Goal: Task Accomplishment & Management: Complete application form

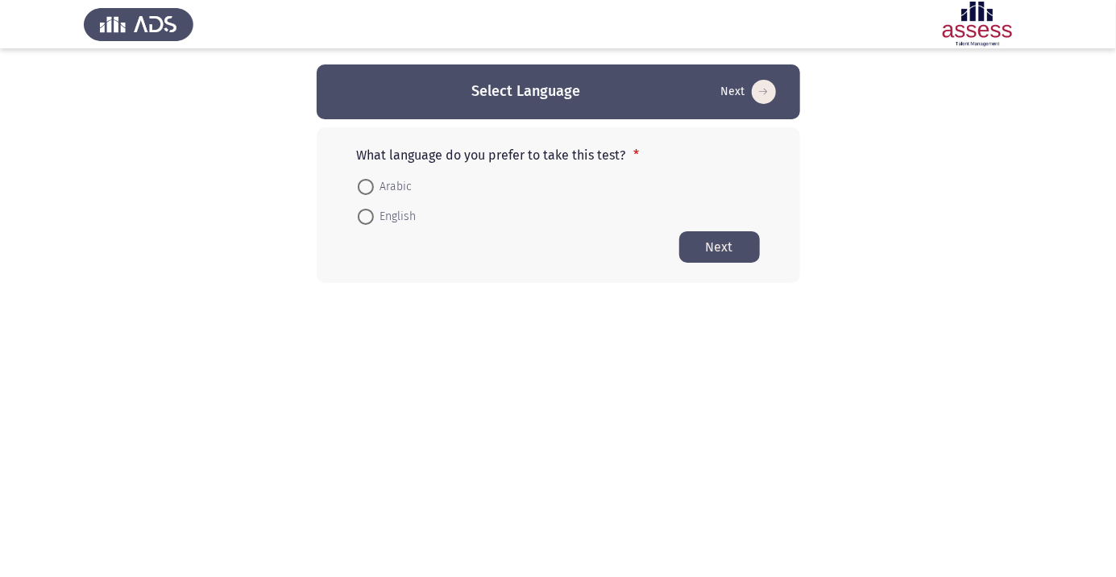
click at [736, 244] on button "Next" at bounding box center [719, 246] width 81 height 31
click at [373, 181] on span at bounding box center [366, 187] width 16 height 16
click at [373, 181] on input "Arabic" at bounding box center [366, 187] width 16 height 16
radio input "true"
click at [732, 251] on button "Next" at bounding box center [719, 246] width 81 height 31
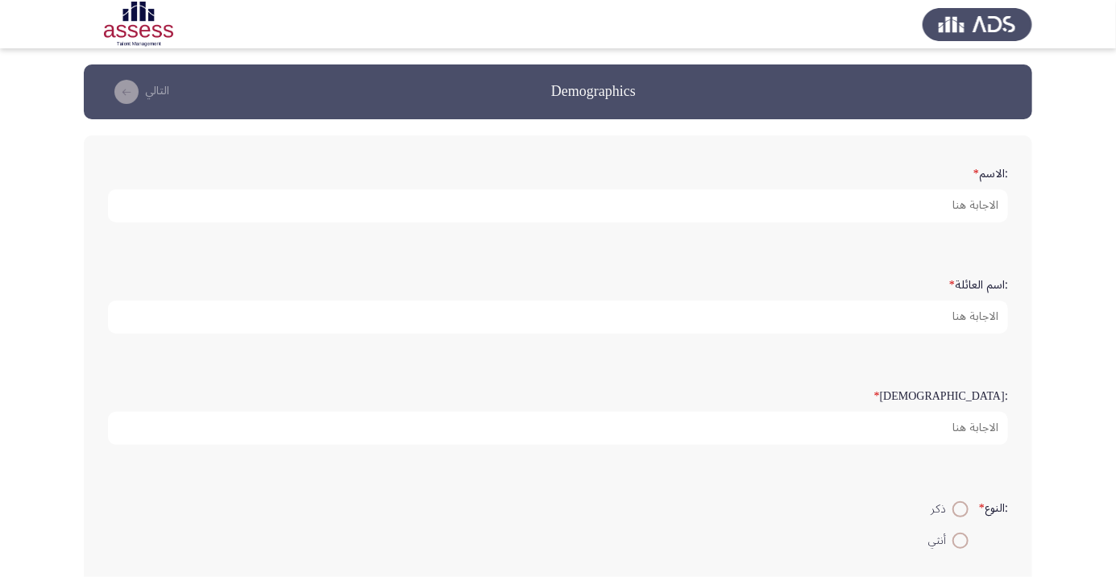
click at [919, 169] on form ":الاسم *" at bounding box center [558, 191] width 900 height 63
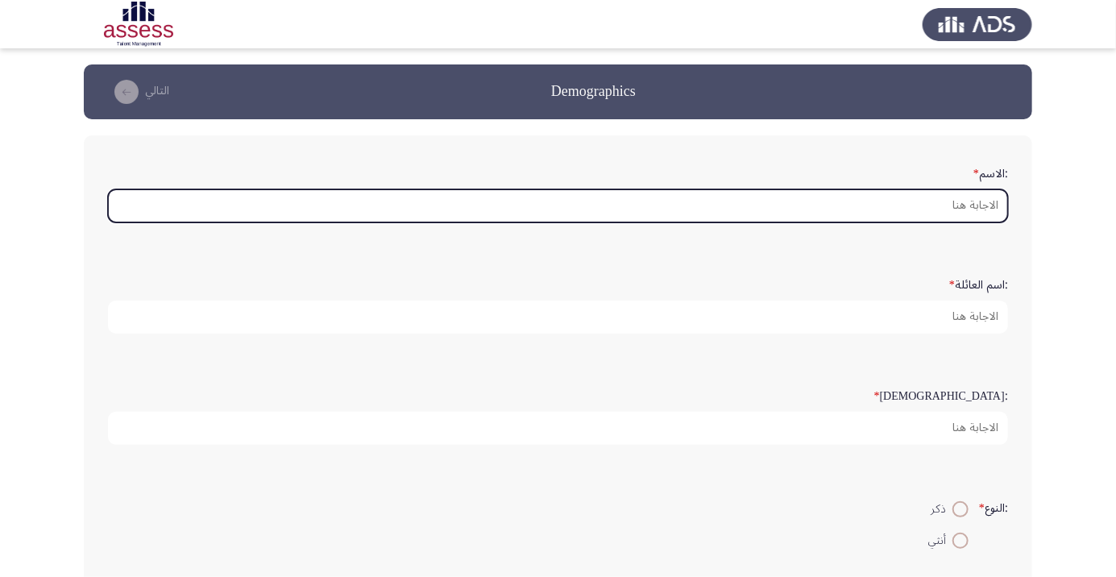
click at [973, 205] on input ":الاسم *" at bounding box center [558, 205] width 900 height 33
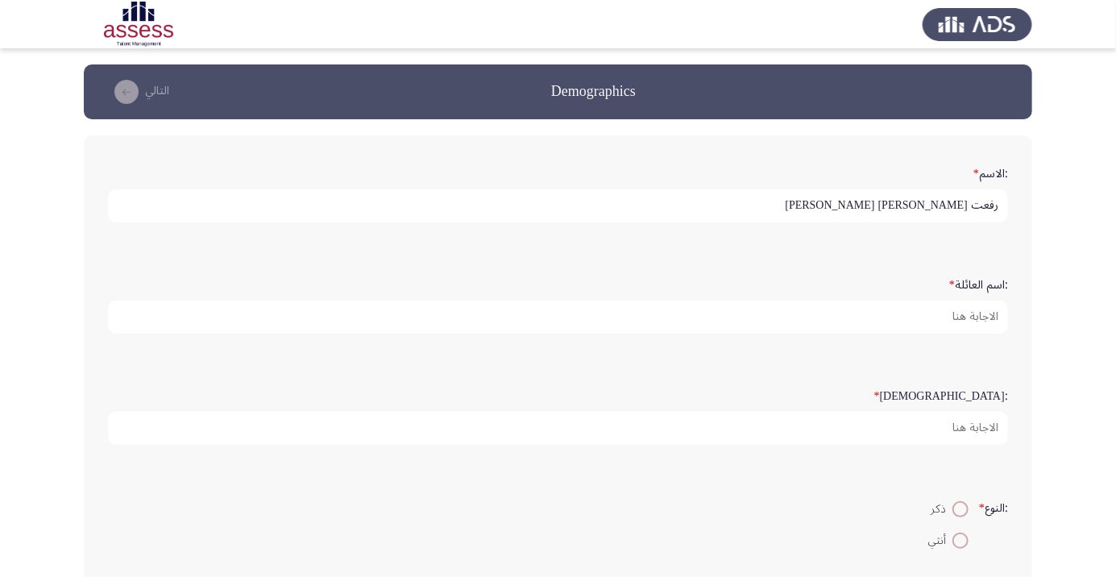
type input "رفعت [PERSON_NAME] [PERSON_NAME]"
click at [174, 94] on button "التالي" at bounding box center [138, 92] width 71 height 26
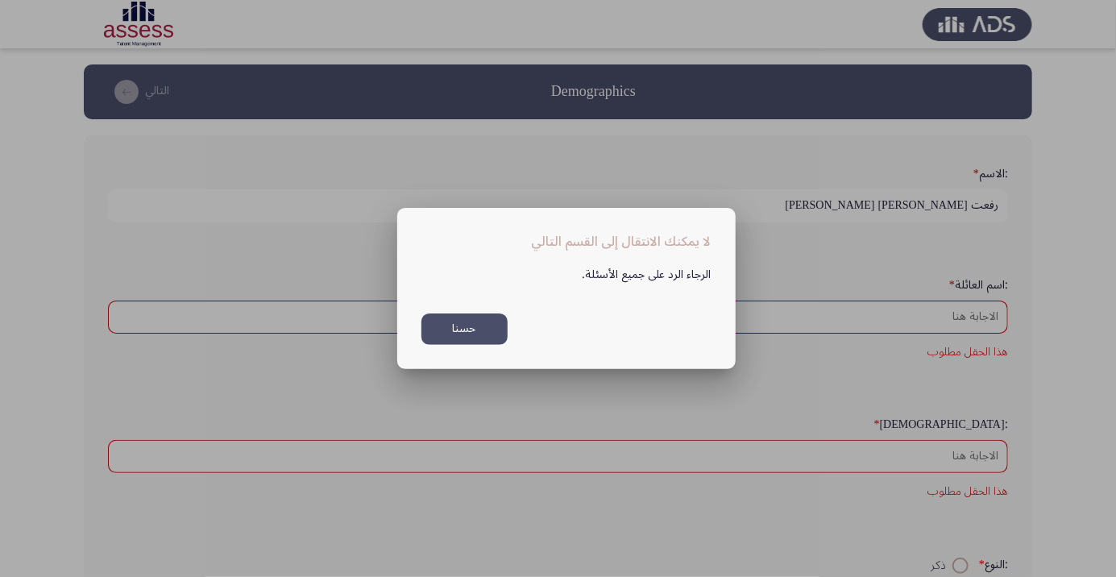
click at [488, 324] on button "حسنا" at bounding box center [465, 329] width 86 height 31
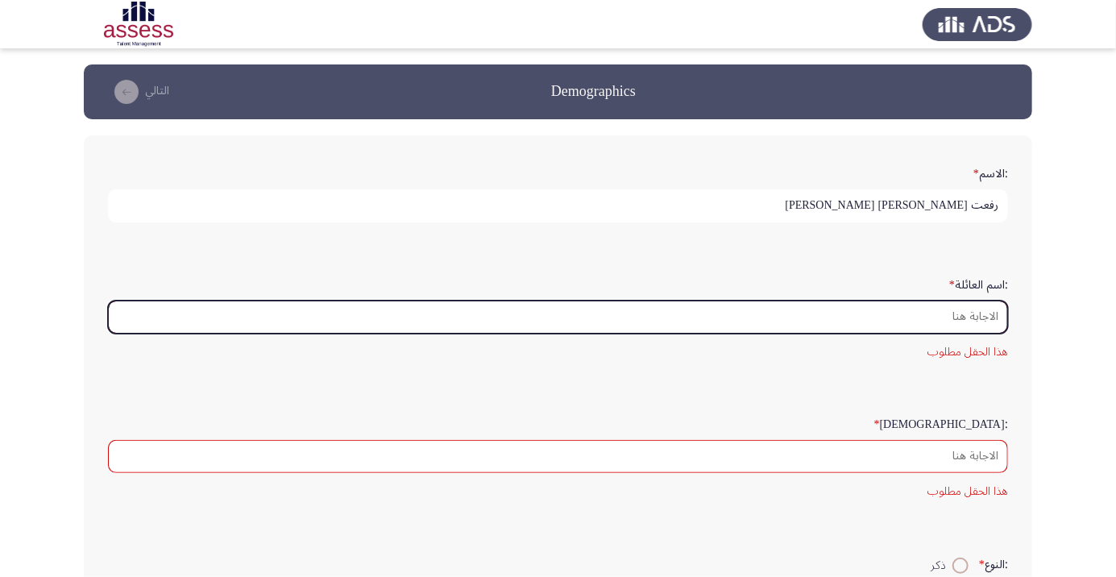
click at [939, 319] on input ":اسم العائلة *" at bounding box center [558, 317] width 900 height 33
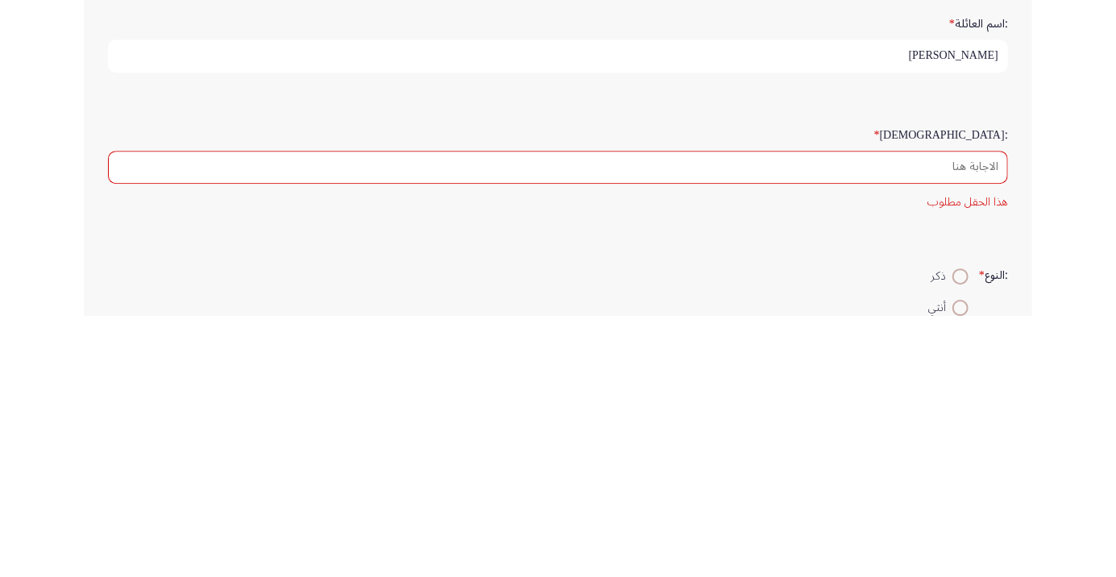
type input "[PERSON_NAME]"
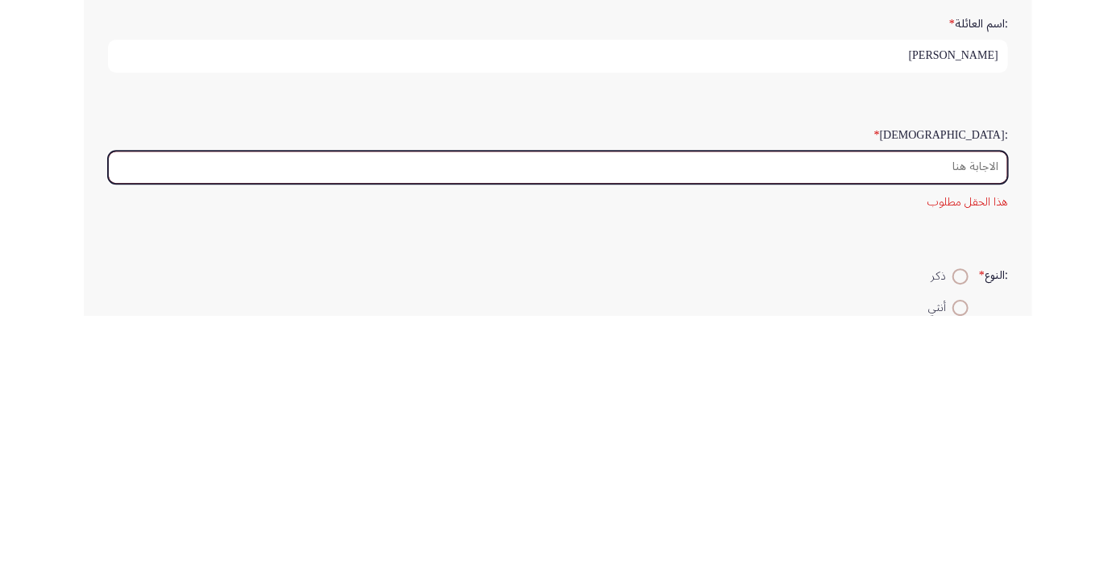
click at [925, 428] on input ":السن *" at bounding box center [558, 428] width 900 height 33
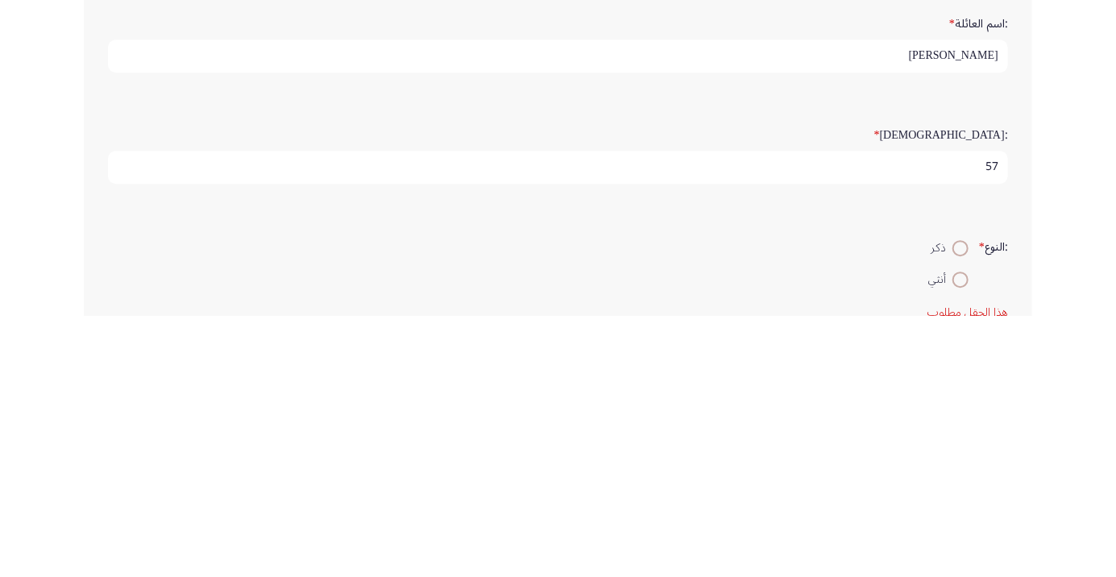
type input "57"
click at [962, 508] on span at bounding box center [961, 509] width 16 height 16
click at [962, 508] on input "ذكر" at bounding box center [961, 509] width 16 height 16
radio input "true"
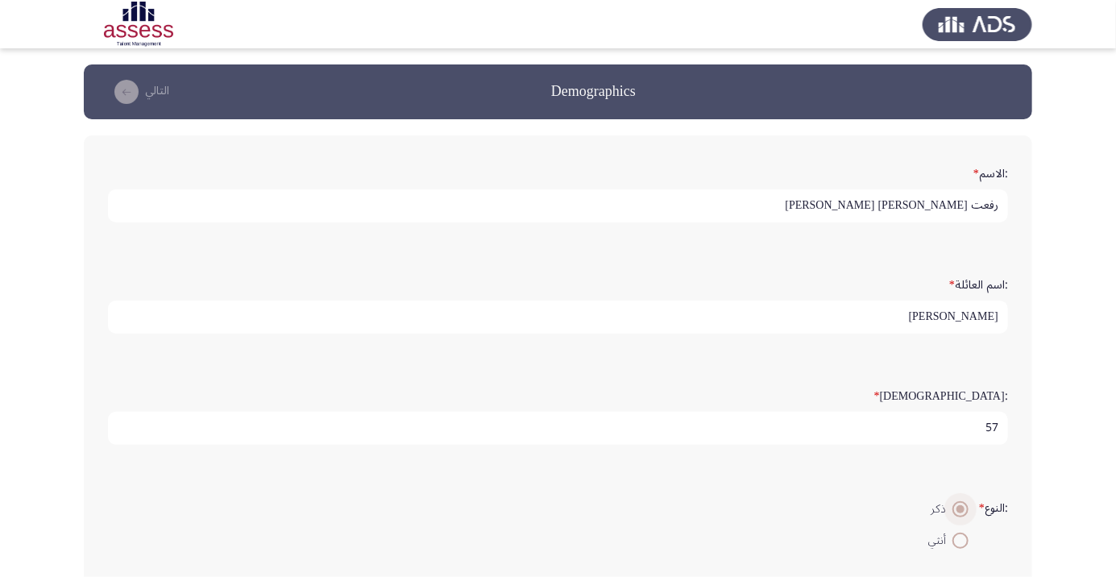
click at [817, 573] on div ":النوع * ذكر أنثي" at bounding box center [558, 524] width 916 height 110
click at [832, 571] on div ":النوع * ذكر أنثي" at bounding box center [558, 524] width 916 height 110
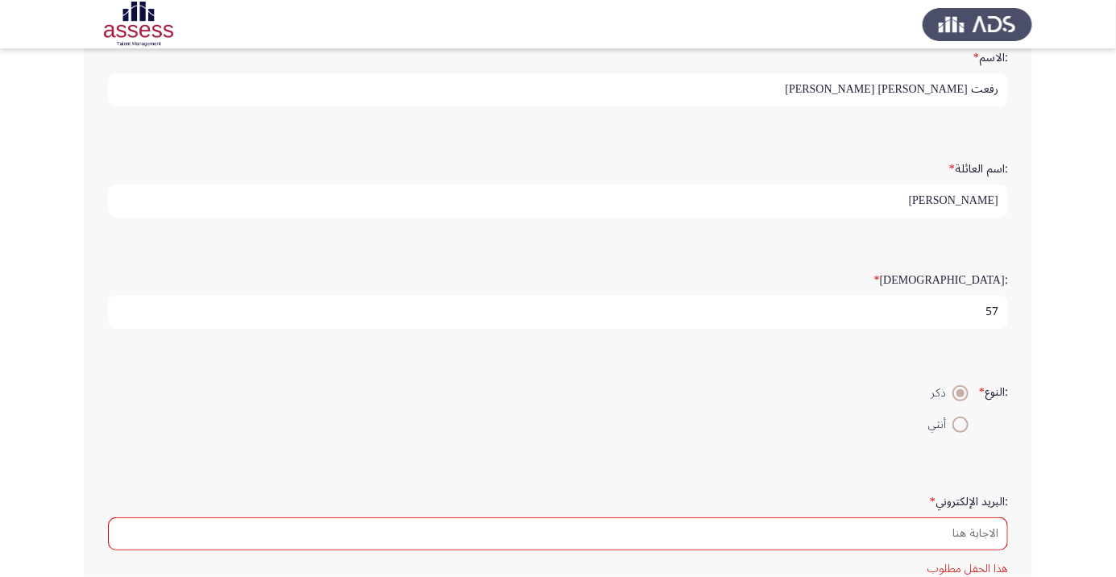
scroll to position [123, 0]
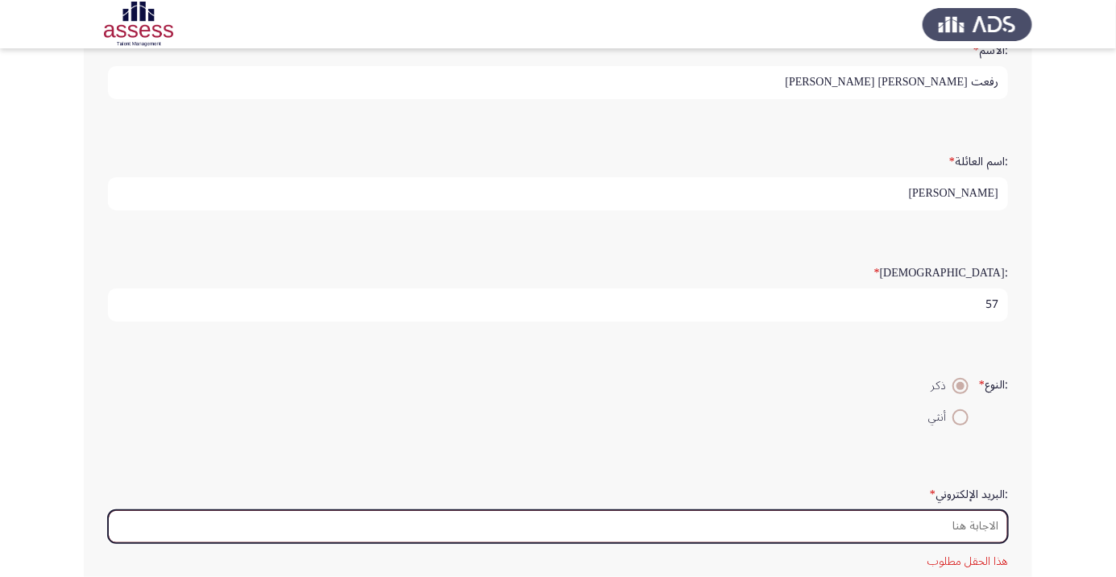
click at [949, 522] on input ":البريد الإلكتروني *" at bounding box center [558, 526] width 900 height 33
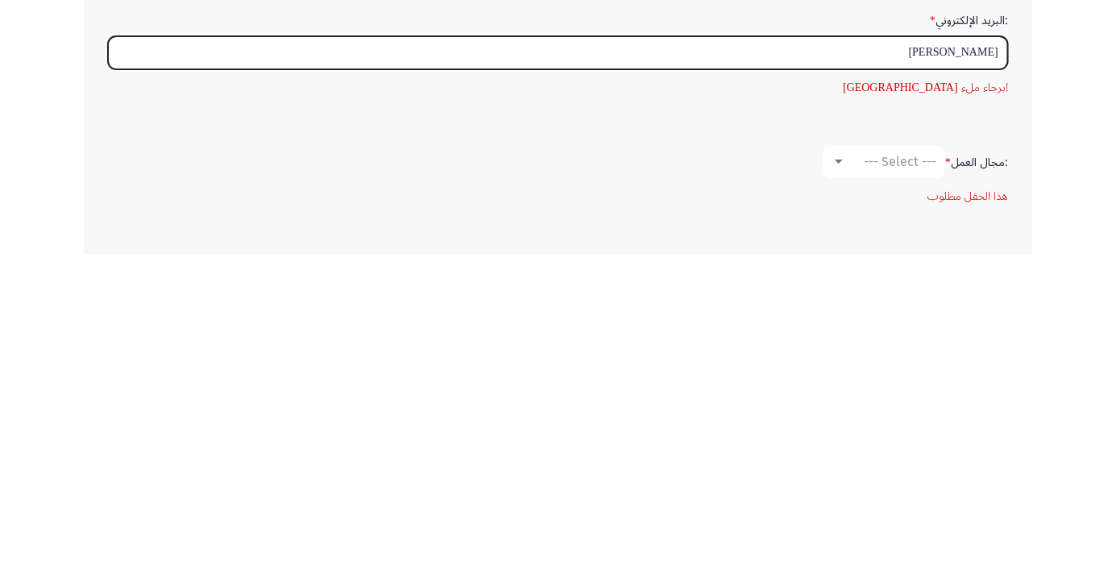
scroll to position [276, 0]
type input "[PERSON_NAME]"
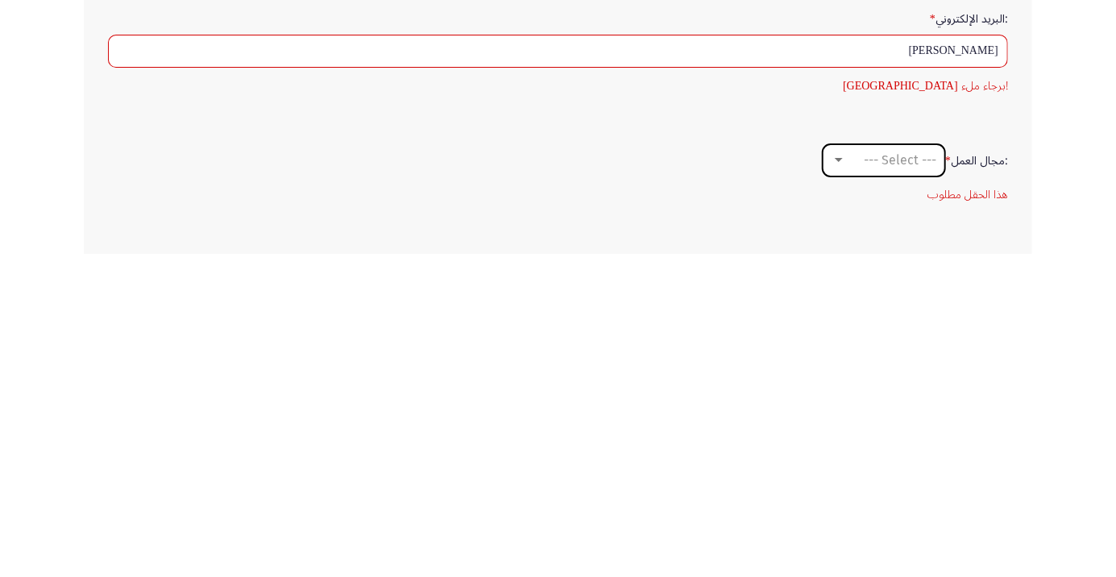
click at [837, 481] on div at bounding box center [839, 483] width 8 height 4
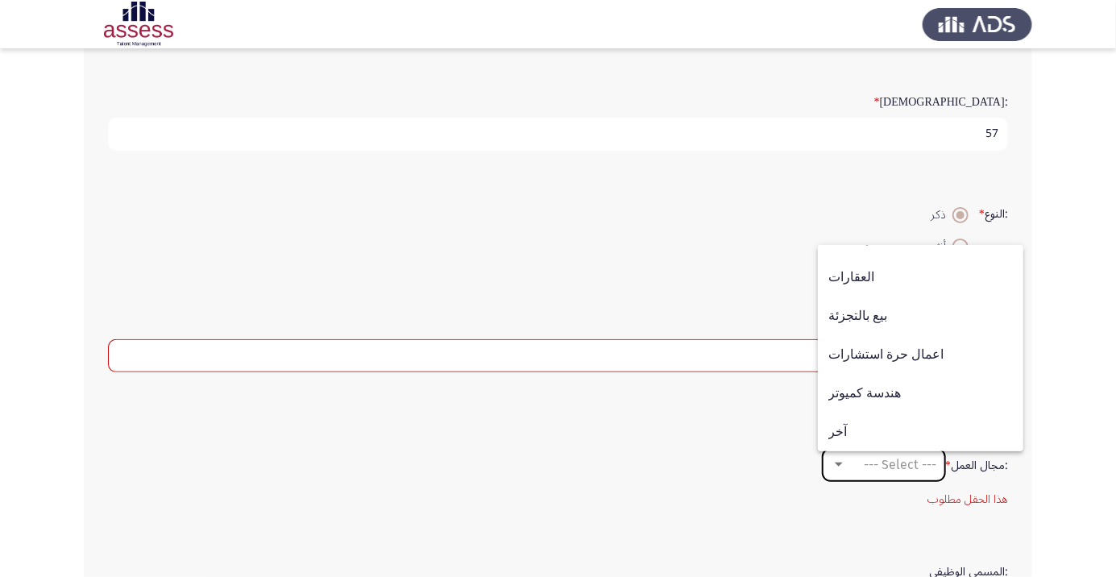
scroll to position [314, 0]
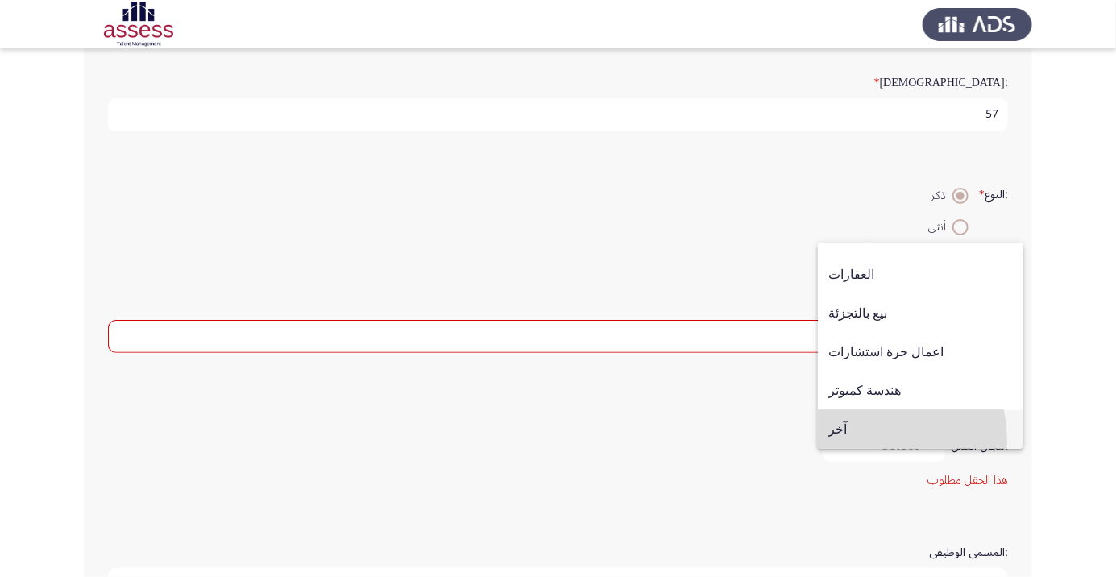
click at [864, 449] on span "آخر" at bounding box center [921, 429] width 185 height 39
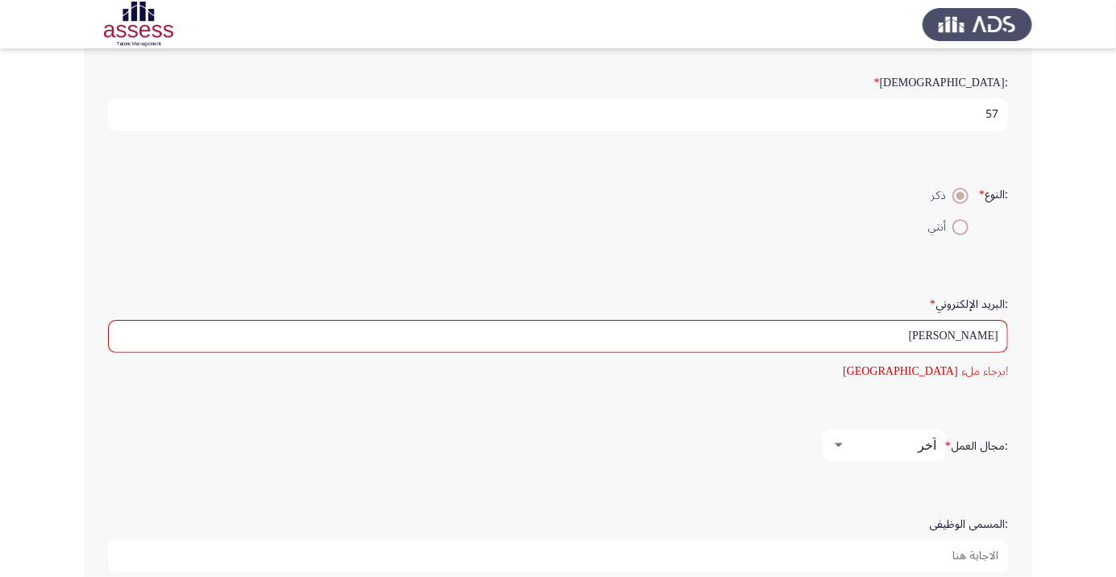
click at [937, 555] on input ":المسمى الوظيفى" at bounding box center [558, 556] width 900 height 33
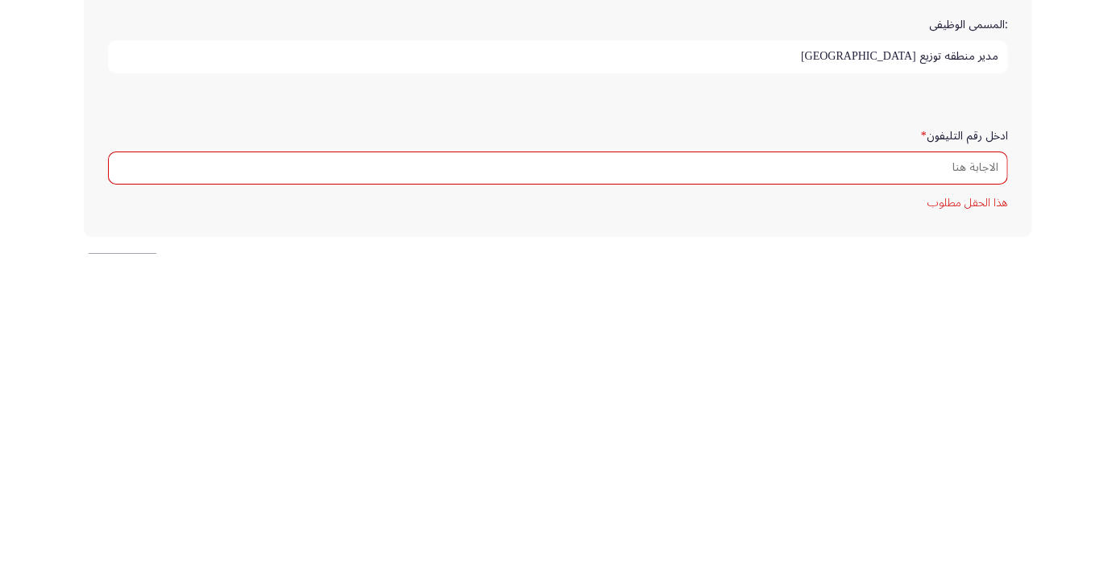
scroll to position [491, 0]
type input "مدير منطقه توزيع [GEOGRAPHIC_DATA]"
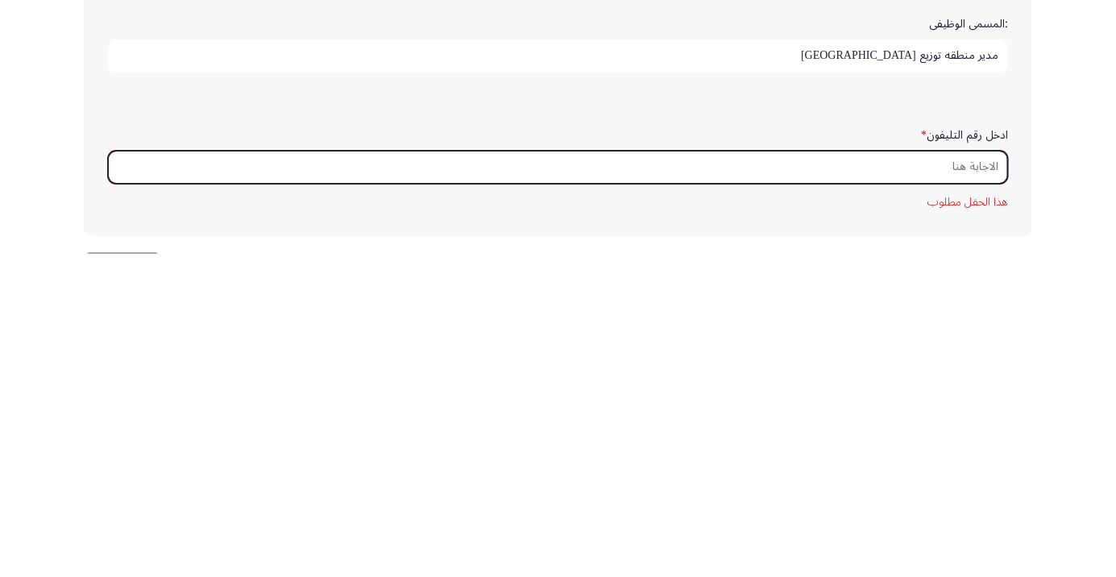
click at [967, 488] on input "ادخل رقم التليفون *" at bounding box center [558, 490] width 900 height 33
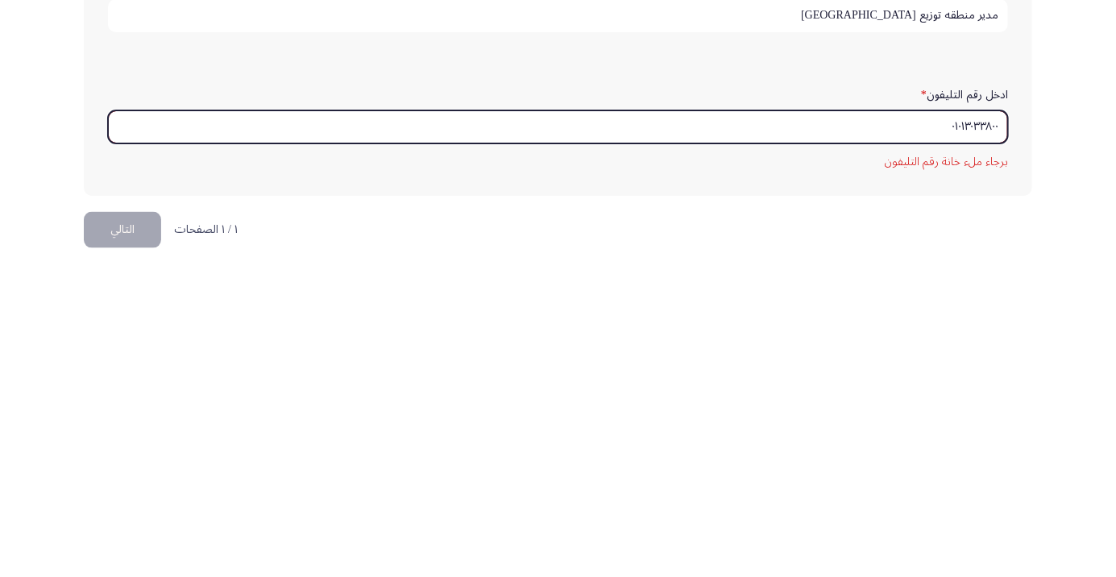
scroll to position [548, 0]
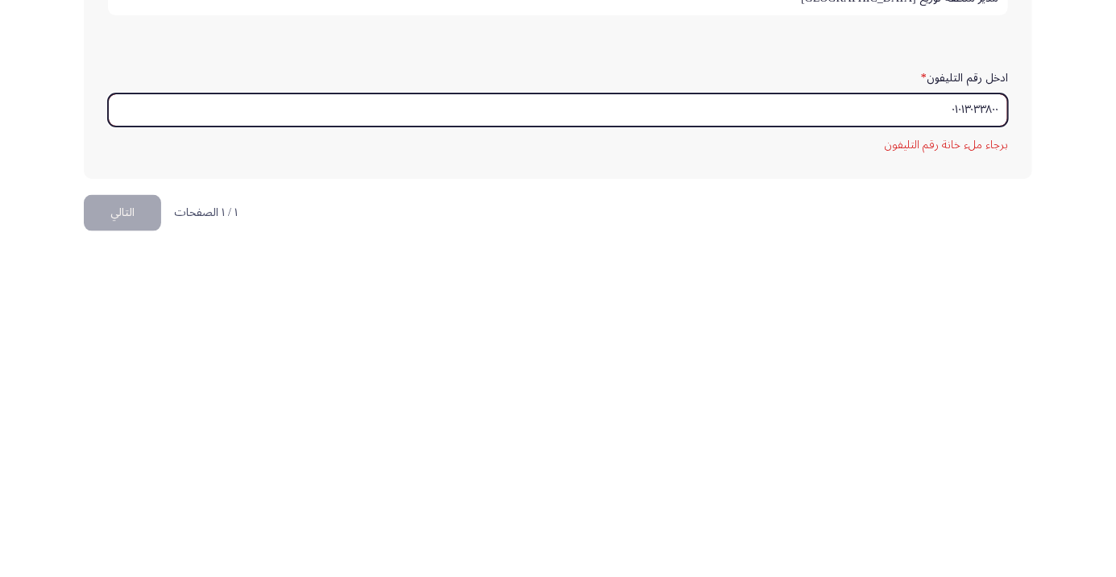
type input "٠١٠١٣٠٣٣٨٠٠"
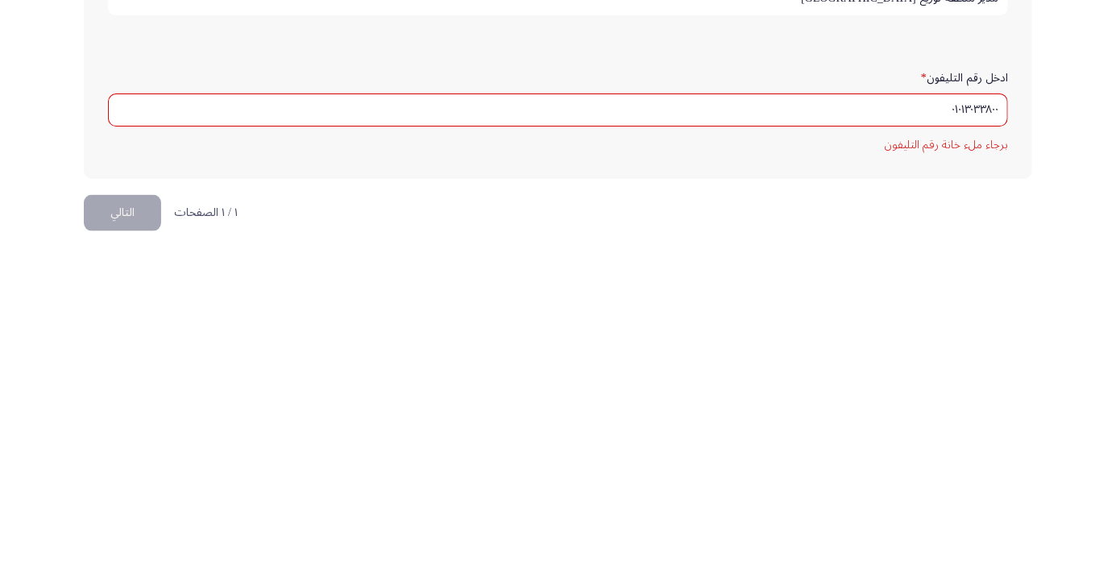
click at [129, 530] on button "التالي" at bounding box center [122, 536] width 77 height 36
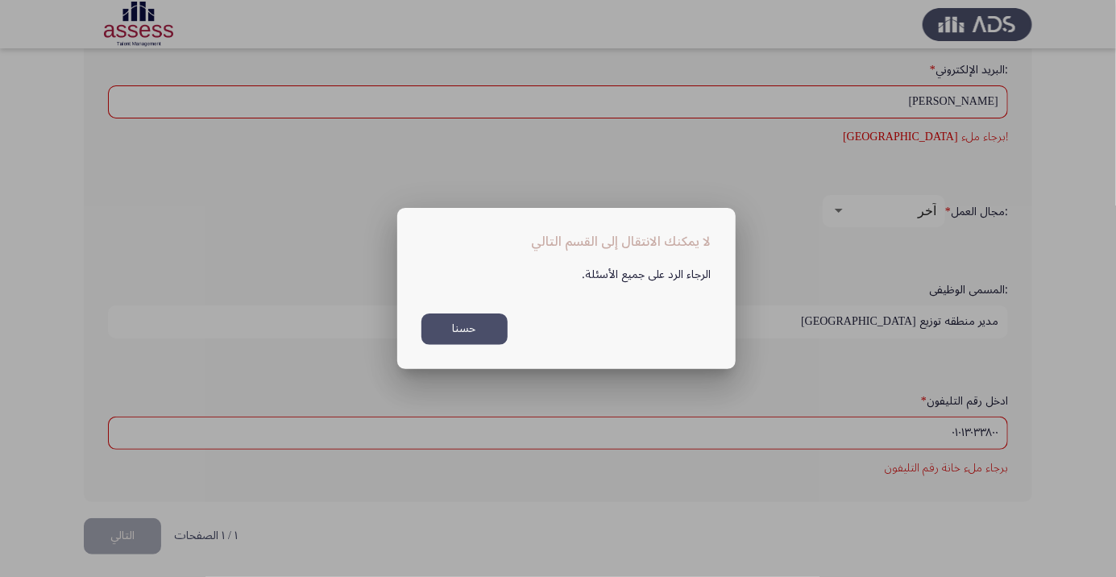
click at [486, 330] on button "حسنا" at bounding box center [465, 329] width 86 height 31
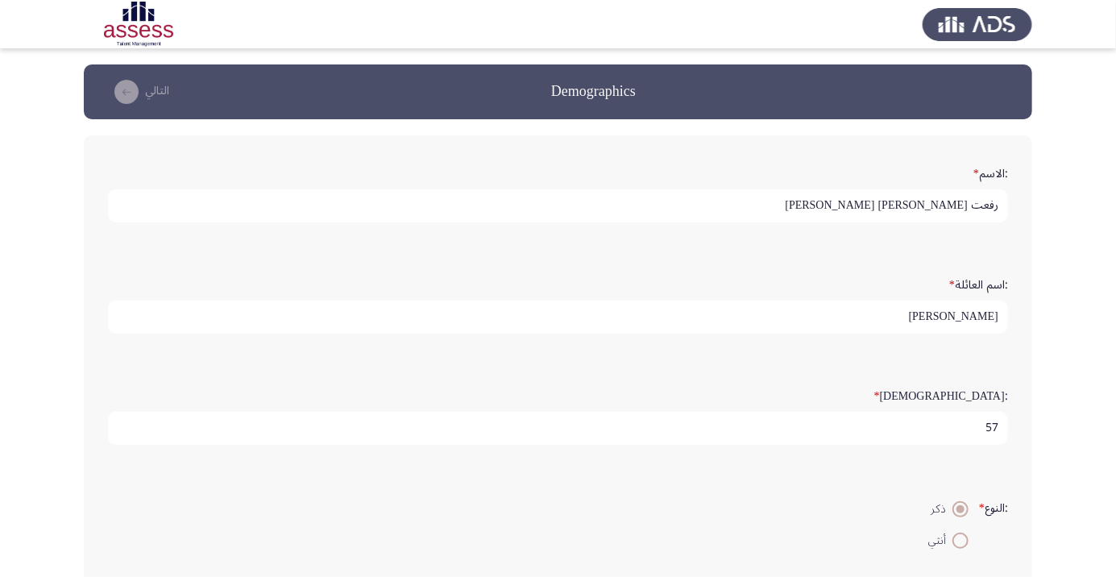
scroll to position [548, 0]
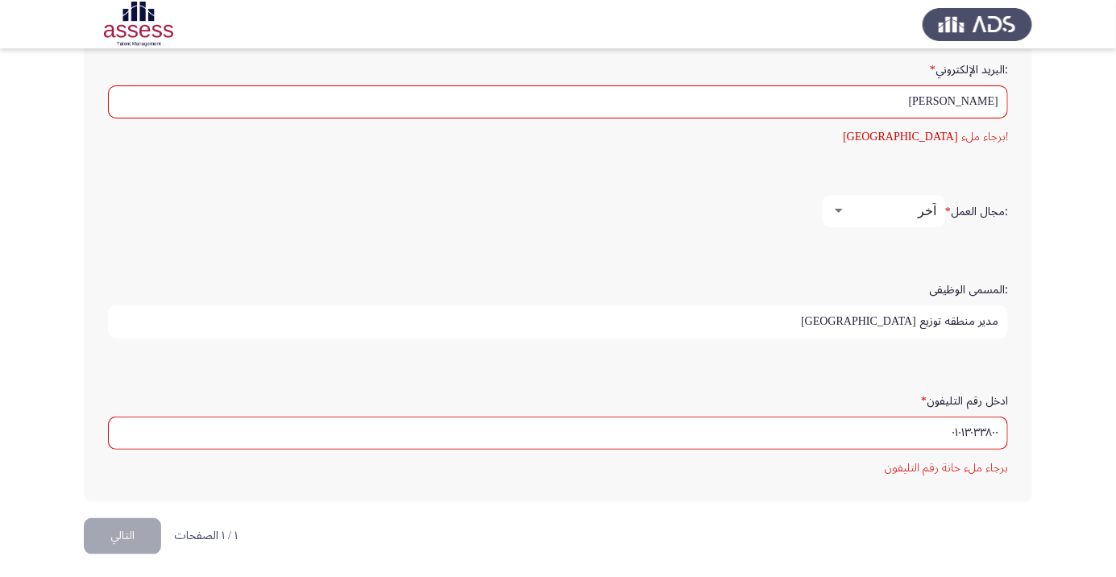
click at [848, 213] on div "آخر" at bounding box center [891, 210] width 90 height 15
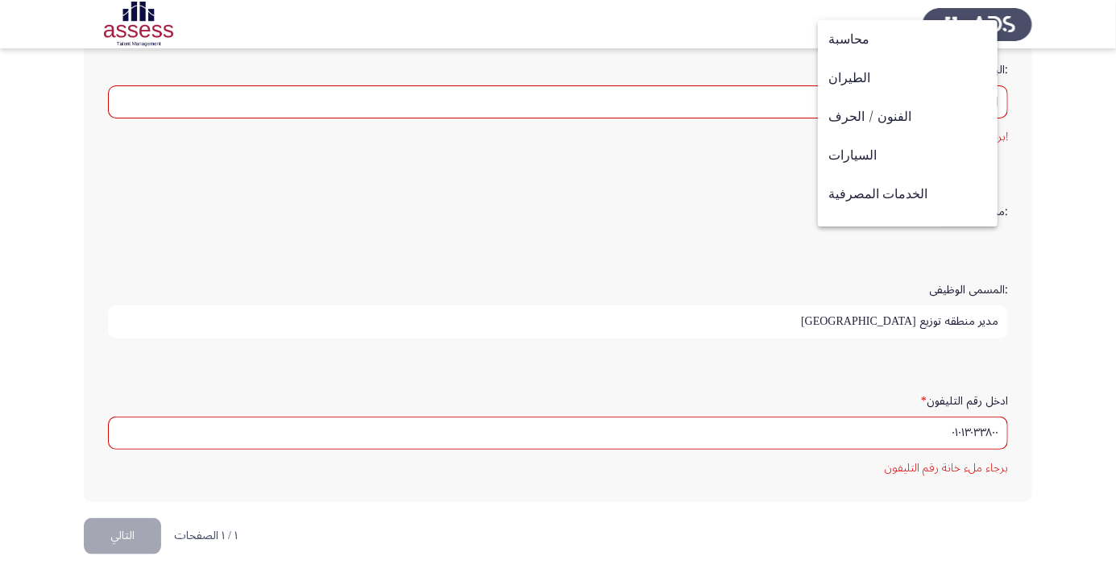
scroll to position [529, 0]
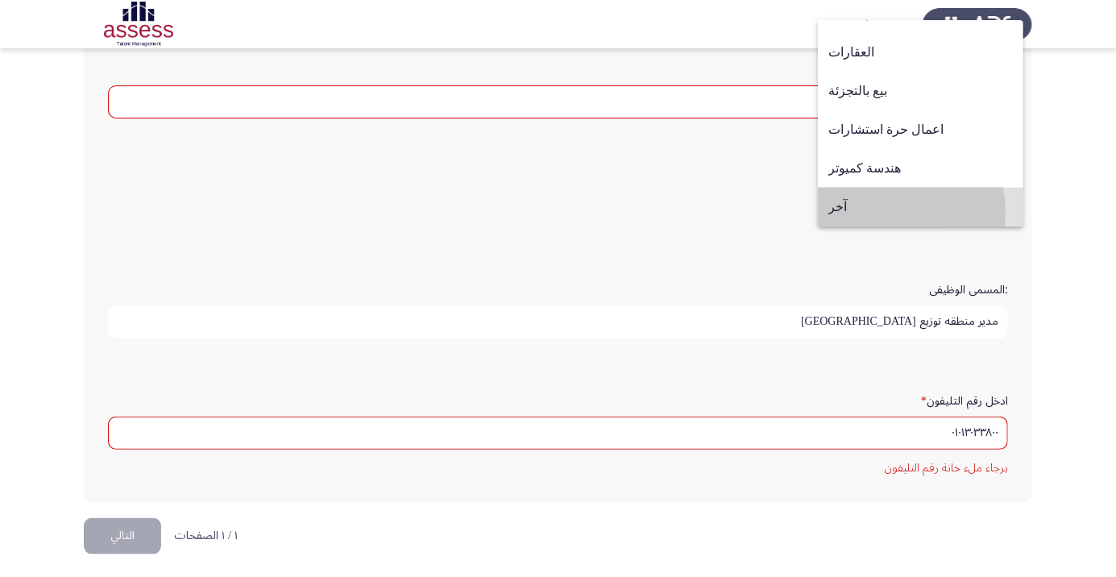
click at [868, 213] on span "آخر" at bounding box center [921, 207] width 185 height 39
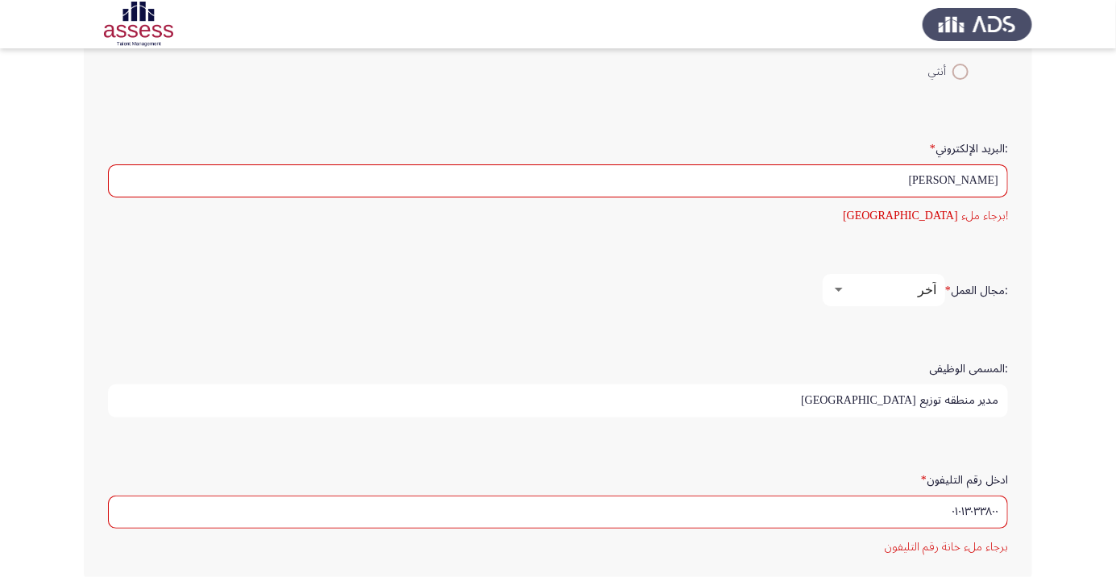
scroll to position [471, 0]
click at [941, 548] on mat-error "برجاء ملء خانة رقم التليفون" at bounding box center [558, 545] width 900 height 20
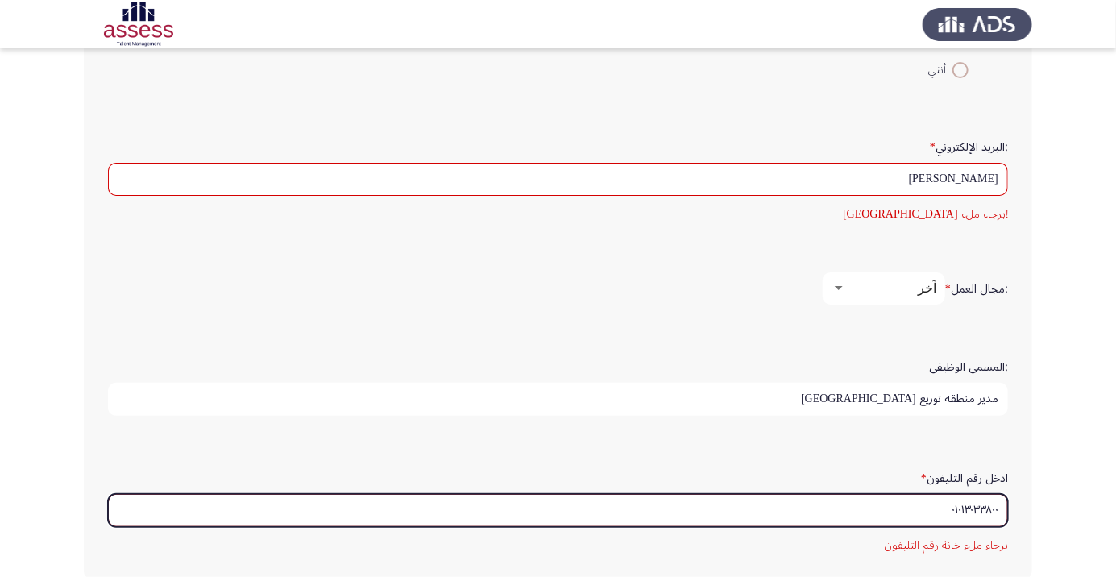
click at [936, 509] on input "٠١٠١٣٠٣٣٨٠٠" at bounding box center [558, 510] width 900 height 33
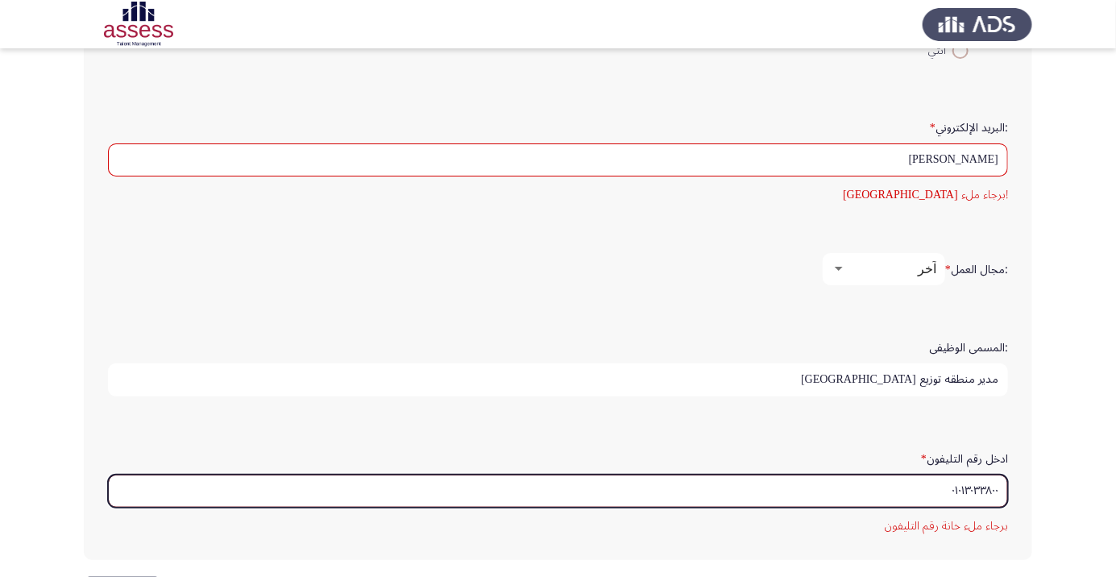
scroll to position [529, 0]
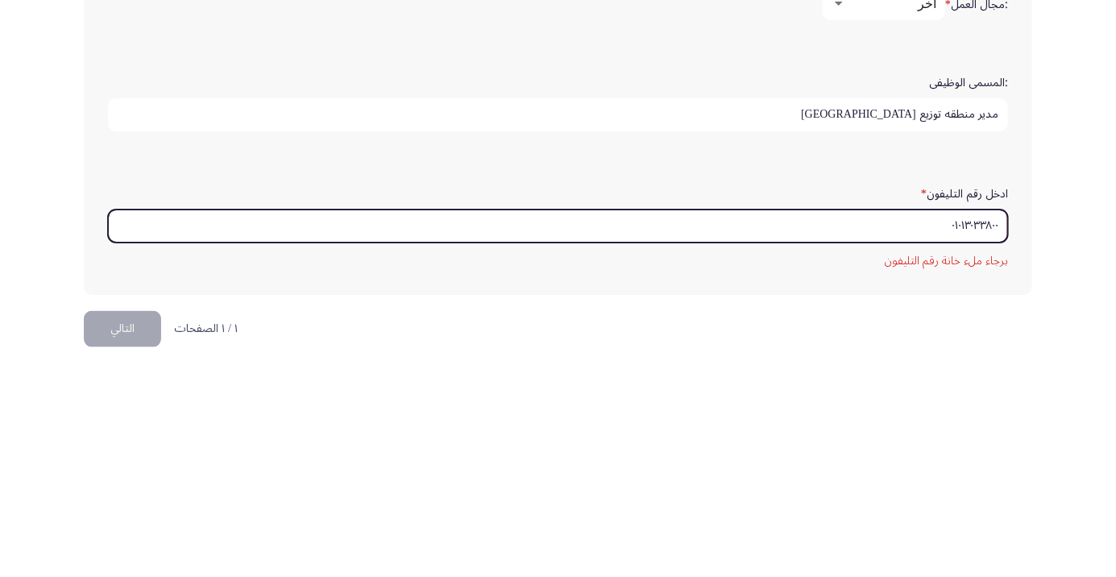
click at [997, 447] on input "٠١٠١٣٠٣٣٨٠٠" at bounding box center [558, 452] width 900 height 33
click at [1006, 444] on input "٠١٠١٣٠٣٣٨٠٠" at bounding box center [558, 452] width 900 height 33
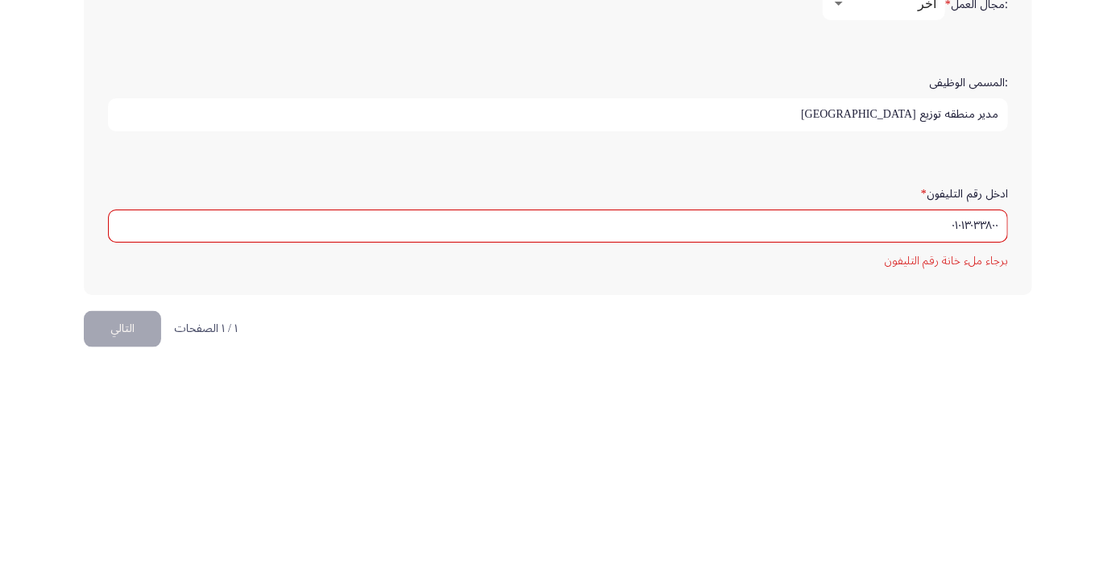
click at [1069, 439] on app-assessment-container "Demographics التالي :الاسم * رفعت [PERSON_NAME] [PERSON_NAME] :اسم العائلة * [P…" at bounding box center [558, 37] width 1116 height 1002
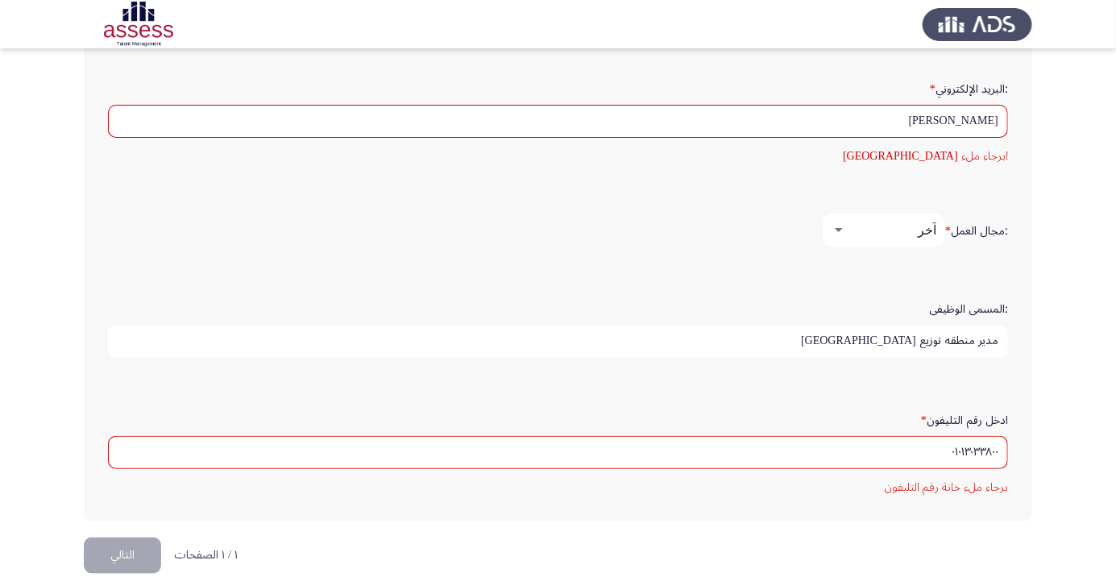
click at [937, 505] on div "ادخل رقم التليفون * ٠١٠١٣٠٣٣٨٠٠ برجاء ملء خانة رقم التليفون" at bounding box center [558, 451] width 916 height 139
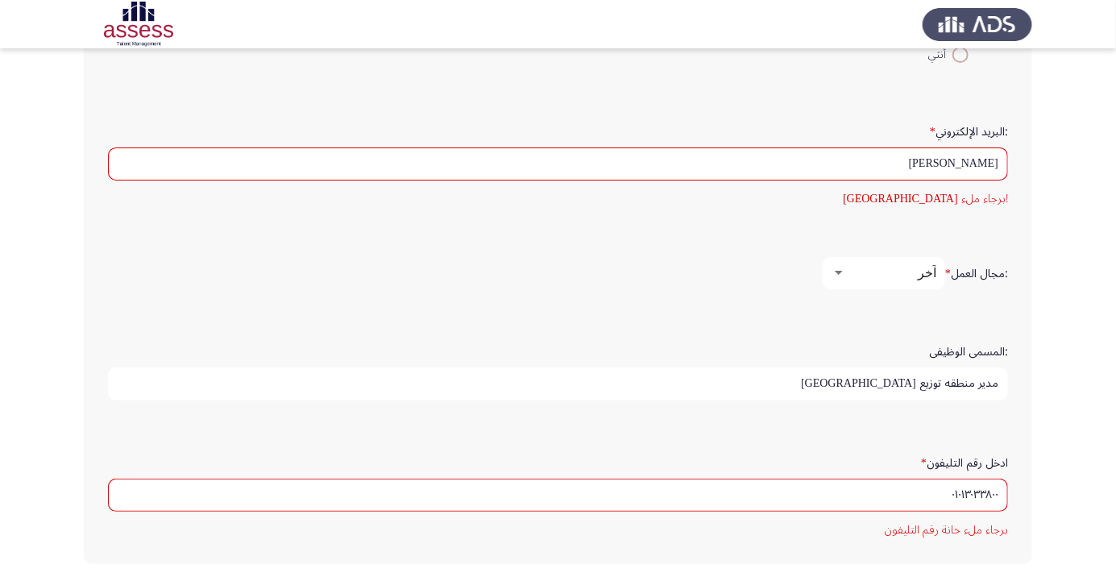
scroll to position [464, 0]
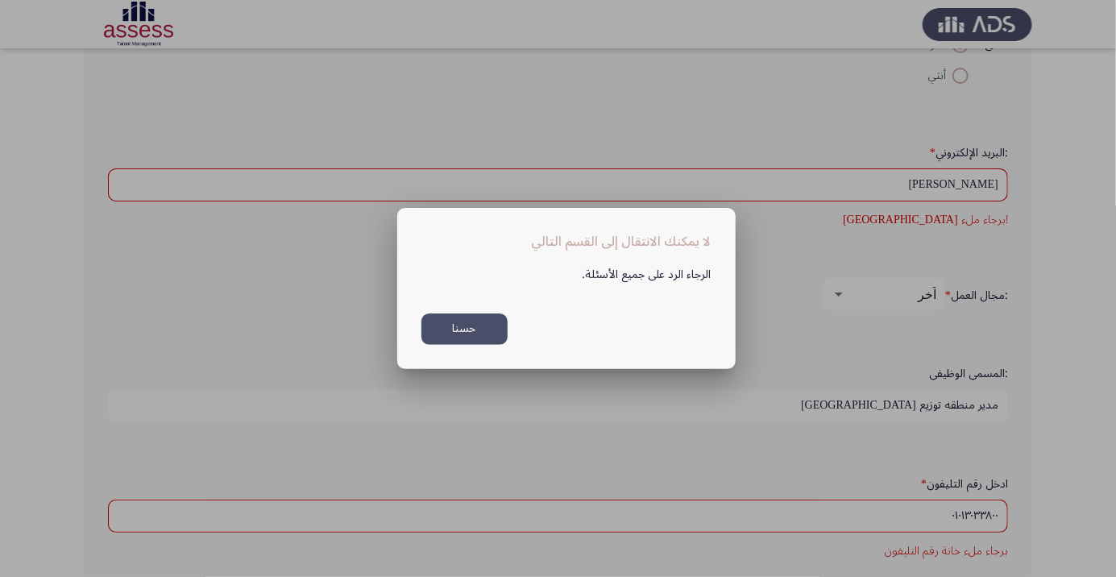
scroll to position [0, 0]
click at [488, 345] on button "حسنا" at bounding box center [465, 329] width 86 height 31
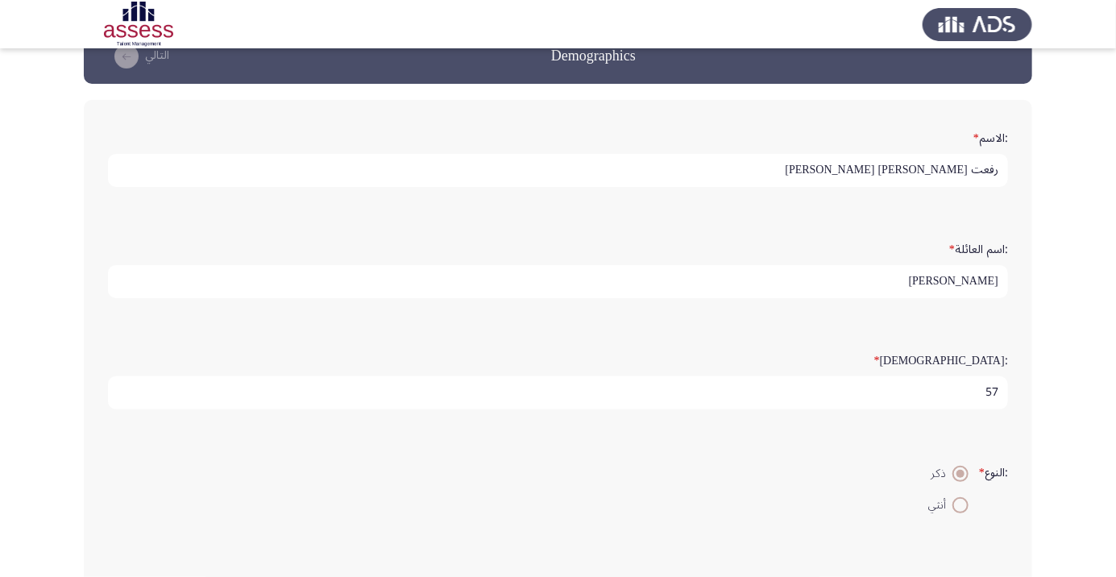
scroll to position [2, 0]
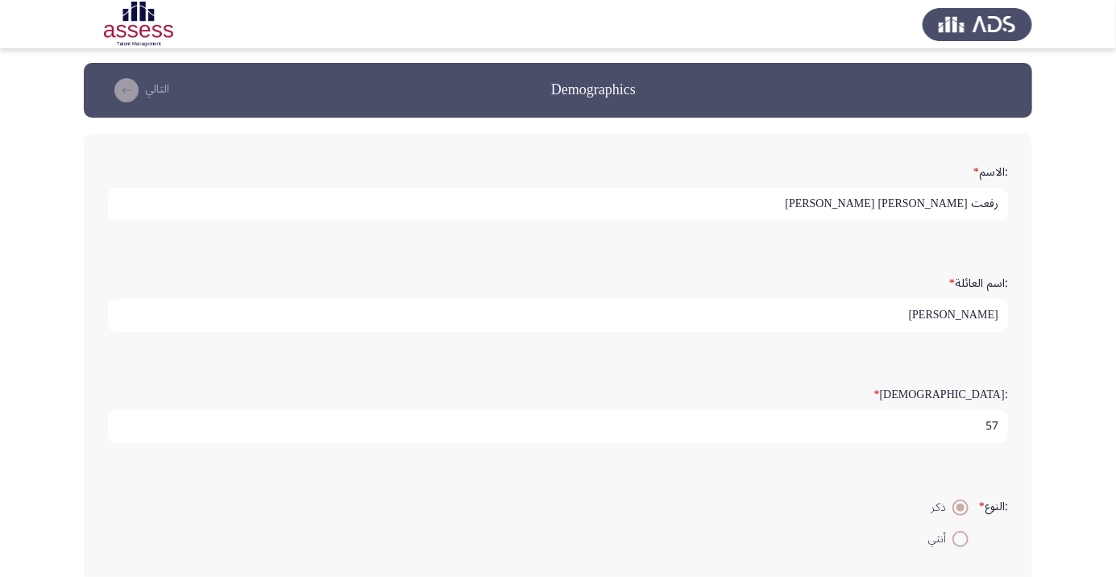
click at [969, 419] on input "57" at bounding box center [558, 426] width 900 height 33
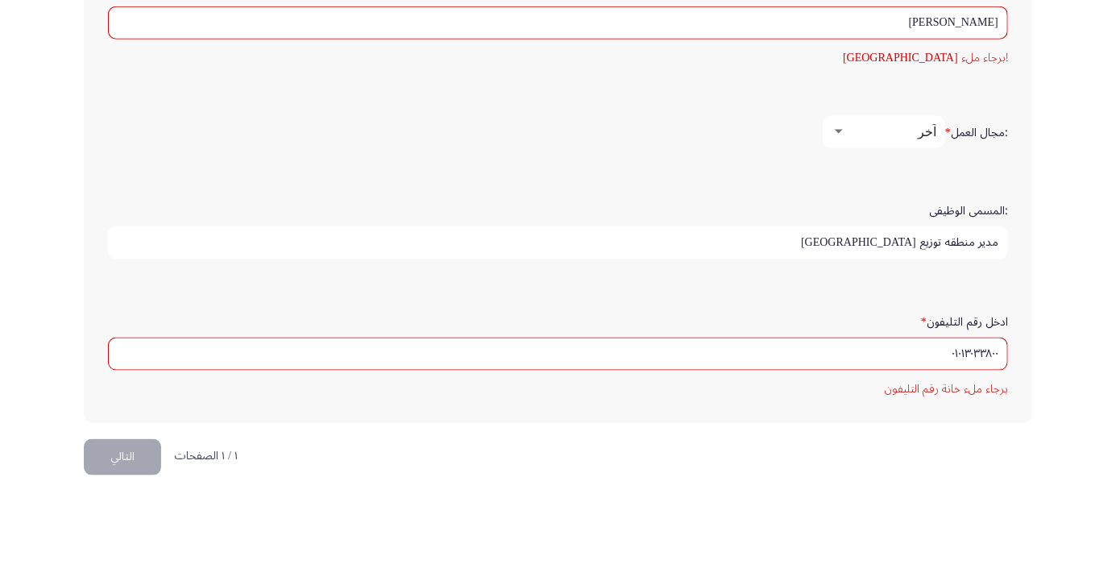
scroll to position [548, 0]
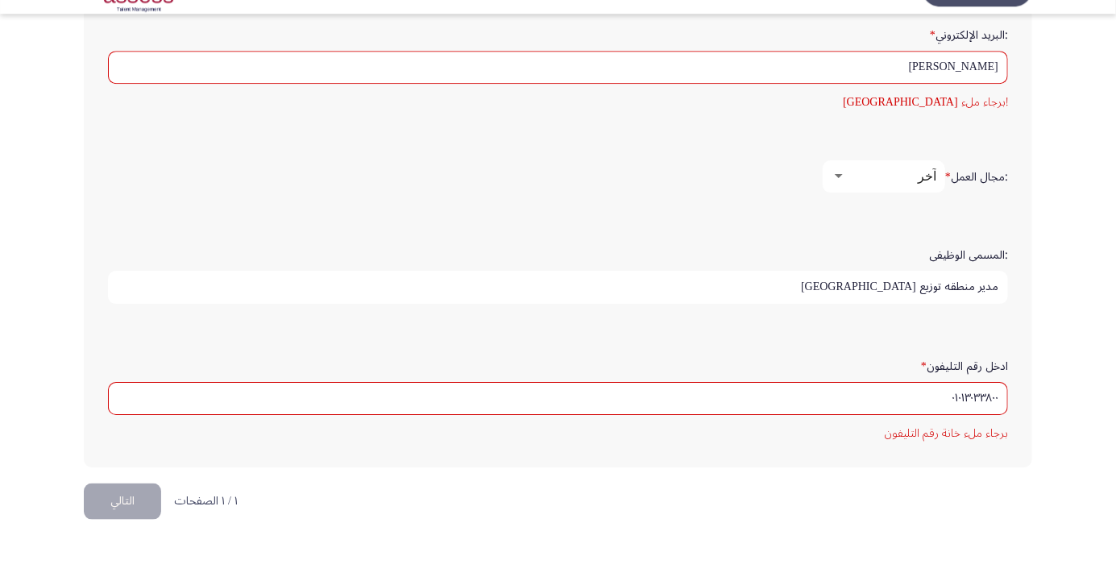
click at [847, 203] on div "آخر" at bounding box center [891, 210] width 90 height 15
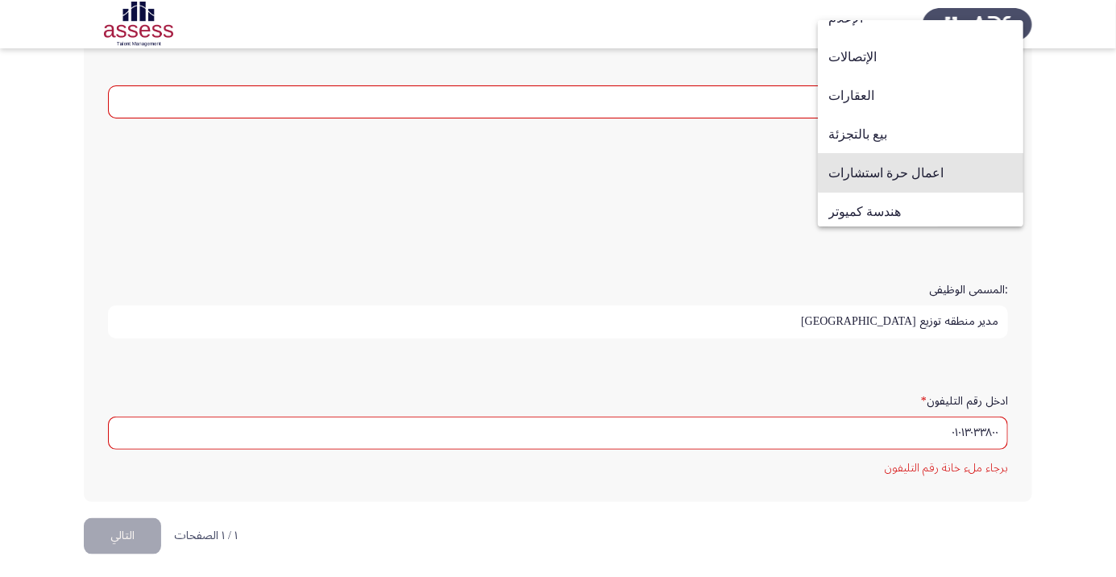
scroll to position [483, 0]
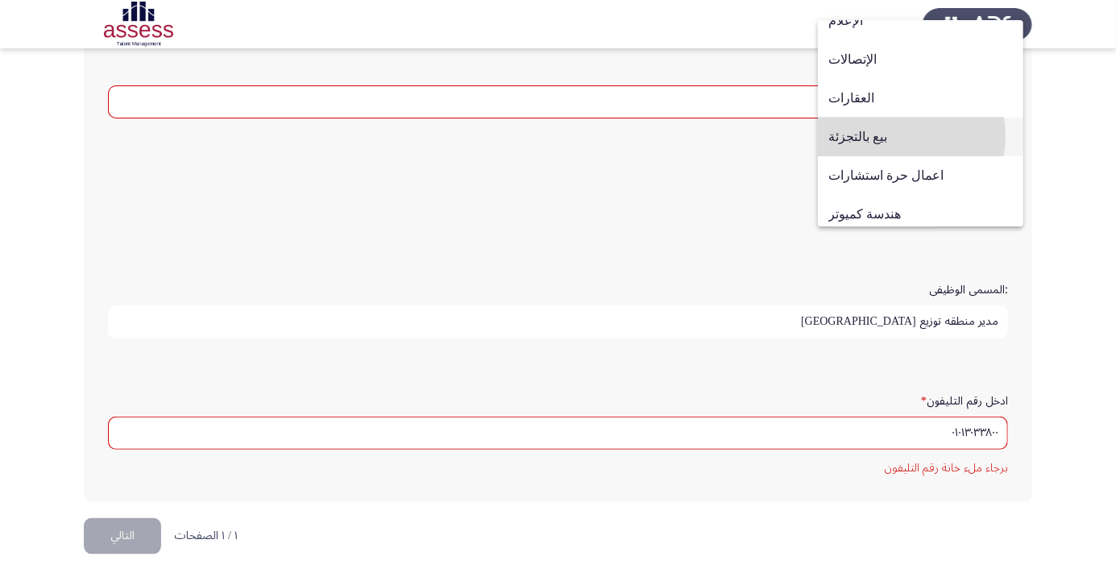
click at [891, 135] on span "بيع بالتجزئة" at bounding box center [921, 137] width 185 height 39
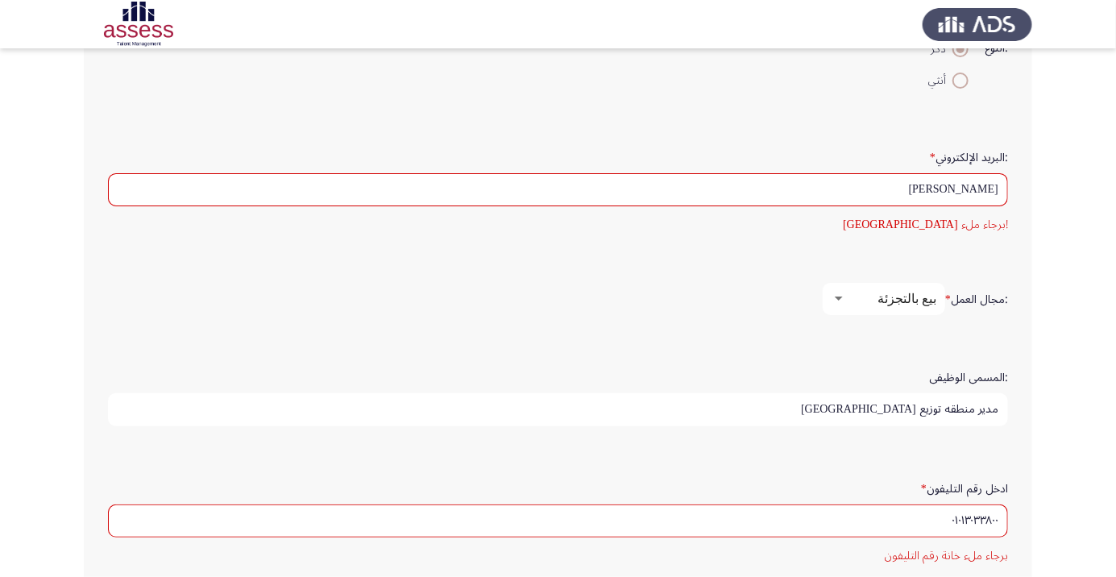
scroll to position [471, 0]
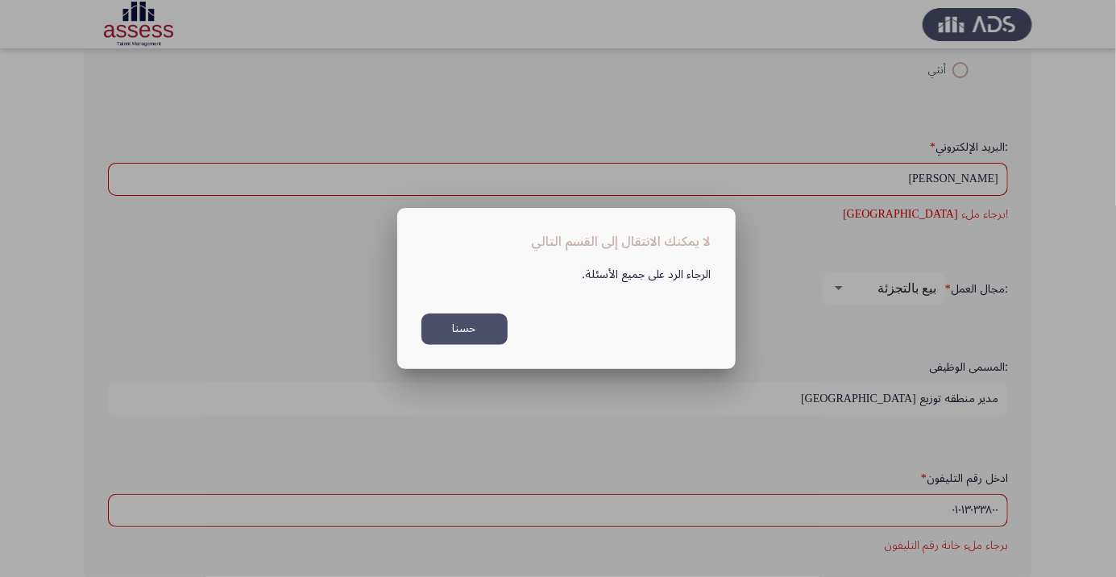
click at [490, 345] on button "حسنا" at bounding box center [465, 329] width 86 height 31
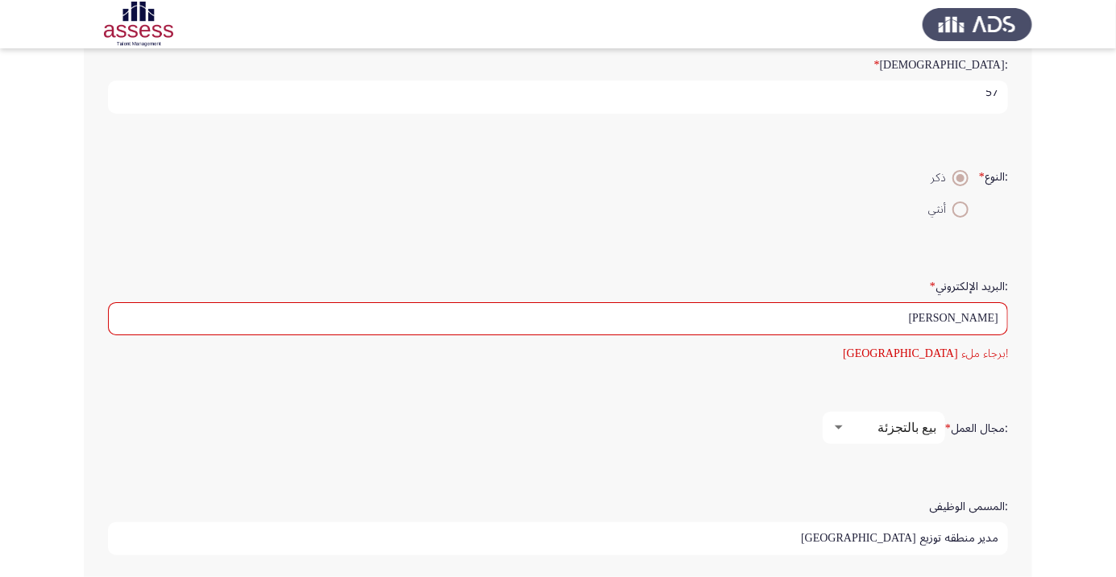
scroll to position [471, 0]
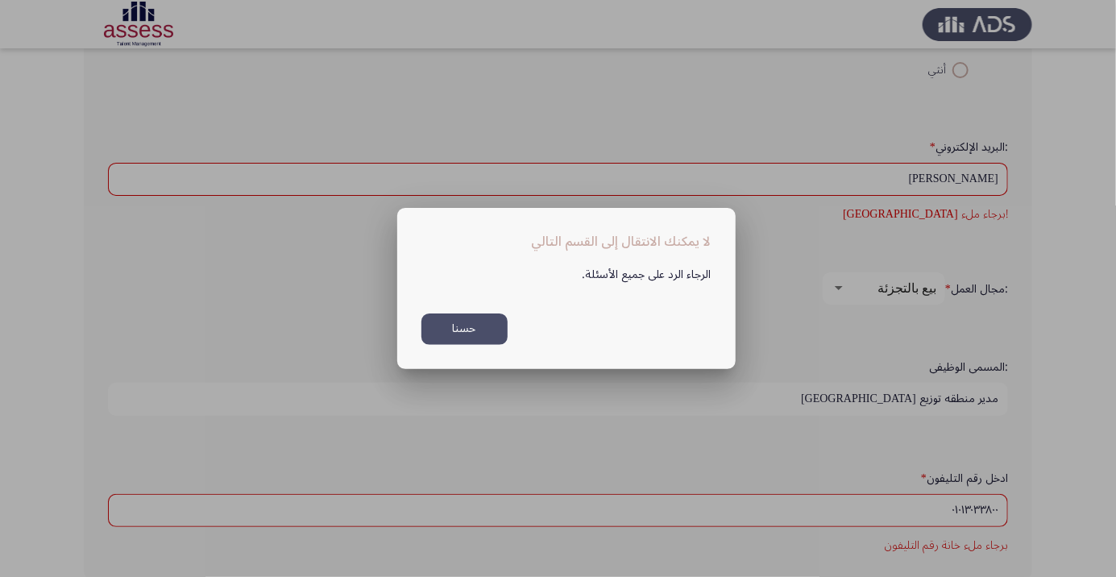
click at [478, 345] on button "حسنا" at bounding box center [465, 329] width 86 height 31
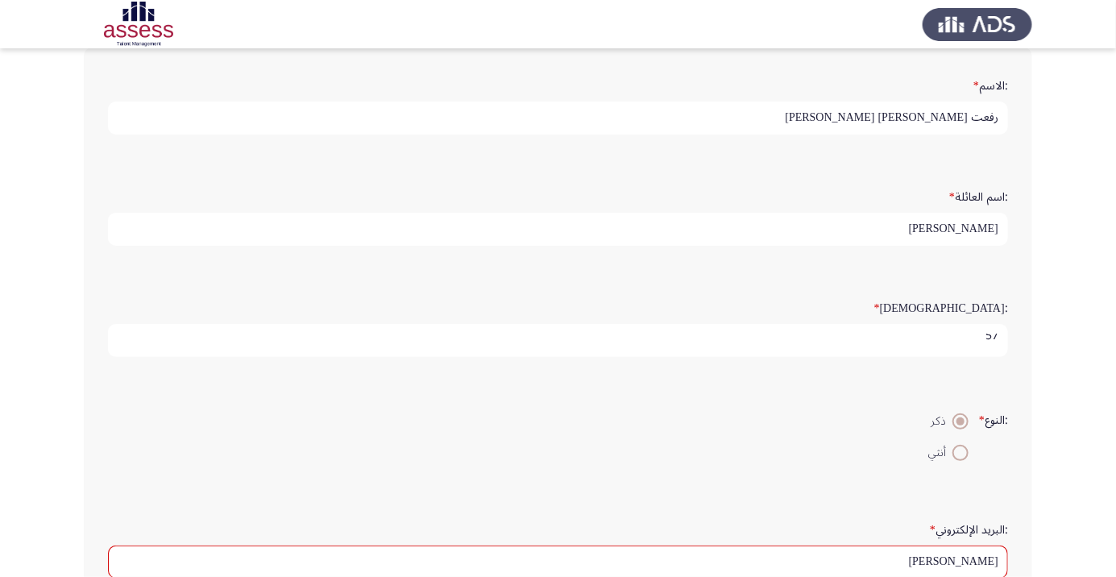
scroll to position [87, 0]
click at [983, 335] on input "57" at bounding box center [558, 341] width 900 height 33
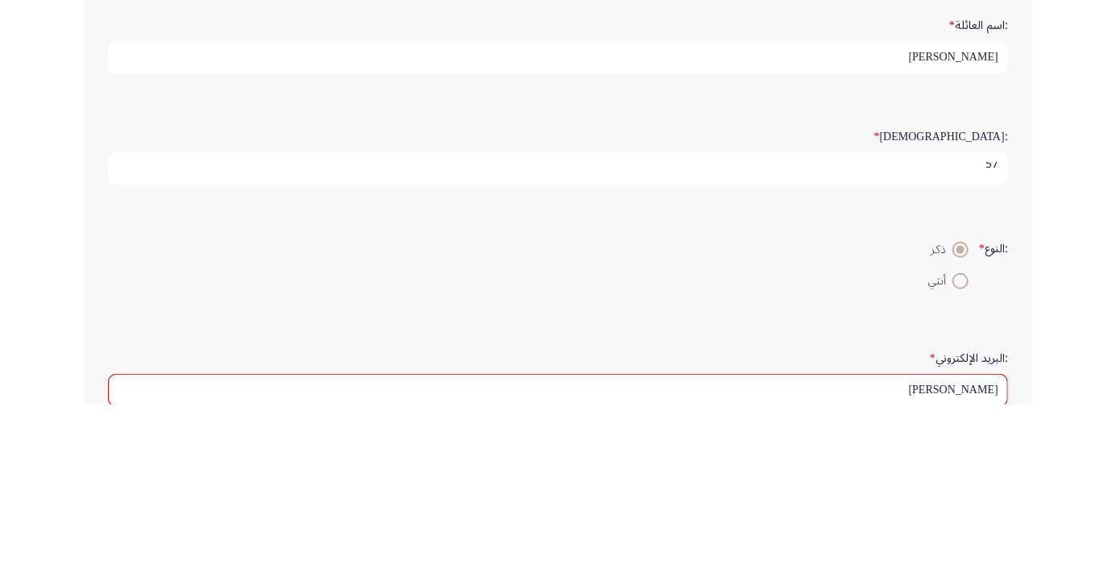
type input "5"
type input "57"
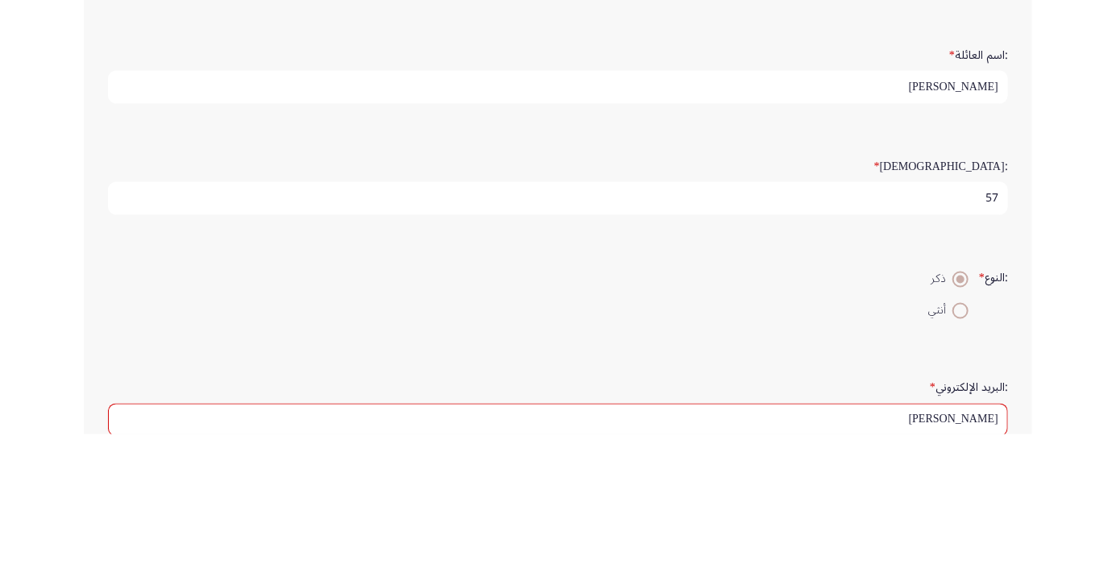
scroll to position [87, 0]
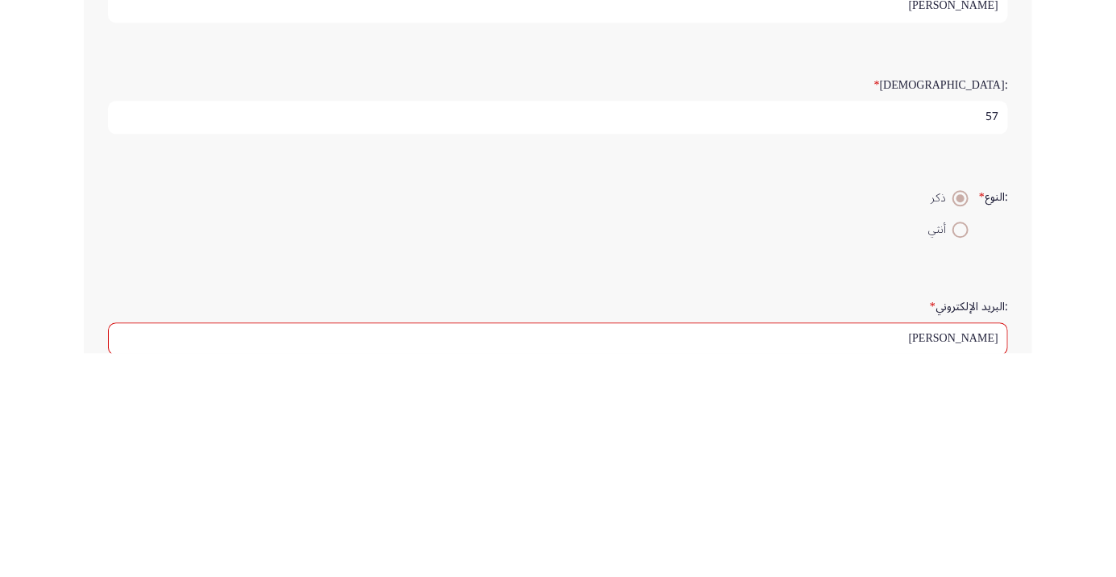
click at [1058, 457] on app-assessment-container "Demographics التالي :الاسم * رفعت [PERSON_NAME] [PERSON_NAME] :اسم العائلة * [P…" at bounding box center [558, 478] width 1116 height 1002
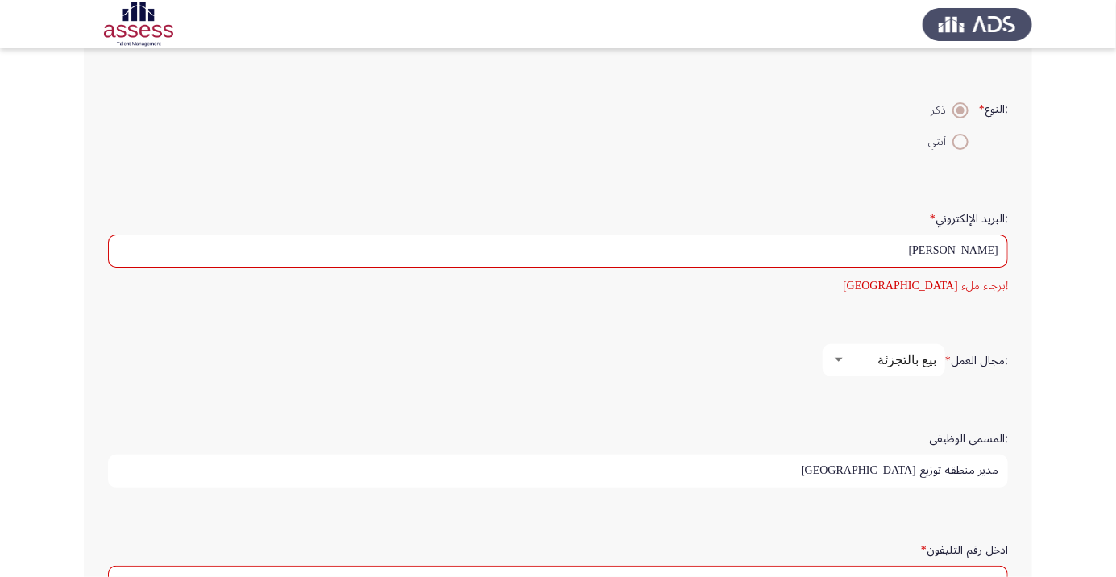
scroll to position [471, 0]
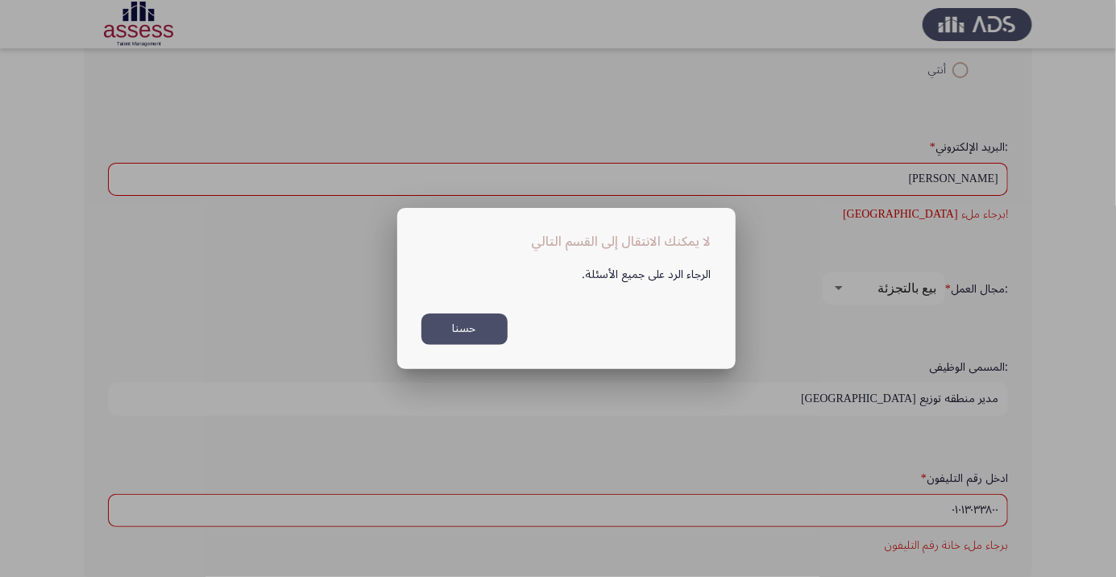
click at [478, 345] on button "حسنا" at bounding box center [465, 329] width 86 height 31
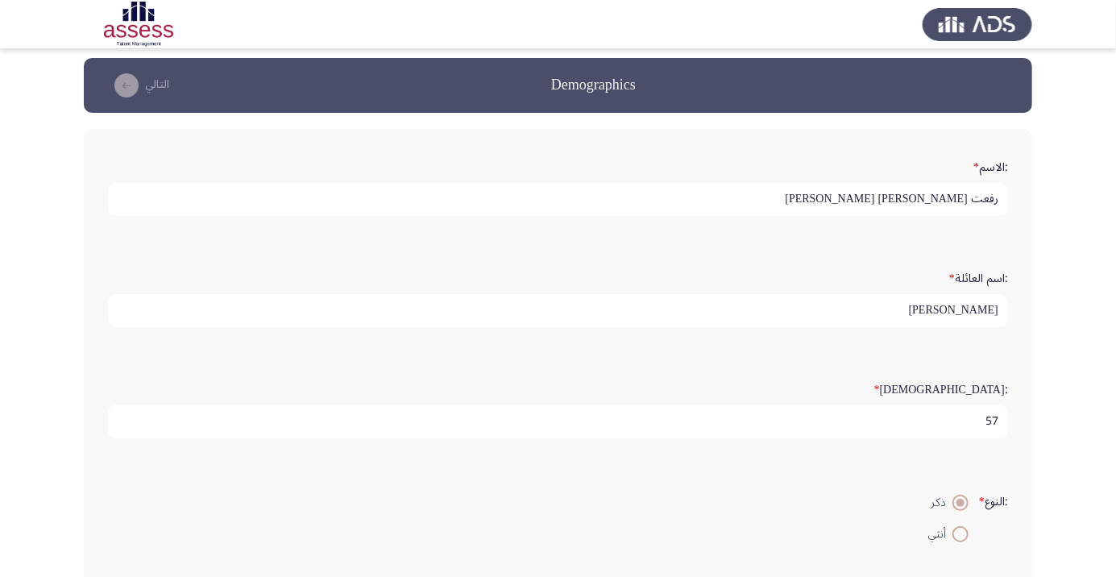
scroll to position [6, 0]
click at [959, 499] on span at bounding box center [961, 503] width 8 height 8
click at [959, 496] on input "ذكر" at bounding box center [961, 503] width 16 height 16
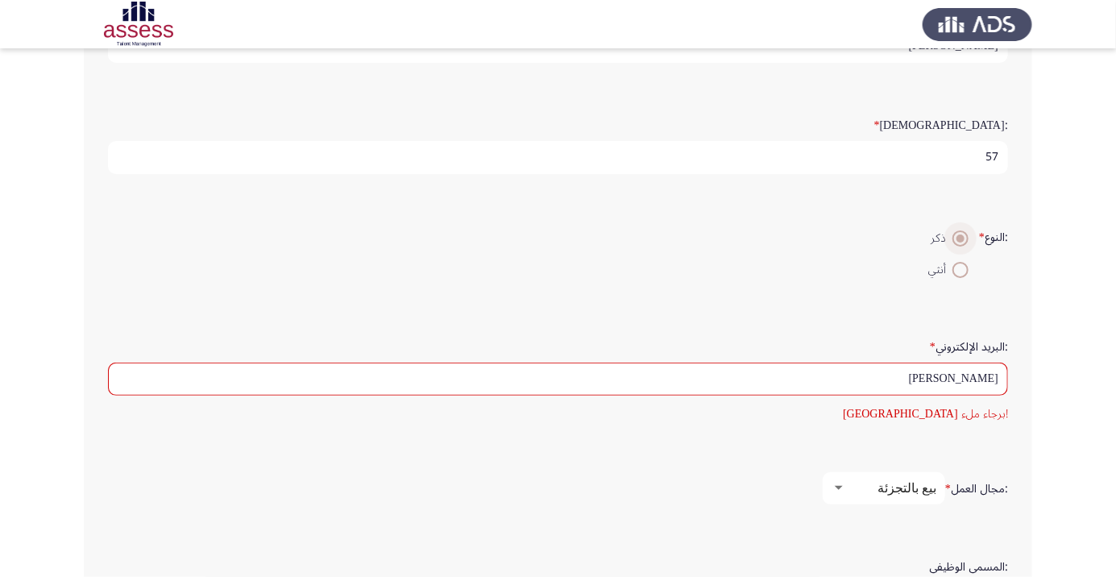
scroll to position [471, 0]
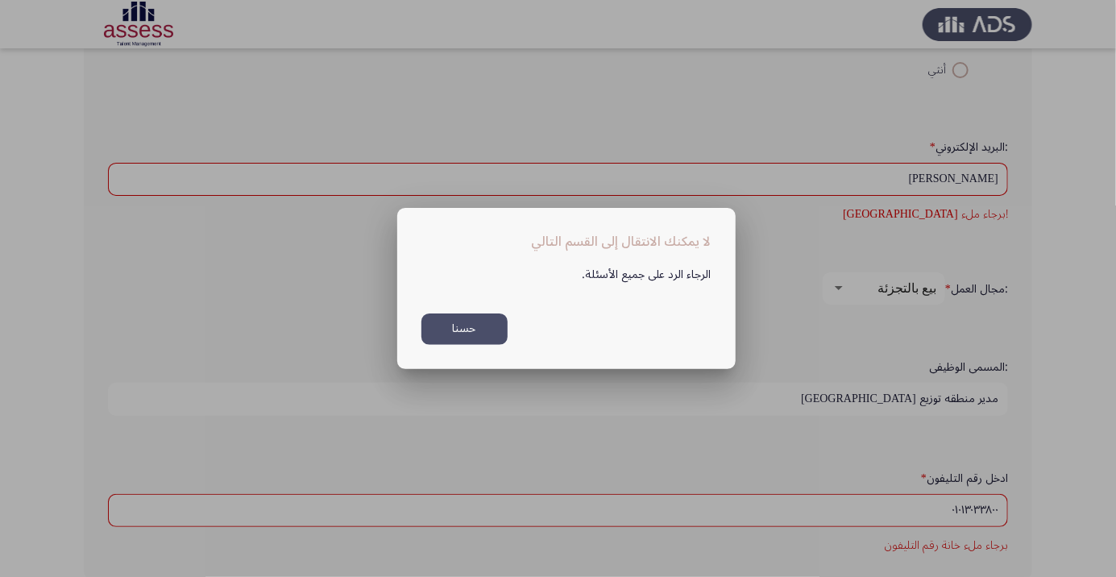
click at [457, 345] on button "حسنا" at bounding box center [465, 329] width 86 height 31
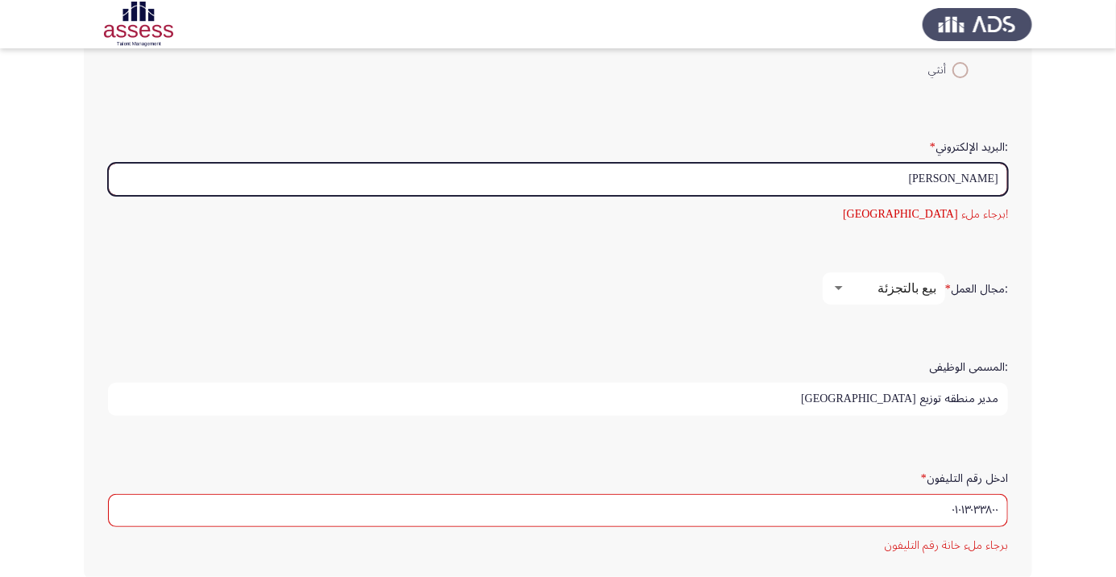
click at [879, 172] on input "[PERSON_NAME]" at bounding box center [558, 179] width 900 height 33
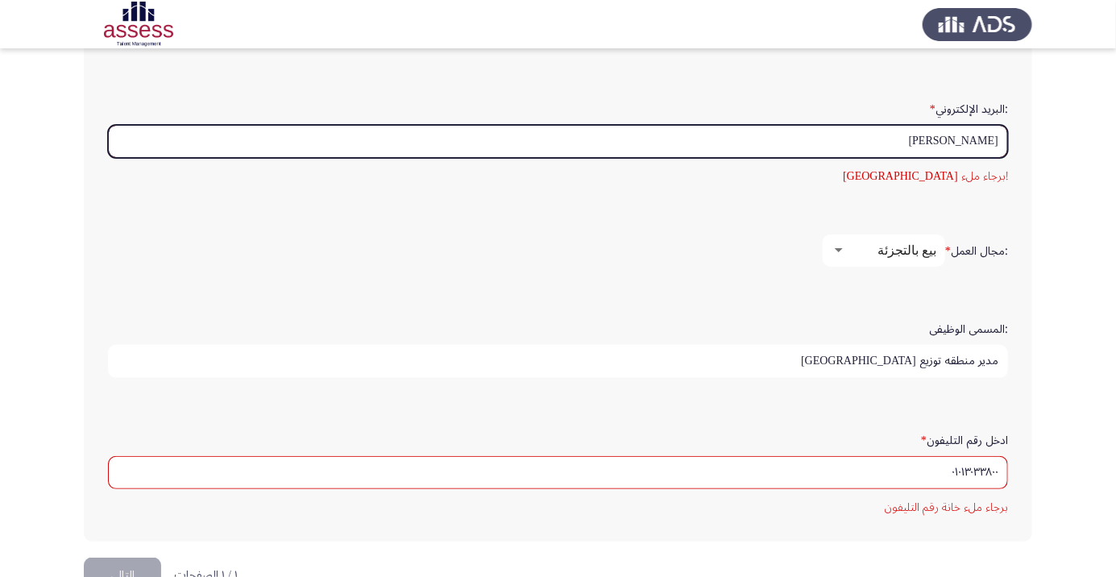
scroll to position [528, 0]
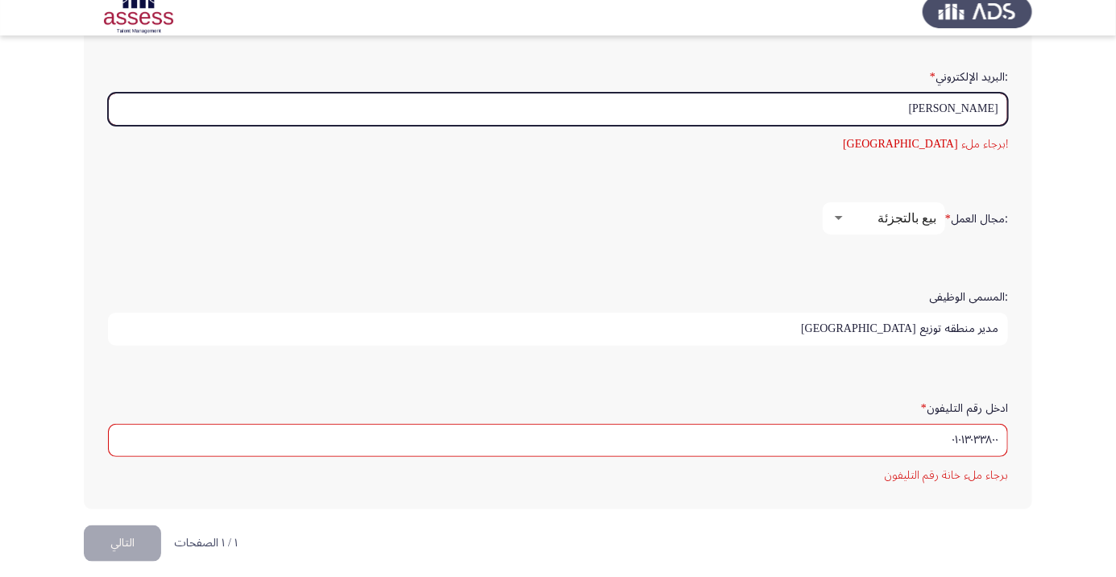
click at [939, 121] on input "[PERSON_NAME]" at bounding box center [558, 122] width 900 height 33
click at [876, 123] on input "[PERSON_NAME]" at bounding box center [558, 122] width 900 height 33
click at [902, 114] on input "Refatabdelrady" at bounding box center [558, 122] width 900 height 33
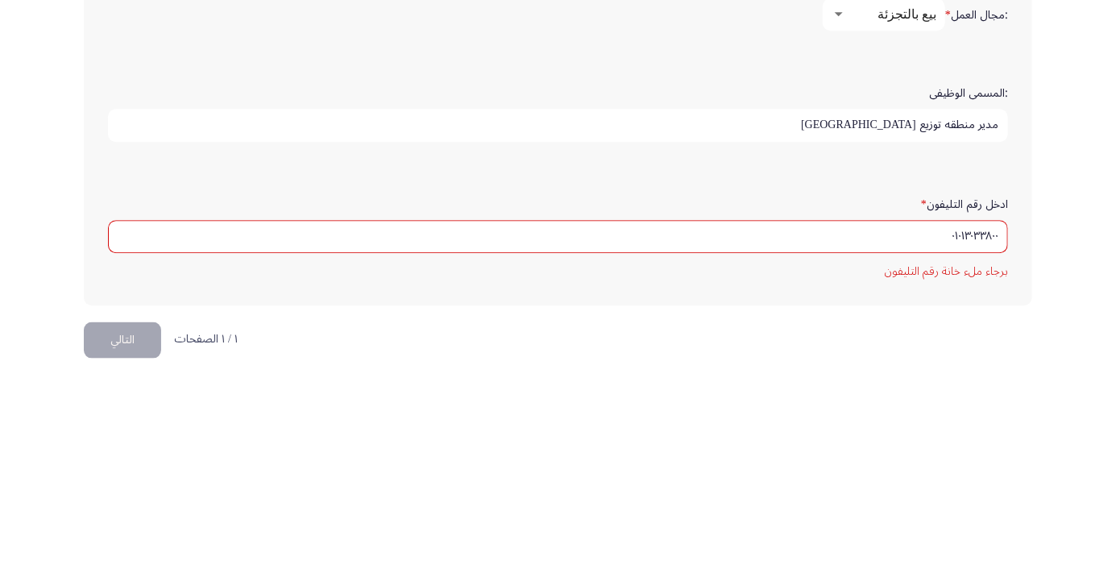
scroll to position [548, 0]
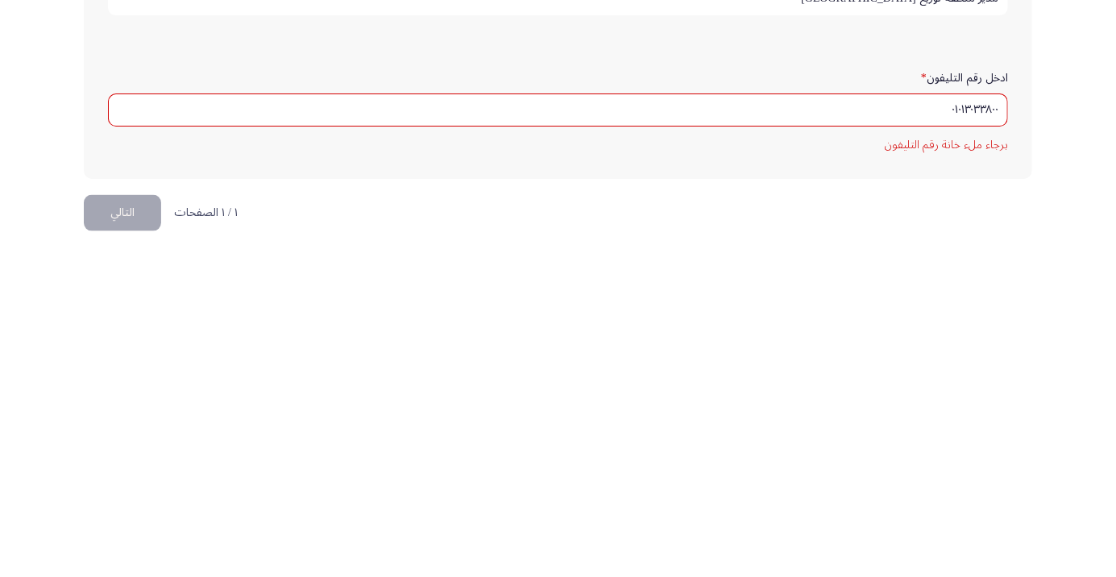
type input "[EMAIL_ADDRESS][DOMAIN_NAME]"
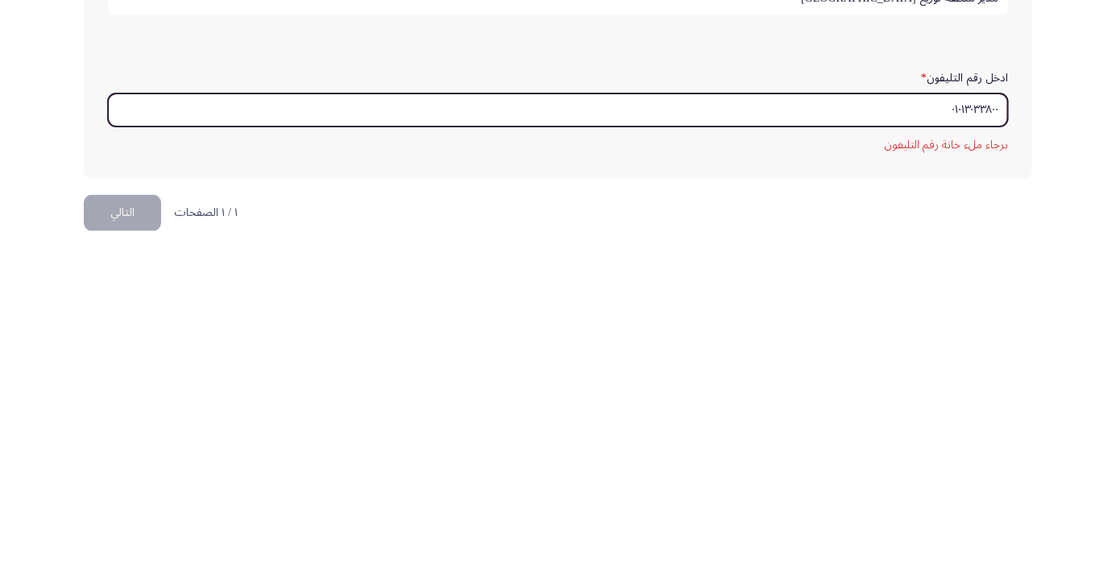
click at [922, 434] on input "٠١٠١٣٠٣٣٨٠٠" at bounding box center [558, 433] width 900 height 33
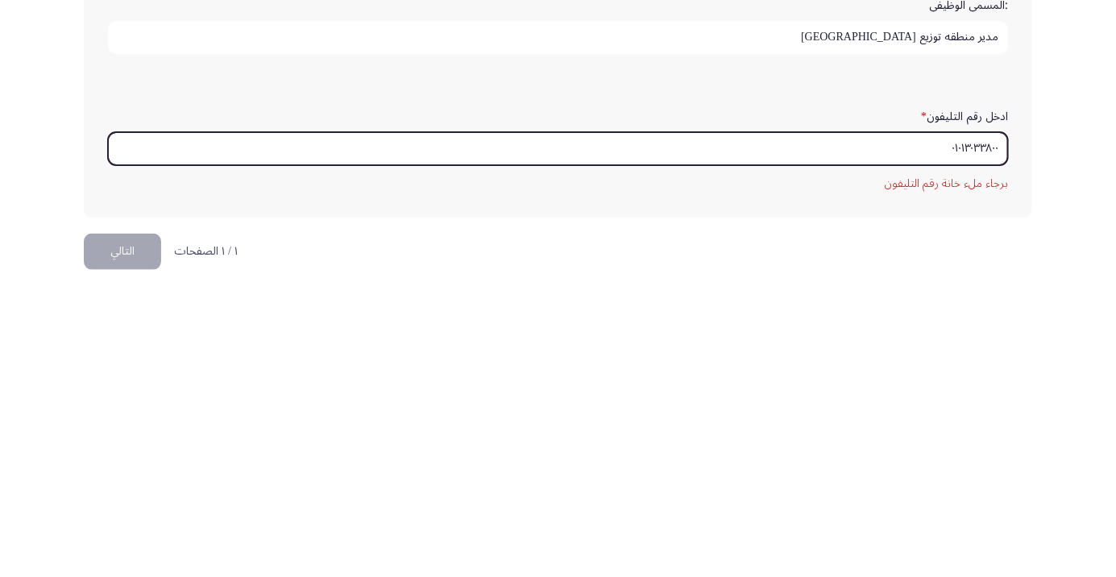
type input "٠١٠١٣٠٣٣٨٠"
click at [942, 432] on input "٠١٠١٣٠٣٣٨٠" at bounding box center [558, 433] width 900 height 33
click at [945, 430] on input "٠١٠١٣٠٣٣٨٠" at bounding box center [558, 433] width 900 height 33
click at [966, 428] on input "٠١٠١٣٠٣٣٨٠" at bounding box center [558, 433] width 900 height 33
click at [975, 432] on input "٠١٠١٣٠٣٣٨٠" at bounding box center [558, 433] width 900 height 33
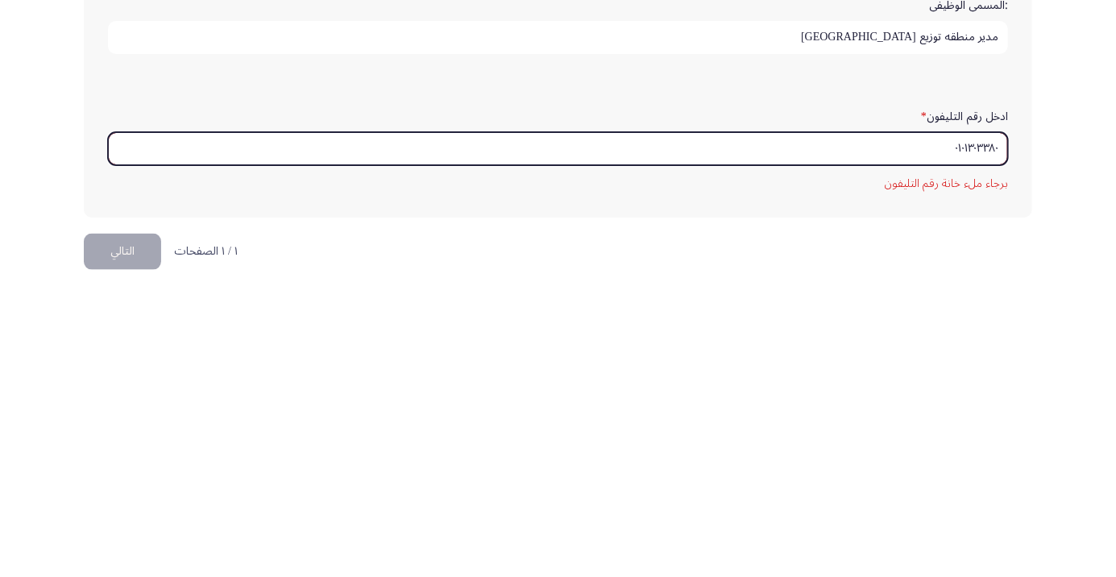
click at [975, 432] on input "٠١٠١٣٠٣٣٨٠" at bounding box center [558, 433] width 900 height 33
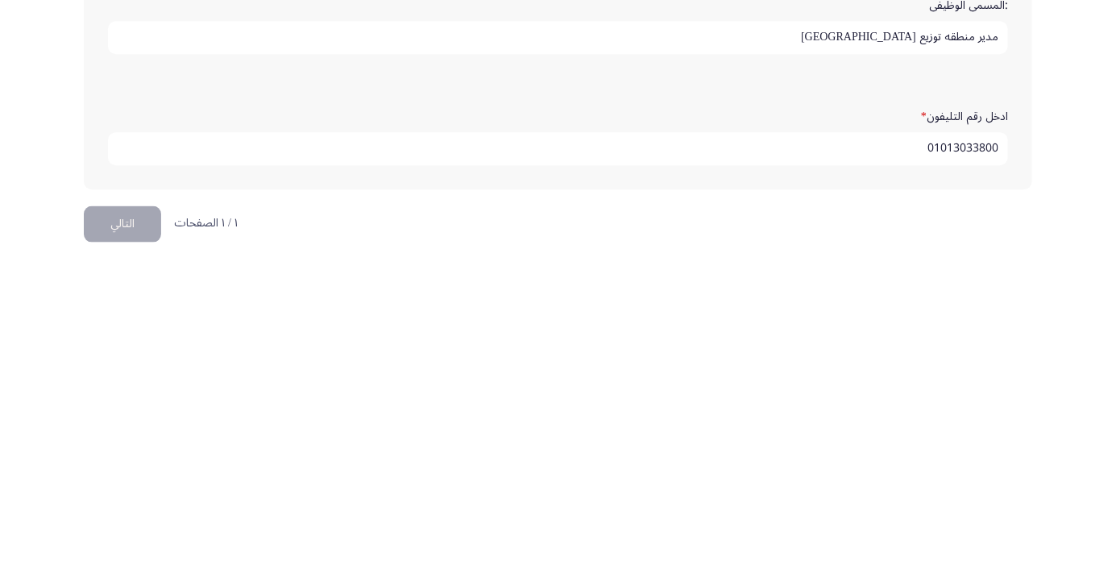
type input "01013033800"
click at [487, 531] on html "Demographics التالي :الاسم * رفعت [PERSON_NAME] [PERSON_NAME] :اسم العائلة * [P…" at bounding box center [558, 31] width 1116 height 1103
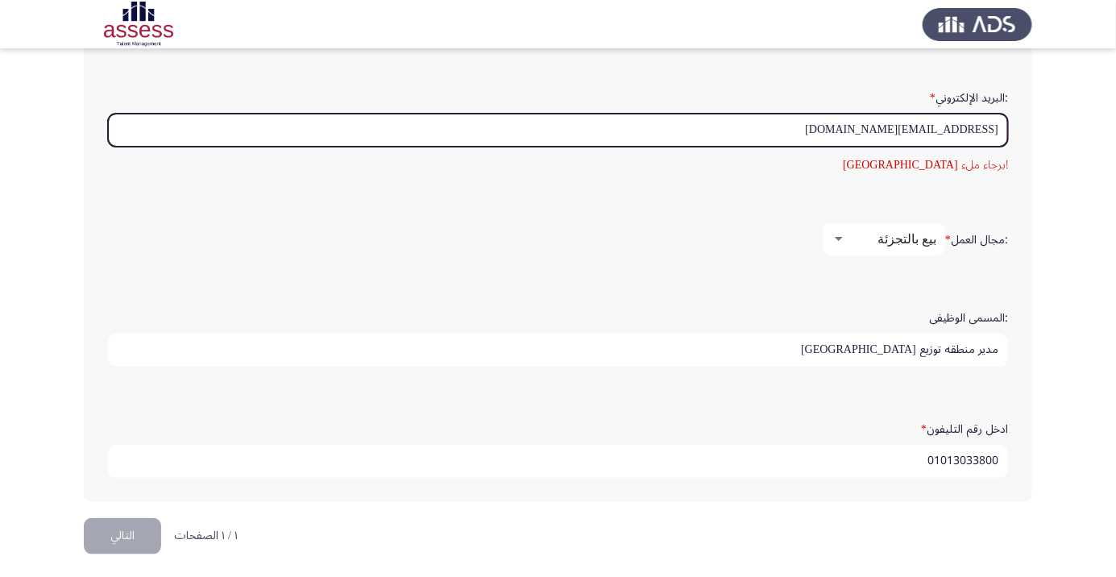
click at [770, 129] on input "[EMAIL_ADDRESS][DOMAIN_NAME]" at bounding box center [558, 130] width 900 height 33
click at [995, 129] on input "[EMAIL_ADDRESS][DOMAIN_NAME]" at bounding box center [558, 130] width 900 height 33
click at [996, 123] on input "[EMAIL_ADDRESS][DOMAIN_NAME]" at bounding box center [558, 130] width 900 height 33
click at [995, 130] on input "[EMAIL_ADDRESS][DOMAIN_NAME]" at bounding box center [558, 130] width 900 height 33
click at [998, 126] on input "[EMAIL_ADDRESS][DOMAIN_NAME]" at bounding box center [558, 130] width 900 height 33
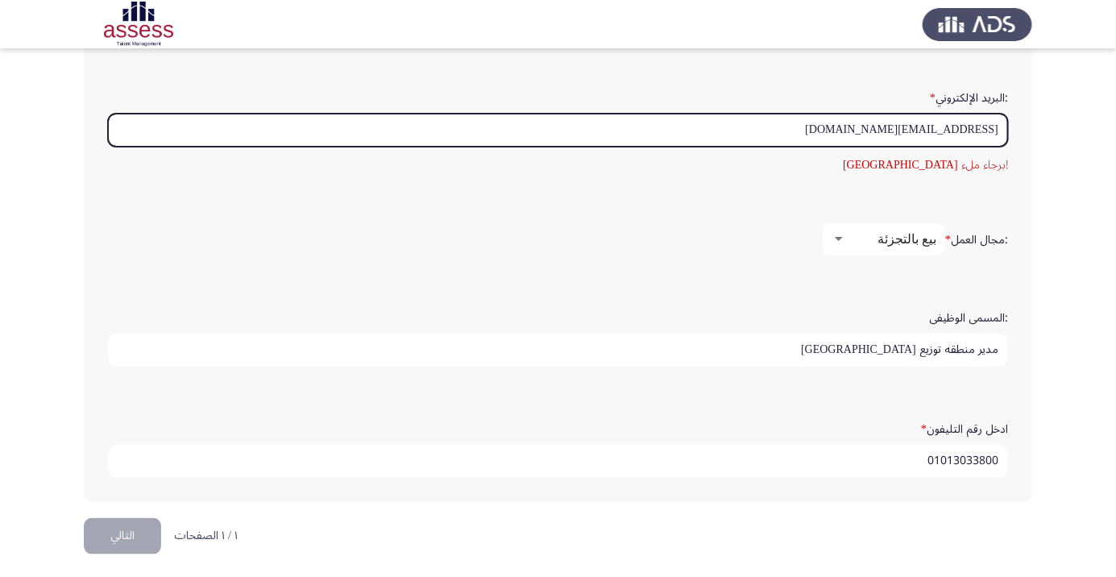
click at [996, 123] on input "[EMAIL_ADDRESS][DOMAIN_NAME]" at bounding box center [558, 130] width 900 height 33
click at [996, 122] on input "[EMAIL_ADDRESS][DOMAIN_NAME]" at bounding box center [558, 130] width 900 height 33
click at [996, 131] on input "[EMAIL_ADDRESS][DOMAIN_NAME]" at bounding box center [558, 130] width 900 height 33
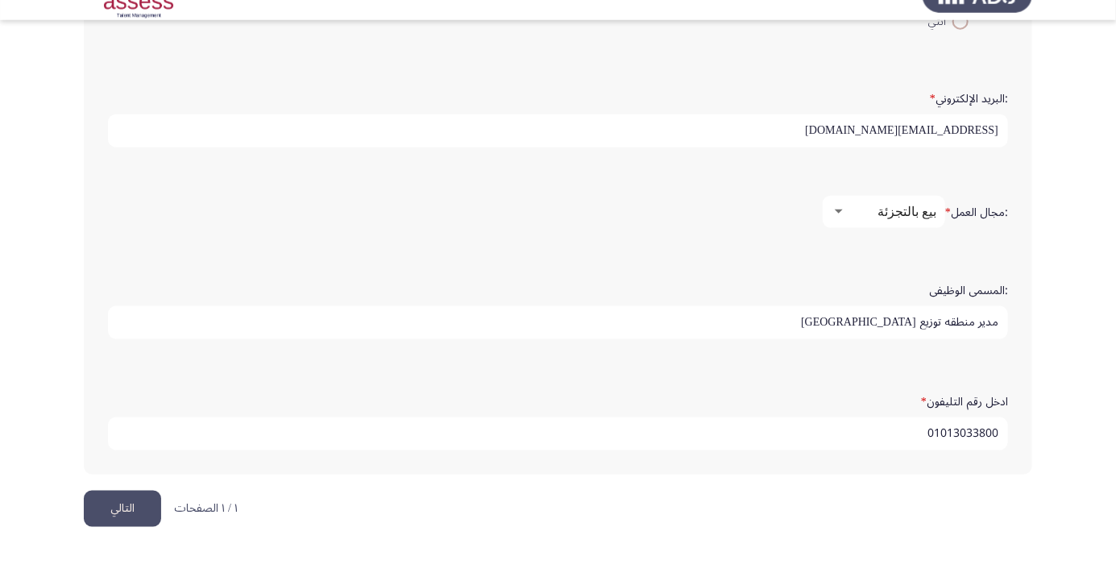
type input "[EMAIL_ADDRESS][DOMAIN_NAME]"
click at [1056, 206] on app-assessment-container "Demographics التالي :الاسم * رفعت [PERSON_NAME] [PERSON_NAME] :اسم العائلة * [P…" at bounding box center [558, 46] width 1116 height 945
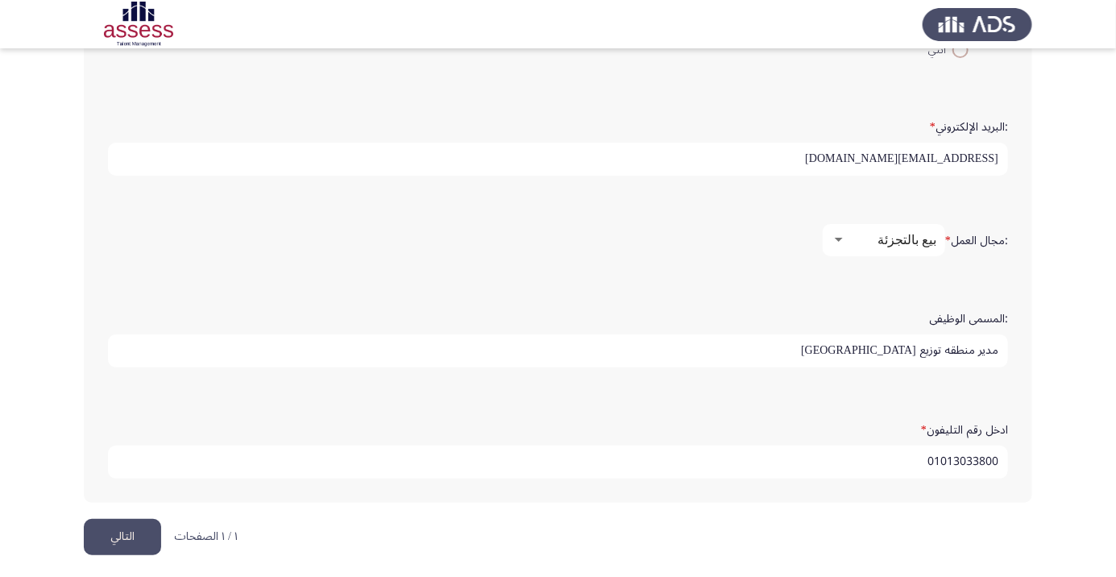
click at [141, 519] on button "التالي" at bounding box center [122, 537] width 77 height 36
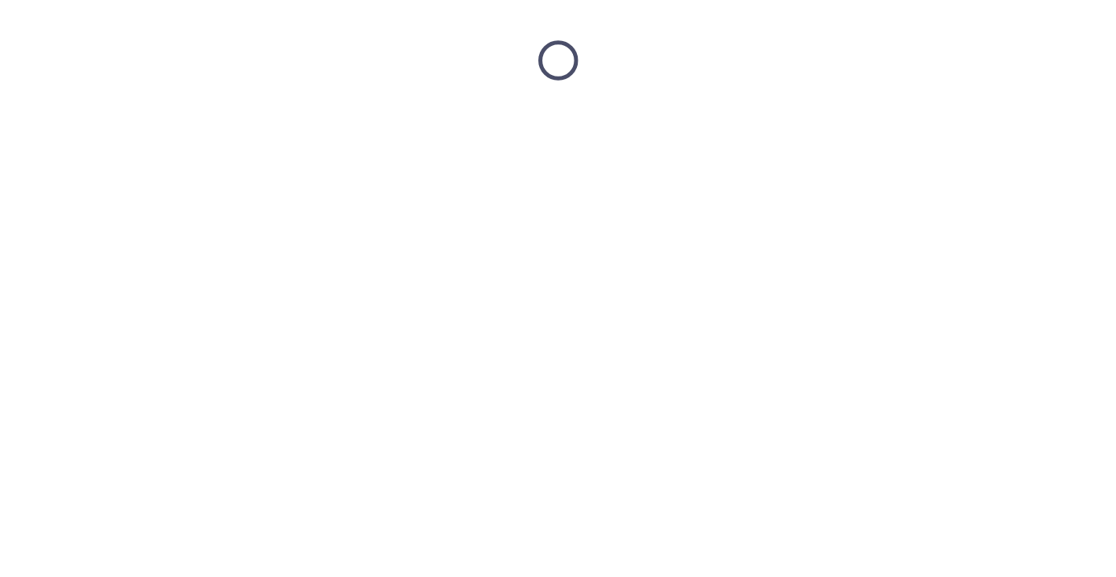
scroll to position [0, 0]
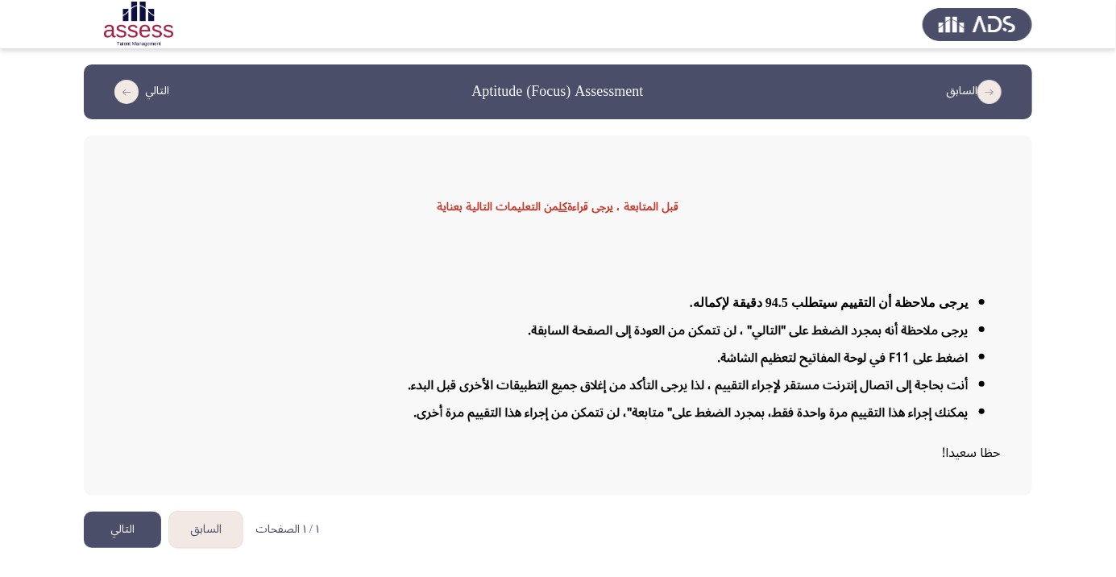
click at [114, 548] on button "التالي" at bounding box center [122, 530] width 77 height 36
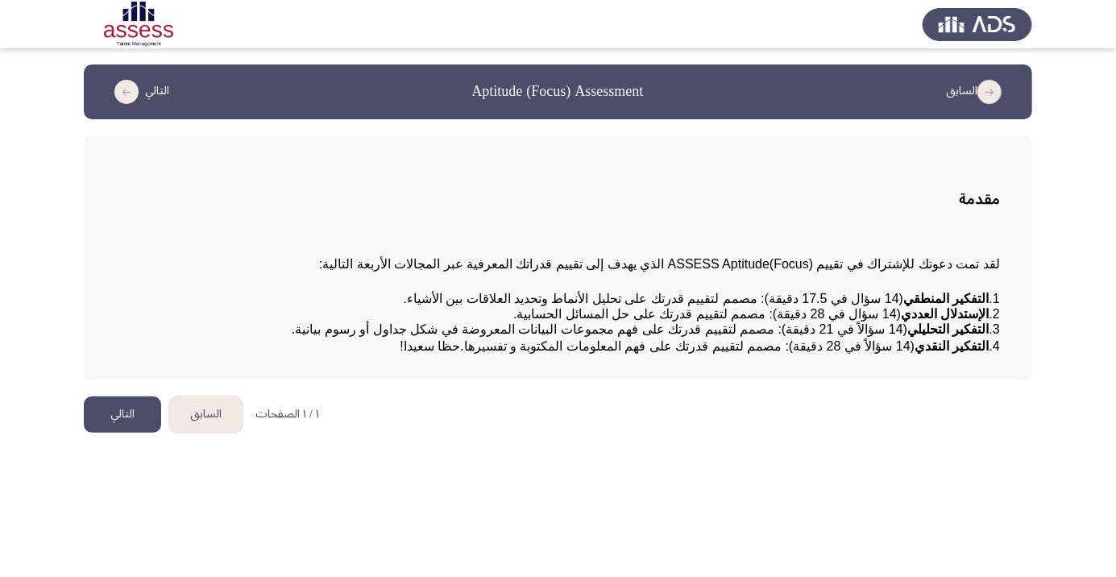
click at [124, 433] on button "التالي" at bounding box center [122, 415] width 77 height 36
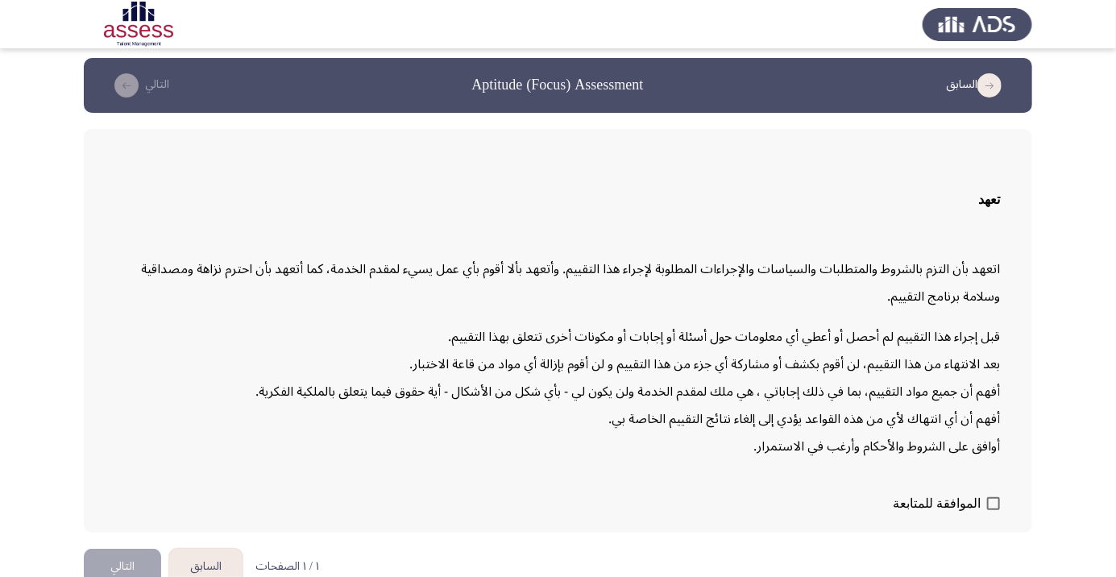
scroll to position [6, 0]
click at [990, 510] on span at bounding box center [993, 503] width 13 height 13
click at [993, 511] on input "الموافقة للمتابعة" at bounding box center [993, 510] width 1 height 1
checkbox input "true"
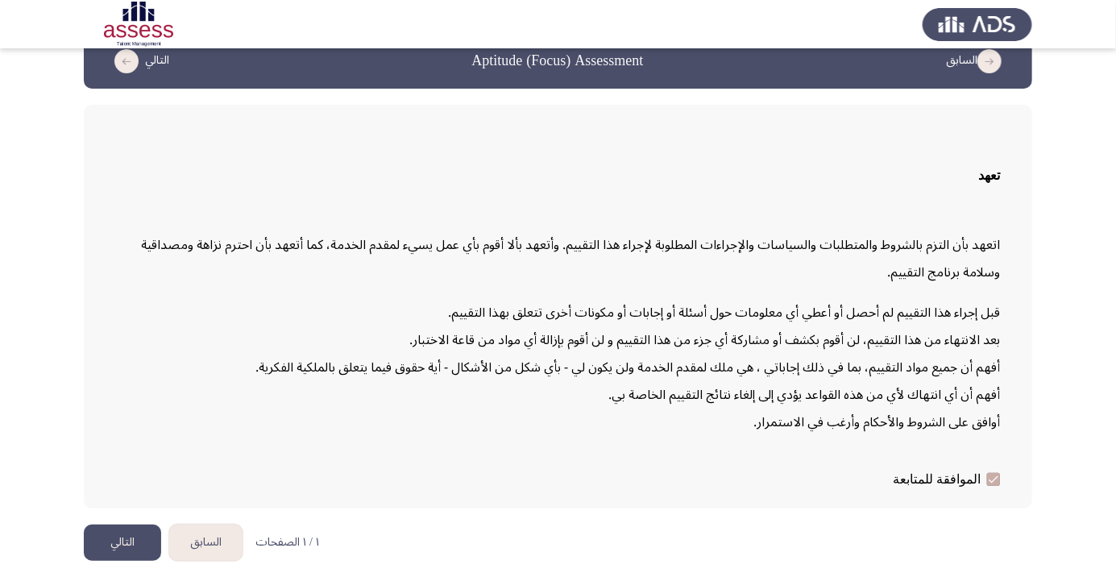
click at [125, 561] on button "التالي" at bounding box center [122, 543] width 77 height 36
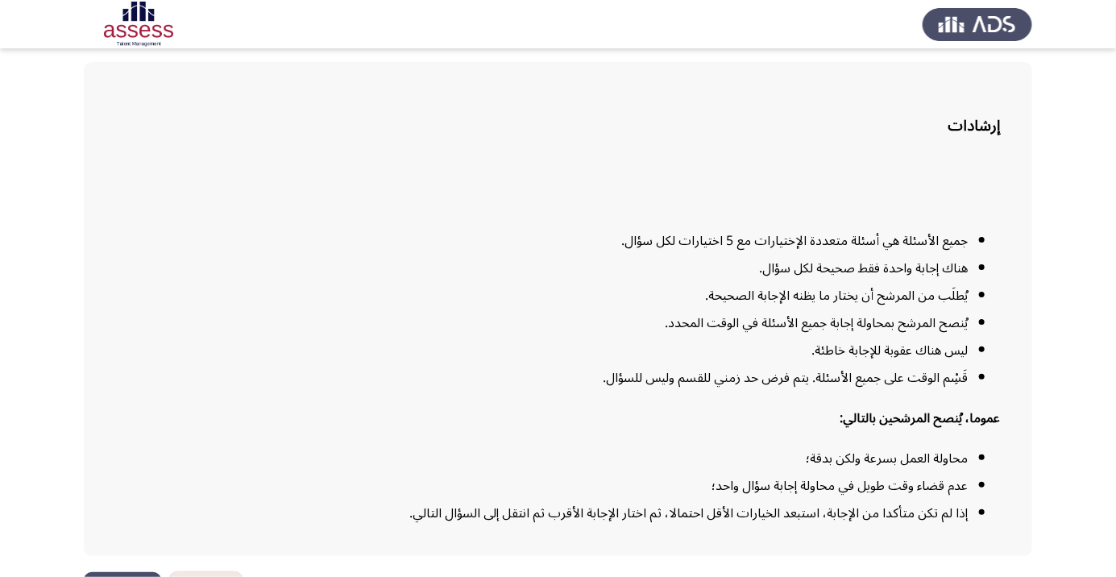
scroll to position [131, 0]
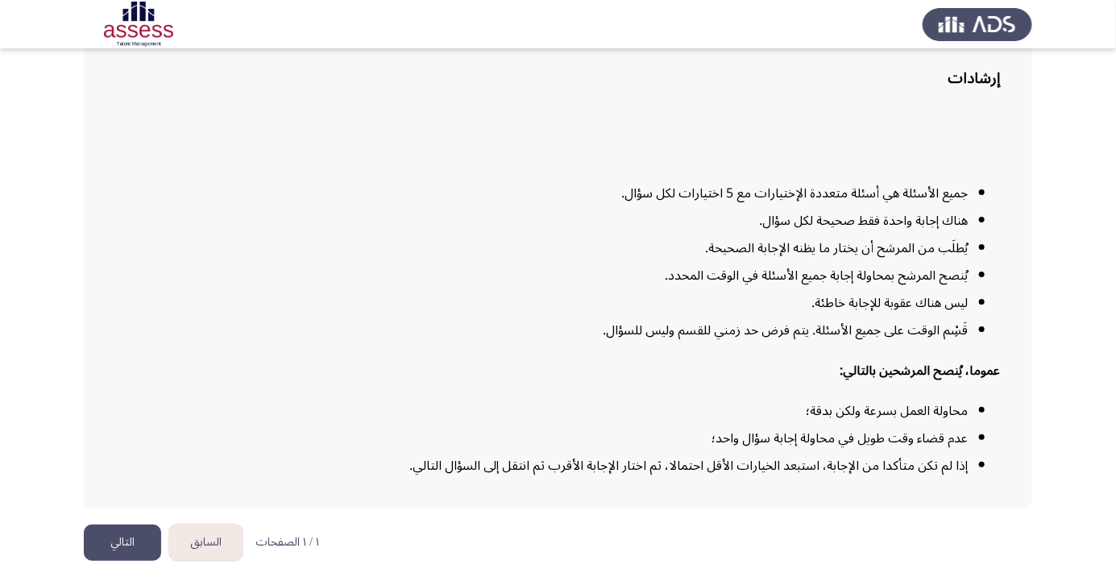
click at [133, 561] on button "التالي" at bounding box center [122, 543] width 77 height 36
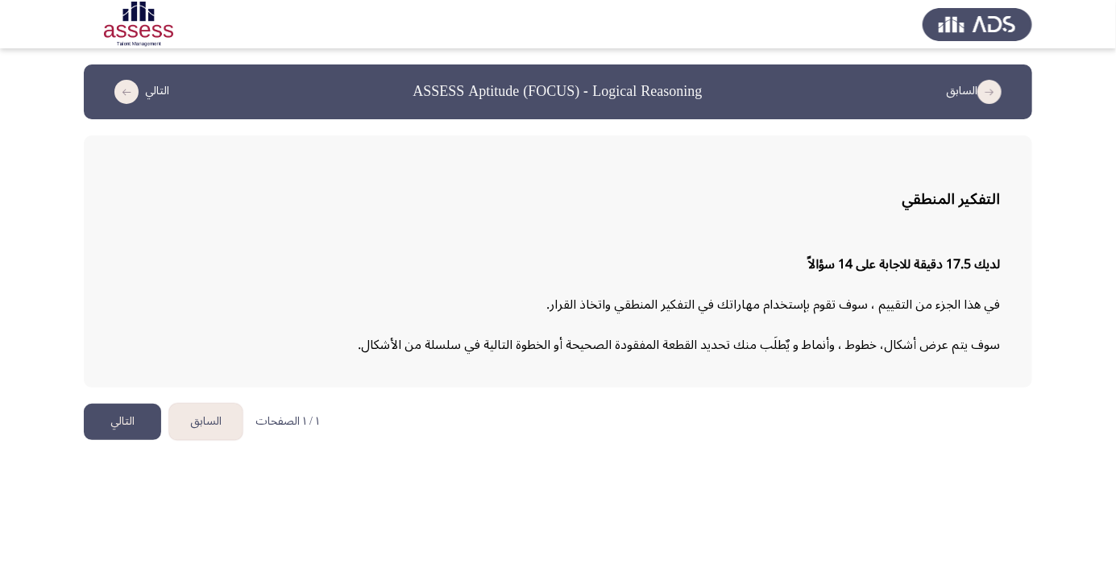
click at [124, 419] on button "التالي" at bounding box center [122, 422] width 77 height 36
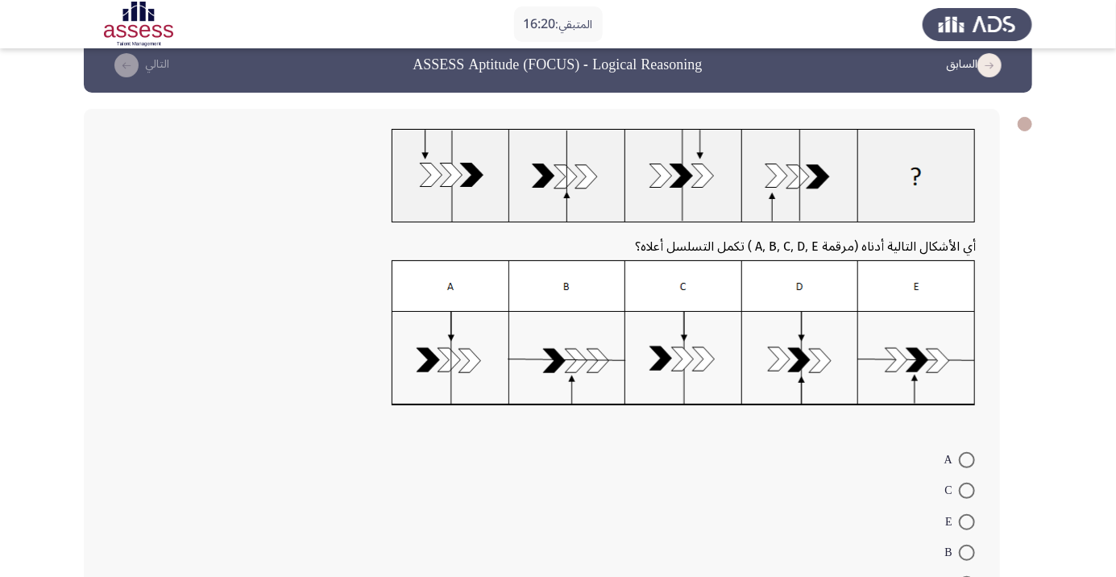
scroll to position [16, 0]
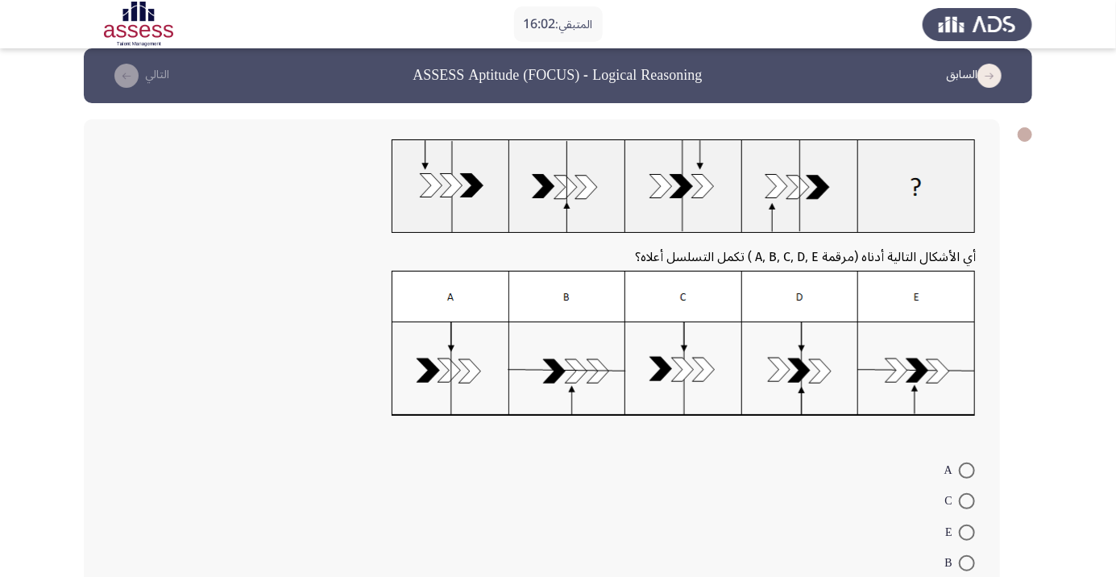
click at [592, 534] on form "A C E B D" at bounding box center [542, 532] width 868 height 156
click at [637, 522] on form "A C E B D" at bounding box center [542, 532] width 868 height 156
click at [680, 484] on form "A C E B D" at bounding box center [542, 532] width 868 height 156
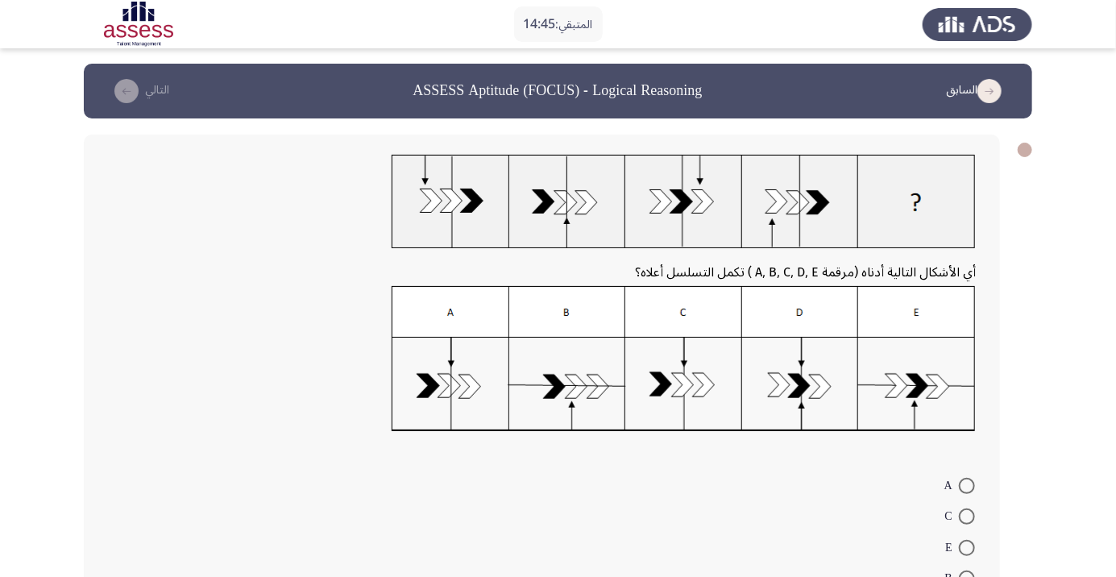
scroll to position [0, 0]
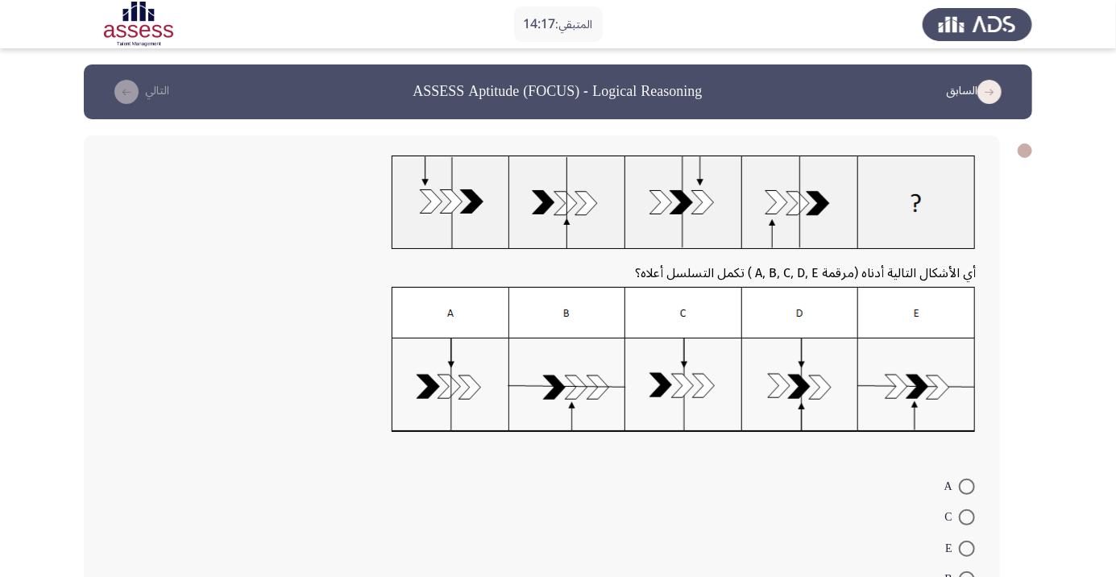
click at [579, 388] on img at bounding box center [684, 360] width 584 height 146
click at [970, 576] on span at bounding box center [967, 579] width 16 height 16
click at [970, 576] on input "B" at bounding box center [967, 579] width 16 height 16
radio input "true"
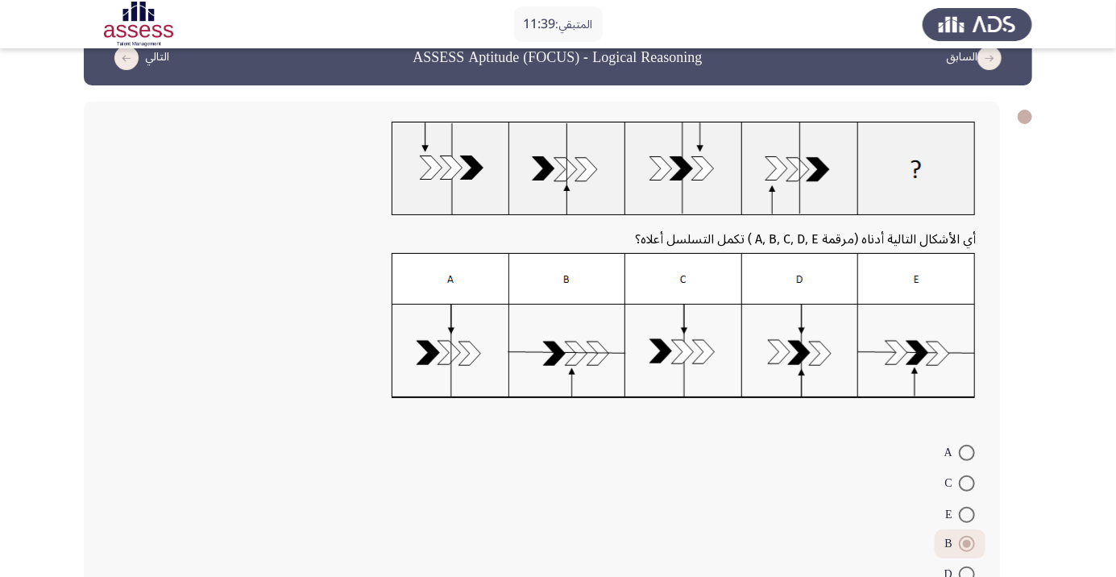
scroll to position [34, 0]
click at [967, 483] on span at bounding box center [967, 484] width 16 height 16
click at [967, 483] on input "C" at bounding box center [967, 484] width 16 height 16
radio input "true"
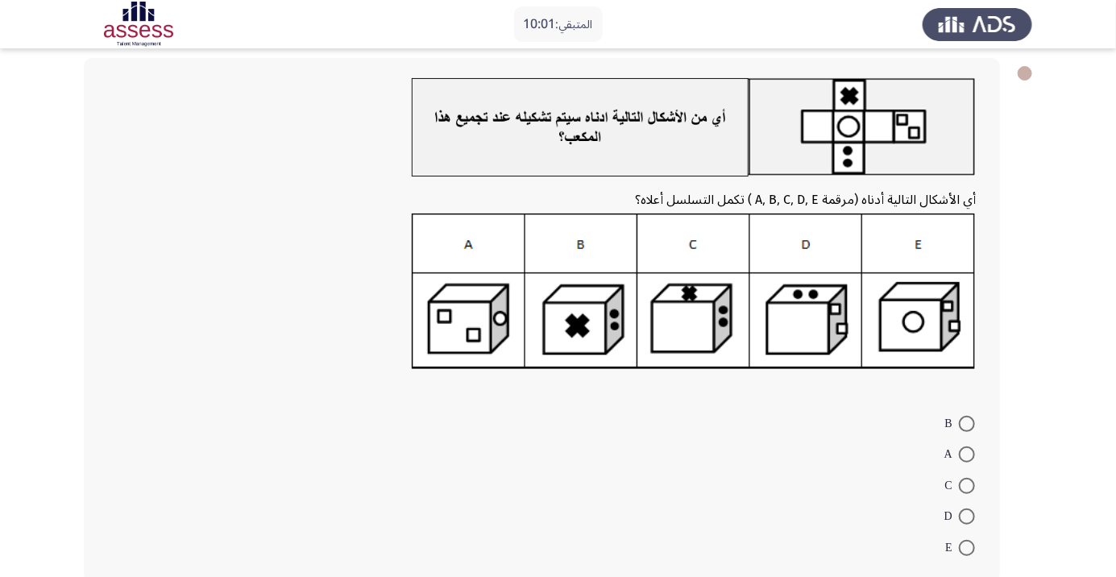
scroll to position [97, 0]
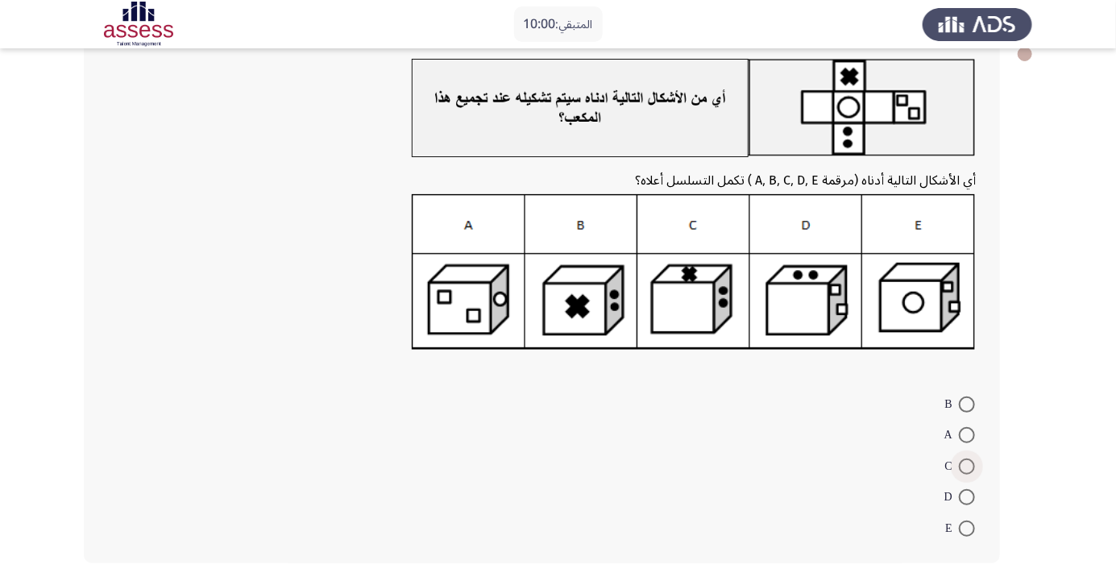
click at [971, 464] on span at bounding box center [967, 467] width 16 height 16
click at [971, 464] on input "C" at bounding box center [967, 467] width 16 height 16
radio input "true"
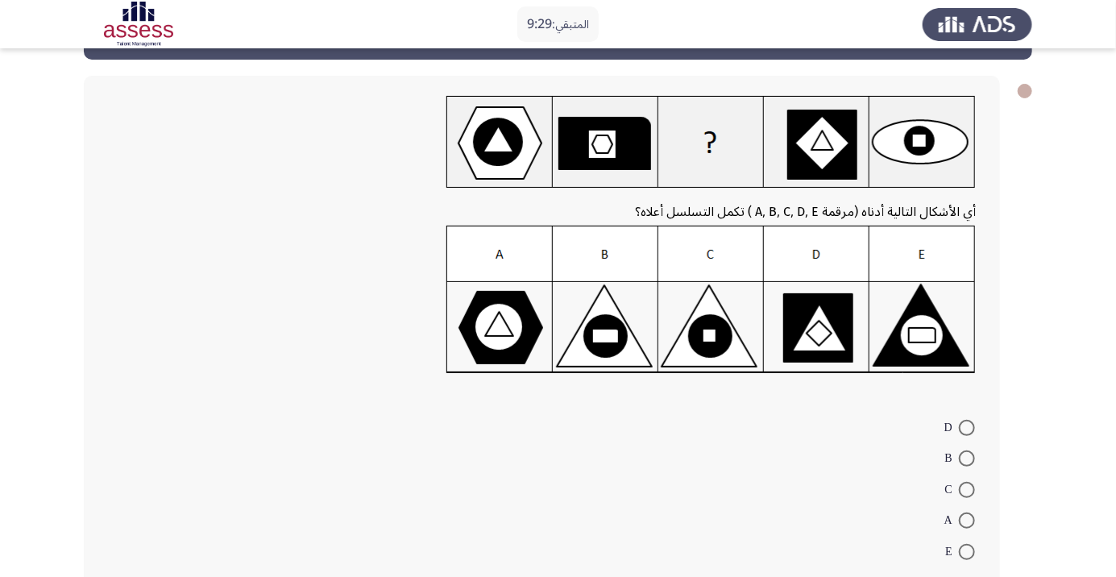
scroll to position [11, 0]
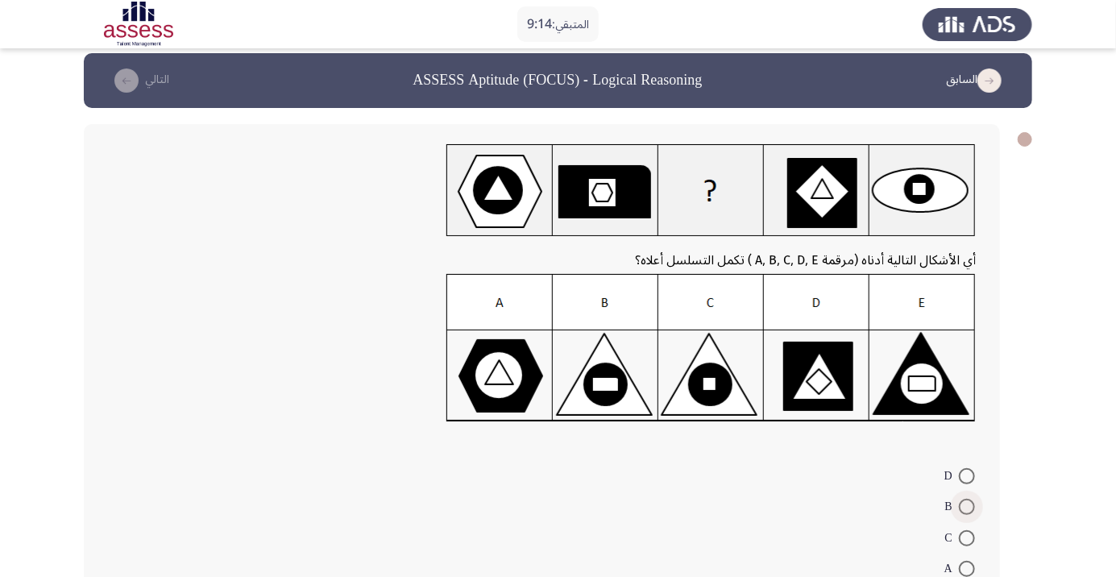
click at [967, 506] on span at bounding box center [967, 507] width 16 height 16
click at [967, 506] on input "B" at bounding box center [967, 507] width 16 height 16
radio input "true"
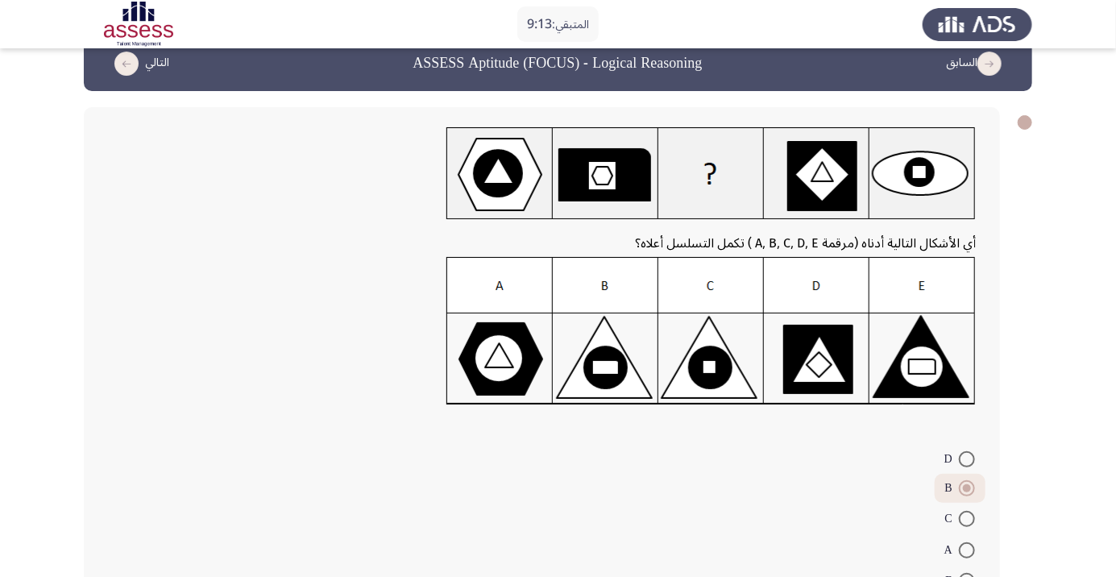
scroll to position [70, 0]
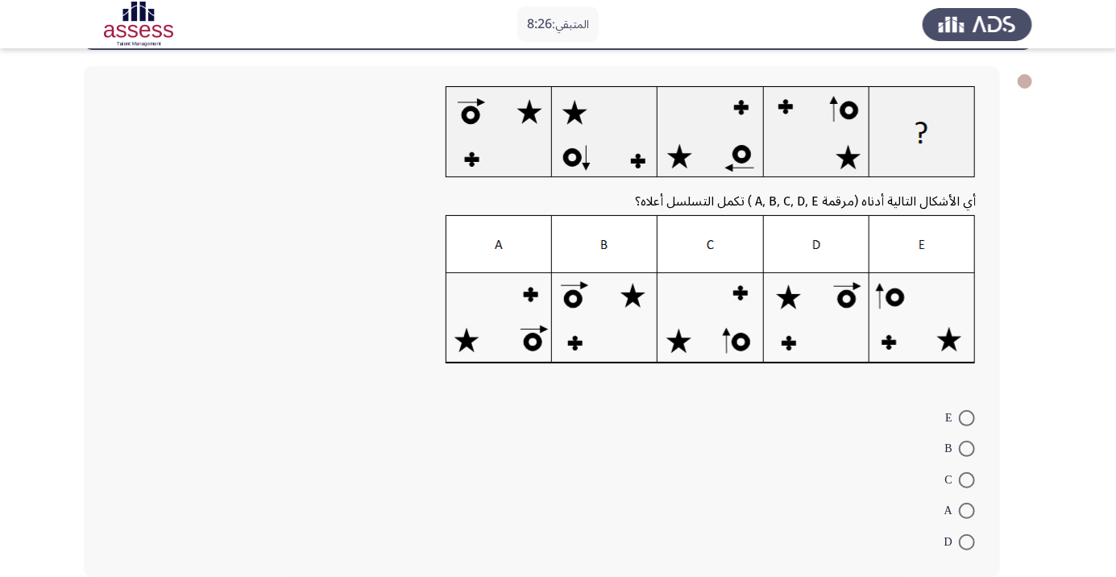
scroll to position [68, 0]
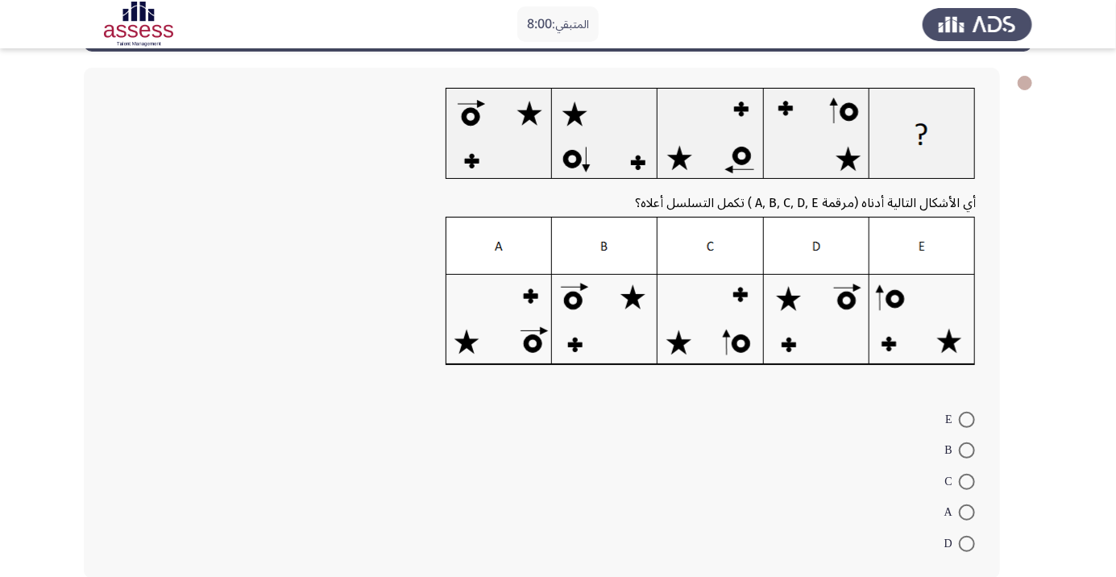
click at [517, 334] on img at bounding box center [711, 291] width 530 height 149
click at [813, 452] on form "E B C A D" at bounding box center [542, 481] width 868 height 156
click at [967, 542] on span at bounding box center [967, 544] width 16 height 16
click at [967, 542] on input "D" at bounding box center [967, 544] width 16 height 16
radio input "true"
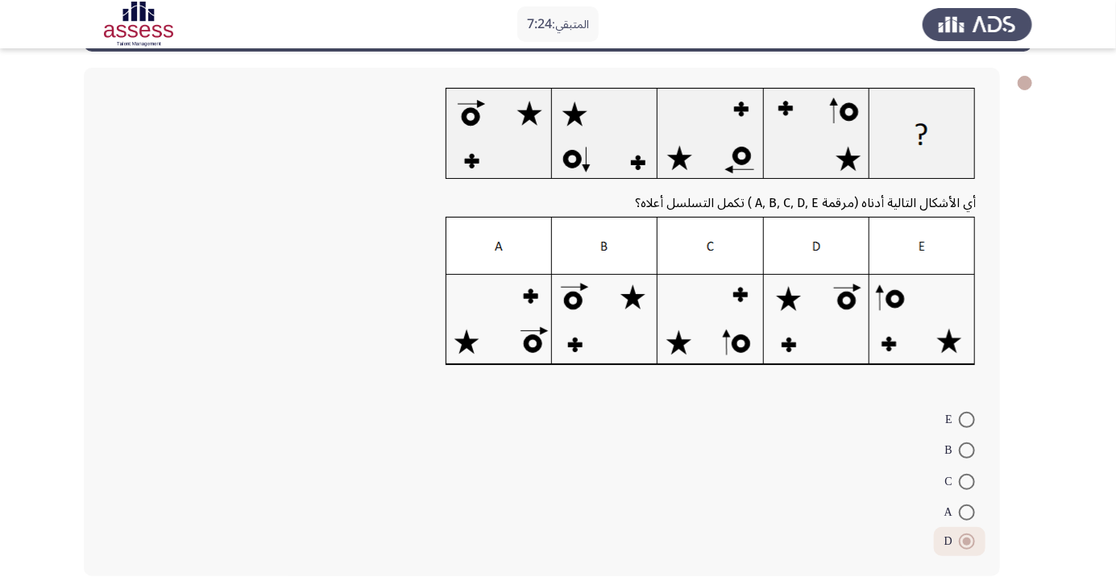
scroll to position [70, 0]
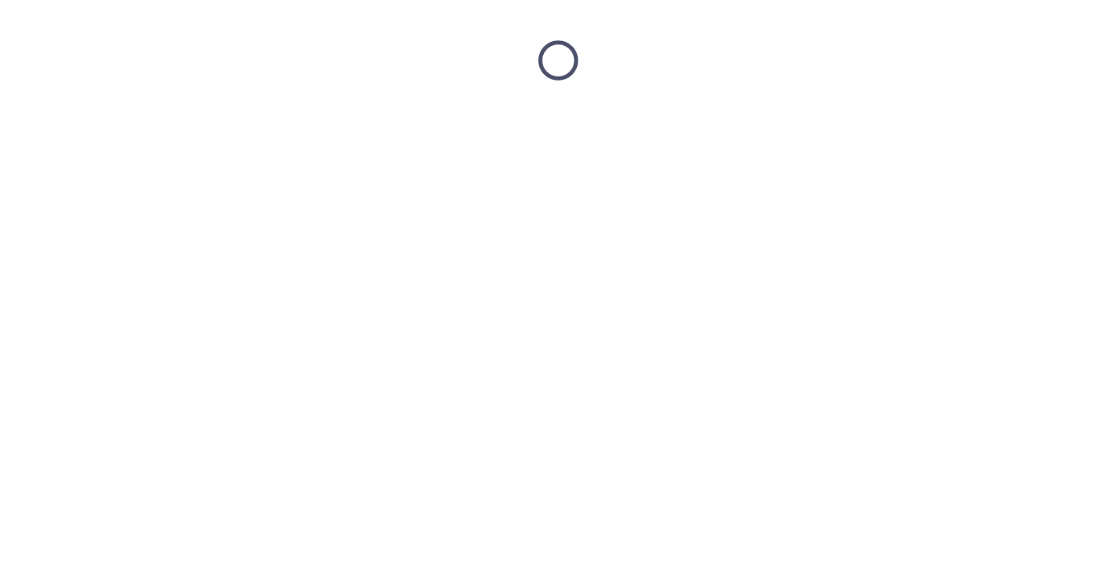
scroll to position [0, 0]
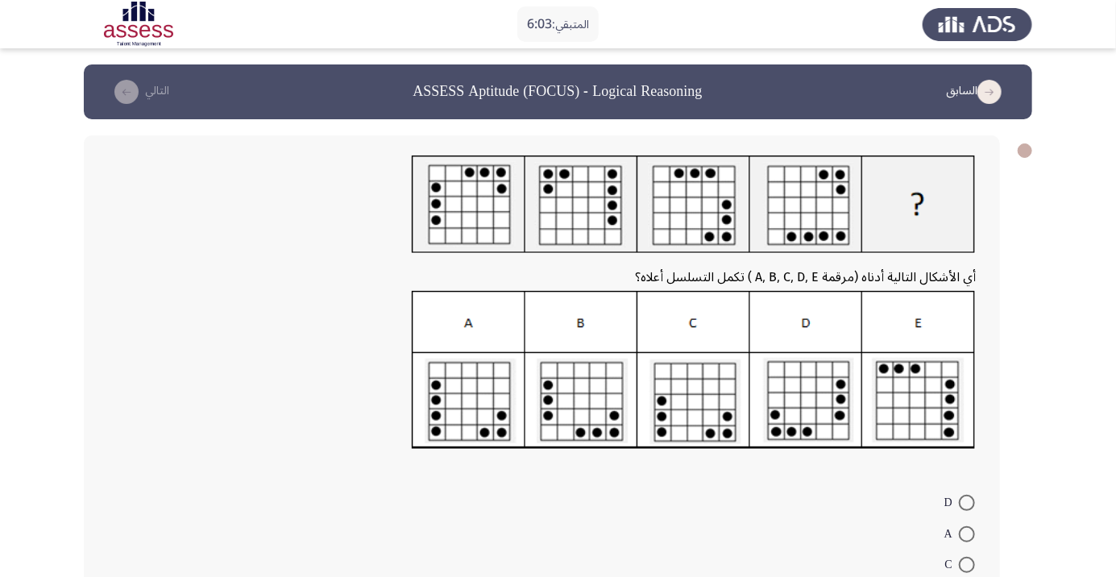
radio input "true"
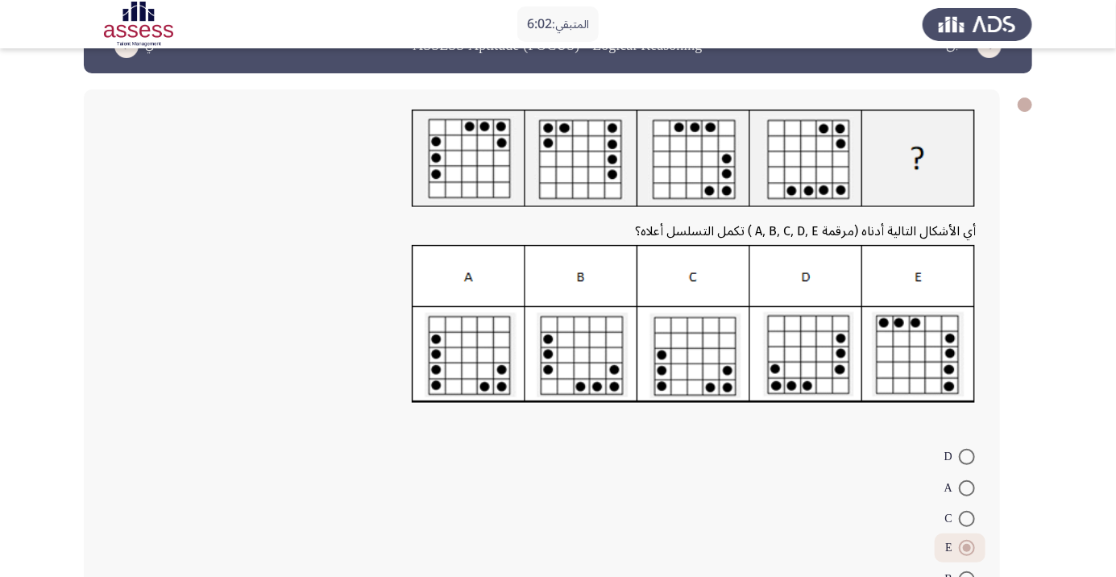
scroll to position [86, 0]
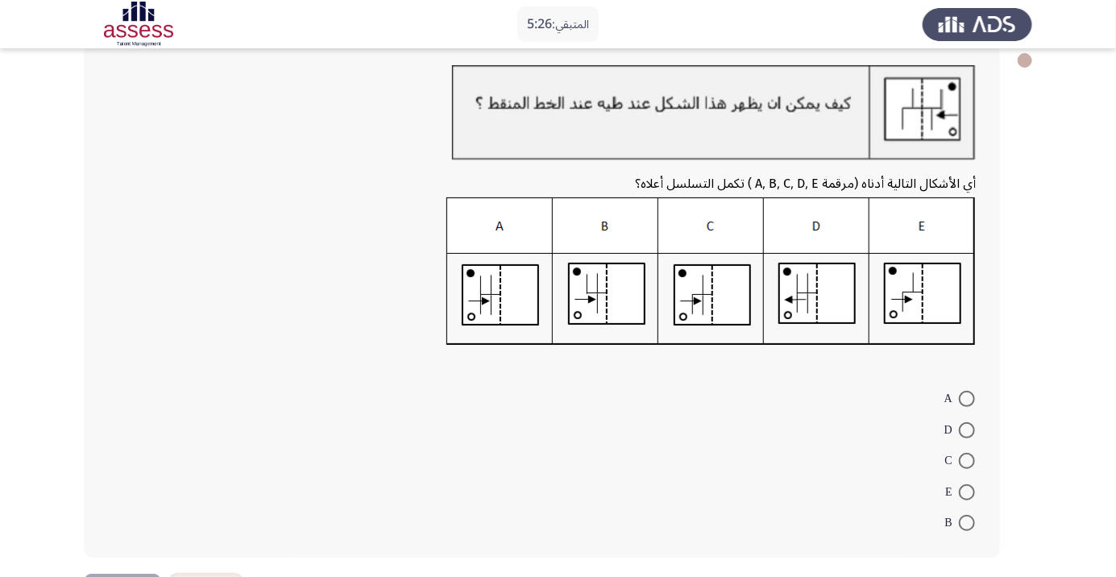
scroll to position [102, 0]
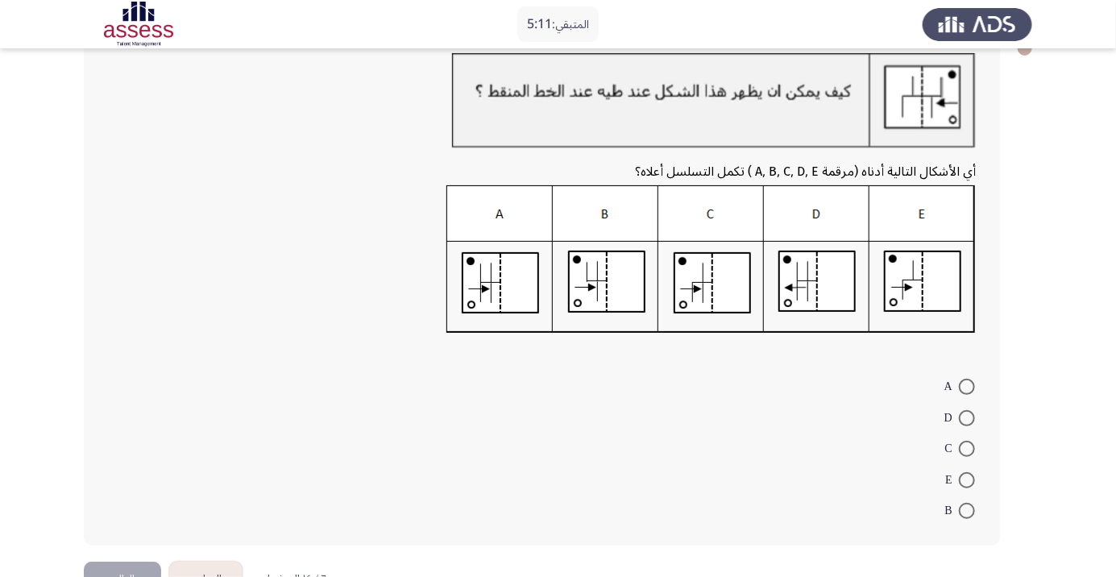
click at [972, 386] on span at bounding box center [967, 387] width 16 height 16
click at [972, 386] on input "A" at bounding box center [967, 387] width 16 height 16
radio input "true"
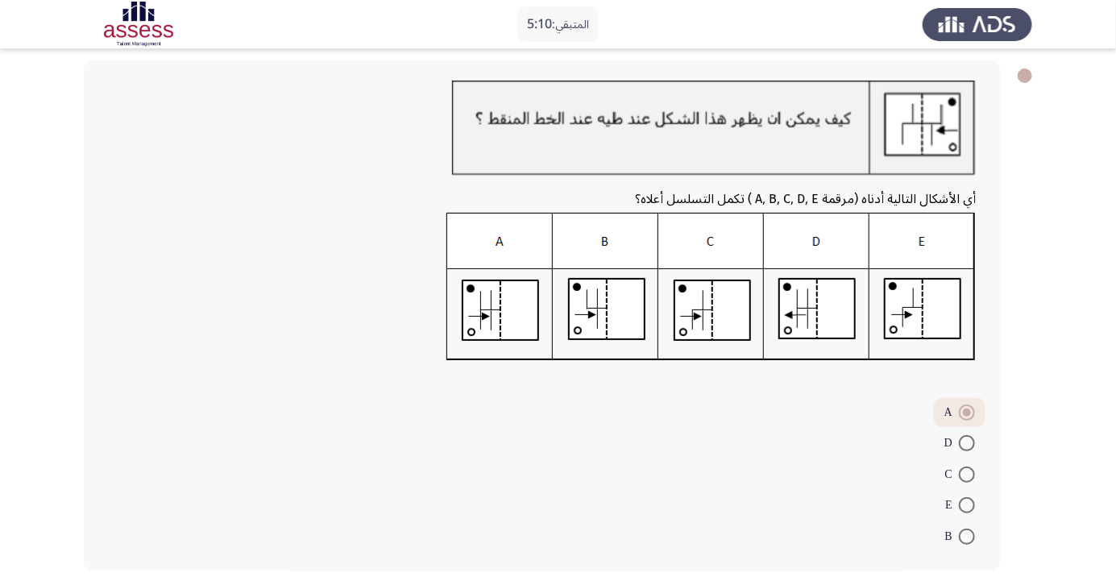
scroll to position [72, 0]
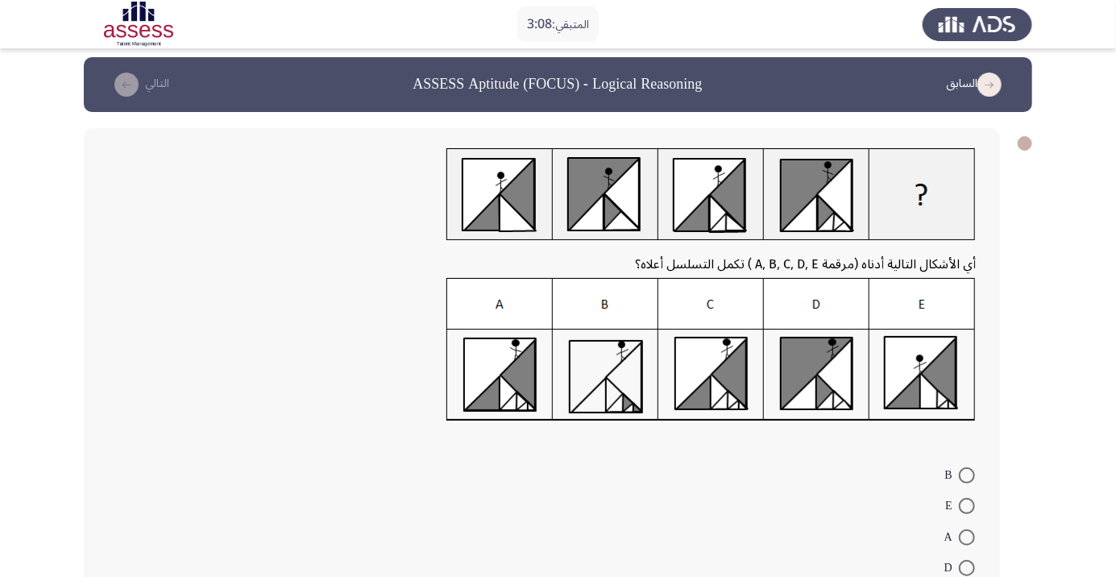
scroll to position [0, 0]
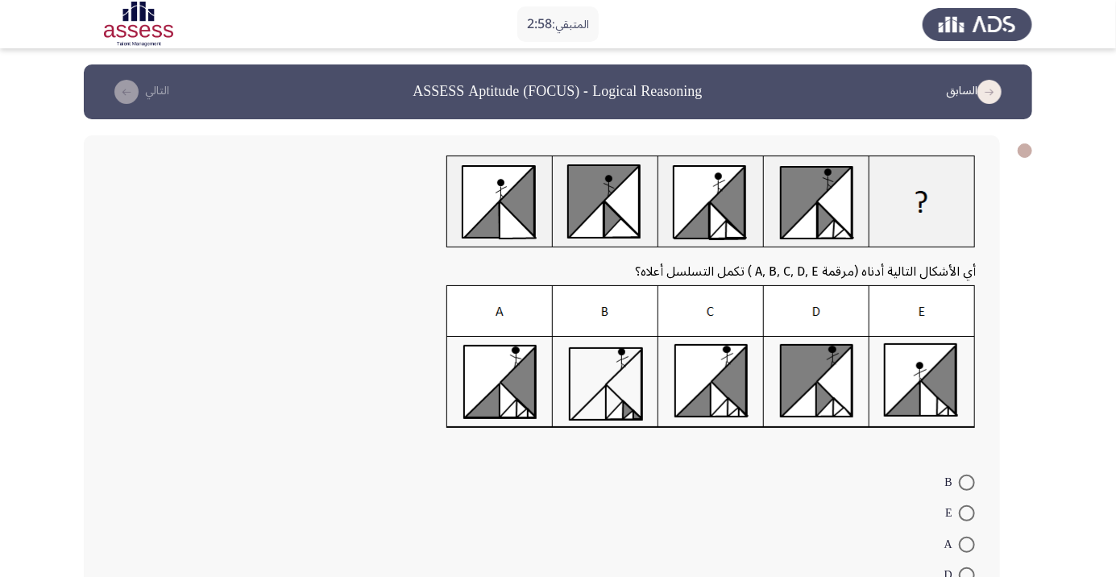
radio input "true"
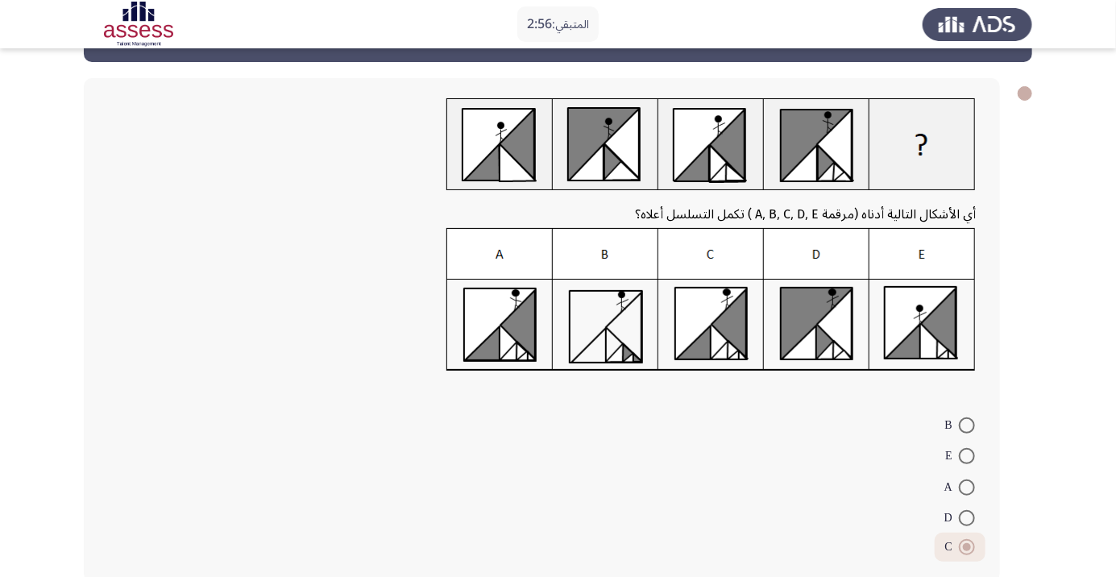
scroll to position [58, 0]
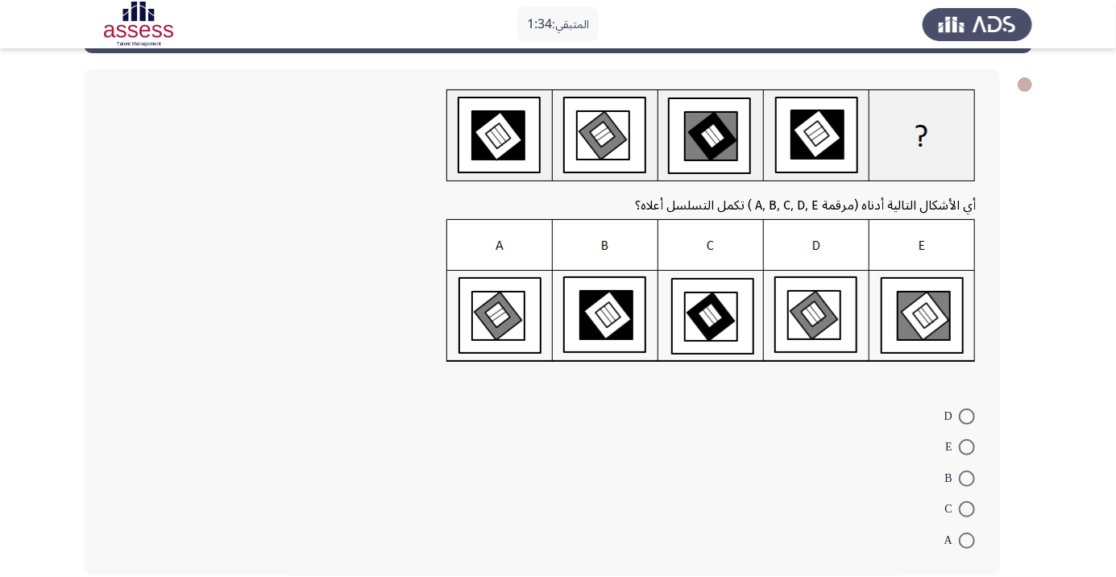
scroll to position [84, 0]
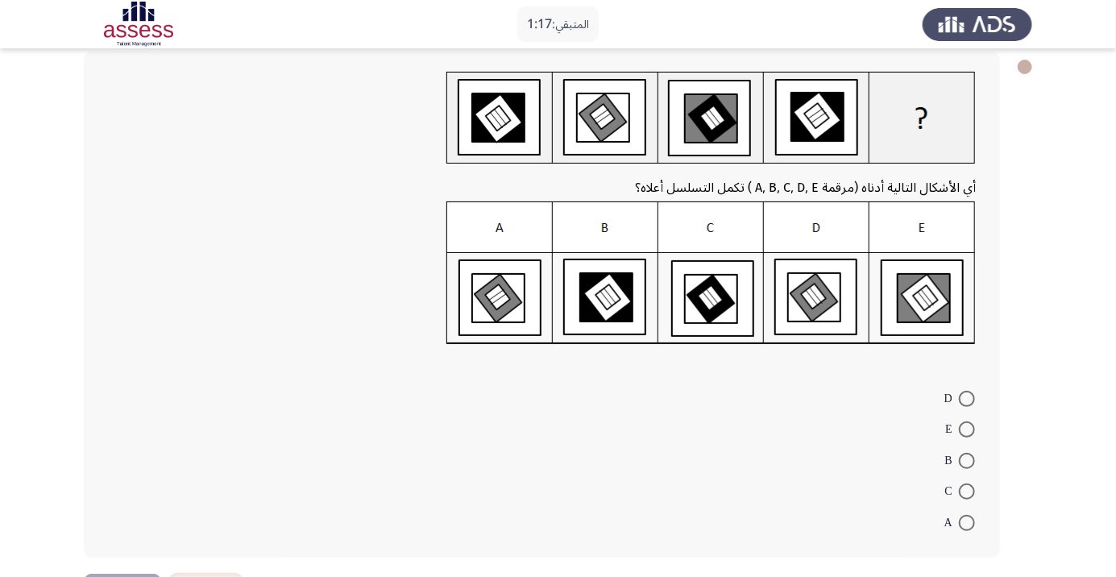
click at [967, 416] on mat-radio-button "E" at bounding box center [960, 428] width 51 height 31
click at [967, 398] on span at bounding box center [967, 399] width 16 height 16
click at [967, 398] on input "D" at bounding box center [967, 399] width 16 height 16
radio input "true"
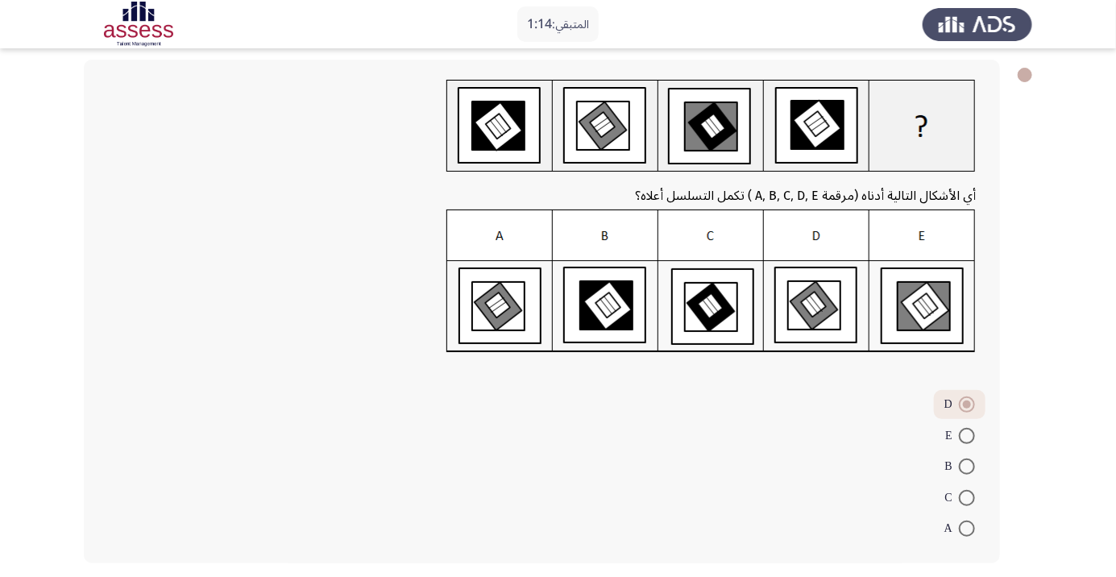
scroll to position [65, 0]
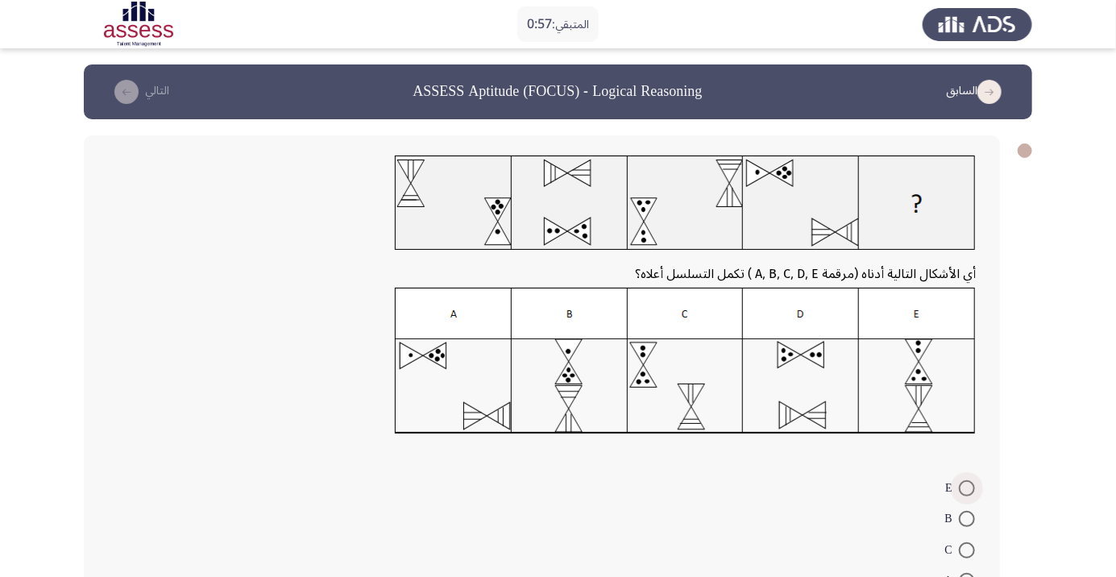
click at [967, 488] on span at bounding box center [967, 488] width 16 height 16
click at [967, 488] on input "E" at bounding box center [967, 488] width 16 height 16
radio input "true"
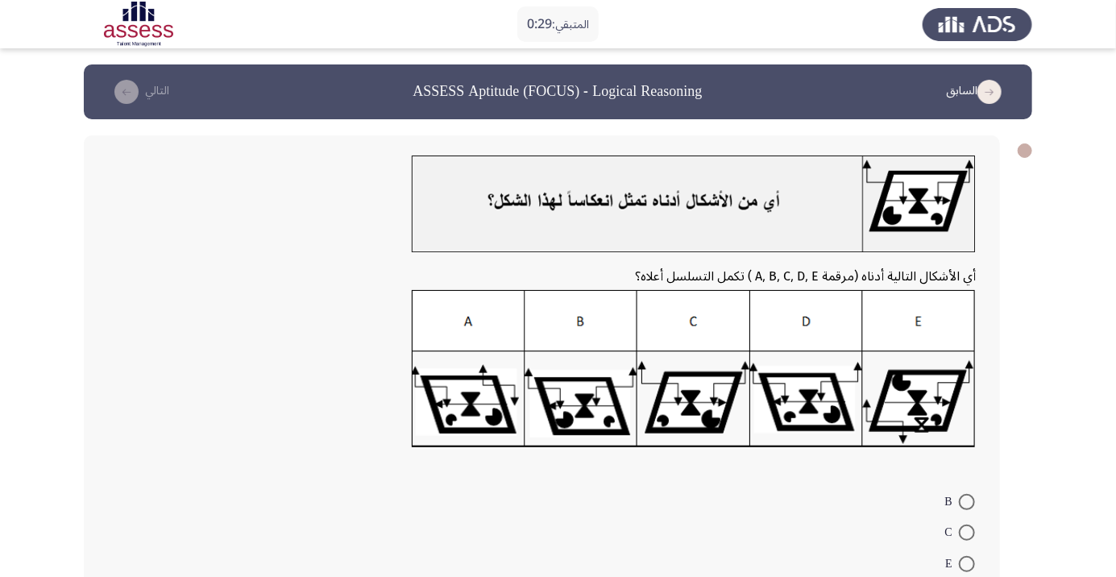
click at [967, 533] on span at bounding box center [967, 533] width 16 height 16
click at [967, 533] on input "C" at bounding box center [967, 533] width 16 height 16
radio input "true"
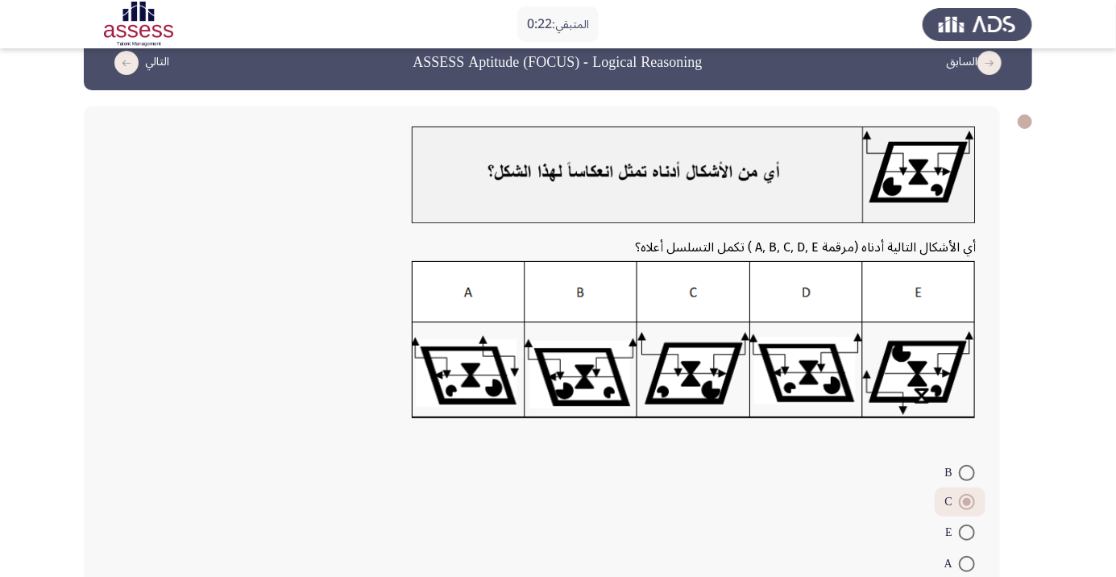
scroll to position [85, 0]
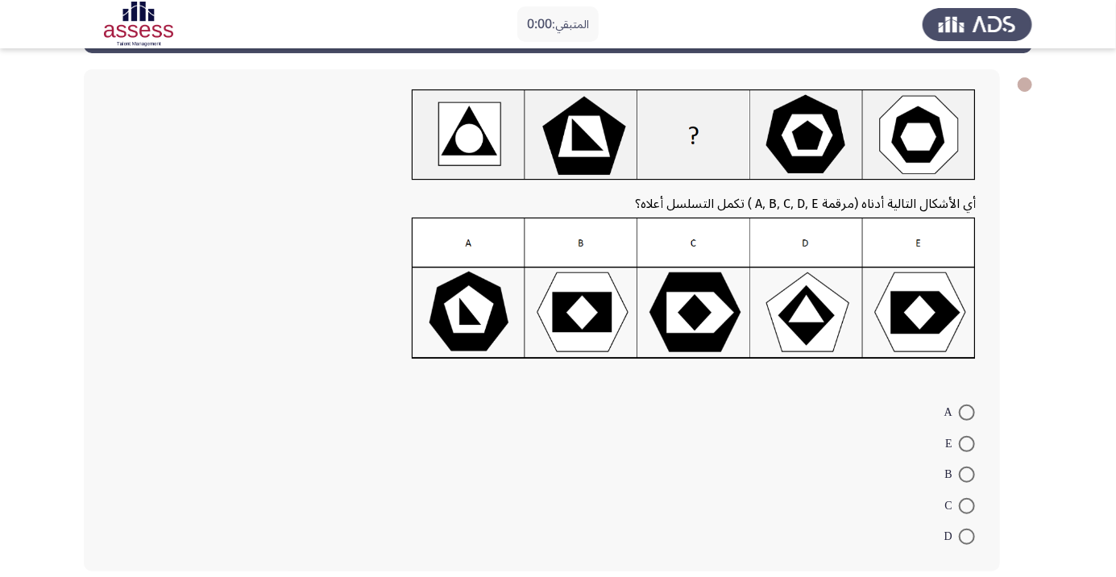
scroll to position [0, 0]
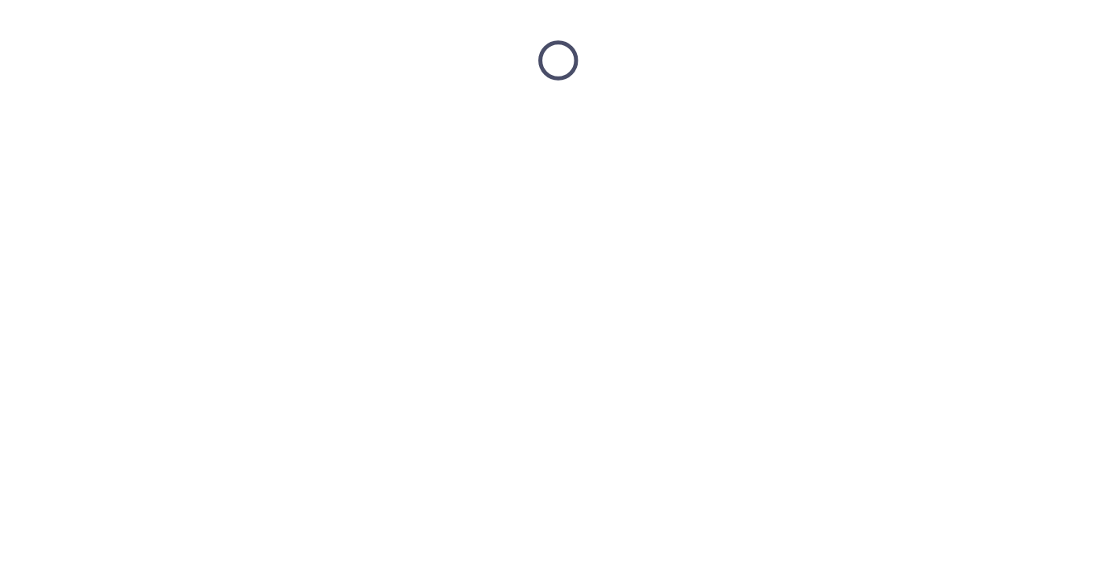
click at [982, 121] on html at bounding box center [558, 60] width 1116 height 121
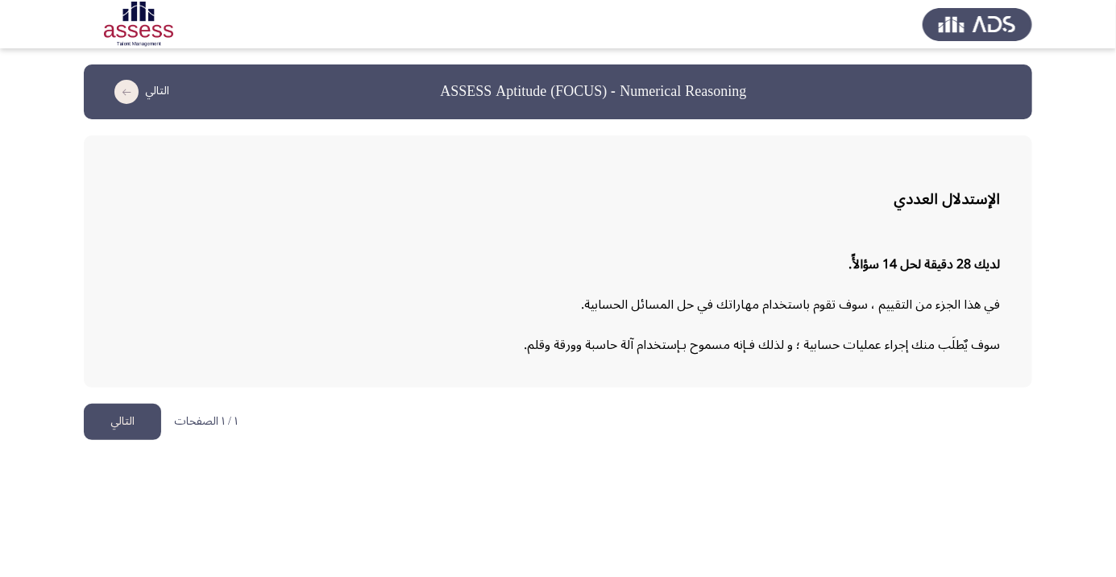
click at [131, 413] on button "التالي" at bounding box center [122, 422] width 77 height 36
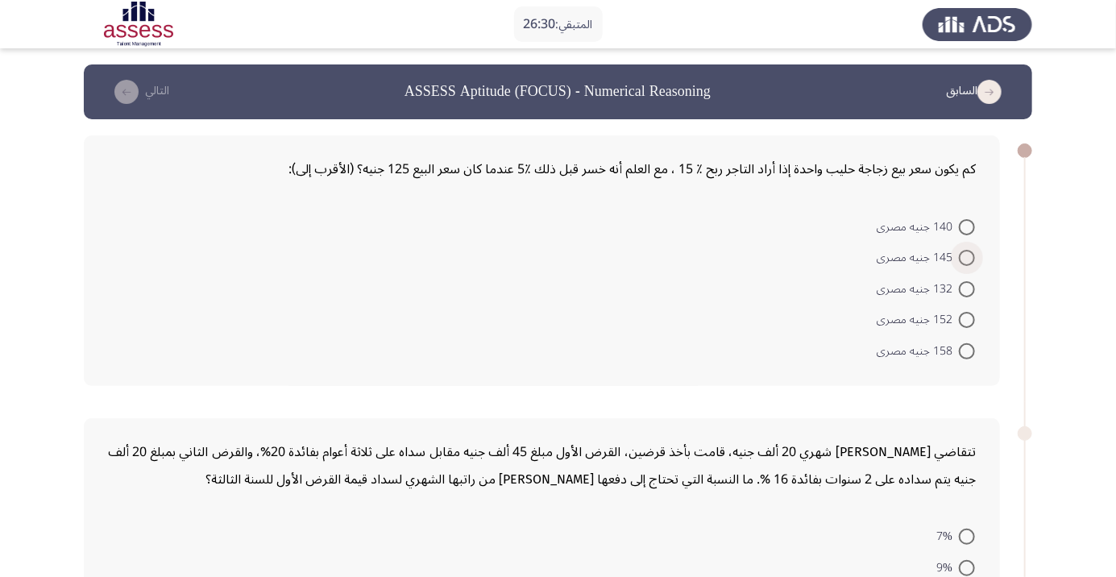
click at [974, 264] on span at bounding box center [967, 258] width 16 height 16
click at [974, 264] on input "145 جنيه مصرى" at bounding box center [967, 258] width 16 height 16
radio input "true"
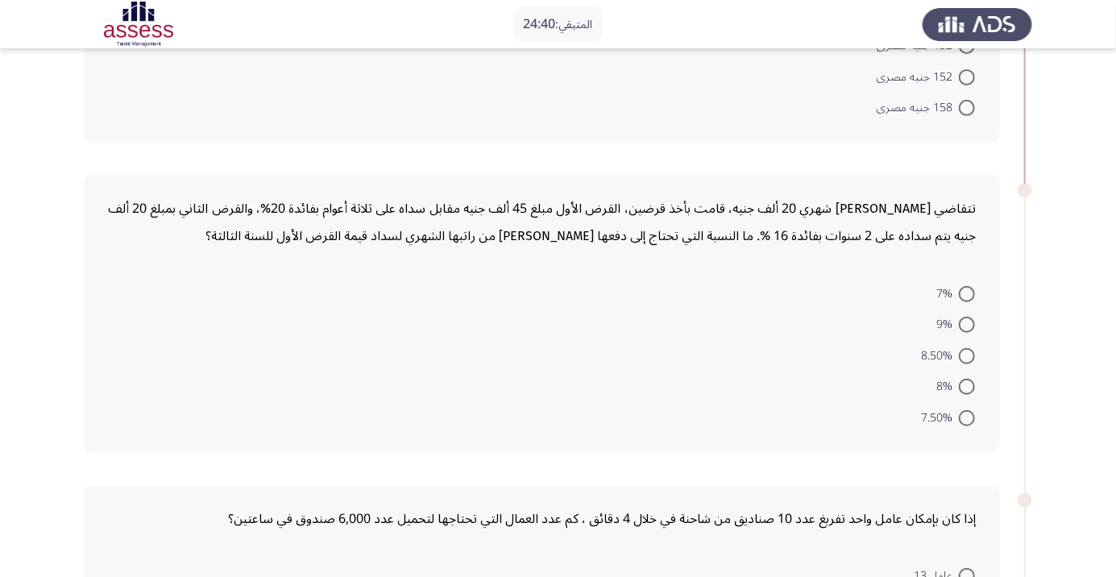
scroll to position [239, 0]
click at [967, 326] on span at bounding box center [967, 327] width 16 height 16
click at [967, 326] on input "9%" at bounding box center [967, 327] width 16 height 16
radio input "true"
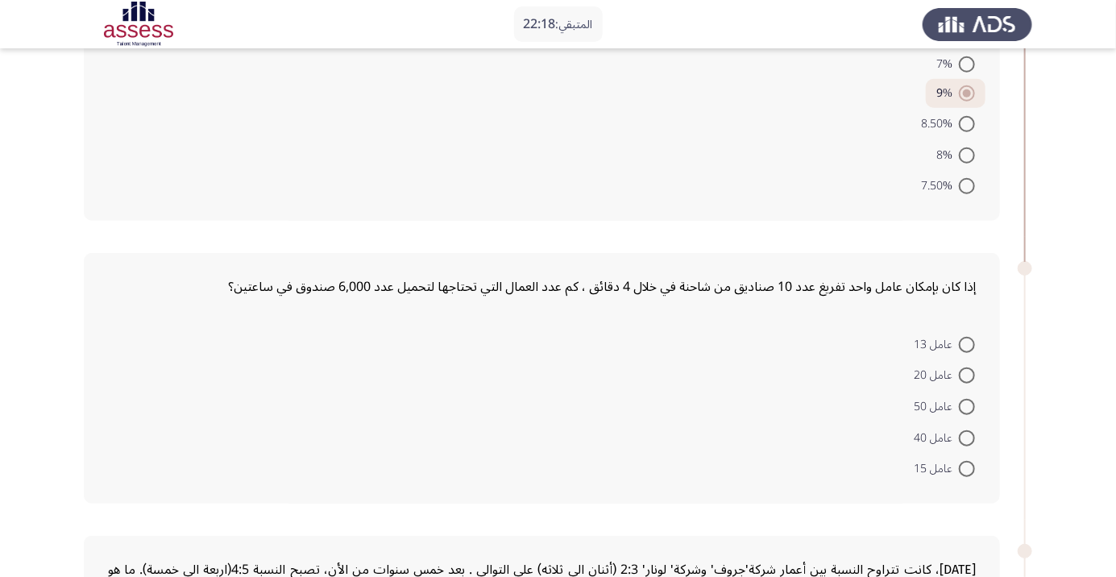
scroll to position [471, 0]
click at [967, 342] on span at bounding box center [967, 344] width 16 height 16
click at [967, 342] on input "عامل 13" at bounding box center [967, 344] width 16 height 16
radio input "true"
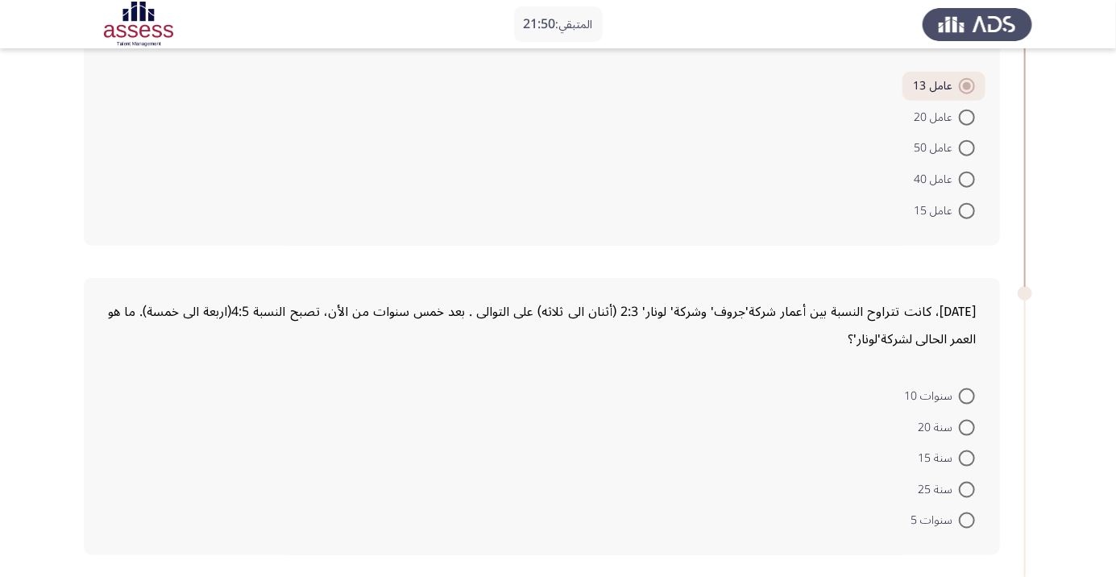
scroll to position [728, 0]
click at [680, 509] on form "سنوات 10 سنة 20 سنة 15 سنة 25 سنوات 5" at bounding box center [542, 458] width 868 height 156
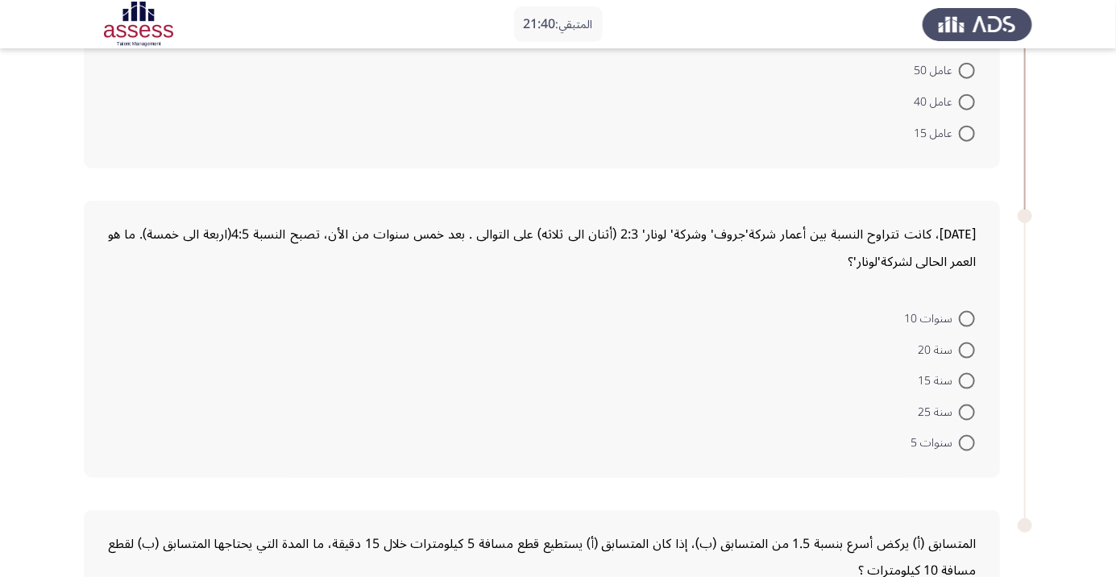
scroll to position [812, 0]
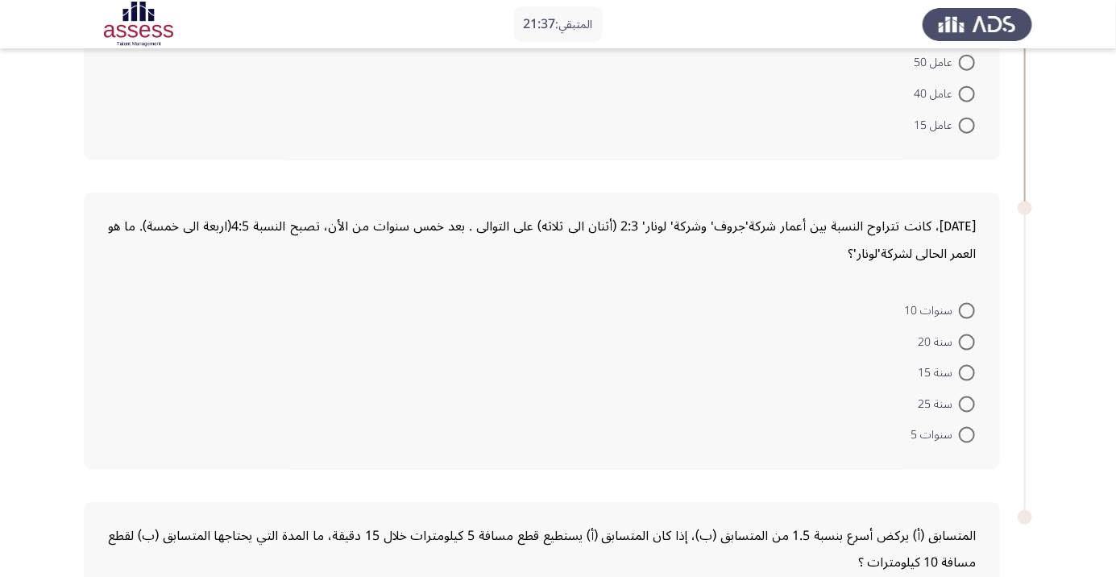
click at [663, 436] on form "سنوات 10 سنة 20 سنة 15 سنة 25 سنوات 5" at bounding box center [542, 373] width 868 height 156
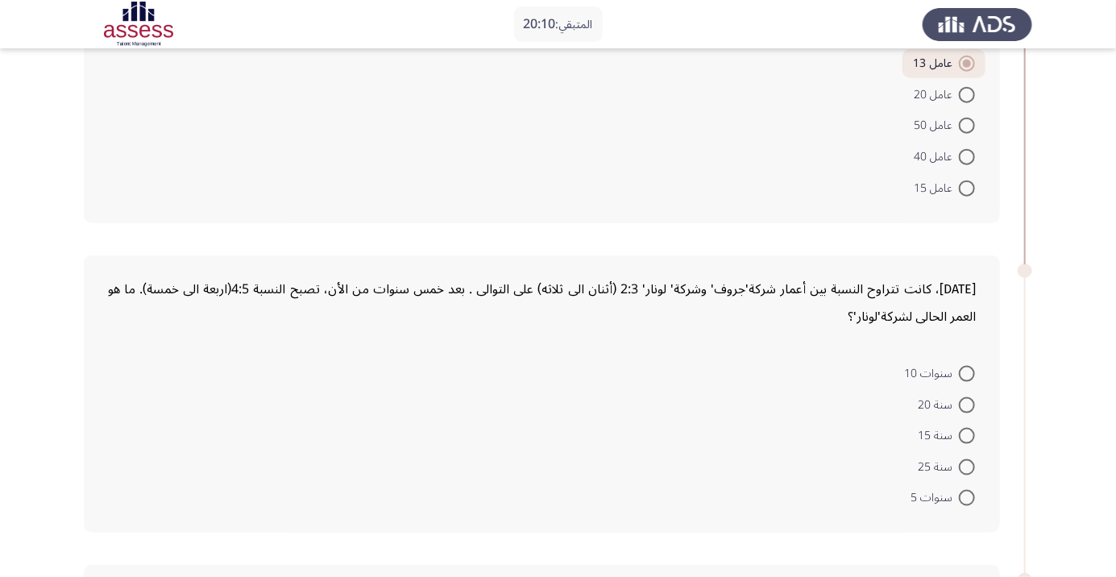
scroll to position [754, 0]
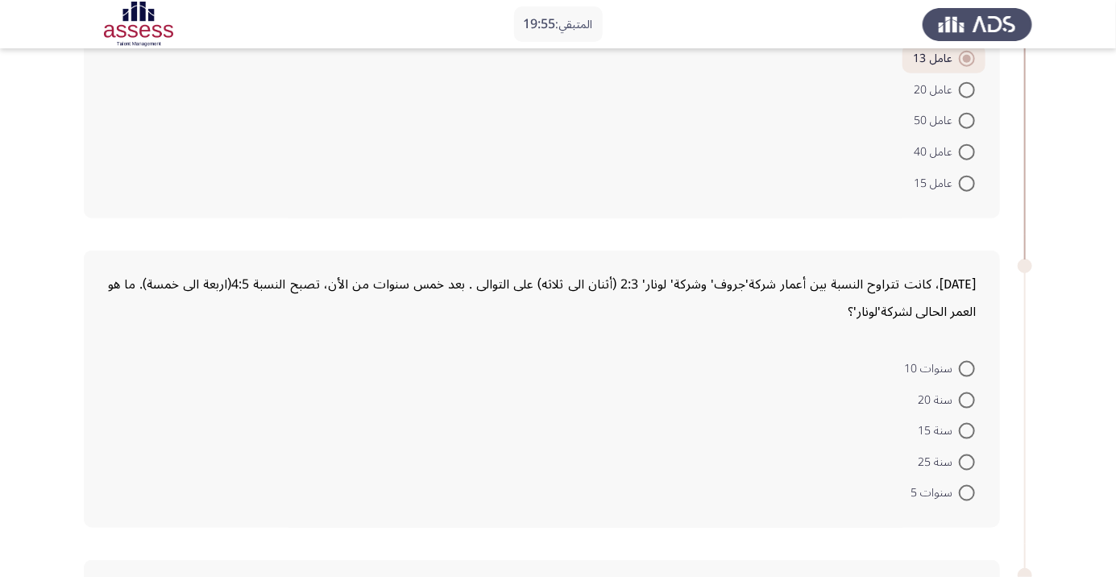
click at [971, 492] on span at bounding box center [967, 493] width 16 height 16
click at [971, 492] on input "سنوات 5" at bounding box center [967, 493] width 16 height 16
radio input "true"
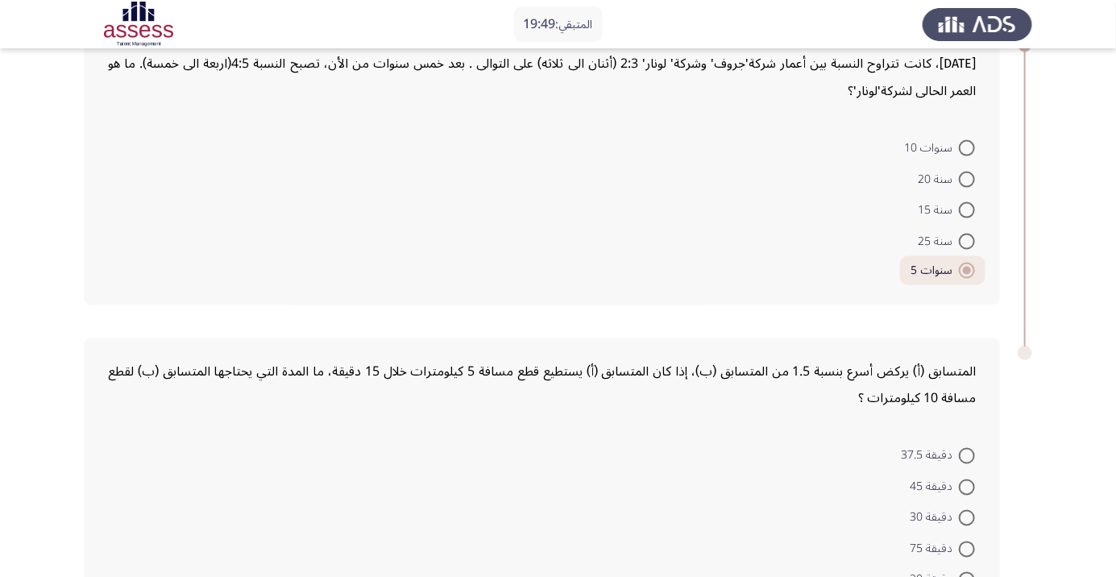
scroll to position [1014, 0]
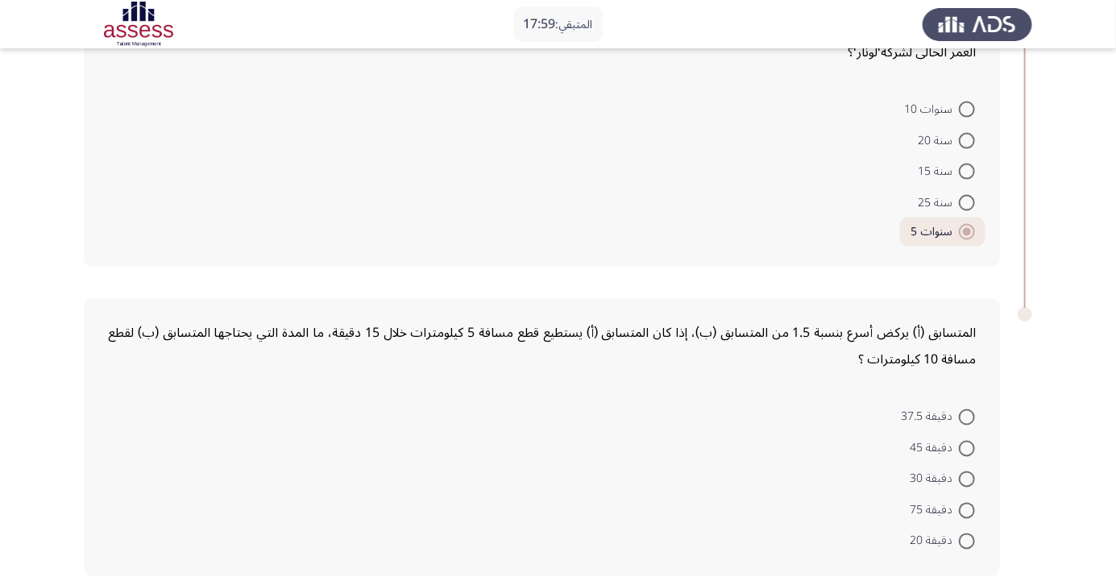
click at [967, 446] on span at bounding box center [967, 449] width 16 height 16
click at [967, 446] on input "دقيقة 45" at bounding box center [967, 449] width 16 height 16
radio input "true"
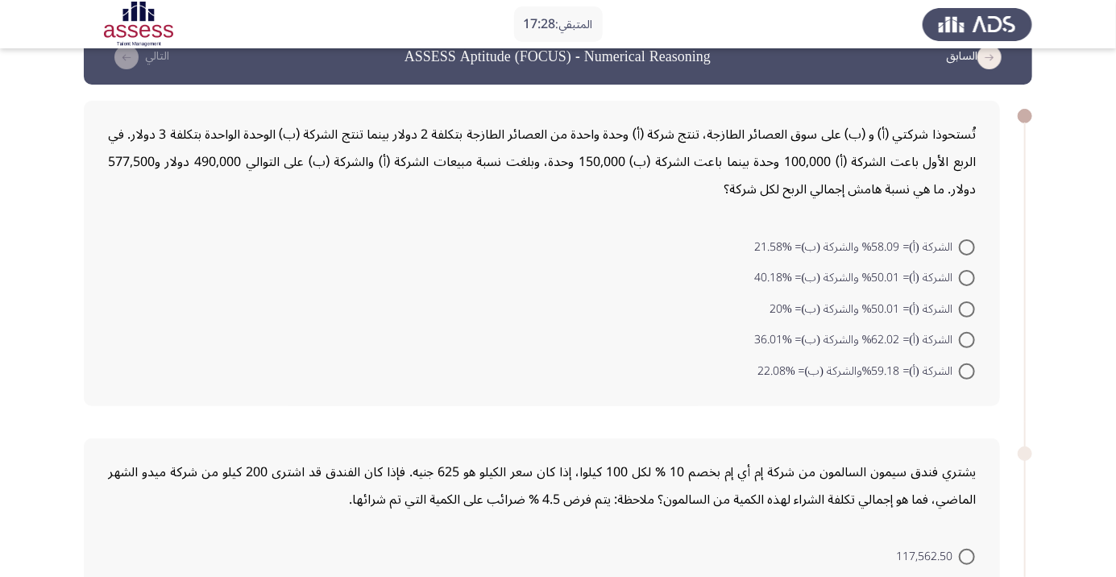
scroll to position [55, 0]
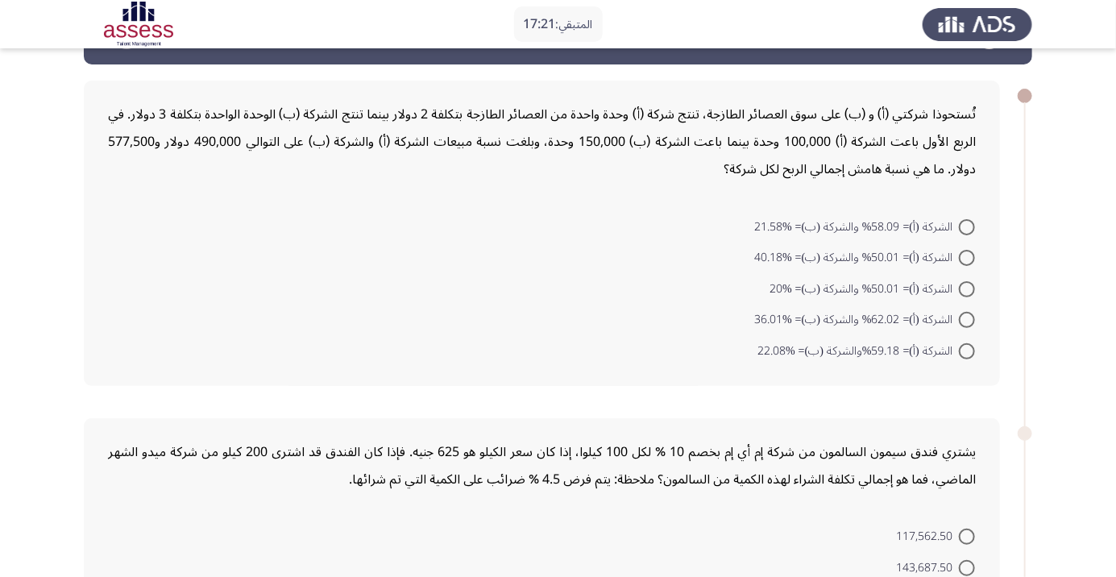
click at [559, 334] on form "الشركة (أ)= 58.09% والشركة (ب)= %21.58 الشركة (أ)= 50.01% والشركة (ب)= %40.18 ا…" at bounding box center [542, 288] width 868 height 156
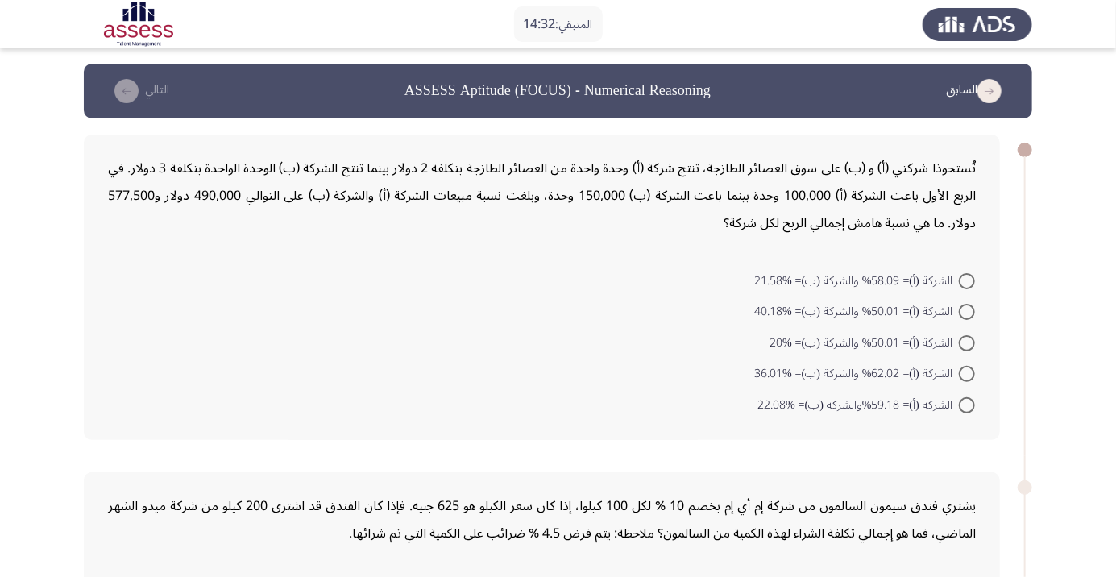
scroll to position [0, 0]
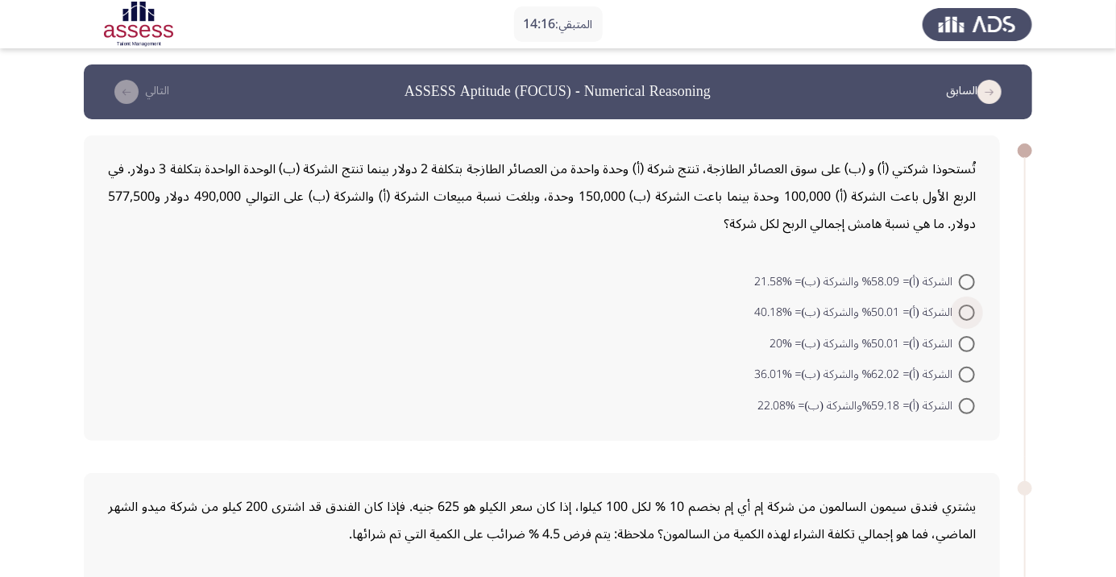
click at [974, 313] on span at bounding box center [967, 313] width 16 height 16
click at [974, 313] on input "الشركة (أ)= 50.01% والشركة (ب)= %40.18" at bounding box center [967, 313] width 16 height 16
radio input "true"
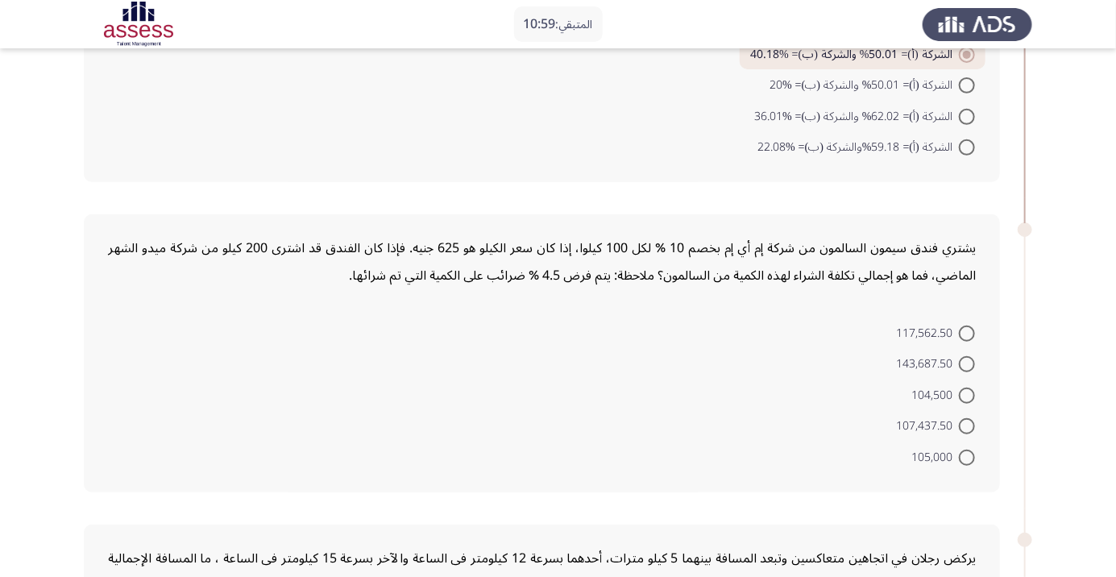
scroll to position [246, 0]
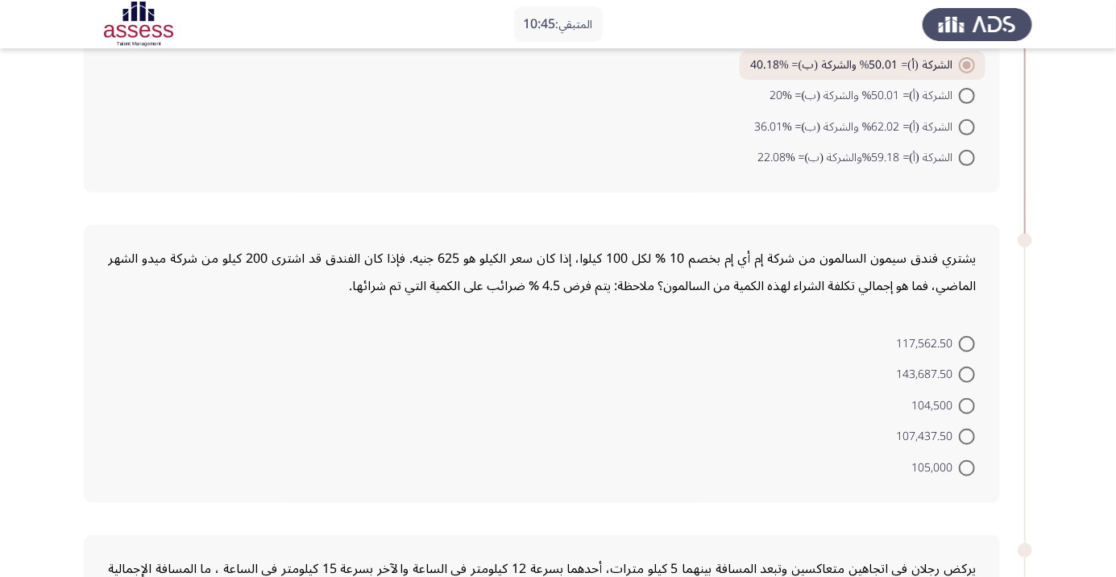
click at [967, 342] on span at bounding box center [967, 344] width 16 height 16
click at [967, 342] on input "117,562.50" at bounding box center [967, 344] width 16 height 16
radio input "true"
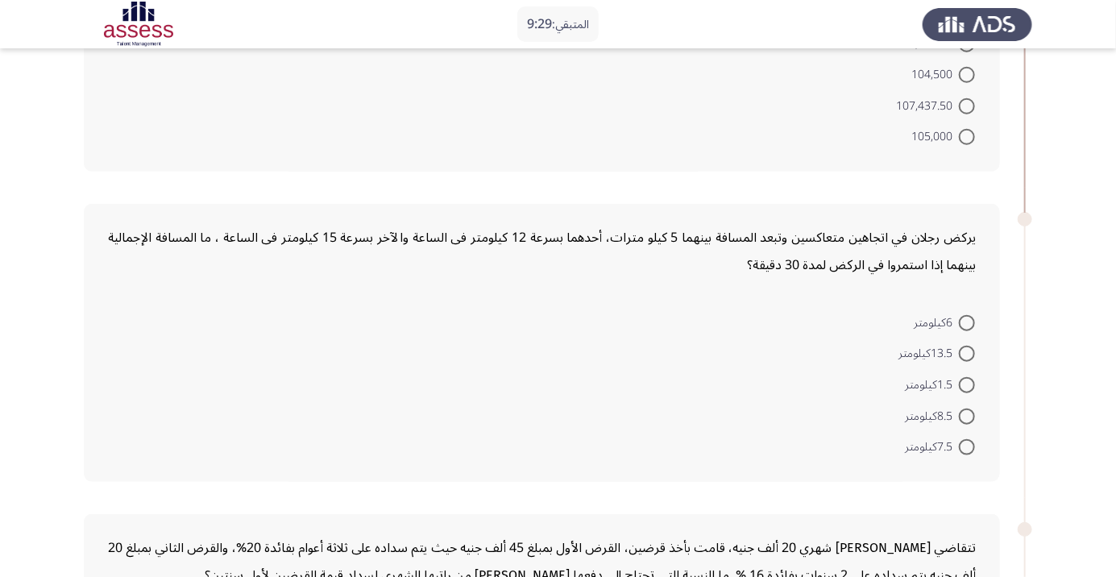
scroll to position [560, 0]
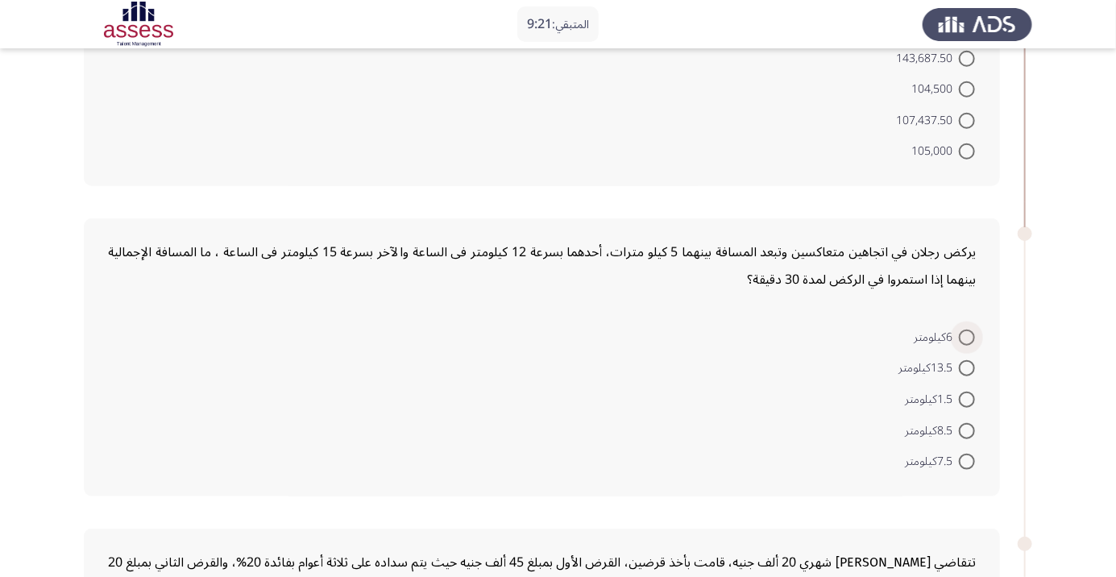
click at [967, 335] on span at bounding box center [967, 338] width 16 height 16
click at [967, 335] on input "6كيلومتر" at bounding box center [967, 338] width 16 height 16
radio input "true"
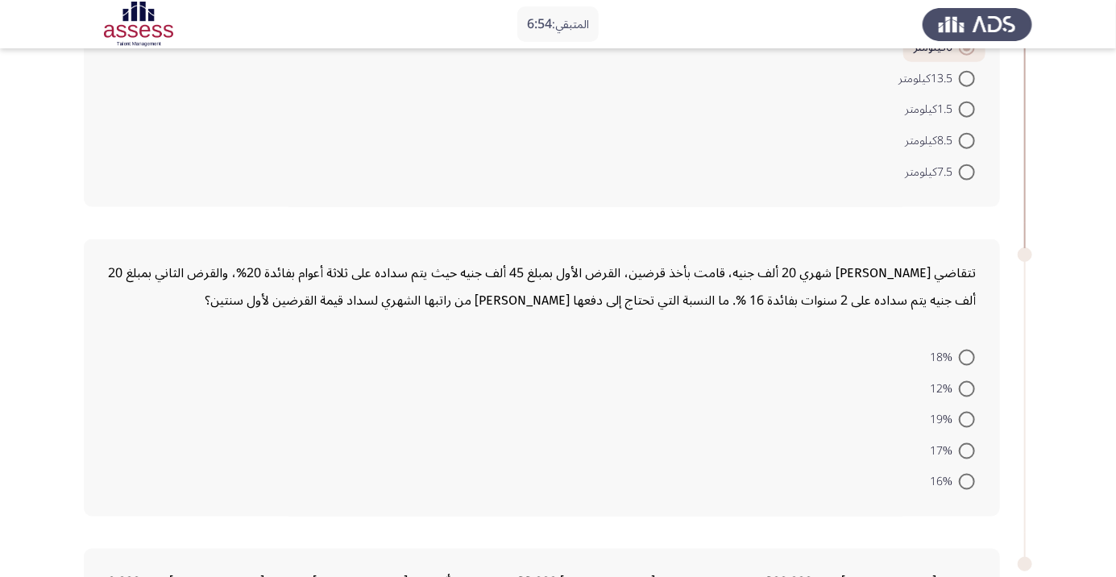
scroll to position [873, 0]
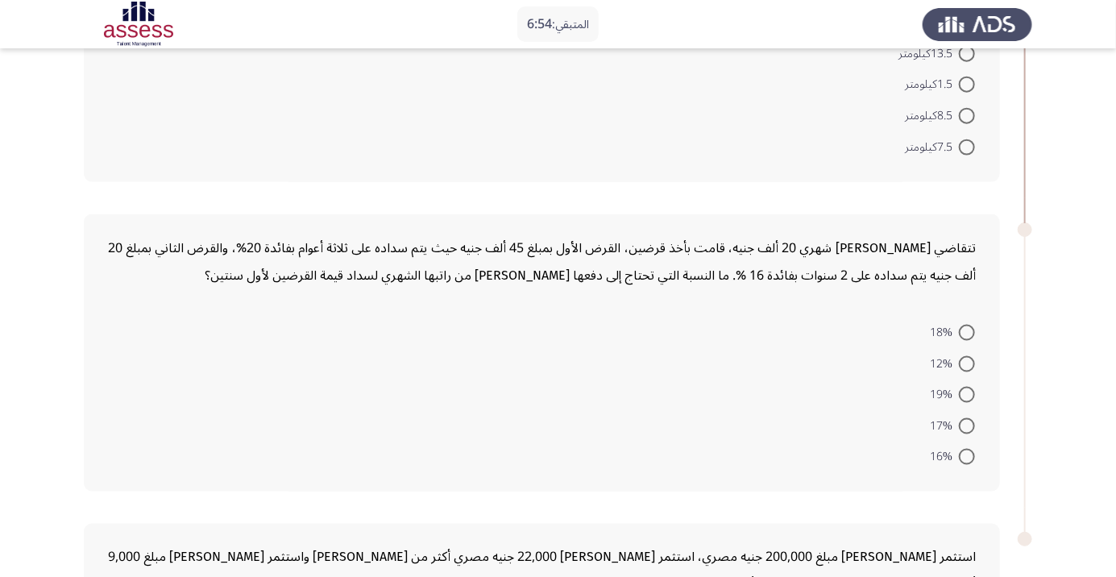
click at [719, 442] on form "18% 12% 19% 17% 16%" at bounding box center [542, 395] width 868 height 156
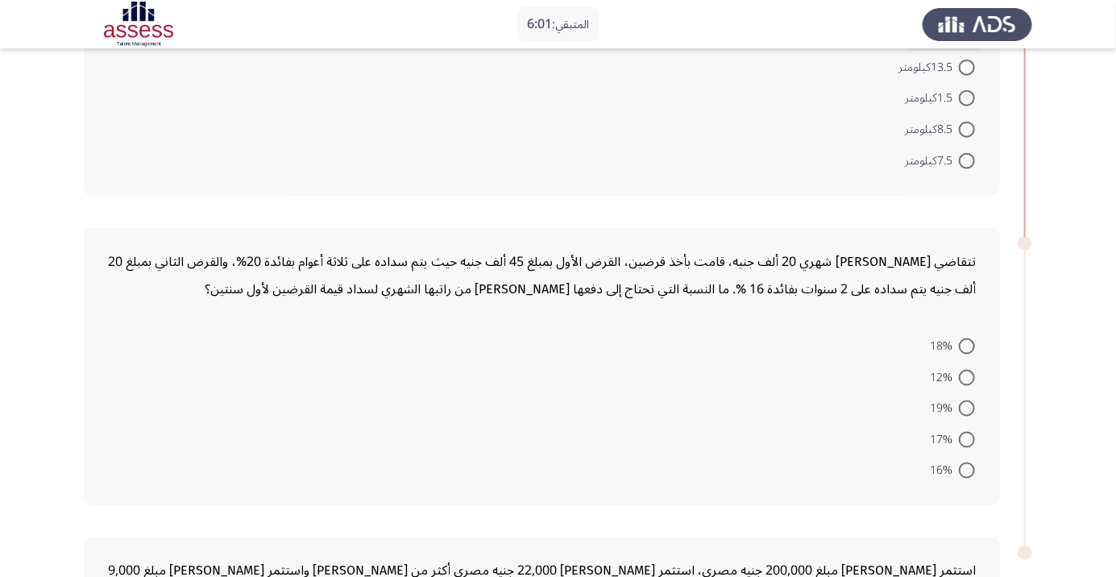
scroll to position [855, 0]
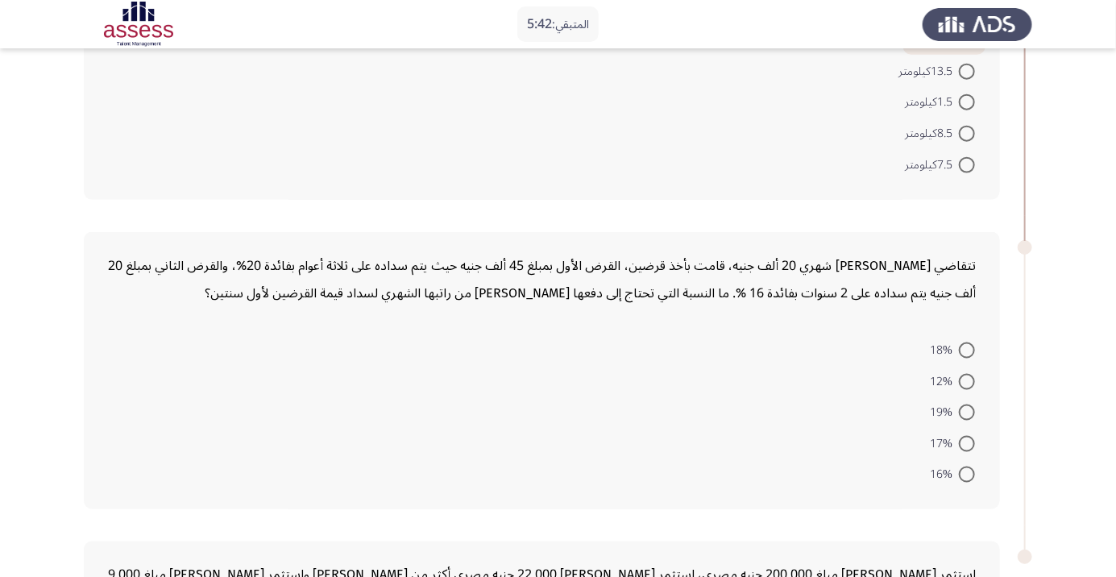
click at [971, 442] on span at bounding box center [967, 444] width 16 height 16
click at [971, 442] on input "17%" at bounding box center [967, 444] width 16 height 16
radio input "true"
click at [967, 348] on span at bounding box center [967, 351] width 16 height 16
click at [967, 348] on input "18%" at bounding box center [967, 351] width 16 height 16
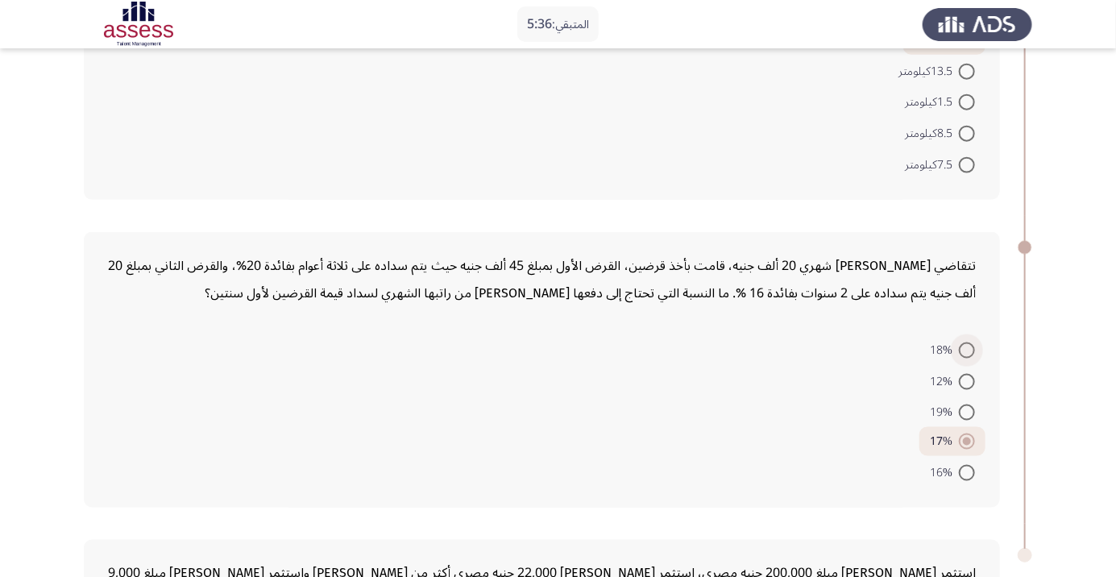
radio input "true"
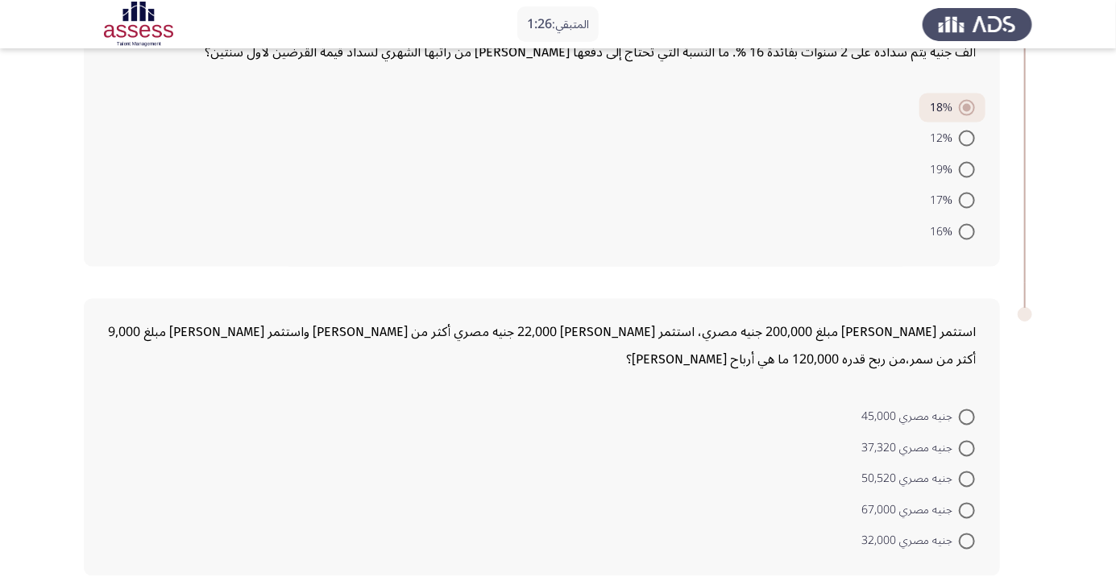
scroll to position [1096, 0]
click at [967, 414] on span at bounding box center [967, 417] width 16 height 16
click at [967, 414] on input "جنيه مصري 45,000" at bounding box center [967, 417] width 16 height 16
radio input "true"
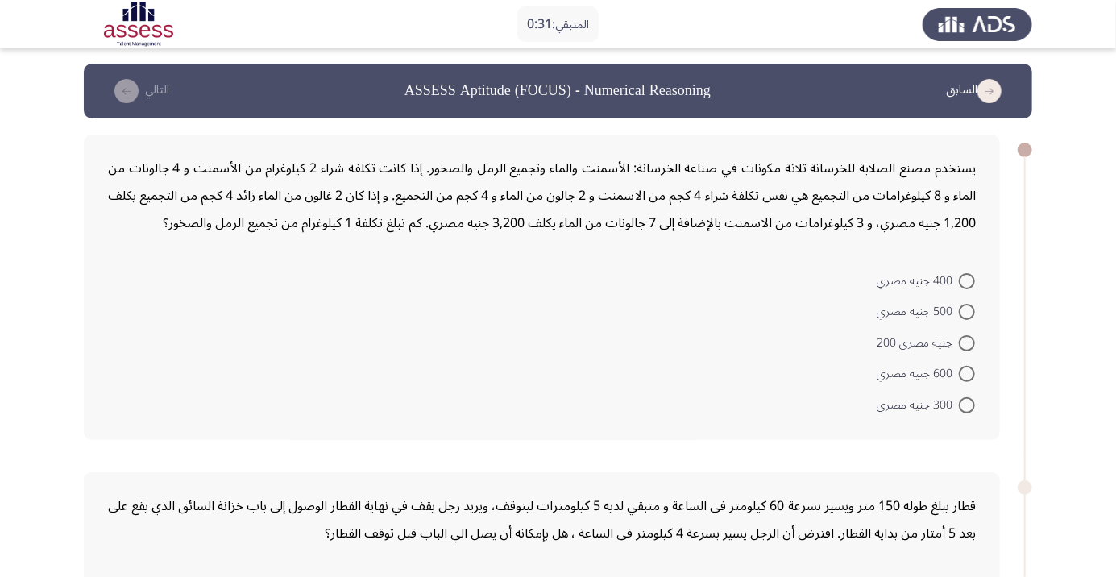
scroll to position [0, 0]
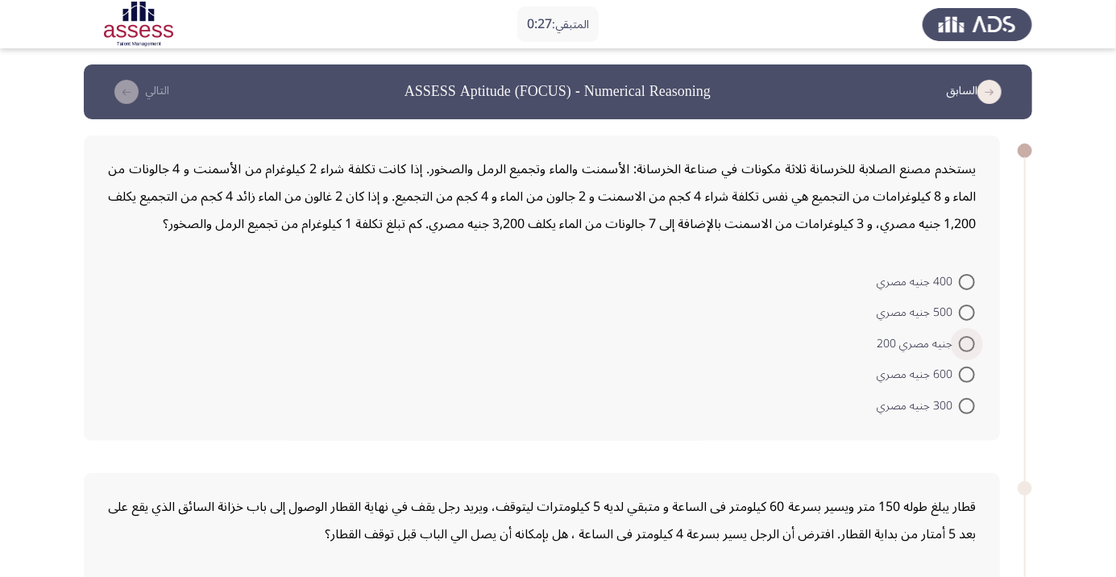
click at [967, 343] on span at bounding box center [967, 344] width 16 height 16
click at [967, 343] on input "جنيه مصري 200" at bounding box center [967, 344] width 16 height 16
radio input "true"
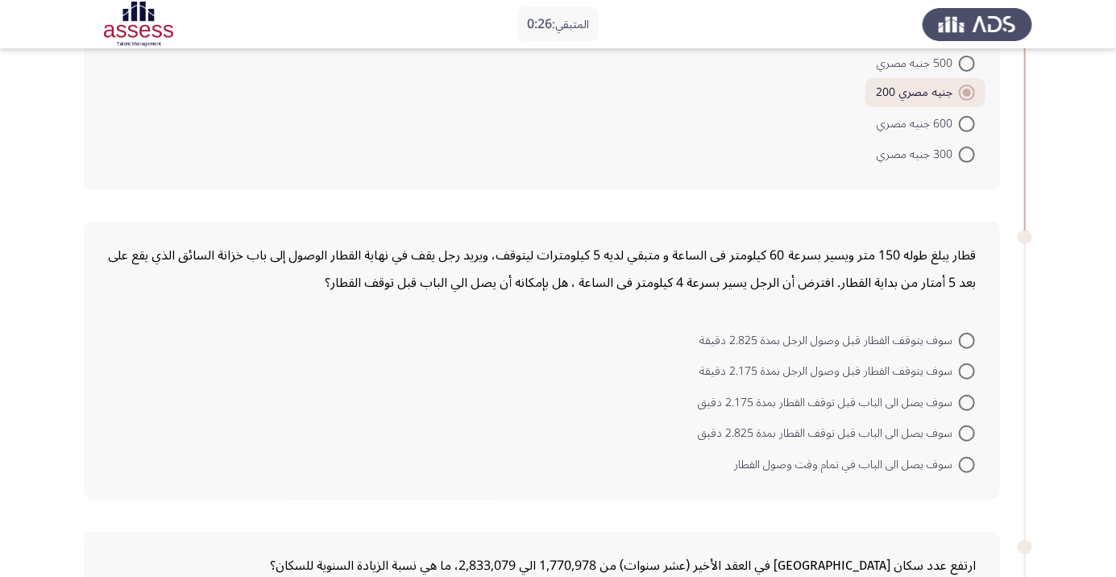
scroll to position [253, 0]
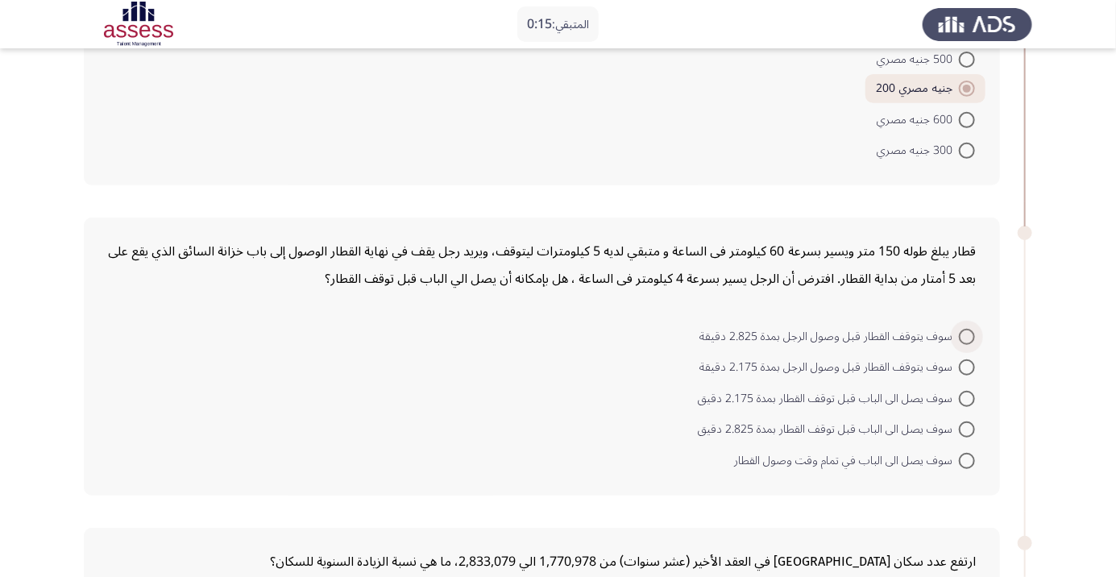
click at [972, 336] on span at bounding box center [967, 337] width 16 height 16
click at [972, 336] on input "سوف يتوقف القطار قبل وصول الرجل بمدة 2.825 دقيقة" at bounding box center [967, 337] width 16 height 16
radio input "true"
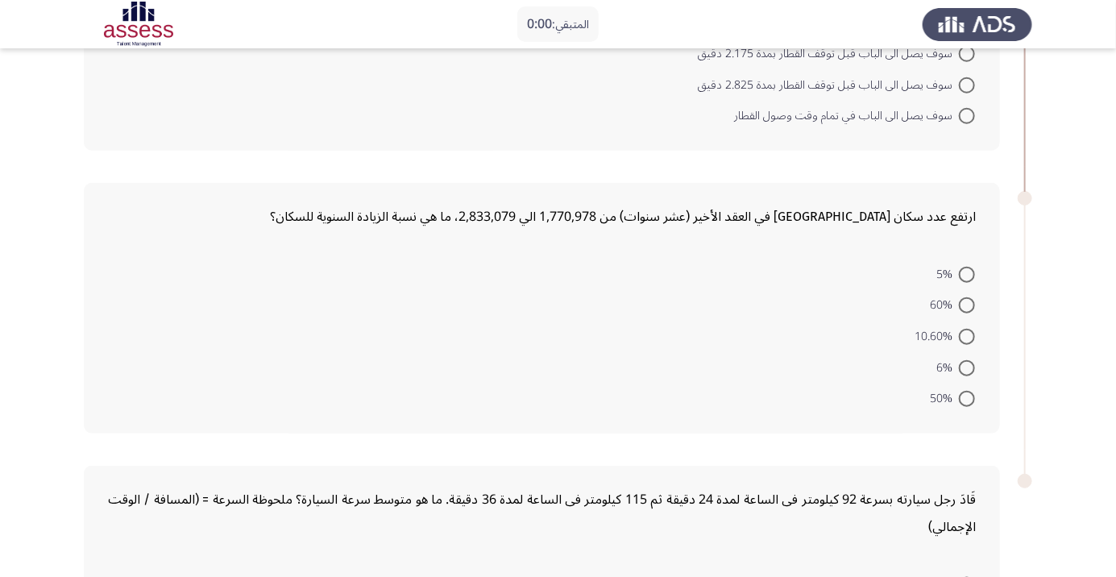
scroll to position [0, 0]
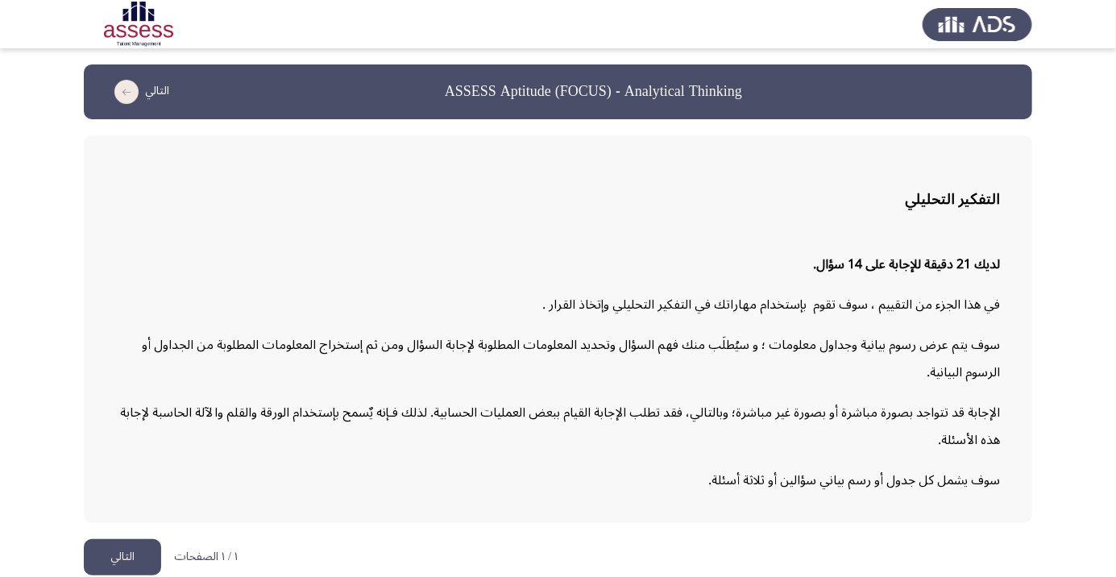
click at [131, 575] on button "التالي" at bounding box center [122, 557] width 77 height 36
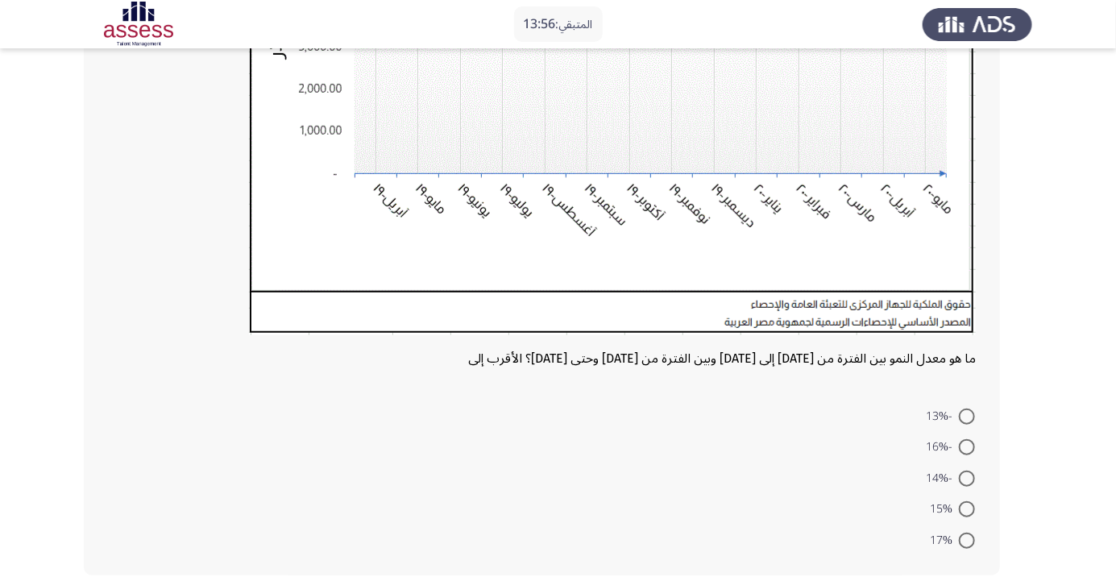
scroll to position [392, 0]
click at [967, 476] on span at bounding box center [967, 478] width 16 height 16
click at [967, 476] on input "-14%" at bounding box center [967, 478] width 16 height 16
radio input "true"
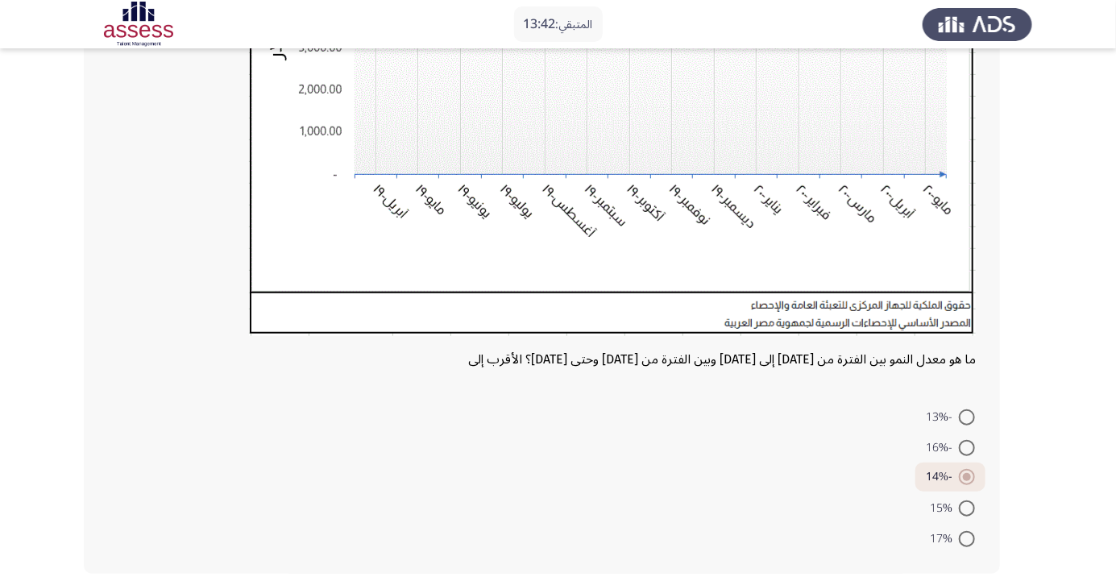
click at [975, 482] on span at bounding box center [967, 477] width 16 height 16
click at [975, 482] on input "-14%" at bounding box center [967, 477] width 16 height 16
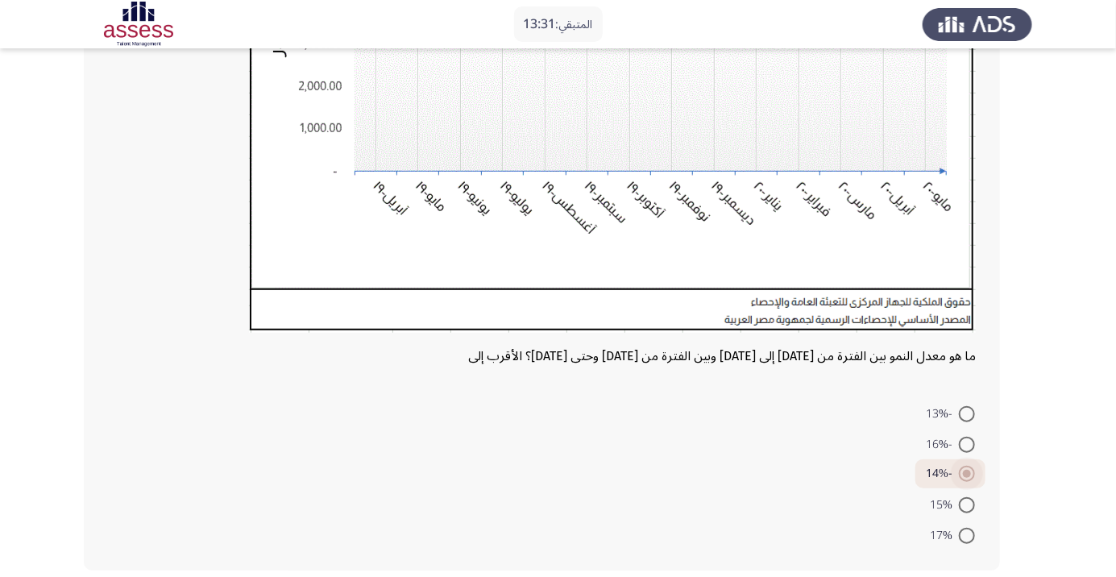
scroll to position [396, 0]
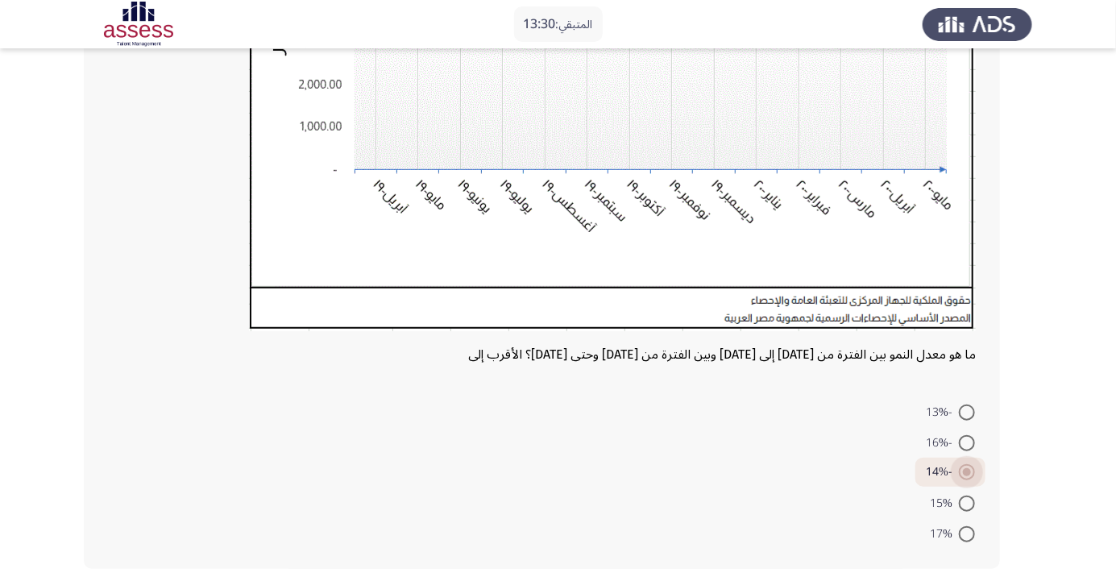
click at [971, 472] on span at bounding box center [967, 472] width 16 height 16
click at [971, 472] on input "-14%" at bounding box center [967, 472] width 16 height 16
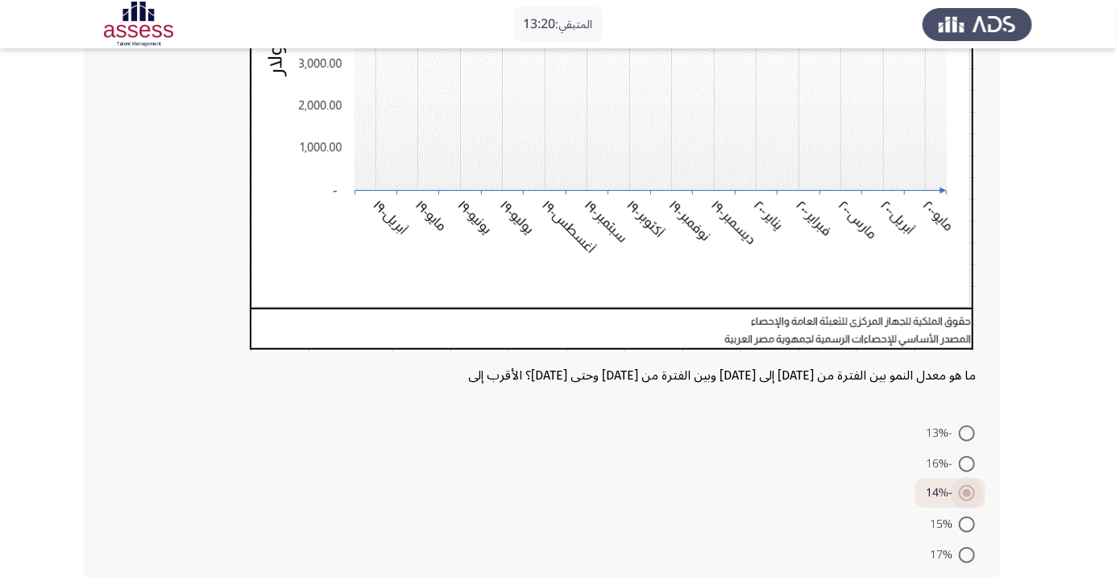
scroll to position [391, 0]
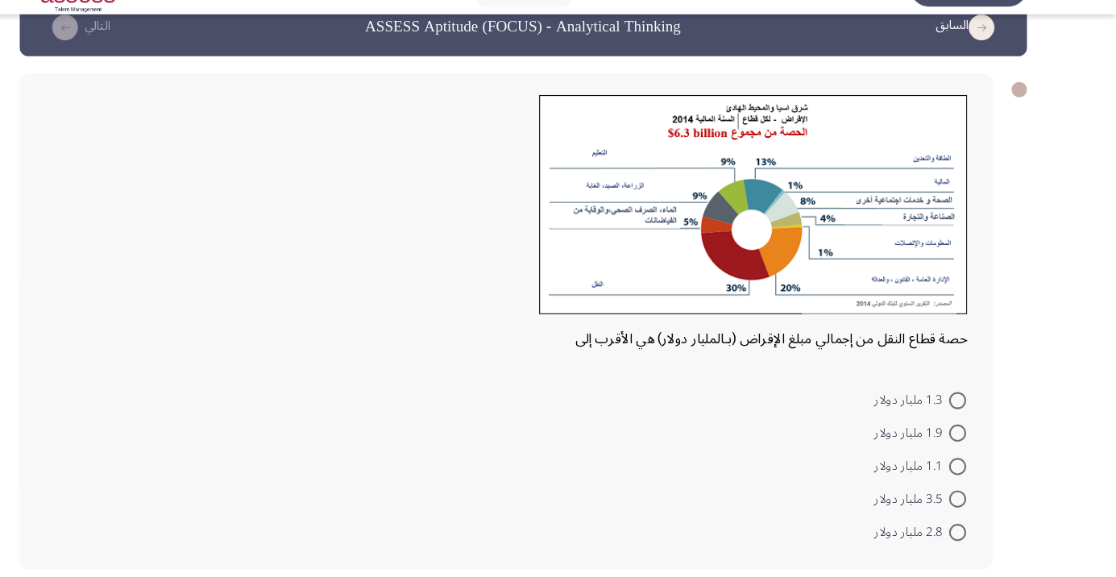
scroll to position [59, 0]
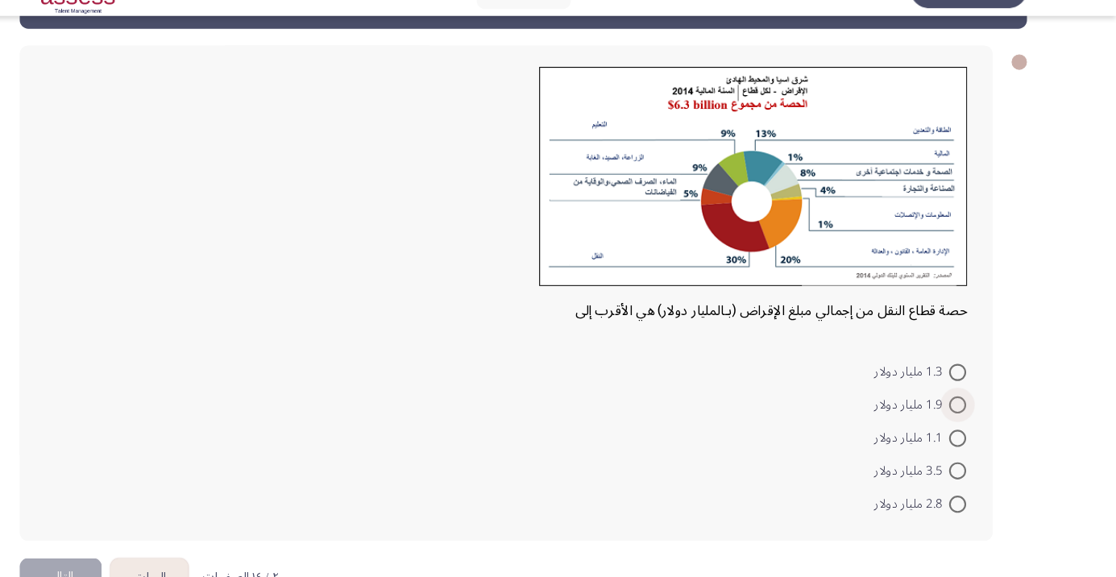
click at [974, 419] on span at bounding box center [967, 415] width 16 height 16
click at [974, 419] on input "1.9 مليار دولار" at bounding box center [967, 415] width 16 height 16
radio input "true"
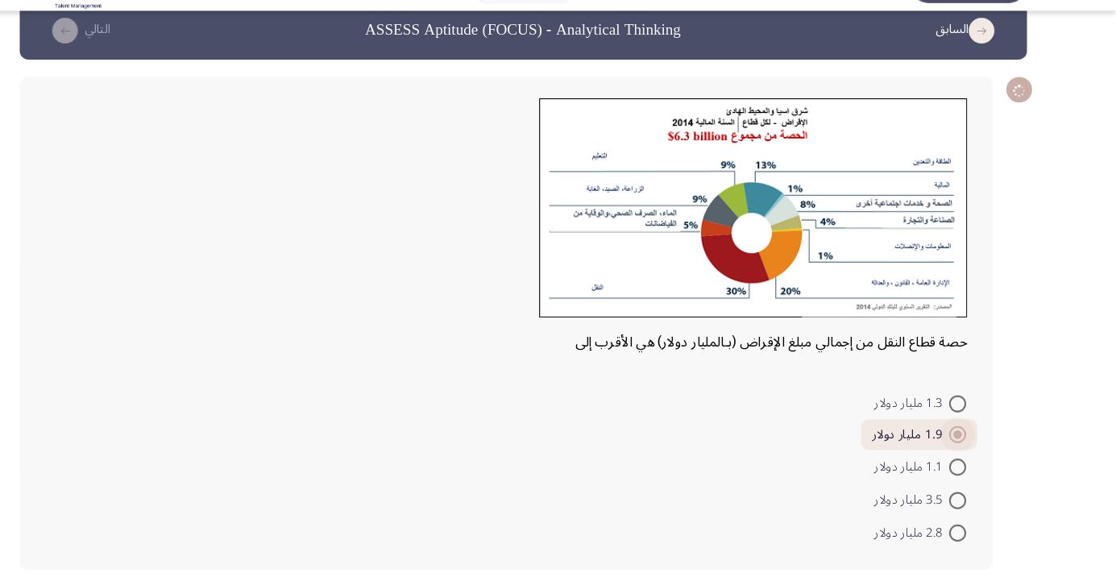
scroll to position [26, 0]
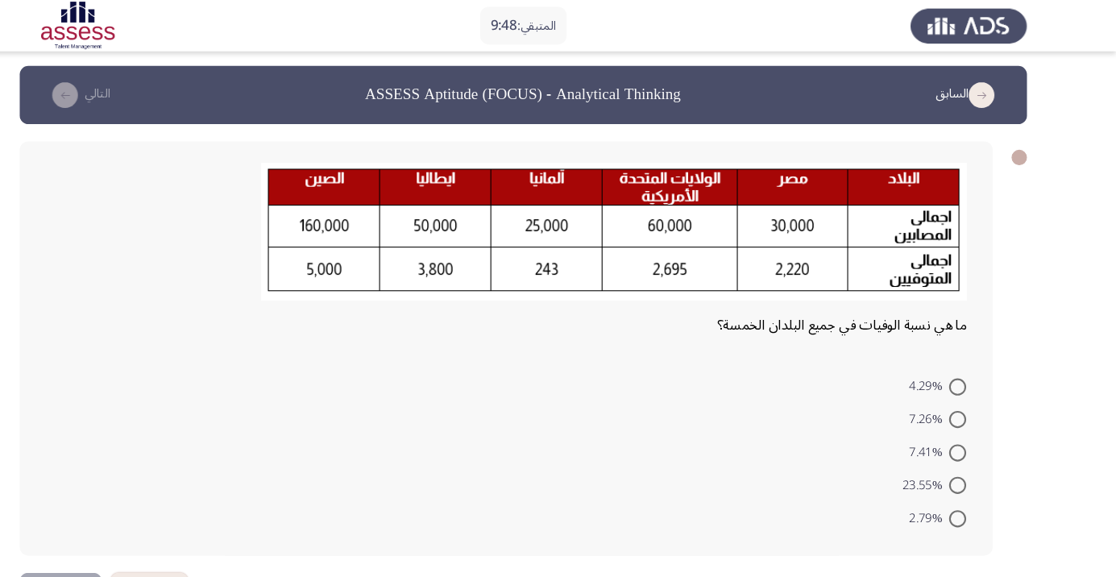
scroll to position [0, 0]
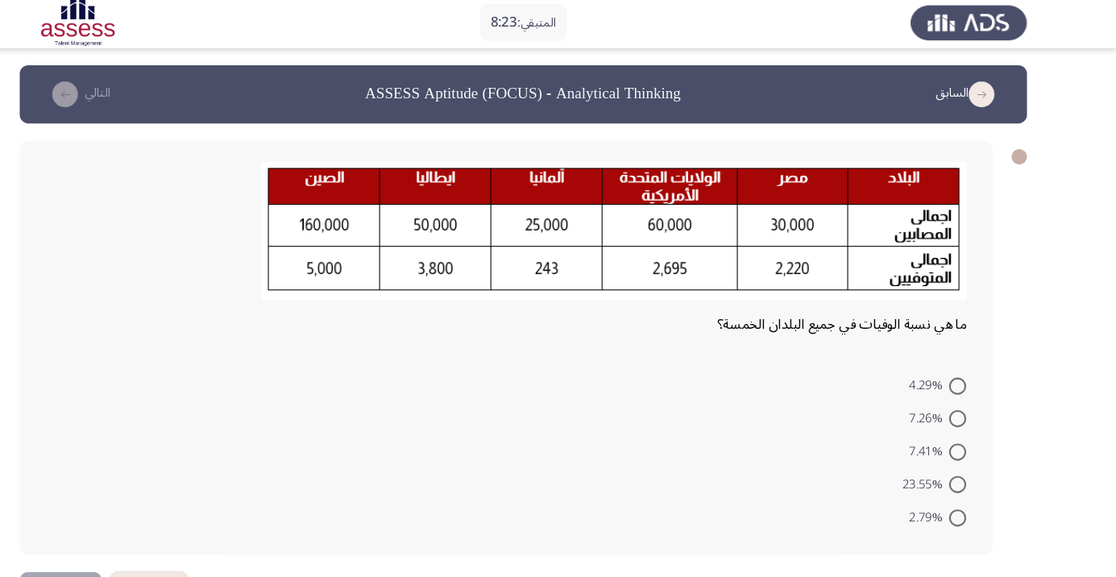
click at [972, 368] on span at bounding box center [967, 367] width 16 height 16
click at [972, 368] on input "4.29%" at bounding box center [967, 367] width 16 height 16
radio input "true"
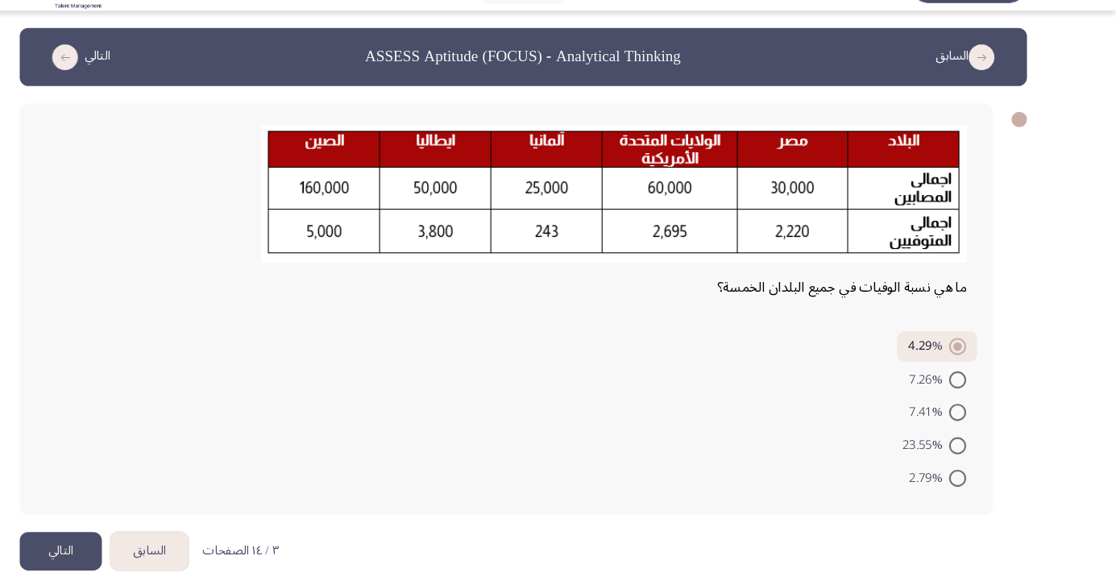
click at [135, 541] on button "التالي" at bounding box center [122, 557] width 77 height 36
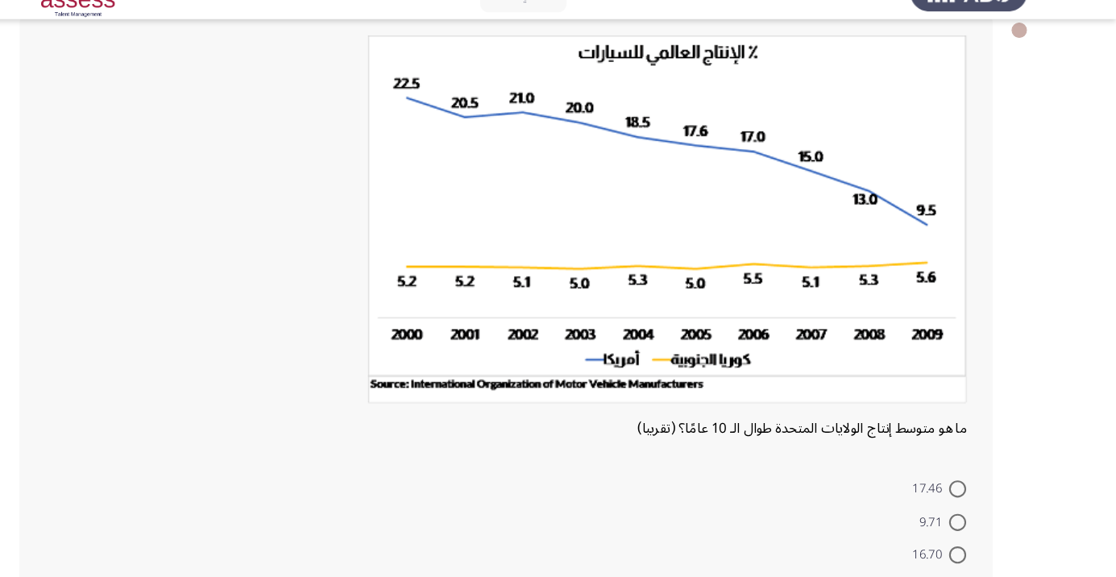
scroll to position [92, 0]
click at [1113, 417] on app-assessment-container "المتبقي: 7:35 السابق ASSESS Aptitude (FOCUS) - Analytical Thinking التالي ما هو…" at bounding box center [558, 320] width 1116 height 694
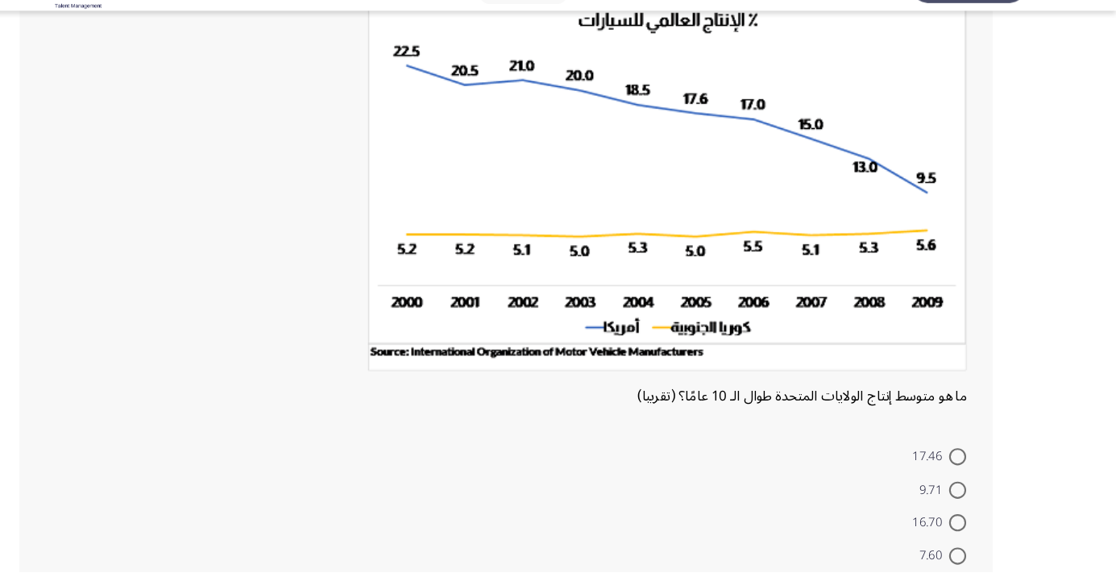
scroll to position [116, 0]
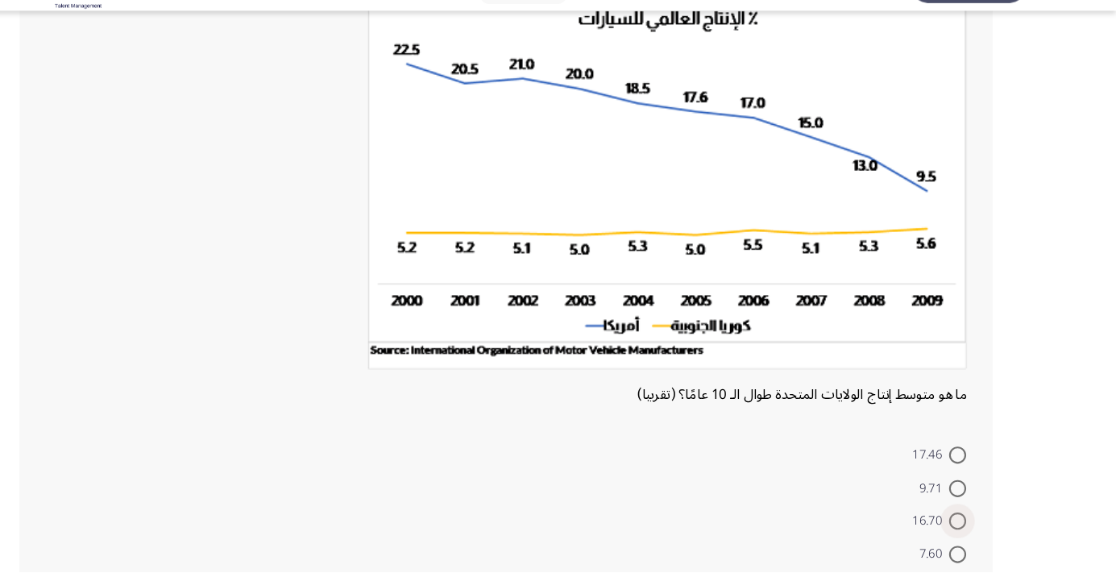
click at [972, 529] on span at bounding box center [967, 529] width 16 height 16
click at [972, 529] on input "16.70" at bounding box center [967, 529] width 16 height 16
radio input "true"
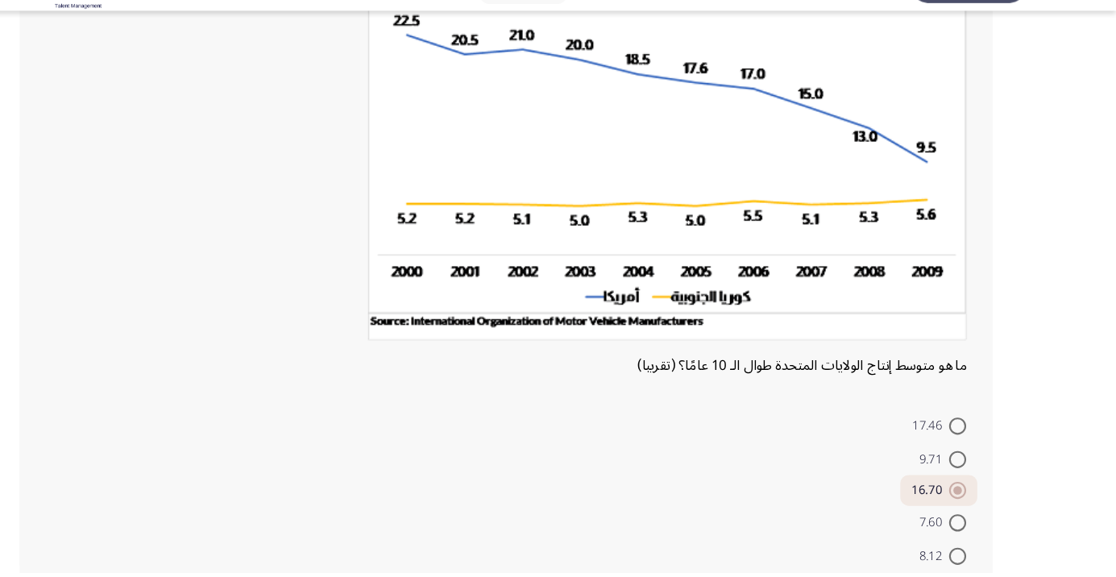
scroll to position [166, 0]
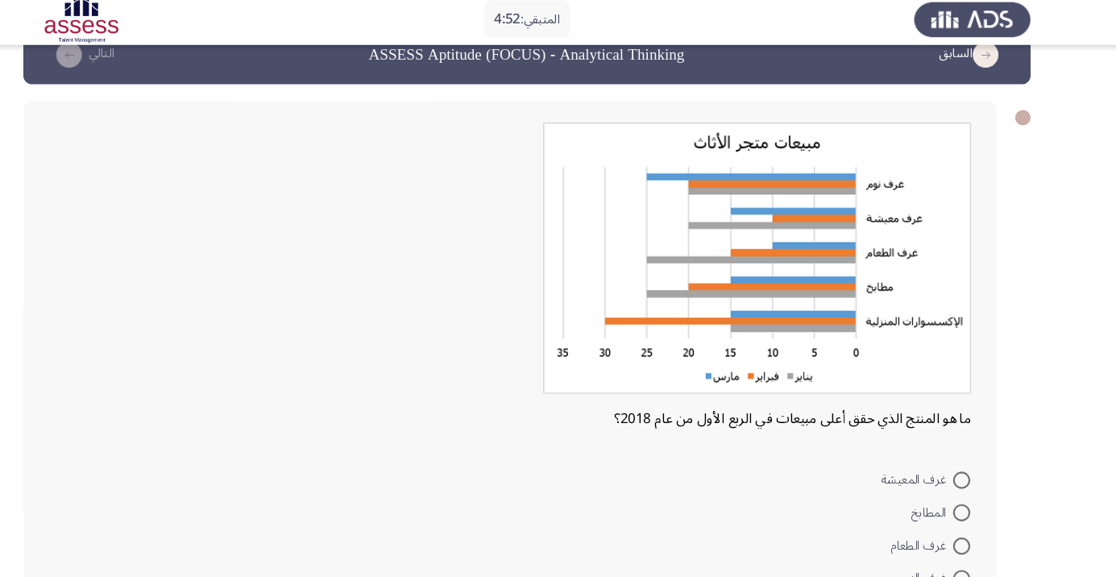
scroll to position [34, 0]
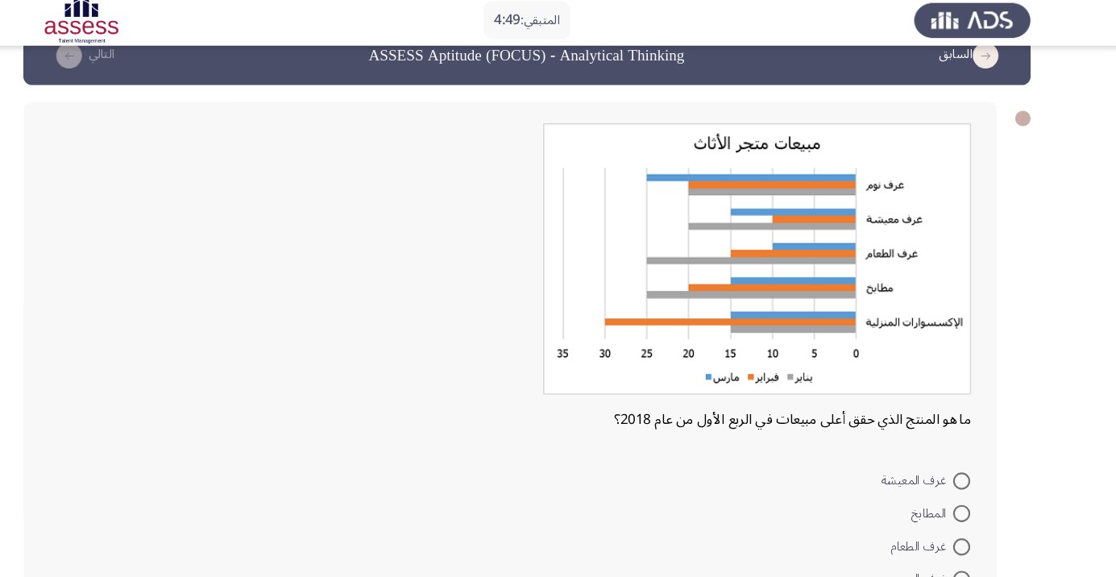
click at [1093, 297] on app-assessment-container "المتبقي: 4:49 السابق ASSESS Aptitude (FOCUS) - Analytical Thinking التالي ما هو…" at bounding box center [558, 332] width 1116 height 603
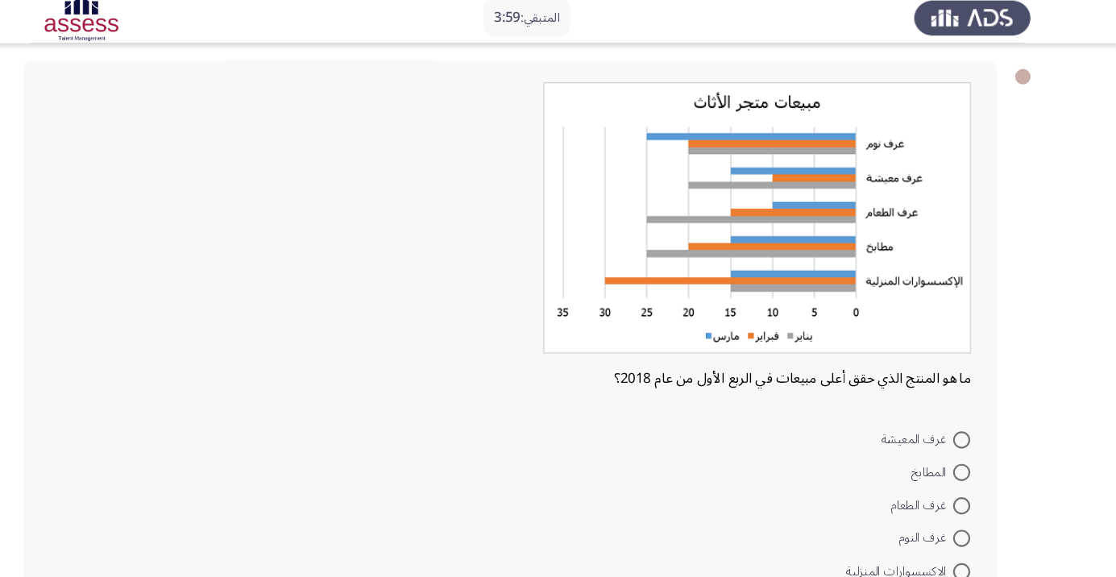
scroll to position [71, 0]
click at [967, 544] on span at bounding box center [967, 546] width 16 height 16
click at [967, 544] on input "الاكسسوارات المنزلية" at bounding box center [967, 546] width 16 height 16
radio input "true"
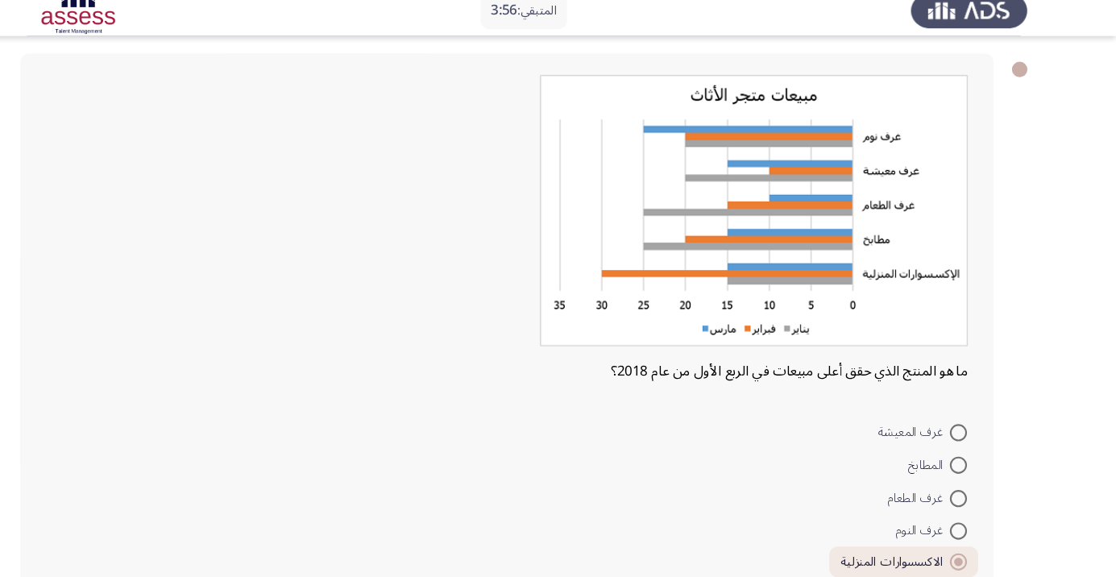
scroll to position [75, 0]
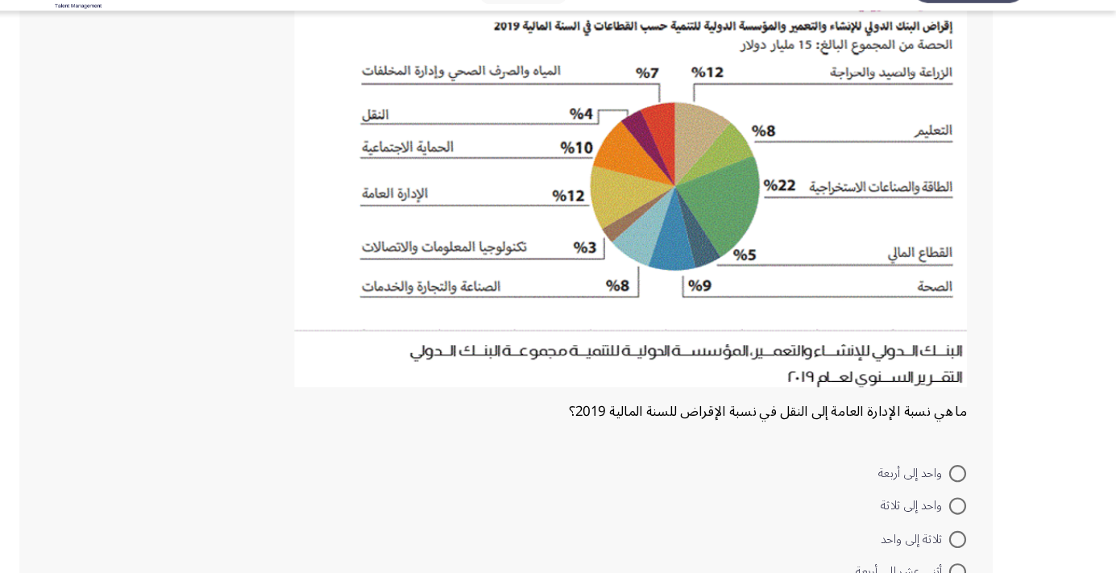
scroll to position [135, 0]
click at [967, 482] on span at bounding box center [967, 484] width 16 height 16
click at [967, 482] on input "واحد إلى أربعة" at bounding box center [967, 484] width 16 height 16
radio input "true"
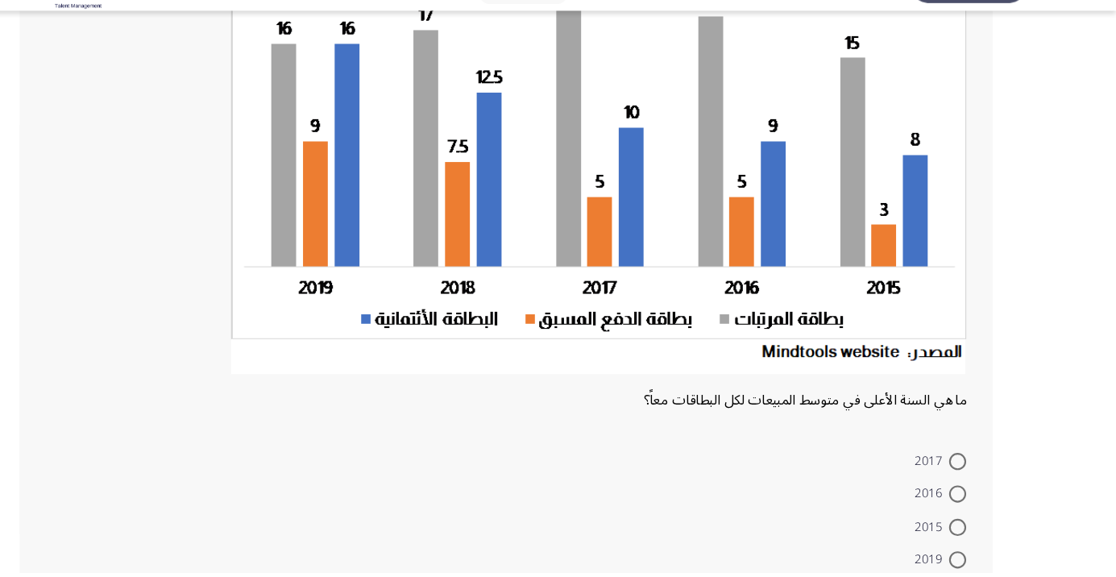
scroll to position [180, 0]
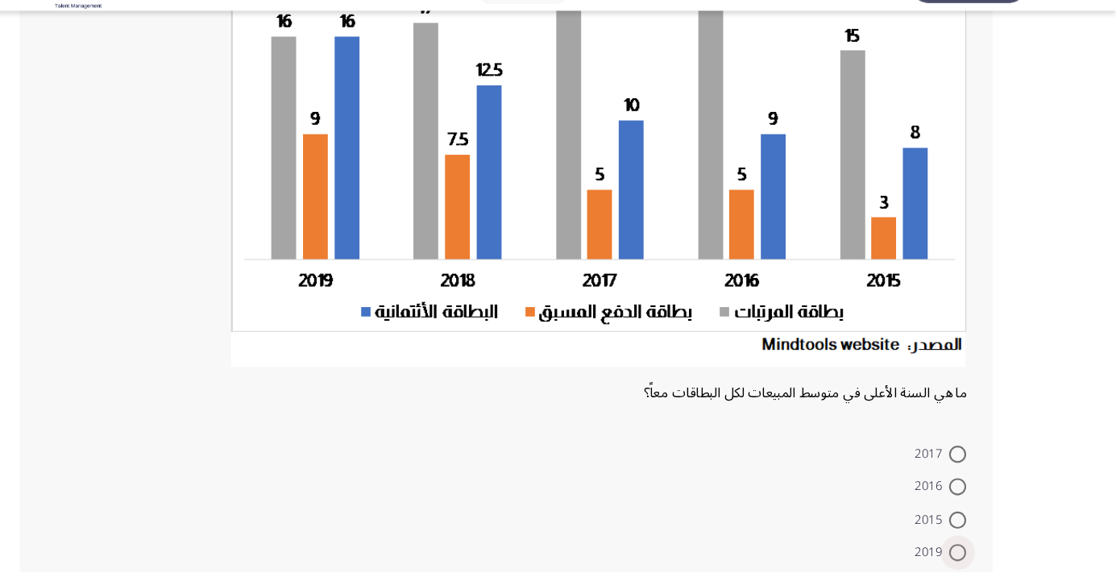
click at [969, 563] on span at bounding box center [967, 558] width 16 height 16
click at [969, 563] on input "2019" at bounding box center [967, 558] width 16 height 16
radio input "true"
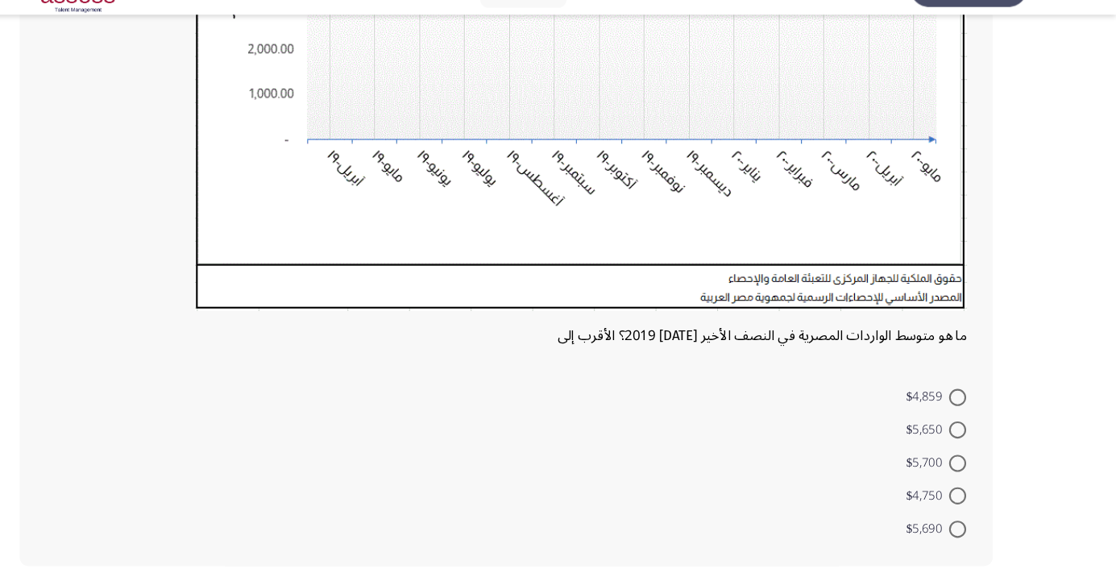
scroll to position [422, 0]
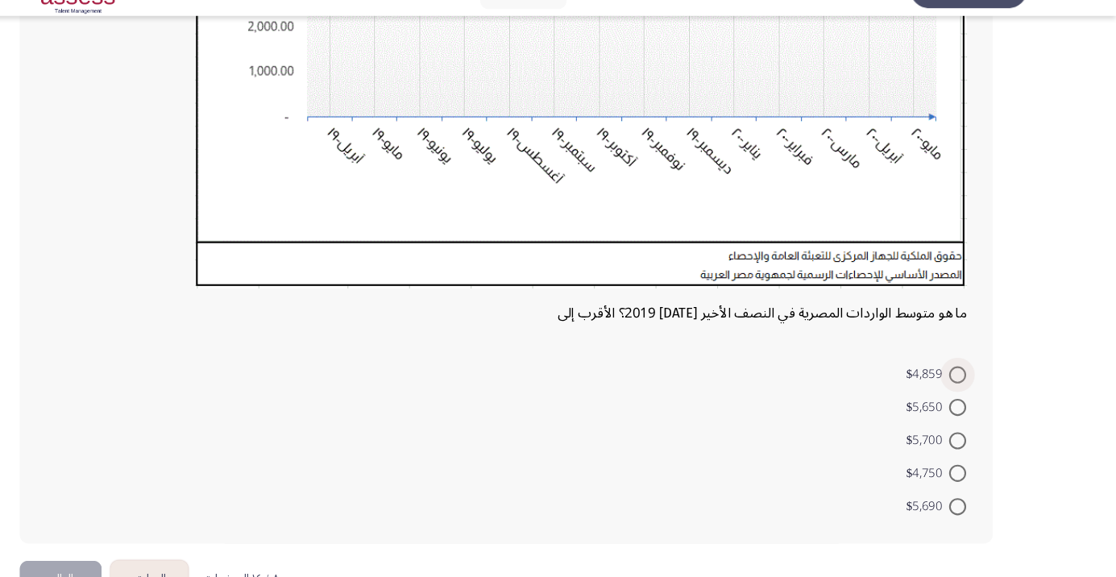
click at [973, 384] on span at bounding box center [967, 386] width 16 height 16
click at [973, 384] on input "$4,859" at bounding box center [967, 386] width 16 height 16
radio input "true"
click at [967, 476] on span at bounding box center [967, 477] width 16 height 16
click at [967, 476] on input "$4,750" at bounding box center [967, 477] width 16 height 16
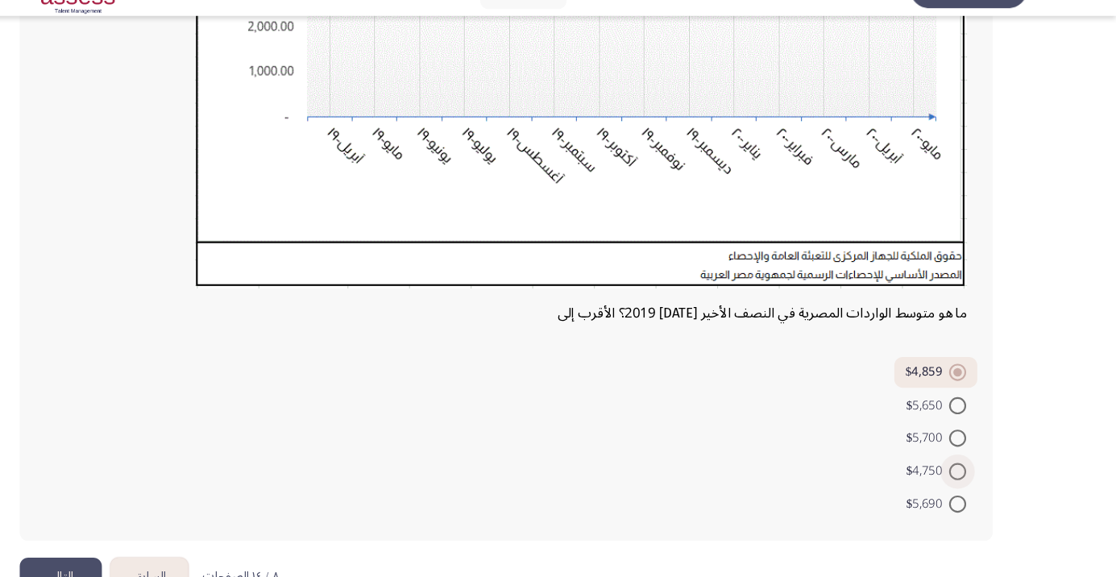
radio input "true"
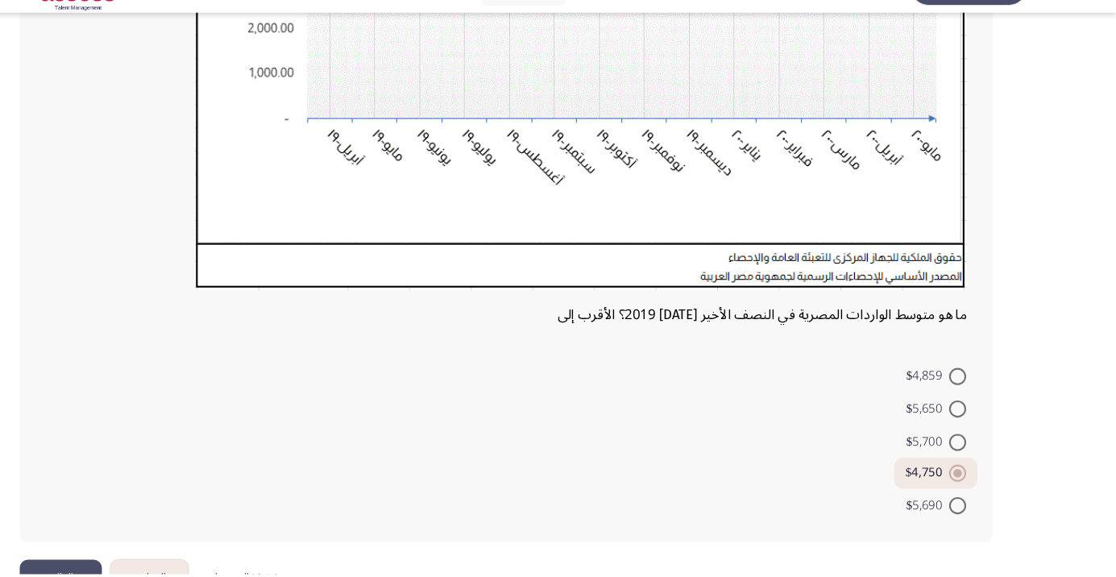
scroll to position [391, 0]
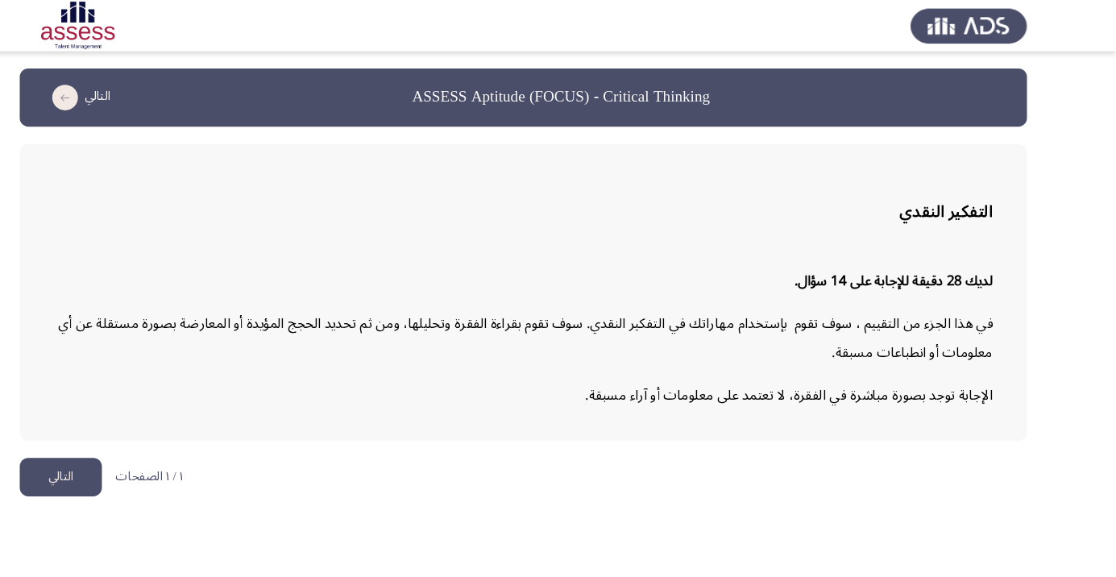
scroll to position [0, 0]
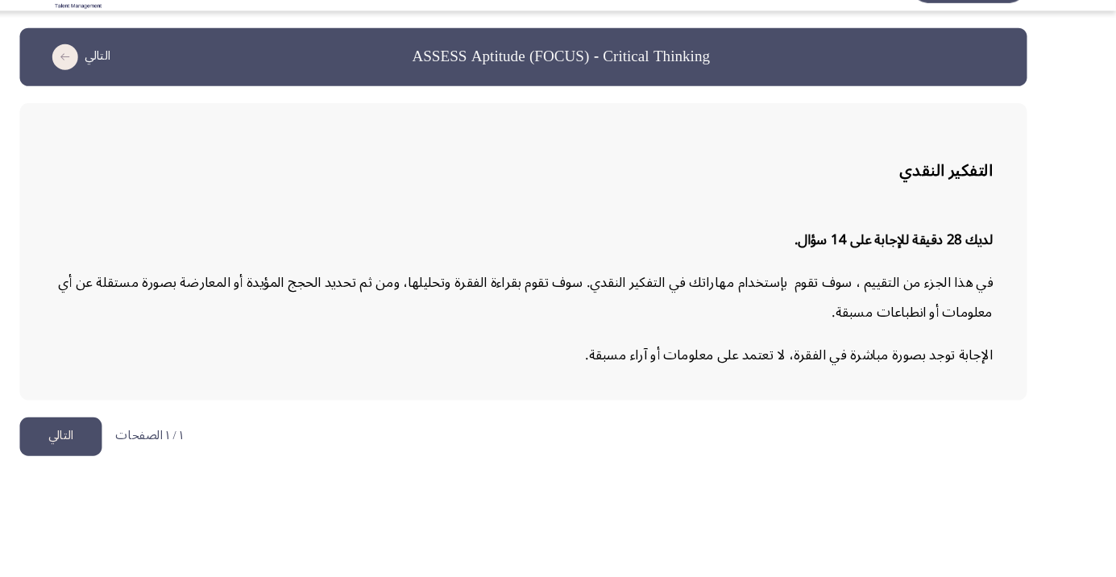
click at [135, 433] on button "التالي" at bounding box center [122, 449] width 77 height 36
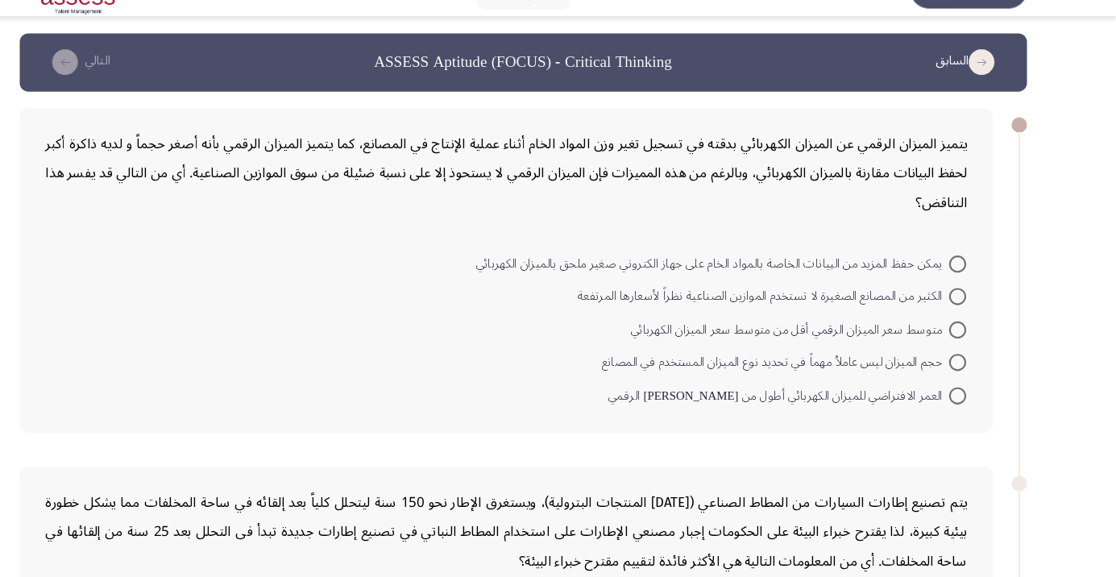
scroll to position [19, 0]
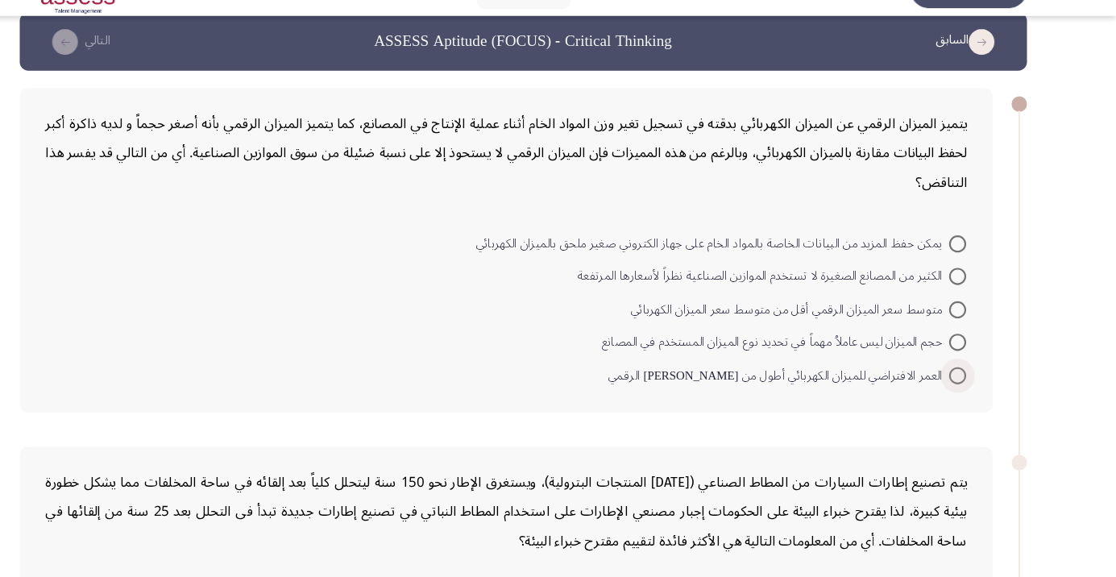
click at [967, 384] on span at bounding box center [967, 387] width 16 height 16
click at [967, 384] on input "العمر الافتراضي للميزان الكهربائي أطول من [PERSON_NAME] الرقمي" at bounding box center [967, 387] width 16 height 16
radio input "true"
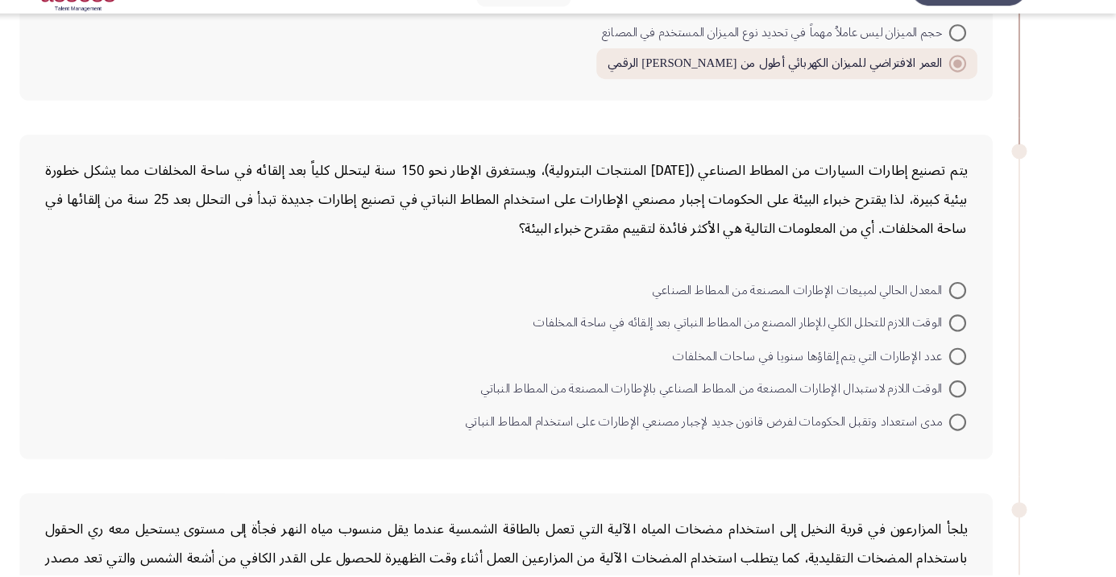
scroll to position [346, 0]
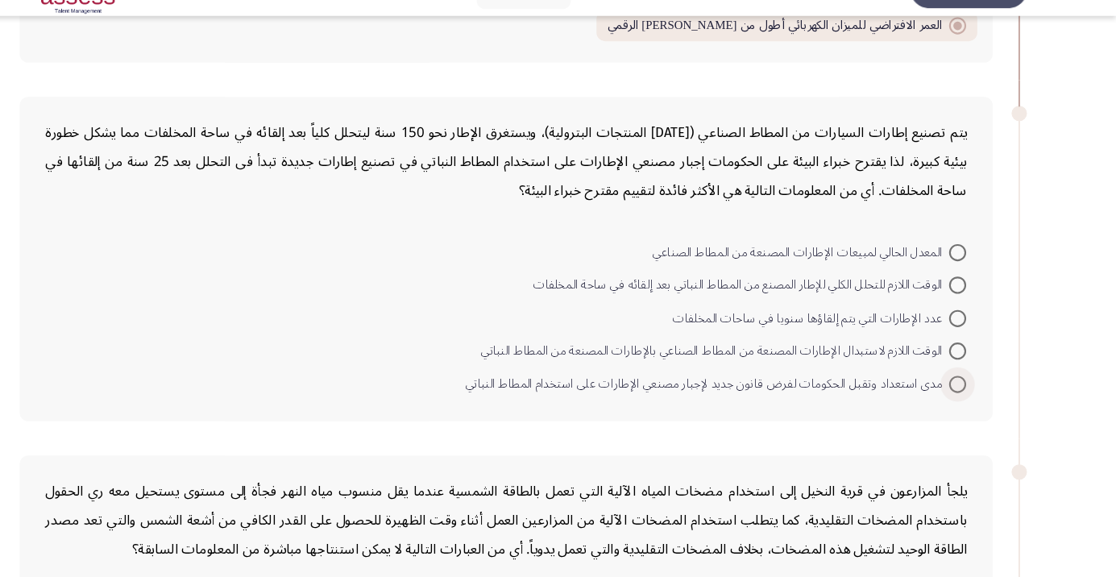
click at [967, 393] on span at bounding box center [967, 396] width 16 height 16
click at [967, 393] on input "مدى استعداد وتقبل الحكومات لفرض قانون جديد لإجبار مصنعي الإطارات على استخدام ال…" at bounding box center [967, 396] width 16 height 16
radio input "true"
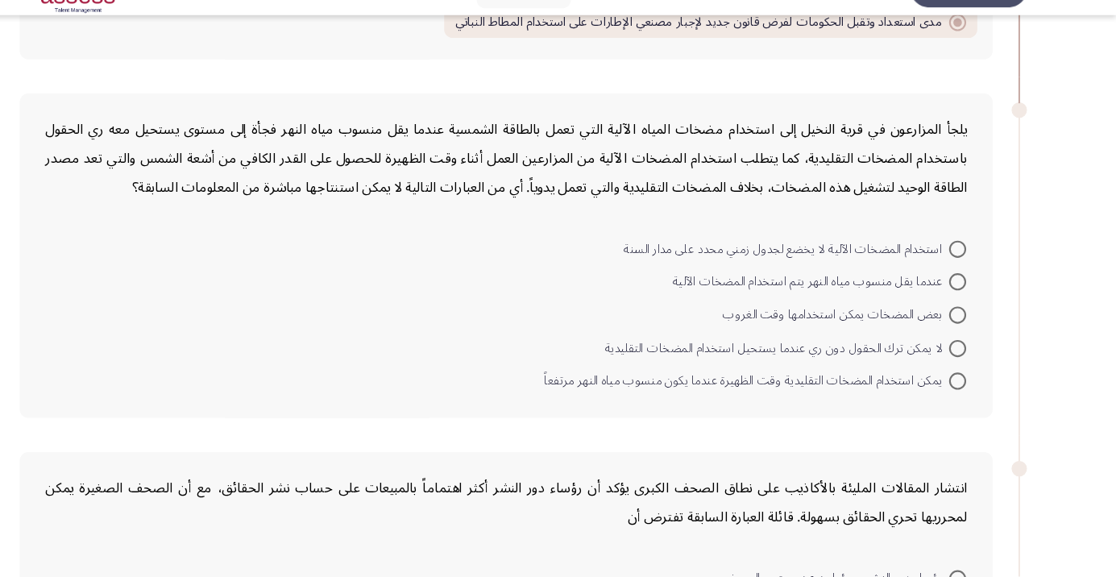
scroll to position [697, 0]
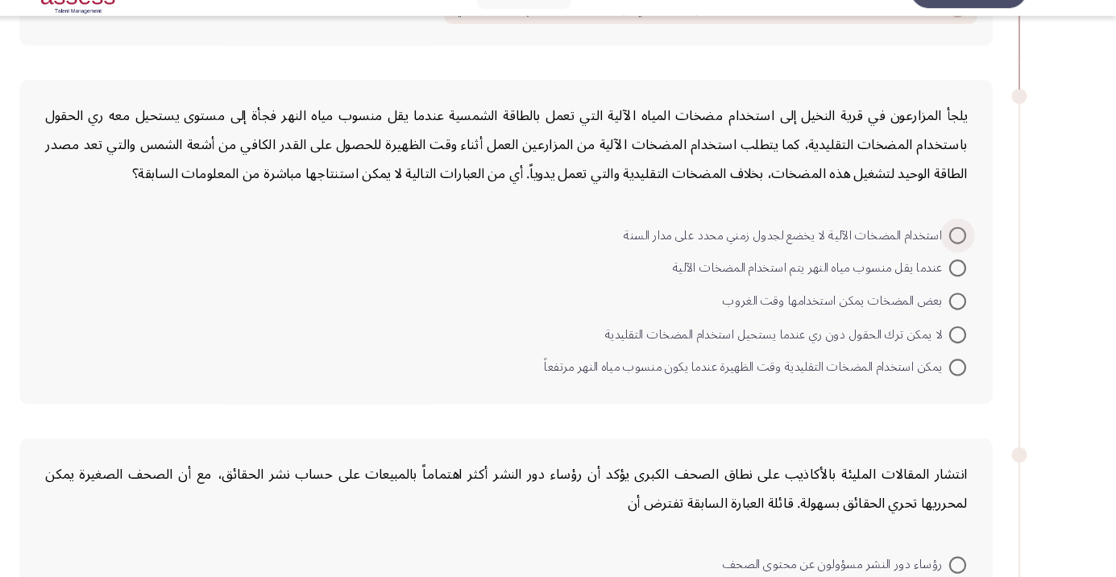
click at [967, 252] on span at bounding box center [967, 255] width 16 height 16
click at [967, 252] on input "استخدام المضخات الآلية لا يخضع لجدول زمني محدد على مدار السنة" at bounding box center [967, 255] width 16 height 16
radio input "true"
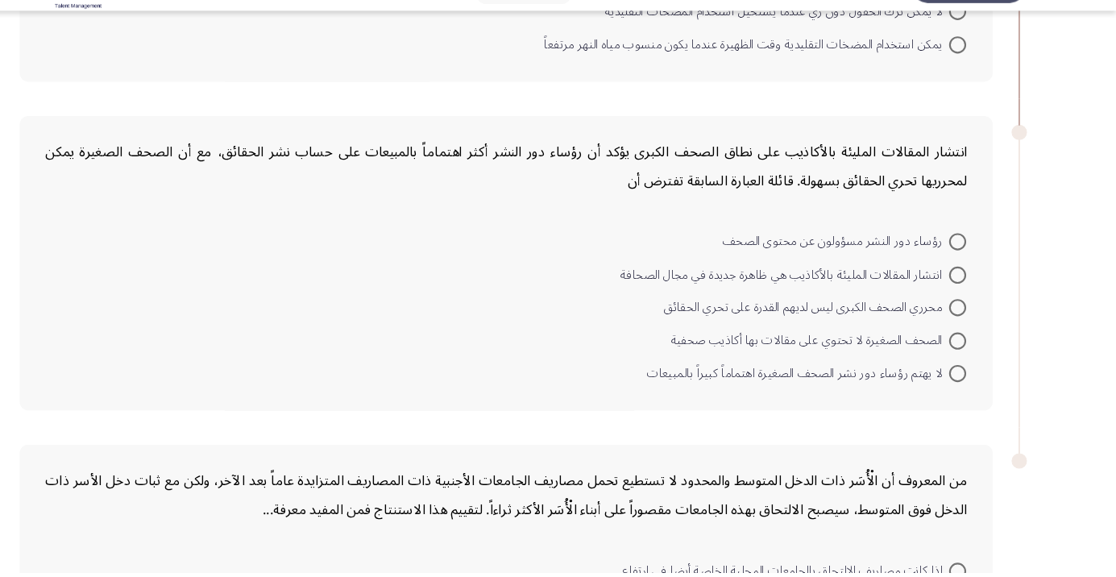
scroll to position [1001, 0]
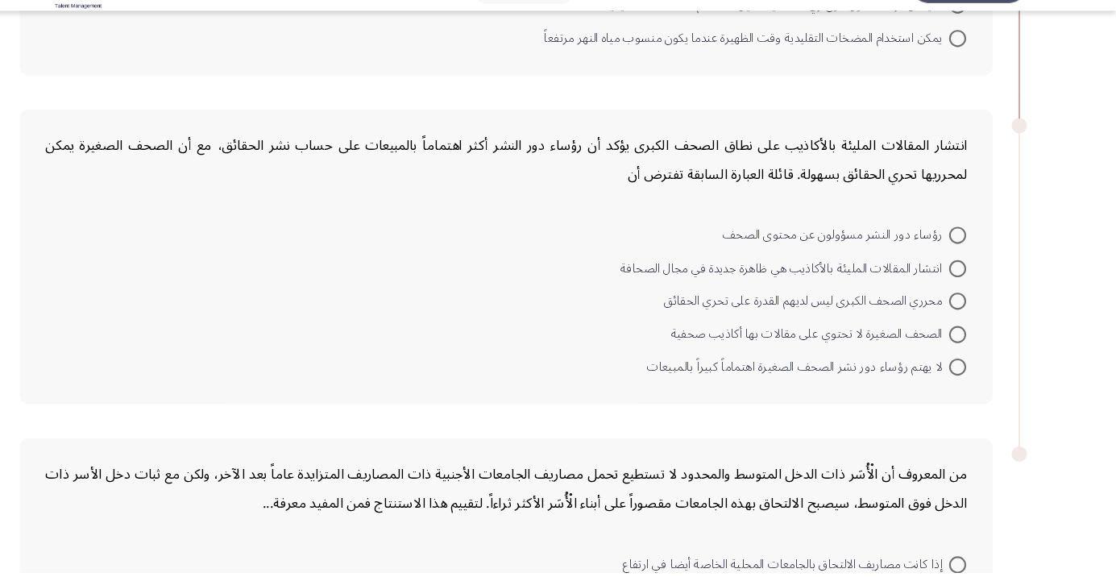
click at [973, 347] on span at bounding box center [967, 353] width 16 height 16
click at [973, 347] on input "الصحف الصغيرة لا تحتوي على مقالات بها أكاذيب صحفية" at bounding box center [967, 353] width 16 height 16
radio input "true"
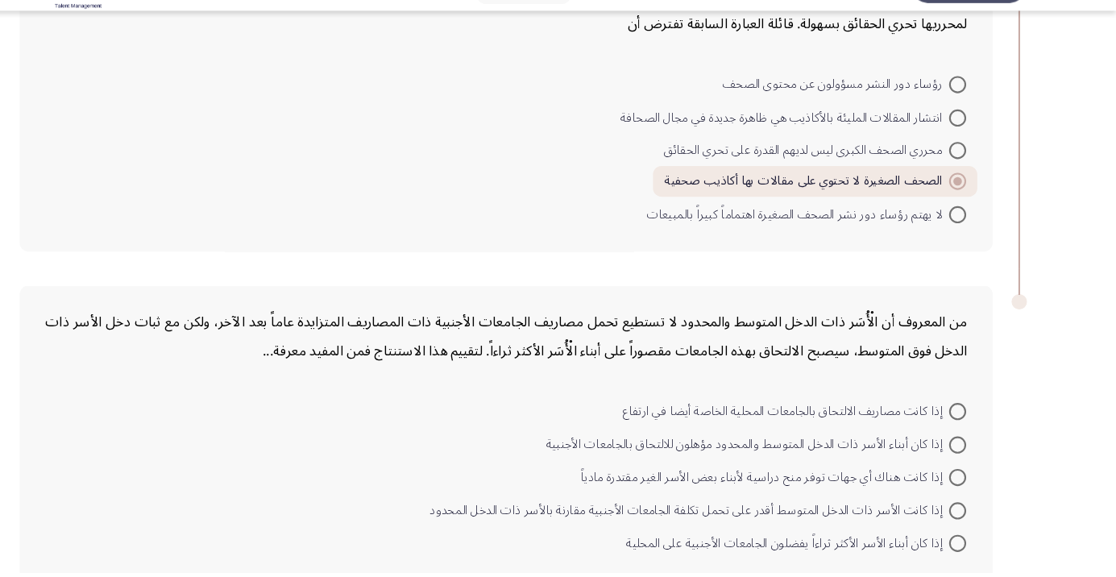
scroll to position [1151, 0]
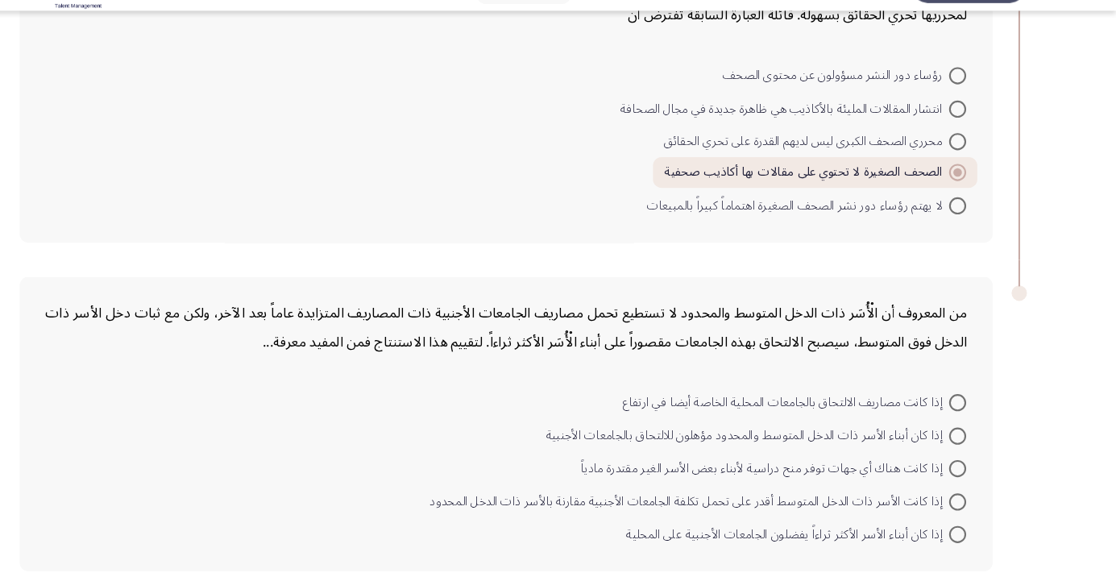
click at [984, 538] on mat-radio-button "إذا كان أبناء الأسر الأكثر ثراءاً يفضلون الجامعات الأجنبية على المحلية" at bounding box center [815, 540] width 341 height 31
click at [972, 540] on span at bounding box center [967, 542] width 16 height 16
click at [972, 540] on input "إذا كان أبناء الأسر الأكثر ثراءاً يفضلون الجامعات الأجنبية على المحلية" at bounding box center [967, 542] width 16 height 16
radio input "true"
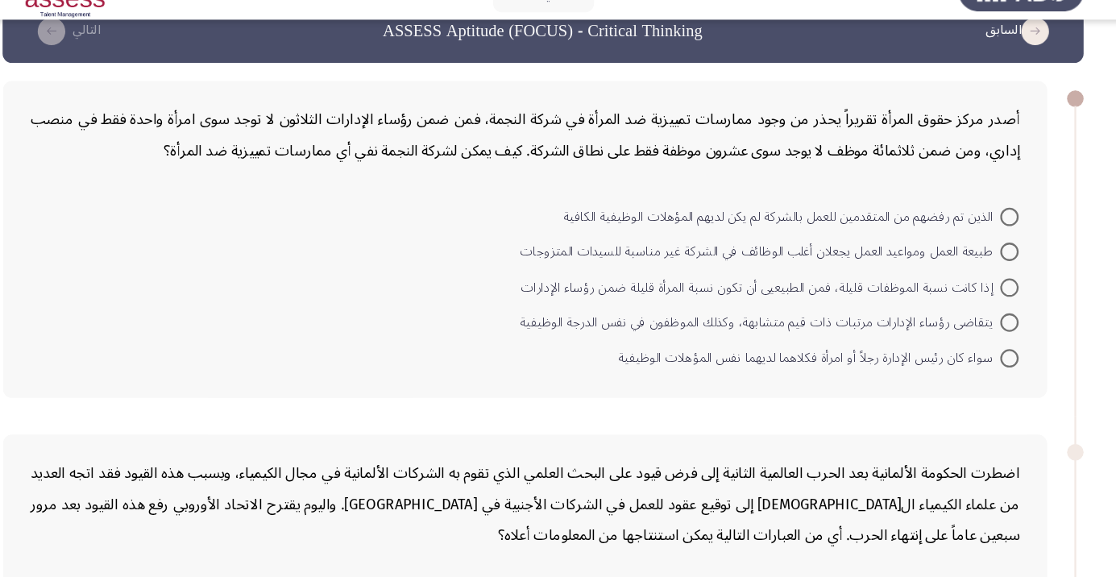
scroll to position [33, 0]
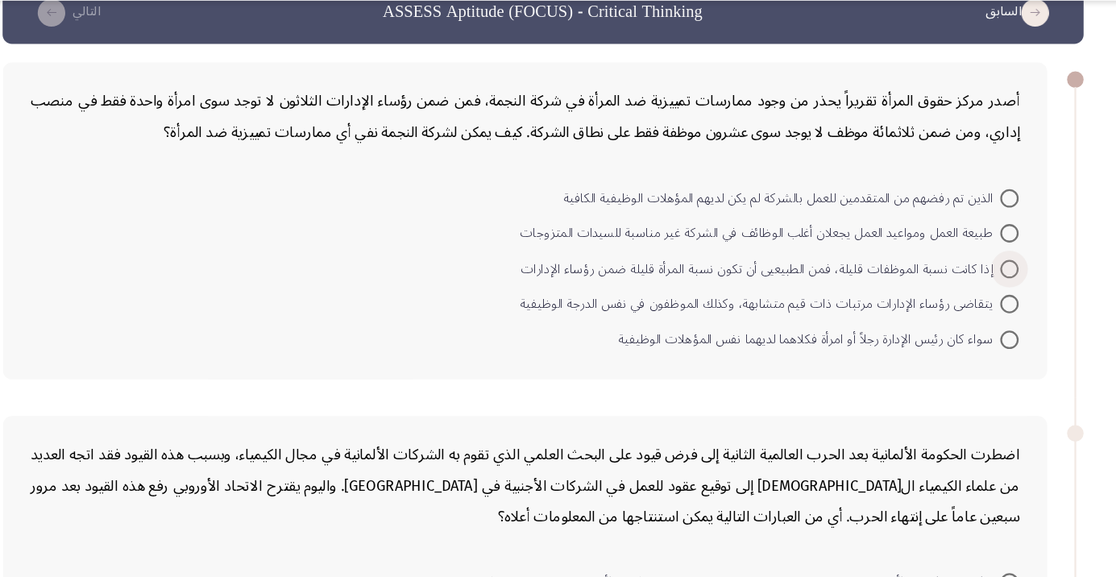
click at [967, 282] on span at bounding box center [967, 284] width 16 height 16
click at [967, 282] on input "إذا كانت نسبة الموظفات قليلة، فمن الطبيعيى أن تكون نسبة المرأة قليلة ضمن رؤساء …" at bounding box center [967, 284] width 16 height 16
radio input "true"
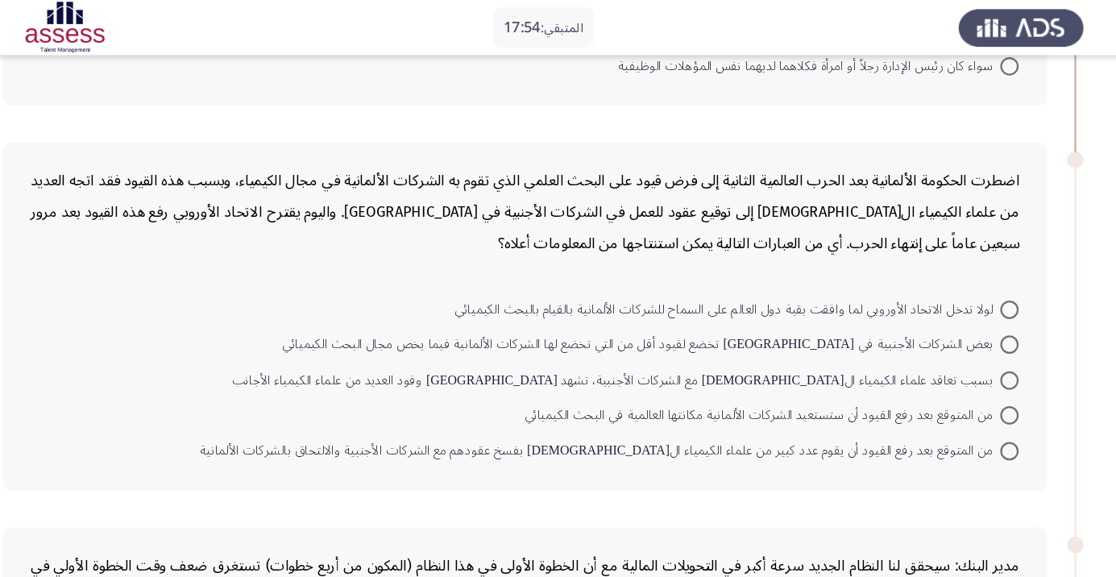
scroll to position [318, 0]
click at [974, 267] on span at bounding box center [967, 272] width 16 height 16
click at [974, 267] on input "لولا تدخل الاتحاد الأوروبي لما وافقت بقية دول العالم على السماح للشركات الألمان…" at bounding box center [967, 272] width 16 height 16
radio input "true"
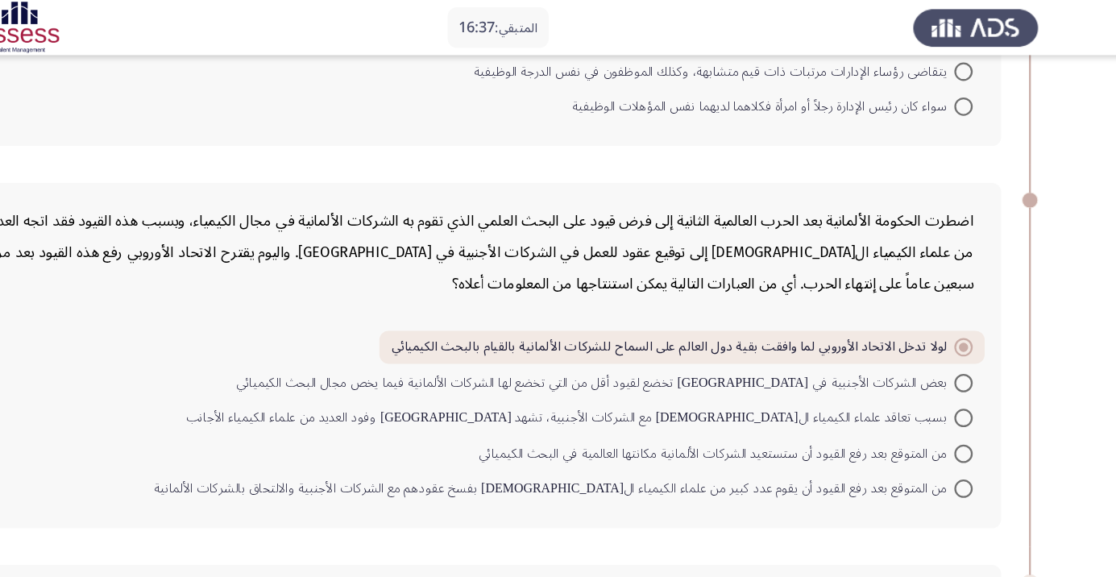
scroll to position [270, 0]
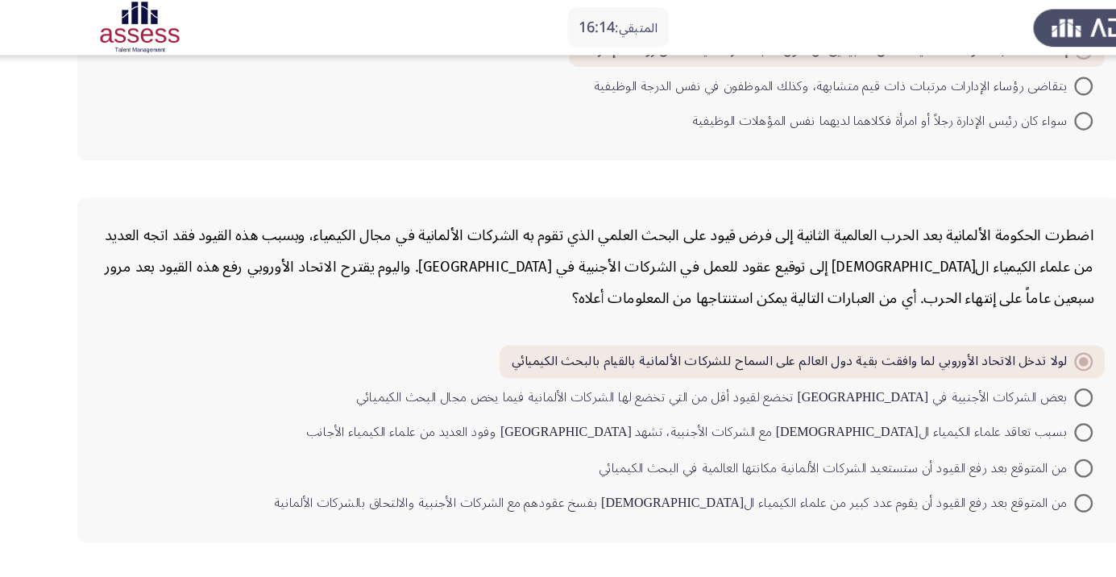
click at [967, 378] on span at bounding box center [967, 380] width 16 height 16
click at [967, 378] on input "بسبب تعاقد علماء الكيمياء ال[DEMOGRAPHIC_DATA] مع الشركات الأجنبية، تشهد [GEOGR…" at bounding box center [967, 380] width 16 height 16
radio input "true"
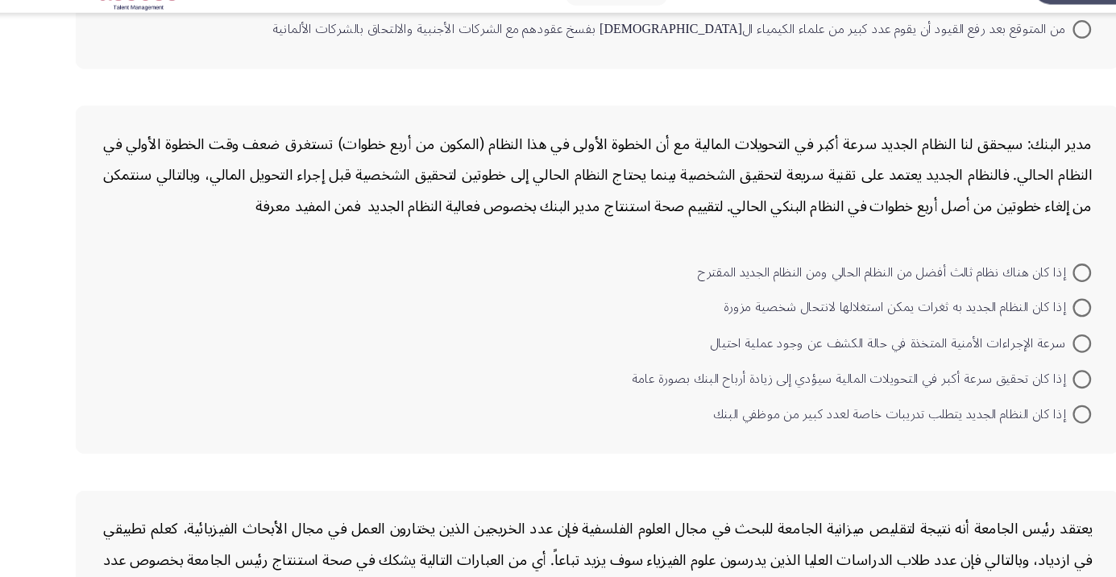
scroll to position [649, 0]
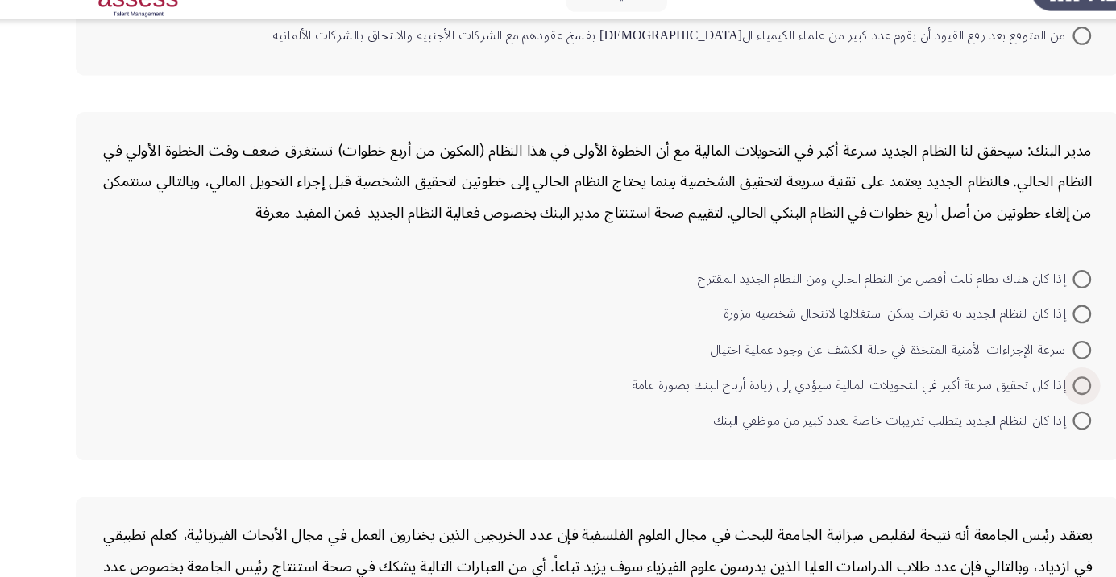
click at [974, 369] on span at bounding box center [967, 370] width 16 height 16
click at [974, 369] on input "إذا كان تحقيق سرعة أكبر في التحويلات المالية سيؤدي إلى زيادة أرباح البنك بصورة …" at bounding box center [967, 370] width 16 height 16
radio input "true"
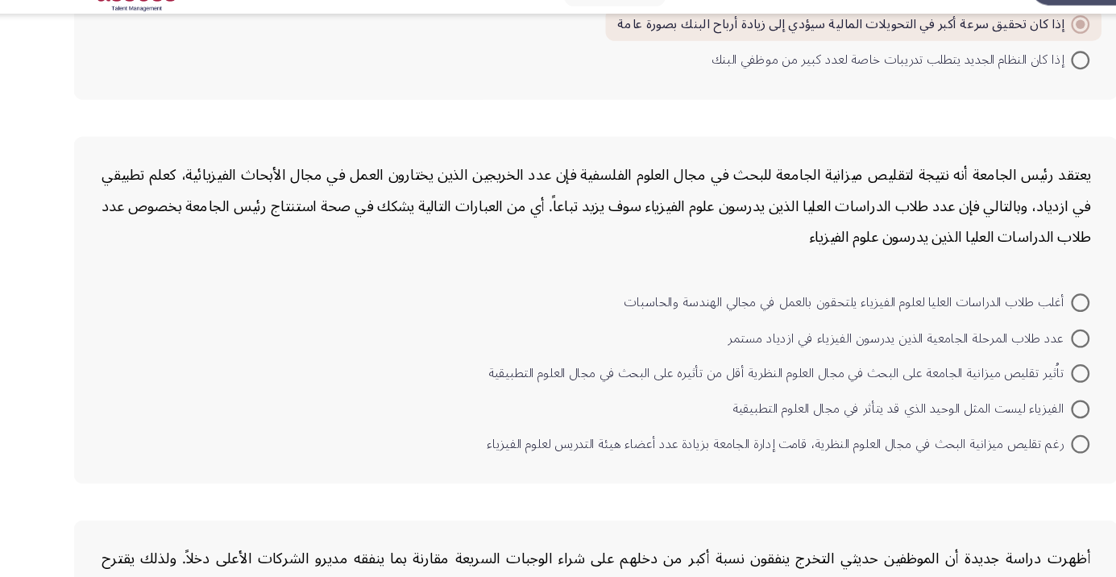
scroll to position [958, 0]
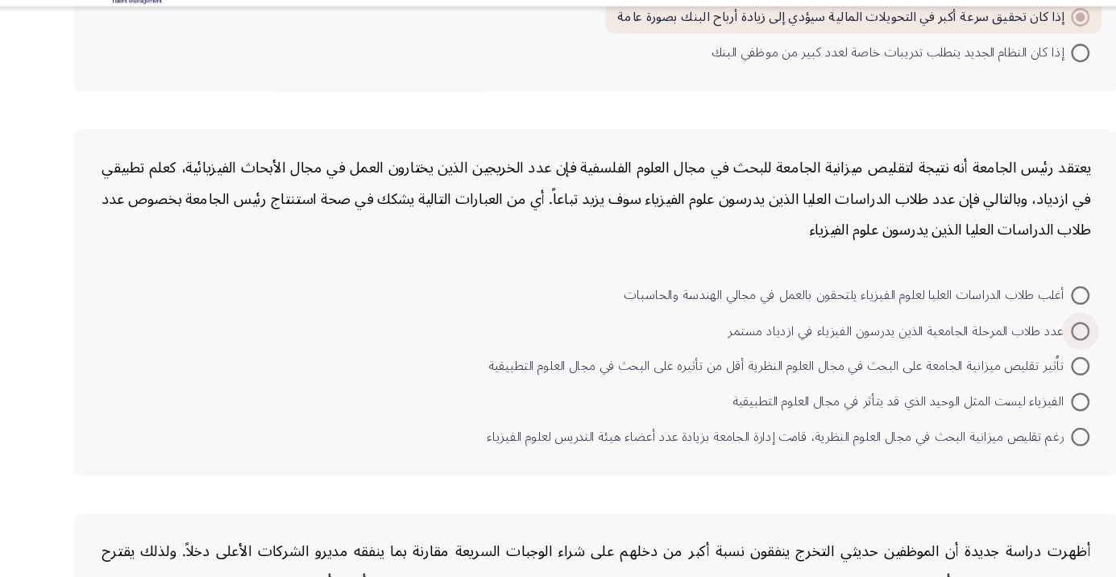
click at [967, 331] on span at bounding box center [967, 334] width 16 height 16
click at [967, 331] on input "عدد طلاب المرحلة الجامعية الذين يدرسون الفيزياء في ازدياد مستمر" at bounding box center [967, 334] width 16 height 16
radio input "true"
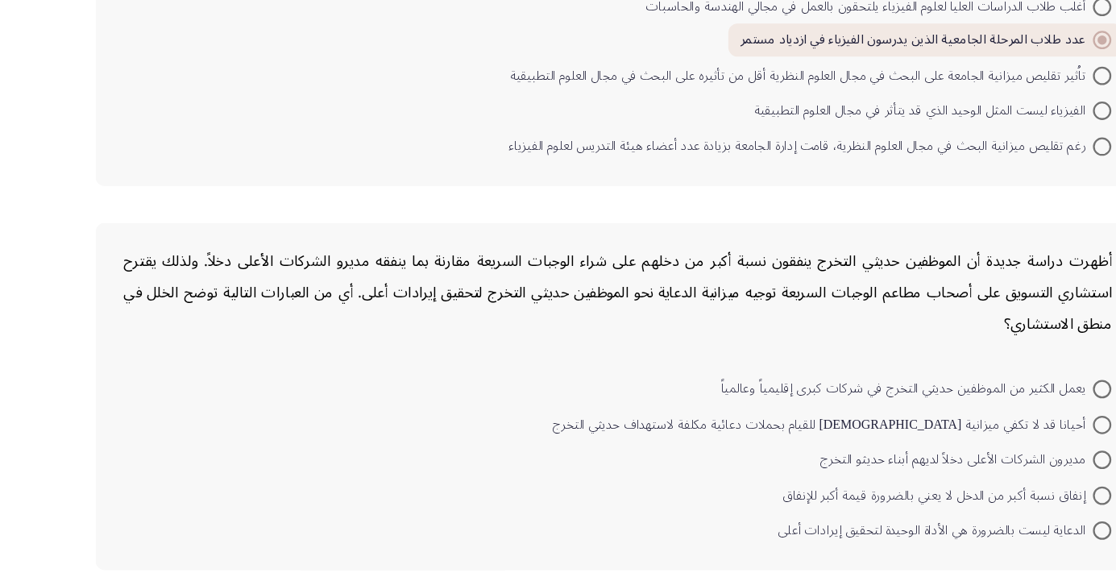
scroll to position [1178, 0]
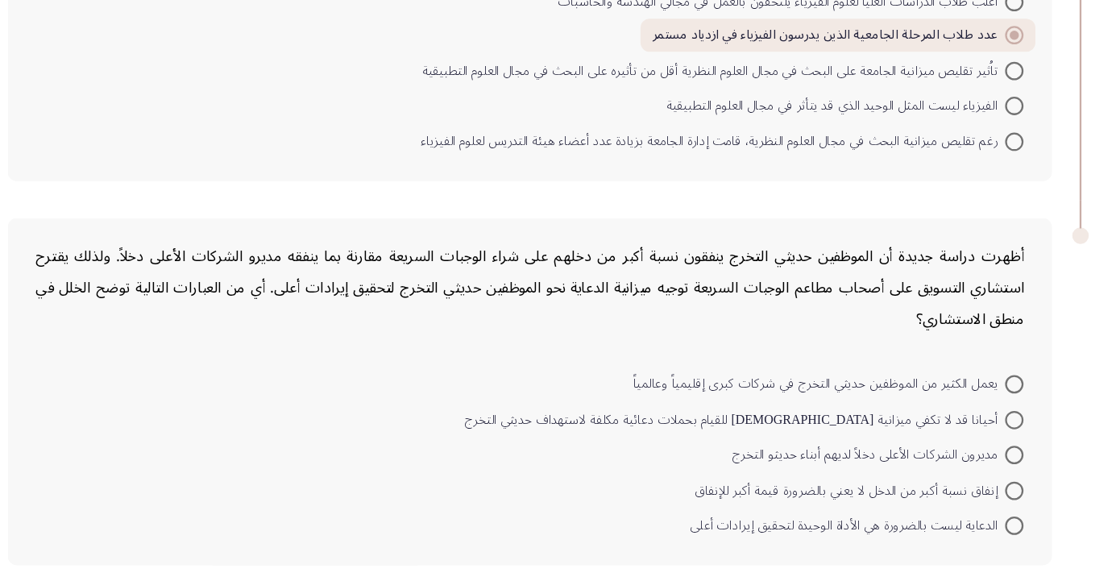
click at [974, 540] on span at bounding box center [967, 542] width 16 height 16
click at [974, 540] on input "الدعاية ليست بالضرورة هي الأداة الوحيدة لتحقيق إيرادات أعلى" at bounding box center [967, 542] width 16 height 16
radio input "true"
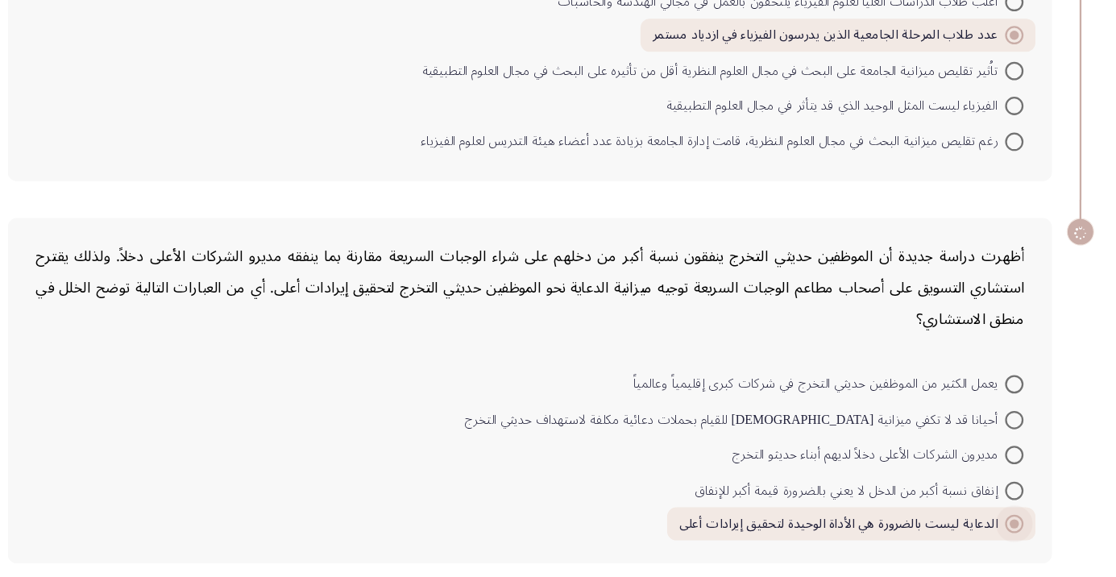
scroll to position [1176, 0]
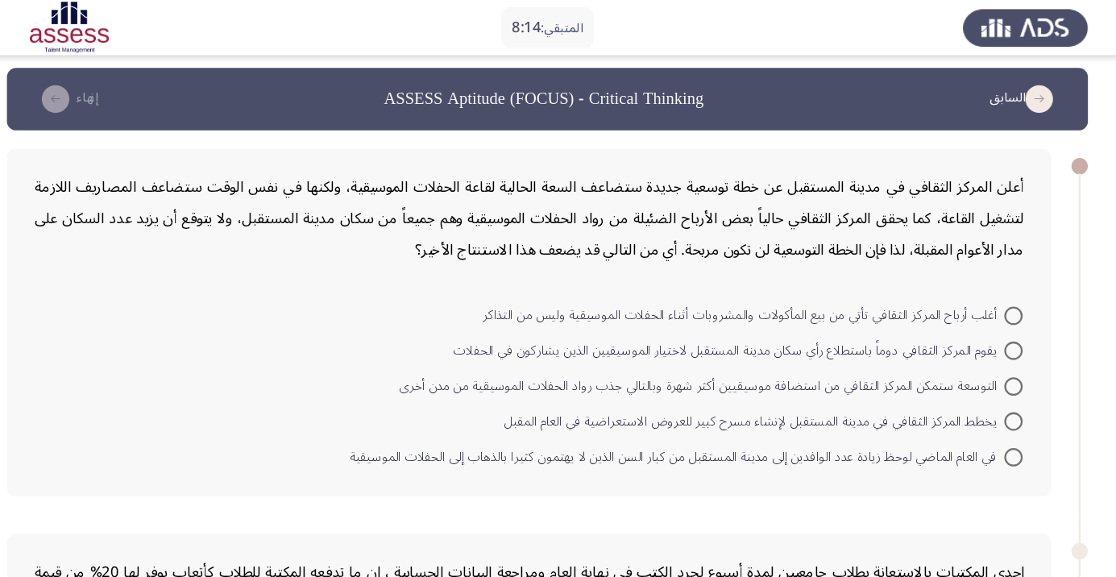
scroll to position [0, 0]
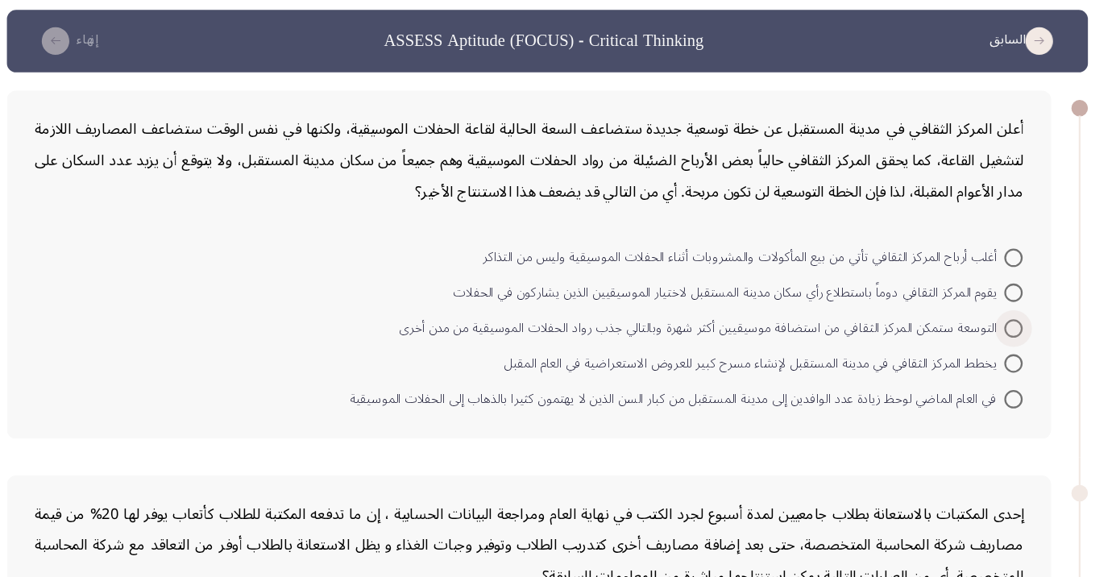
click at [967, 343] on span at bounding box center [967, 344] width 16 height 16
click at [967, 343] on input "التوسعة ستمكن المركز الثقافي من استضافة موسيقيين أكثر شهرة وبالتالي جذب رواد ال…" at bounding box center [967, 344] width 16 height 16
radio input "true"
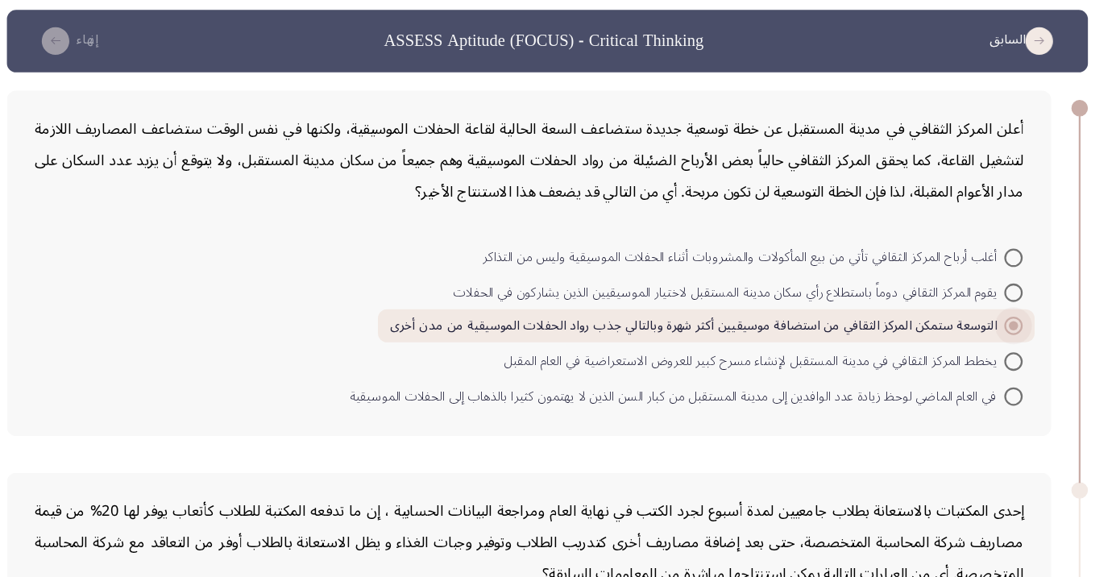
click at [974, 338] on span at bounding box center [967, 342] width 16 height 16
click at [974, 338] on input "التوسعة ستمكن المركز الثقافي من استضافة موسيقيين أكثر شهرة وبالتالي جذب رواد ال…" at bounding box center [967, 342] width 16 height 16
click at [967, 342] on span at bounding box center [967, 342] width 8 height 8
click at [967, 342] on input "التوسعة ستمكن المركز الثقافي من استضافة موسيقيين أكثر شهرة وبالتالي جذب رواد ال…" at bounding box center [967, 342] width 16 height 16
click at [974, 343] on span at bounding box center [967, 342] width 16 height 16
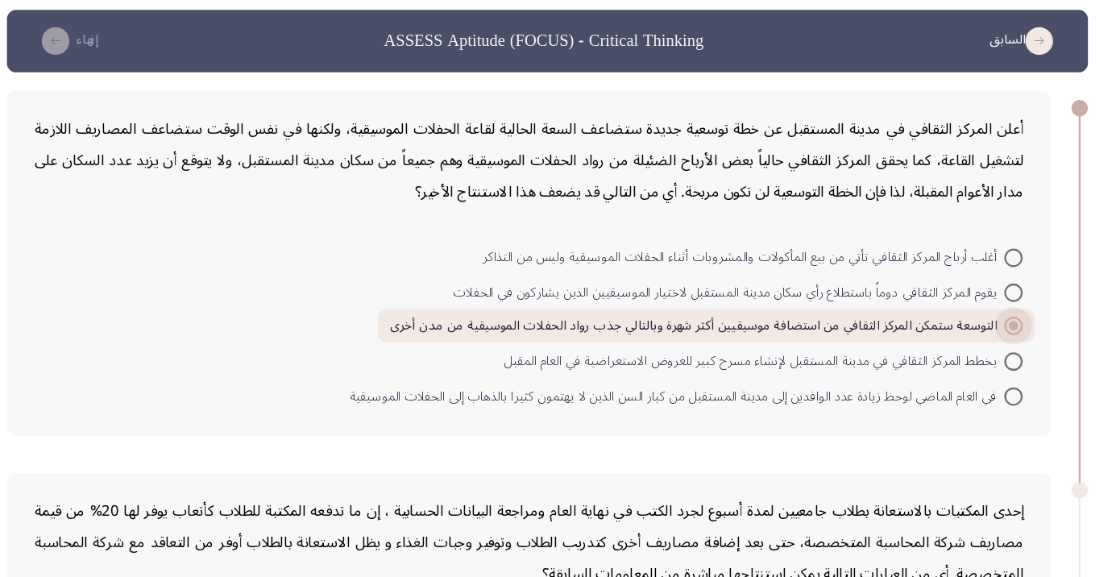
click at [974, 343] on input "التوسعة ستمكن المركز الثقافي من استضافة موسيقيين أكثر شهرة وبالتالي جذب رواد ال…" at bounding box center [967, 342] width 16 height 16
click at [972, 406] on span at bounding box center [967, 404] width 16 height 16
click at [972, 406] on input "في العام الماضي لوحظ زيادة عدد الوافدين إلى مدينة المستقبل من كبار السن الذين ل…" at bounding box center [967, 404] width 16 height 16
radio input "true"
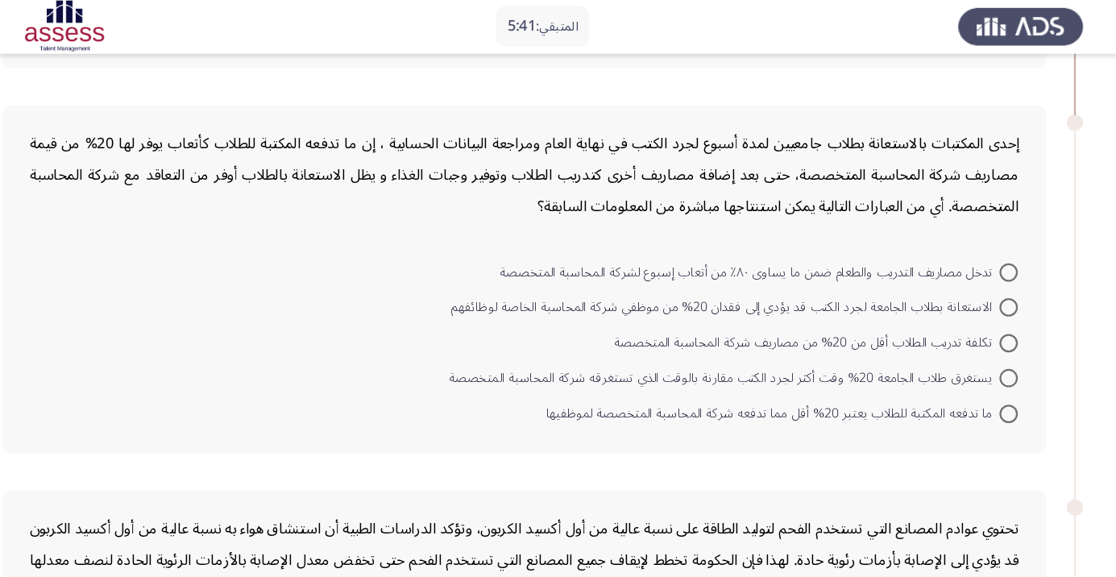
scroll to position [376, 0]
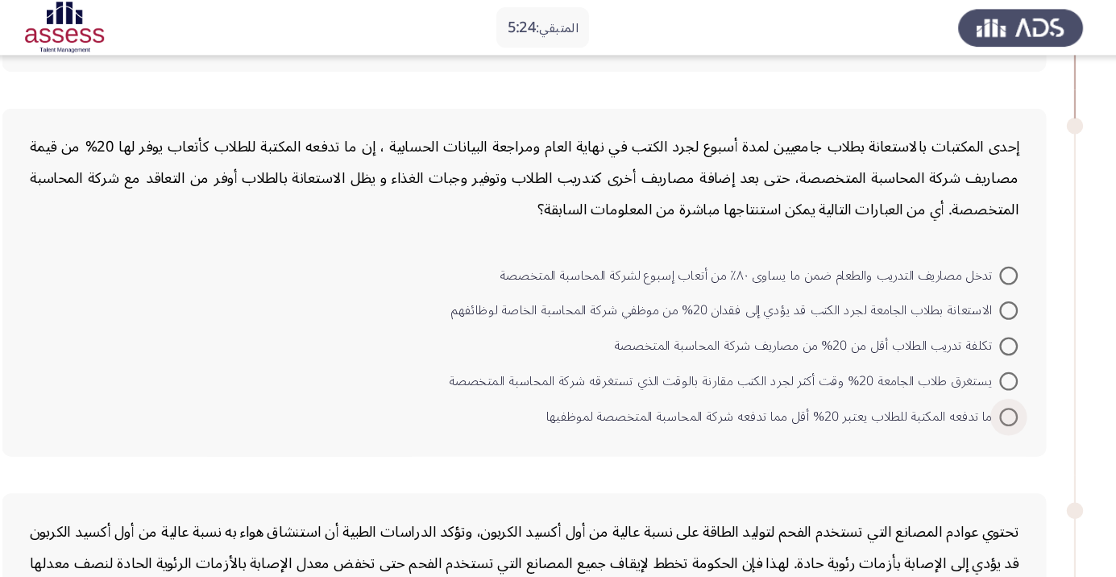
click at [967, 363] on span at bounding box center [967, 366] width 16 height 16
click at [967, 363] on input "ما تدفعه المكتبة للطلاب يعتبر 20% أقل مما تدفعه شركة المحاسبة المتخصصة لموظفيها" at bounding box center [967, 366] width 16 height 16
radio input "true"
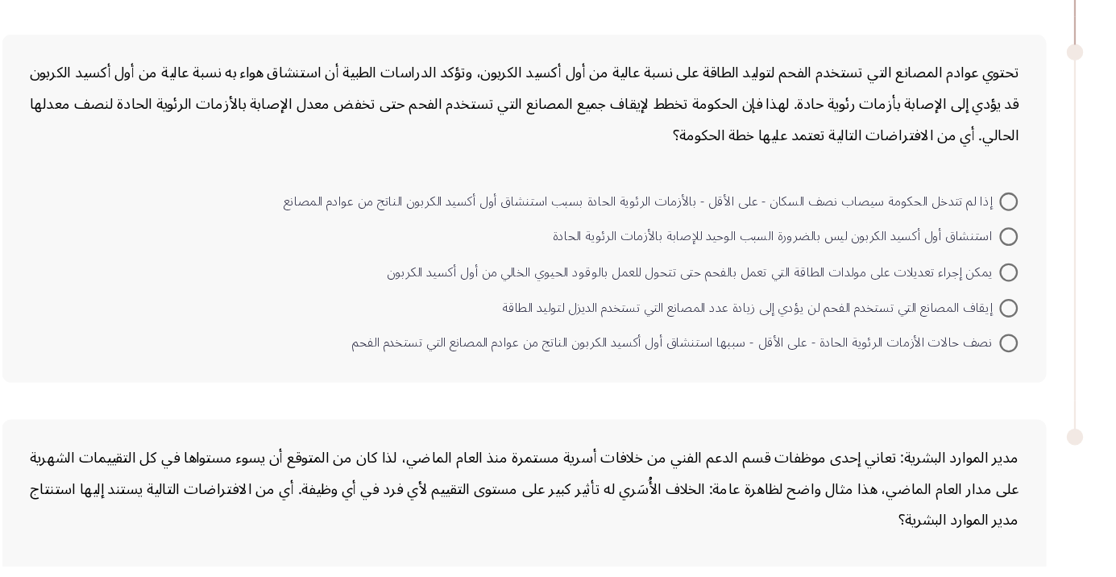
scroll to position [697, 0]
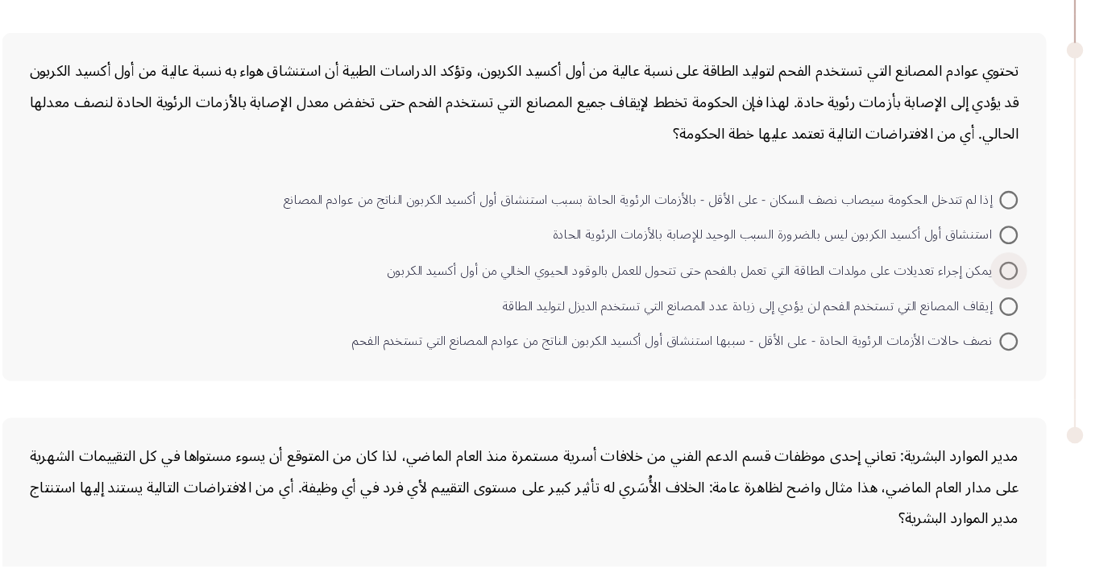
click at [967, 315] on span at bounding box center [967, 317] width 16 height 16
click at [967, 315] on input "يمكن إجراء تعديلات على مولدات الطاقة التي تعمل بالفحم حتى تتحول للعمل بالوقود ا…" at bounding box center [967, 317] width 16 height 16
radio input "true"
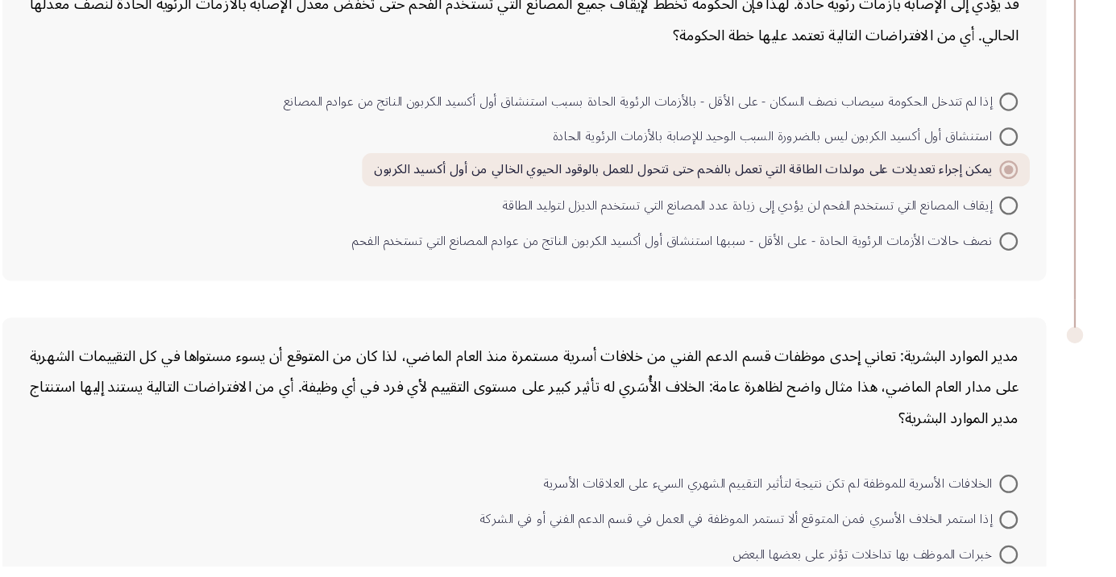
scroll to position [870, 0]
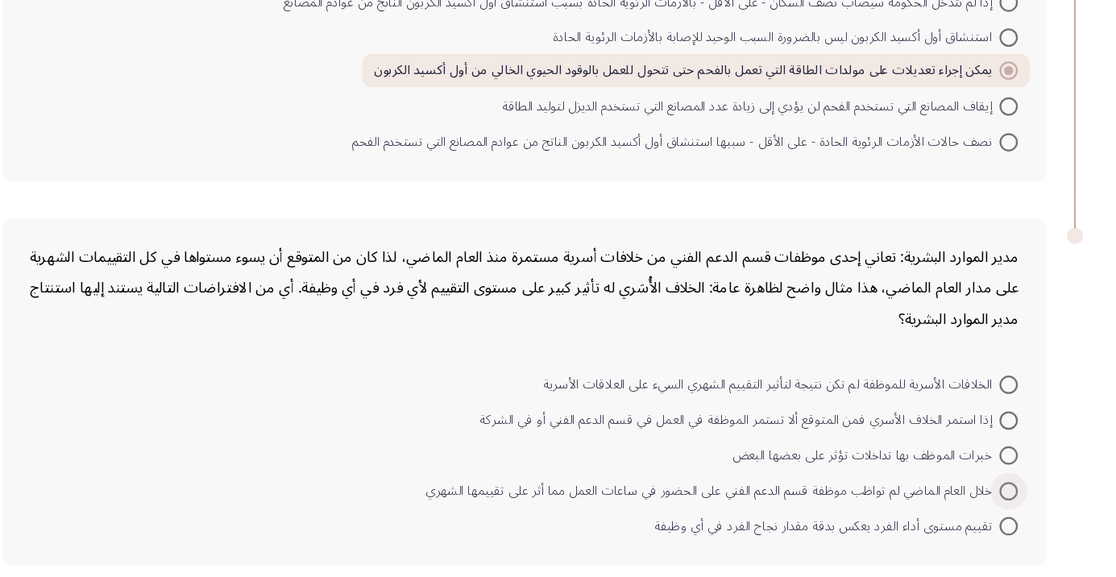
click at [972, 511] on span at bounding box center [967, 511] width 16 height 16
click at [972, 511] on input "خلال العام الماضي لم تواظب موظفة قسم الدعم الفني على الحضور في ساعات العمل مما …" at bounding box center [967, 511] width 16 height 16
radio input "true"
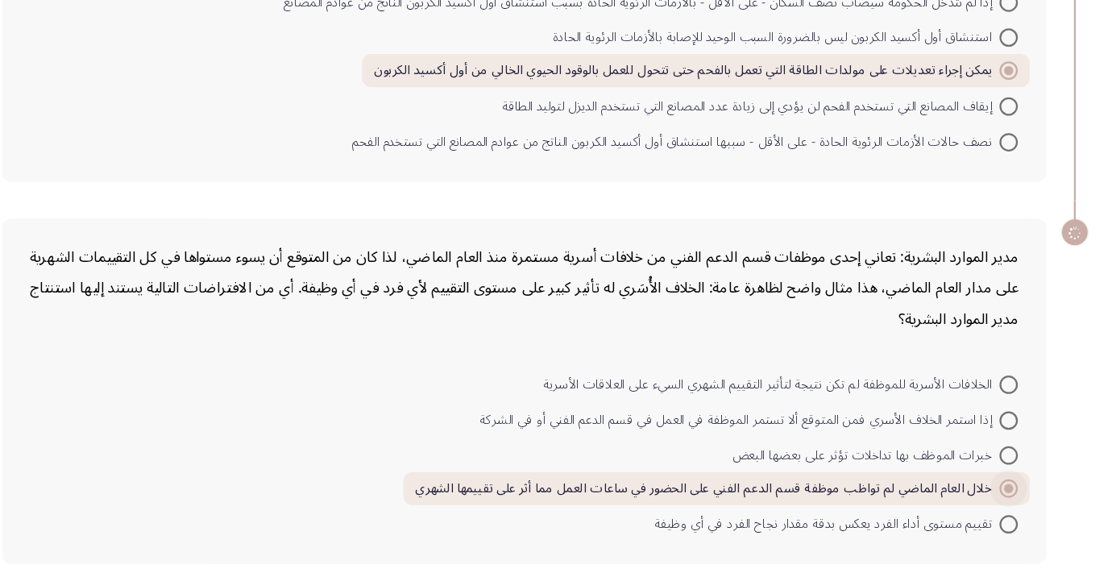
scroll to position [869, 0]
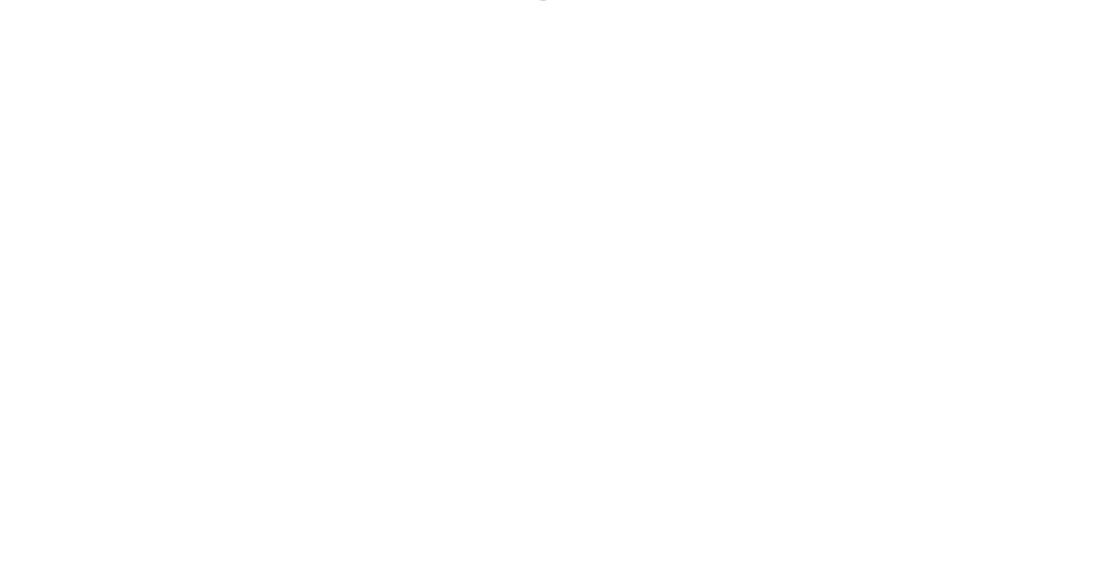
scroll to position [0, 0]
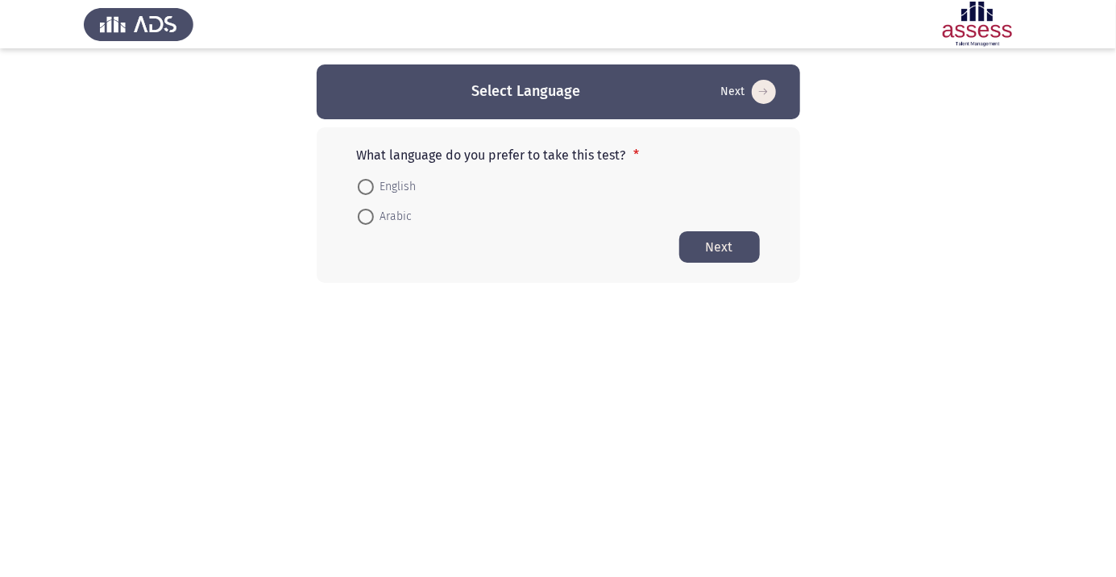
click at [722, 252] on button "Next" at bounding box center [719, 246] width 81 height 31
click at [368, 222] on span at bounding box center [366, 217] width 16 height 16
click at [368, 222] on input "Arabic" at bounding box center [366, 217] width 16 height 16
radio input "true"
click at [733, 246] on button "Next" at bounding box center [719, 246] width 81 height 31
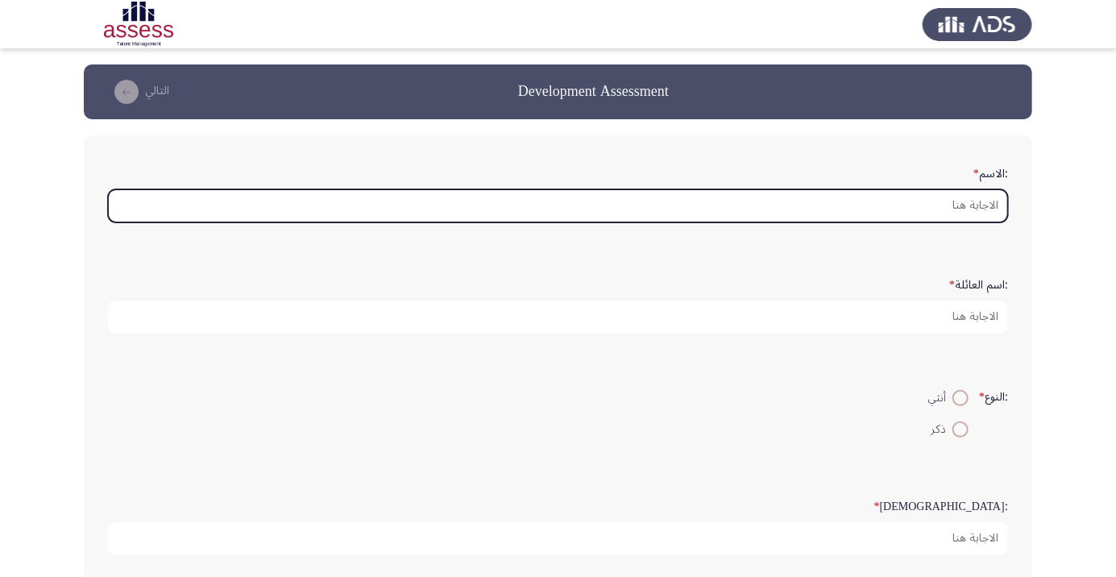
click at [949, 201] on input ":الاسم *" at bounding box center [558, 205] width 900 height 33
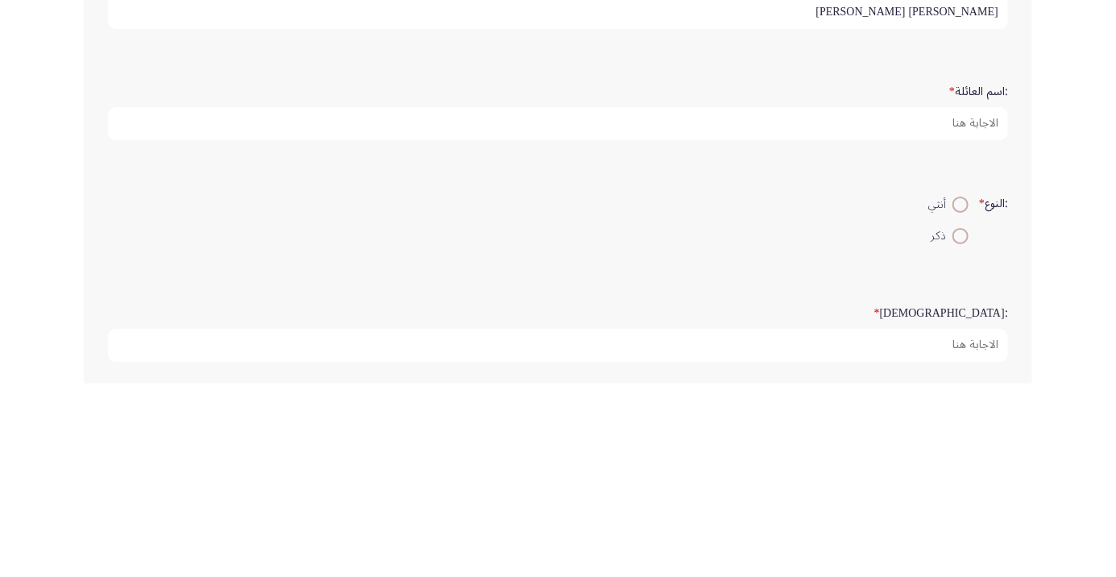
type input "[PERSON_NAME] [PERSON_NAME]"
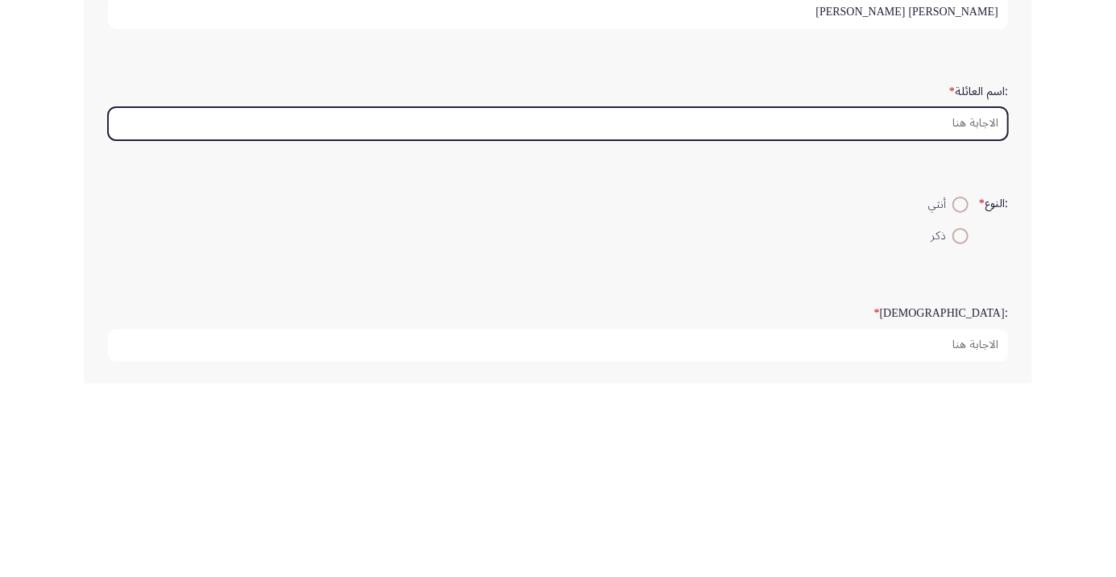
click at [948, 311] on input ":اسم العائلة *" at bounding box center [558, 317] width 900 height 33
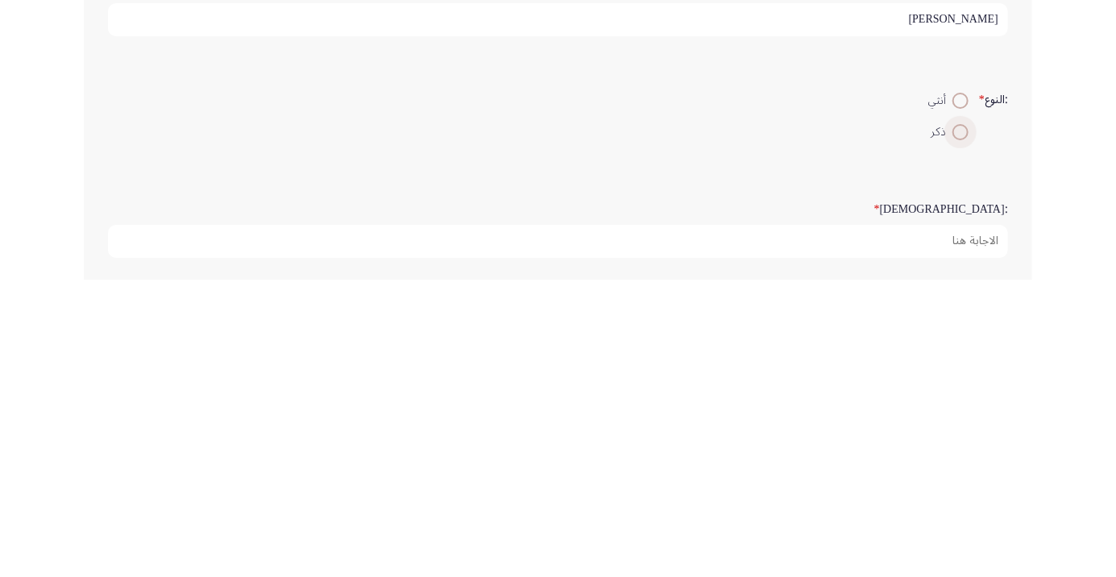
type input "[PERSON_NAME]"
click at [961, 430] on span at bounding box center [961, 430] width 0 height 0
click at [958, 427] on input "ذكر" at bounding box center [961, 430] width 16 height 16
radio input "true"
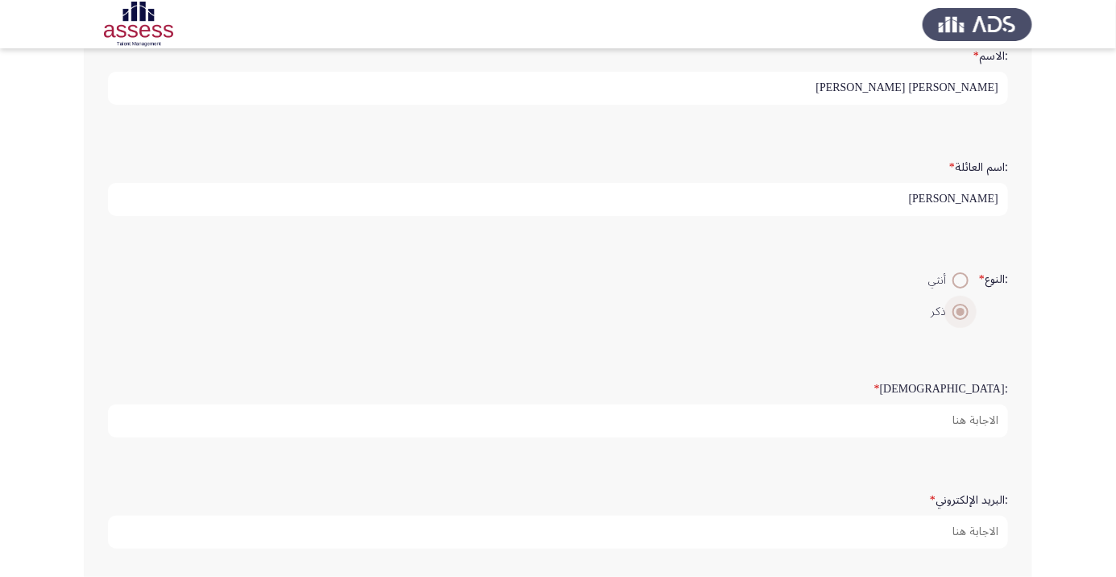
scroll to position [127, 0]
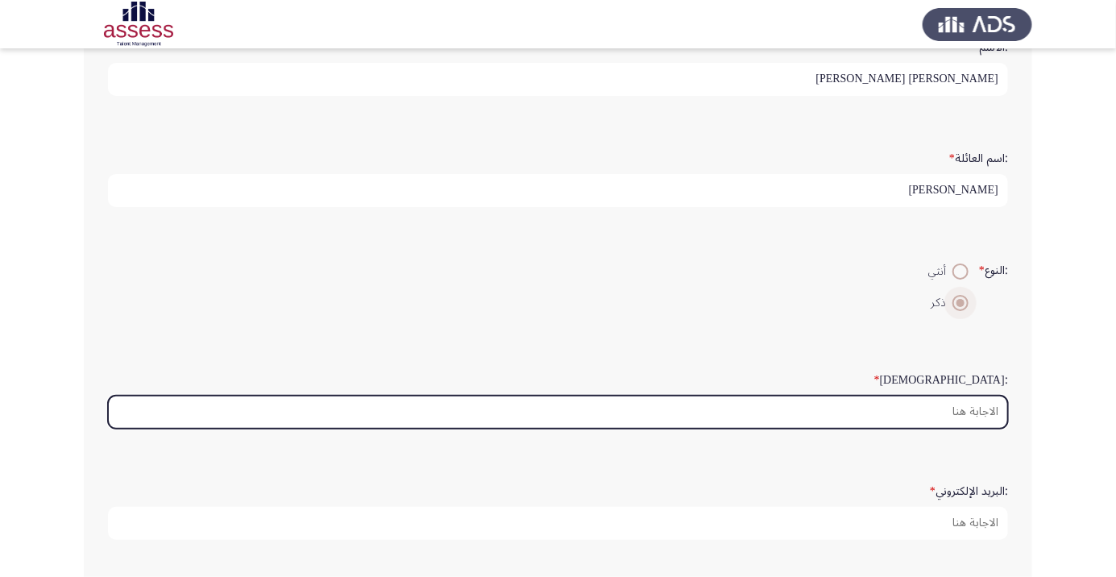
click at [958, 405] on input ":السن *" at bounding box center [558, 412] width 900 height 33
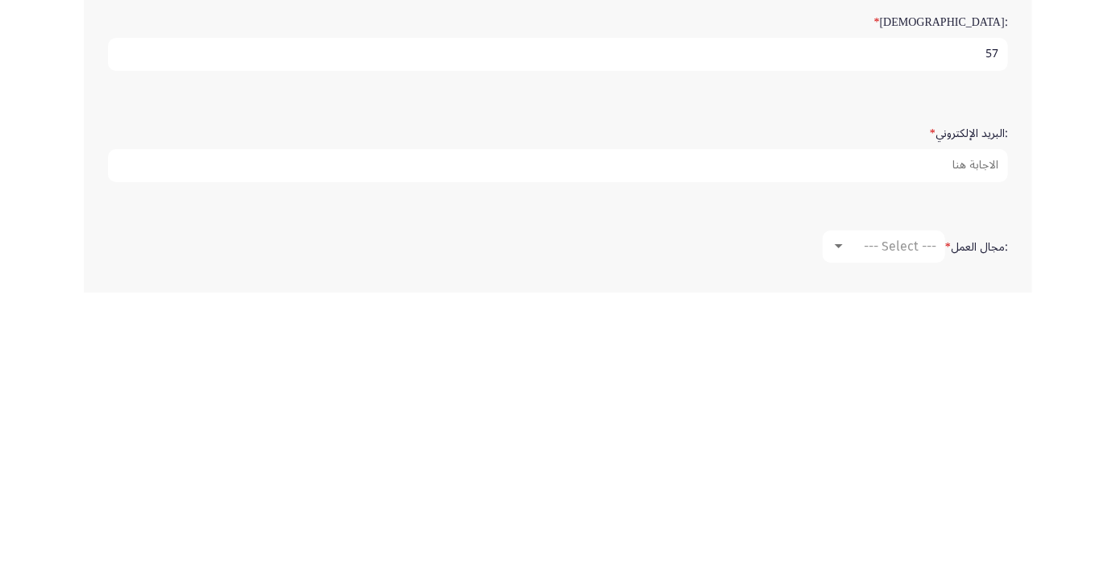
scroll to position [201, 0]
type input "57"
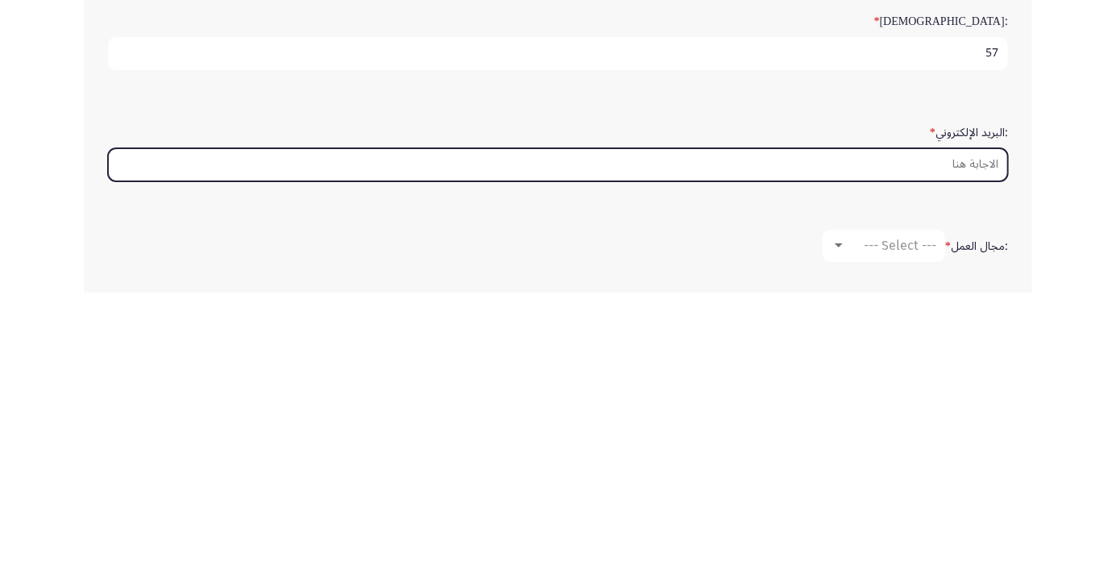
click at [968, 438] on input ":البريد الإلكتروني *" at bounding box center [558, 449] width 900 height 33
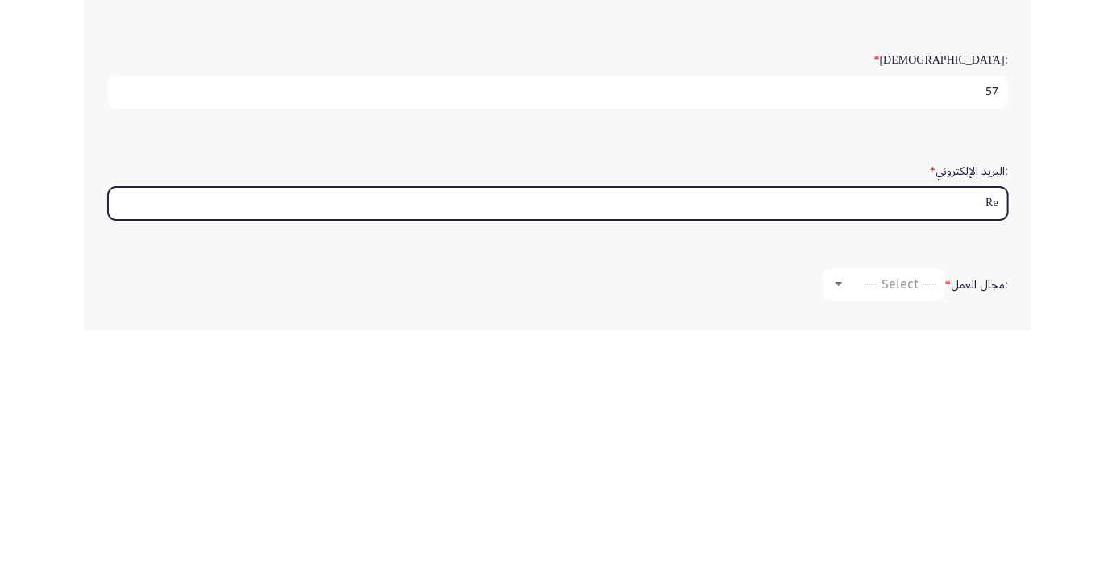
type input "Ref"
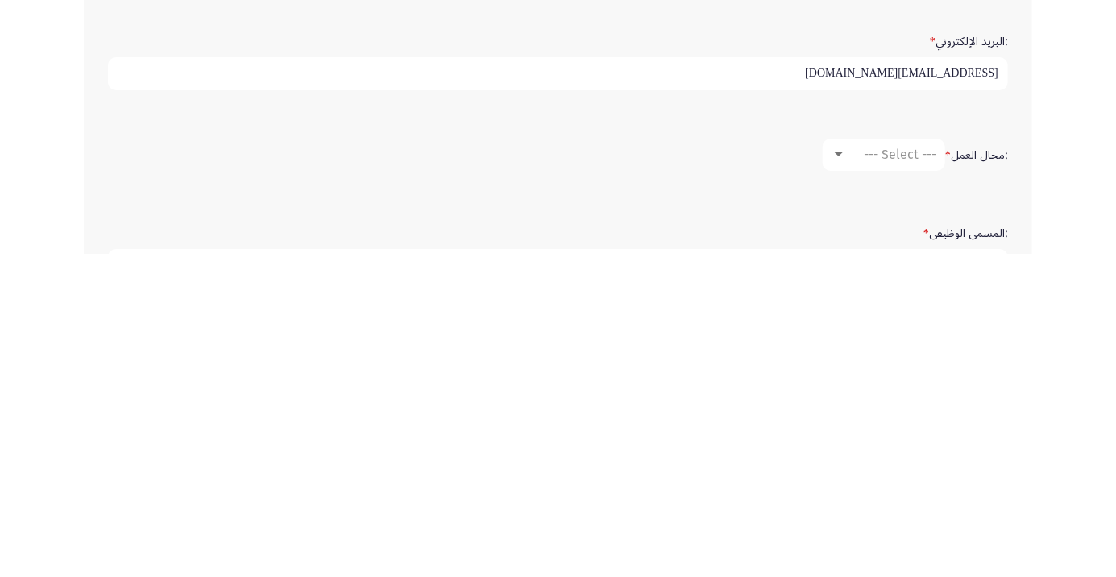
scroll to position [255, 0]
type input "refatabdelrady@ibnsina-pharma.com"
click at [837, 474] on div at bounding box center [839, 476] width 8 height 4
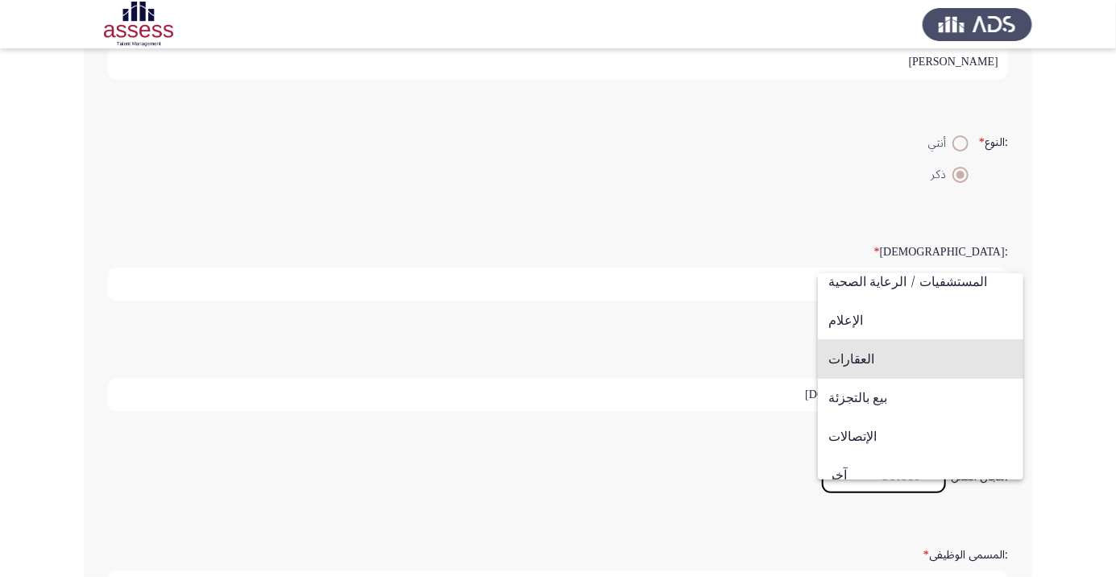
scroll to position [529, 0]
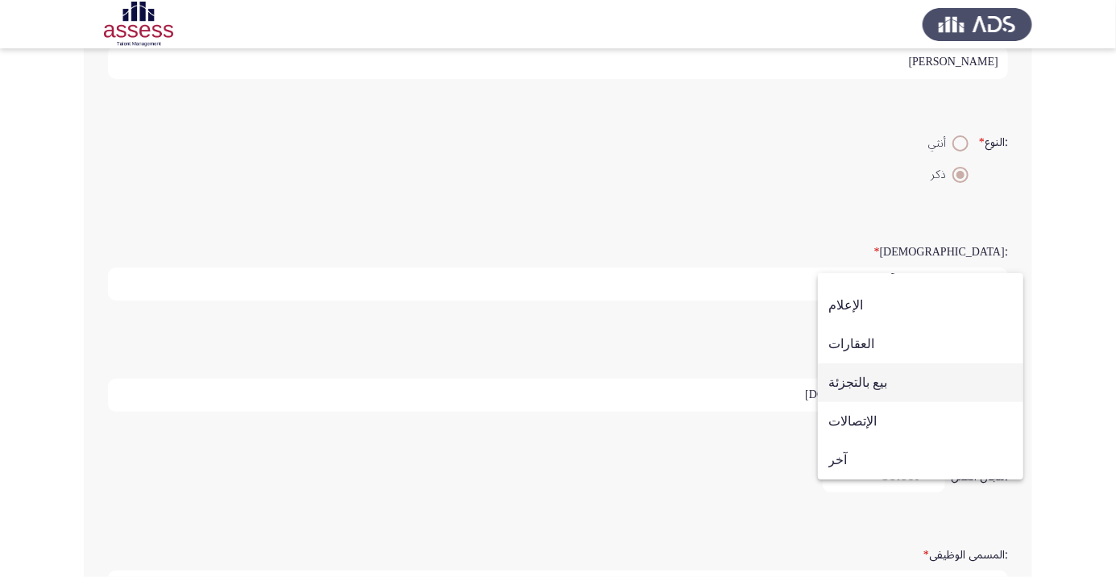
click at [878, 384] on span "بيع بالتجزئة" at bounding box center [921, 382] width 185 height 39
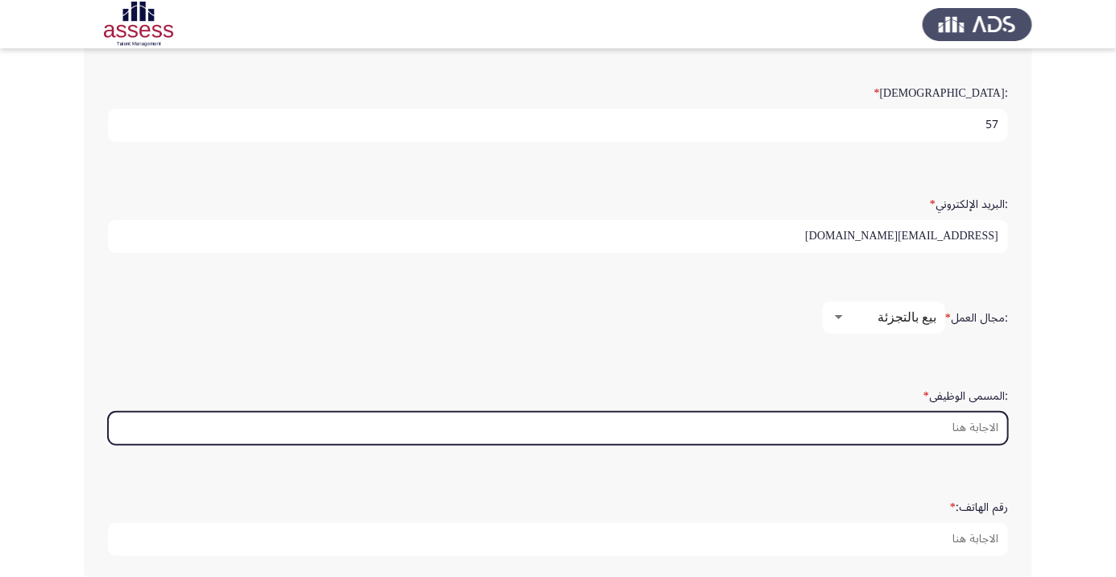
click at [945, 420] on input ":المسمى الوظيفى *" at bounding box center [558, 428] width 900 height 33
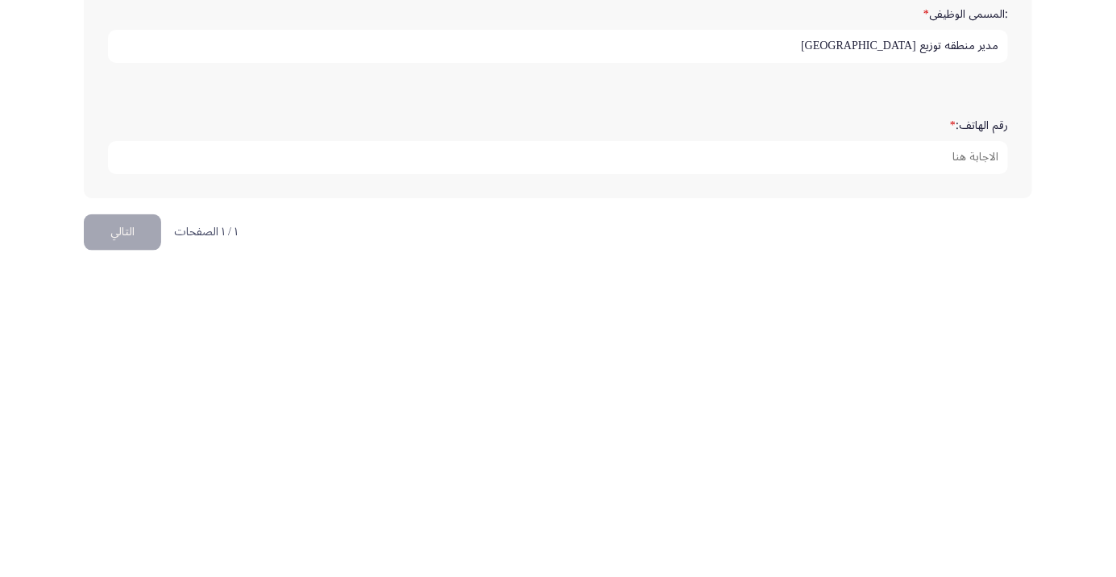
scroll to position [491, 0]
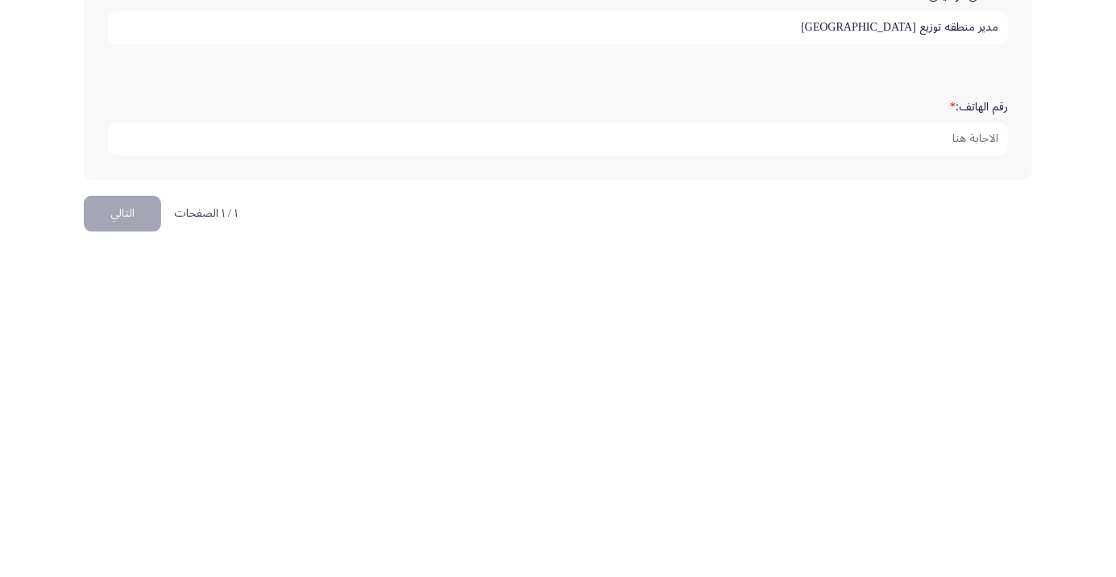
type input "مدير منطقه توزيع [GEOGRAPHIC_DATA]"
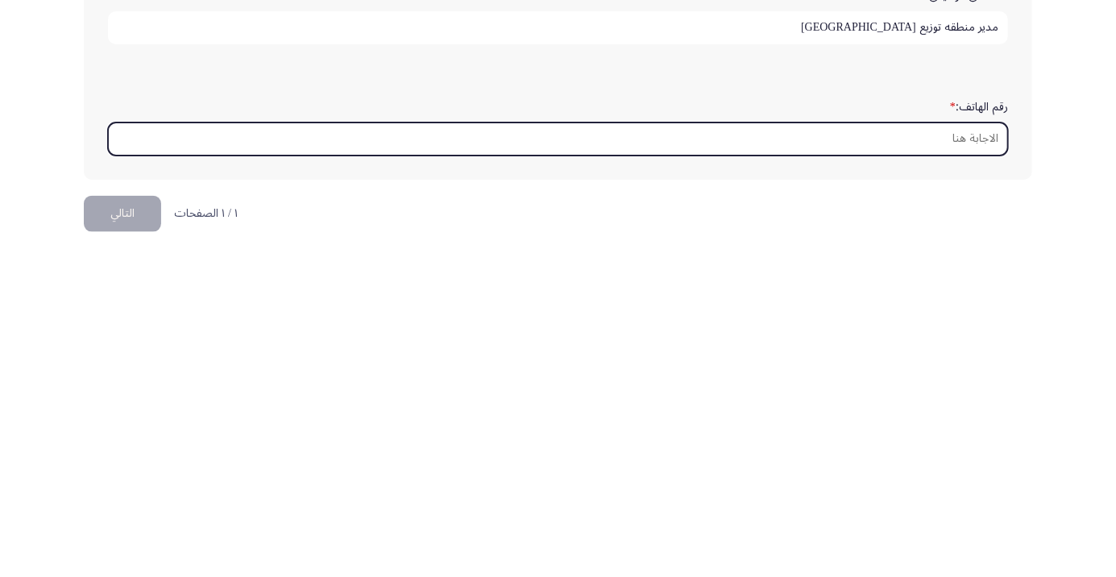
click at [962, 456] on input "رقم الهاتف: *" at bounding box center [558, 462] width 900 height 33
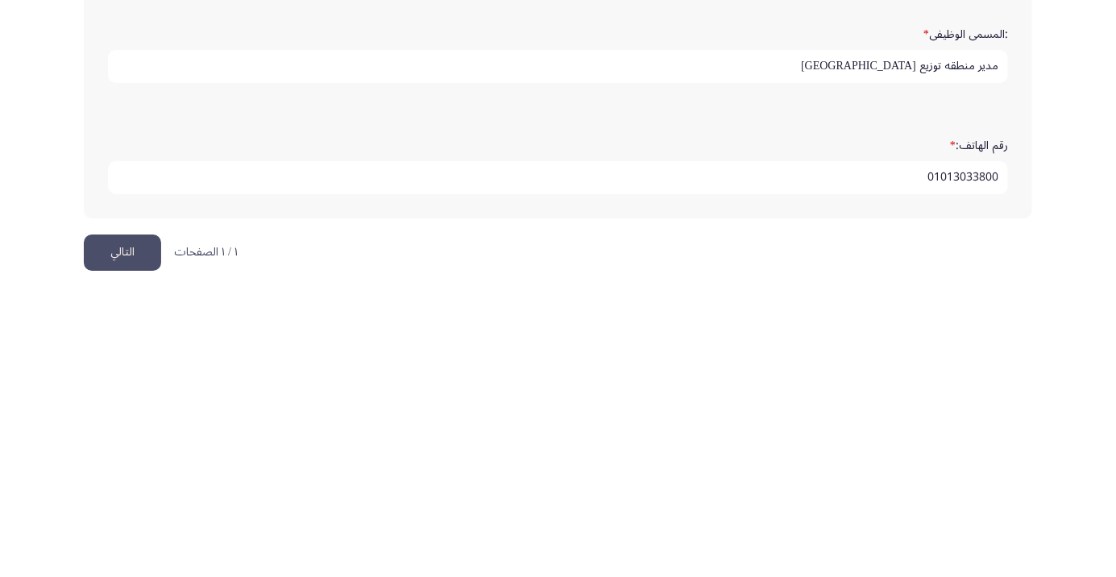
type input "01013033800"
click at [119, 534] on button "التالي" at bounding box center [122, 537] width 77 height 36
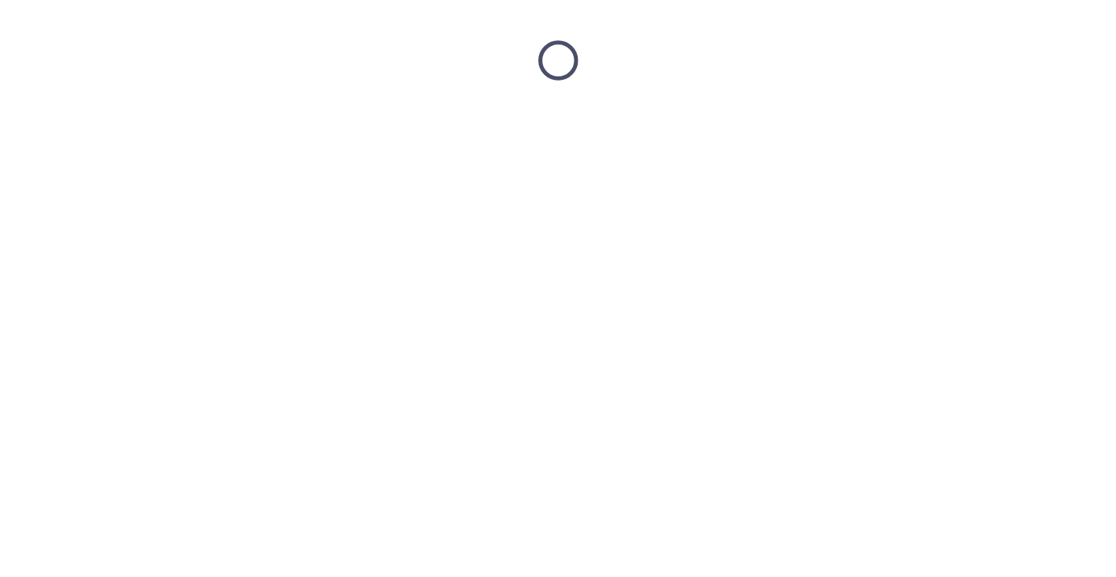
scroll to position [0, 0]
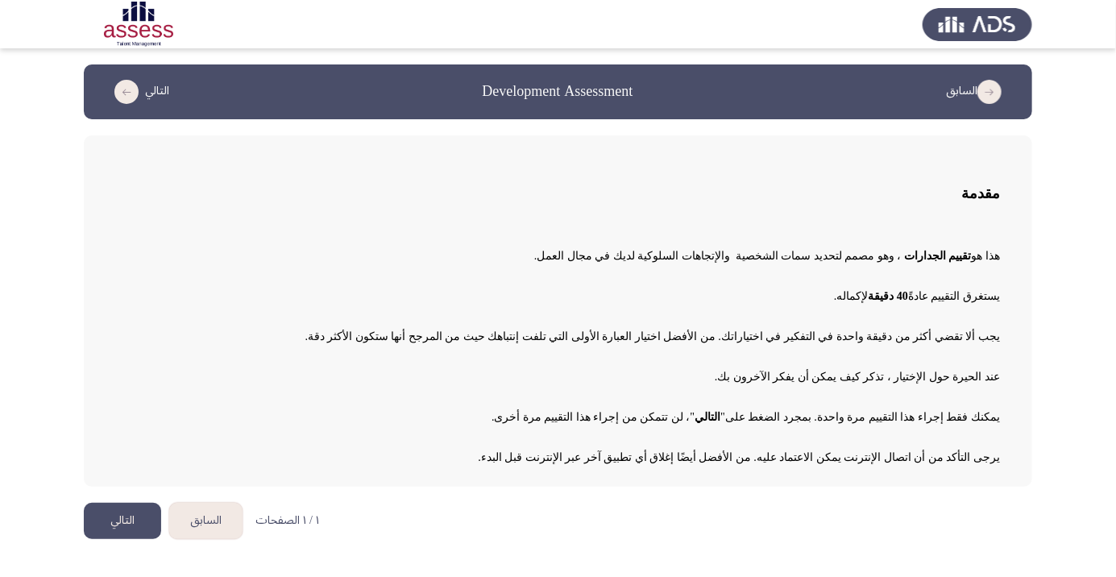
click at [123, 517] on button "التالي" at bounding box center [122, 521] width 77 height 36
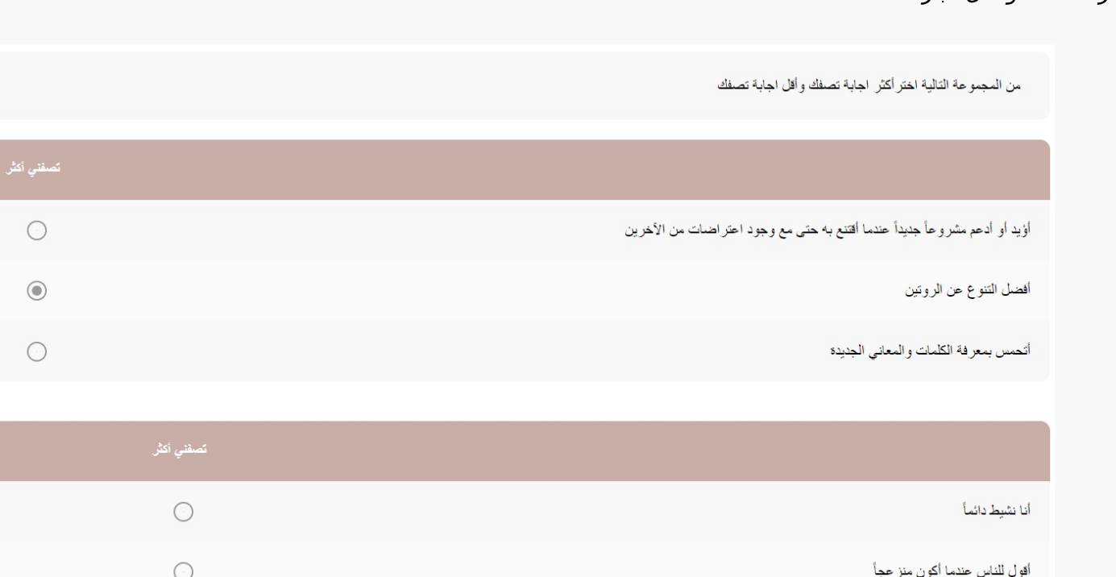
scroll to position [158, 0]
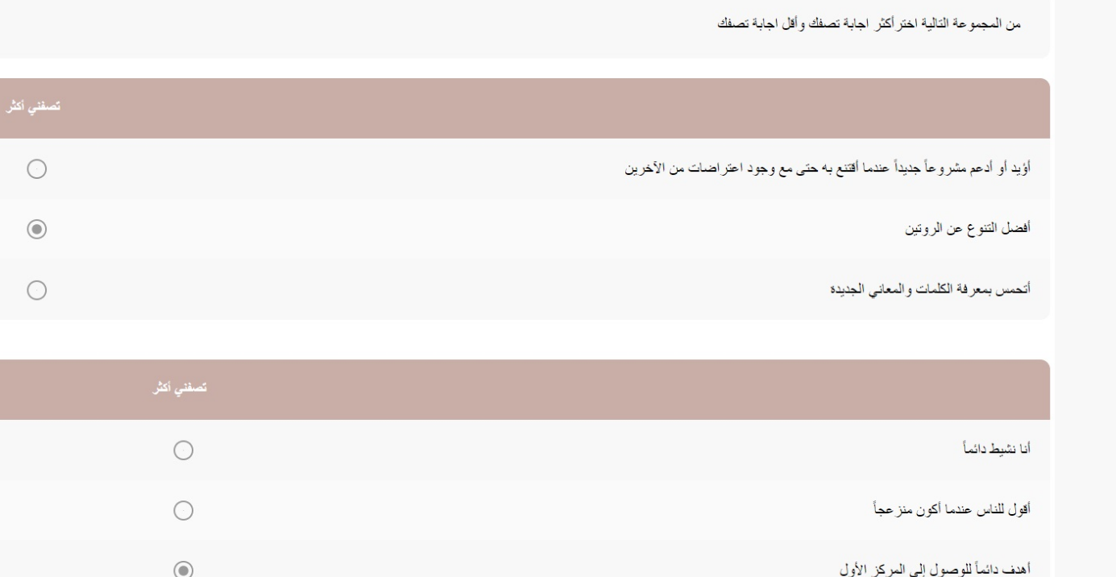
click at [604, 380] on img at bounding box center [438, 373] width 645 height 308
click at [261, 374] on img at bounding box center [438, 373] width 645 height 308
click at [264, 370] on img at bounding box center [438, 373] width 645 height 308
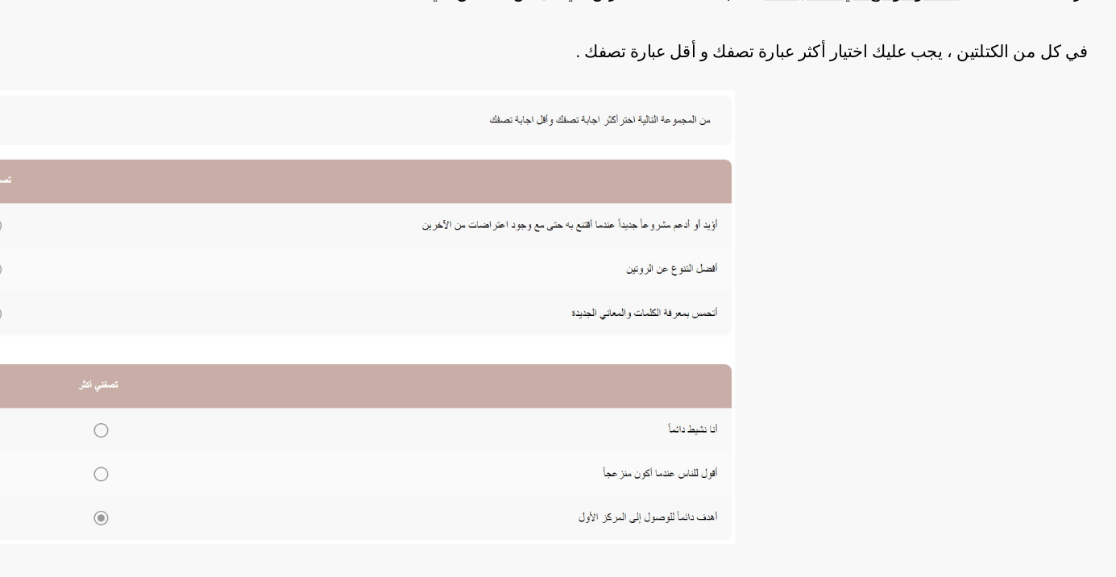
scroll to position [160, 0]
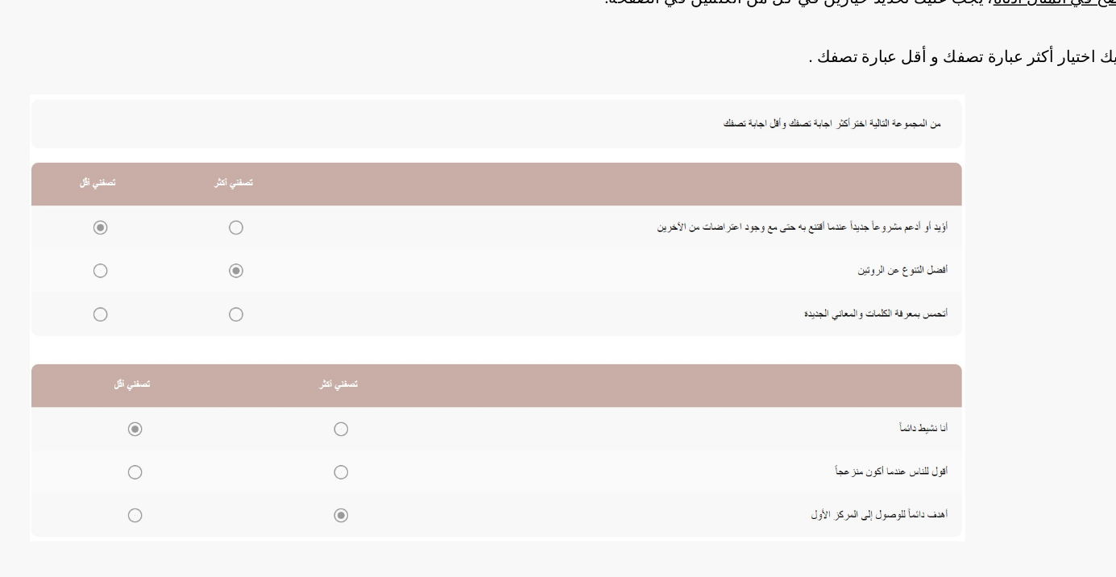
click at [261, 300] on img at bounding box center [438, 371] width 645 height 308
click at [262, 306] on img at bounding box center [438, 371] width 645 height 308
click at [167, 336] on img at bounding box center [438, 371] width 645 height 308
click at [260, 365] on img at bounding box center [438, 371] width 645 height 308
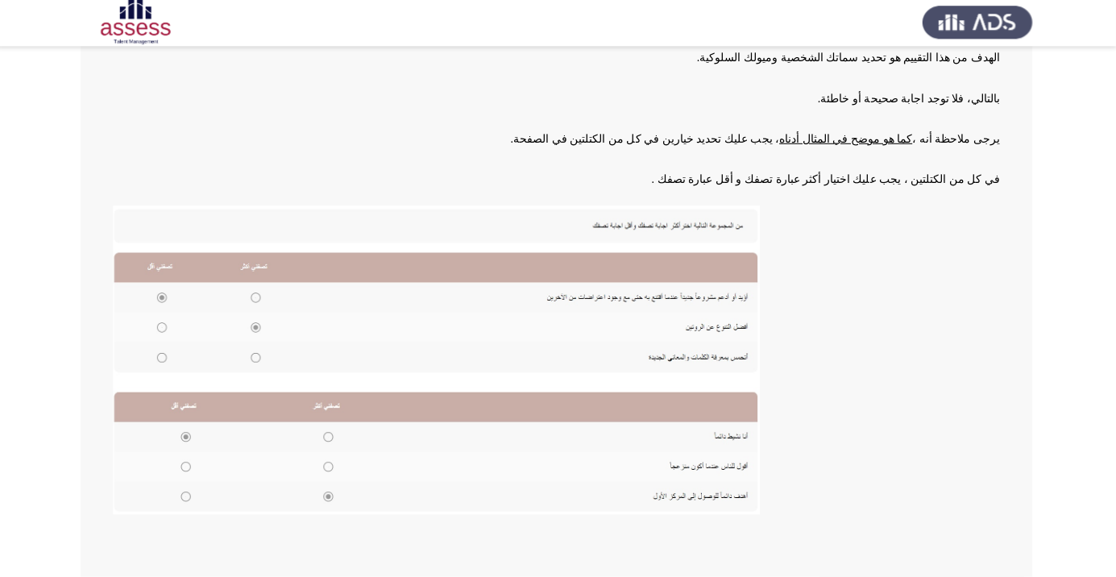
scroll to position [177, 0]
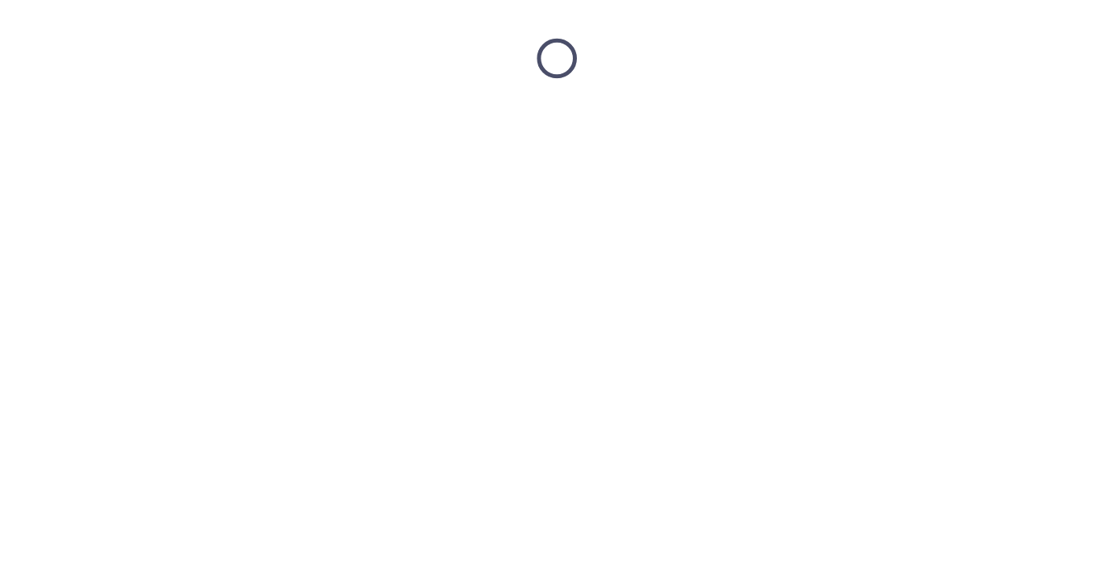
scroll to position [2, 0]
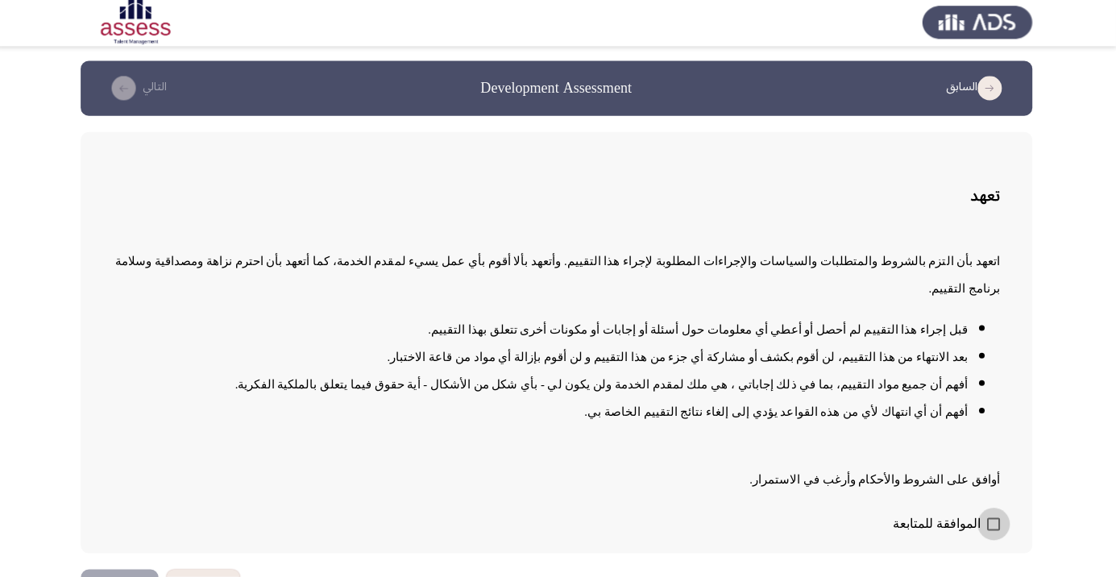
click at [995, 531] on span at bounding box center [993, 524] width 13 height 13
click at [994, 532] on input "الموافقة للمتابعة" at bounding box center [993, 531] width 1 height 1
checkbox input "true"
click at [126, 576] on button "التالي" at bounding box center [122, 588] width 77 height 36
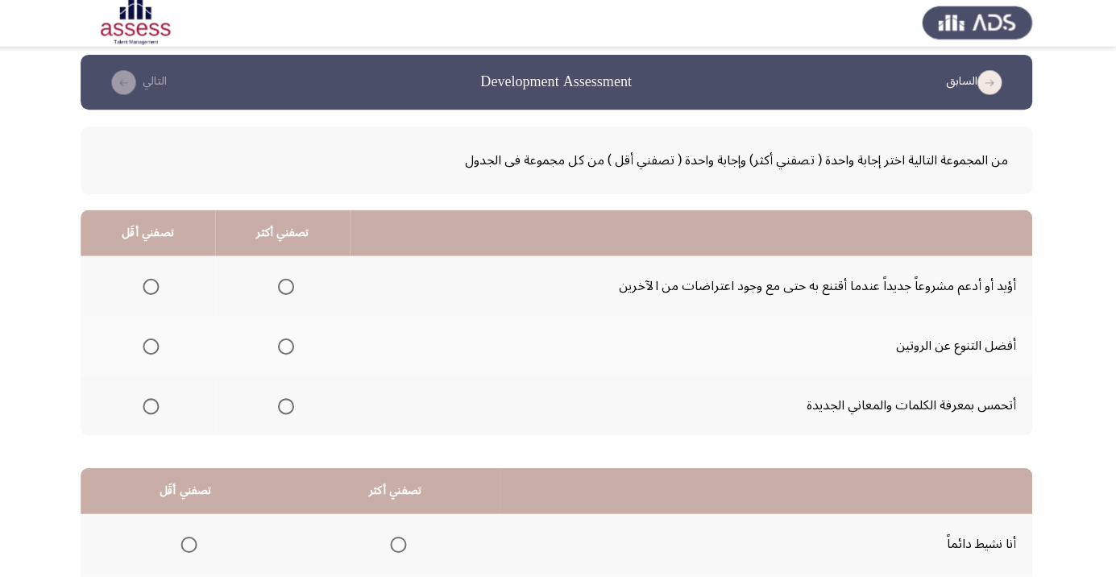
scroll to position [0, 0]
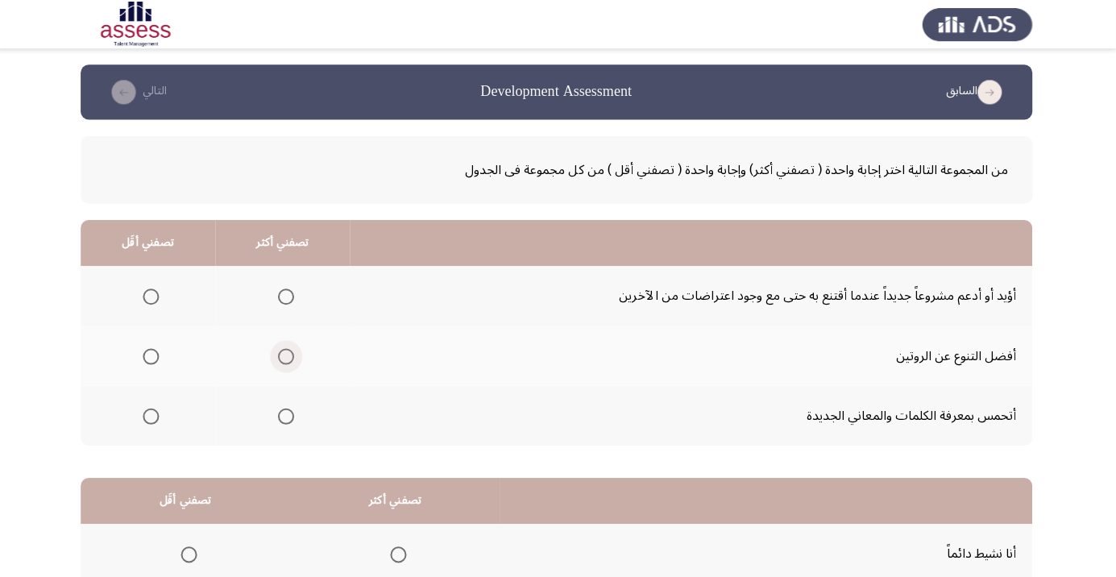
click at [289, 355] on span "Select an option" at bounding box center [289, 355] width 0 height 0
click at [287, 355] on input "Select an option" at bounding box center [288, 355] width 16 height 16
click at [154, 415] on span "Select an option" at bounding box center [154, 415] width 0 height 0
click at [153, 413] on input "Select an option" at bounding box center [154, 415] width 16 height 16
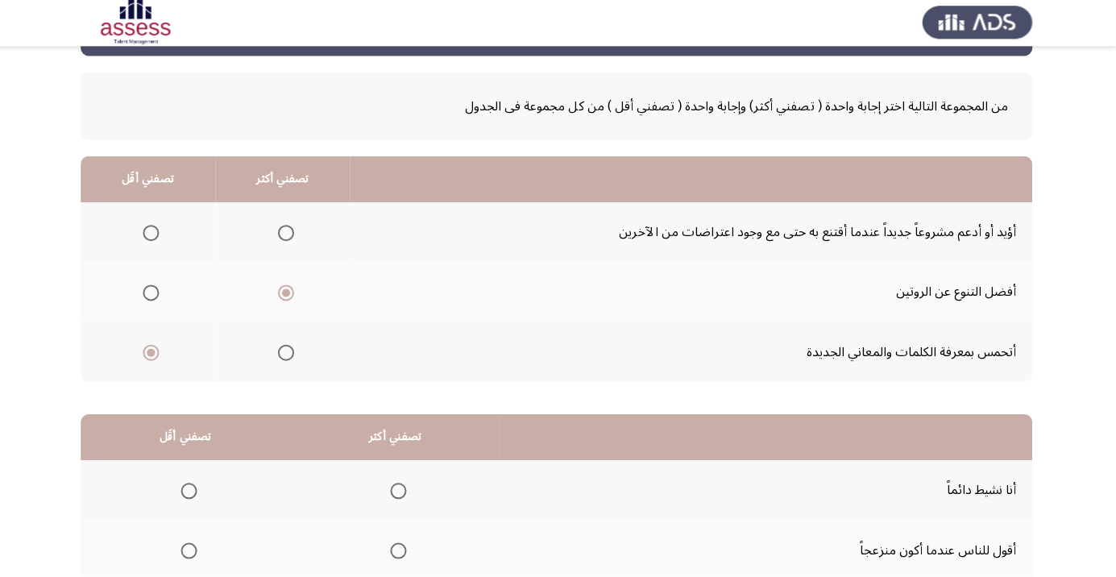
scroll to position [159, 0]
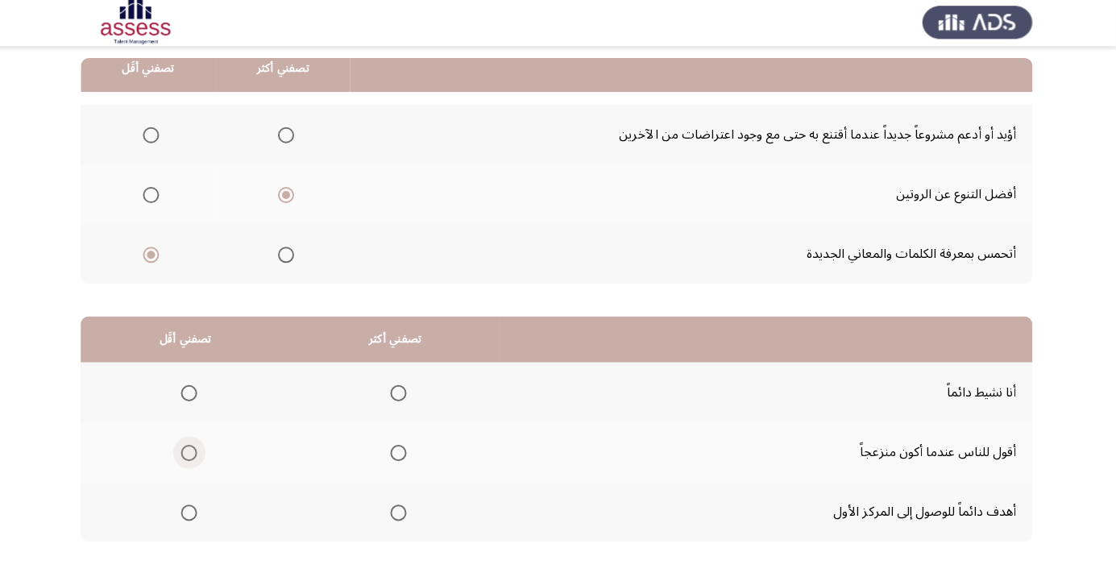
click at [192, 454] on span "Select an option" at bounding box center [192, 454] width 0 height 0
click at [190, 452] on input "Select an option" at bounding box center [192, 454] width 16 height 16
click at [401, 513] on span "Select an option" at bounding box center [401, 513] width 0 height 0
click at [398, 512] on input "Select an option" at bounding box center [400, 513] width 16 height 16
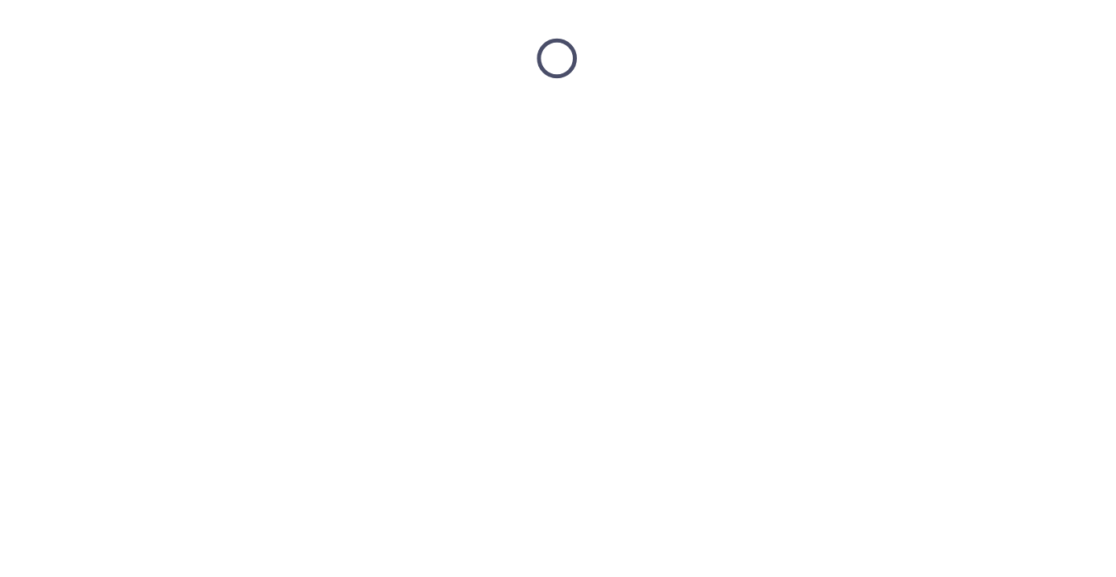
scroll to position [0, 0]
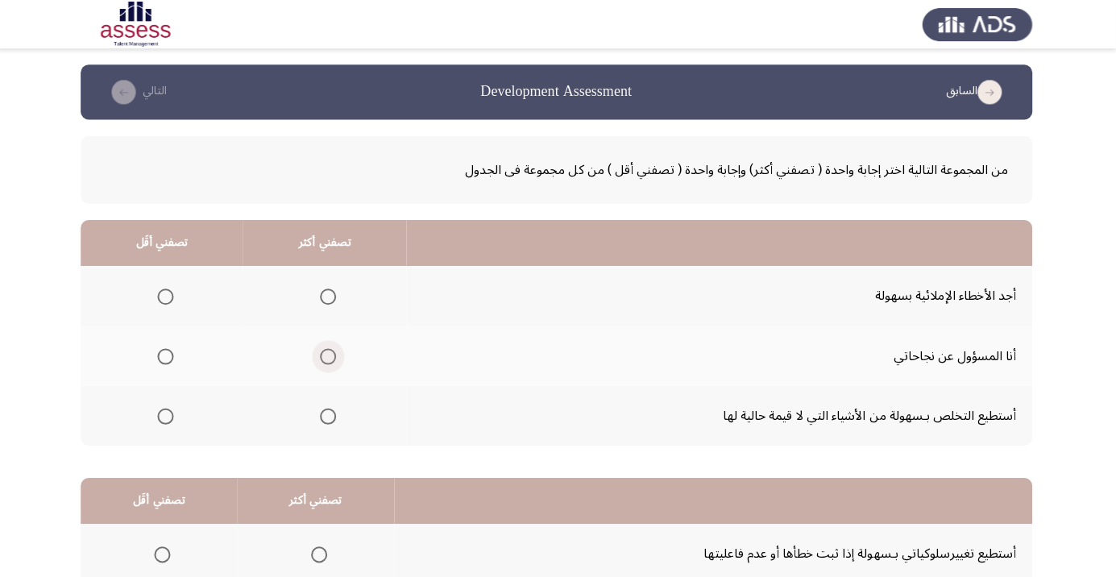
click at [330, 355] on span "Select an option" at bounding box center [330, 355] width 0 height 0
click at [327, 355] on input "Select an option" at bounding box center [330, 355] width 16 height 16
click at [167, 413] on span "Select an option" at bounding box center [168, 415] width 16 height 16
click at [167, 413] on input "Select an option" at bounding box center [168, 415] width 16 height 16
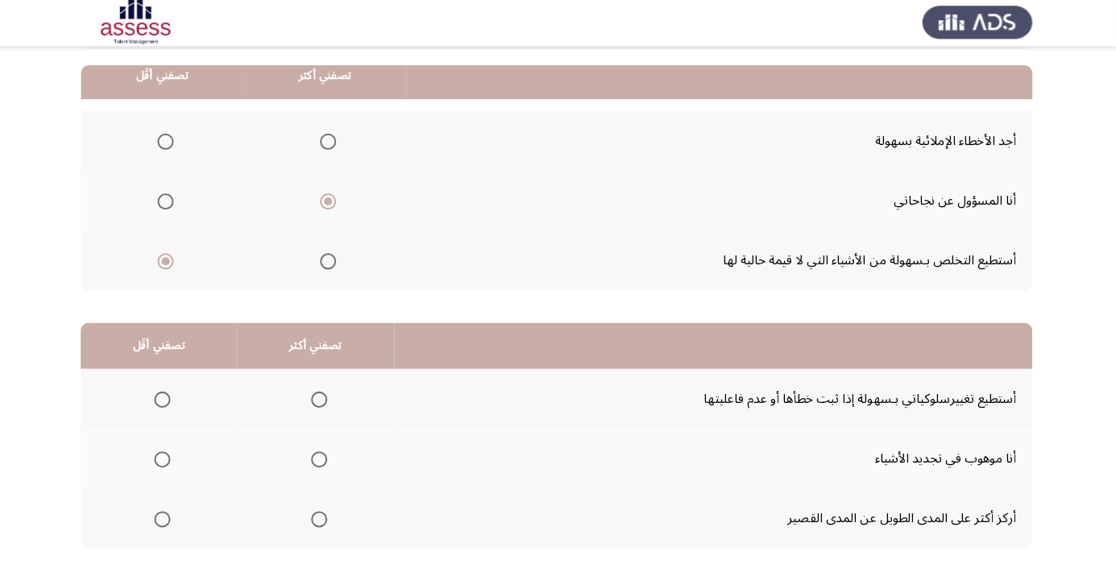
scroll to position [159, 0]
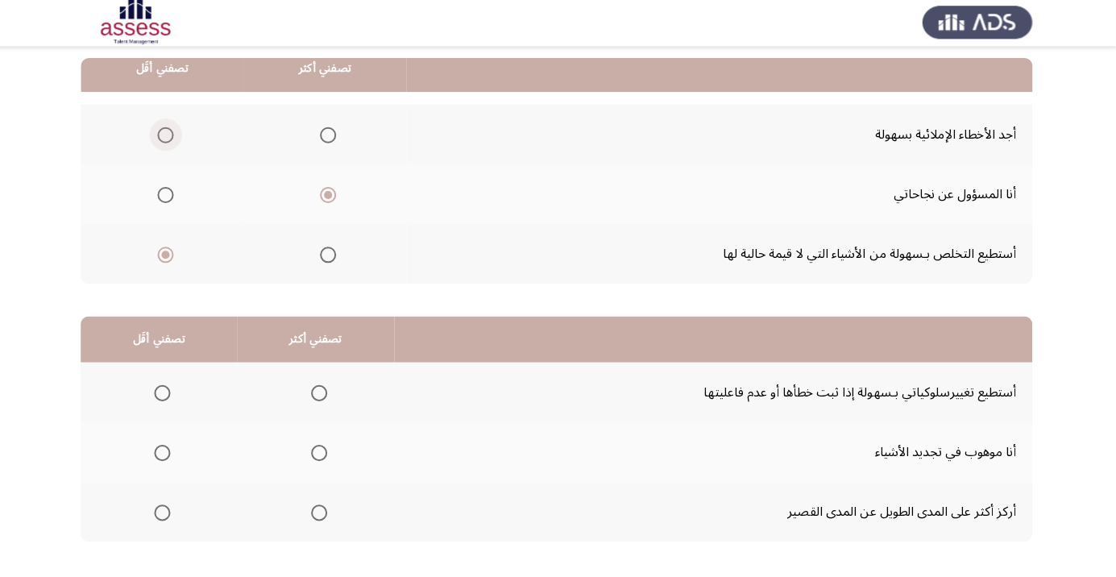
click at [174, 132] on span "Select an option" at bounding box center [168, 137] width 16 height 16
click at [174, 132] on input "Select an option" at bounding box center [168, 137] width 16 height 16
click at [318, 519] on span "Select an option" at bounding box center [322, 513] width 16 height 16
click at [318, 519] on input "Select an option" at bounding box center [322, 513] width 16 height 16
click at [162, 459] on span "Select an option" at bounding box center [165, 454] width 16 height 16
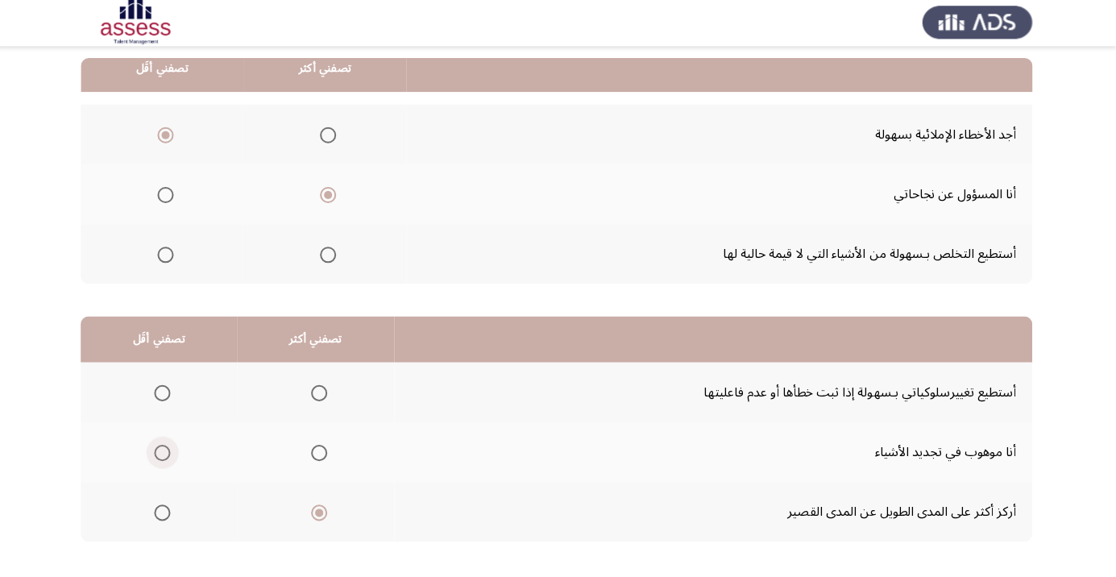
click at [162, 459] on input "Select an option" at bounding box center [165, 454] width 16 height 16
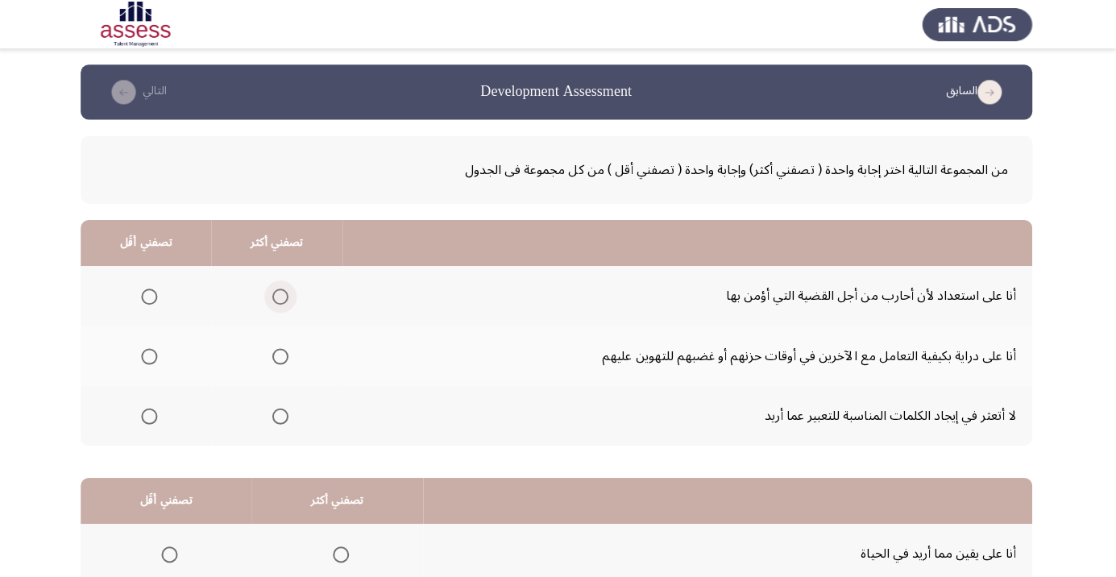
click at [281, 295] on span "Select an option" at bounding box center [283, 296] width 16 height 16
click at [281, 295] on input "Select an option" at bounding box center [283, 296] width 16 height 16
click at [281, 413] on span "Select an option" at bounding box center [283, 415] width 16 height 16
click at [281, 413] on input "Select an option" at bounding box center [283, 415] width 16 height 16
click at [152, 355] on span "Select an option" at bounding box center [152, 355] width 0 height 0
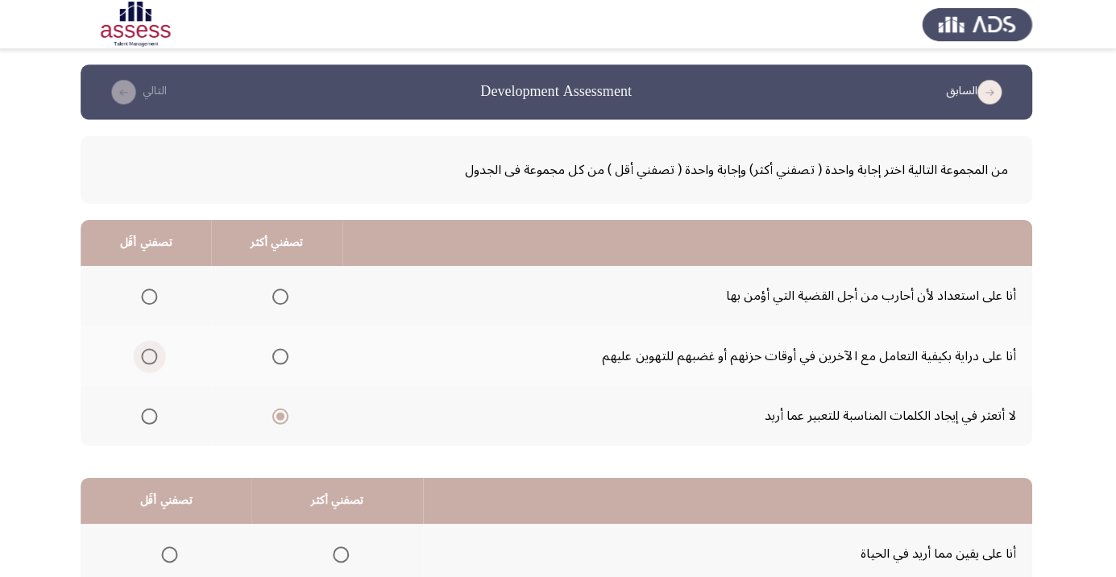
click at [152, 355] on input "Select an option" at bounding box center [152, 355] width 16 height 16
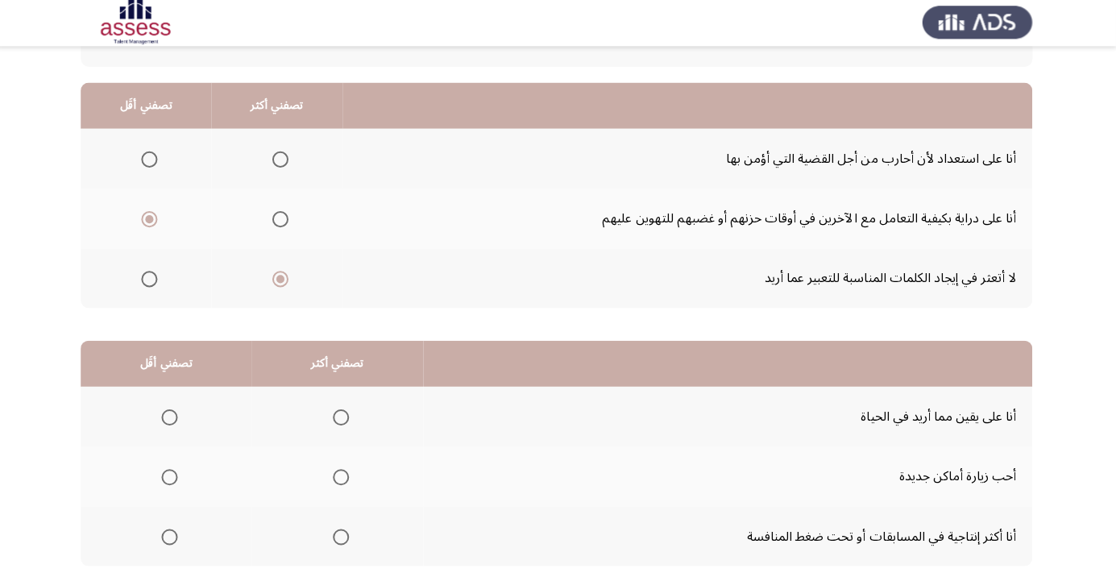
scroll to position [159, 0]
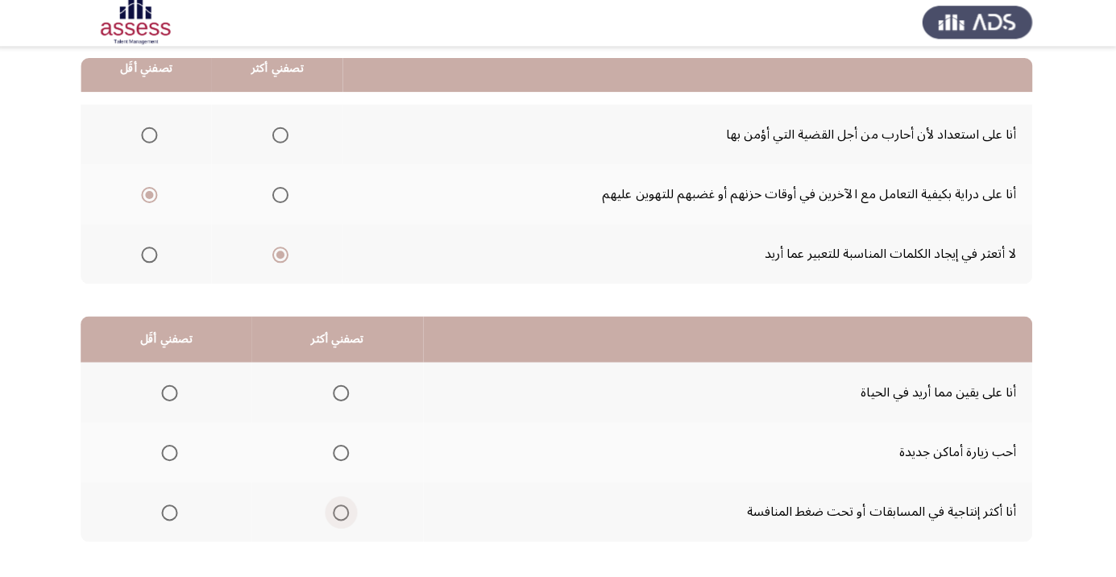
click at [335, 516] on span "Select an option" at bounding box center [343, 513] width 16 height 16
click at [335, 516] on input "Select an option" at bounding box center [343, 513] width 16 height 16
click at [172, 459] on span "Select an option" at bounding box center [172, 454] width 16 height 16
click at [172, 459] on input "Select an option" at bounding box center [172, 454] width 16 height 16
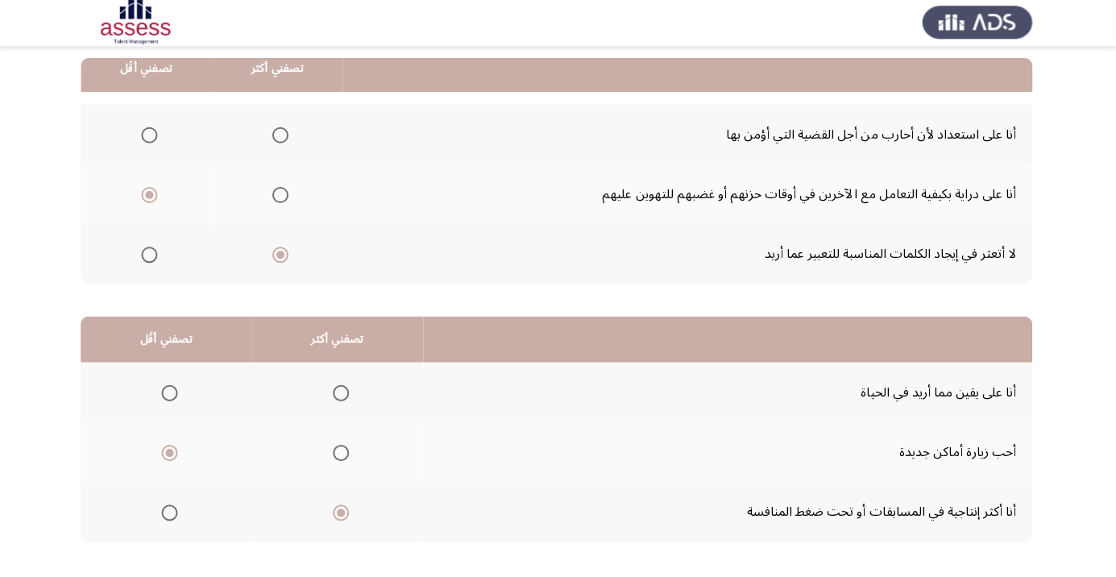
scroll to position [0, 0]
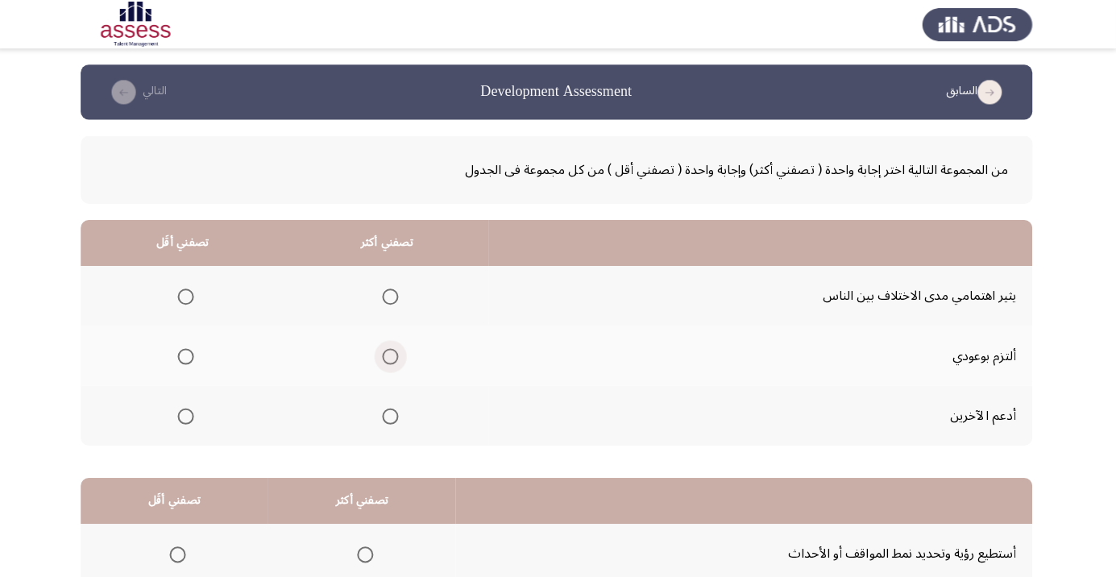
click at [387, 359] on span "Select an option" at bounding box center [392, 355] width 16 height 16
click at [387, 359] on input "Select an option" at bounding box center [392, 355] width 16 height 16
click at [187, 295] on span "Select an option" at bounding box center [189, 296] width 16 height 16
click at [187, 295] on input "Select an option" at bounding box center [189, 296] width 16 height 16
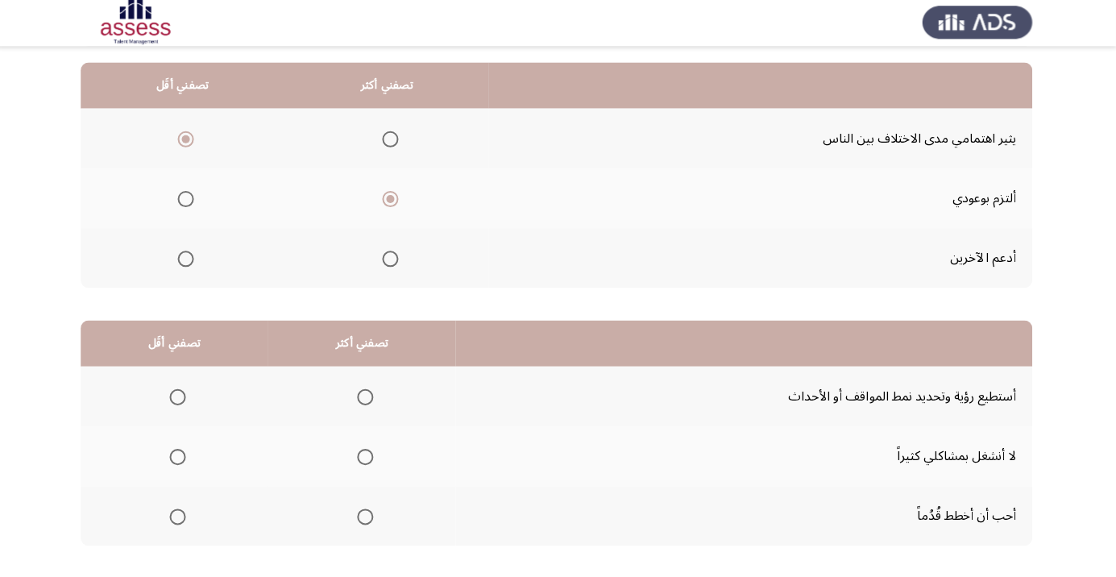
scroll to position [159, 0]
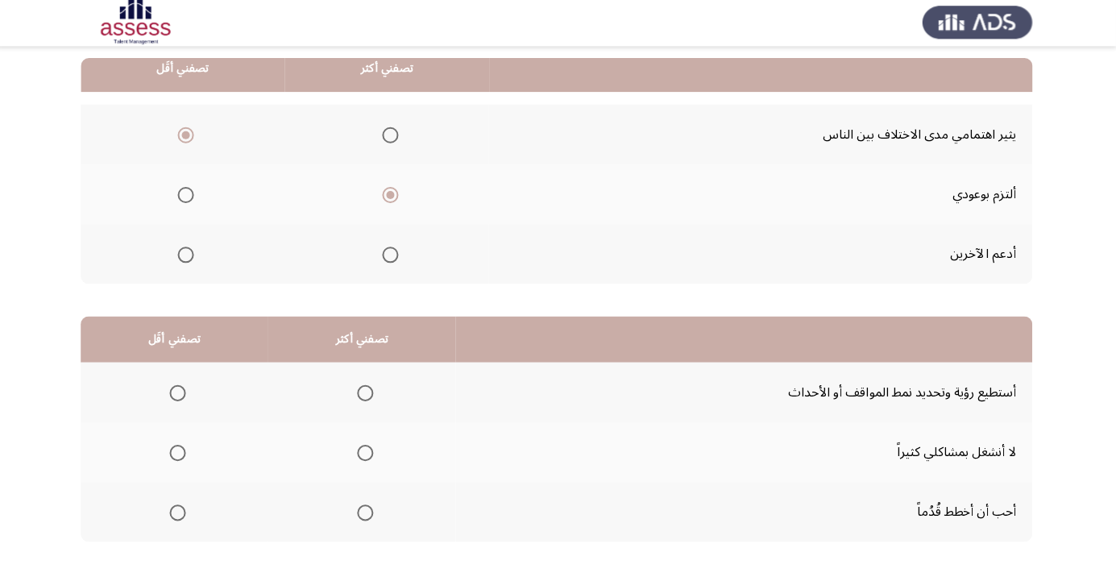
click at [353, 397] on label "Select an option" at bounding box center [364, 394] width 23 height 16
click at [359, 397] on input "Select an option" at bounding box center [367, 394] width 16 height 16
click at [181, 513] on span "Select an option" at bounding box center [181, 513] width 0 height 0
click at [179, 512] on input "Select an option" at bounding box center [180, 513] width 16 height 16
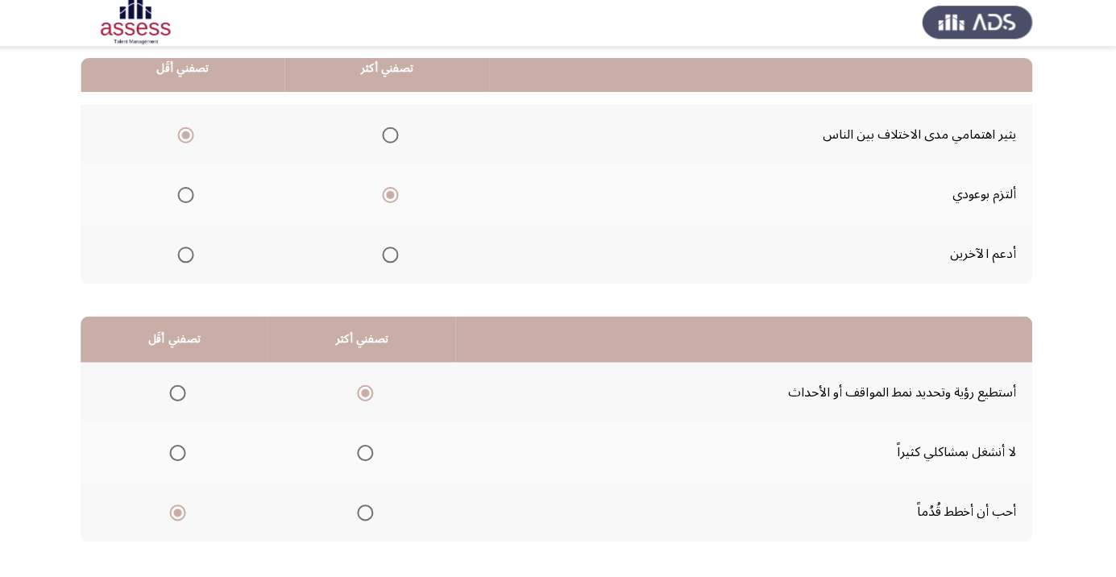
scroll to position [0, 0]
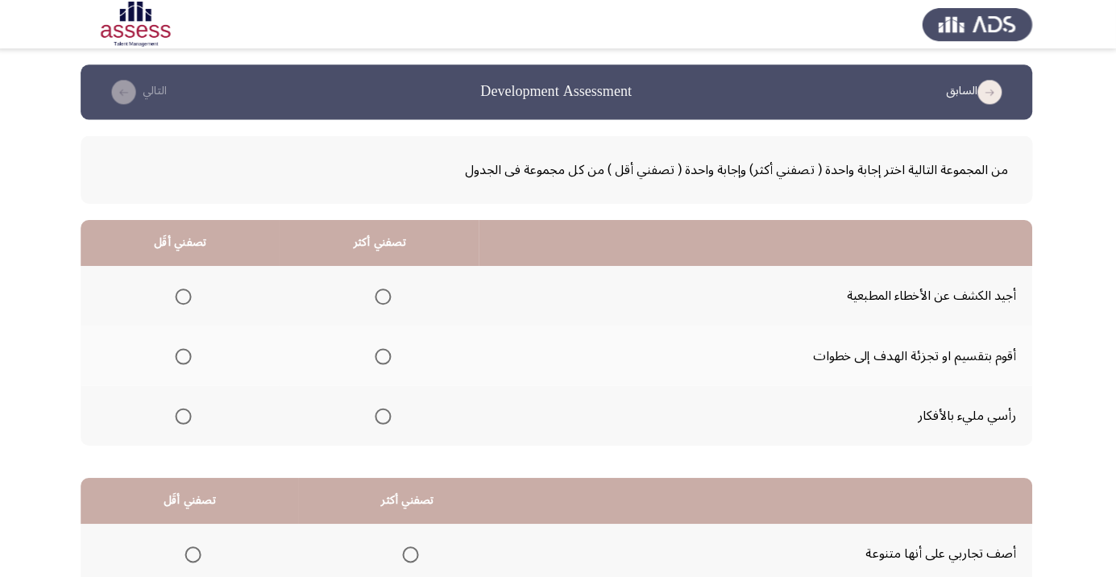
click at [380, 361] on span "Select an option" at bounding box center [385, 355] width 16 height 16
click at [380, 361] on input "Select an option" at bounding box center [385, 355] width 16 height 16
click at [185, 413] on span "Select an option" at bounding box center [186, 415] width 16 height 16
click at [185, 413] on input "Select an option" at bounding box center [186, 415] width 16 height 16
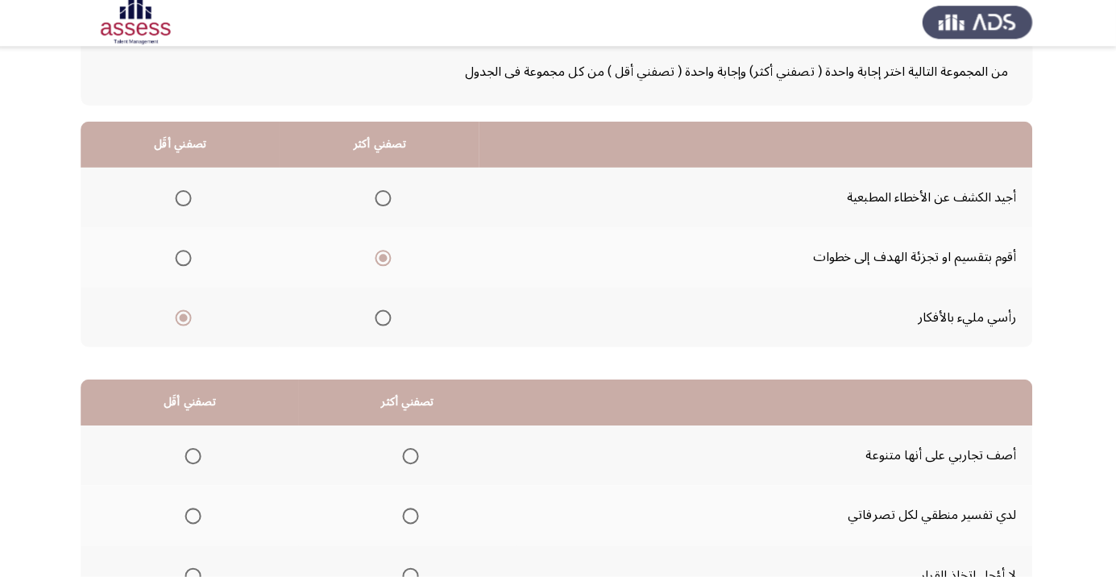
scroll to position [159, 0]
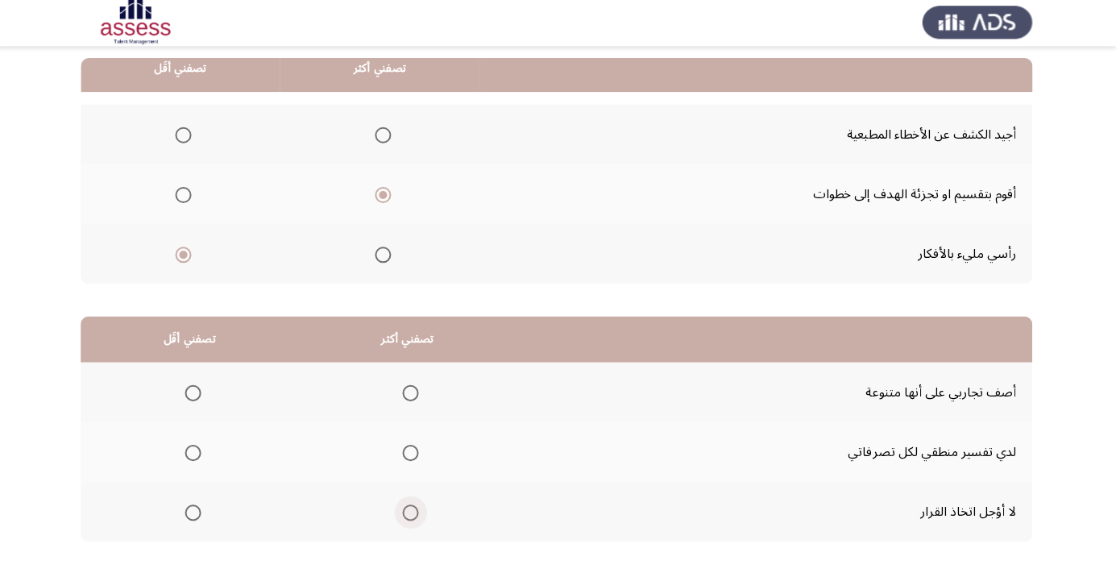
click at [413, 512] on span "Select an option" at bounding box center [413, 513] width 16 height 16
click at [413, 512] on input "Select an option" at bounding box center [413, 513] width 16 height 16
click at [195, 392] on span "Select an option" at bounding box center [196, 394] width 16 height 16
click at [195, 392] on input "Select an option" at bounding box center [196, 394] width 16 height 16
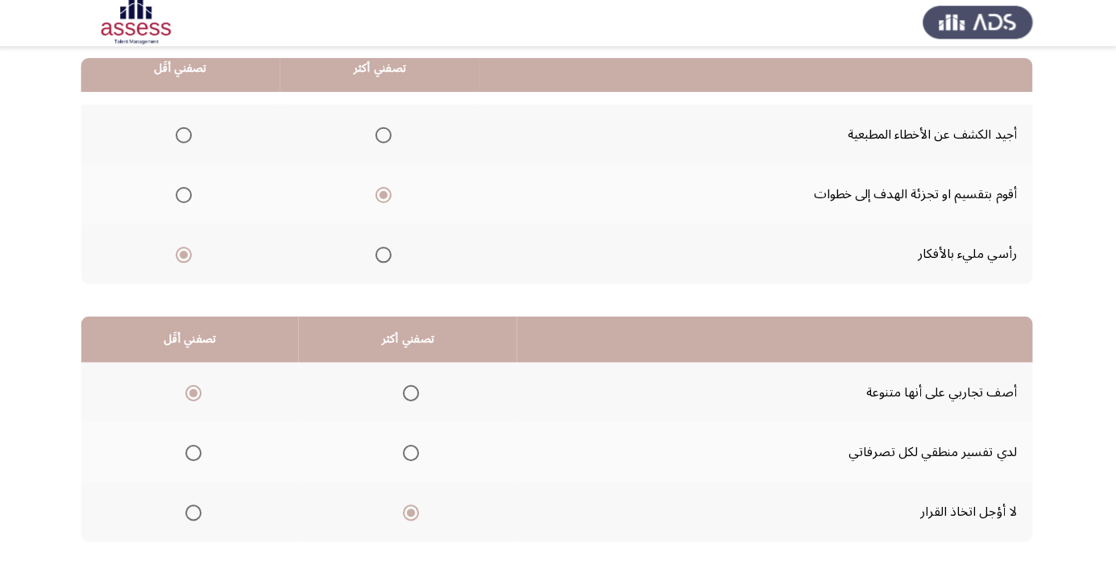
scroll to position [0, 0]
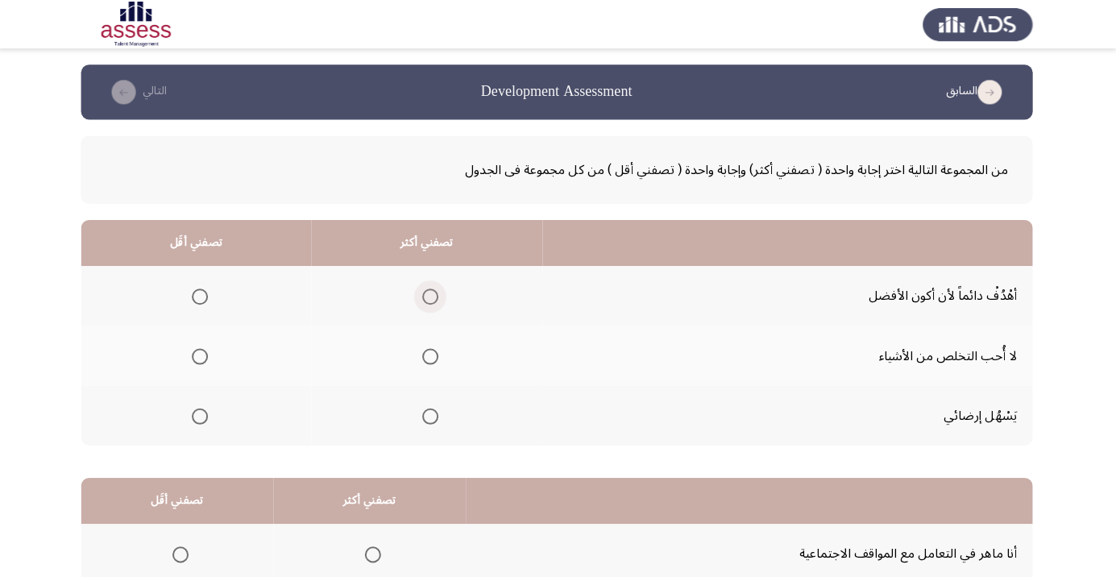
click at [432, 296] on span "Select an option" at bounding box center [432, 296] width 0 height 0
click at [431, 295] on input "Select an option" at bounding box center [432, 296] width 16 height 16
click at [202, 355] on span "Select an option" at bounding box center [202, 355] width 0 height 0
click at [201, 355] on input "Select an option" at bounding box center [202, 355] width 16 height 16
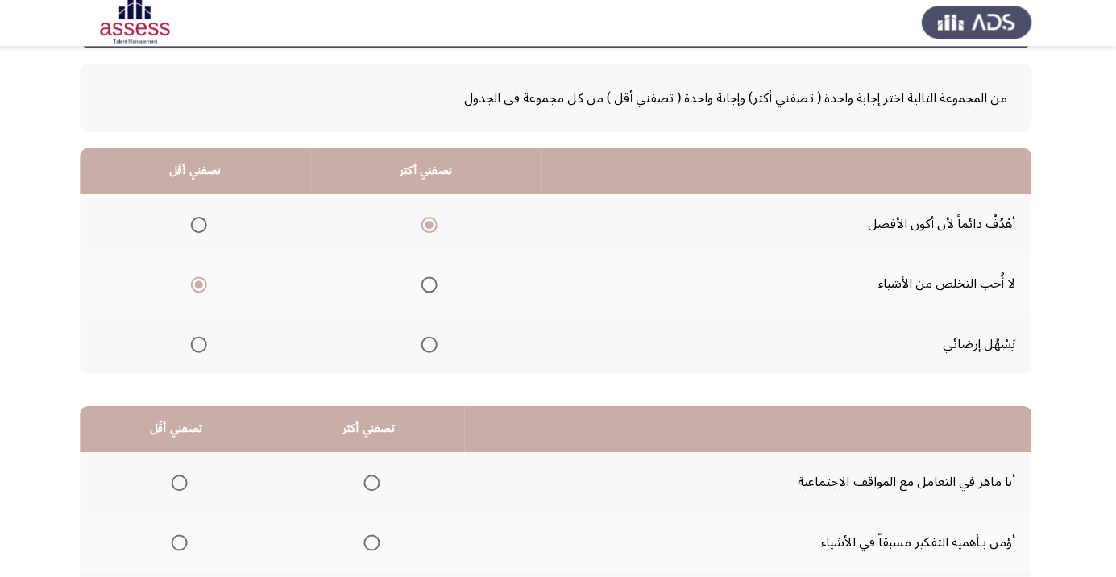
scroll to position [159, 0]
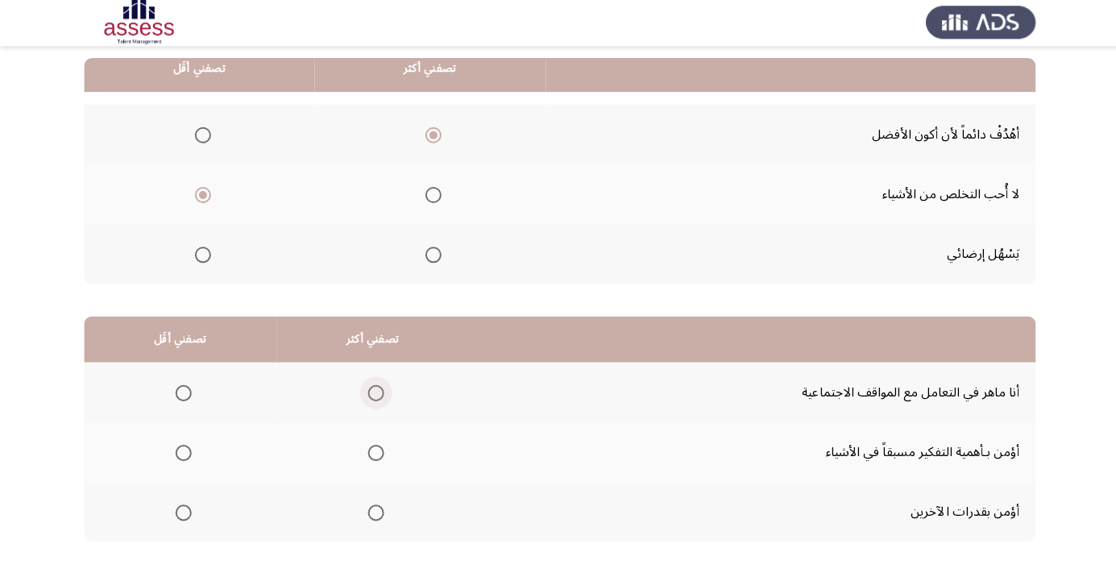
click at [375, 394] on span "Select an option" at bounding box center [375, 394] width 0 height 0
click at [372, 392] on input "Select an option" at bounding box center [375, 394] width 16 height 16
click at [182, 517] on span "Select an option" at bounding box center [183, 513] width 16 height 16
click at [182, 517] on input "Select an option" at bounding box center [183, 513] width 16 height 16
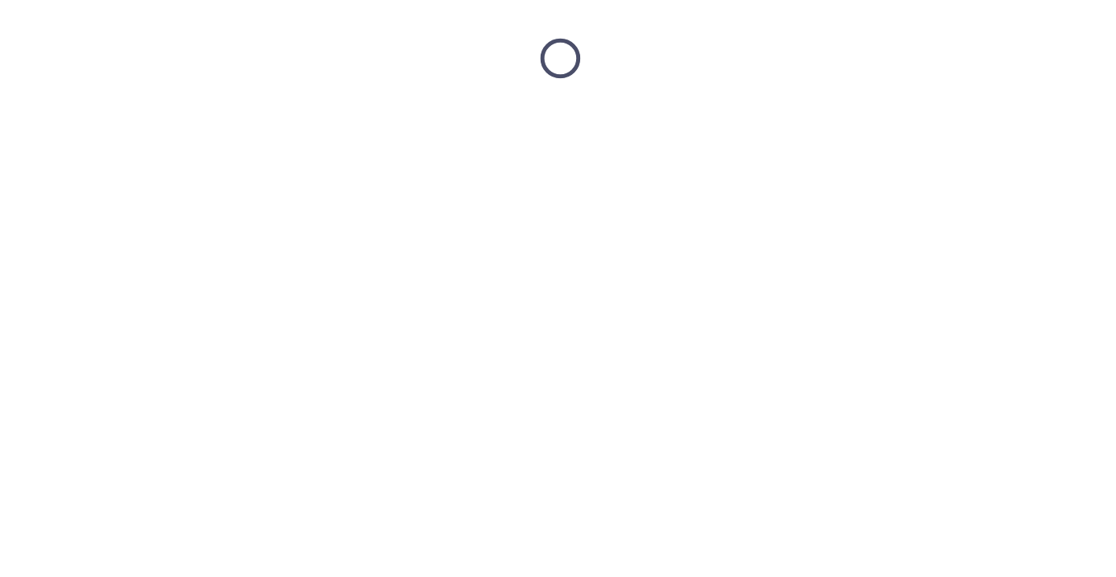
scroll to position [0, 0]
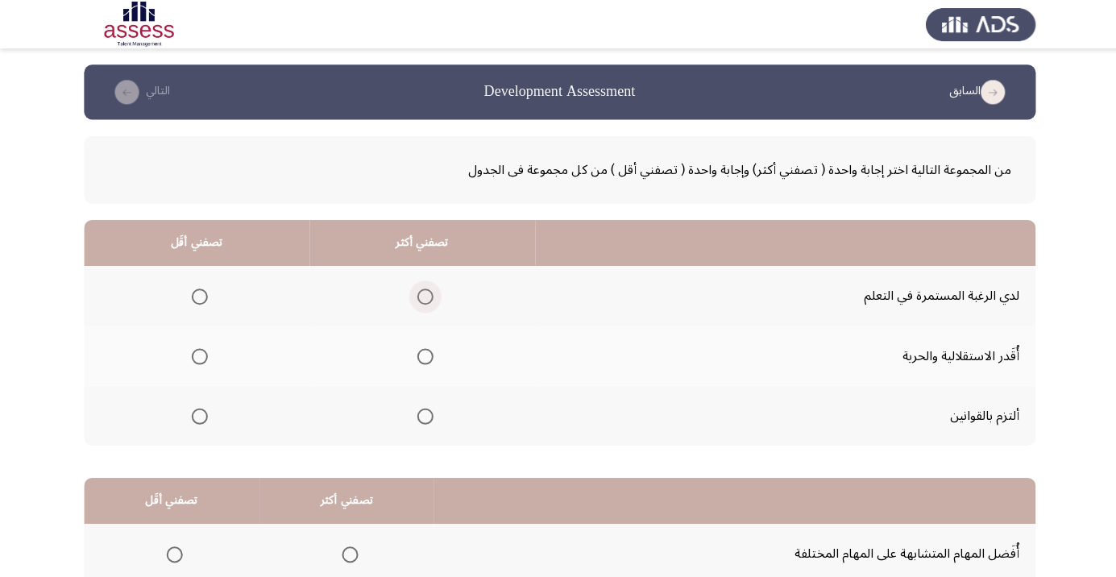
click at [422, 295] on span "Select an option" at bounding box center [424, 296] width 16 height 16
click at [422, 295] on input "Select an option" at bounding box center [424, 296] width 16 height 16
click at [198, 421] on span "Select an option" at bounding box center [199, 415] width 16 height 16
click at [198, 421] on input "Select an option" at bounding box center [199, 415] width 16 height 16
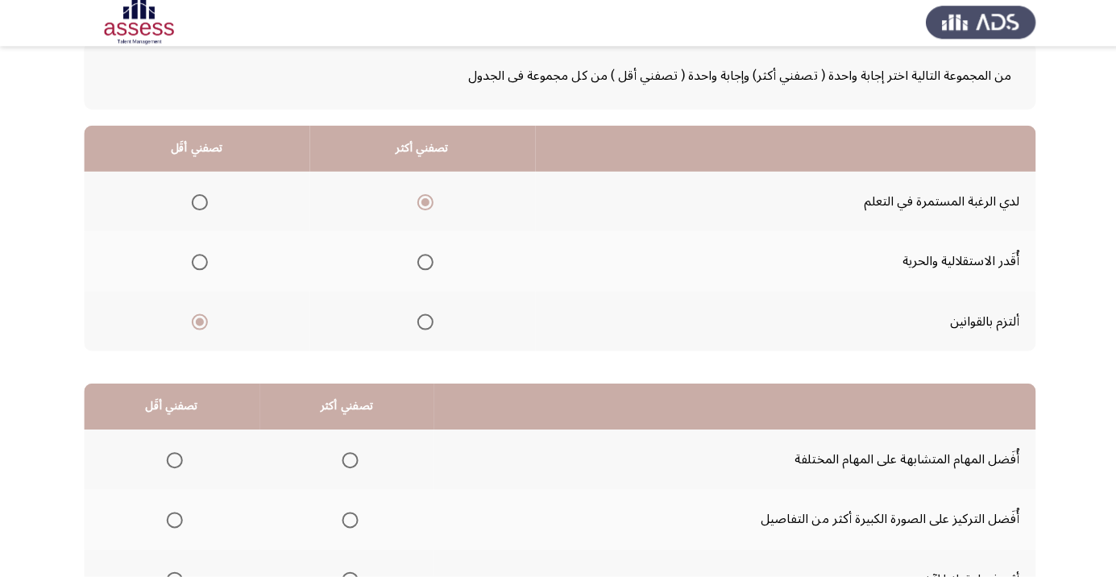
scroll to position [159, 0]
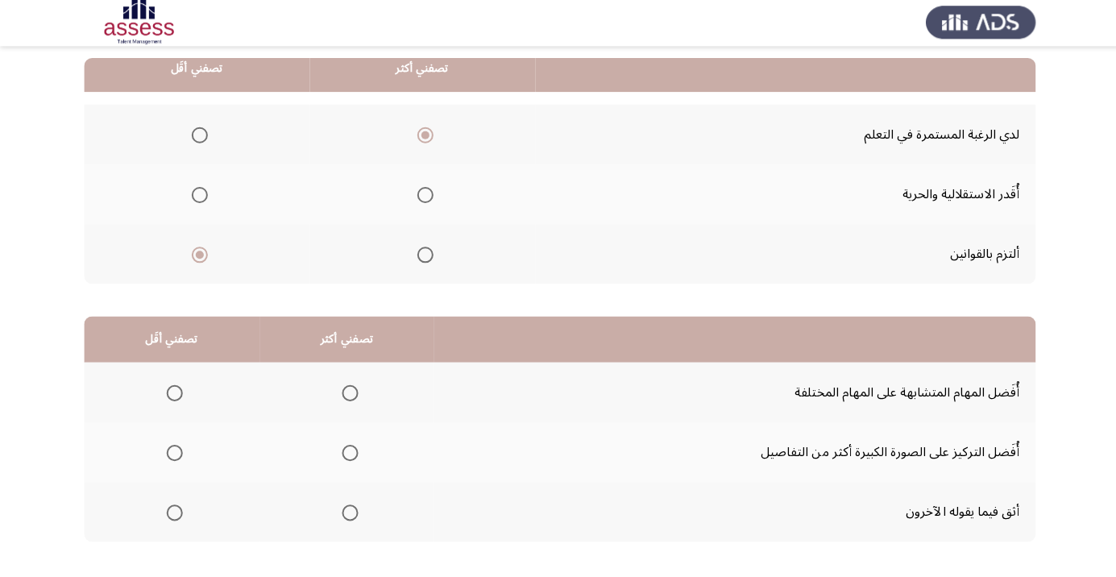
click at [348, 397] on span "Select an option" at bounding box center [349, 394] width 16 height 16
click at [348, 397] on input "Select an option" at bounding box center [349, 394] width 16 height 16
click at [173, 512] on span "Select an option" at bounding box center [174, 513] width 16 height 16
click at [173, 512] on input "Select an option" at bounding box center [174, 513] width 16 height 16
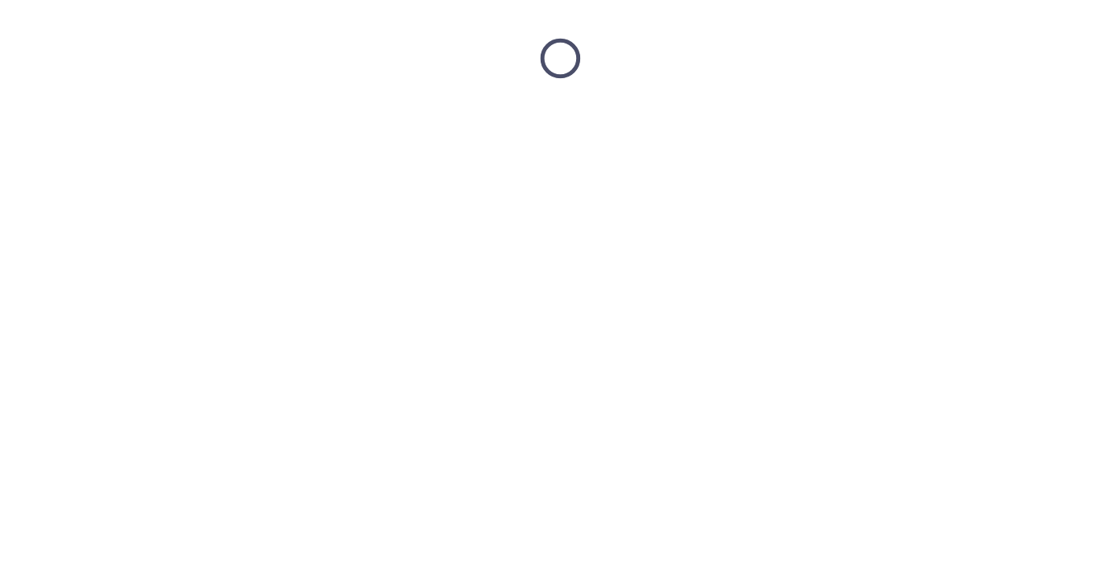
scroll to position [0, 0]
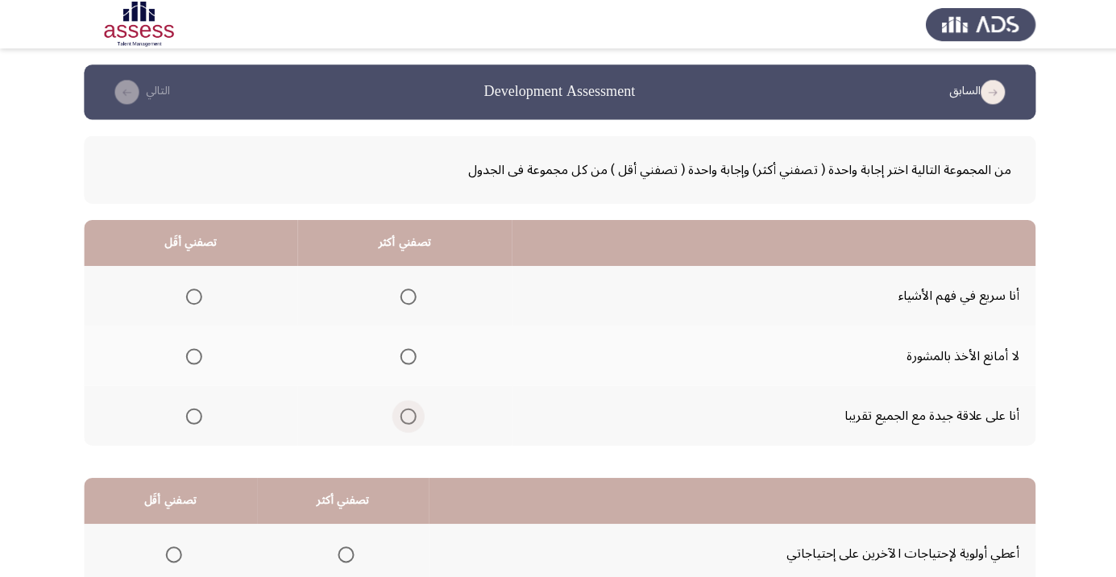
click at [407, 414] on span "Select an option" at bounding box center [407, 415] width 16 height 16
click at [407, 414] on input "Select an option" at bounding box center [407, 415] width 16 height 16
click at [407, 355] on span "Select an option" at bounding box center [407, 355] width 0 height 0
click at [402, 355] on input "Select an option" at bounding box center [407, 355] width 16 height 16
click at [193, 415] on span "Select an option" at bounding box center [193, 415] width 0 height 0
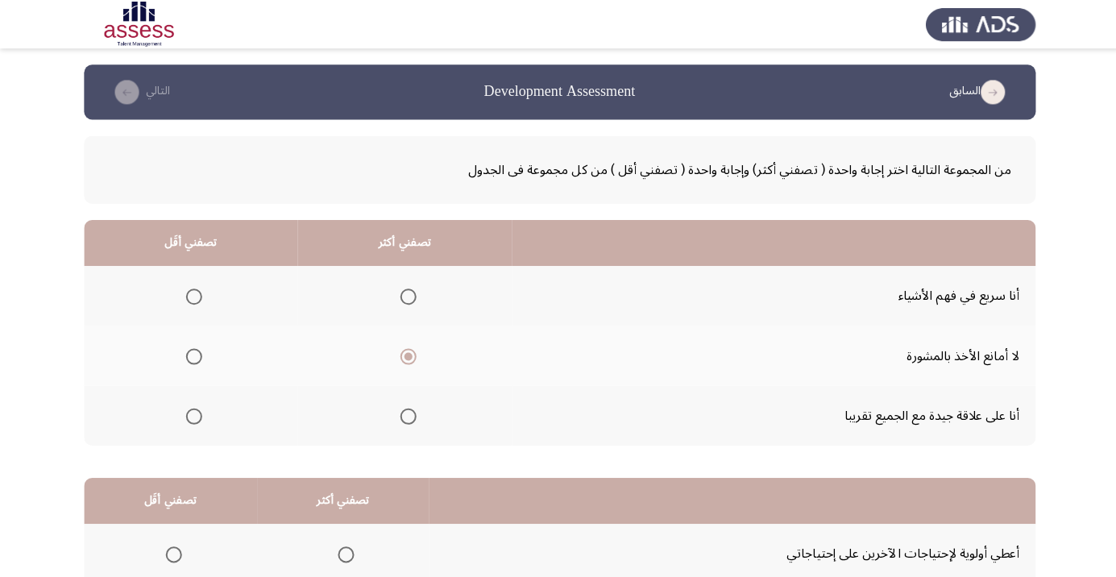
click at [192, 413] on input "Select an option" at bounding box center [193, 415] width 16 height 16
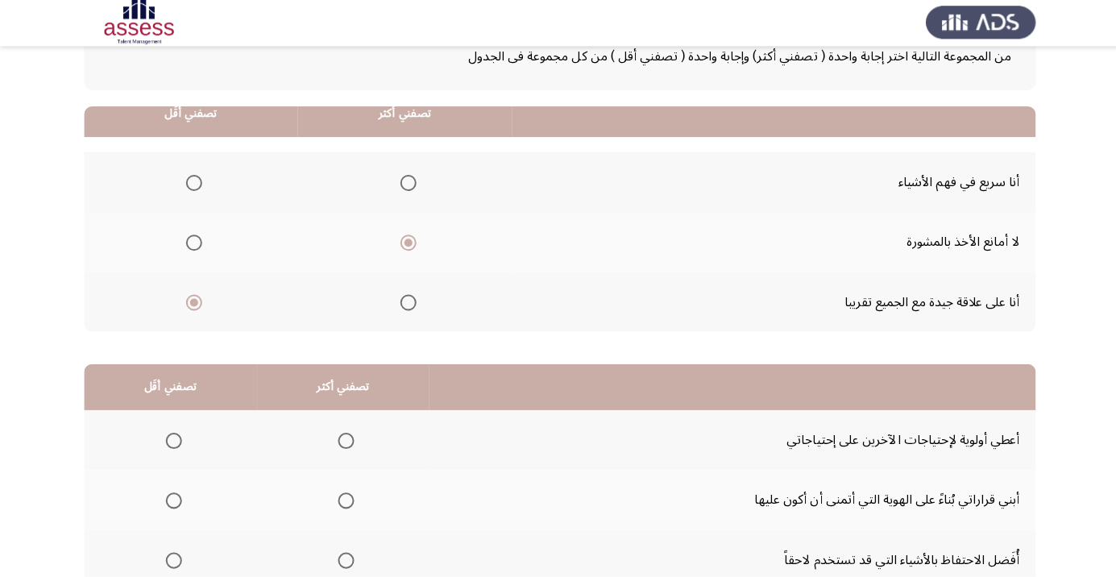
scroll to position [159, 0]
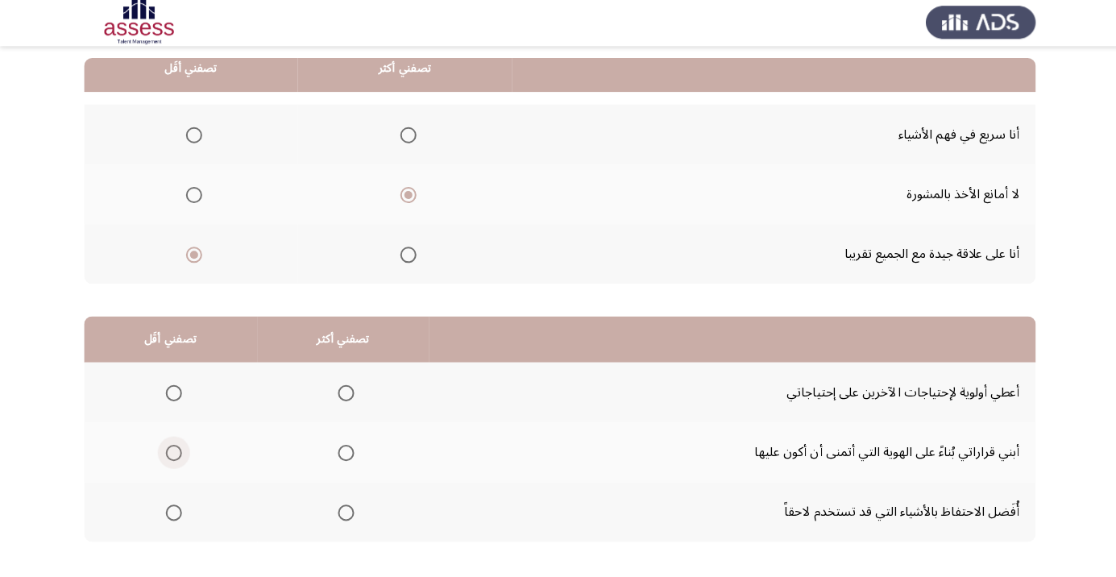
click at [168, 455] on span "Select an option" at bounding box center [173, 454] width 16 height 16
click at [168, 455] on input "Select an option" at bounding box center [173, 454] width 16 height 16
click at [345, 513] on span "Select an option" at bounding box center [345, 513] width 0 height 0
click at [343, 512] on input "Select an option" at bounding box center [345, 513] width 16 height 16
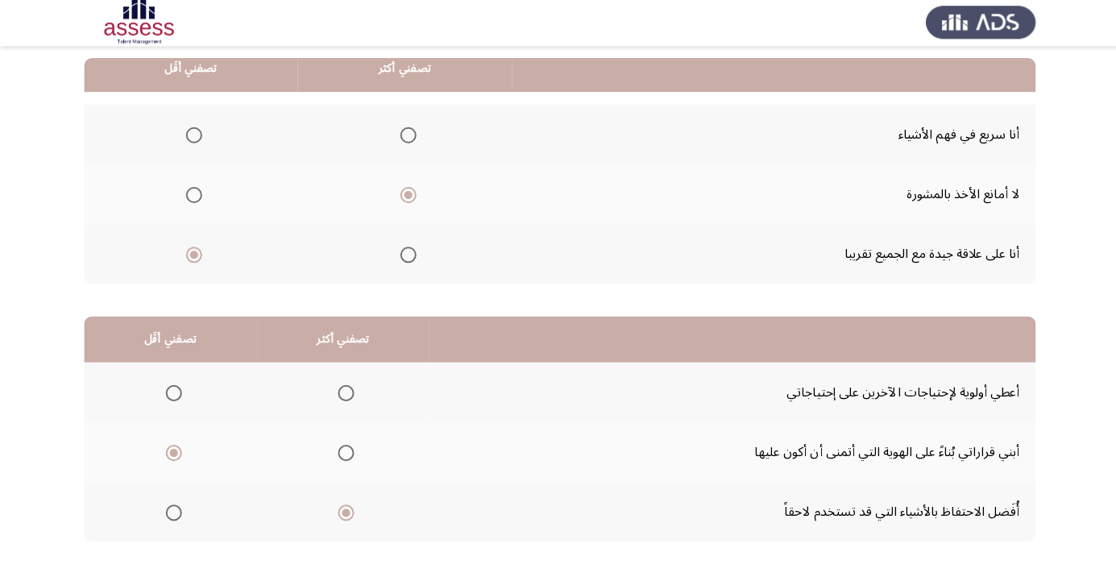
scroll to position [0, 0]
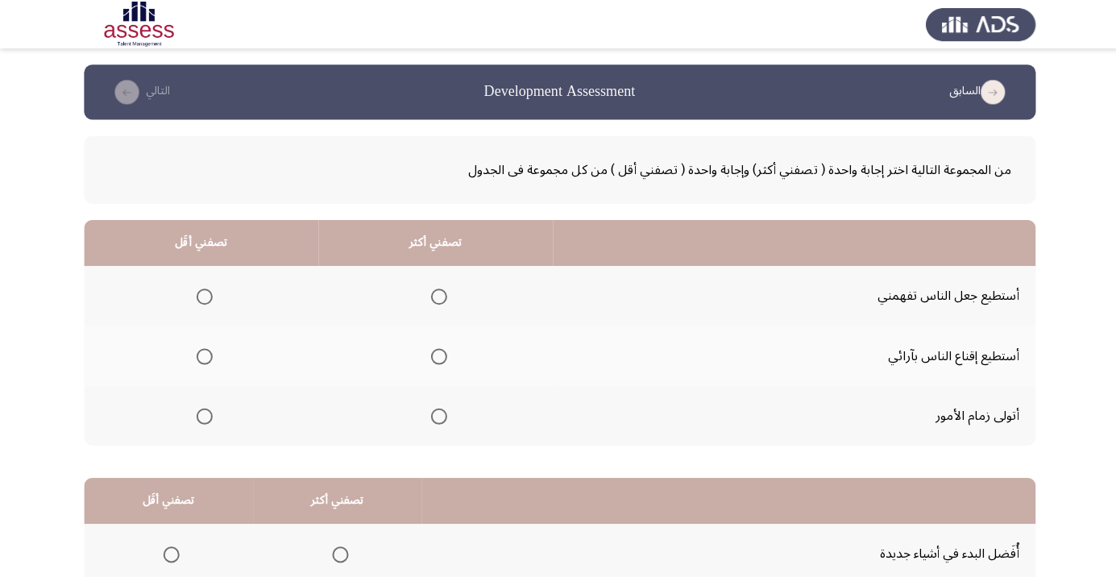
click at [434, 413] on span "Select an option" at bounding box center [438, 415] width 16 height 16
click at [434, 413] on input "Select an option" at bounding box center [438, 415] width 16 height 16
click at [204, 355] on span "Select an option" at bounding box center [204, 355] width 0 height 0
click at [202, 355] on input "Select an option" at bounding box center [204, 355] width 16 height 16
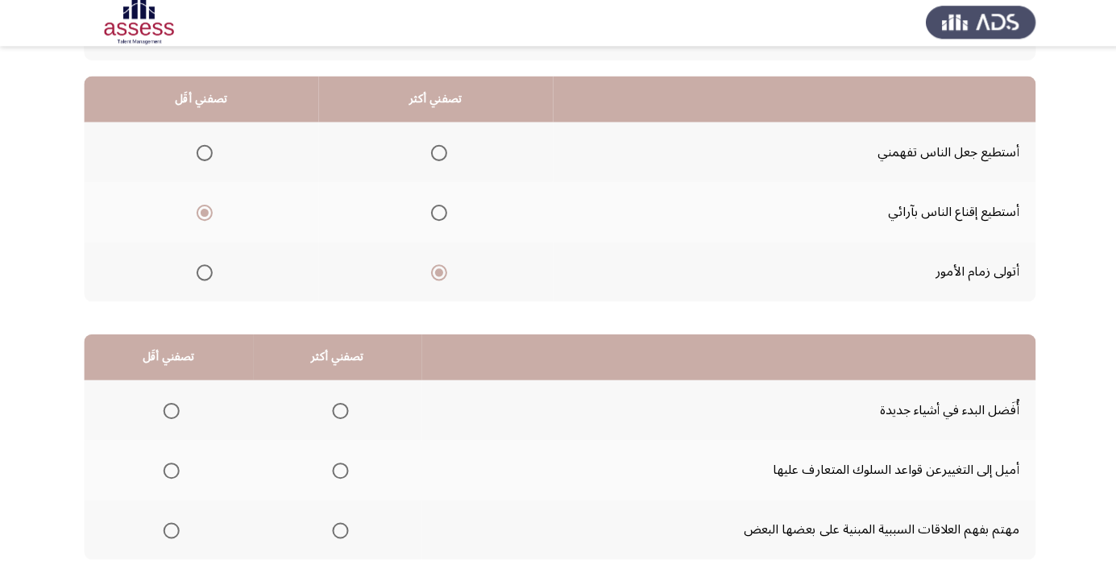
scroll to position [147, 0]
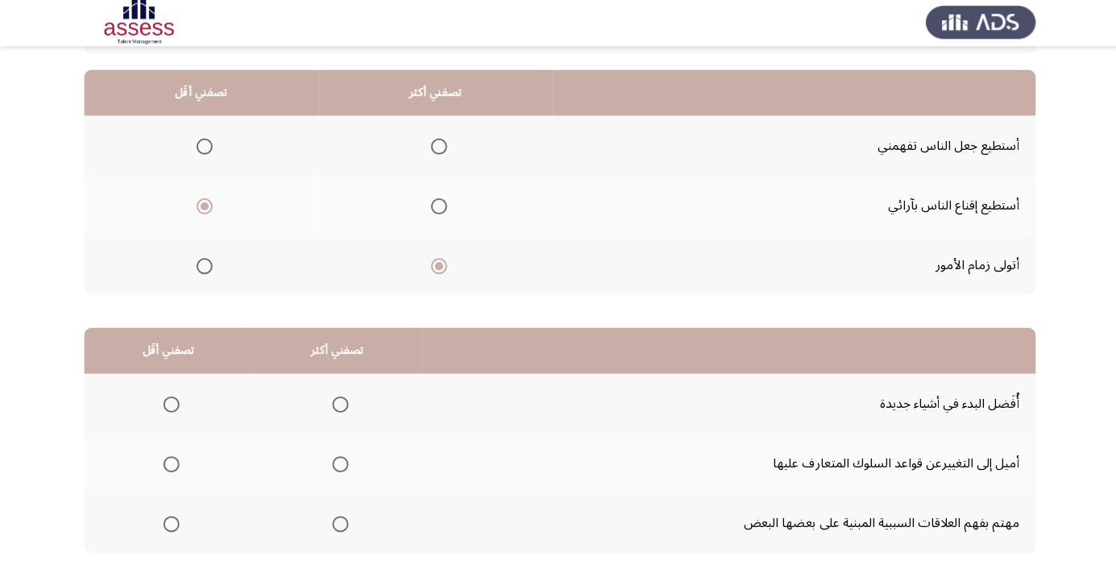
click at [339, 405] on span "Select an option" at bounding box center [339, 405] width 0 height 0
click at [336, 404] on input "Select an option" at bounding box center [339, 405] width 16 height 16
click at [169, 527] on span "Select an option" at bounding box center [171, 525] width 16 height 16
click at [169, 527] on input "Select an option" at bounding box center [171, 525] width 16 height 16
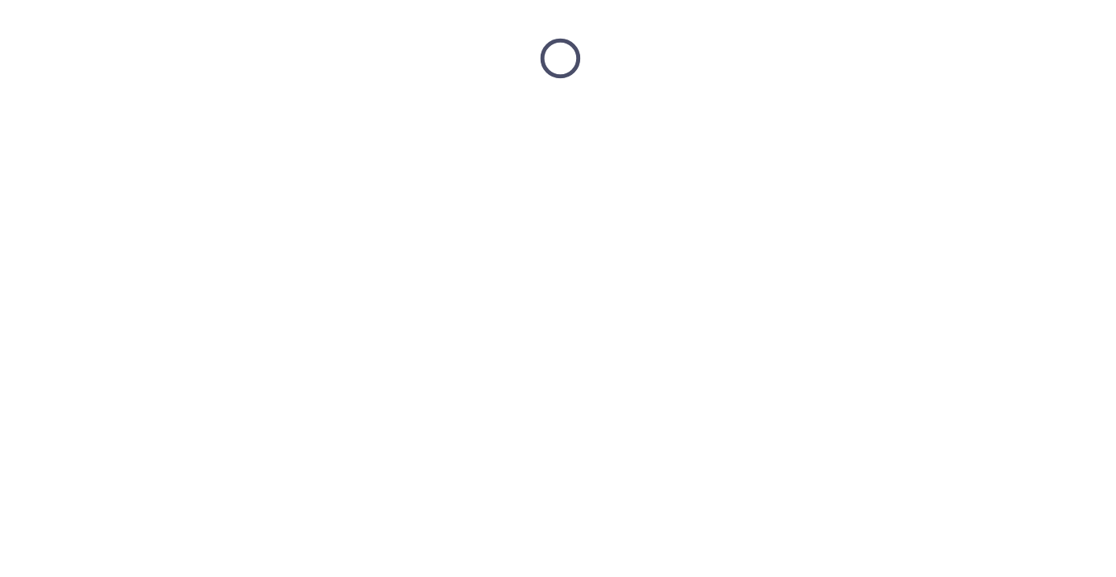
scroll to position [0, 0]
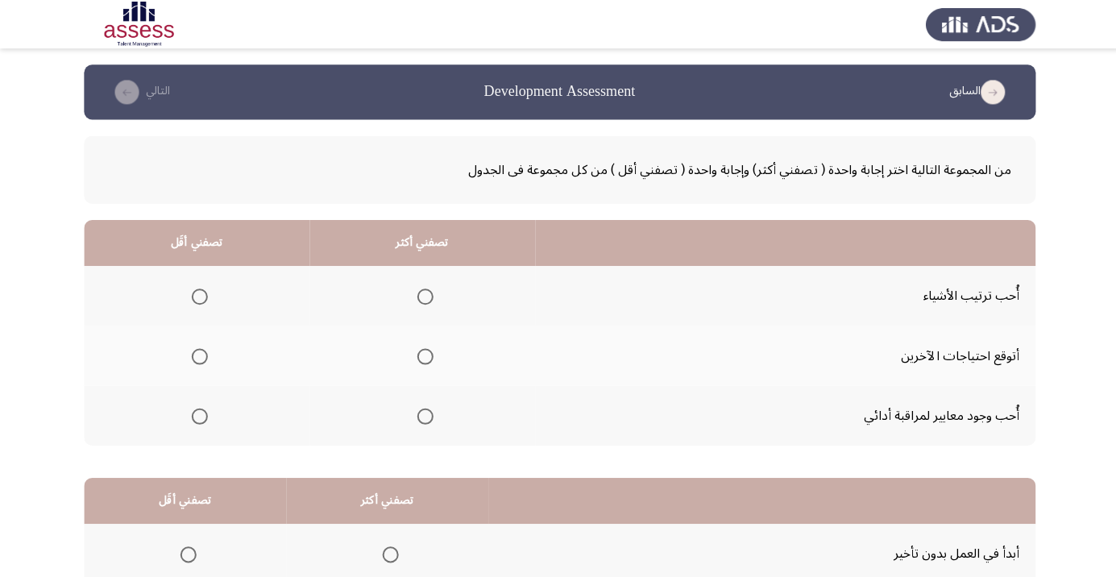
click at [424, 415] on span "Select an option" at bounding box center [424, 415] width 0 height 0
click at [421, 413] on input "Select an option" at bounding box center [424, 415] width 16 height 16
click at [199, 296] on span "Select an option" at bounding box center [199, 296] width 0 height 0
click at [198, 295] on input "Select an option" at bounding box center [199, 296] width 16 height 16
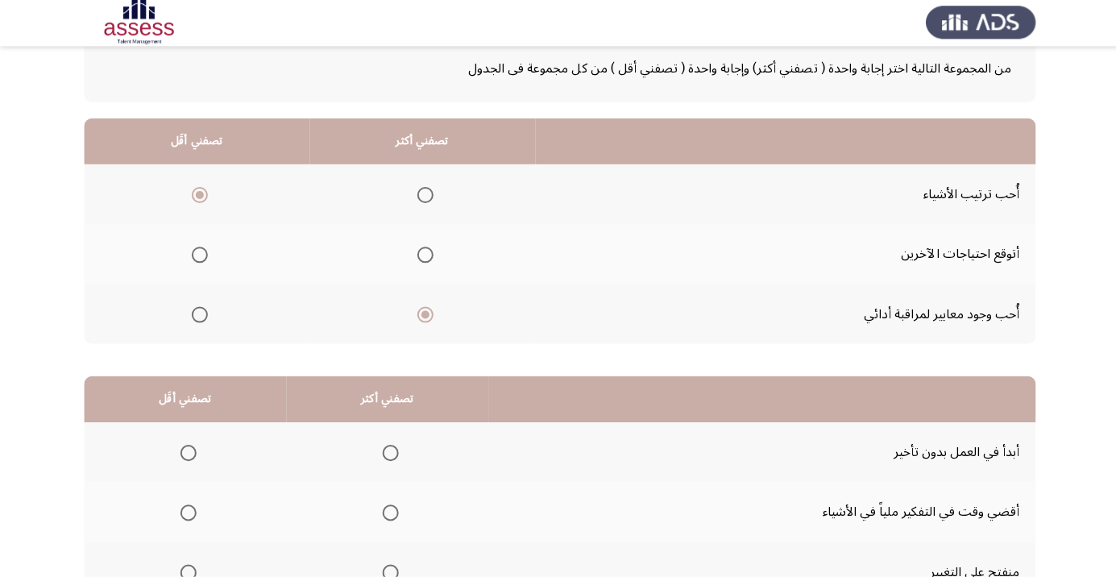
scroll to position [159, 0]
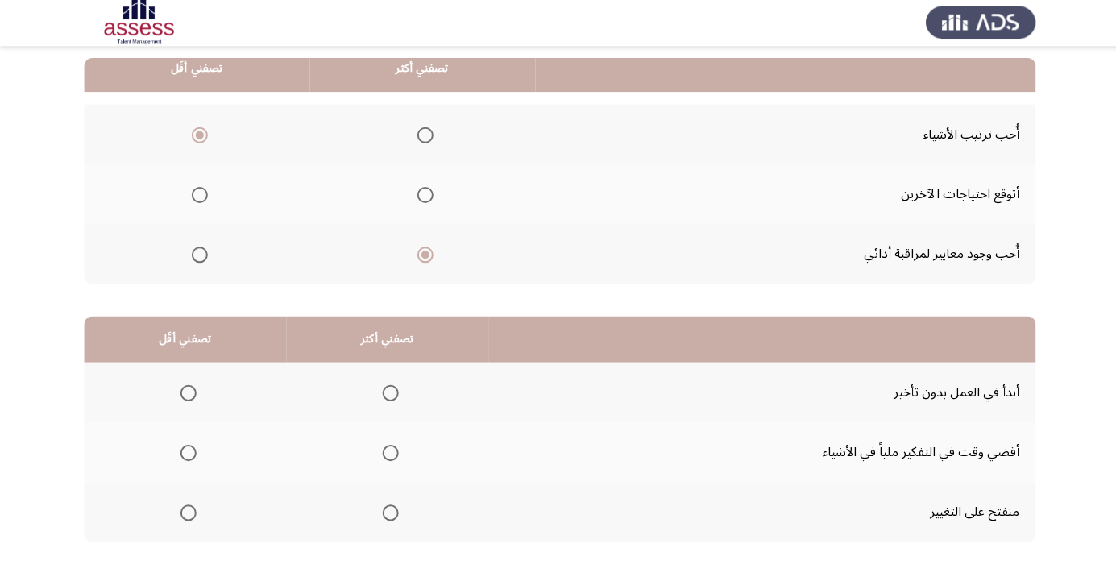
click at [384, 398] on span "Select an option" at bounding box center [389, 394] width 16 height 16
click at [384, 398] on input "Select an option" at bounding box center [389, 394] width 16 height 16
click at [181, 513] on span "Select an option" at bounding box center [188, 513] width 16 height 16
click at [181, 513] on input "Select an option" at bounding box center [188, 513] width 16 height 16
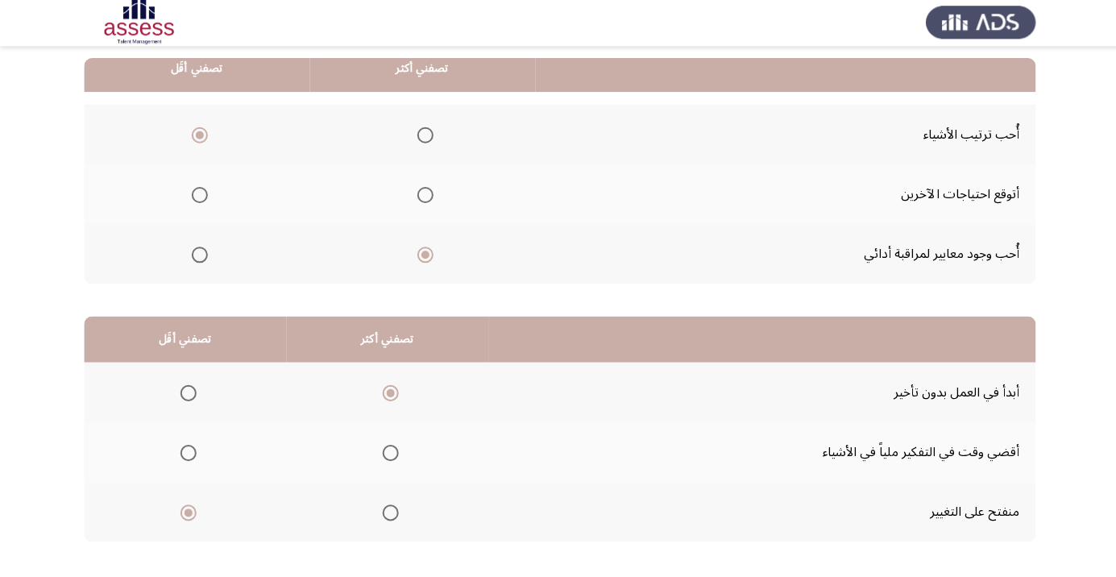
scroll to position [0, 0]
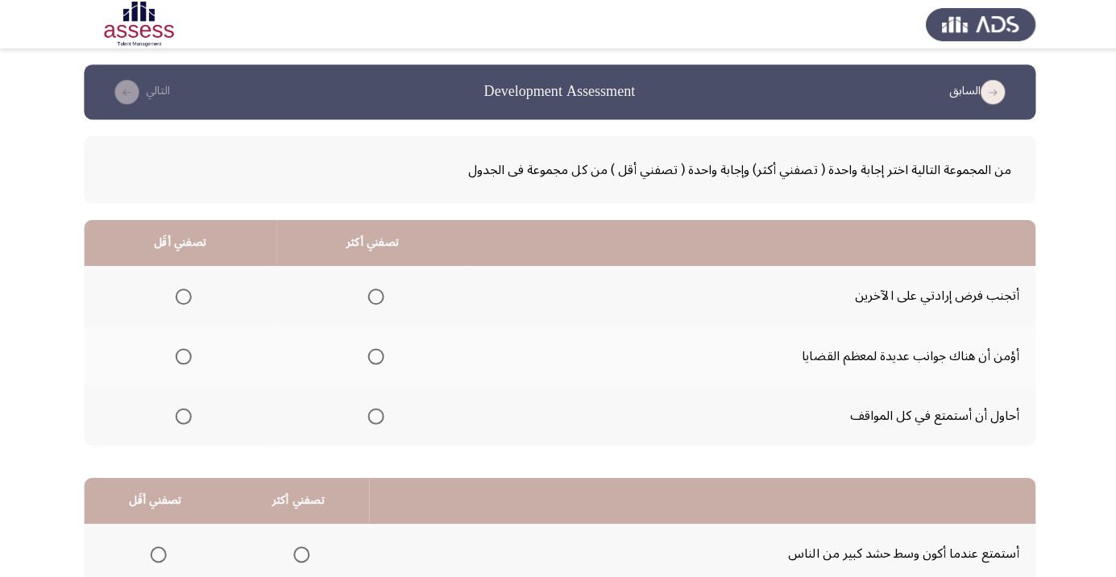
click at [368, 359] on span "Select an option" at bounding box center [375, 355] width 16 height 16
click at [368, 359] on input "Select an option" at bounding box center [375, 355] width 16 height 16
click at [181, 295] on span "Select an option" at bounding box center [183, 296] width 16 height 16
click at [181, 295] on input "Select an option" at bounding box center [183, 296] width 16 height 16
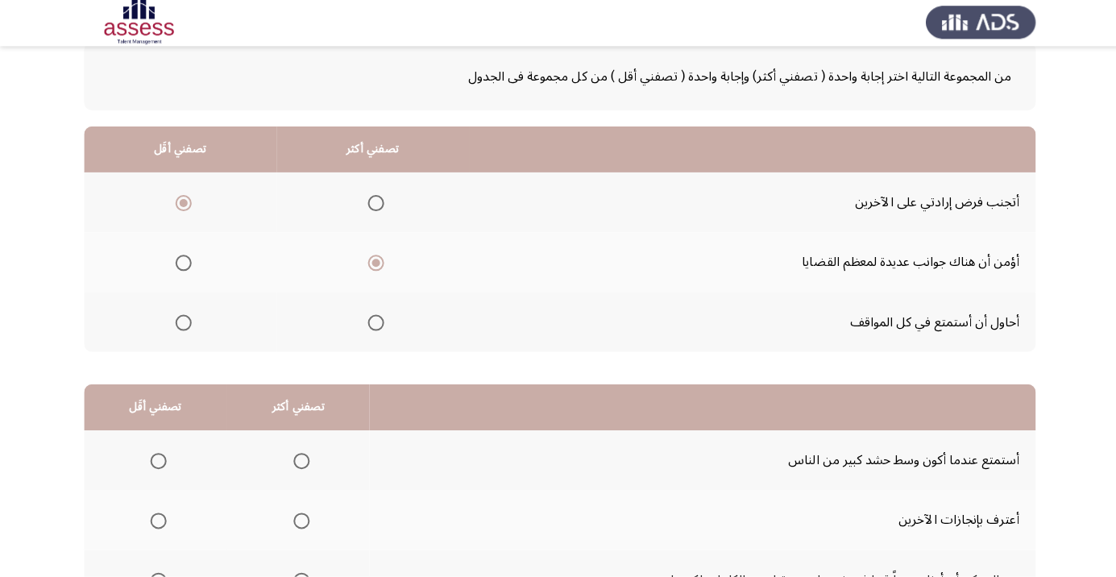
scroll to position [148, 0]
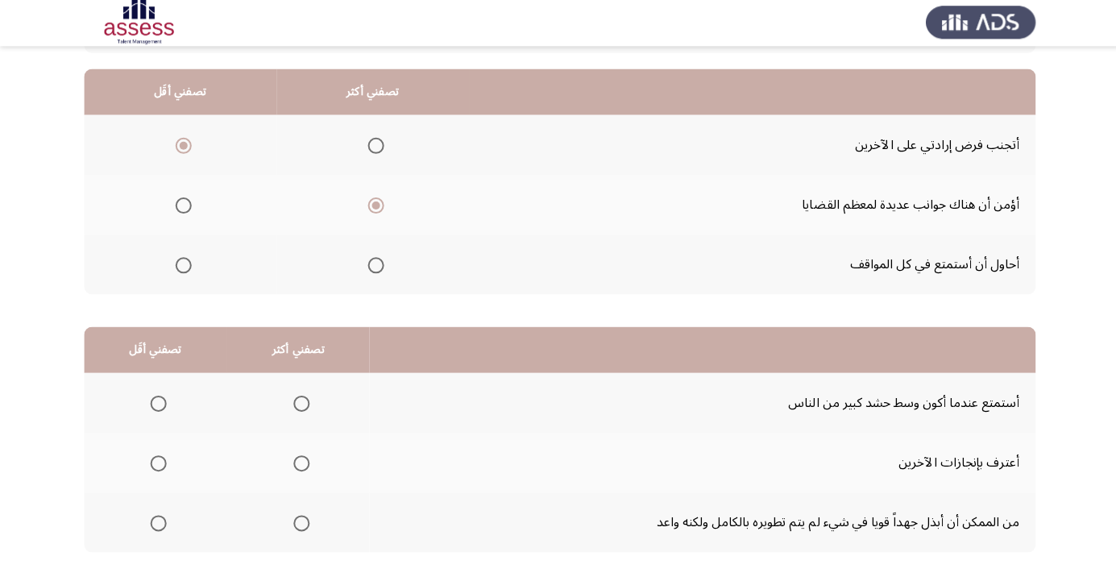
click at [295, 467] on span "Select an option" at bounding box center [301, 464] width 16 height 16
click at [295, 467] on input "Select an option" at bounding box center [301, 464] width 16 height 16
click at [158, 405] on span "Select an option" at bounding box center [158, 405] width 0 height 0
click at [157, 402] on input "Select an option" at bounding box center [158, 405] width 16 height 16
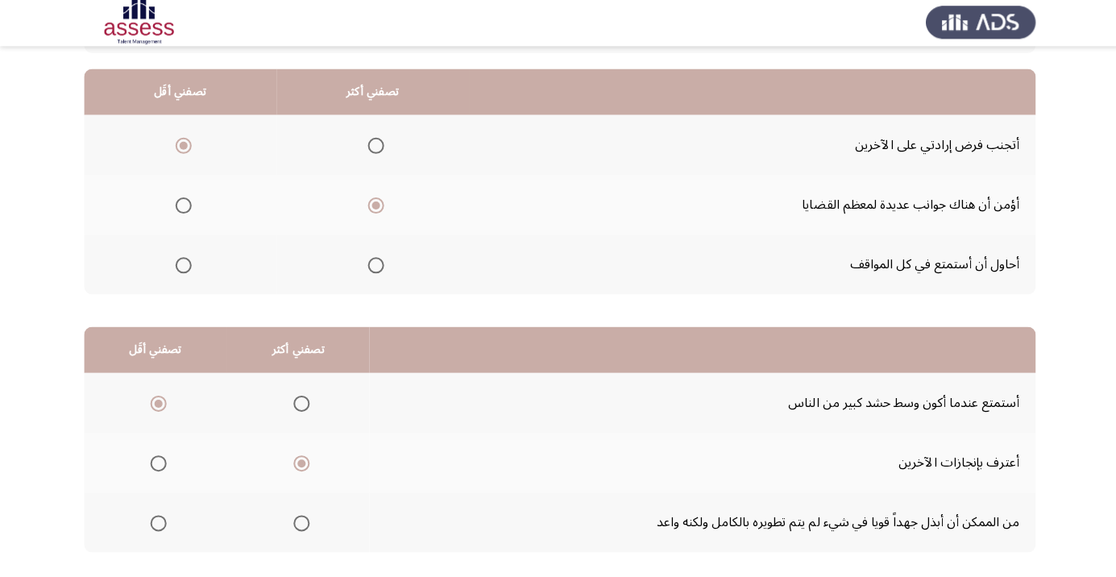
scroll to position [0, 0]
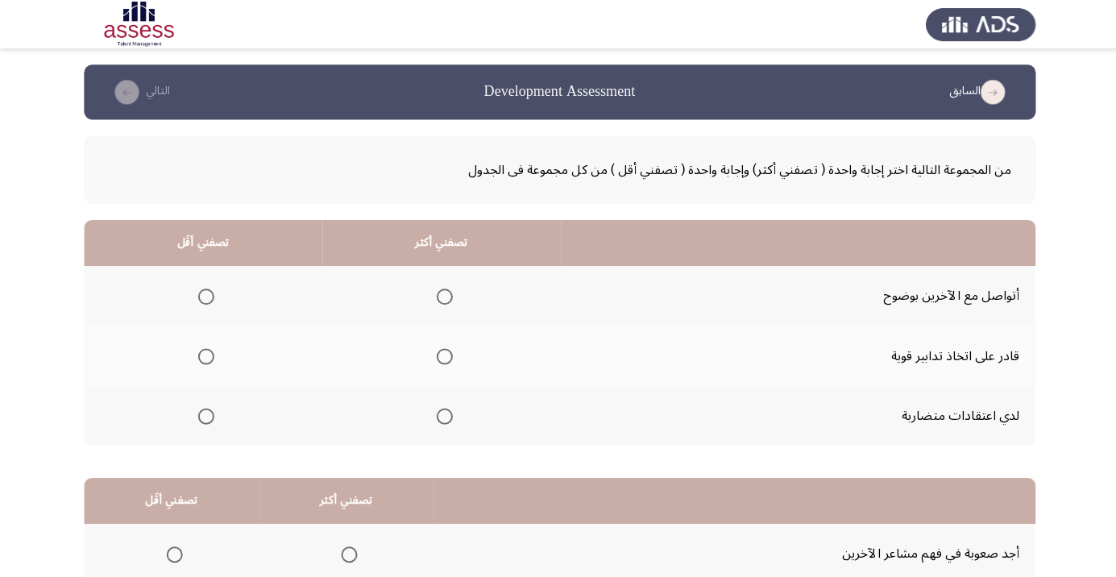
click at [446, 357] on span "Select an option" at bounding box center [443, 355] width 16 height 16
click at [446, 357] on input "Select an option" at bounding box center [443, 355] width 16 height 16
click at [205, 295] on span "Select an option" at bounding box center [205, 296] width 16 height 16
click at [205, 295] on input "Select an option" at bounding box center [205, 296] width 16 height 16
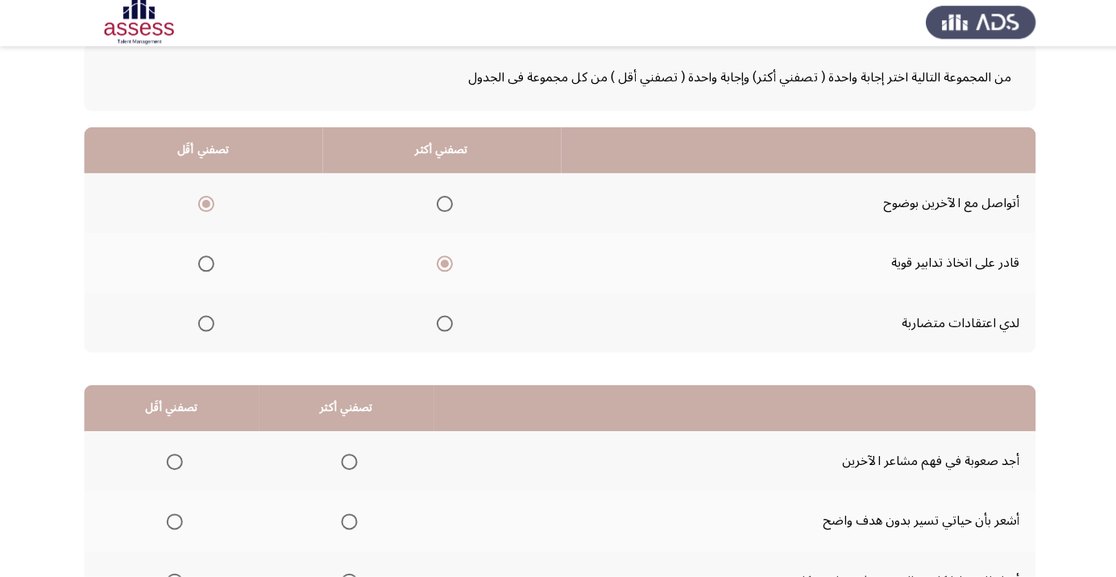
scroll to position [159, 0]
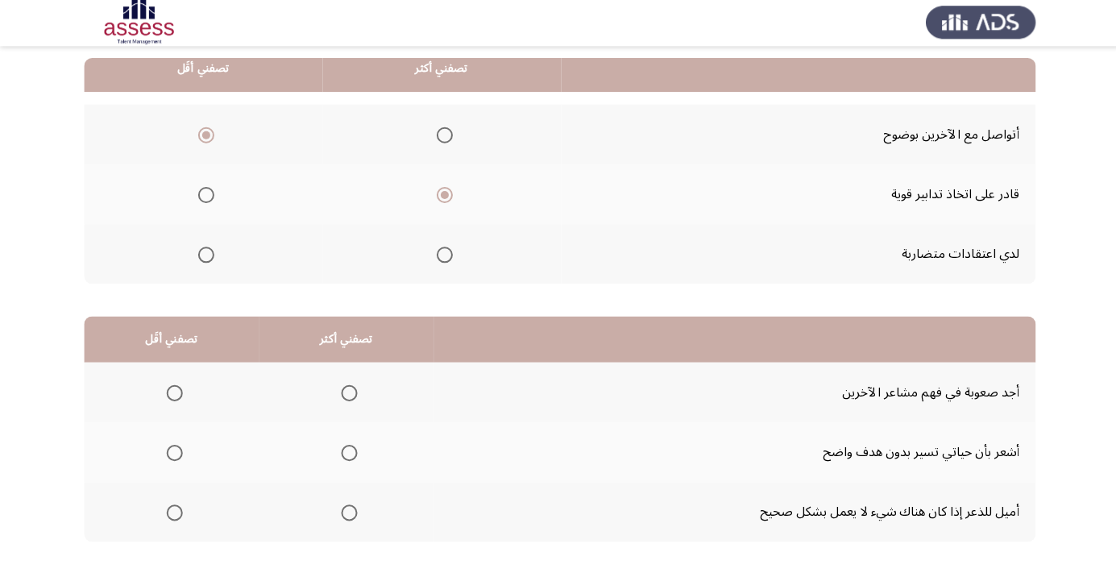
click at [178, 537] on th at bounding box center [171, 513] width 174 height 60
click at [172, 512] on span "Select an option" at bounding box center [174, 513] width 16 height 16
click at [172, 512] on input "Select an option" at bounding box center [174, 513] width 16 height 16
click at [172, 392] on span "Select an option" at bounding box center [174, 394] width 16 height 16
click at [172, 392] on input "Select an option" at bounding box center [174, 394] width 16 height 16
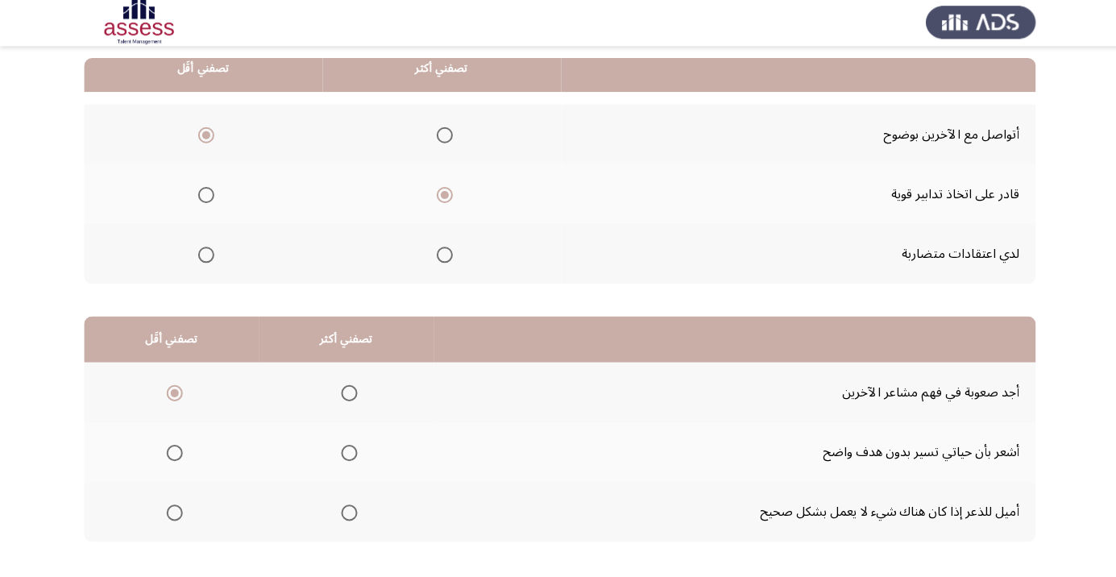
click at [349, 512] on span "Select an option" at bounding box center [348, 513] width 16 height 16
click at [349, 512] on input "Select an option" at bounding box center [348, 513] width 16 height 16
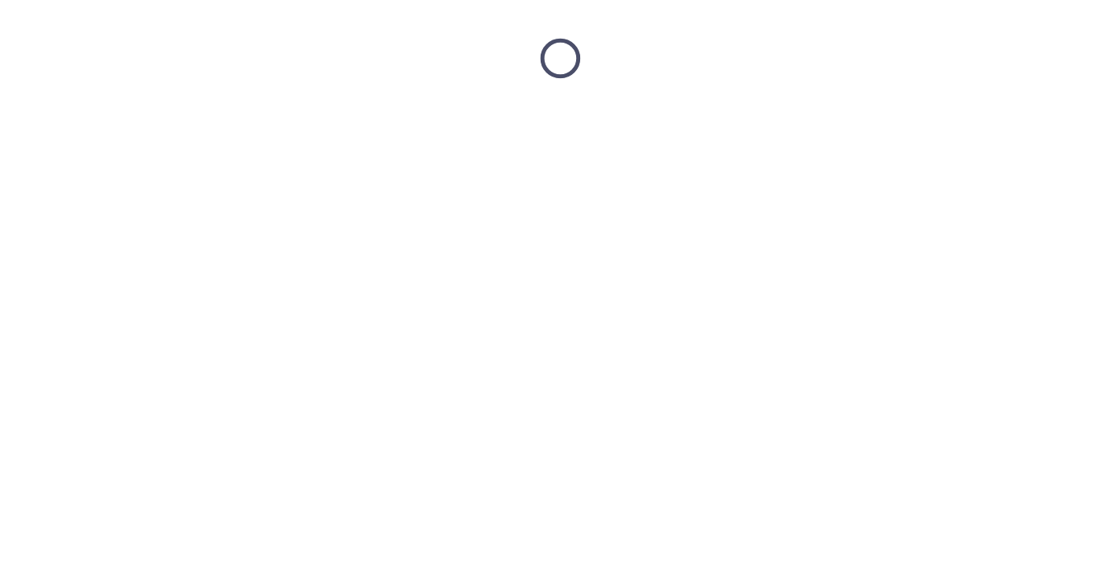
scroll to position [0, 0]
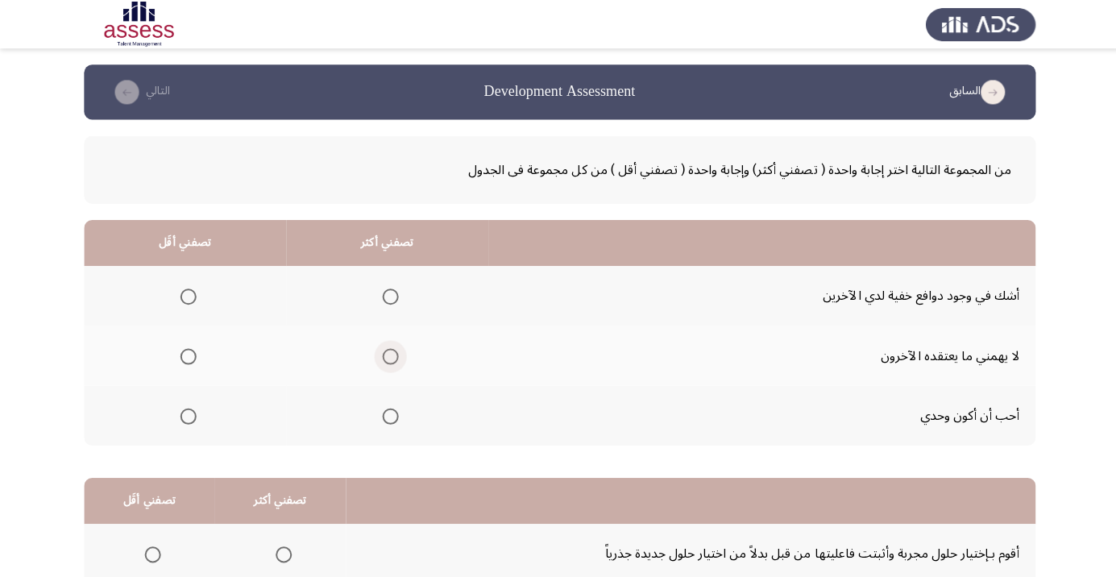
click at [389, 355] on span "Select an option" at bounding box center [389, 355] width 0 height 0
click at [386, 355] on input "Select an option" at bounding box center [389, 355] width 16 height 16
click at [188, 415] on span "Select an option" at bounding box center [188, 415] width 0 height 0
click at [186, 413] on input "Select an option" at bounding box center [188, 415] width 16 height 16
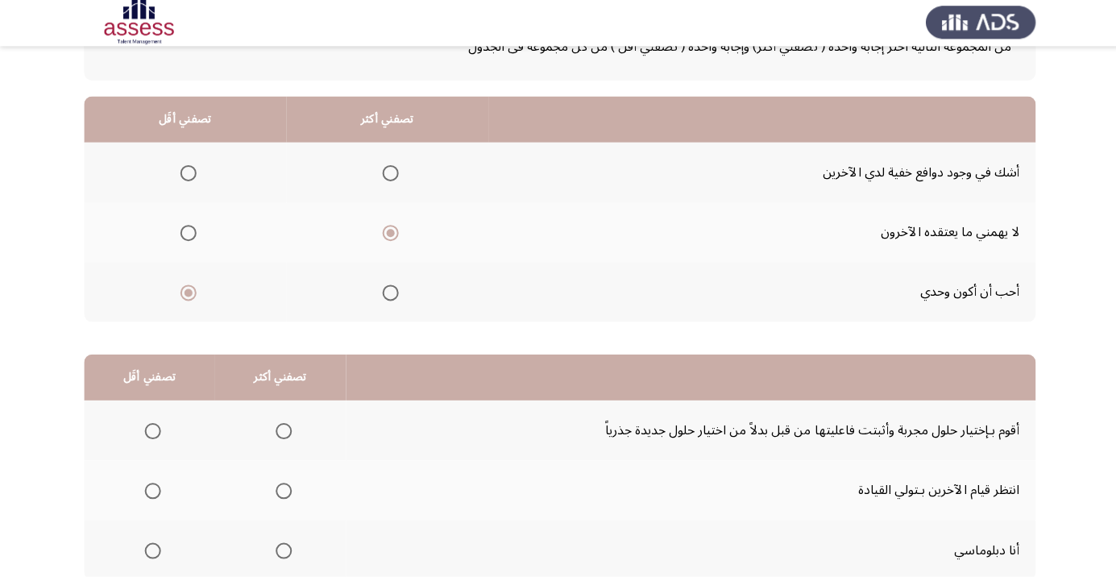
scroll to position [159, 0]
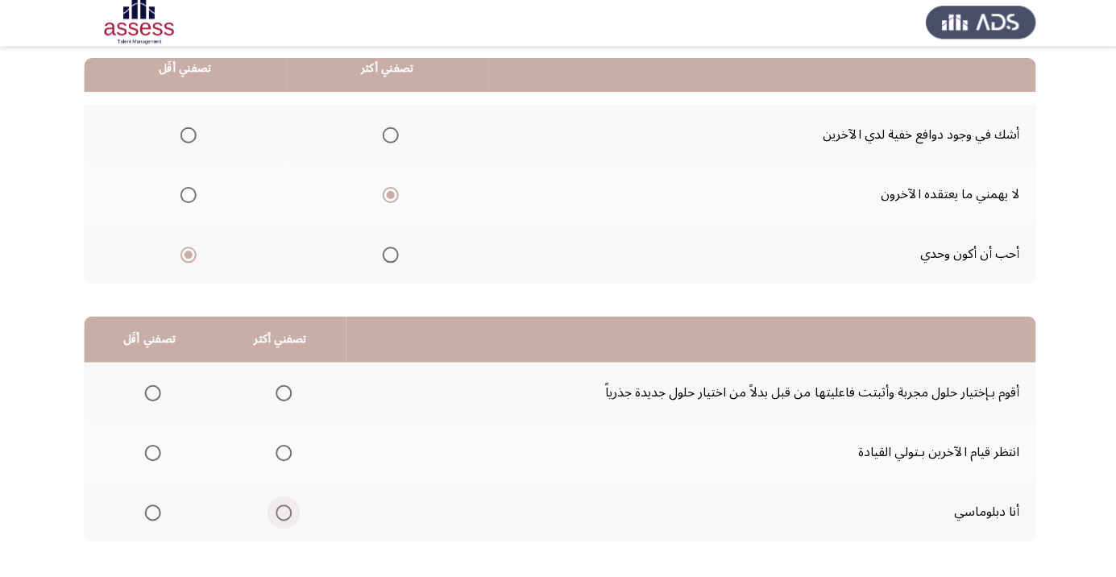
click at [280, 517] on span "Select an option" at bounding box center [283, 513] width 16 height 16
click at [280, 517] on input "Select an option" at bounding box center [283, 513] width 16 height 16
click at [152, 394] on span "Select an option" at bounding box center [152, 394] width 0 height 0
click at [151, 392] on input "Select an option" at bounding box center [152, 394] width 16 height 16
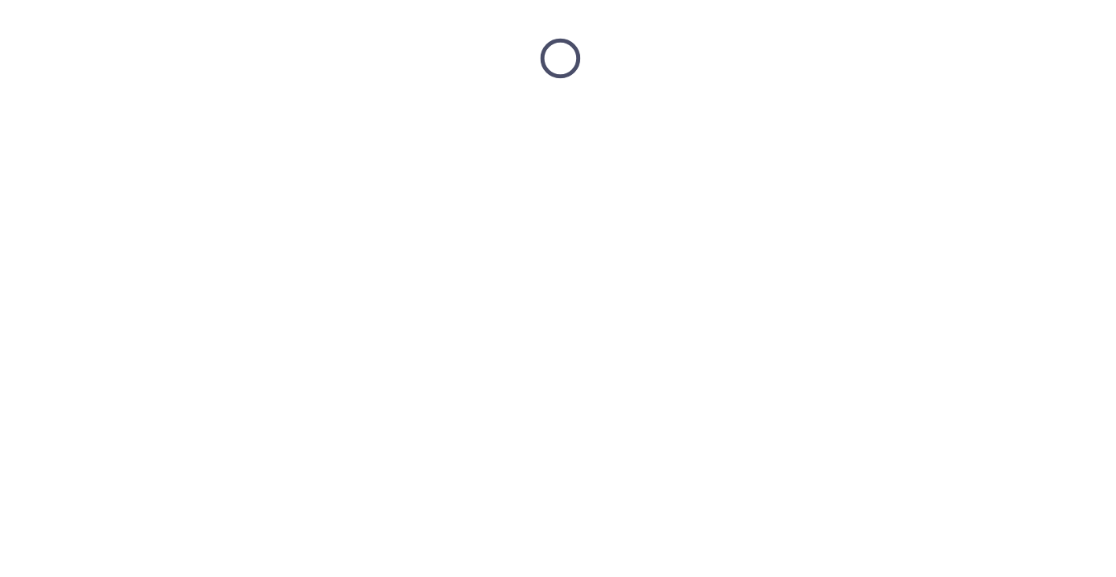
scroll to position [0, 0]
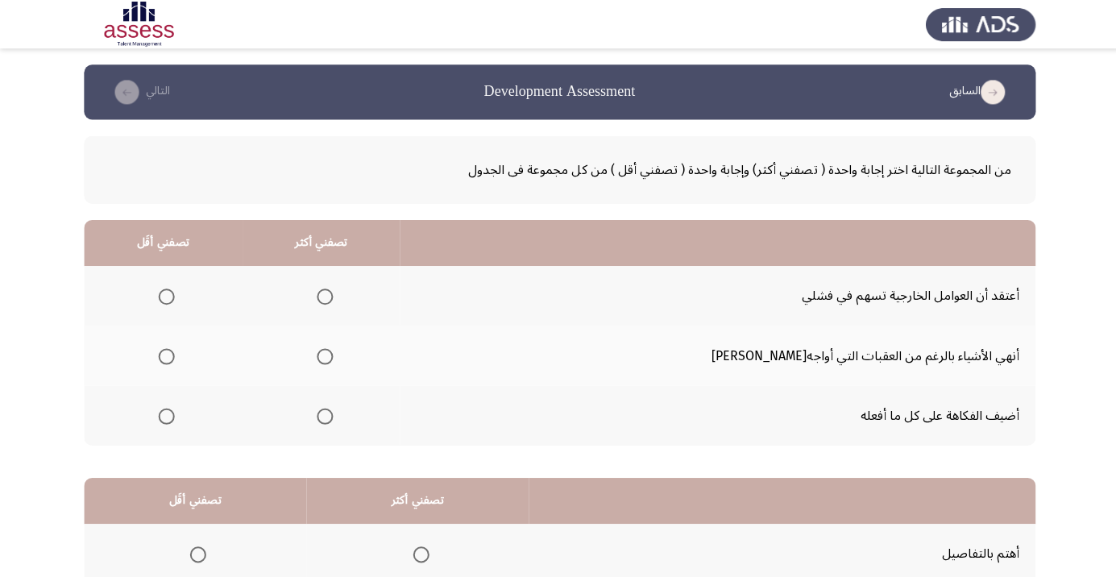
click at [324, 355] on span "Select an option" at bounding box center [324, 355] width 0 height 0
click at [332, 355] on input "Select an option" at bounding box center [324, 355] width 16 height 16
click at [166, 415] on span "Select an option" at bounding box center [166, 415] width 0 height 0
click at [174, 413] on input "Select an option" at bounding box center [166, 415] width 16 height 16
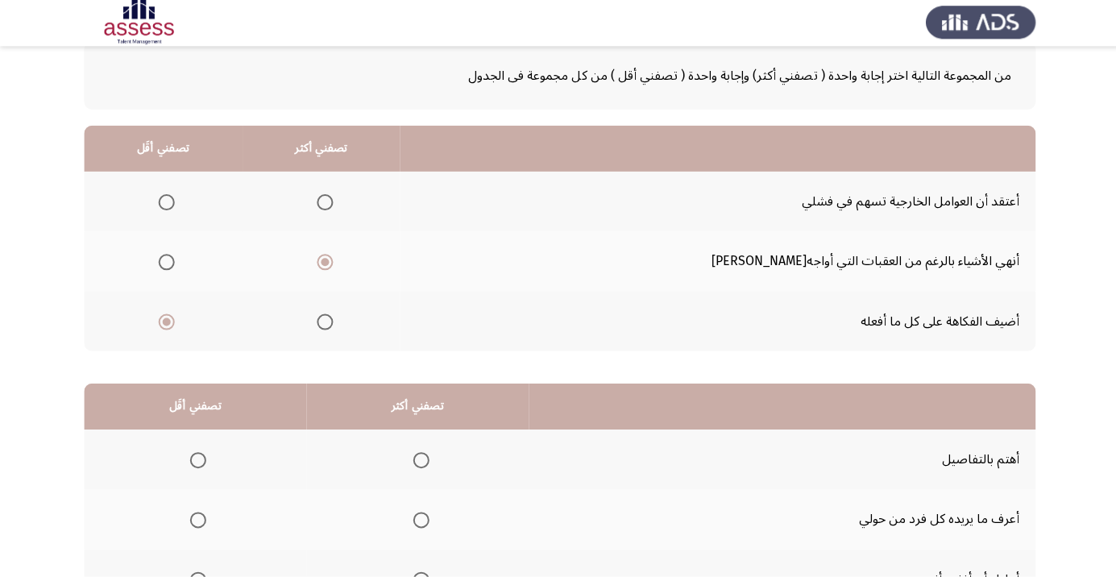
scroll to position [159, 0]
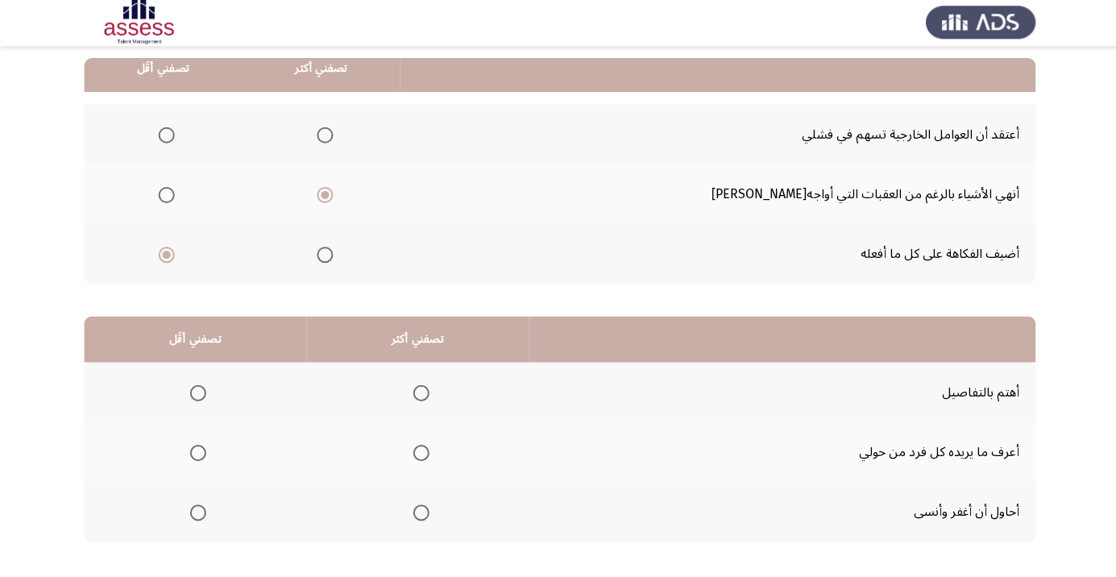
click at [423, 392] on span "Select an option" at bounding box center [420, 394] width 16 height 16
click at [423, 392] on input "Select an option" at bounding box center [420, 394] width 16 height 16
click at [197, 513] on span "Select an option" at bounding box center [197, 513] width 0 height 0
click at [197, 512] on input "Select an option" at bounding box center [197, 513] width 16 height 16
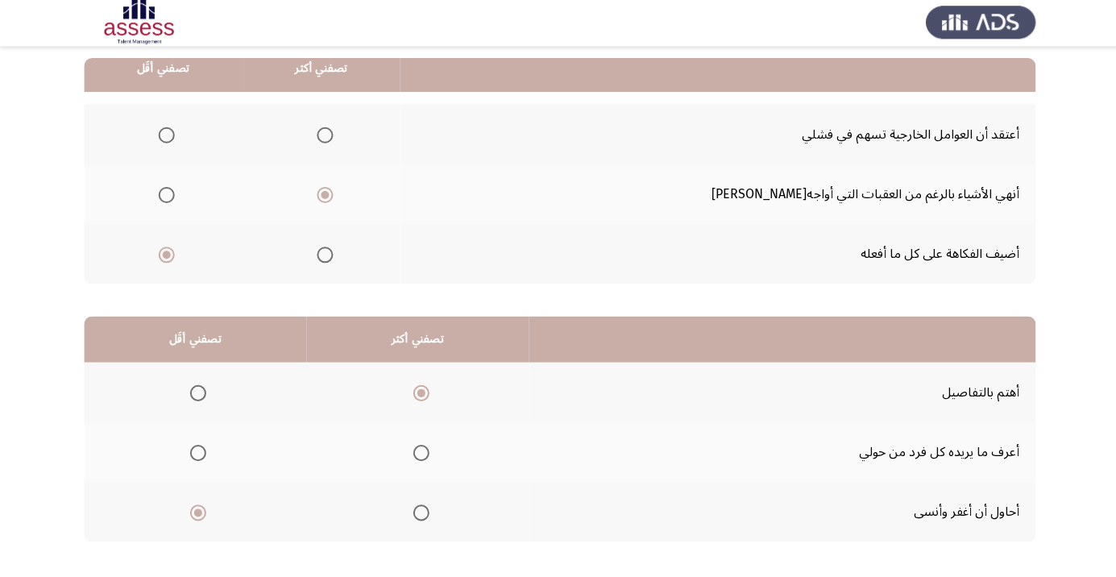
scroll to position [0, 0]
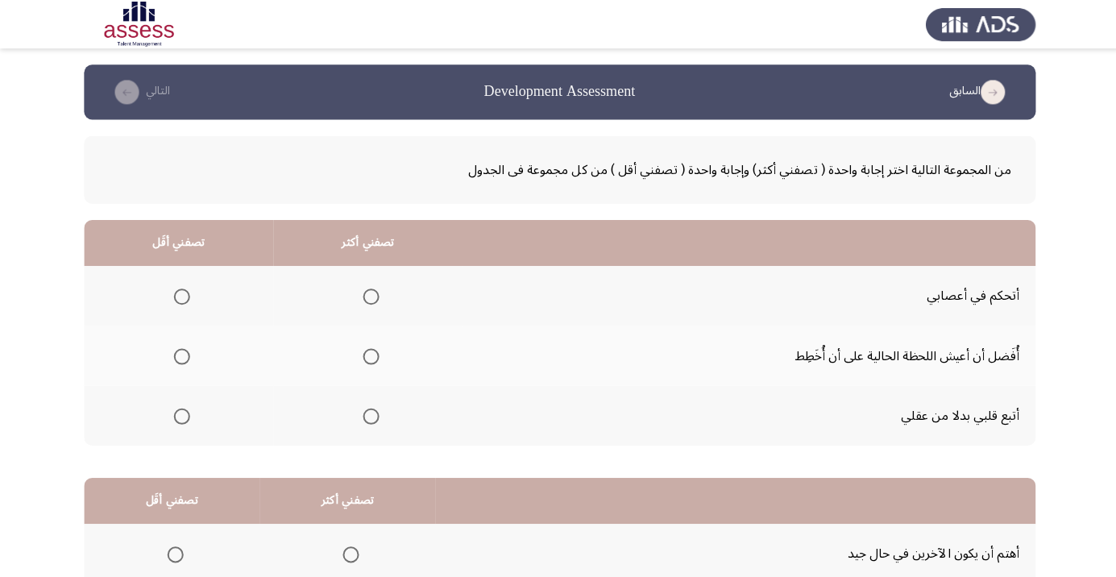
click at [368, 359] on span "Select an option" at bounding box center [370, 355] width 16 height 16
click at [368, 359] on input "Select an option" at bounding box center [370, 355] width 16 height 16
click at [181, 296] on span "Select an option" at bounding box center [181, 296] width 0 height 0
click at [180, 295] on input "Select an option" at bounding box center [181, 296] width 16 height 16
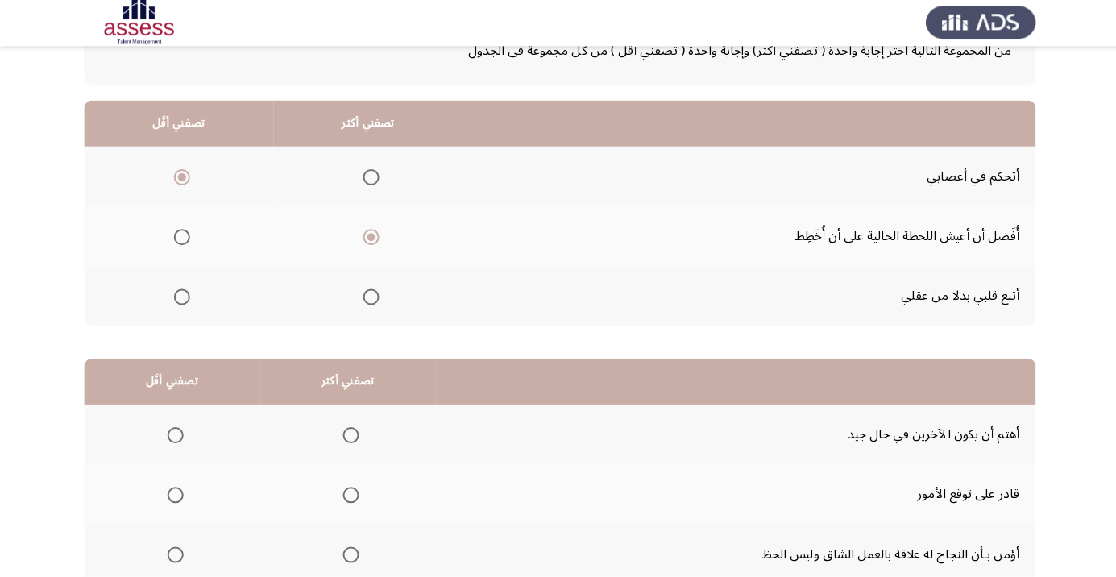
scroll to position [159, 0]
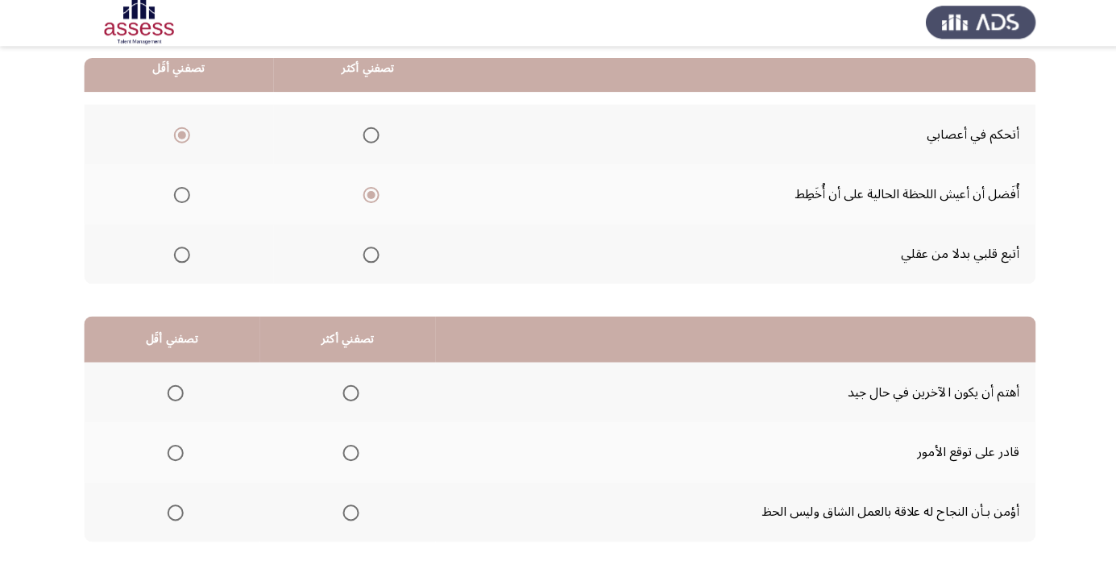
click at [345, 517] on span "Select an option" at bounding box center [350, 513] width 16 height 16
click at [345, 517] on input "Select an option" at bounding box center [350, 513] width 16 height 16
click at [175, 394] on span "Select an option" at bounding box center [175, 394] width 0 height 0
click at [172, 392] on input "Select an option" at bounding box center [175, 394] width 16 height 16
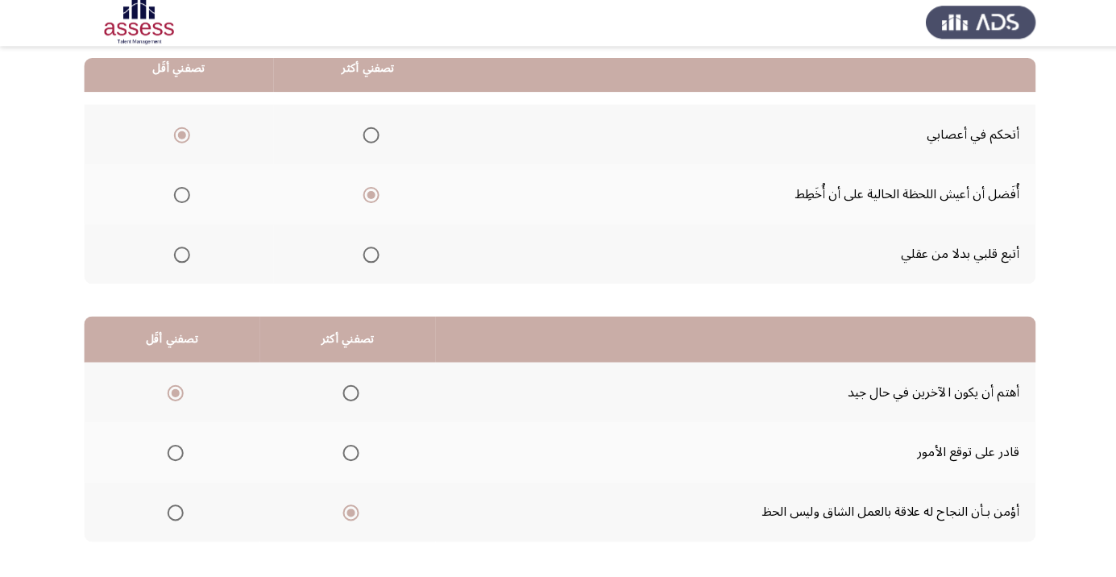
scroll to position [0, 0]
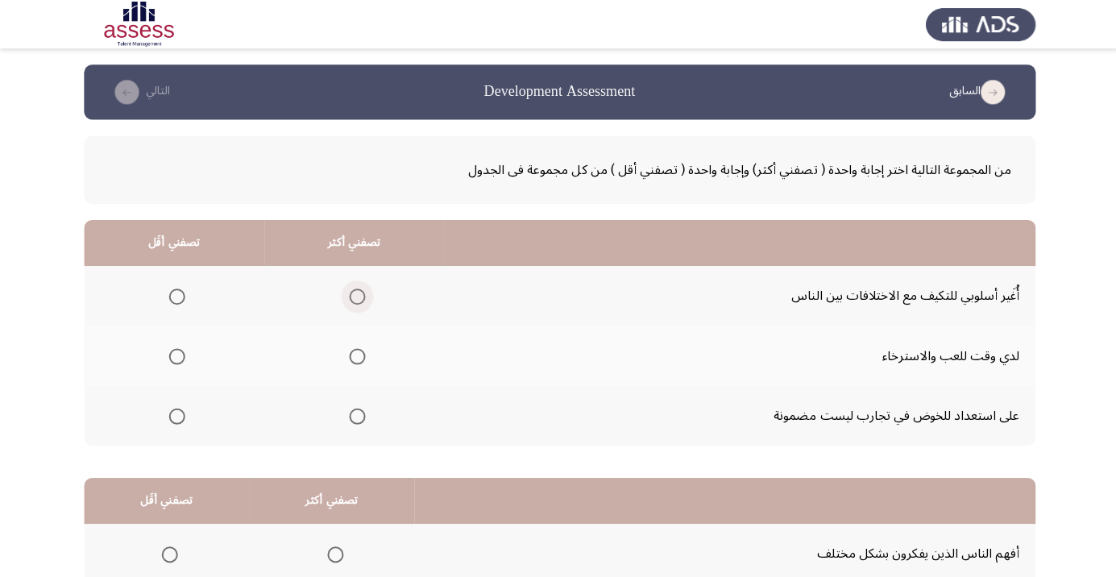
click at [354, 295] on span "Select an option" at bounding box center [356, 296] width 16 height 16
click at [354, 295] on input "Select an option" at bounding box center [356, 296] width 16 height 16
click at [175, 360] on span "Select an option" at bounding box center [176, 355] width 16 height 16
click at [175, 360] on input "Select an option" at bounding box center [176, 355] width 16 height 16
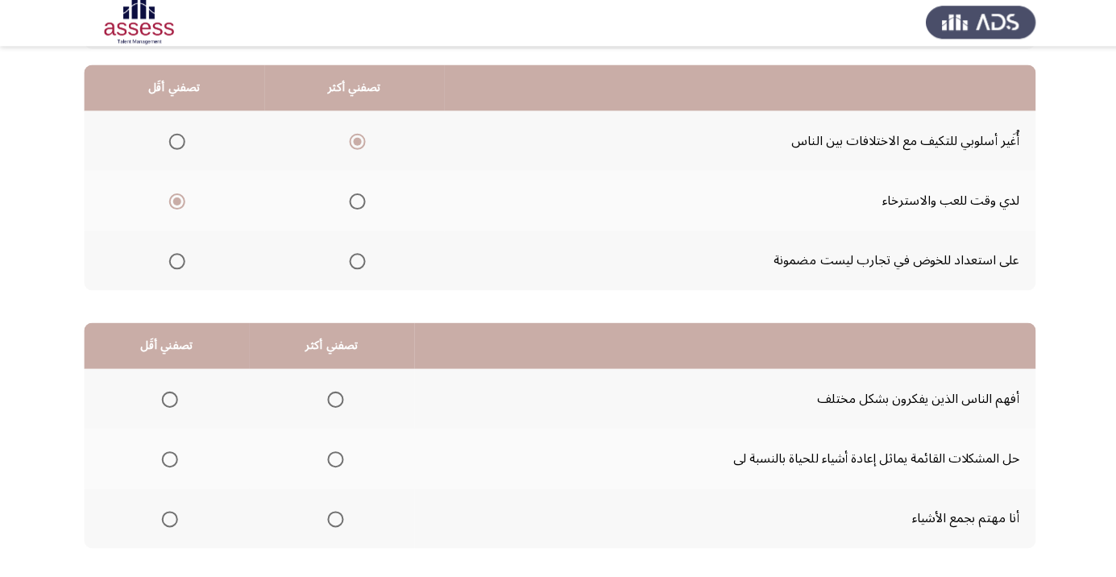
scroll to position [159, 0]
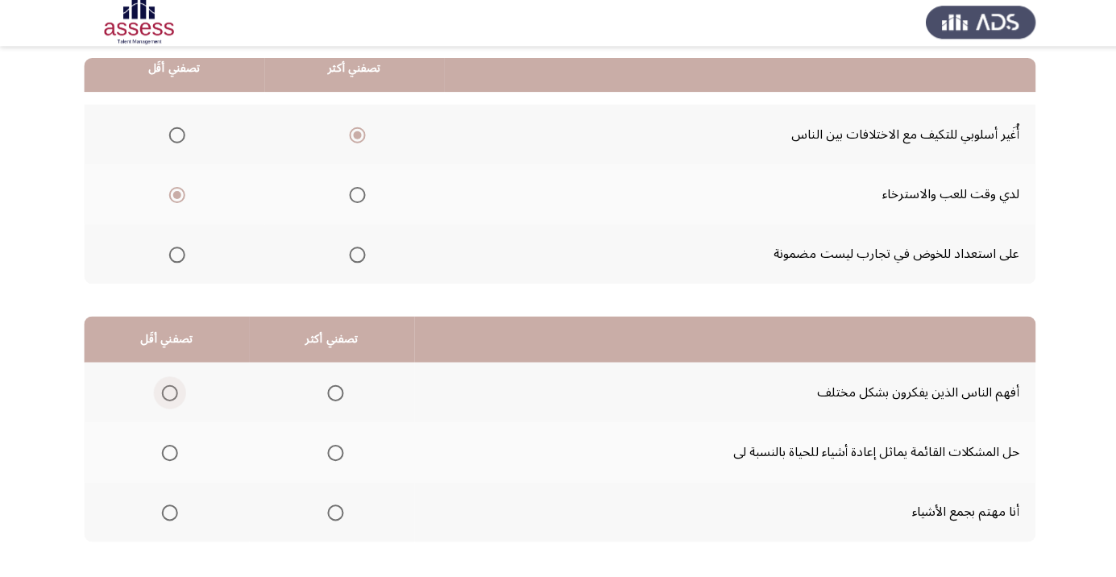
click at [167, 397] on span "Select an option" at bounding box center [169, 394] width 16 height 16
click at [167, 397] on input "Select an option" at bounding box center [169, 394] width 16 height 16
click at [326, 517] on span "Select an option" at bounding box center [334, 513] width 16 height 16
click at [326, 517] on input "Select an option" at bounding box center [334, 513] width 16 height 16
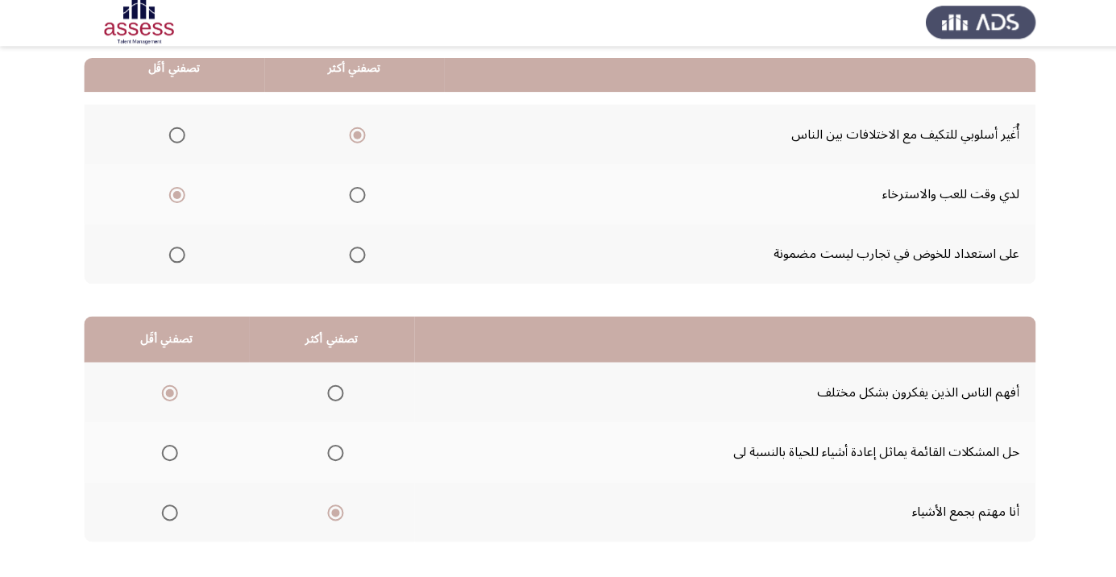
scroll to position [0, 0]
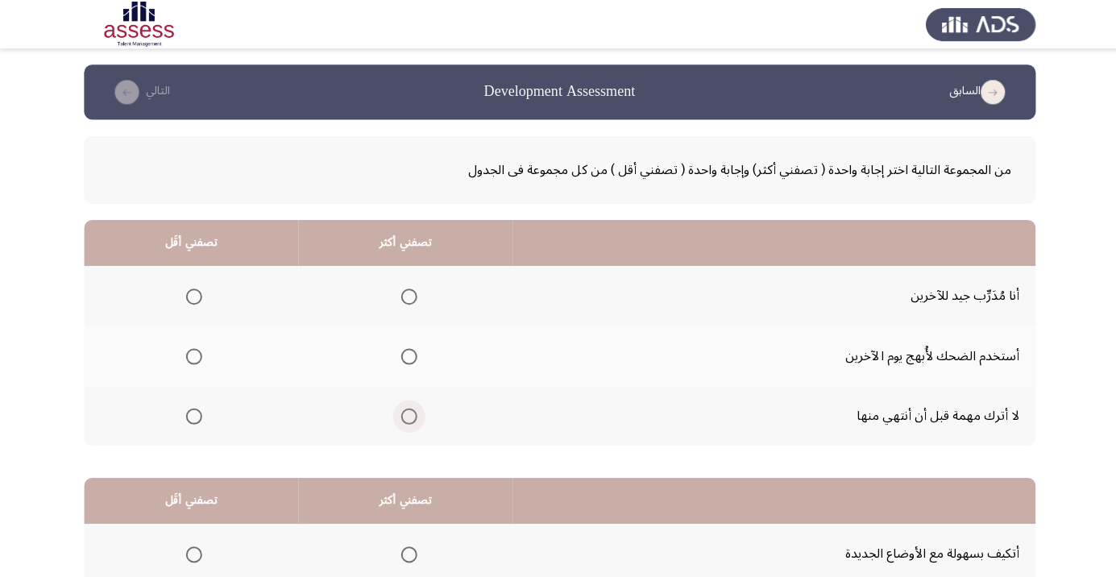
click at [406, 418] on span "Select an option" at bounding box center [408, 415] width 16 height 16
click at [406, 418] on input "Select an option" at bounding box center [408, 415] width 16 height 16
click at [193, 296] on span "Select an option" at bounding box center [193, 296] width 0 height 0
click at [193, 295] on input "Select an option" at bounding box center [193, 296] width 16 height 16
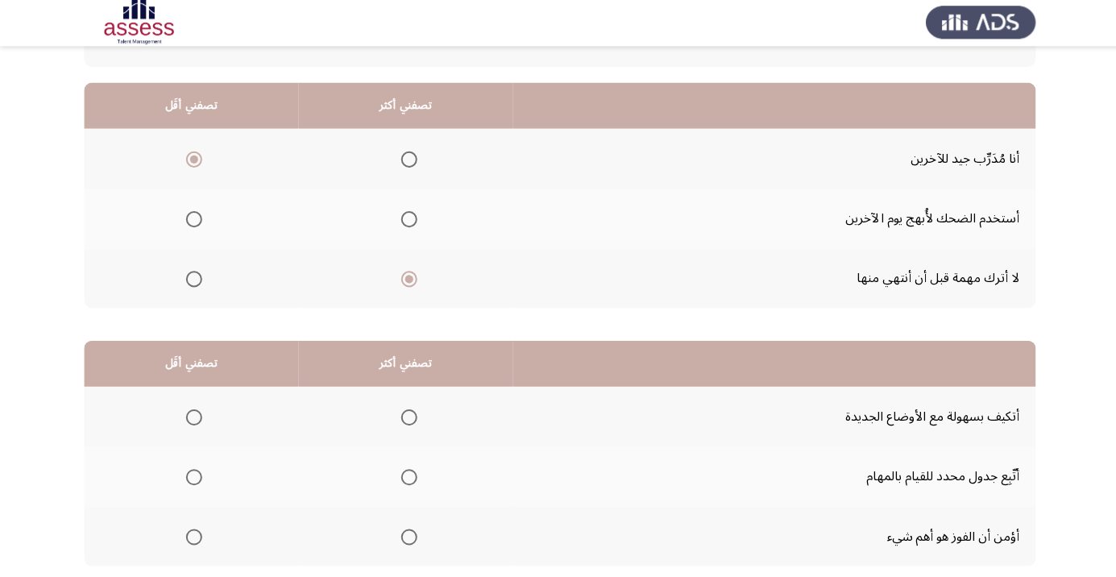
scroll to position [159, 0]
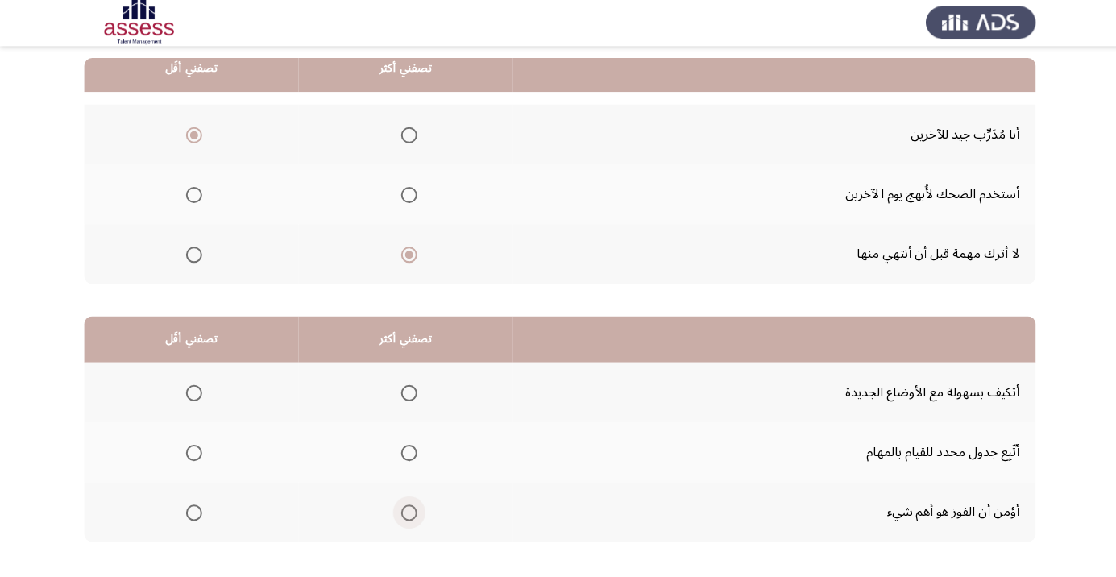
click at [407, 513] on span "Select an option" at bounding box center [407, 513] width 0 height 0
click at [406, 512] on input "Select an option" at bounding box center [408, 513] width 16 height 16
click at [193, 452] on span "Select an option" at bounding box center [193, 454] width 16 height 16
click at [193, 452] on input "Select an option" at bounding box center [193, 454] width 16 height 16
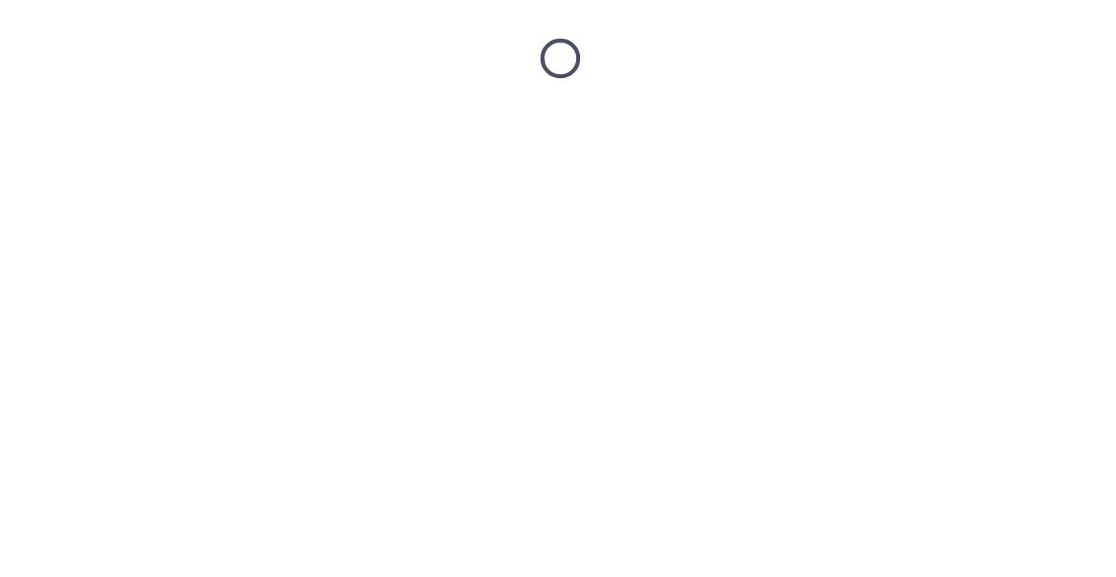
scroll to position [0, 0]
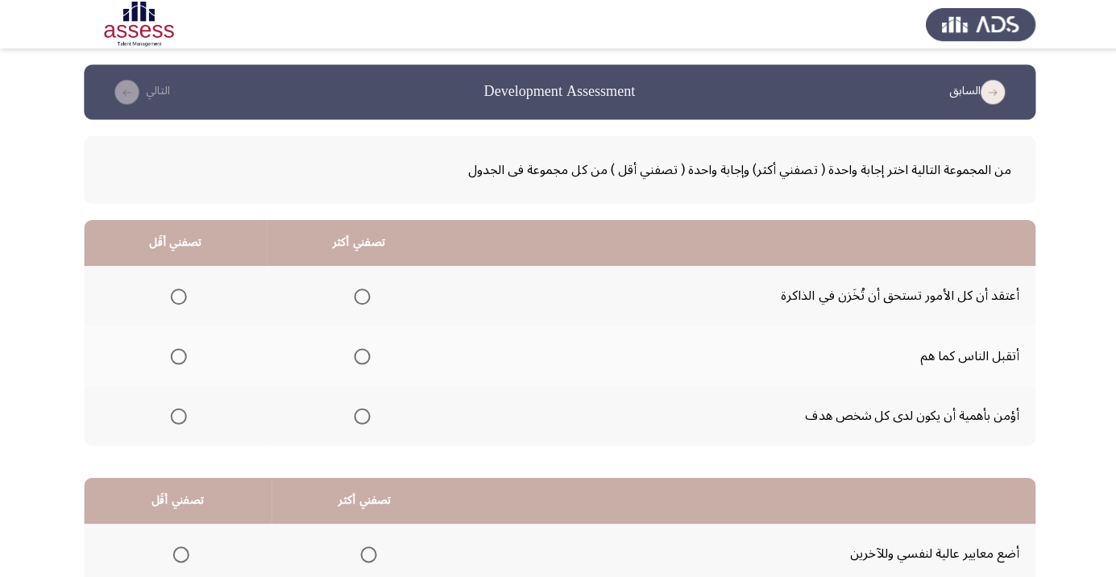
click at [361, 415] on span "Select an option" at bounding box center [361, 415] width 0 height 0
click at [361, 413] on input "Select an option" at bounding box center [361, 415] width 16 height 16
click at [178, 355] on span "Select an option" at bounding box center [178, 355] width 0 height 0
click at [178, 355] on input "Select an option" at bounding box center [178, 355] width 16 height 16
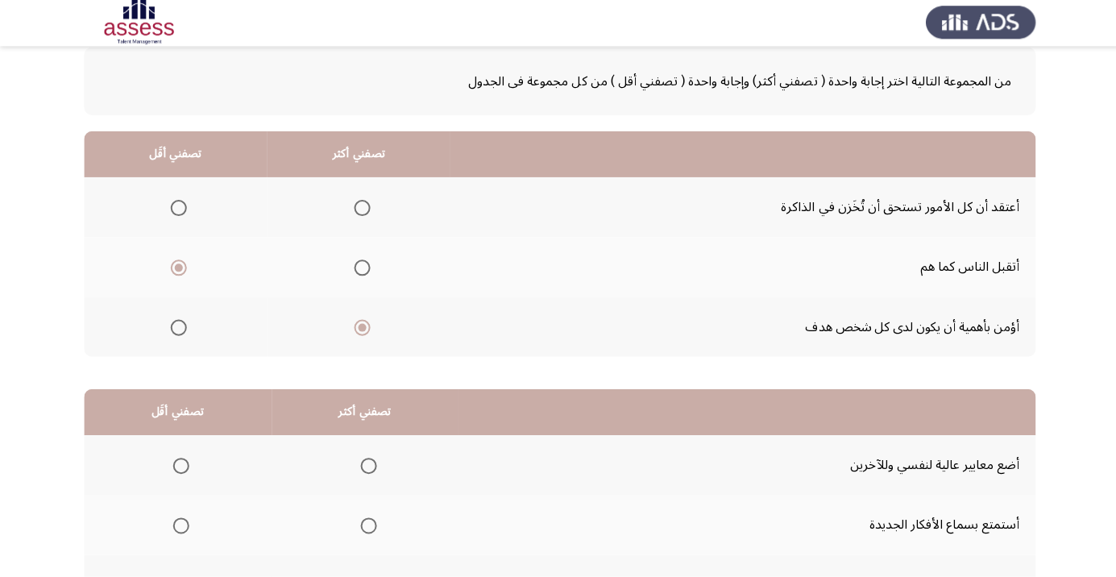
scroll to position [159, 0]
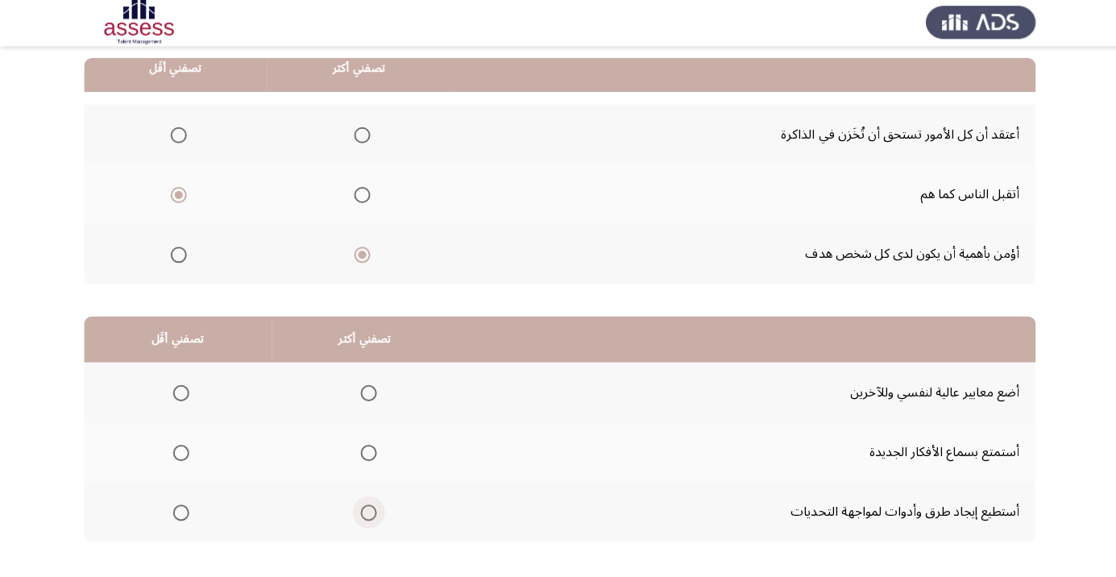
click at [368, 513] on span "Select an option" at bounding box center [368, 513] width 0 height 0
click at [363, 512] on input "Select an option" at bounding box center [367, 513] width 16 height 16
click at [179, 452] on span "Select an option" at bounding box center [180, 454] width 16 height 16
click at [179, 452] on input "Select an option" at bounding box center [180, 454] width 16 height 16
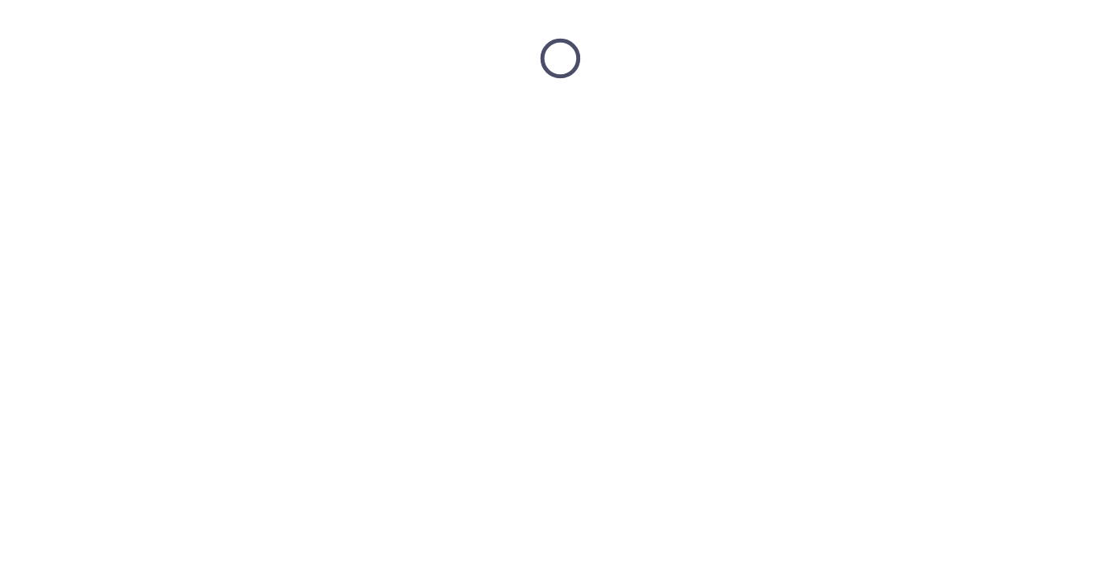
scroll to position [0, 0]
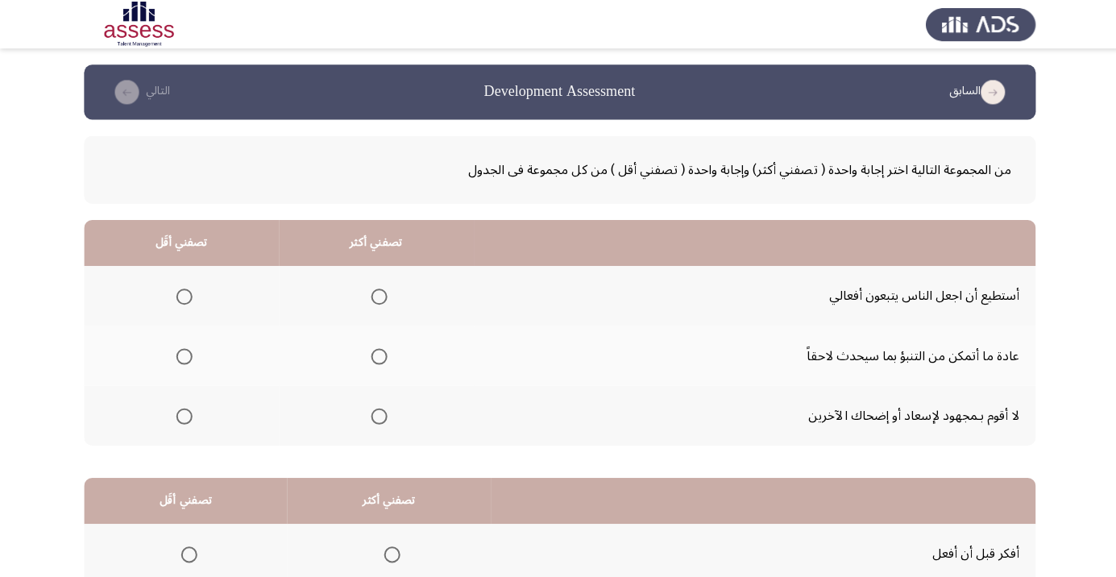
click at [0, 263] on app-assessment-container "السابق Development Assessment التالي من المجموعة التالية اختر إجابة واحدة ( تصف…" at bounding box center [558, 406] width 1116 height 685
click at [378, 296] on span "Select an option" at bounding box center [378, 296] width 0 height 0
click at [375, 295] on input "Select an option" at bounding box center [378, 296] width 16 height 16
click at [188, 357] on span "Select an option" at bounding box center [184, 355] width 16 height 16
click at [188, 357] on input "Select an option" at bounding box center [184, 355] width 16 height 16
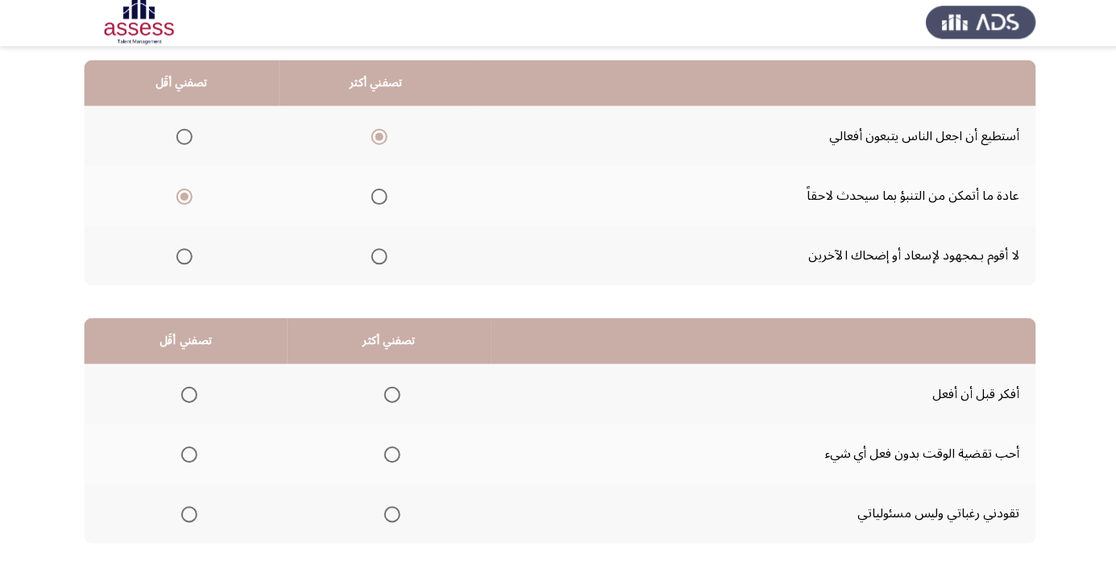
scroll to position [159, 0]
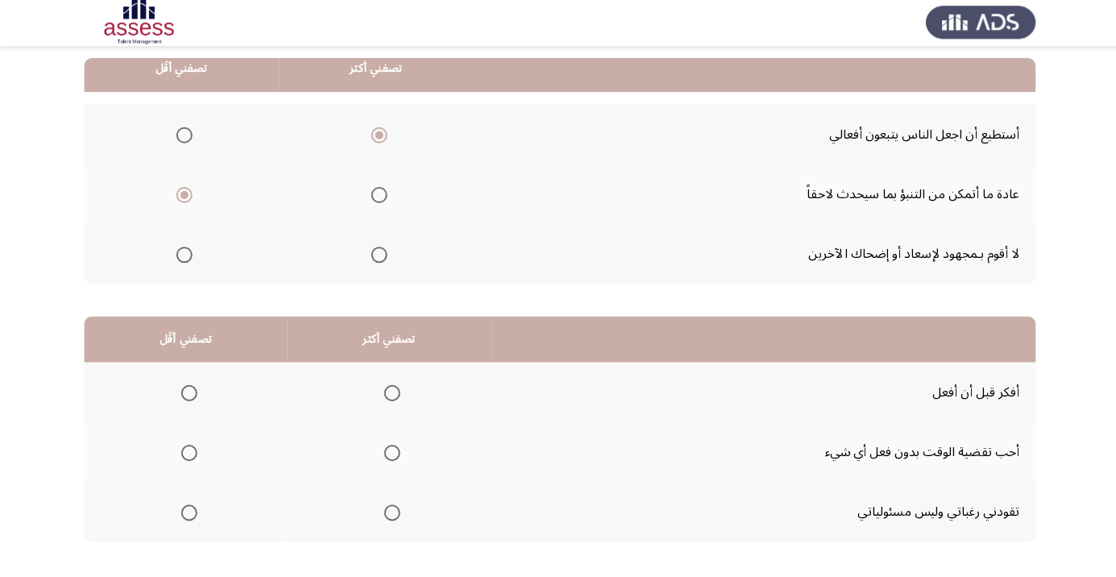
click at [388, 397] on span "Select an option" at bounding box center [391, 394] width 16 height 16
click at [388, 397] on input "Select an option" at bounding box center [391, 394] width 16 height 16
click at [181, 454] on span "Select an option" at bounding box center [189, 454] width 16 height 16
click at [181, 454] on input "Select an option" at bounding box center [189, 454] width 16 height 16
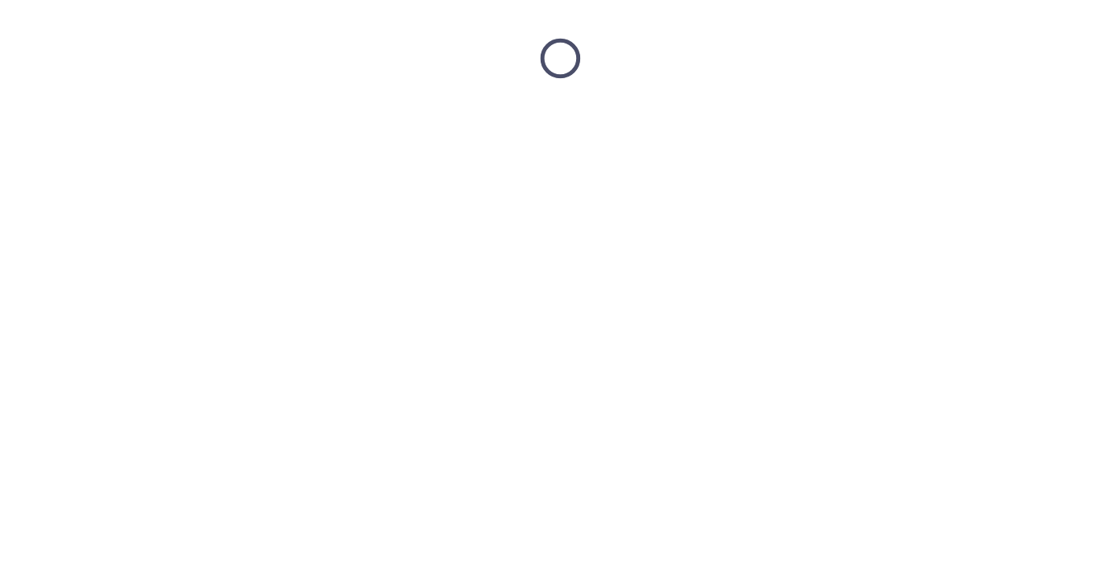
scroll to position [0, 0]
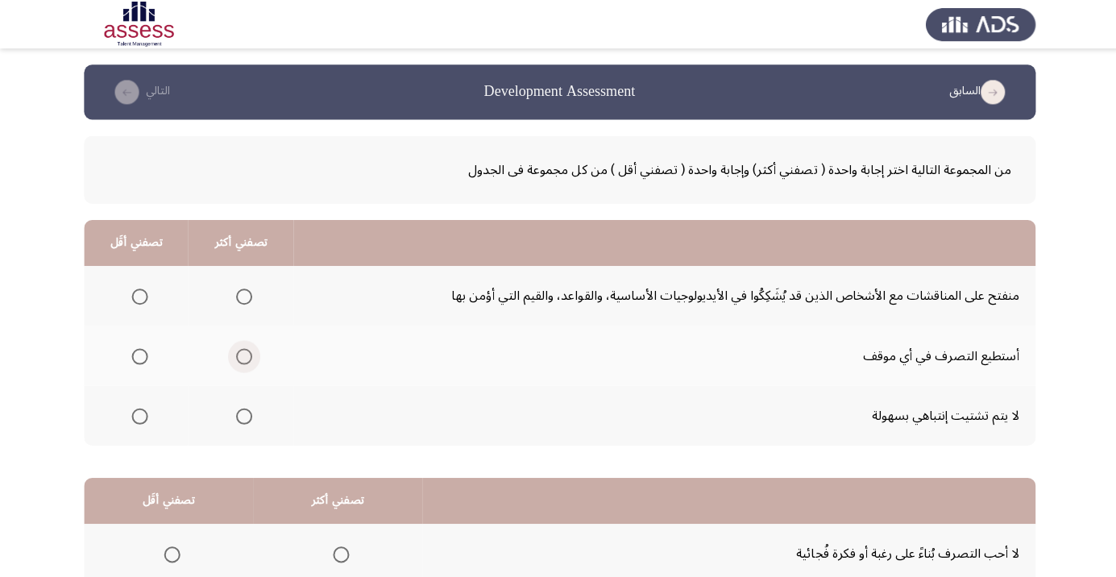
click at [245, 359] on span "Select an option" at bounding box center [243, 355] width 16 height 16
click at [245, 359] on input "Select an option" at bounding box center [243, 355] width 16 height 16
click at [139, 415] on span "Select an option" at bounding box center [139, 415] width 0 height 0
click at [138, 413] on input "Select an option" at bounding box center [139, 415] width 16 height 16
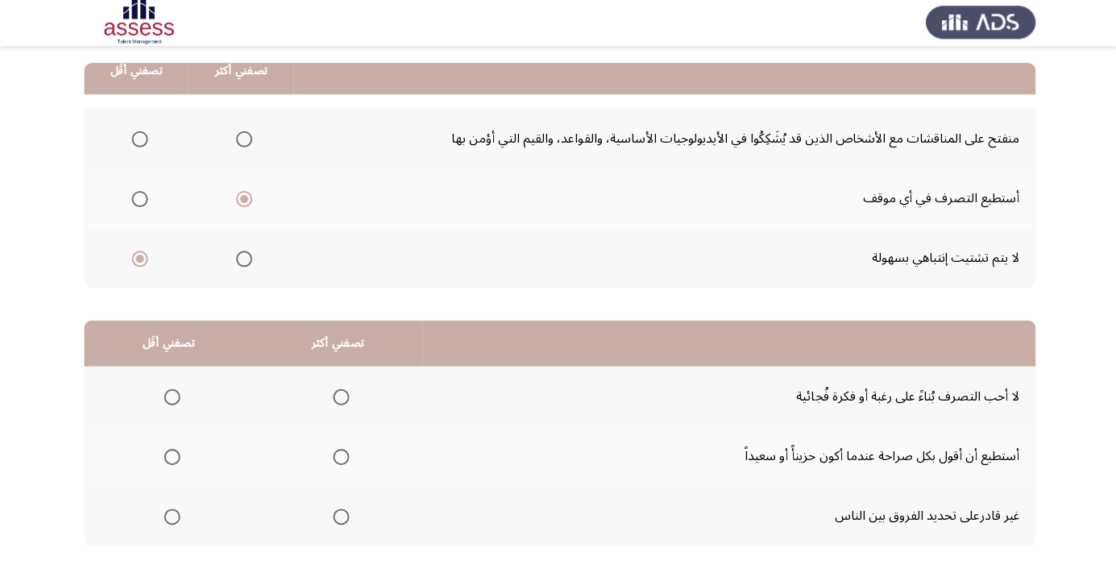
scroll to position [156, 0]
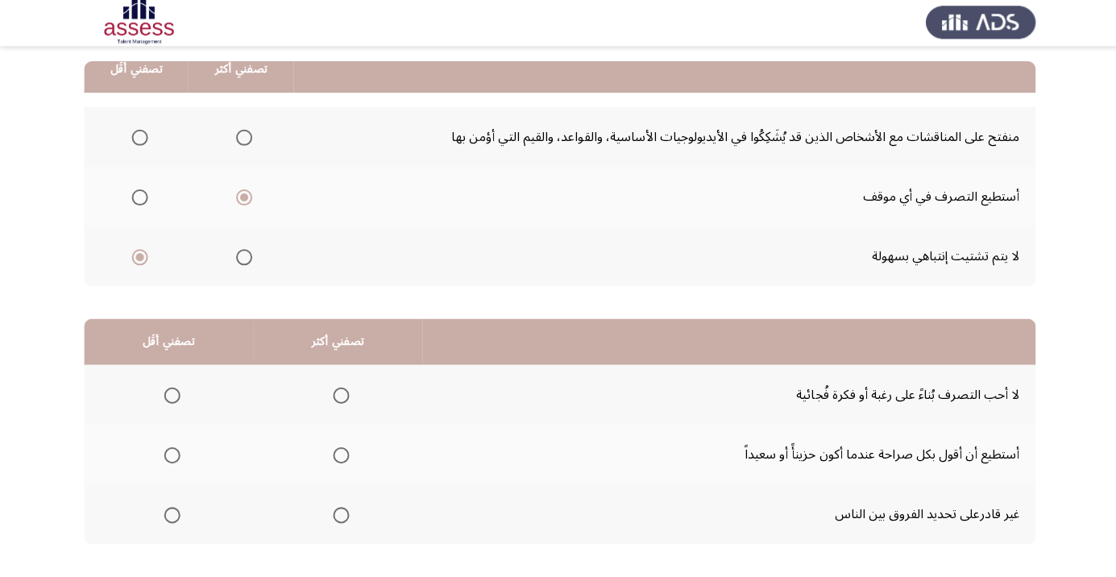
click at [0, 273] on app-assessment-container "السابق Development Assessment التالي من المجموعة التالية اختر إجابة واحدة ( تصف…" at bounding box center [558, 250] width 1116 height 685
click at [0, 274] on app-assessment-container "السابق Development Assessment التالي من المجموعة التالية اختر إجابة واحدة ( تصف…" at bounding box center [558, 250] width 1116 height 685
click at [340, 397] on span "Select an option" at bounding box center [340, 397] width 0 height 0
click at [336, 395] on input "Select an option" at bounding box center [340, 396] width 16 height 16
click at [172, 456] on span "Select an option" at bounding box center [172, 456] width 0 height 0
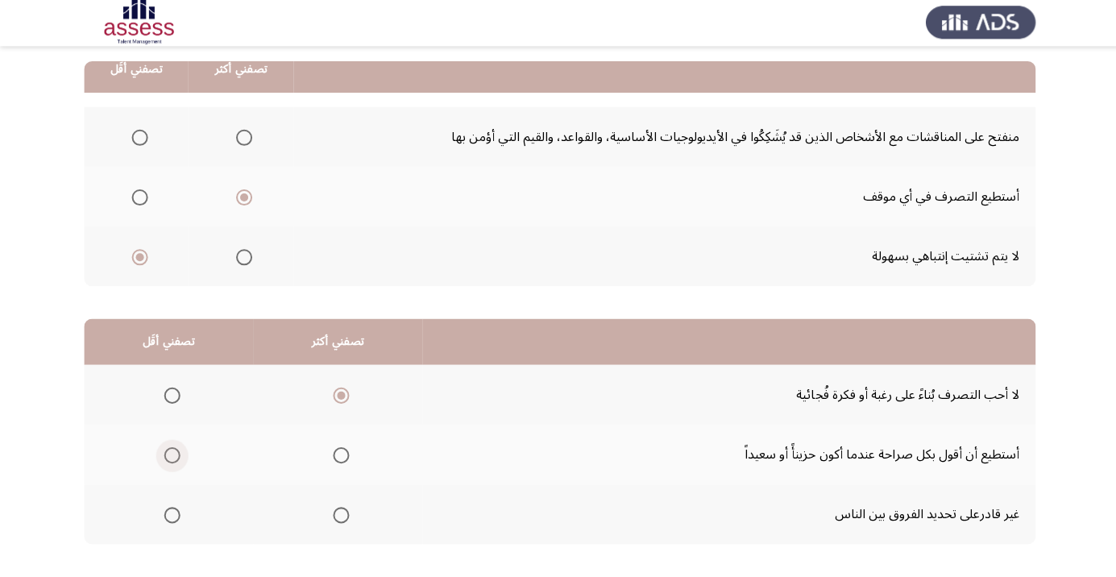
click at [170, 455] on input "Select an option" at bounding box center [172, 456] width 16 height 16
click at [0, 276] on app-assessment-container "السابق Development Assessment التالي من المجموعة التالية اختر إجابة واحدة ( تصف…" at bounding box center [558, 250] width 1116 height 685
click at [0, 280] on app-assessment-container "السابق Development Assessment التالي من المجموعة التالية اختر إجابة واحدة ( تصف…" at bounding box center [558, 250] width 1116 height 685
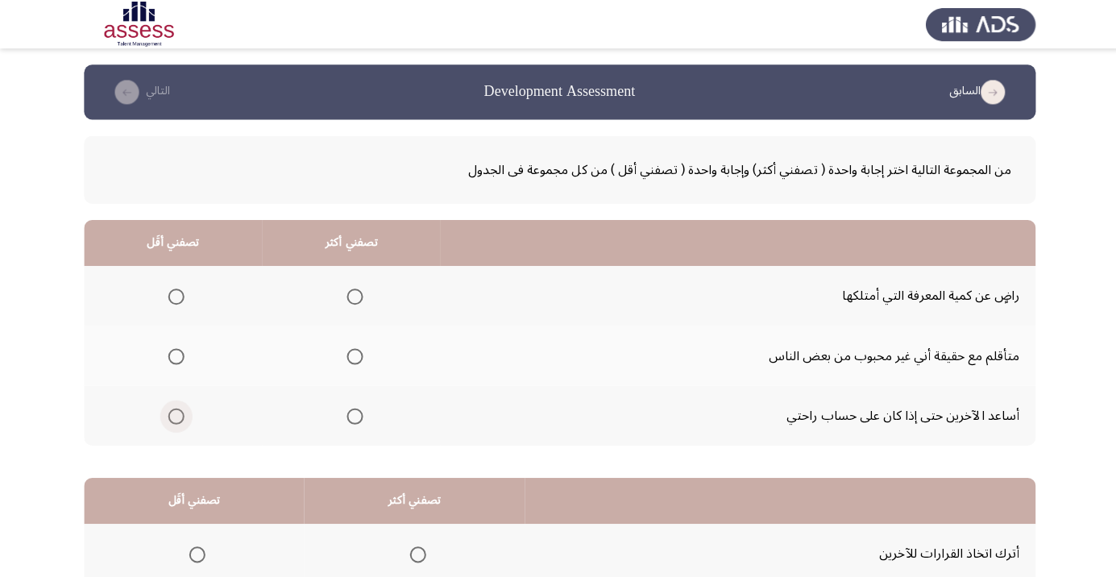
click at [176, 415] on span "Select an option" at bounding box center [176, 415] width 0 height 0
click at [174, 413] on input "Select an option" at bounding box center [176, 415] width 16 height 16
click at [357, 296] on span "Select an option" at bounding box center [354, 296] width 16 height 16
click at [357, 296] on input "Select an option" at bounding box center [354, 296] width 16 height 16
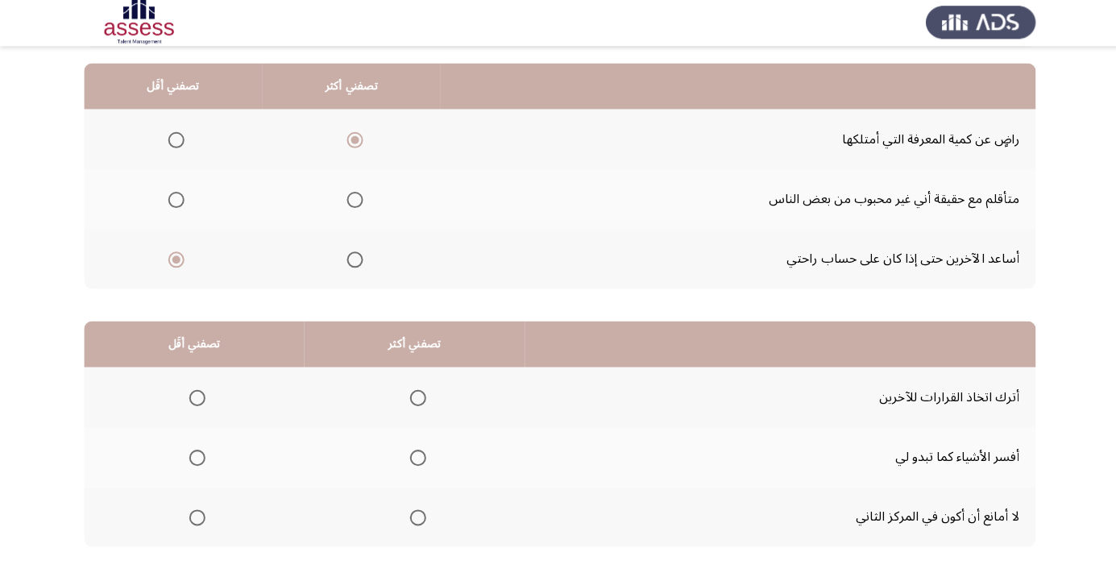
scroll to position [159, 0]
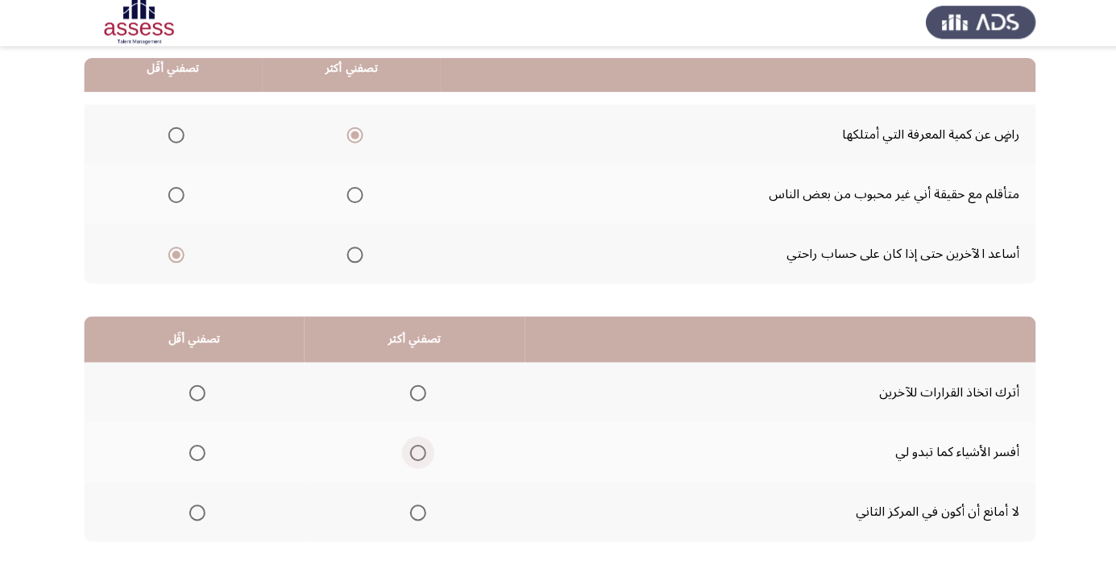
click at [417, 454] on span "Select an option" at bounding box center [417, 454] width 0 height 0
click at [417, 452] on input "Select an option" at bounding box center [417, 454] width 16 height 16
click at [197, 392] on span "Select an option" at bounding box center [197, 394] width 16 height 16
click at [197, 392] on input "Select an option" at bounding box center [197, 394] width 16 height 16
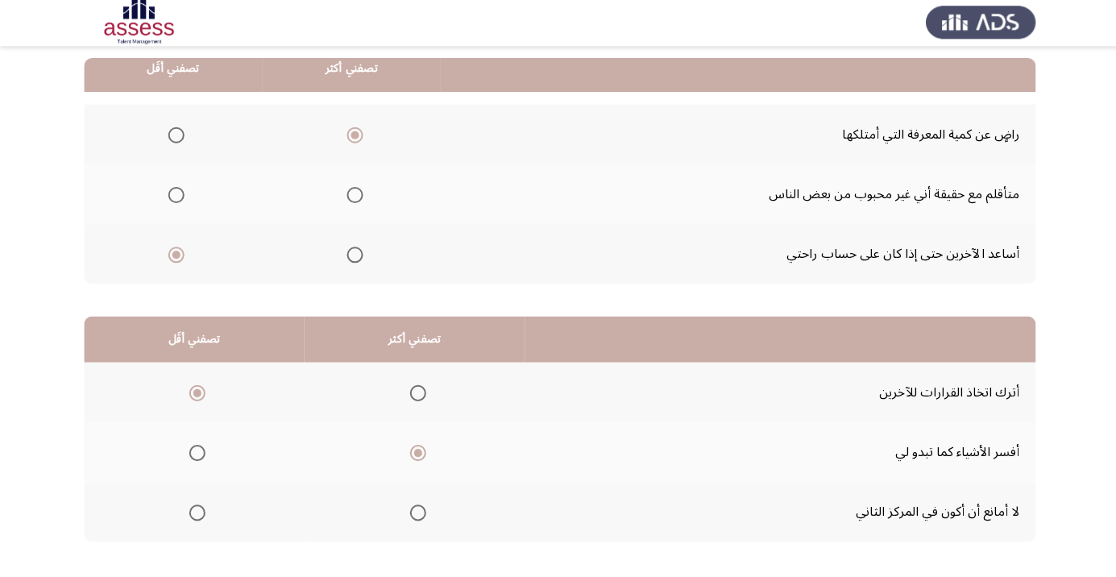
scroll to position [0, 0]
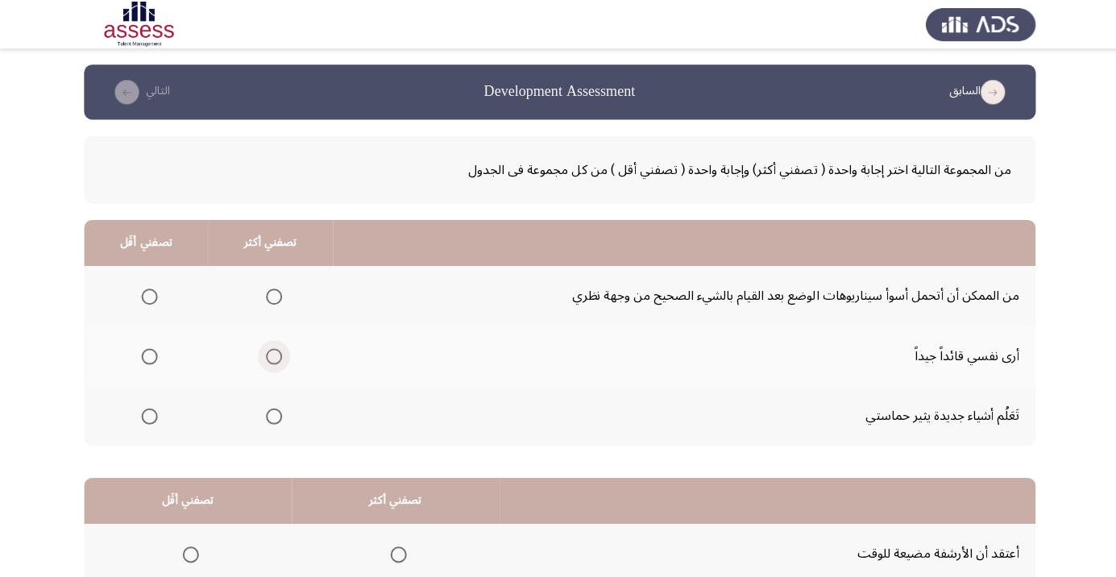
click at [273, 355] on span "Select an option" at bounding box center [273, 355] width 0 height 0
click at [270, 355] on input "Select an option" at bounding box center [273, 355] width 16 height 16
click at [152, 413] on span "Select an option" at bounding box center [149, 415] width 16 height 16
click at [152, 413] on input "Select an option" at bounding box center [149, 415] width 16 height 16
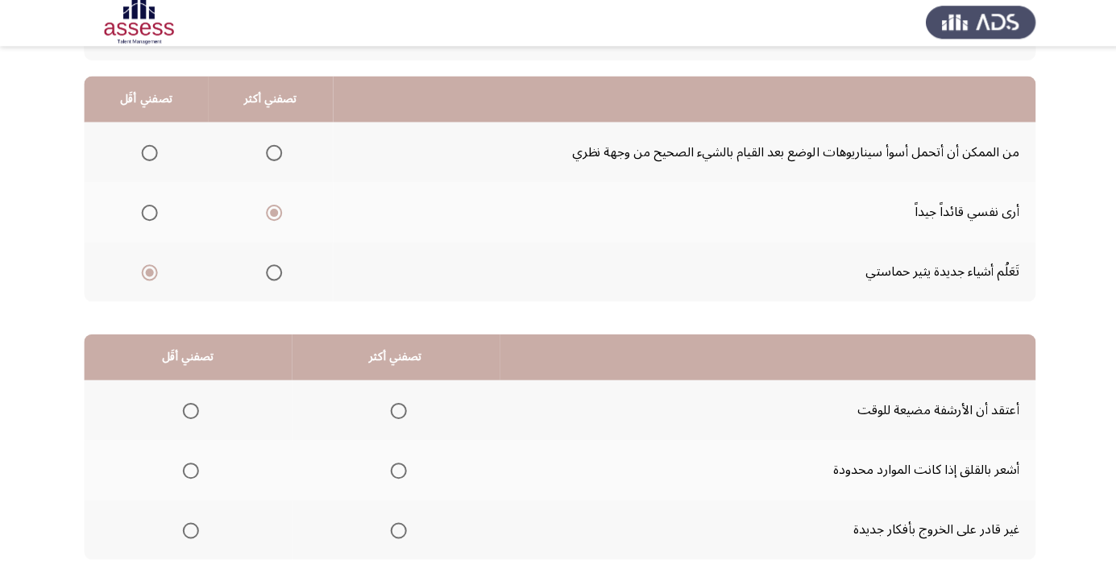
scroll to position [144, 0]
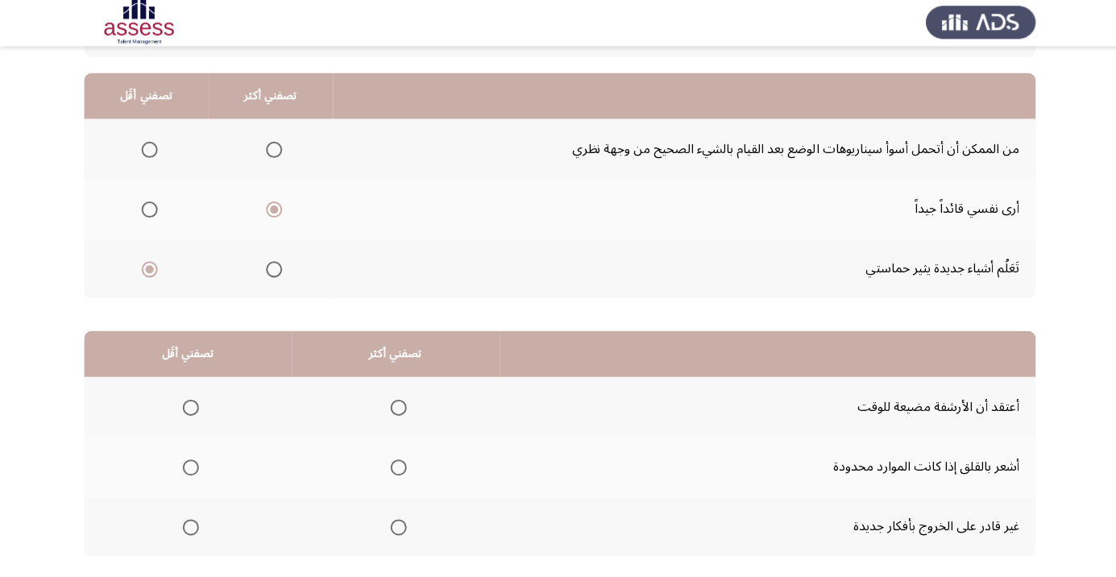
click at [413, 481] on th at bounding box center [394, 468] width 207 height 60
click at [397, 468] on span "Select an option" at bounding box center [397, 468] width 0 height 0
click at [395, 467] on input "Select an option" at bounding box center [397, 468] width 16 height 16
click at [395, 467] on span "Select an option" at bounding box center [397, 468] width 8 height 8
click at [395, 467] on input "Select an option" at bounding box center [397, 468] width 16 height 16
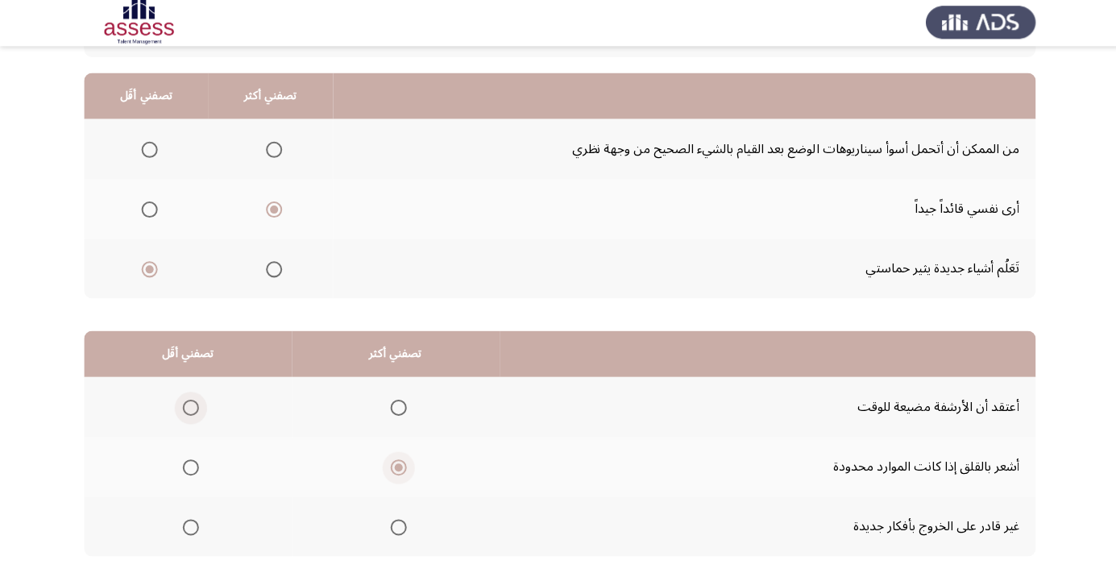
click at [193, 402] on span "Select an option" at bounding box center [190, 409] width 16 height 16
click at [193, 402] on input "Select an option" at bounding box center [190, 409] width 16 height 16
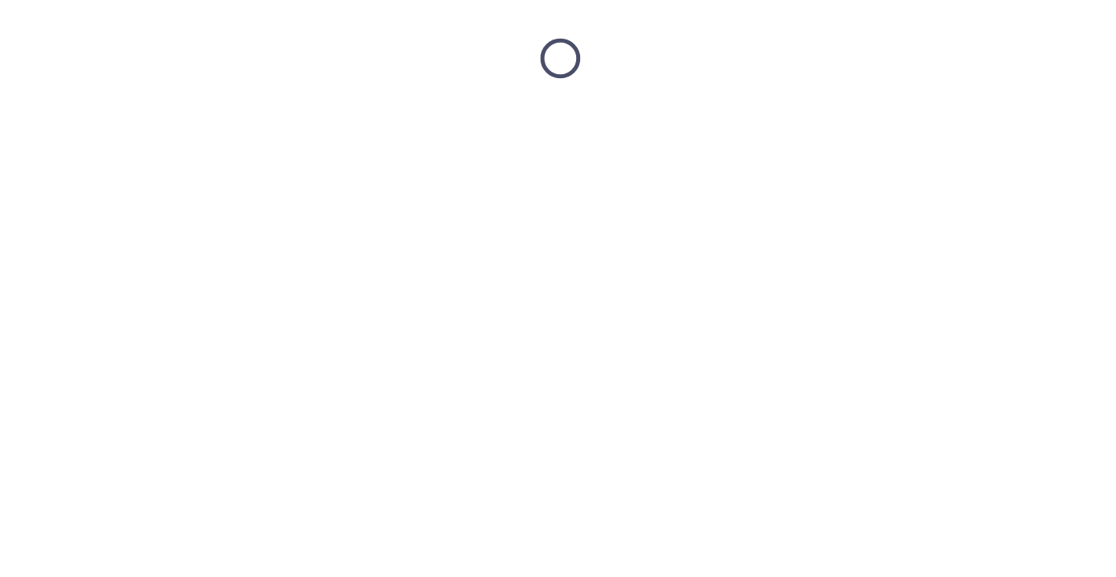
scroll to position [0, 0]
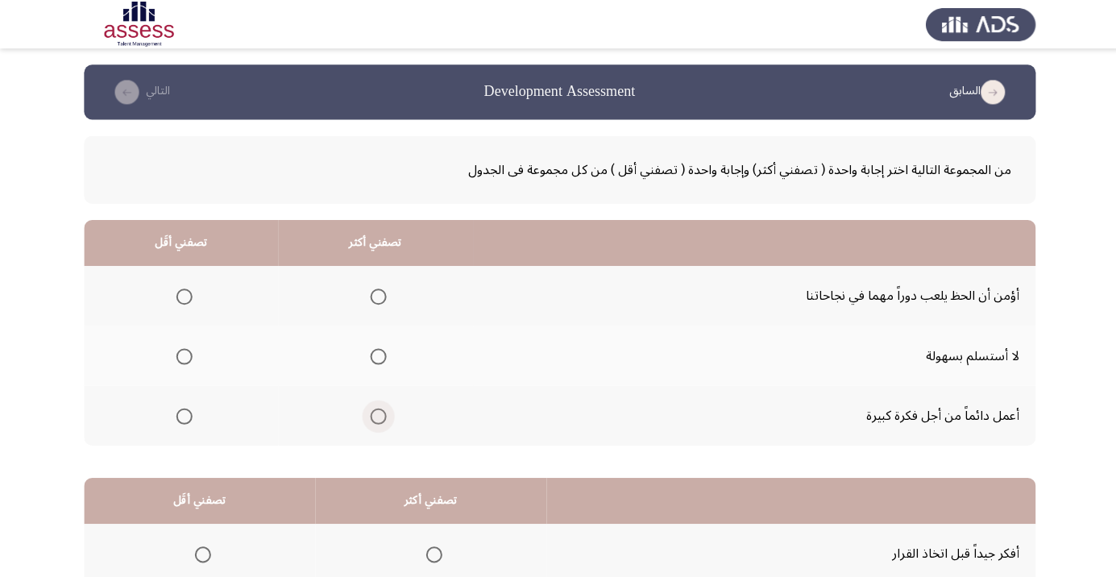
click at [372, 419] on span "Select an option" at bounding box center [377, 415] width 16 height 16
click at [372, 419] on input "Select an option" at bounding box center [377, 415] width 16 height 16
click at [181, 350] on span "Select an option" at bounding box center [184, 355] width 16 height 16
click at [181, 350] on input "Select an option" at bounding box center [184, 355] width 16 height 16
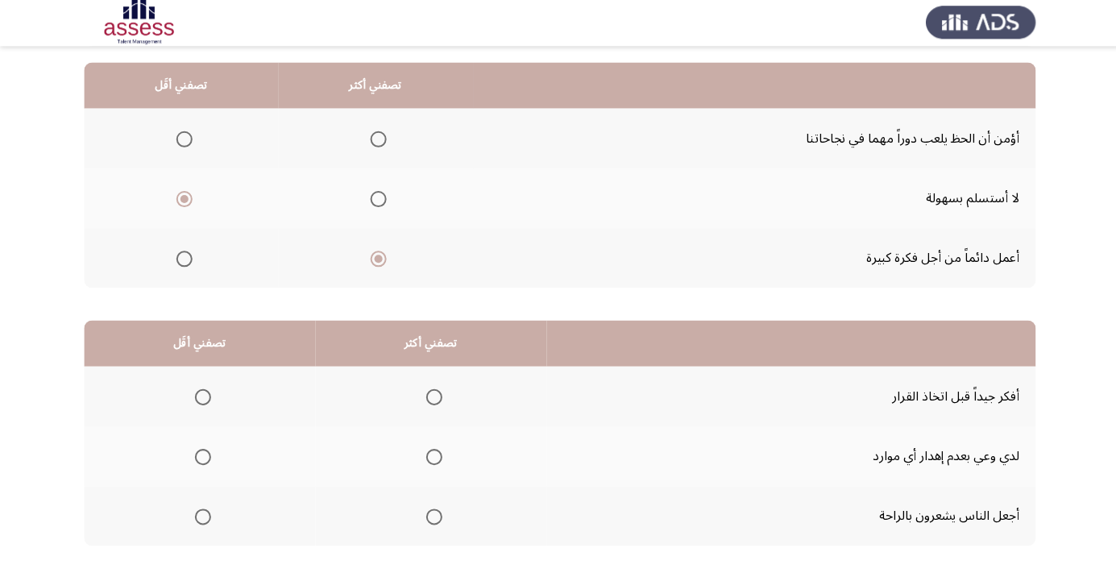
scroll to position [156, 0]
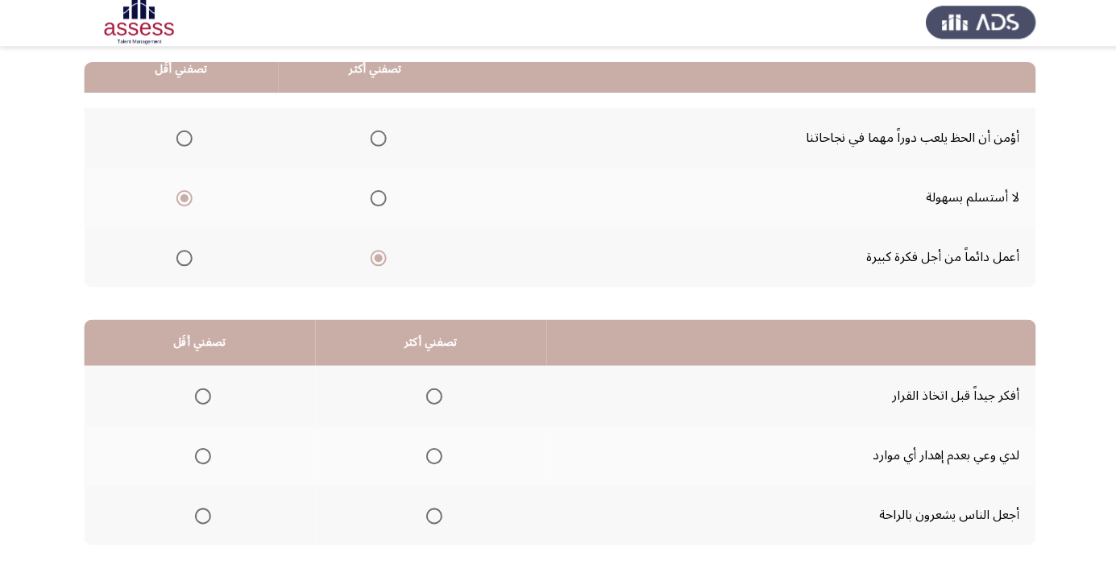
click at [433, 397] on span "Select an option" at bounding box center [433, 397] width 0 height 0
click at [429, 396] on input "Select an option" at bounding box center [433, 397] width 16 height 16
click at [166, 467] on th at bounding box center [199, 456] width 231 height 60
click at [198, 463] on span "Select an option" at bounding box center [202, 457] width 16 height 16
click at [198, 463] on input "Select an option" at bounding box center [202, 457] width 16 height 16
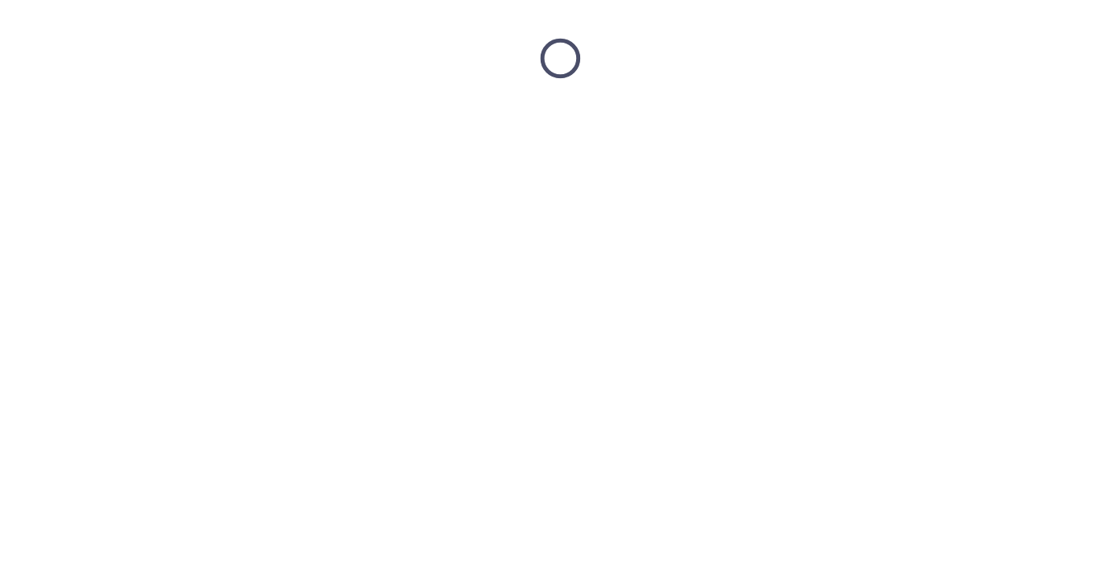
scroll to position [0, 0]
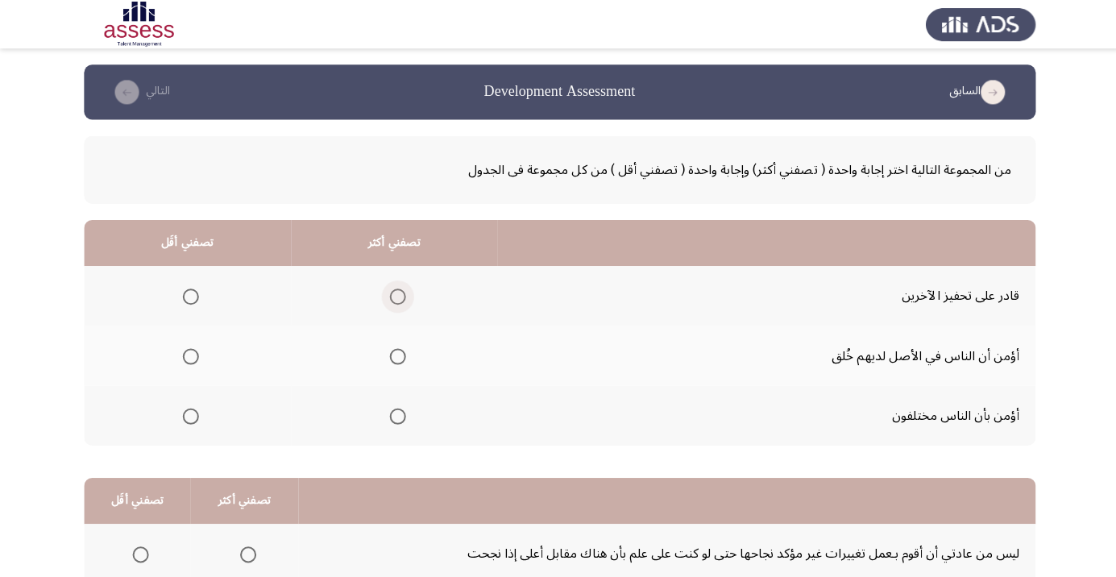
click at [396, 296] on span "Select an option" at bounding box center [396, 296] width 0 height 0
click at [396, 295] on input "Select an option" at bounding box center [396, 296] width 16 height 16
click at [190, 415] on span "Select an option" at bounding box center [190, 415] width 0 height 0
click at [189, 413] on input "Select an option" at bounding box center [190, 415] width 16 height 16
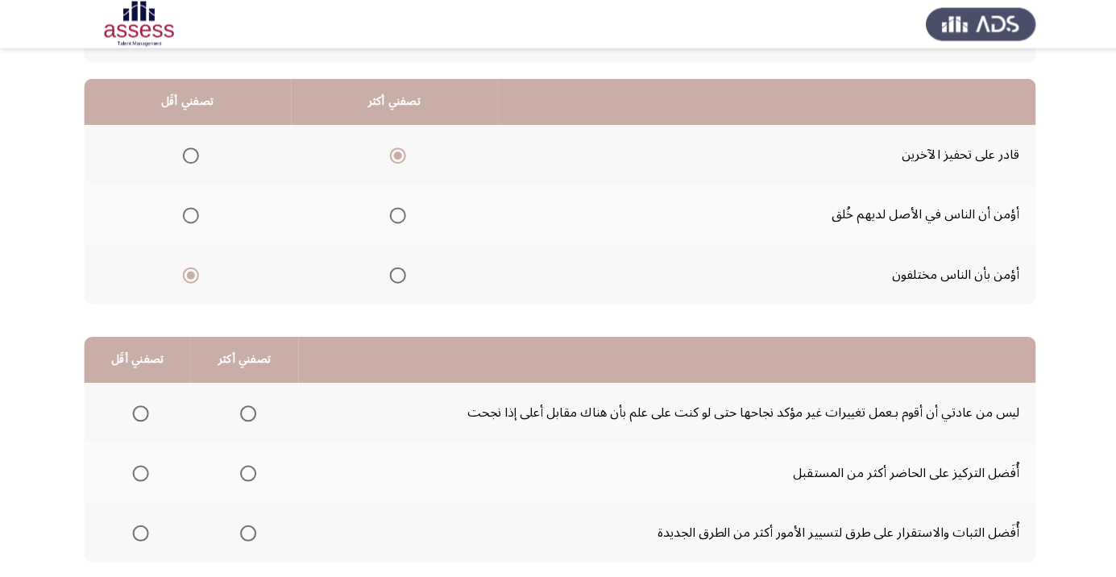
scroll to position [159, 0]
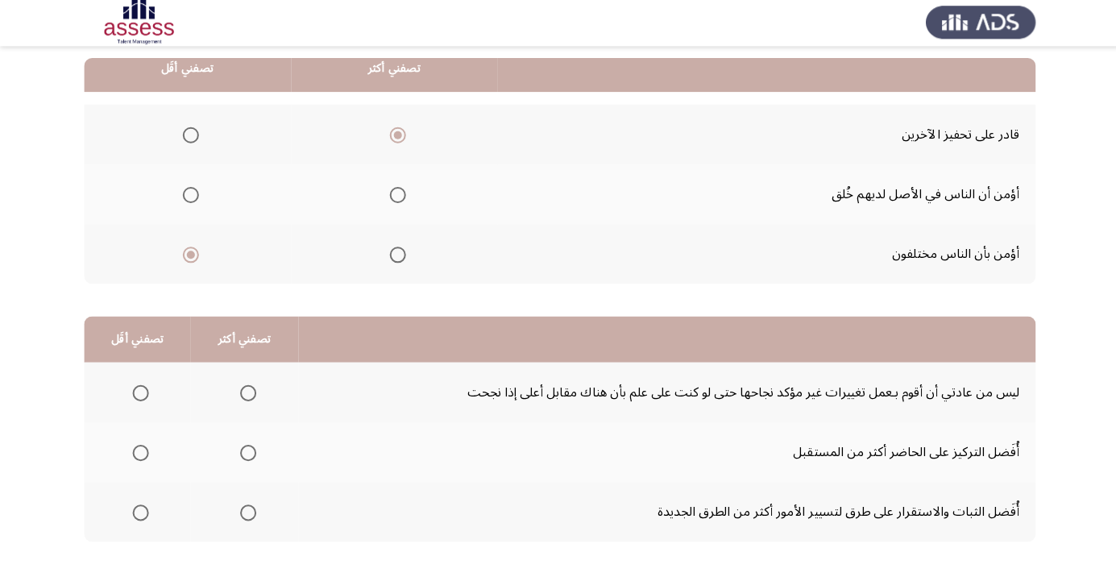
click at [244, 452] on span "Select an option" at bounding box center [247, 454] width 16 height 16
click at [244, 452] on input "Select an option" at bounding box center [247, 454] width 16 height 16
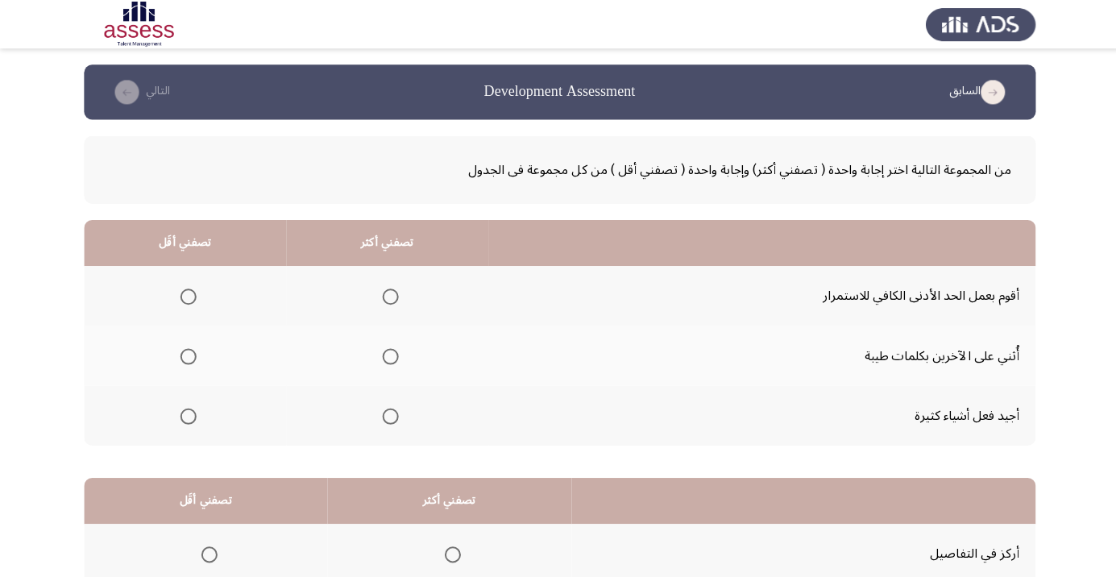
click at [392, 413] on span "Select an option" at bounding box center [389, 415] width 16 height 16
click at [392, 413] on input "Select an option" at bounding box center [389, 415] width 16 height 16
click at [187, 355] on span "Select an option" at bounding box center [188, 355] width 16 height 16
click at [187, 355] on input "Select an option" at bounding box center [188, 355] width 16 height 16
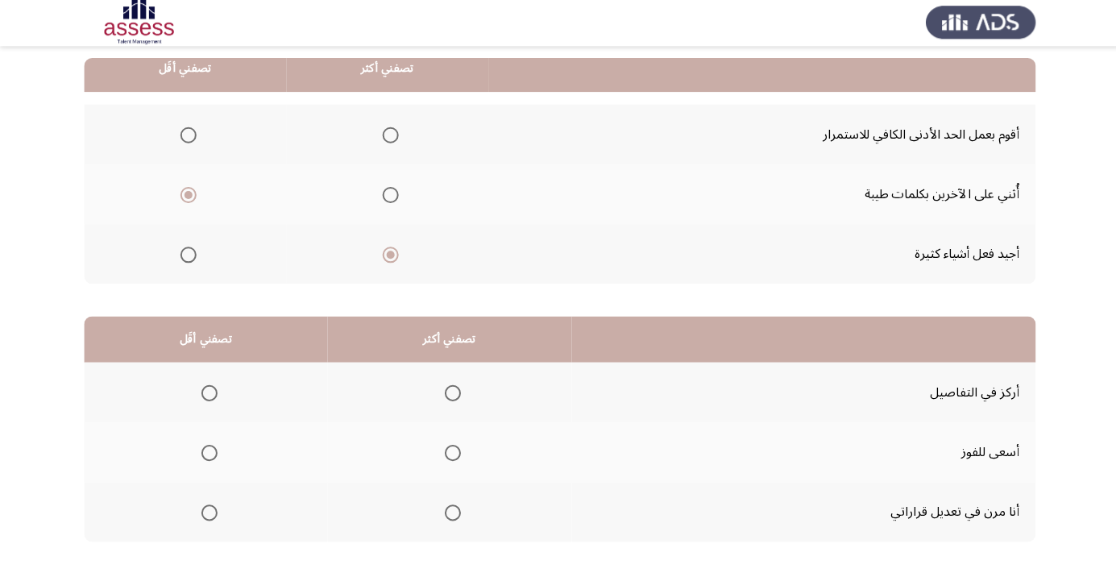
scroll to position [158, 0]
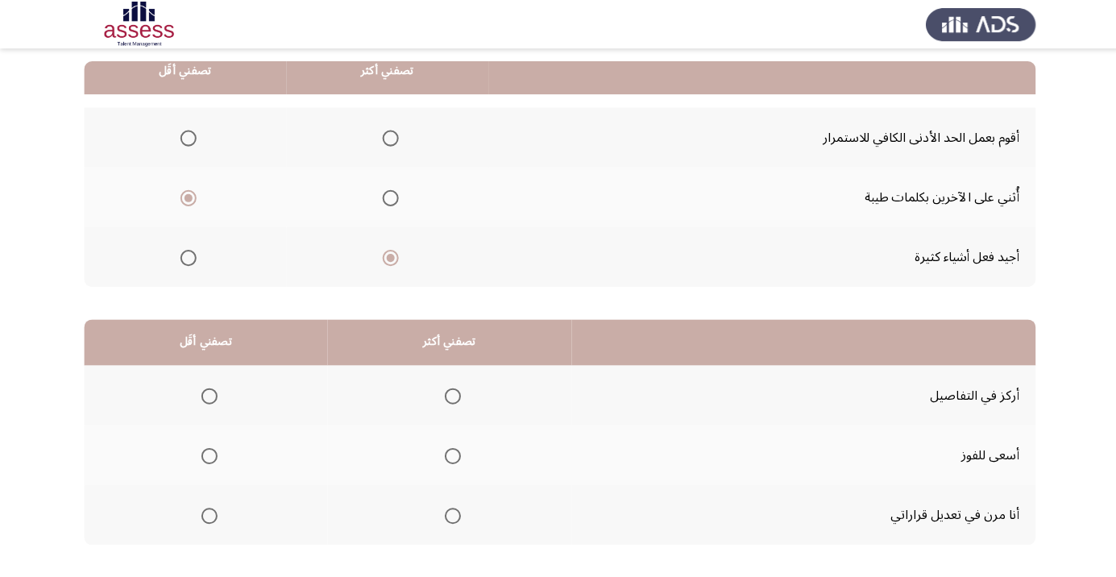
click at [455, 446] on span "Select an option" at bounding box center [451, 454] width 16 height 16
click at [455, 446] on input "Select an option" at bounding box center [451, 454] width 16 height 16
click at [451, 395] on span "Select an option" at bounding box center [451, 395] width 0 height 0
click at [447, 393] on input "Select an option" at bounding box center [451, 395] width 16 height 16
click at [209, 455] on span "Select an option" at bounding box center [209, 455] width 0 height 0
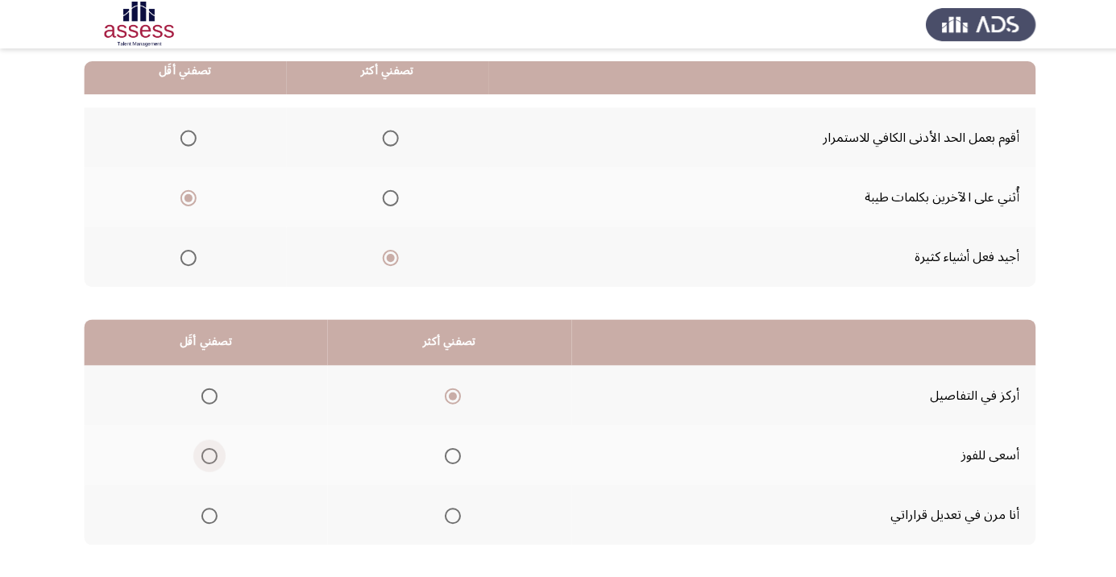
click at [206, 453] on input "Select an option" at bounding box center [209, 454] width 16 height 16
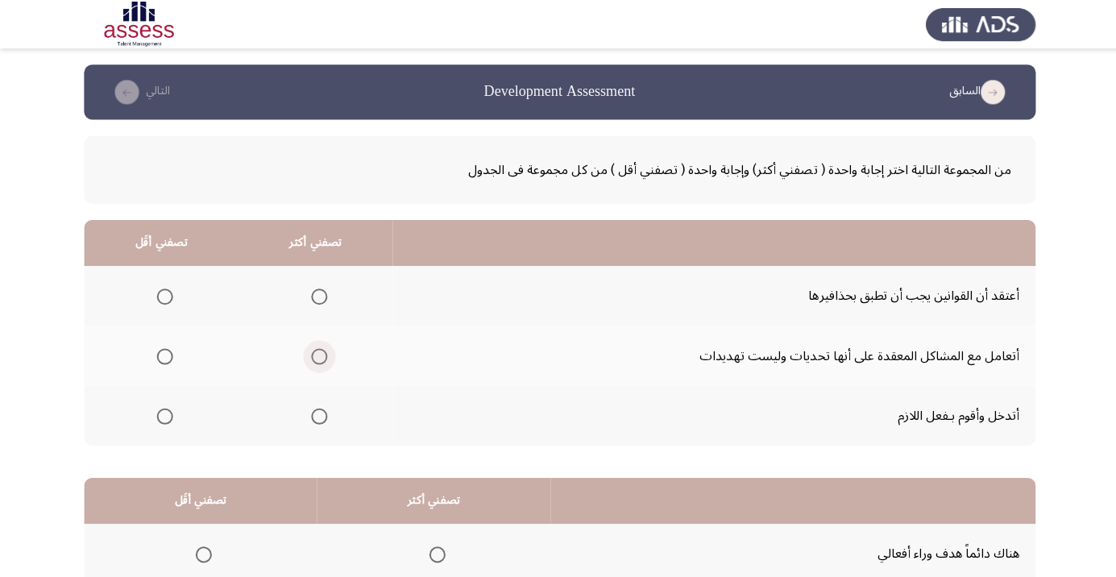
click at [318, 355] on span "Select an option" at bounding box center [318, 355] width 0 height 0
click at [317, 355] on input "Select an option" at bounding box center [318, 355] width 16 height 16
click at [164, 415] on span "Select an option" at bounding box center [164, 415] width 0 height 0
click at [163, 413] on input "Select an option" at bounding box center [164, 415] width 16 height 16
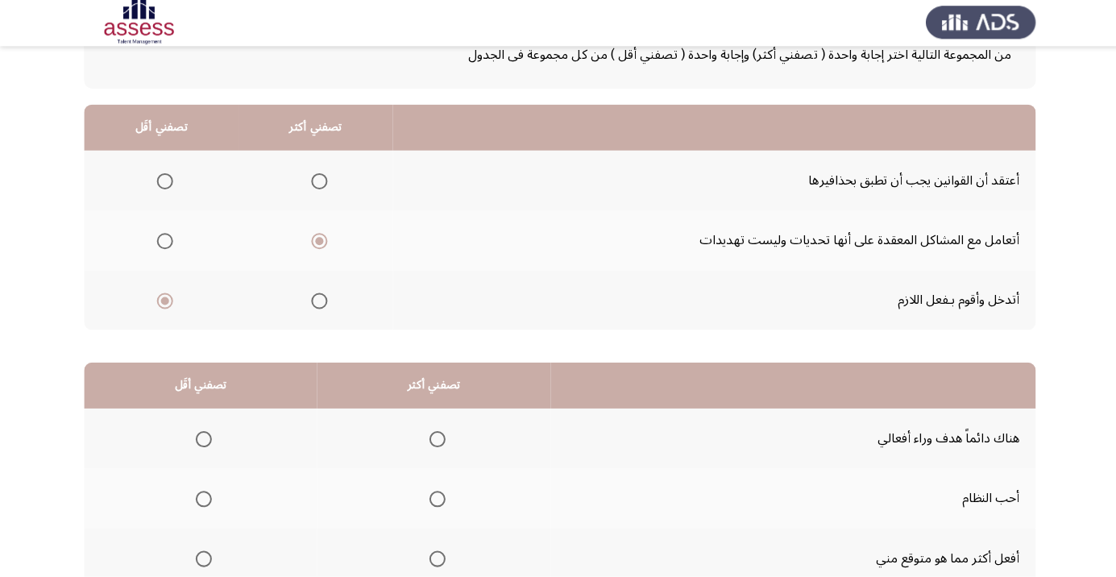
scroll to position [159, 0]
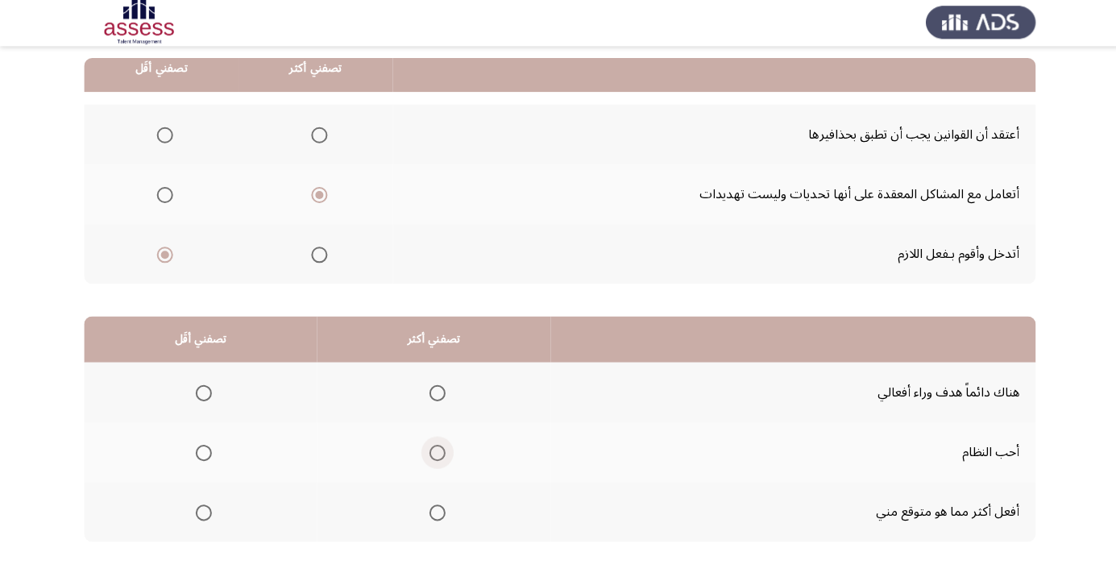
click at [433, 452] on span "Select an option" at bounding box center [436, 454] width 16 height 16
click at [433, 452] on input "Select an option" at bounding box center [436, 454] width 16 height 16
click at [201, 516] on span "Select an option" at bounding box center [203, 513] width 16 height 16
click at [201, 516] on input "Select an option" at bounding box center [203, 513] width 16 height 16
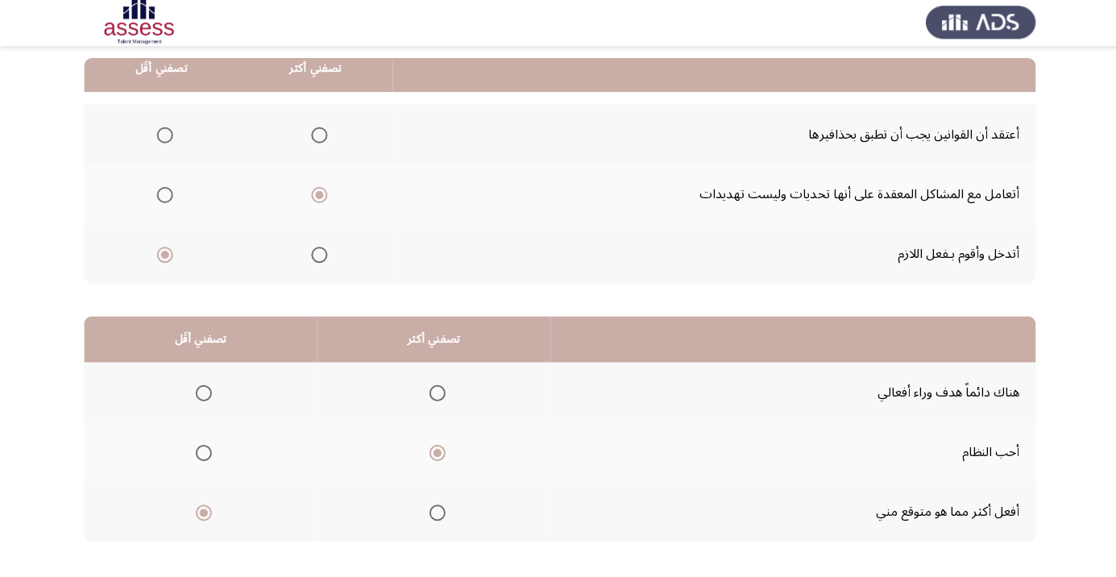
scroll to position [0, 0]
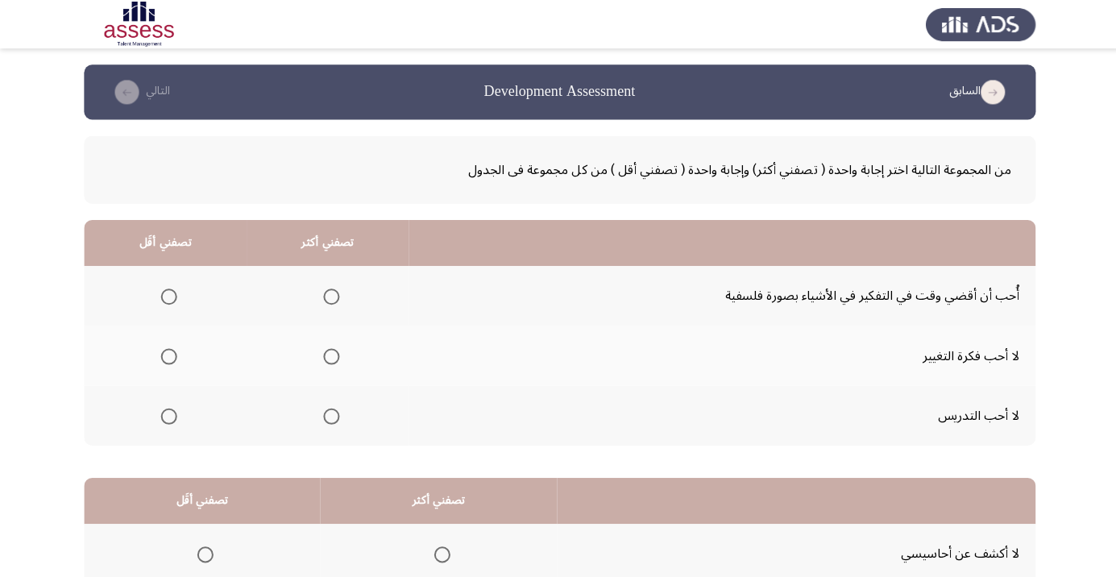
click at [333, 293] on span "Select an option" at bounding box center [330, 296] width 16 height 16
click at [333, 293] on input "Select an option" at bounding box center [330, 296] width 16 height 16
click at [170, 350] on span "Select an option" at bounding box center [168, 355] width 16 height 16
click at [170, 350] on input "Select an option" at bounding box center [168, 355] width 16 height 16
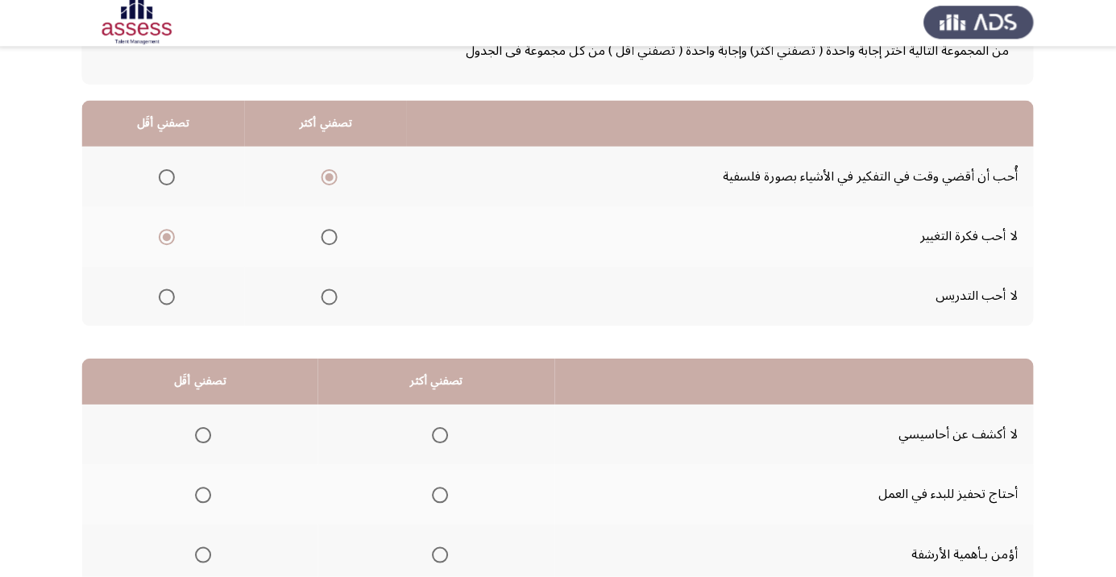
scroll to position [159, 0]
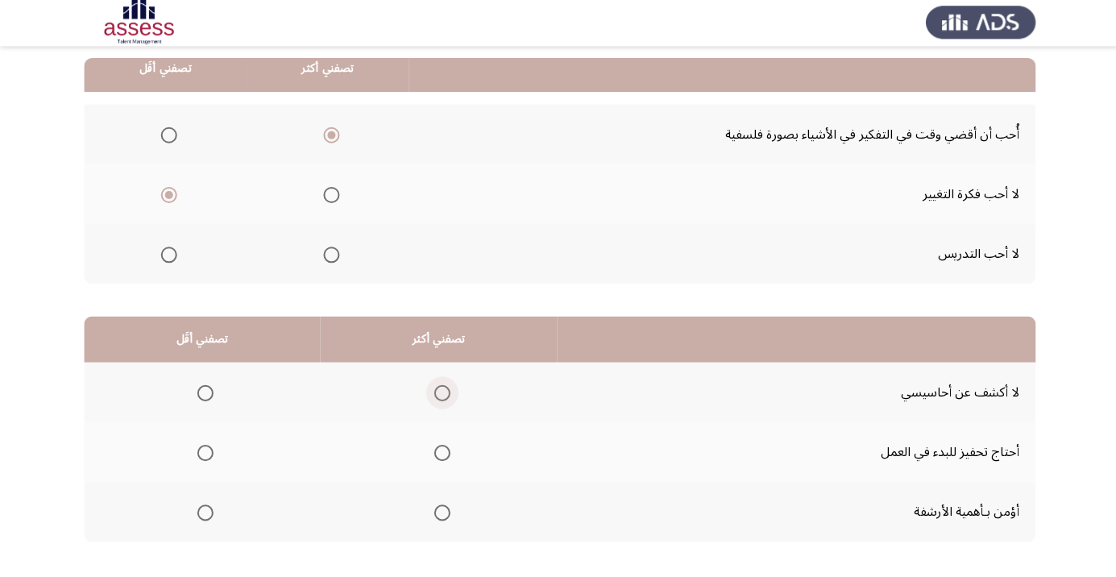
click at [438, 392] on span "Select an option" at bounding box center [441, 394] width 16 height 16
click at [438, 392] on input "Select an option" at bounding box center [441, 394] width 16 height 16
click at [203, 452] on span "Select an option" at bounding box center [205, 454] width 16 height 16
click at [203, 452] on input "Select an option" at bounding box center [205, 454] width 16 height 16
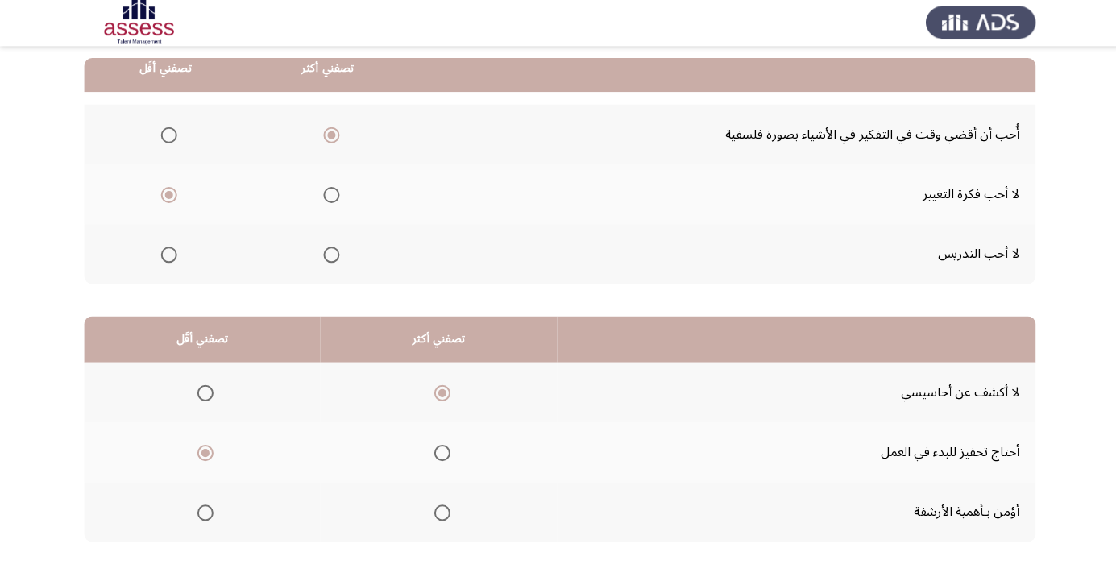
scroll to position [0, 0]
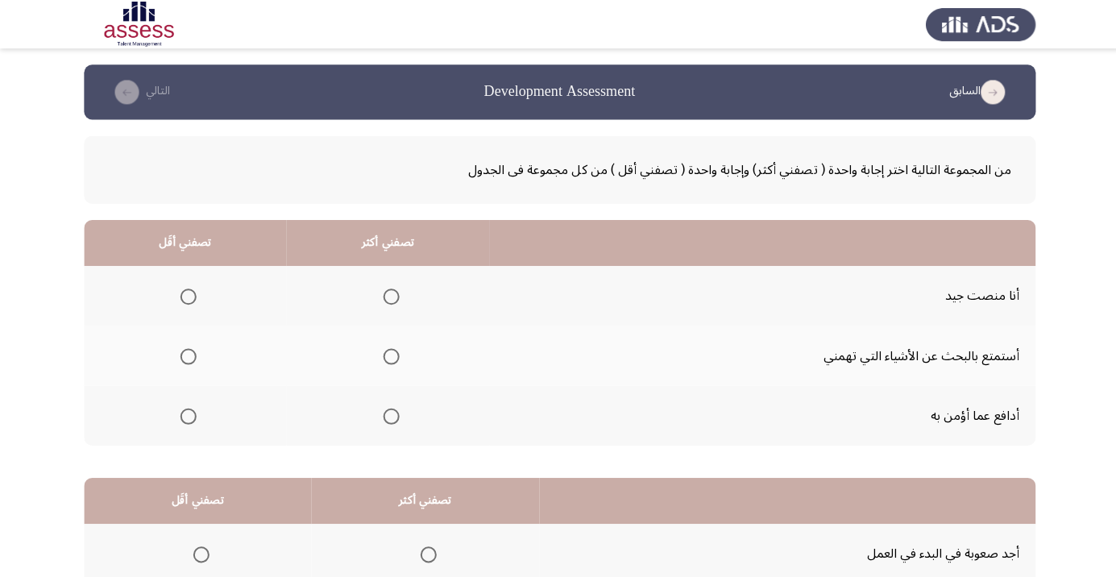
click at [392, 294] on span "Select an option" at bounding box center [390, 296] width 16 height 16
click at [392, 294] on input "Select an option" at bounding box center [390, 296] width 16 height 16
click at [188, 355] on span "Select an option" at bounding box center [188, 355] width 0 height 0
click at [187, 355] on input "Select an option" at bounding box center [188, 355] width 16 height 16
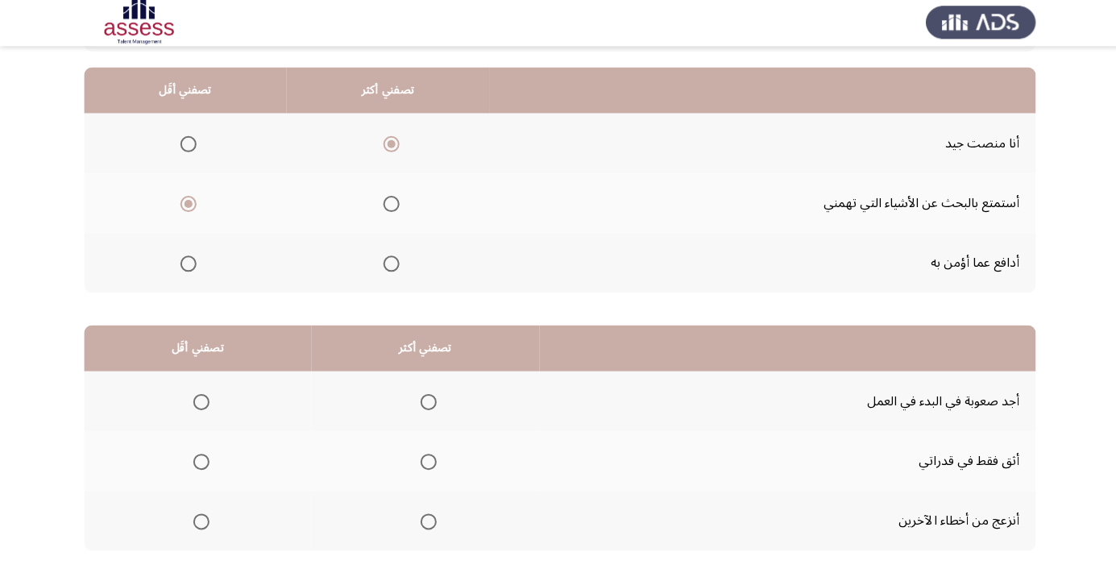
scroll to position [151, 0]
click at [430, 522] on span "Select an option" at bounding box center [427, 521] width 16 height 16
click at [430, 522] on input "Select an option" at bounding box center [427, 521] width 16 height 16
click at [199, 460] on span "Select an option" at bounding box center [201, 462] width 16 height 16
click at [199, 460] on input "Select an option" at bounding box center [201, 462] width 16 height 16
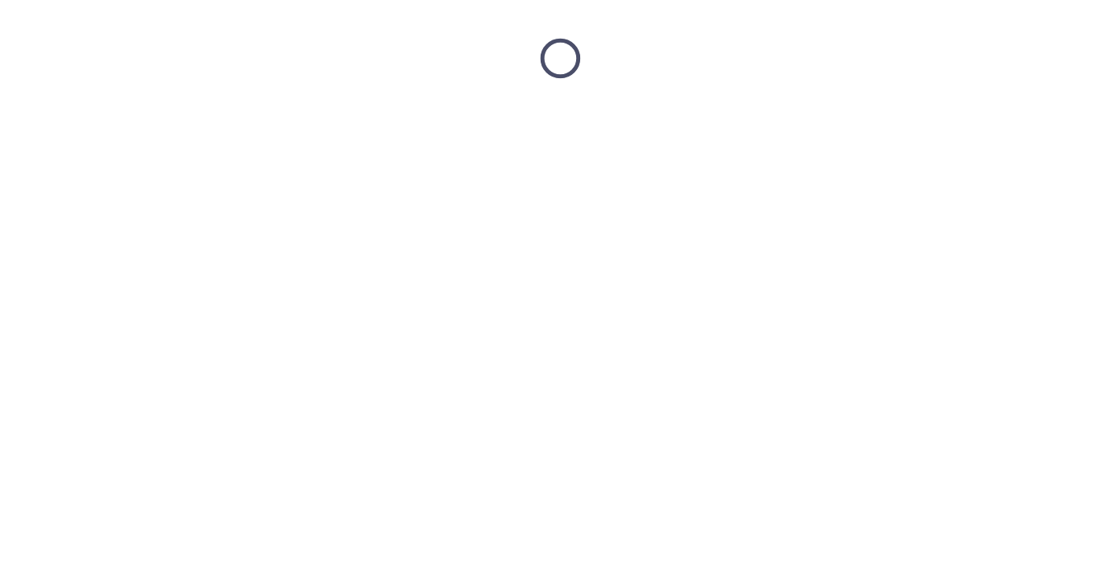
scroll to position [0, 0]
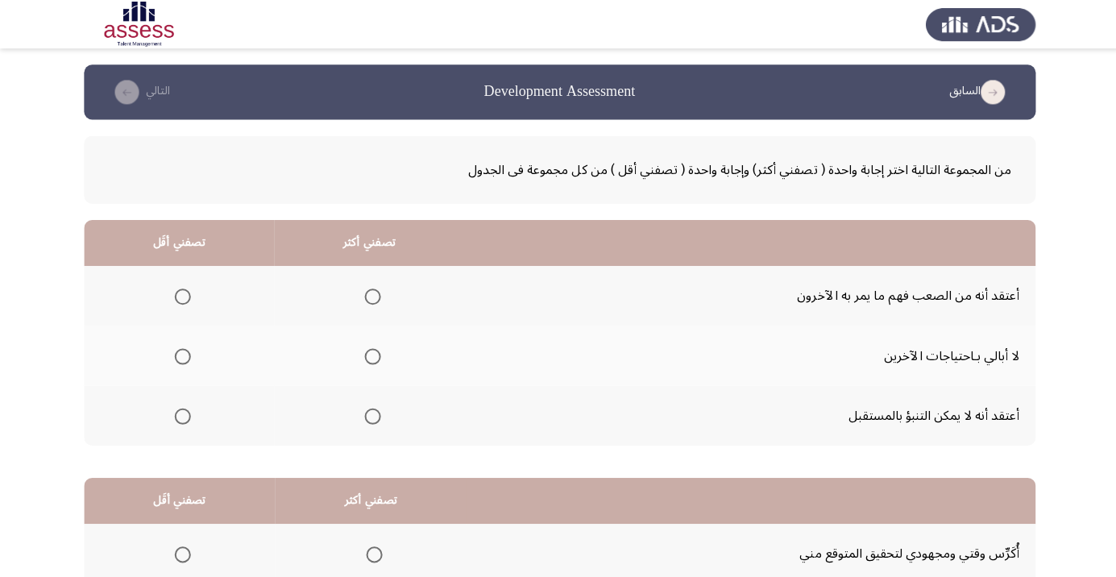
click at [372, 296] on span "Select an option" at bounding box center [372, 296] width 0 height 0
click at [370, 295] on input "Select an option" at bounding box center [371, 296] width 16 height 16
click at [181, 413] on span "Select an option" at bounding box center [182, 415] width 16 height 16
click at [181, 413] on input "Select an option" at bounding box center [182, 415] width 16 height 16
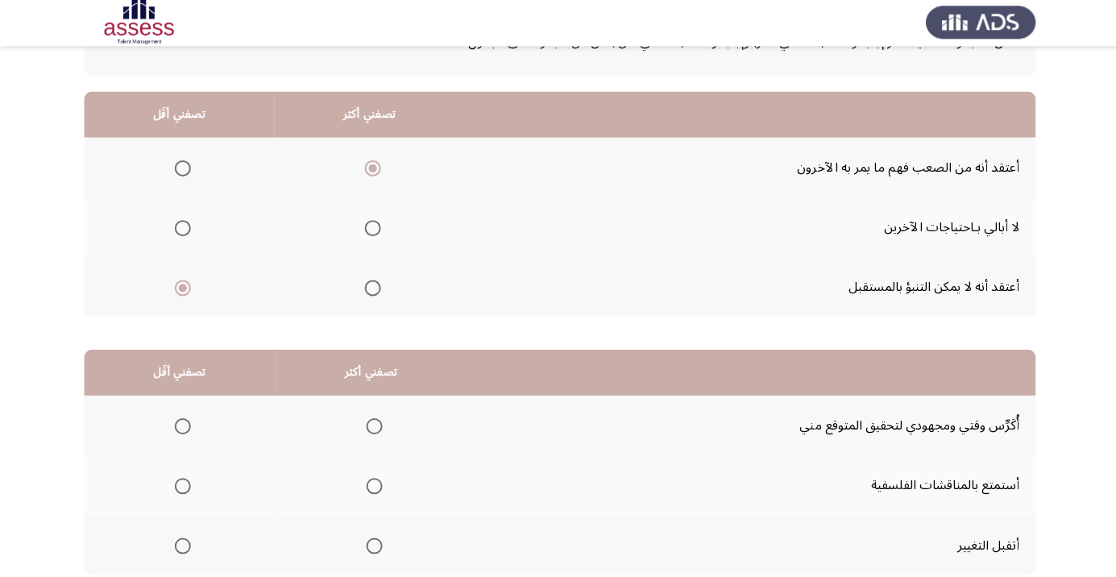
scroll to position [159, 0]
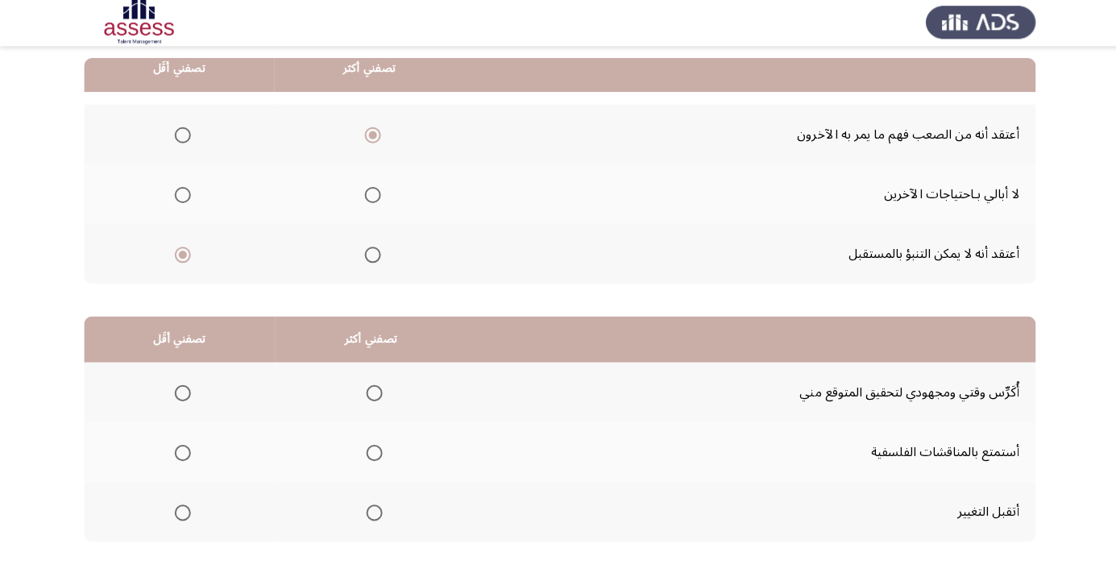
click at [373, 513] on span "Select an option" at bounding box center [373, 513] width 0 height 0
click at [371, 512] on input "Select an option" at bounding box center [373, 513] width 16 height 16
click at [365, 392] on span "Select an option" at bounding box center [373, 394] width 16 height 16
click at [365, 392] on input "Select an option" at bounding box center [373, 394] width 16 height 16
click at [182, 513] on span "Select an option" at bounding box center [182, 513] width 0 height 0
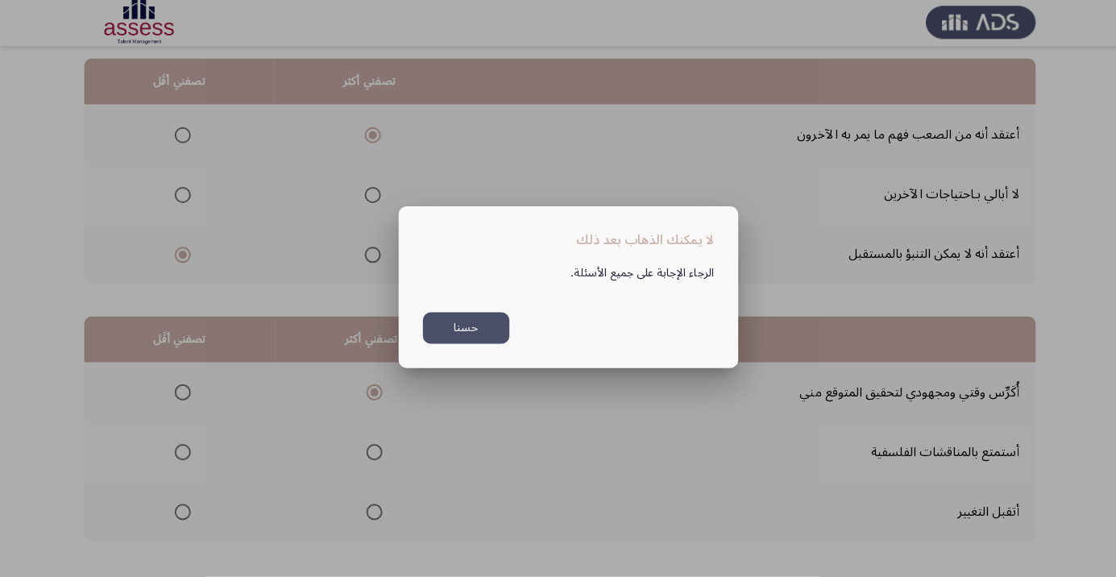
scroll to position [0, 0]
click at [471, 345] on button "حسنا" at bounding box center [465, 329] width 86 height 31
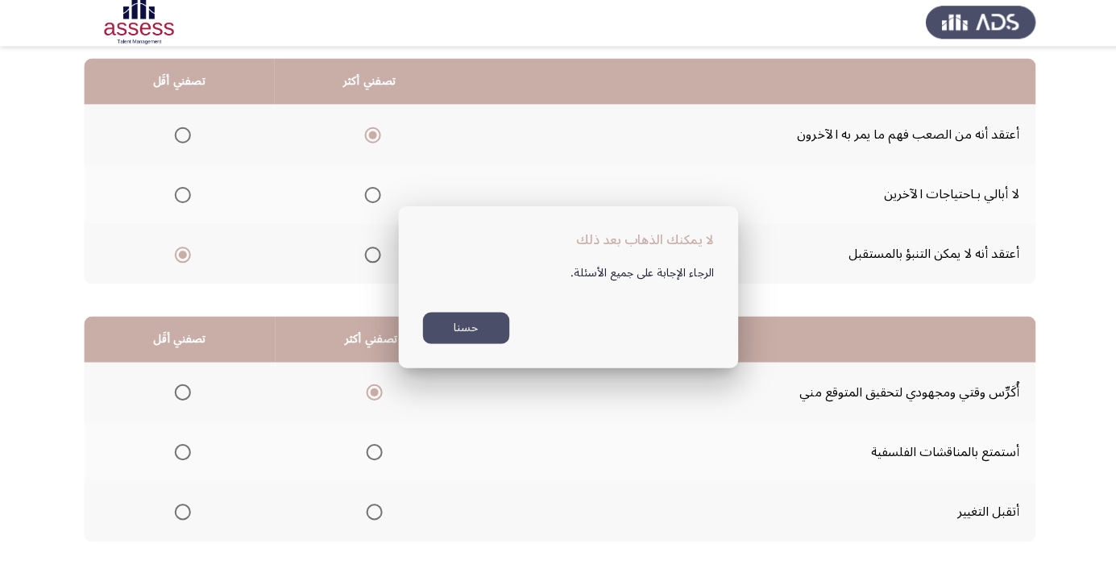
scroll to position [159, 0]
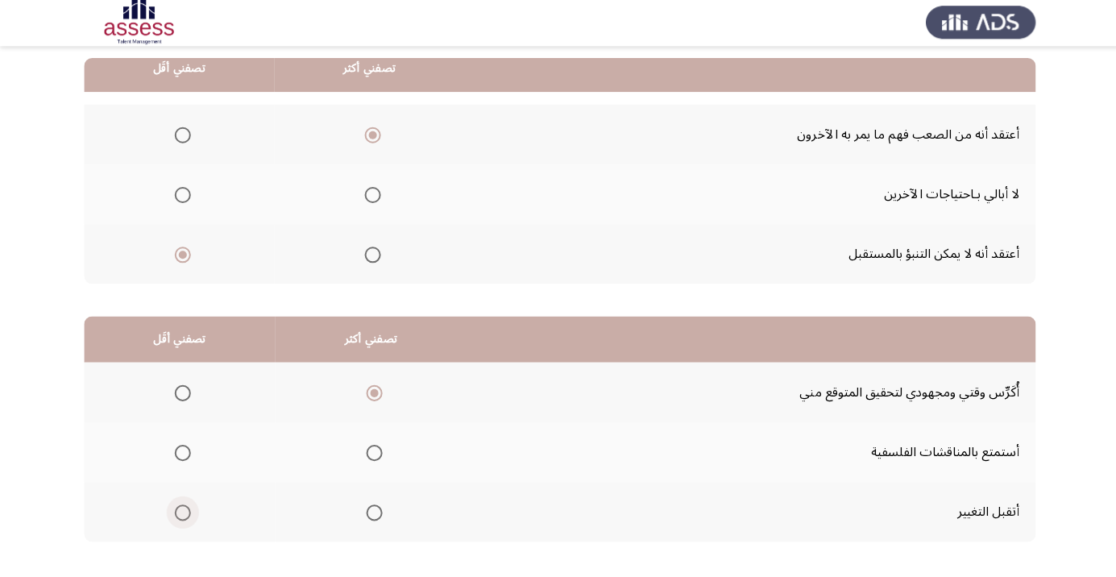
click at [189, 509] on span "Select an option" at bounding box center [182, 513] width 16 height 16
click at [189, 509] on input "Select an option" at bounding box center [182, 513] width 16 height 16
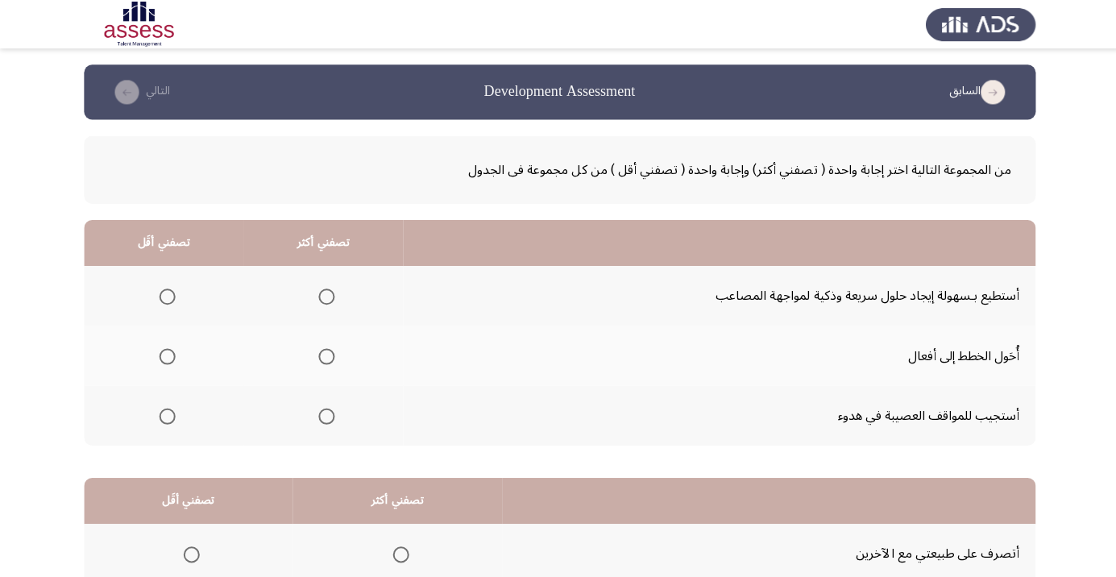
click at [326, 355] on span "Select an option" at bounding box center [326, 355] width 16 height 16
click at [326, 355] on input "Select an option" at bounding box center [326, 355] width 16 height 16
click at [165, 413] on span "Select an option" at bounding box center [167, 415] width 8 height 8
click at [165, 413] on input "Select an option" at bounding box center [167, 415] width 16 height 16
click at [167, 296] on span "Select an option" at bounding box center [167, 296] width 0 height 0
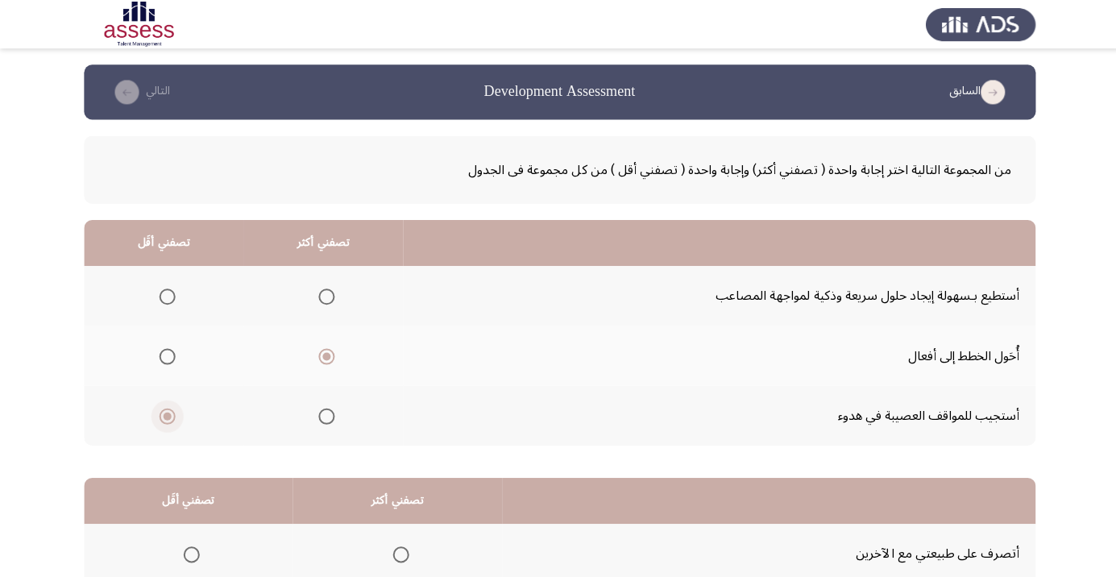
click at [164, 295] on input "Select an option" at bounding box center [167, 296] width 16 height 16
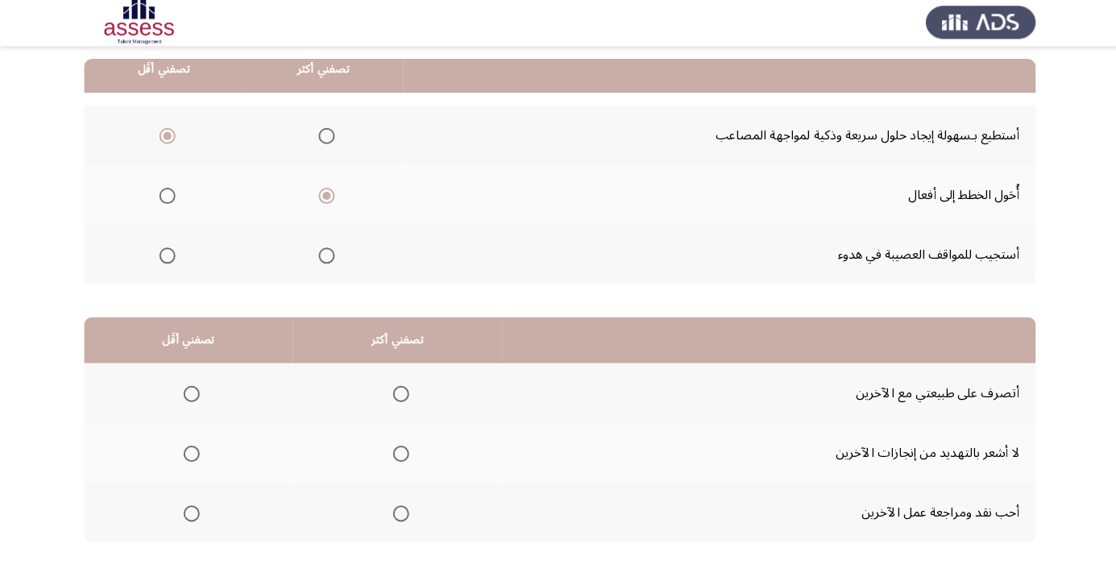
scroll to position [159, 0]
click at [397, 392] on span "Select an option" at bounding box center [400, 394] width 16 height 16
click at [397, 392] on input "Select an option" at bounding box center [400, 394] width 16 height 16
click at [191, 513] on span "Select an option" at bounding box center [191, 513] width 0 height 0
click at [190, 512] on input "Select an option" at bounding box center [191, 513] width 16 height 16
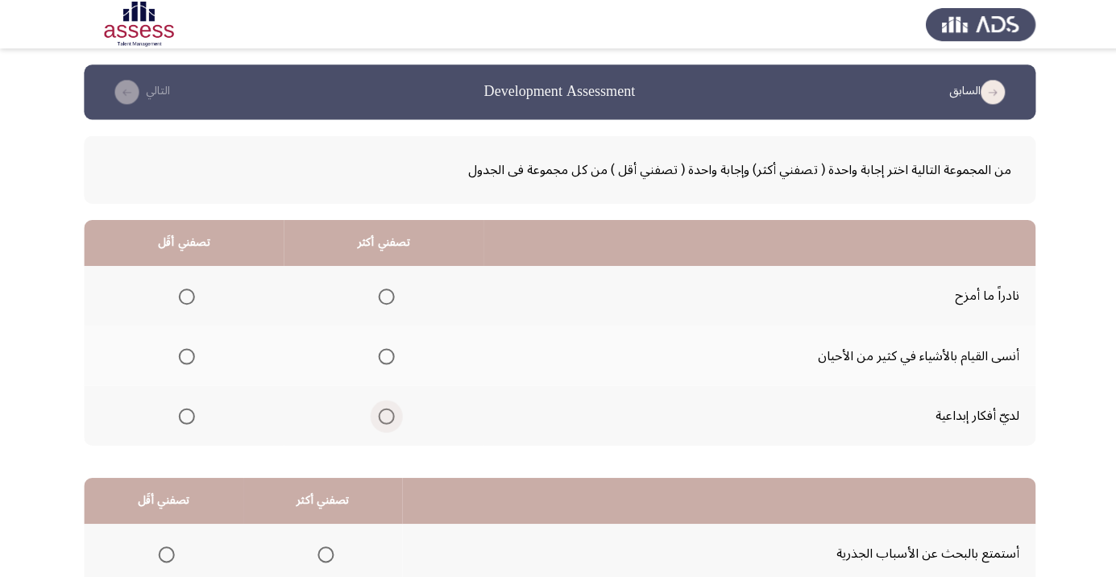
click at [382, 418] on span "Select an option" at bounding box center [385, 415] width 16 height 16
click at [382, 418] on input "Select an option" at bounding box center [385, 415] width 16 height 16
click at [180, 357] on span "Select an option" at bounding box center [186, 355] width 16 height 16
click at [180, 357] on input "Select an option" at bounding box center [186, 355] width 16 height 16
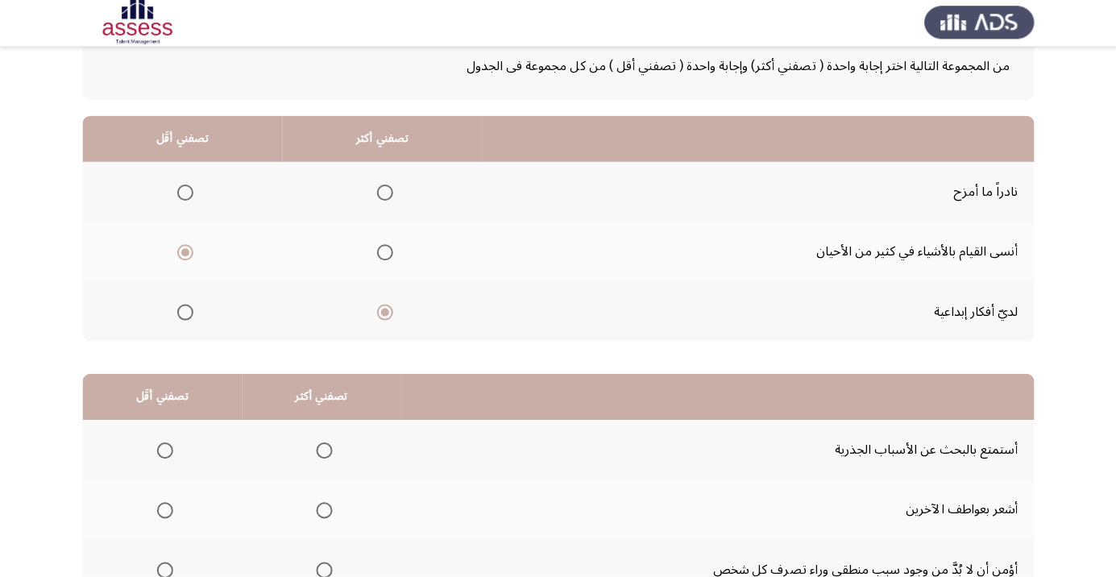
scroll to position [159, 0]
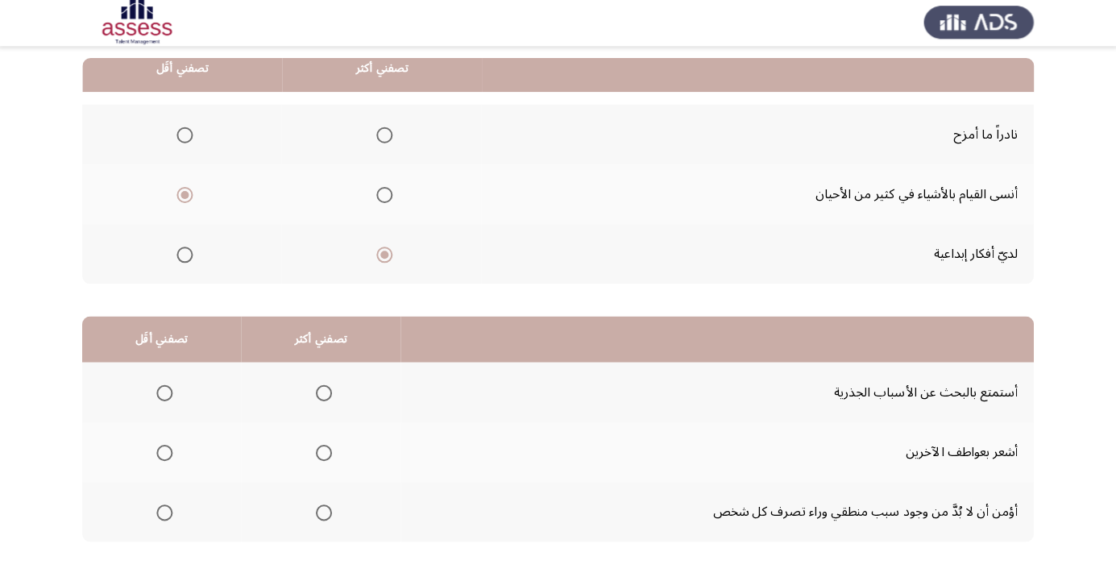
click at [325, 513] on span "Select an option" at bounding box center [325, 513] width 0 height 0
click at [322, 512] on input "Select an option" at bounding box center [325, 513] width 16 height 16
click at [169, 452] on span "Select an option" at bounding box center [166, 454] width 16 height 16
click at [169, 452] on input "Select an option" at bounding box center [166, 454] width 16 height 16
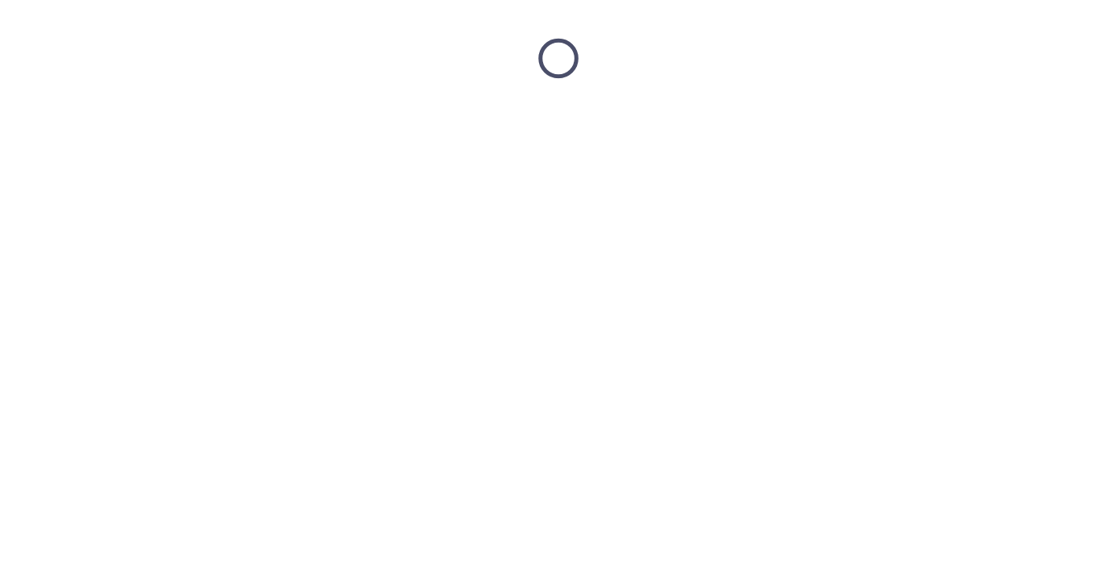
scroll to position [0, 0]
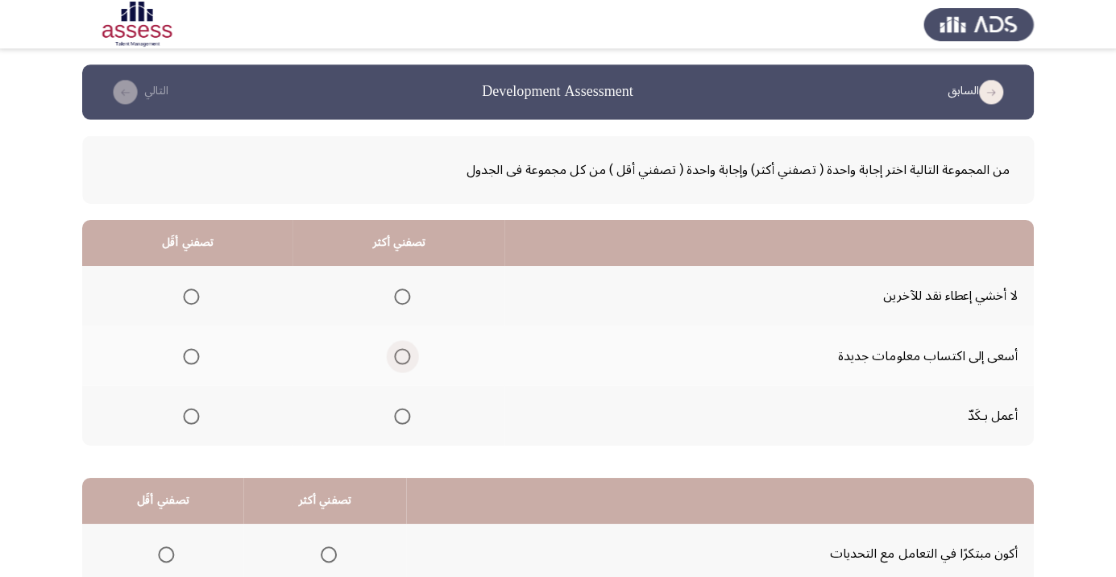
click at [397, 357] on span "Select an option" at bounding box center [403, 355] width 16 height 16
click at [397, 357] on input "Select an option" at bounding box center [403, 355] width 16 height 16
click at [197, 292] on span "Select an option" at bounding box center [193, 296] width 16 height 16
click at [197, 292] on input "Select an option" at bounding box center [193, 296] width 16 height 16
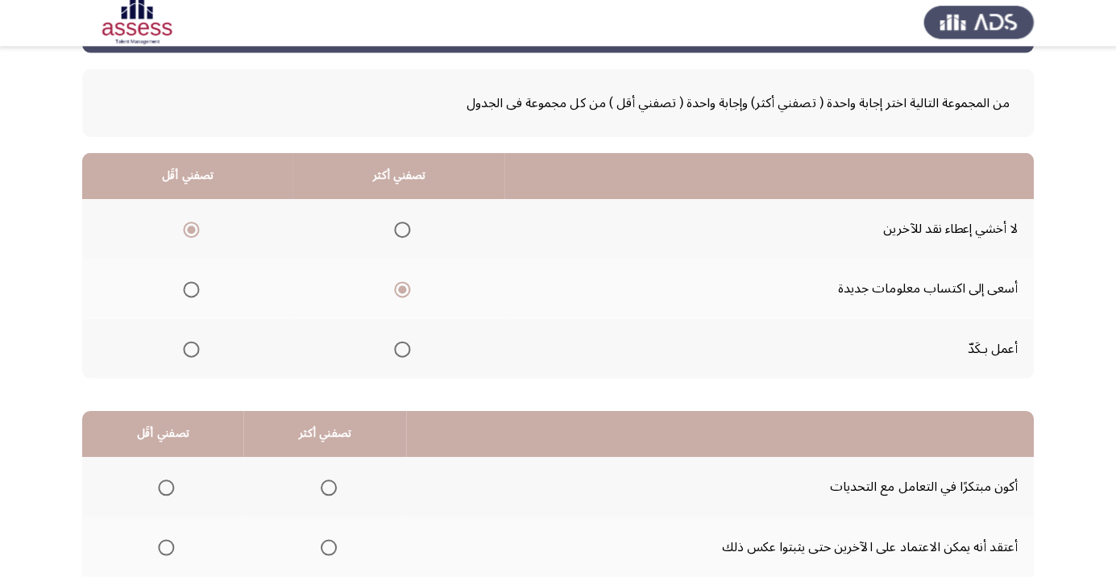
scroll to position [159, 0]
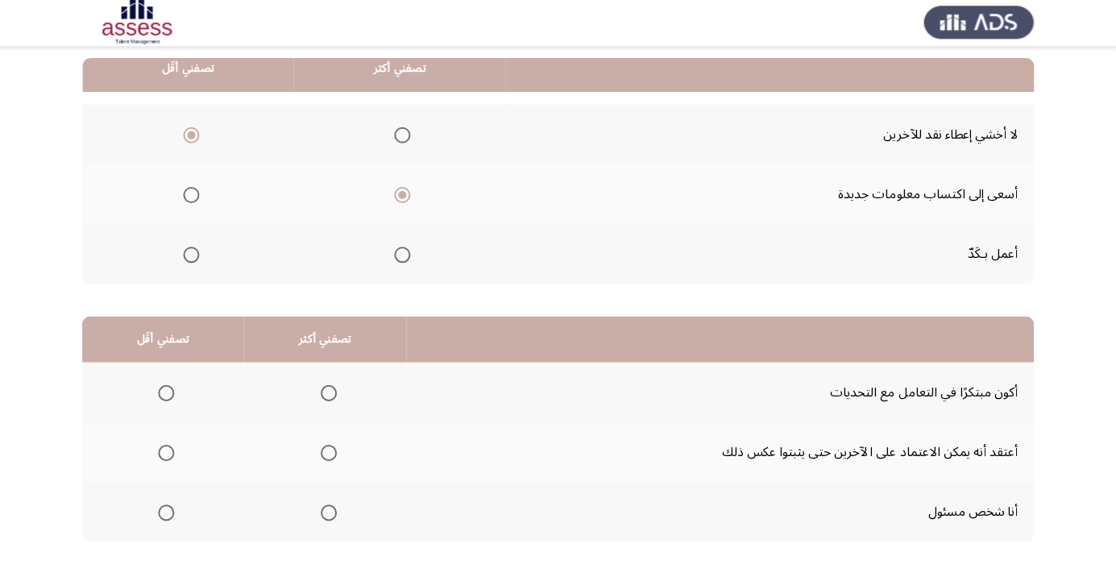
click at [330, 394] on span "Select an option" at bounding box center [330, 394] width 0 height 0
click at [326, 392] on input "Select an option" at bounding box center [330, 394] width 16 height 16
click at [330, 513] on span "Select an option" at bounding box center [330, 513] width 0 height 0
click at [326, 512] on input "Select an option" at bounding box center [330, 513] width 16 height 16
click at [168, 394] on span "Select an option" at bounding box center [168, 394] width 0 height 0
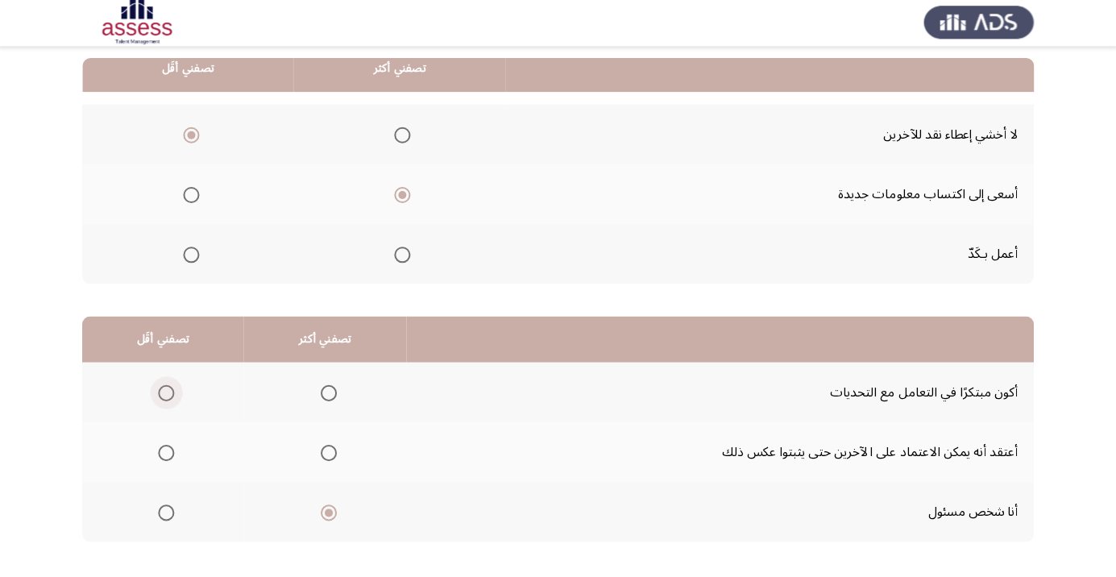
click at [167, 392] on input "Select an option" at bounding box center [168, 394] width 16 height 16
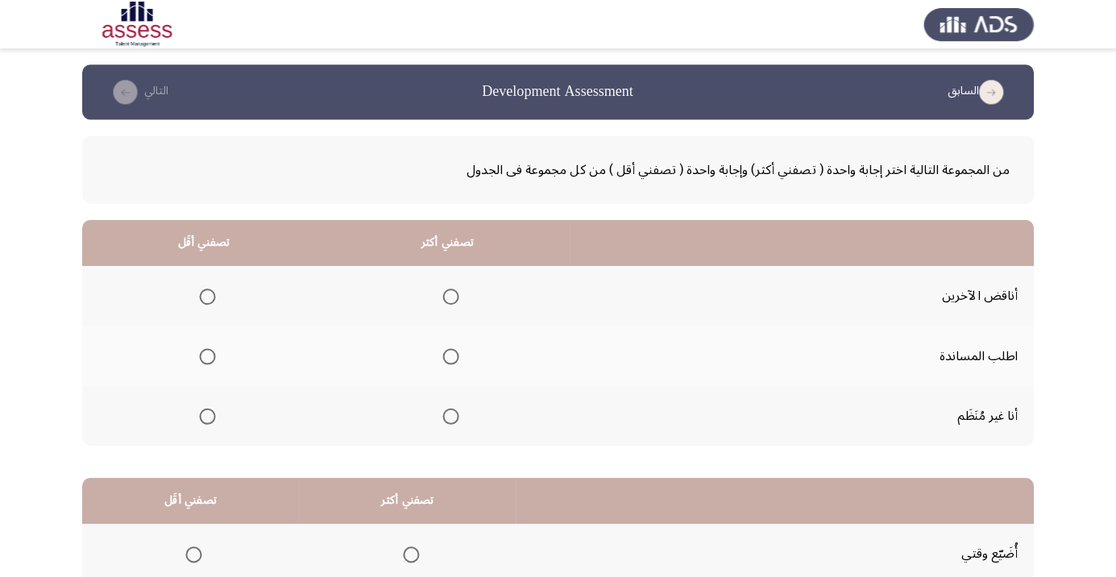
click at [451, 355] on span "Select an option" at bounding box center [451, 355] width 0 height 0
click at [447, 355] on input "Select an option" at bounding box center [451, 355] width 16 height 16
click at [226, 290] on th at bounding box center [205, 295] width 243 height 60
click at [209, 296] on span "Select an option" at bounding box center [209, 296] width 0 height 0
click at [206, 295] on input "Select an option" at bounding box center [209, 296] width 16 height 16
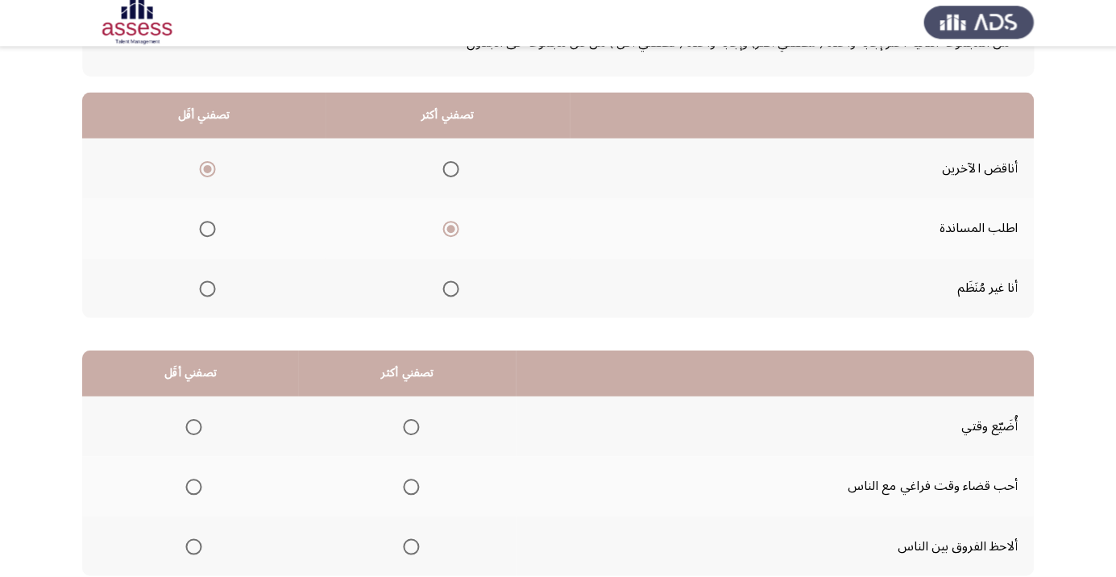
scroll to position [129, 0]
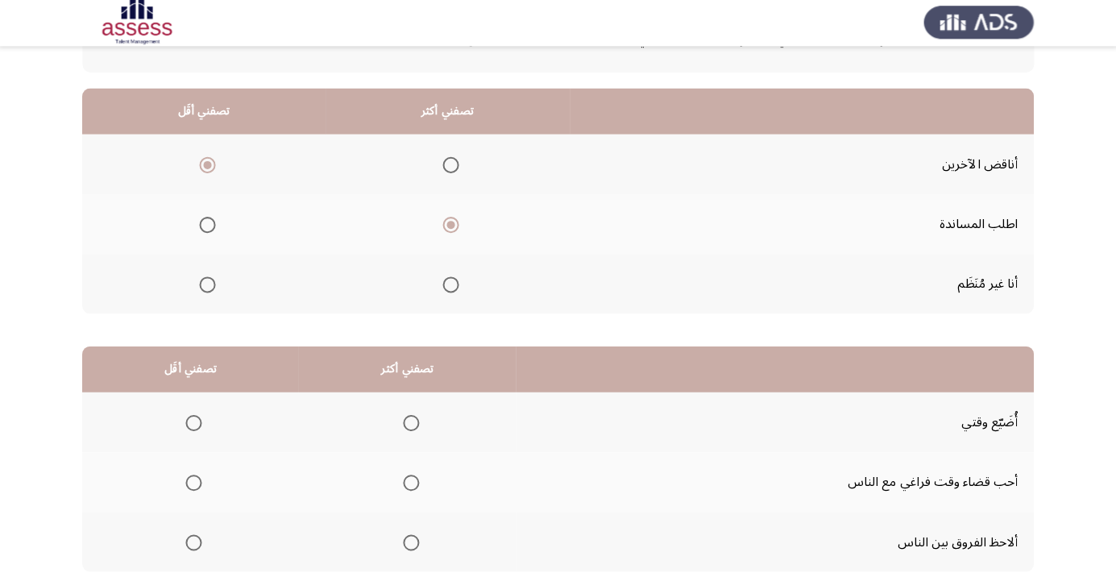
click at [412, 484] on span "Select an option" at bounding box center [412, 484] width 0 height 0
click at [409, 481] on input "Select an option" at bounding box center [412, 484] width 16 height 16
click at [193, 541] on span "Select an option" at bounding box center [195, 543] width 16 height 16
click at [193, 541] on input "Select an option" at bounding box center [195, 543] width 16 height 16
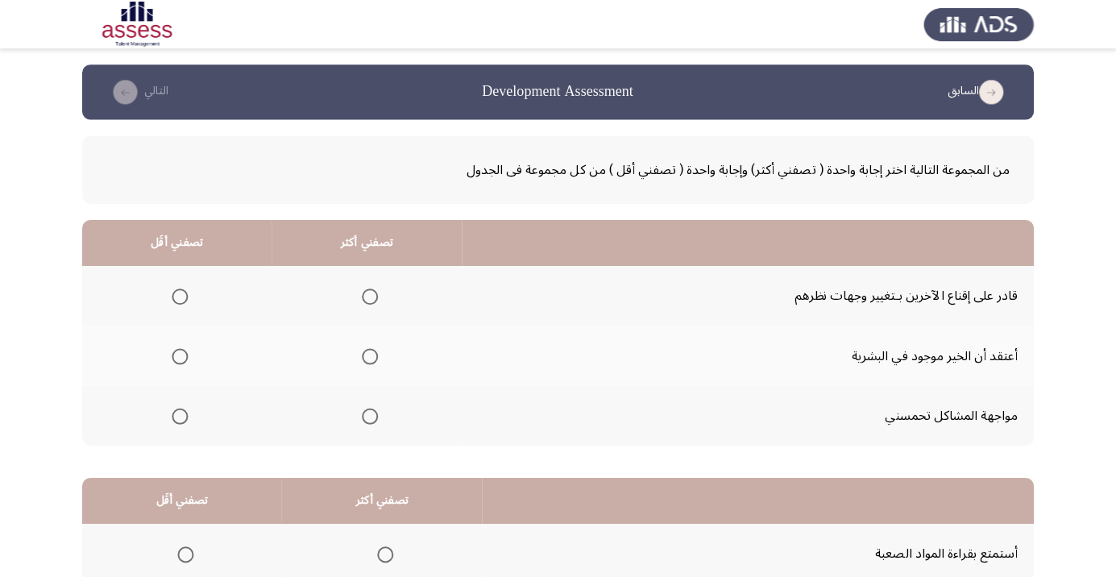
click at [371, 296] on span "Select an option" at bounding box center [371, 296] width 0 height 0
click at [367, 295] on input "Select an option" at bounding box center [371, 296] width 16 height 16
click at [173, 359] on span "Select an option" at bounding box center [181, 355] width 16 height 16
click at [173, 359] on input "Select an option" at bounding box center [181, 355] width 16 height 16
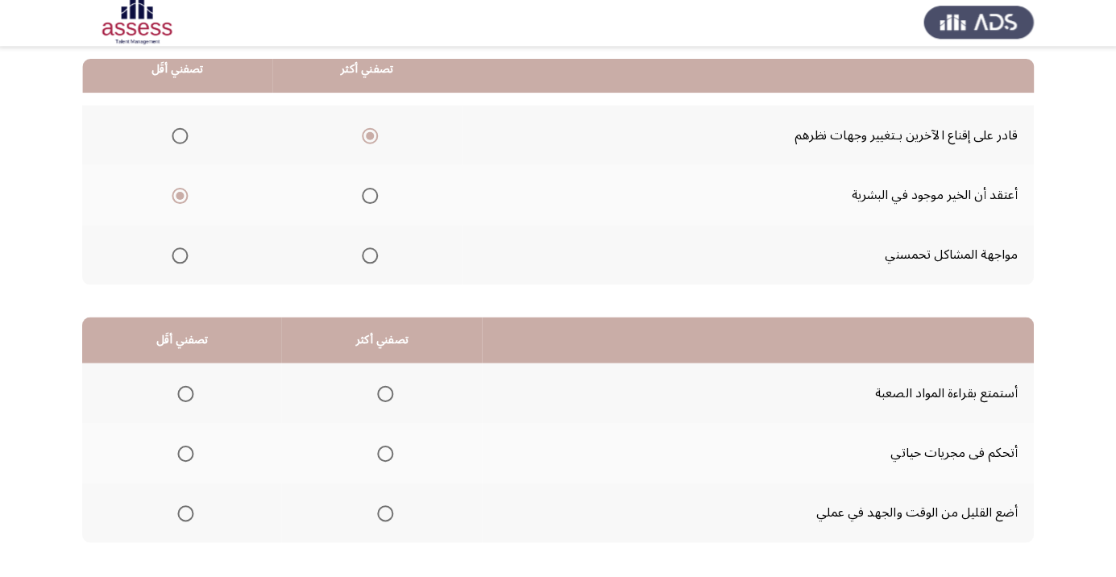
scroll to position [159, 0]
click at [386, 394] on span "Select an option" at bounding box center [386, 394] width 0 height 0
click at [385, 392] on input "Select an option" at bounding box center [386, 394] width 16 height 16
click at [182, 459] on span "Select an option" at bounding box center [187, 454] width 16 height 16
click at [182, 459] on input "Select an option" at bounding box center [187, 454] width 16 height 16
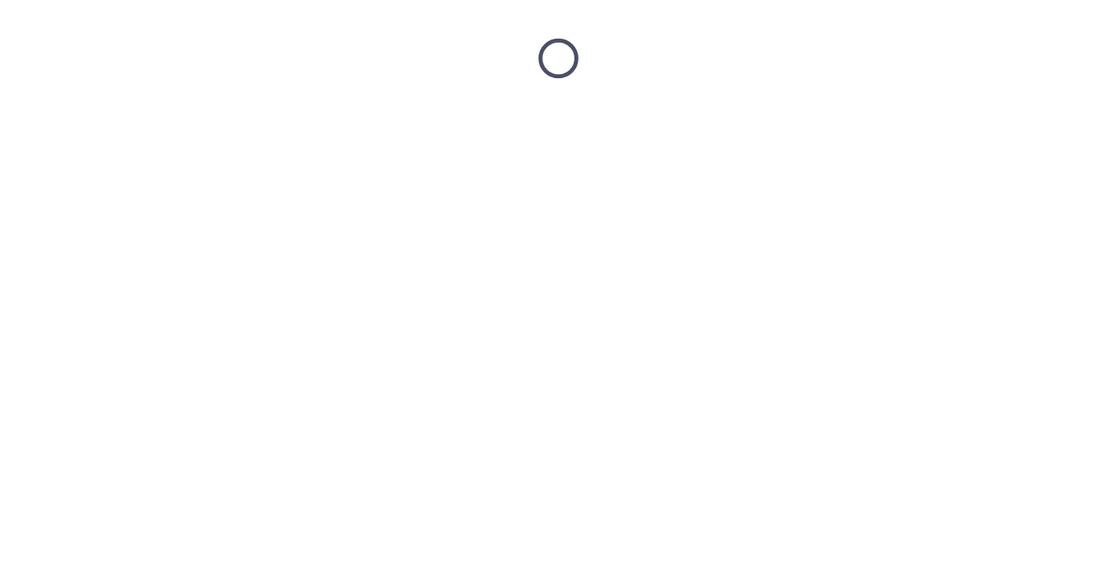
scroll to position [0, 0]
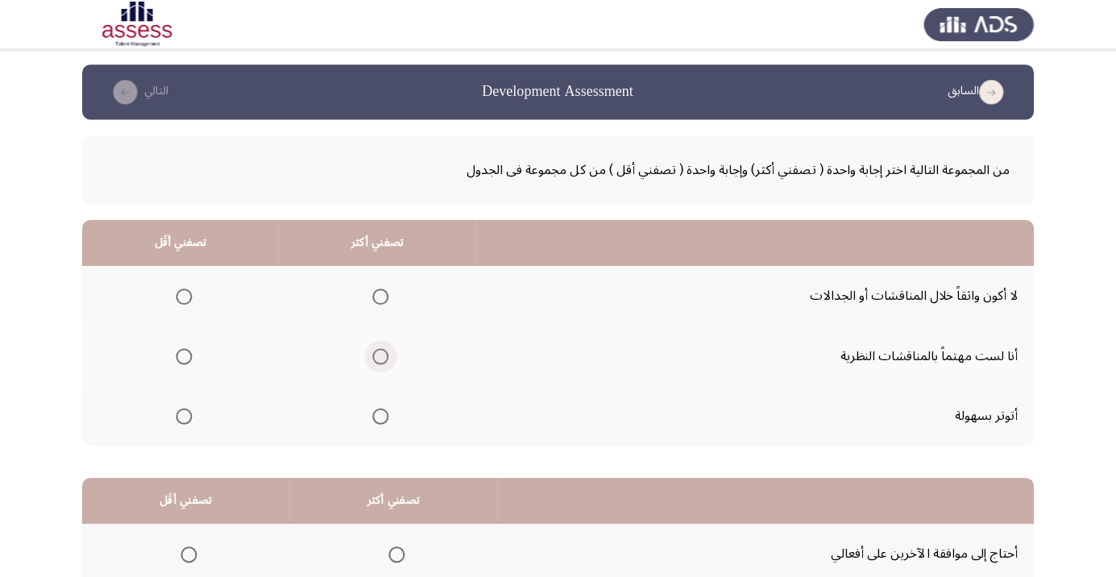
click at [378, 355] on span "Select an option" at bounding box center [381, 355] width 16 height 16
click at [378, 355] on input "Select an option" at bounding box center [381, 355] width 16 height 16
click at [185, 415] on span "Select an option" at bounding box center [185, 415] width 0 height 0
click at [184, 413] on input "Select an option" at bounding box center [185, 415] width 16 height 16
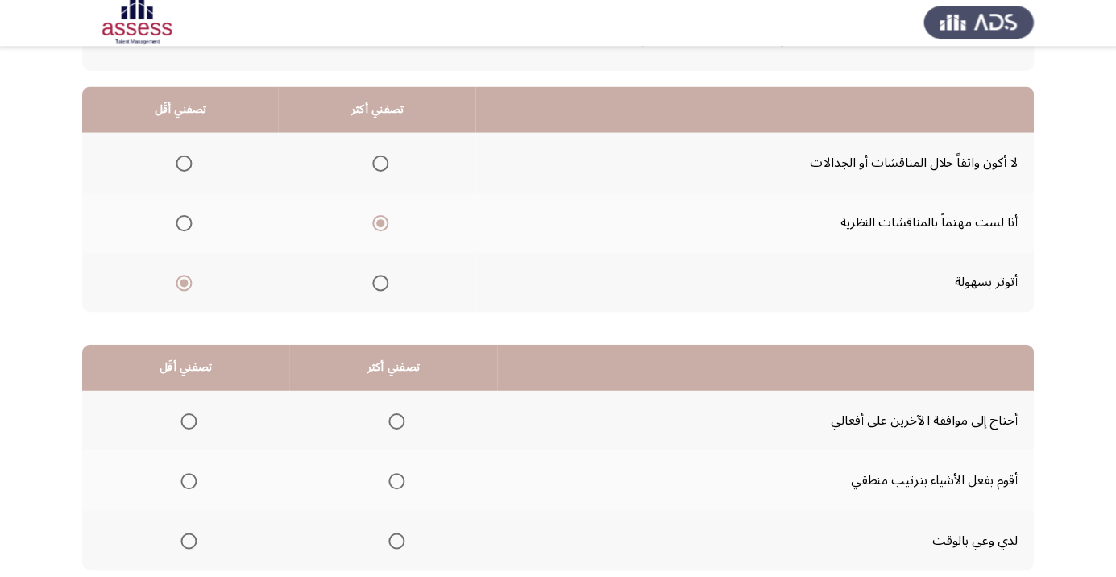
scroll to position [159, 0]
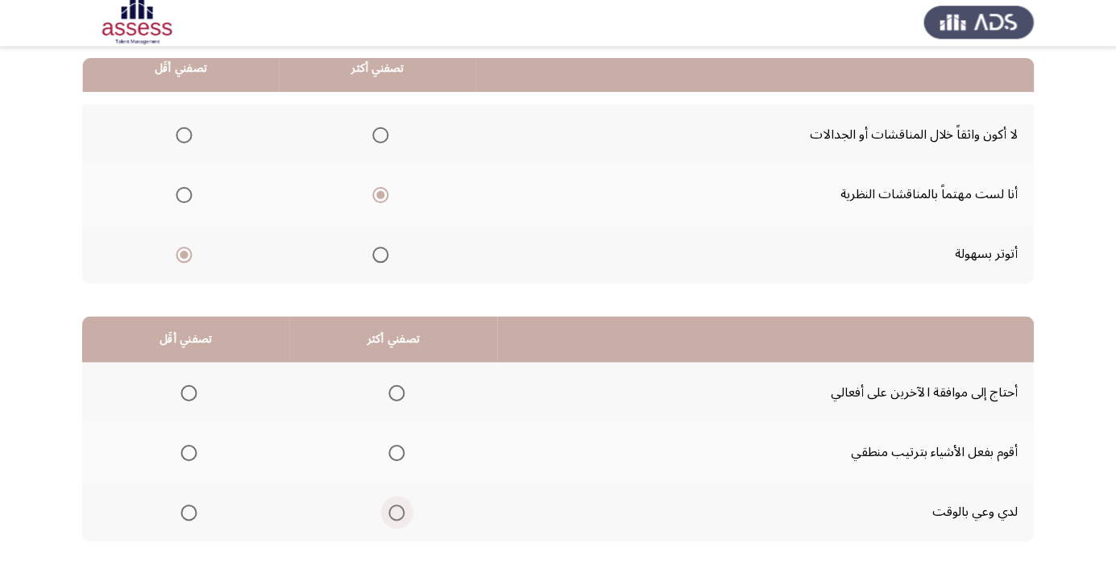
click at [395, 512] on span "Select an option" at bounding box center [397, 513] width 16 height 16
click at [395, 512] on input "Select an option" at bounding box center [397, 513] width 16 height 16
click at [189, 452] on span "Select an option" at bounding box center [190, 454] width 16 height 16
click at [189, 452] on input "Select an option" at bounding box center [190, 454] width 16 height 16
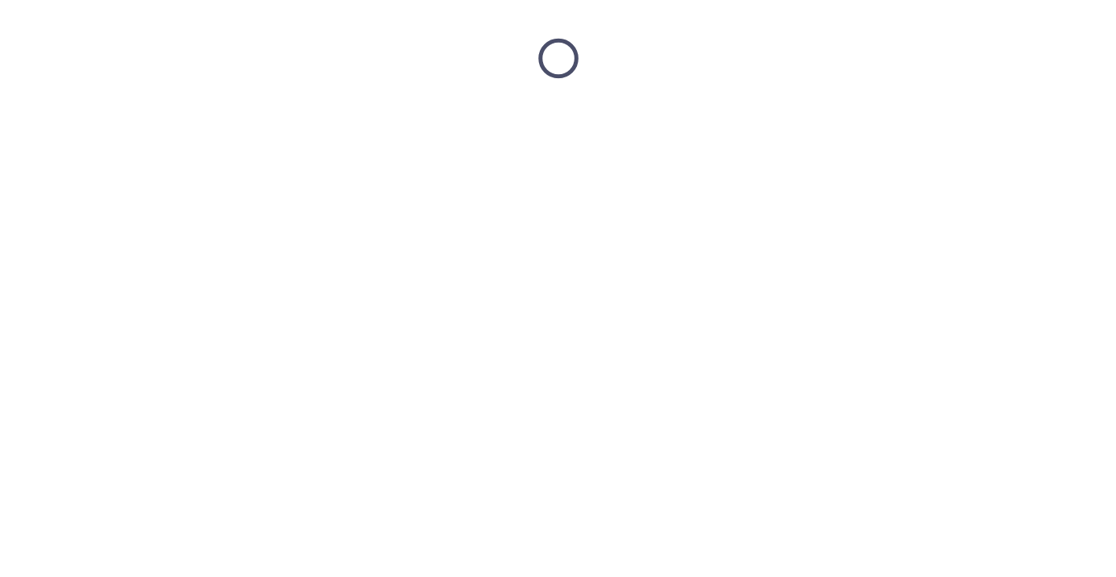
scroll to position [0, 0]
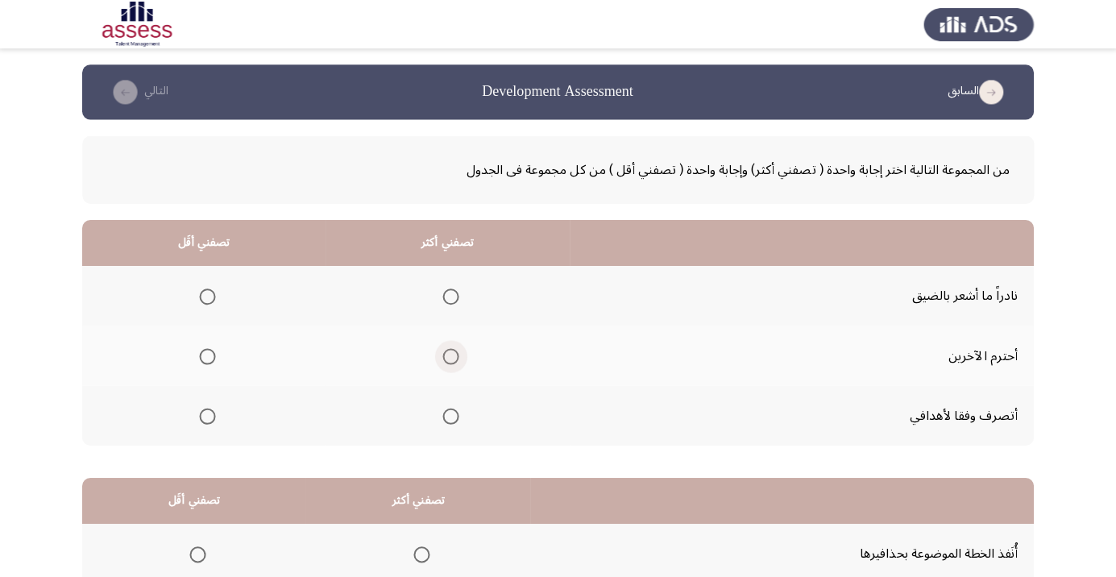
click at [451, 355] on span "Select an option" at bounding box center [451, 355] width 0 height 0
click at [447, 355] on input "Select an option" at bounding box center [451, 355] width 16 height 16
click at [213, 413] on span "Select an option" at bounding box center [209, 415] width 16 height 16
click at [213, 413] on input "Select an option" at bounding box center [209, 415] width 16 height 16
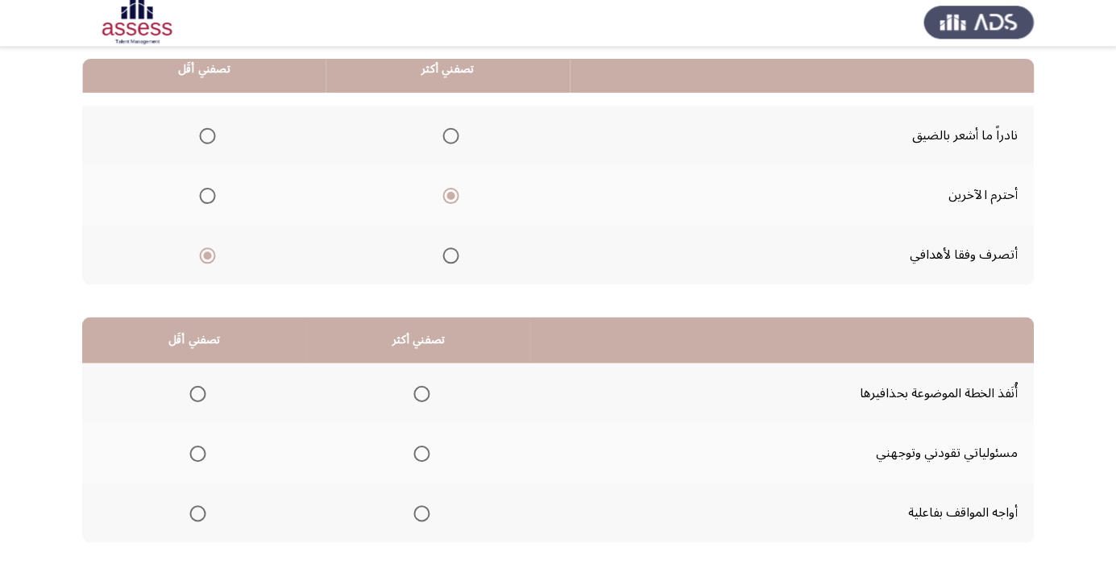
scroll to position [159, 0]
click at [437, 508] on th at bounding box center [419, 513] width 224 height 60
click at [417, 512] on span "Select an option" at bounding box center [422, 513] width 16 height 16
click at [417, 512] on input "Select an option" at bounding box center [422, 513] width 16 height 16
click at [201, 455] on span "Select an option" at bounding box center [199, 454] width 16 height 16
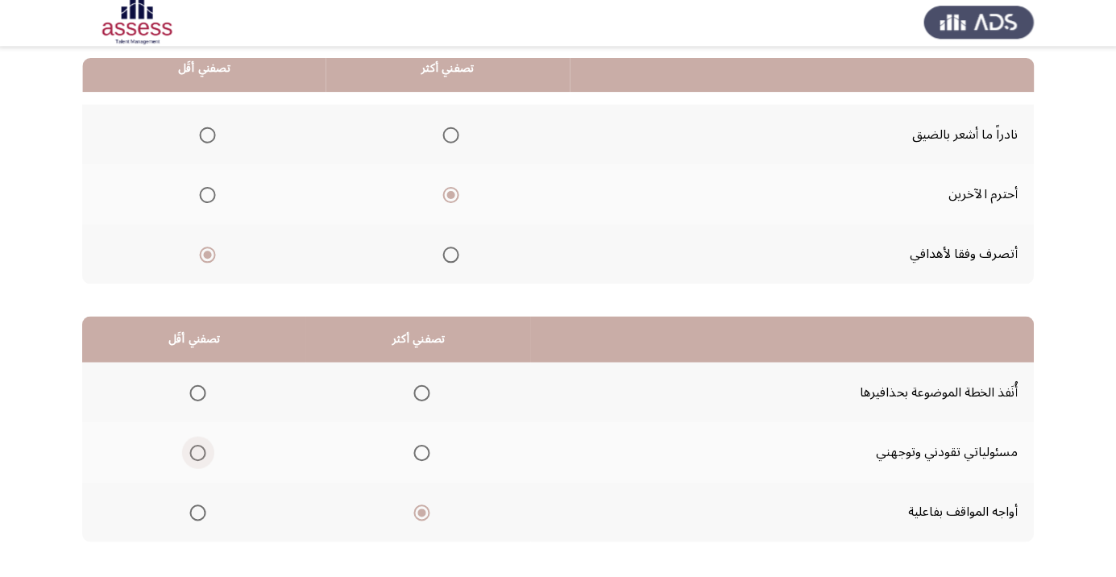
click at [201, 455] on input "Select an option" at bounding box center [199, 454] width 16 height 16
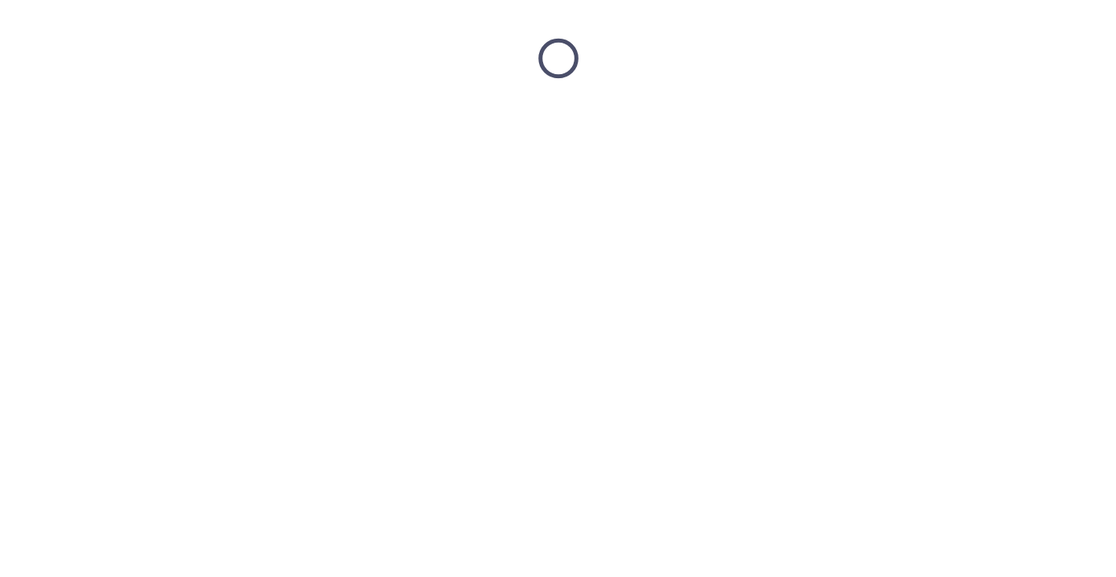
scroll to position [0, 0]
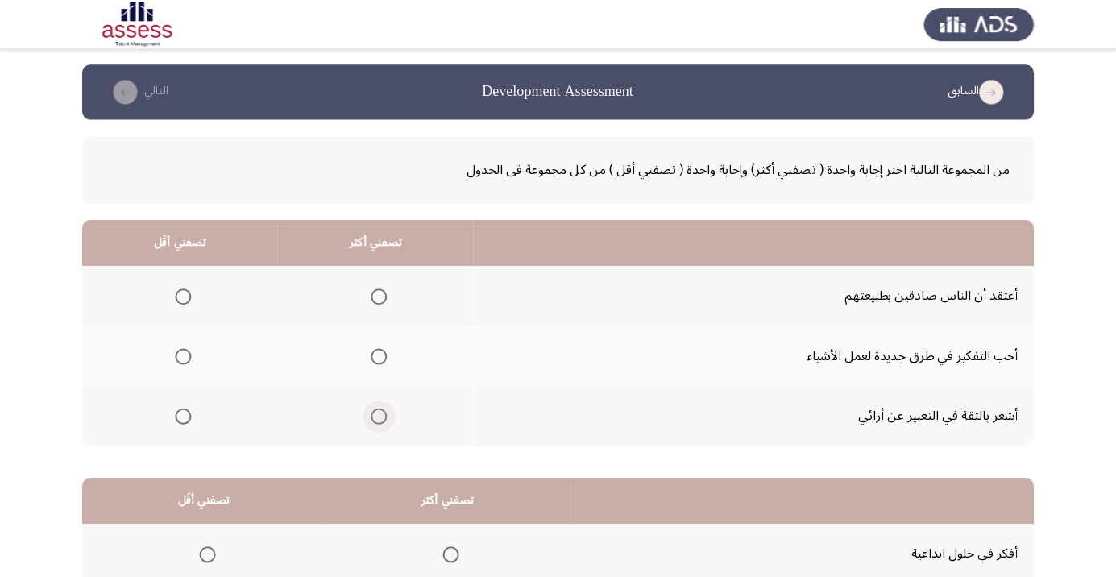
click at [380, 415] on span "Select an option" at bounding box center [380, 415] width 0 height 0
click at [376, 413] on input "Select an option" at bounding box center [380, 415] width 16 height 16
click at [183, 355] on span "Select an option" at bounding box center [185, 355] width 16 height 16
click at [183, 355] on input "Select an option" at bounding box center [185, 355] width 16 height 16
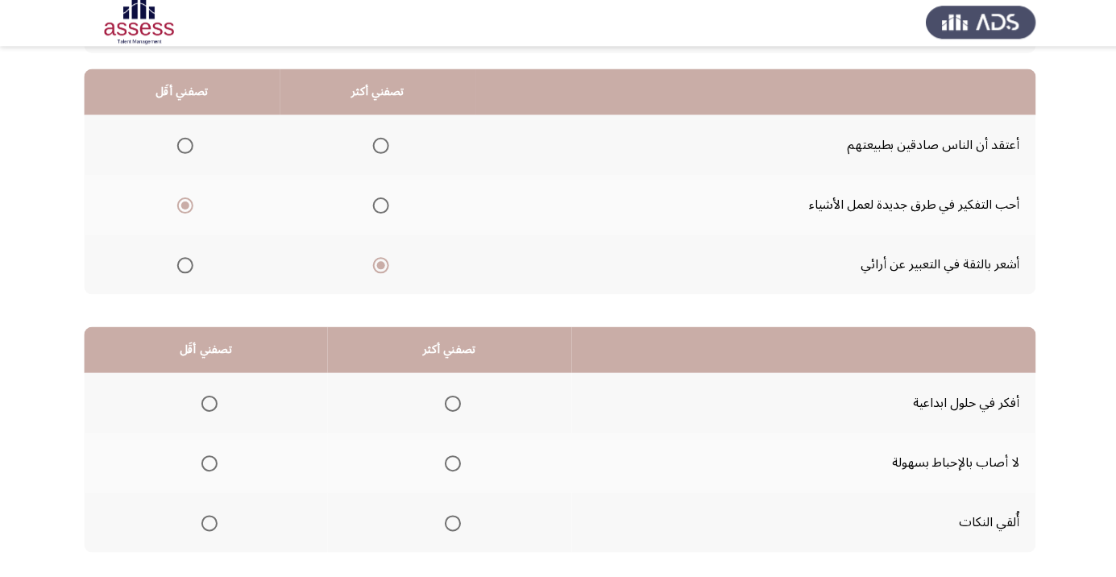
scroll to position [150, 0]
click at [451, 403] on span "Select an option" at bounding box center [451, 403] width 0 height 0
click at [447, 401] on input "Select an option" at bounding box center [451, 403] width 16 height 16
click at [209, 463] on span "Select an option" at bounding box center [209, 463] width 0 height 0
click at [206, 460] on input "Select an option" at bounding box center [209, 463] width 16 height 16
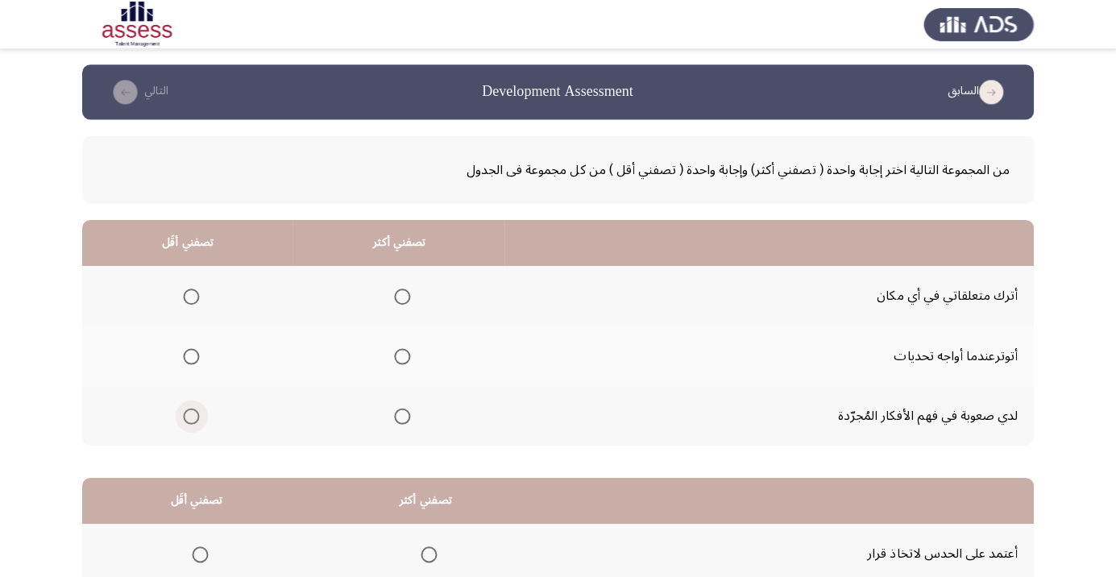
click at [193, 415] on span "Select an option" at bounding box center [193, 415] width 0 height 0
click at [192, 413] on input "Select an option" at bounding box center [193, 415] width 16 height 16
click at [403, 355] on span "Select an option" at bounding box center [403, 355] width 0 height 0
click at [402, 355] on input "Select an option" at bounding box center [403, 355] width 16 height 16
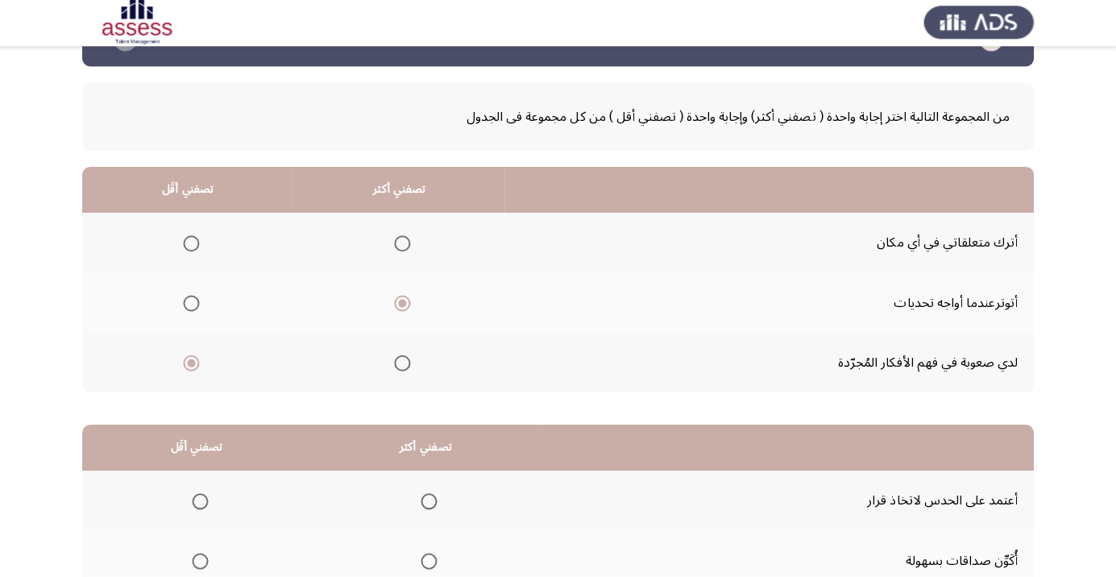
scroll to position [159, 0]
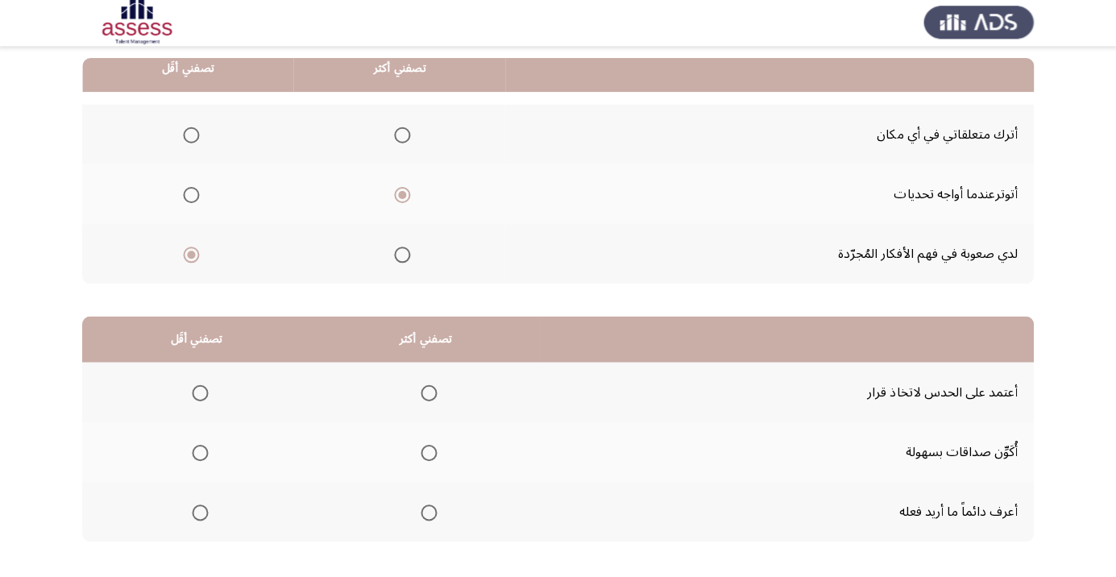
click at [433, 514] on span "Select an option" at bounding box center [430, 513] width 16 height 16
click at [433, 514] on input "Select an option" at bounding box center [430, 513] width 16 height 16
click at [201, 454] on span "Select an option" at bounding box center [201, 454] width 0 height 0
click at [201, 452] on input "Select an option" at bounding box center [201, 454] width 16 height 16
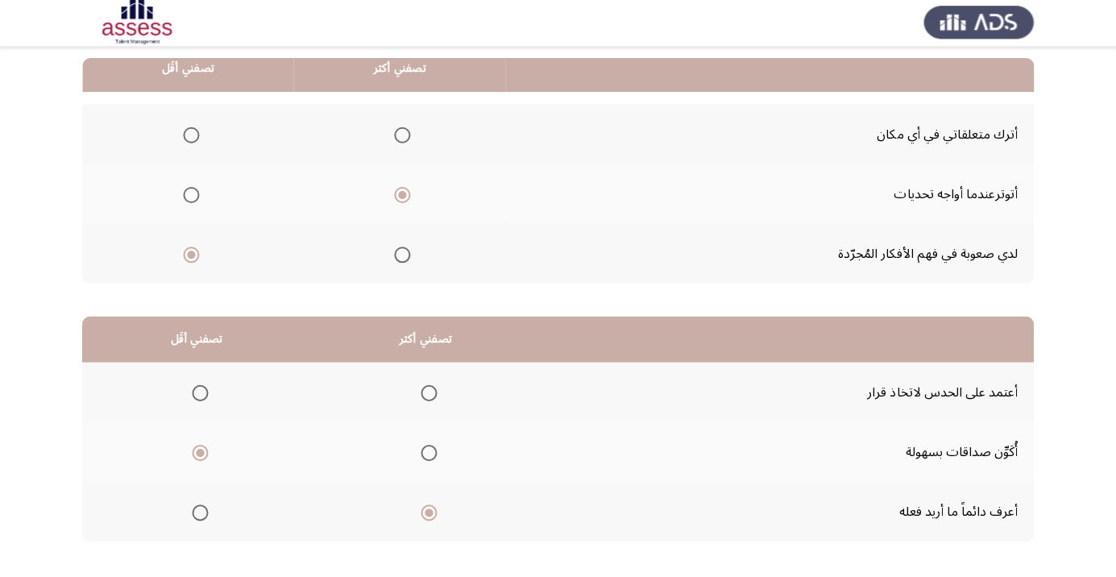
scroll to position [0, 0]
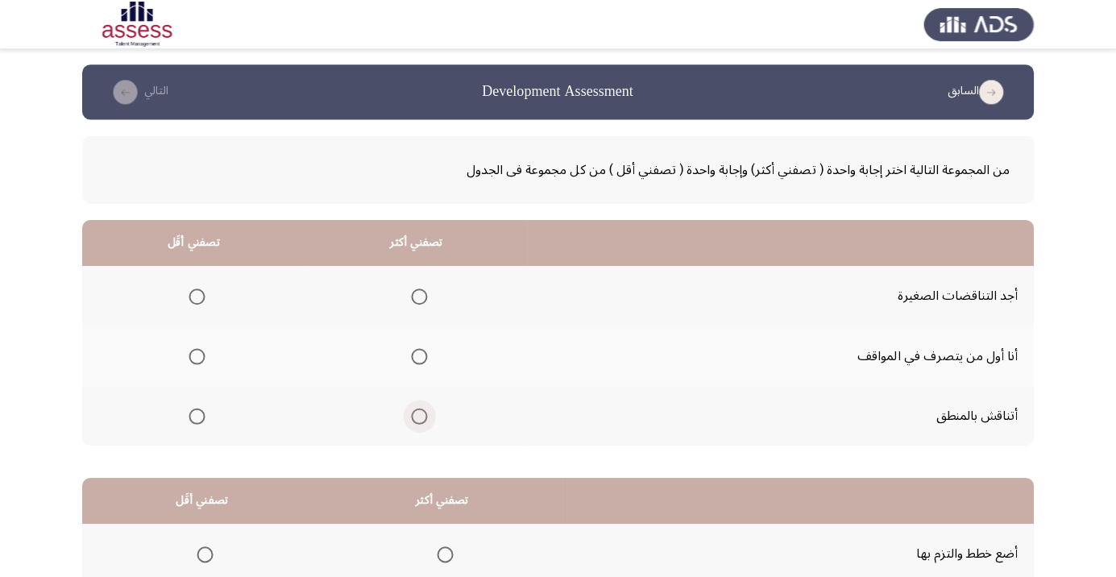
click at [420, 415] on span "Select an option" at bounding box center [420, 415] width 0 height 0
click at [418, 413] on input "Select an option" at bounding box center [420, 415] width 16 height 16
click at [195, 348] on span "Select an option" at bounding box center [198, 355] width 16 height 16
click at [195, 348] on input "Select an option" at bounding box center [198, 355] width 16 height 16
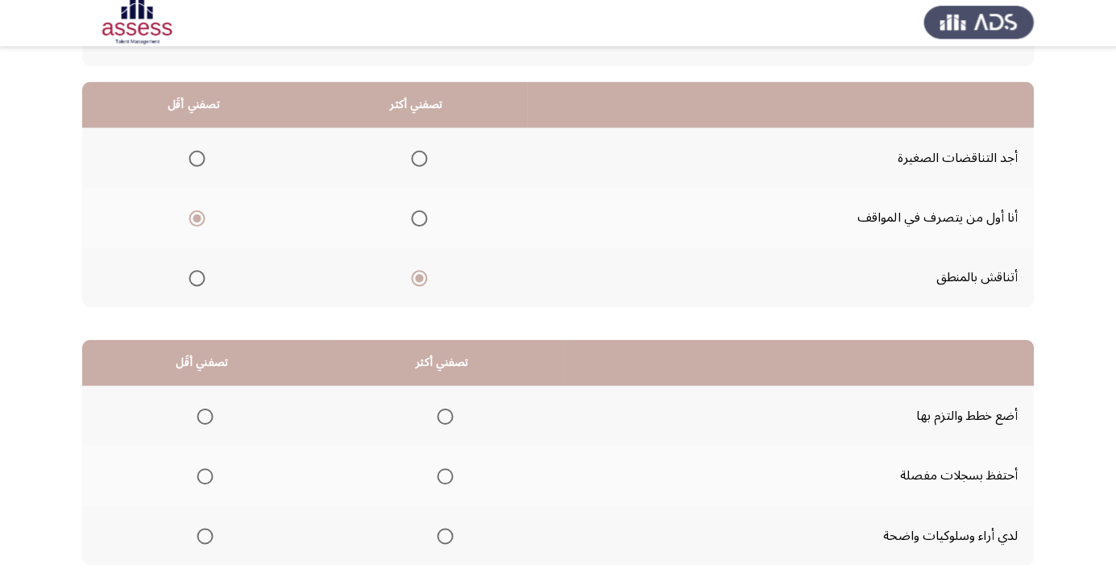
scroll to position [136, 0]
click at [442, 414] on span "Select an option" at bounding box center [446, 417] width 16 height 16
click at [442, 414] on input "Select an option" at bounding box center [446, 417] width 16 height 16
click at [203, 481] on span "Select an option" at bounding box center [206, 476] width 16 height 16
click at [203, 481] on input "Select an option" at bounding box center [206, 476] width 16 height 16
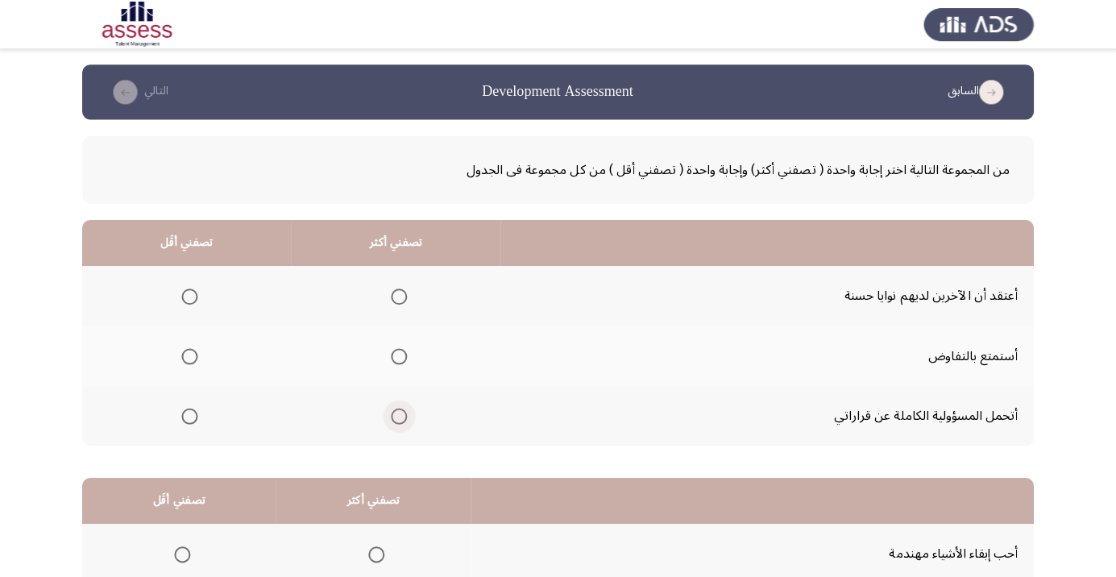
click at [402, 416] on span "Select an option" at bounding box center [400, 415] width 16 height 16
click at [402, 416] on input "Select an option" at bounding box center [400, 415] width 16 height 16
click at [191, 296] on span "Select an option" at bounding box center [191, 296] width 0 height 0
click at [190, 295] on input "Select an option" at bounding box center [191, 296] width 16 height 16
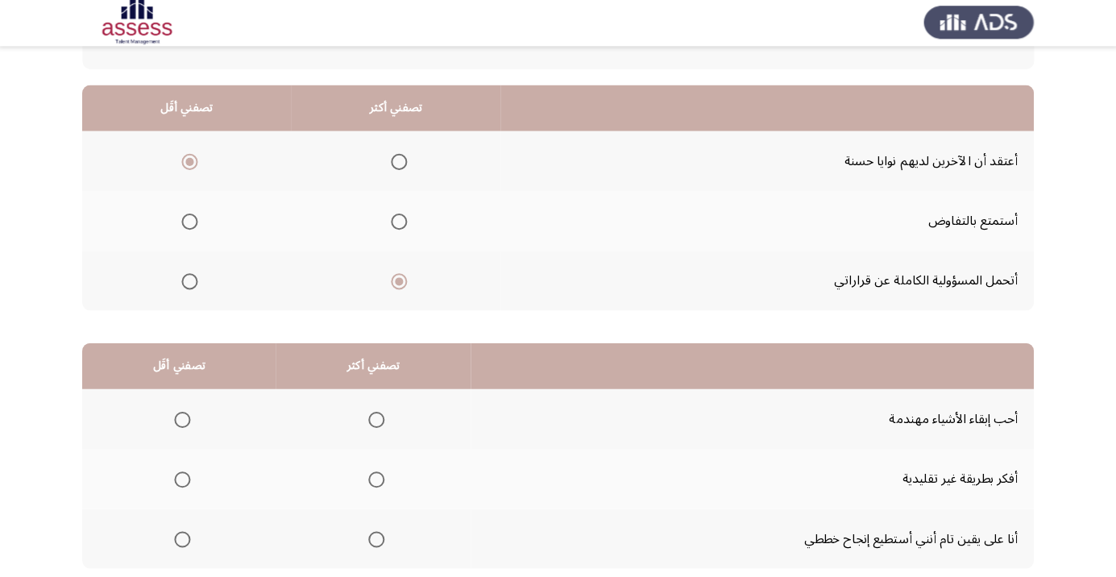
scroll to position [135, 0]
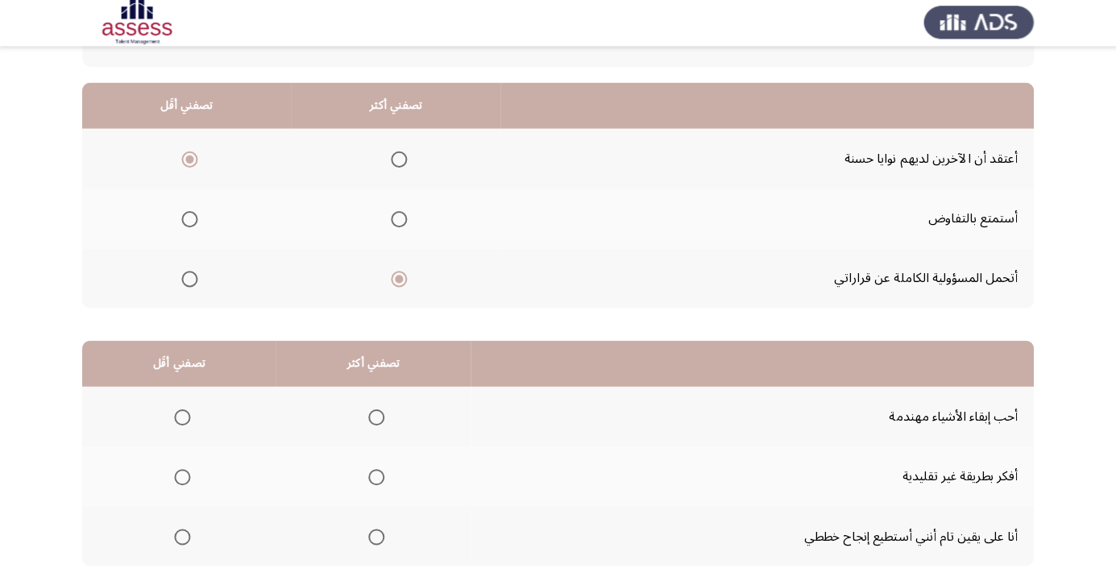
click at [377, 538] on span "Select an option" at bounding box center [377, 538] width 0 height 0
click at [374, 536] on input "Select an option" at bounding box center [377, 538] width 16 height 16
click at [182, 417] on span "Select an option" at bounding box center [184, 418] width 16 height 16
click at [182, 417] on input "Select an option" at bounding box center [184, 418] width 16 height 16
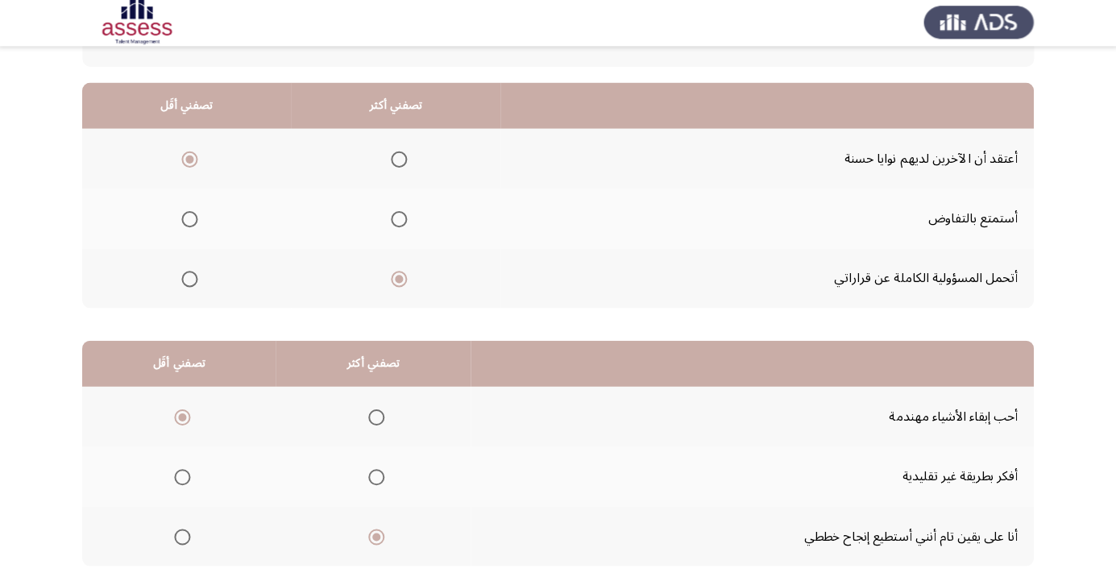
scroll to position [0, 0]
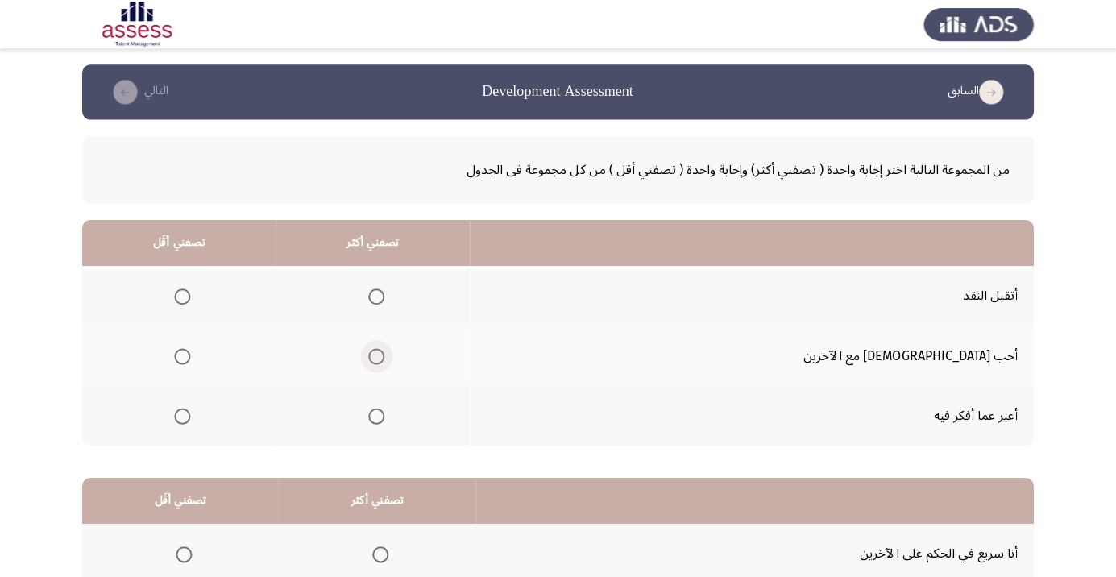
click at [385, 359] on span "Select an option" at bounding box center [377, 355] width 16 height 16
click at [385, 359] on input "Select an option" at bounding box center [377, 355] width 16 height 16
click at [184, 415] on span "Select an option" at bounding box center [184, 415] width 0 height 0
click at [192, 413] on input "Select an option" at bounding box center [184, 415] width 16 height 16
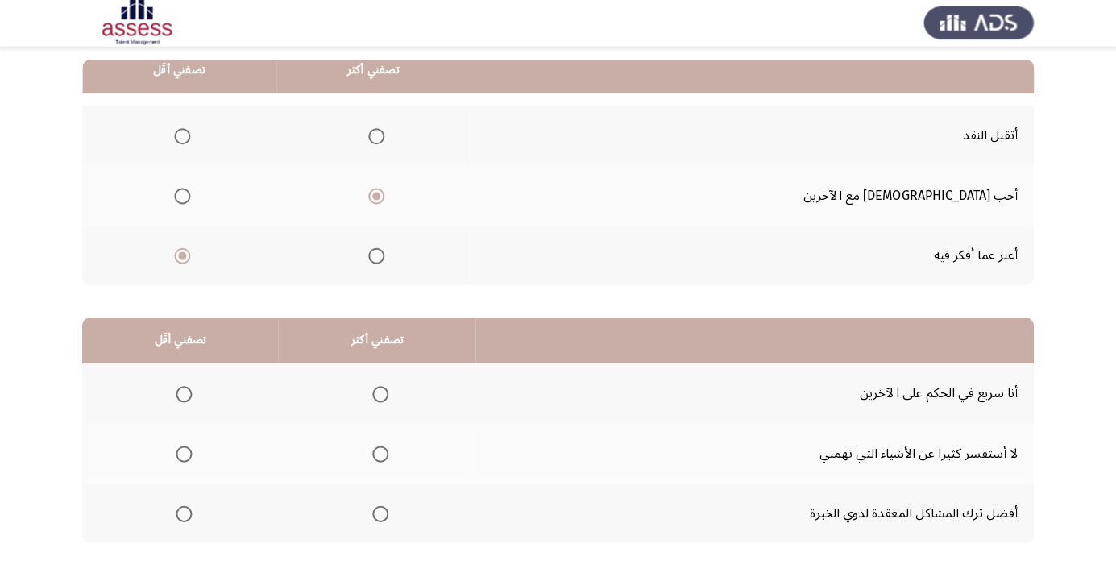
scroll to position [159, 0]
click at [381, 454] on span "Select an option" at bounding box center [381, 454] width 0 height 0
click at [380, 452] on input "Select an option" at bounding box center [381, 454] width 16 height 16
click at [186, 517] on span "Select an option" at bounding box center [185, 513] width 16 height 16
click at [186, 517] on input "Select an option" at bounding box center [185, 513] width 16 height 16
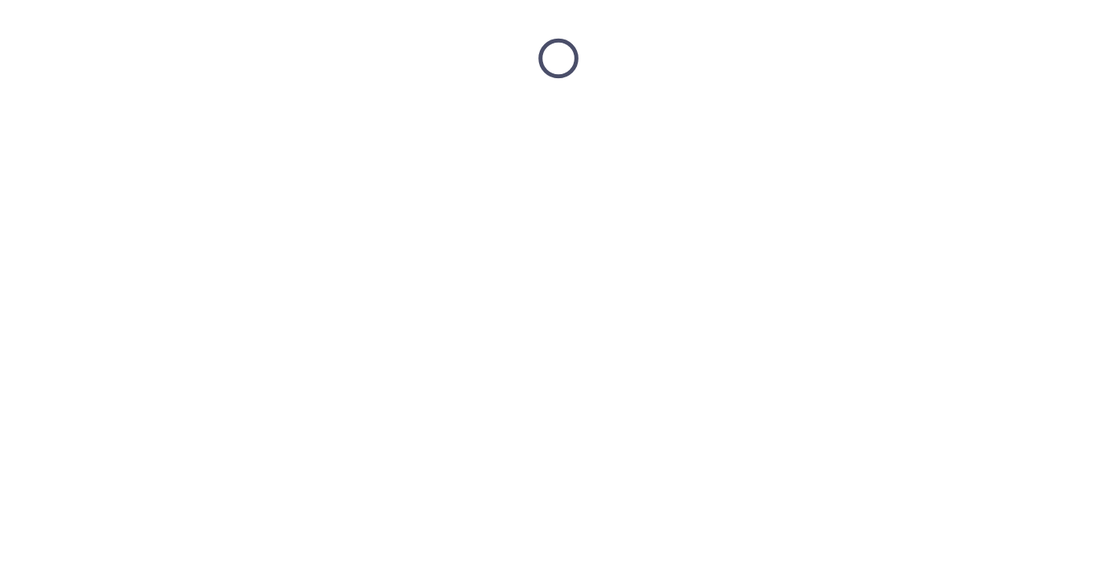
scroll to position [0, 0]
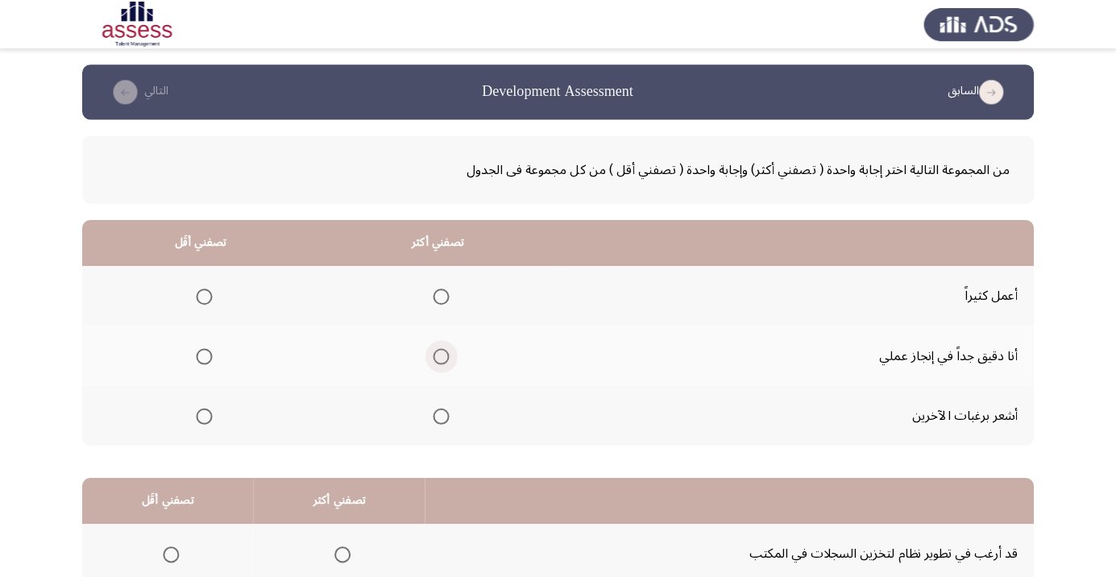
click at [443, 355] on span "Select an option" at bounding box center [442, 355] width 16 height 16
click at [443, 355] on input "Select an option" at bounding box center [442, 355] width 16 height 16
click at [210, 297] on span "Select an option" at bounding box center [205, 296] width 16 height 16
click at [210, 297] on input "Select an option" at bounding box center [205, 296] width 16 height 16
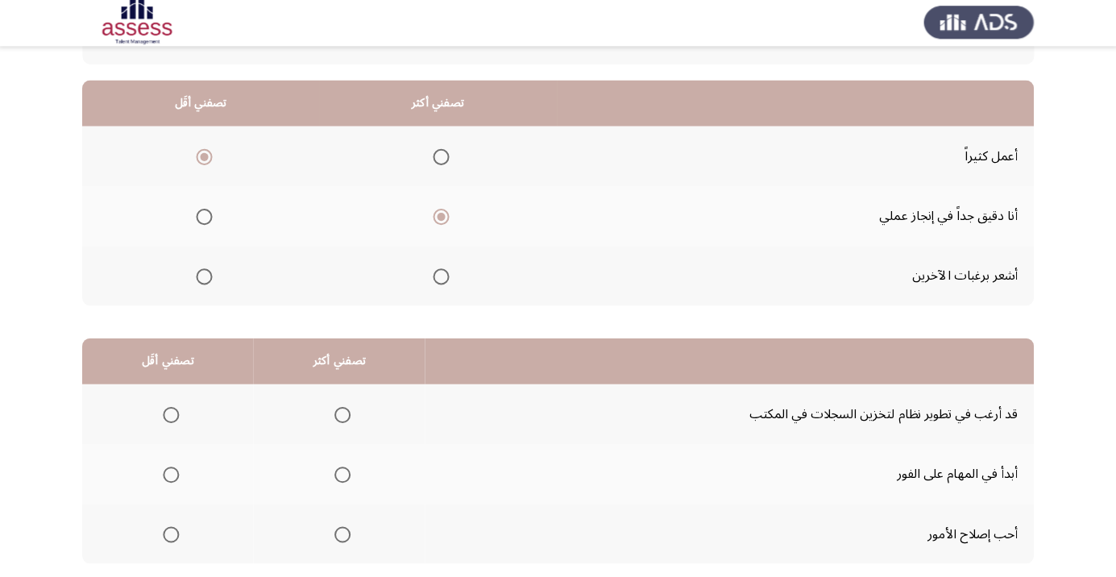
scroll to position [159, 0]
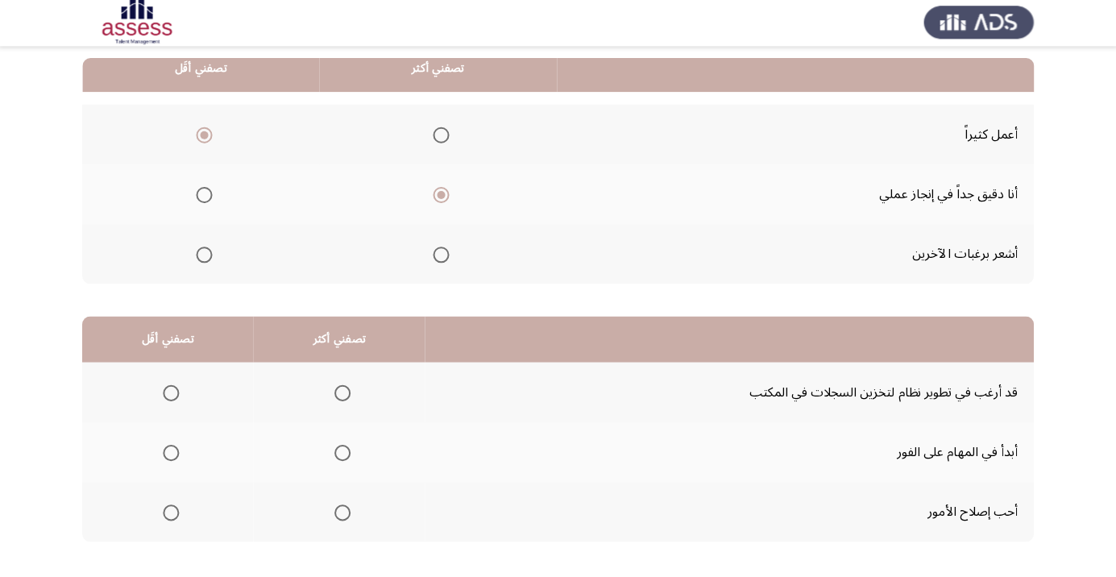
click at [343, 454] on span "Select an option" at bounding box center [343, 454] width 0 height 0
click at [339, 452] on input "Select an option" at bounding box center [343, 454] width 16 height 16
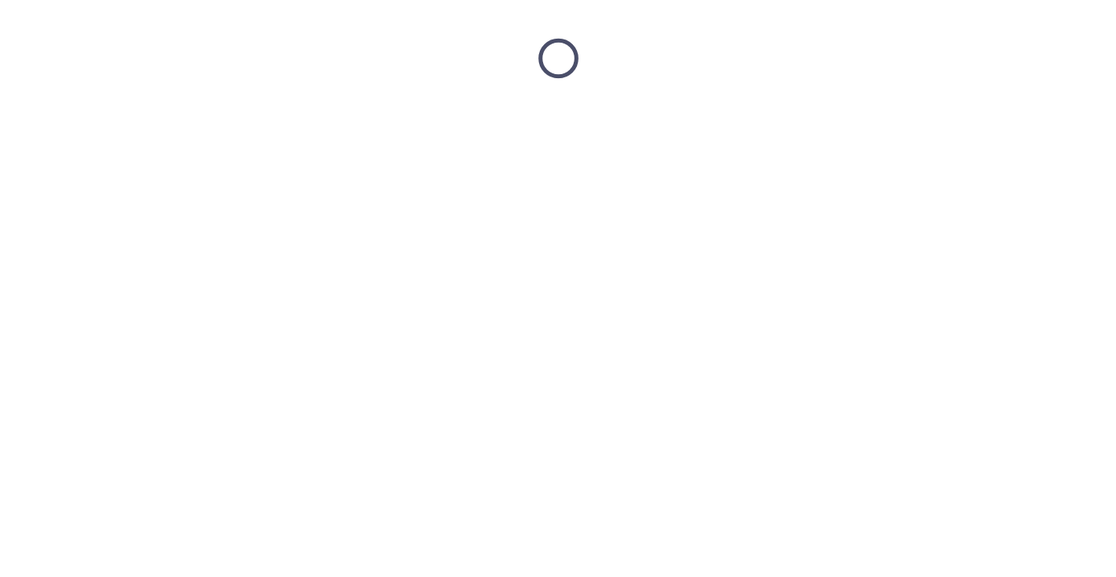
scroll to position [0, 0]
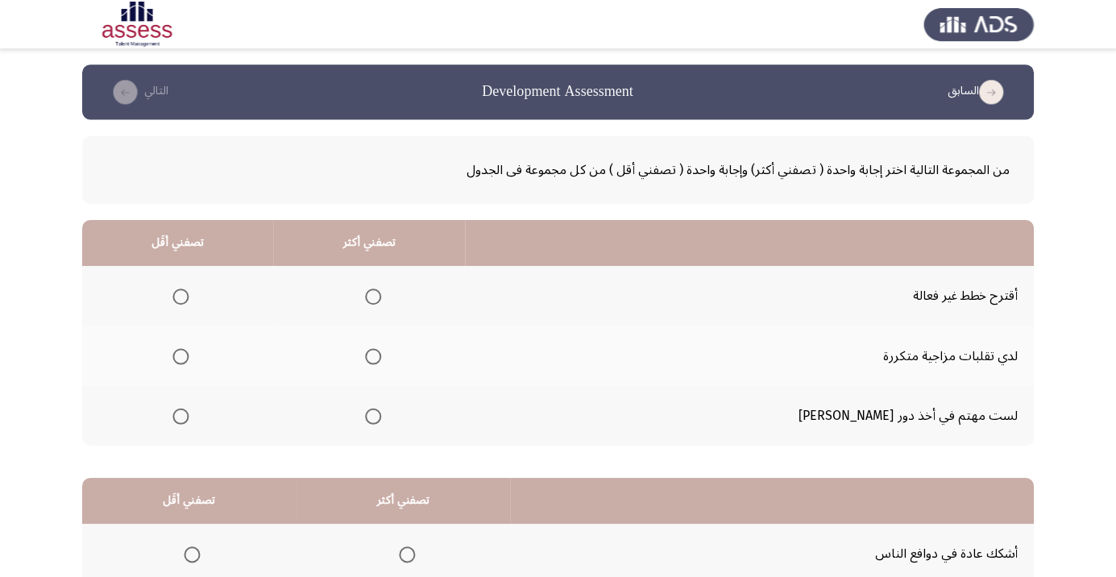
click at [455, 414] on th at bounding box center [370, 414] width 191 height 60
click at [382, 413] on span "Select an option" at bounding box center [374, 415] width 16 height 16
click at [382, 413] on input "Select an option" at bounding box center [374, 415] width 16 height 16
click at [190, 355] on span "Select an option" at bounding box center [182, 355] width 16 height 16
click at [190, 355] on input "Select an option" at bounding box center [182, 355] width 16 height 16
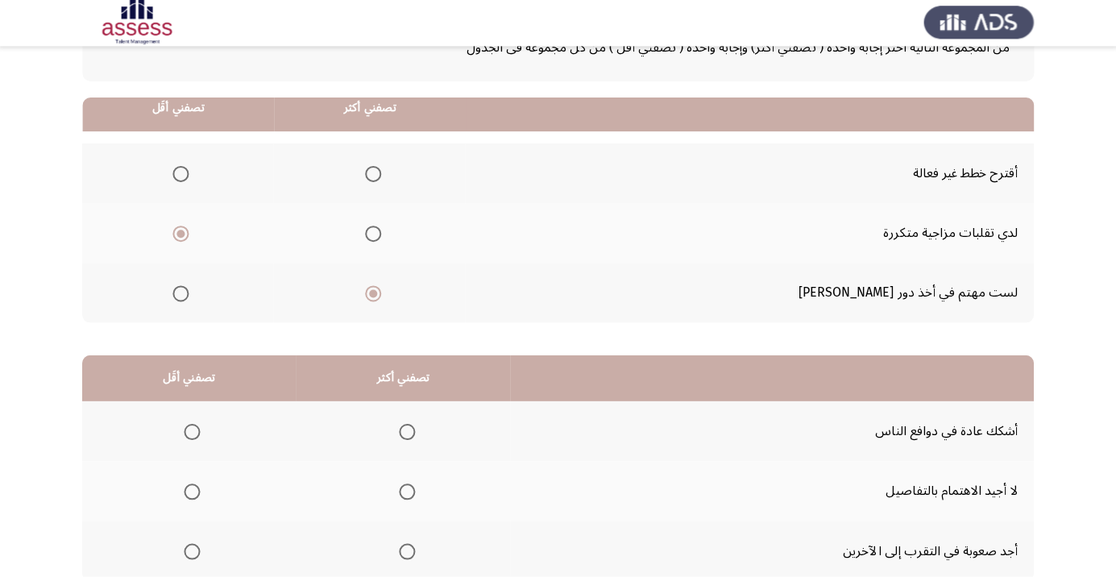
scroll to position [159, 0]
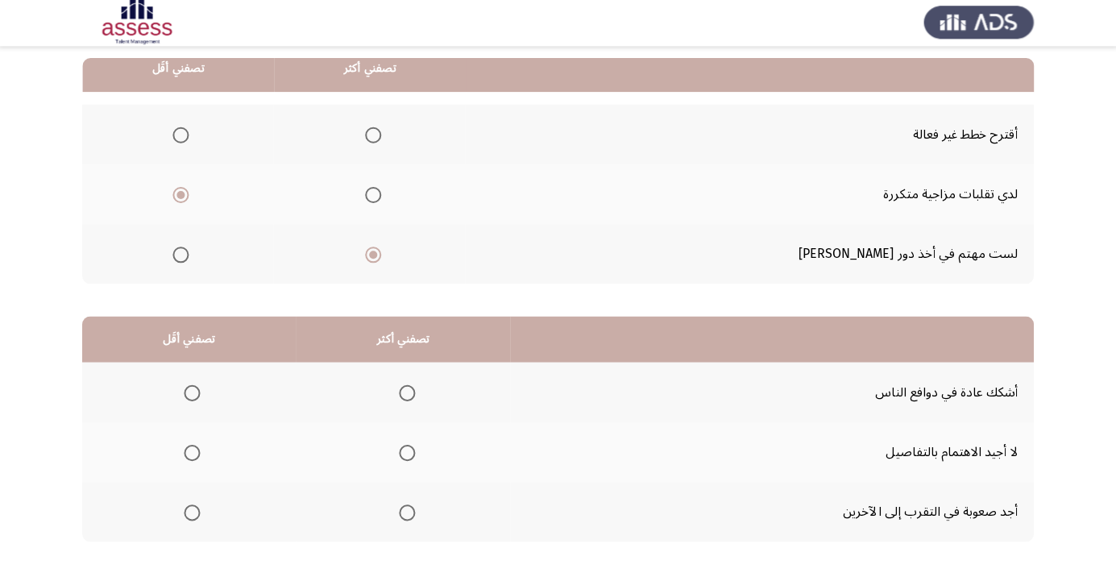
click at [407, 394] on span "Select an option" at bounding box center [407, 394] width 0 height 0
click at [405, 392] on input "Select an option" at bounding box center [408, 394] width 16 height 16
click at [193, 454] on span "Select an option" at bounding box center [193, 454] width 0 height 0
click at [193, 452] on input "Select an option" at bounding box center [193, 454] width 16 height 16
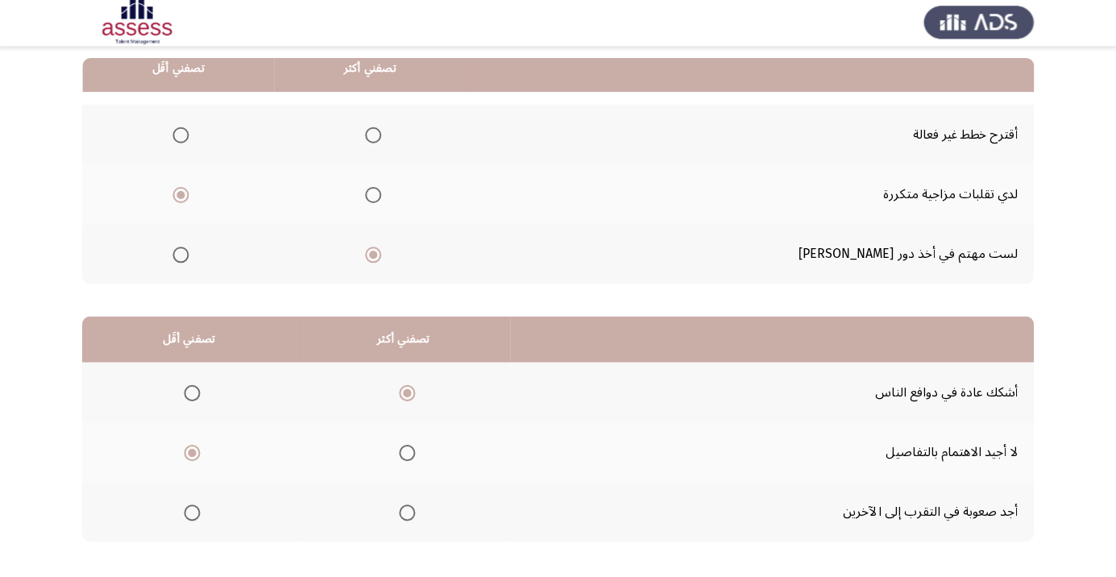
scroll to position [0, 0]
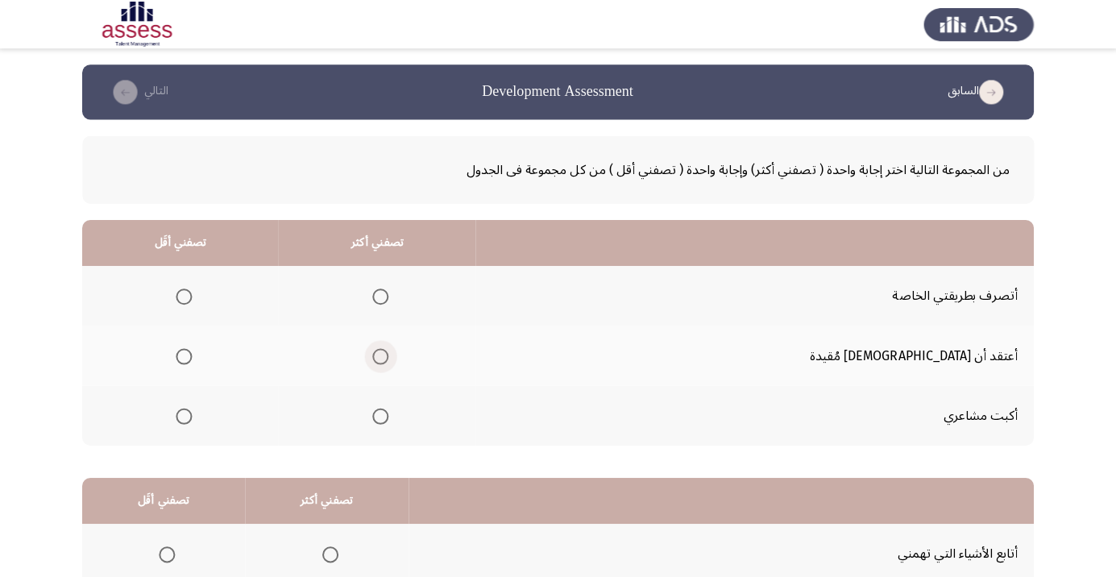
click at [389, 355] on span "Select an option" at bounding box center [381, 355] width 16 height 16
click at [389, 355] on input "Select an option" at bounding box center [381, 355] width 16 height 16
click at [193, 293] on span "Select an option" at bounding box center [185, 296] width 16 height 16
click at [193, 293] on input "Select an option" at bounding box center [185, 296] width 16 height 16
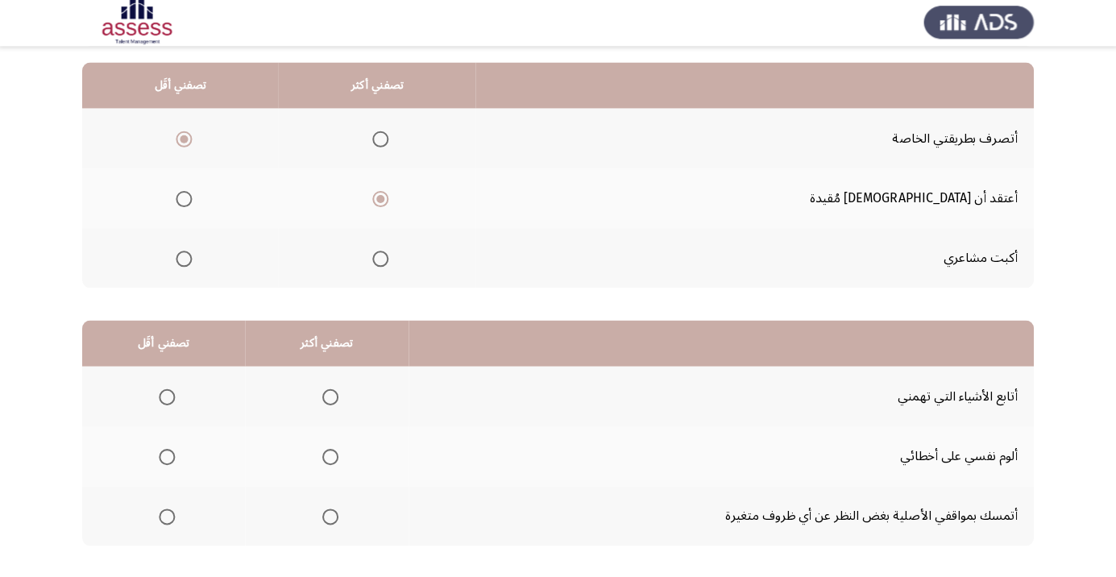
scroll to position [159, 0]
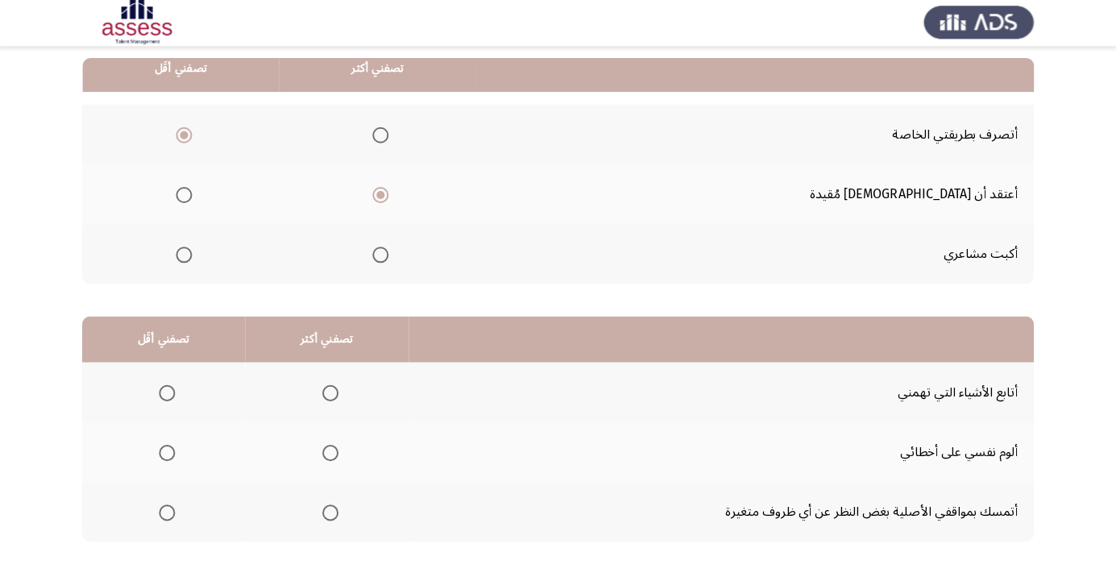
click at [331, 394] on span "Select an option" at bounding box center [331, 394] width 0 height 0
click at [329, 392] on input "Select an option" at bounding box center [331, 394] width 16 height 16
click at [168, 454] on span "Select an option" at bounding box center [168, 454] width 0 height 0
click at [168, 452] on input "Select an option" at bounding box center [168, 454] width 16 height 16
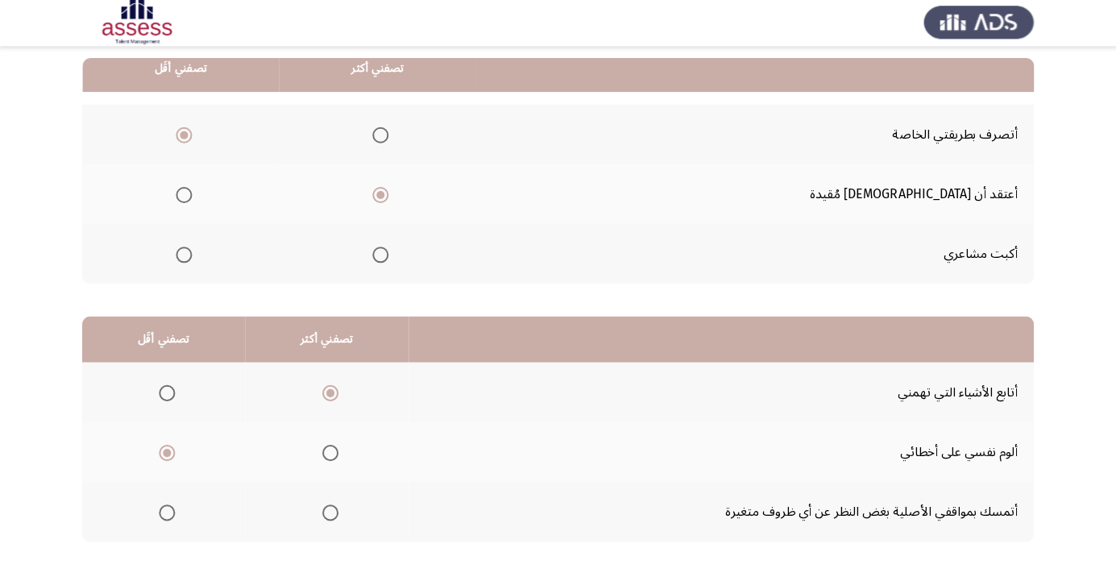
scroll to position [0, 0]
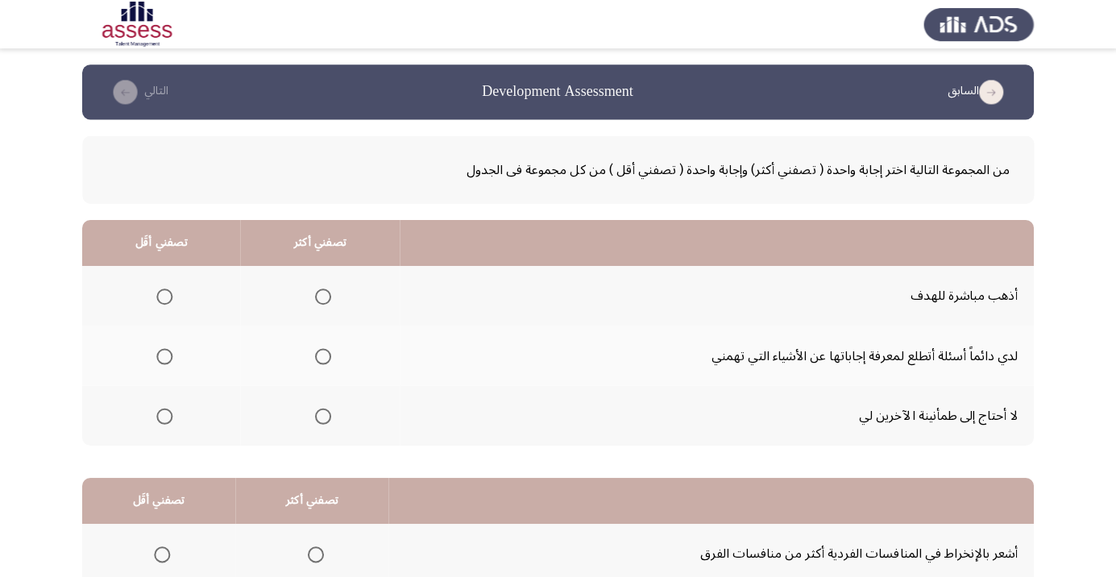
click at [329, 293] on span "Select an option" at bounding box center [324, 296] width 16 height 16
click at [329, 293] on input "Select an option" at bounding box center [324, 296] width 16 height 16
click at [166, 355] on span "Select an option" at bounding box center [166, 355] width 0 height 0
click at [165, 355] on input "Select an option" at bounding box center [166, 355] width 16 height 16
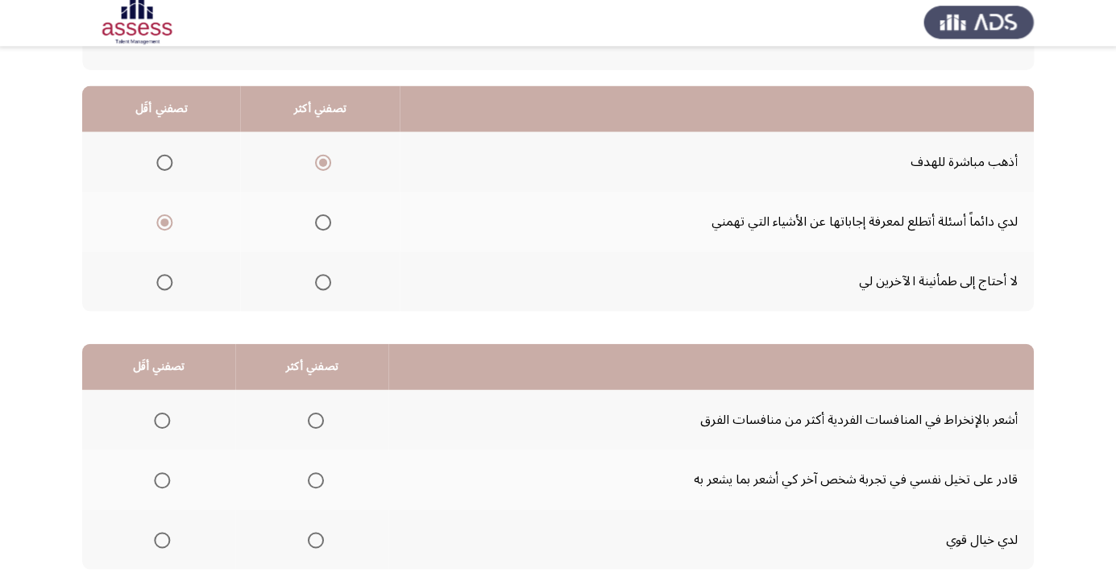
scroll to position [159, 0]
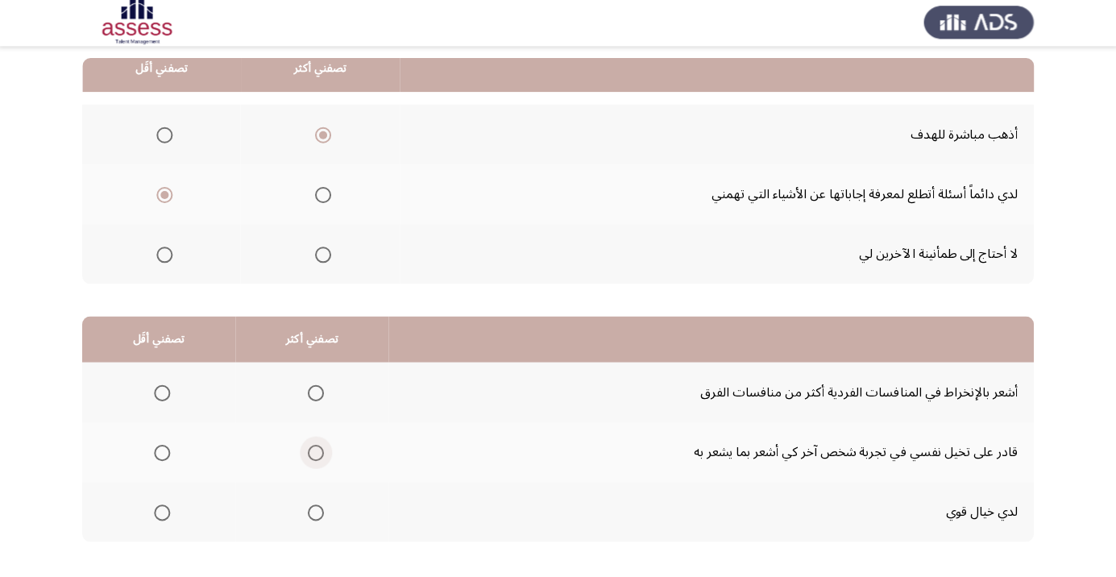
click at [316, 454] on span "Select an option" at bounding box center [316, 454] width 0 height 0
click at [314, 452] on input "Select an option" at bounding box center [317, 454] width 16 height 16
click at [164, 513] on span "Select an option" at bounding box center [164, 513] width 0 height 0
click at [162, 512] on input "Select an option" at bounding box center [164, 513] width 16 height 16
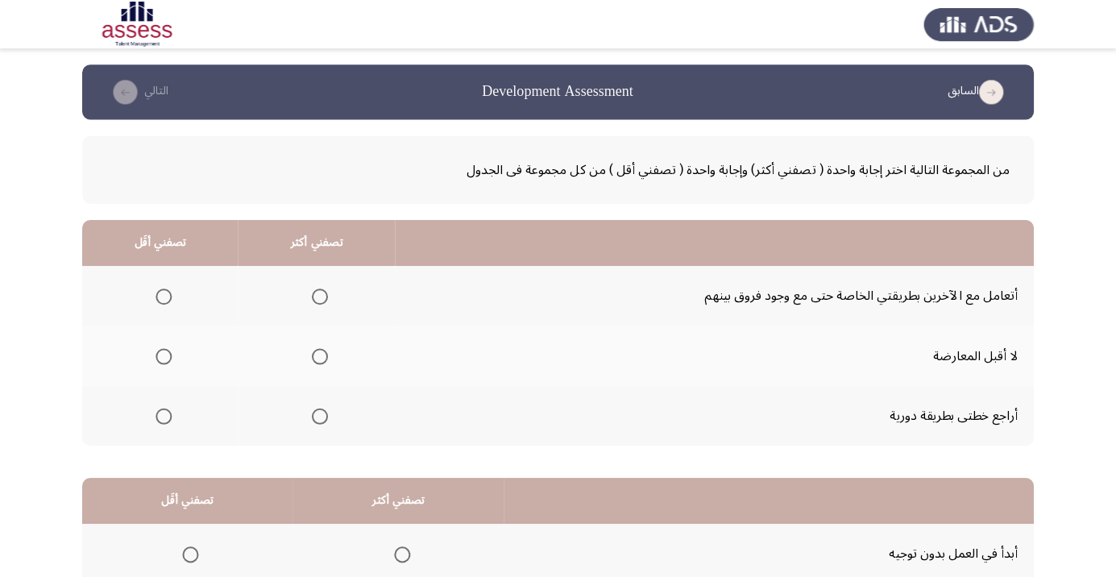
scroll to position [0, 0]
click at [320, 413] on span "Select an option" at bounding box center [321, 415] width 16 height 16
click at [320, 413] on input "Select an option" at bounding box center [321, 415] width 16 height 16
click at [165, 296] on span "Select an option" at bounding box center [165, 296] width 0 height 0
click at [164, 295] on input "Select an option" at bounding box center [165, 296] width 16 height 16
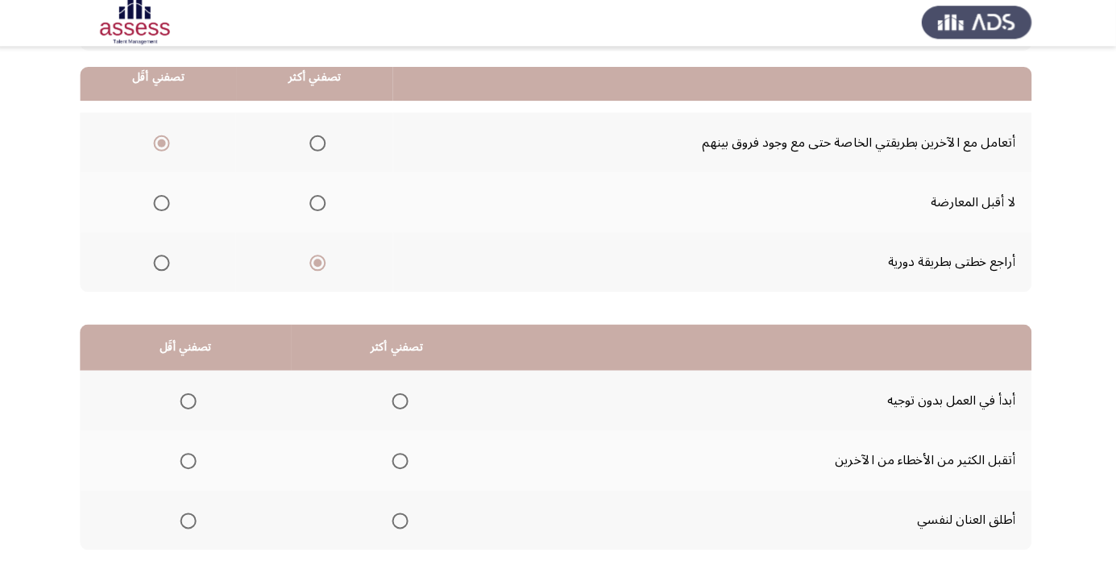
scroll to position [159, 0]
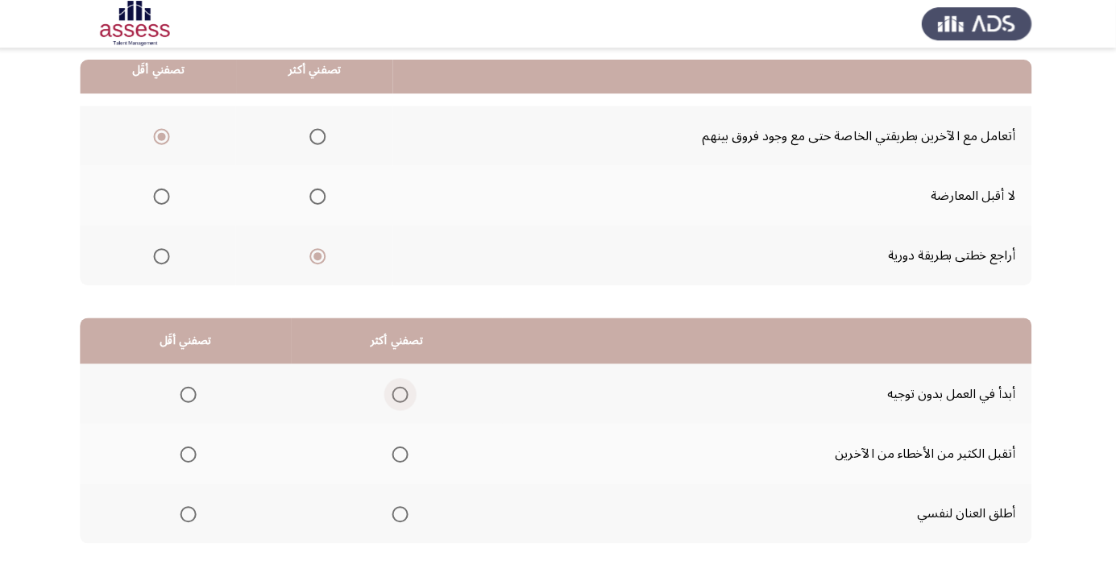
click at [395, 388] on span "Select an option" at bounding box center [403, 394] width 16 height 16
click at [395, 388] on input "Select an option" at bounding box center [403, 394] width 16 height 16
click at [192, 454] on span "Select an option" at bounding box center [192, 454] width 0 height 0
click at [191, 452] on input "Select an option" at bounding box center [192, 454] width 16 height 16
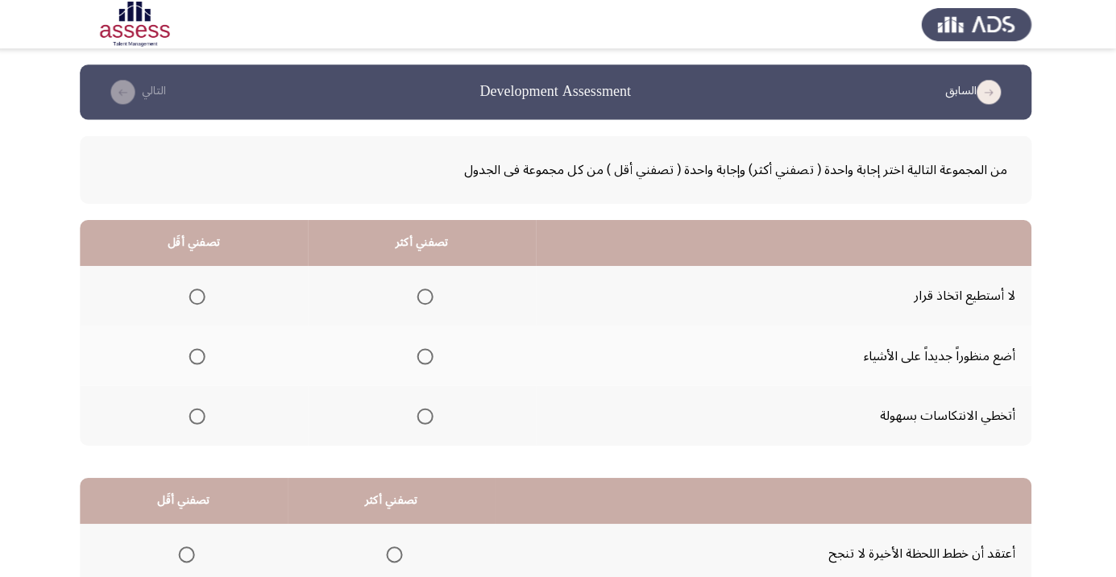
scroll to position [75, 0]
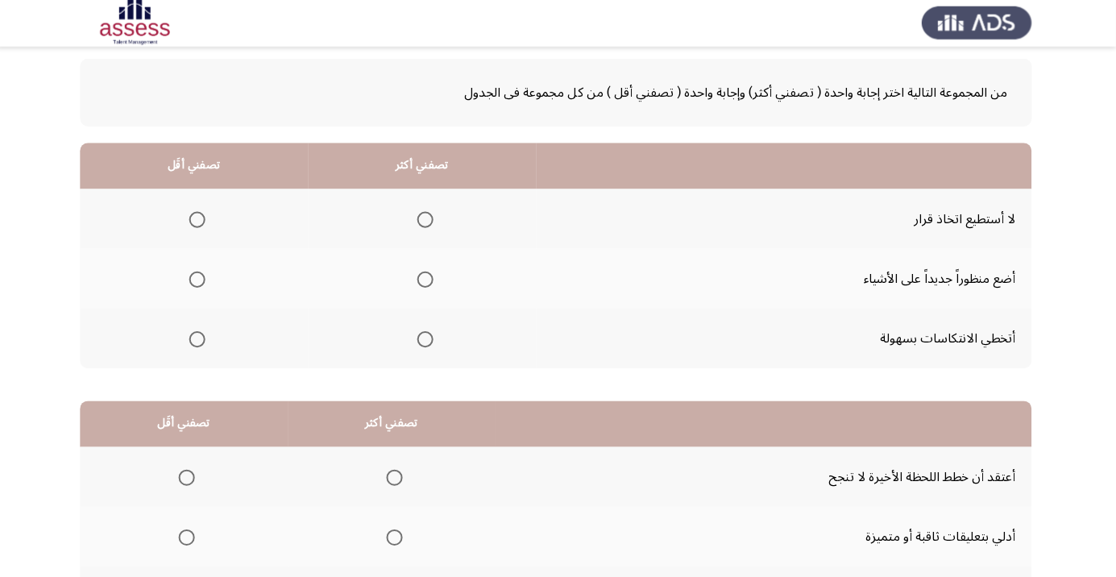
click at [430, 340] on span "Select an option" at bounding box center [428, 340] width 16 height 16
click at [430, 340] on input "Select an option" at bounding box center [428, 340] width 16 height 16
click at [205, 213] on span "Select an option" at bounding box center [201, 221] width 16 height 16
click at [205, 213] on input "Select an option" at bounding box center [201, 221] width 16 height 16
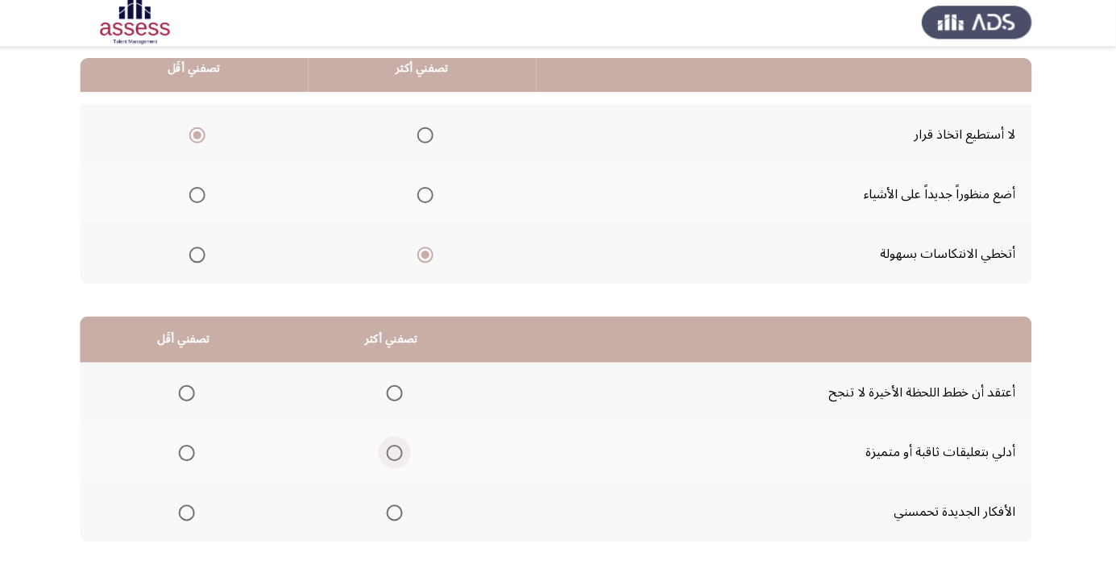
click at [398, 454] on span "Select an option" at bounding box center [397, 454] width 16 height 16
click at [398, 454] on input "Select an option" at bounding box center [397, 454] width 16 height 16
click at [182, 519] on span "Select an option" at bounding box center [190, 513] width 16 height 16
click at [182, 519] on input "Select an option" at bounding box center [190, 513] width 16 height 16
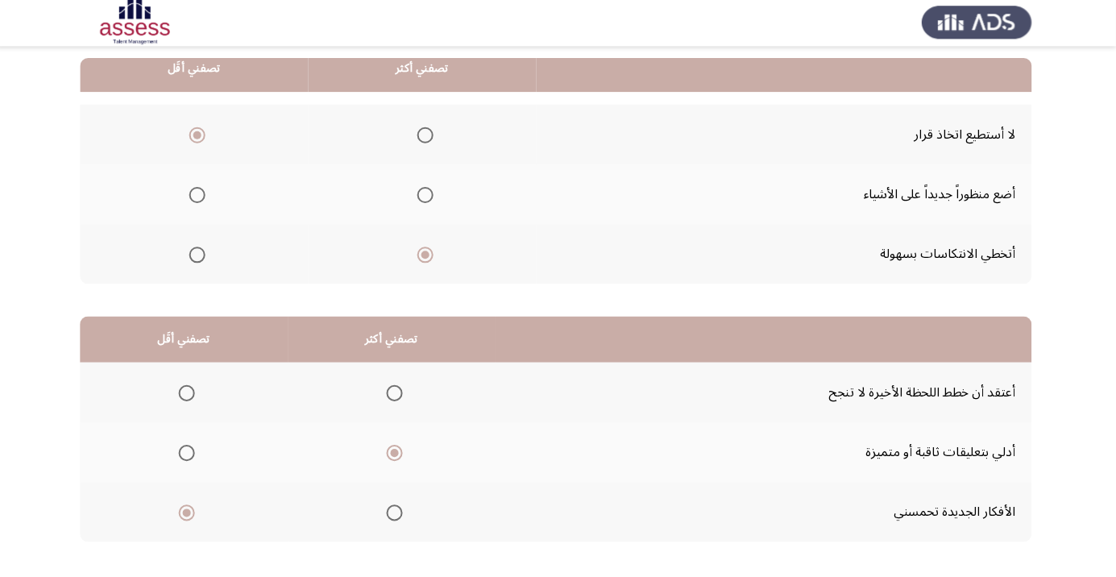
scroll to position [0, 0]
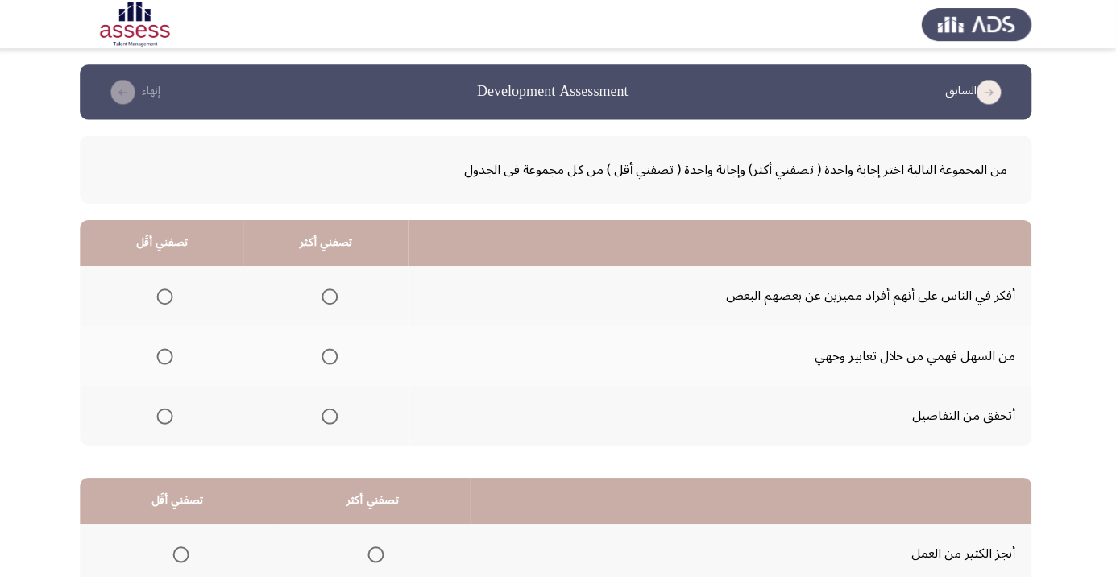
click at [332, 420] on span "Select an option" at bounding box center [333, 415] width 16 height 16
click at [332, 420] on input "Select an option" at bounding box center [333, 415] width 16 height 16
click at [164, 355] on span "Select an option" at bounding box center [168, 355] width 16 height 16
click at [164, 355] on input "Select an option" at bounding box center [168, 355] width 16 height 16
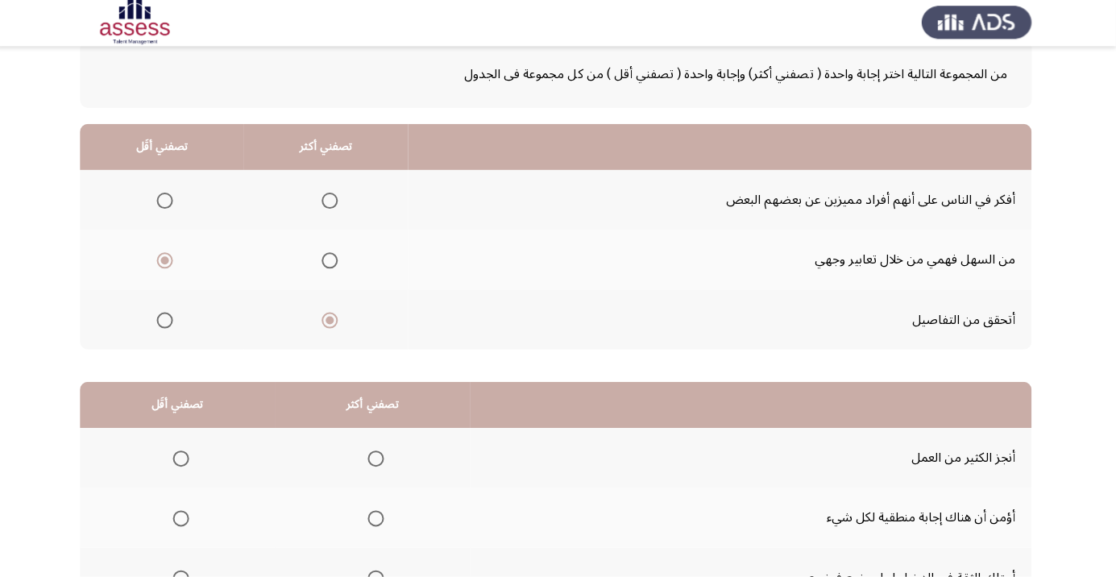
scroll to position [159, 0]
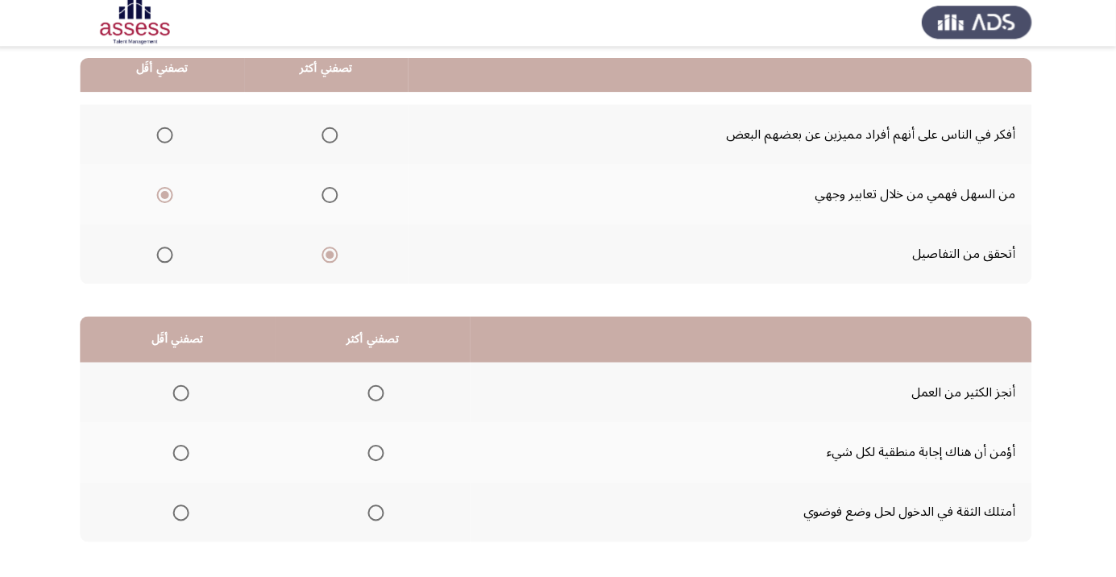
click at [379, 513] on span "Select an option" at bounding box center [379, 513] width 0 height 0
click at [376, 512] on input "Select an option" at bounding box center [379, 513] width 16 height 16
click at [168, 468] on th at bounding box center [181, 453] width 194 height 60
click at [379, 516] on span "Select an option" at bounding box center [379, 513] width 16 height 16
click at [379, 516] on input "Select an option" at bounding box center [379, 513] width 16 height 16
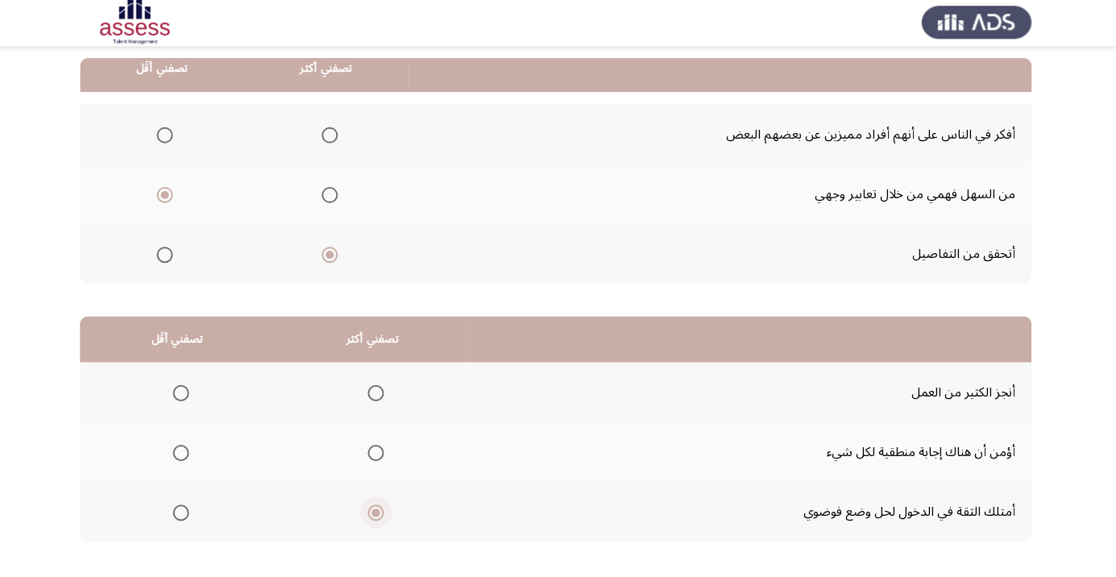
click at [379, 394] on span "Select an option" at bounding box center [379, 394] width 0 height 0
click at [376, 392] on input "Select an option" at bounding box center [379, 394] width 16 height 16
click at [185, 513] on span "Select an option" at bounding box center [185, 513] width 0 height 0
click at [183, 512] on input "Select an option" at bounding box center [185, 513] width 16 height 16
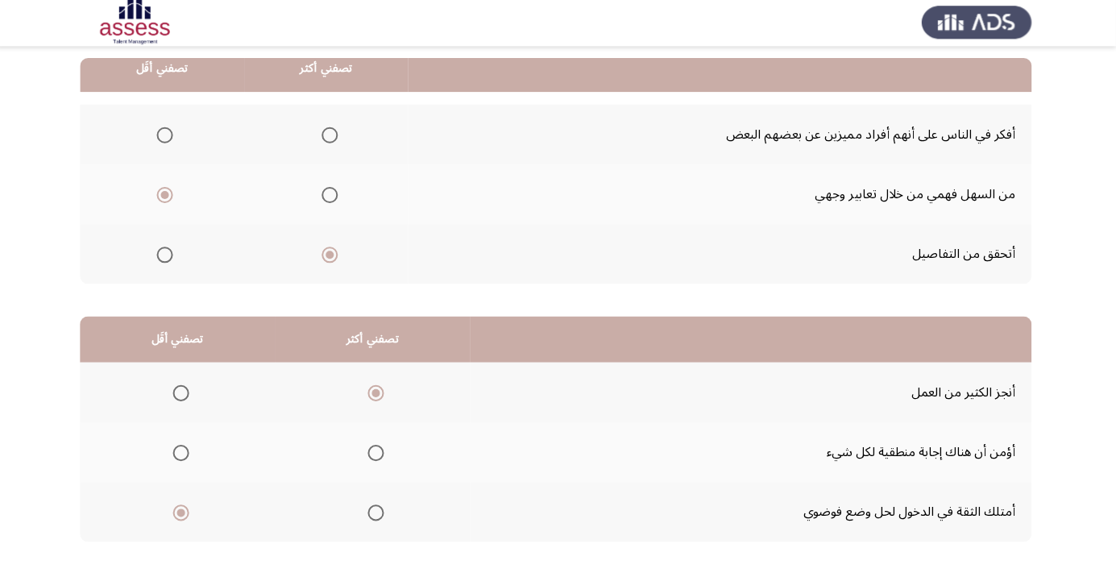
scroll to position [0, 0]
